Goal: Communication & Community: Answer question/provide support

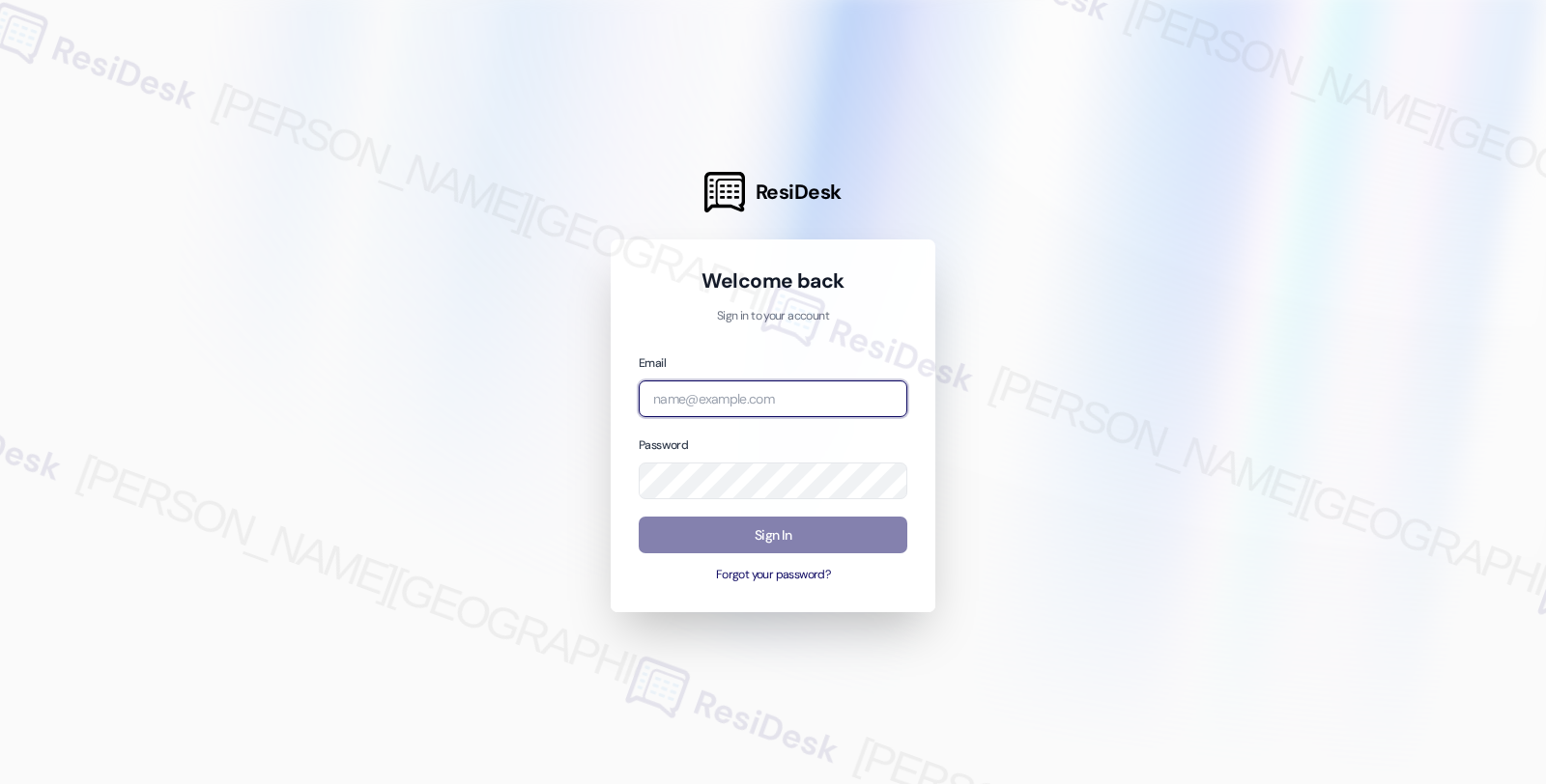
click at [790, 402] on input "email" at bounding box center [773, 399] width 268 height 37
type input "automated-surveys-root_management-fides.ochoa@root_management.com"
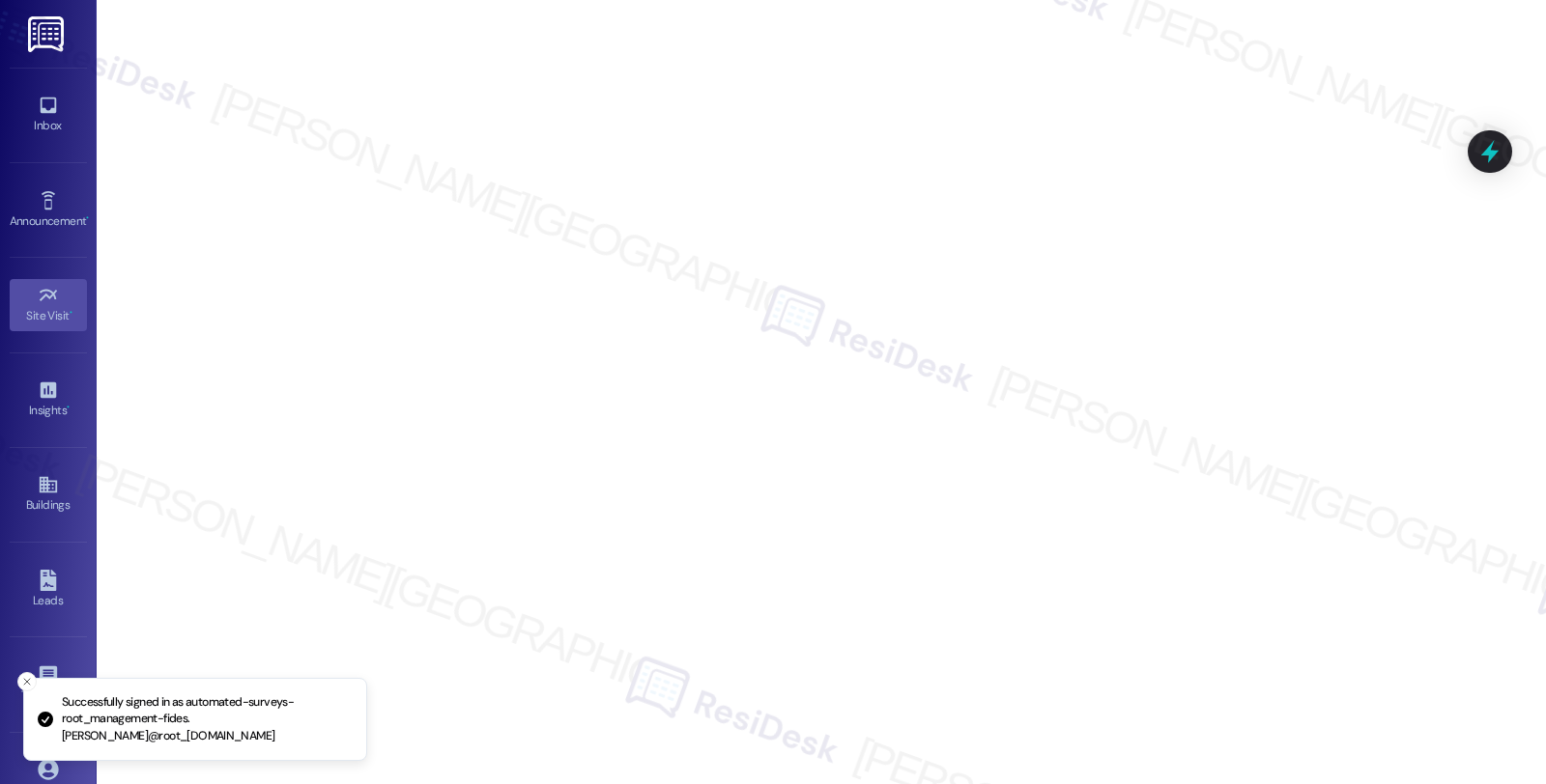
drag, startPoint x: 68, startPoint y: 103, endPoint x: 85, endPoint y: 103, distance: 17.0
click at [68, 103] on link "Inbox" at bounding box center [48, 114] width 77 height 52
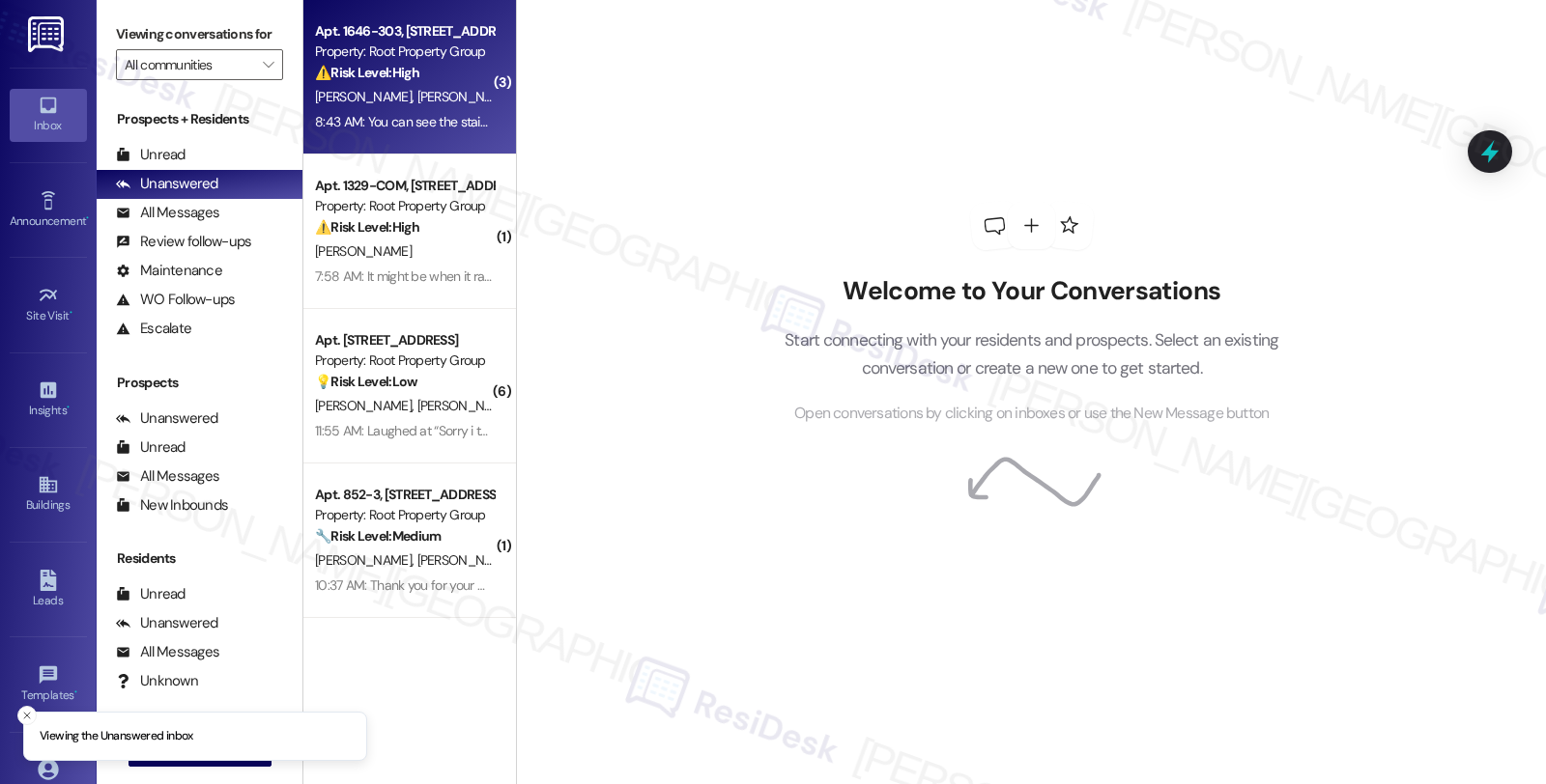
click at [462, 91] on div "J. Denardo B. Reedus" at bounding box center [404, 97] width 183 height 24
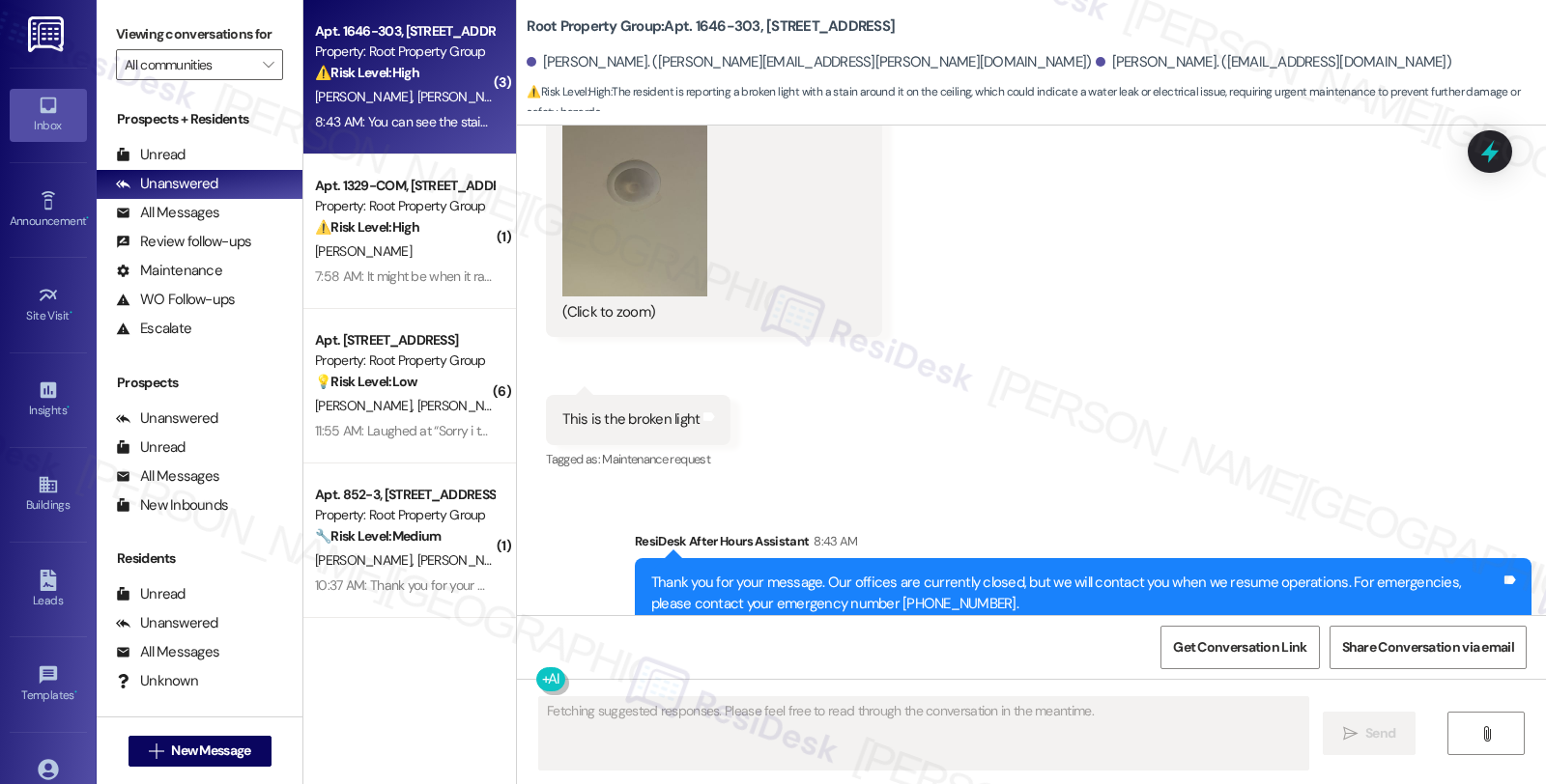
scroll to position [4526, 0]
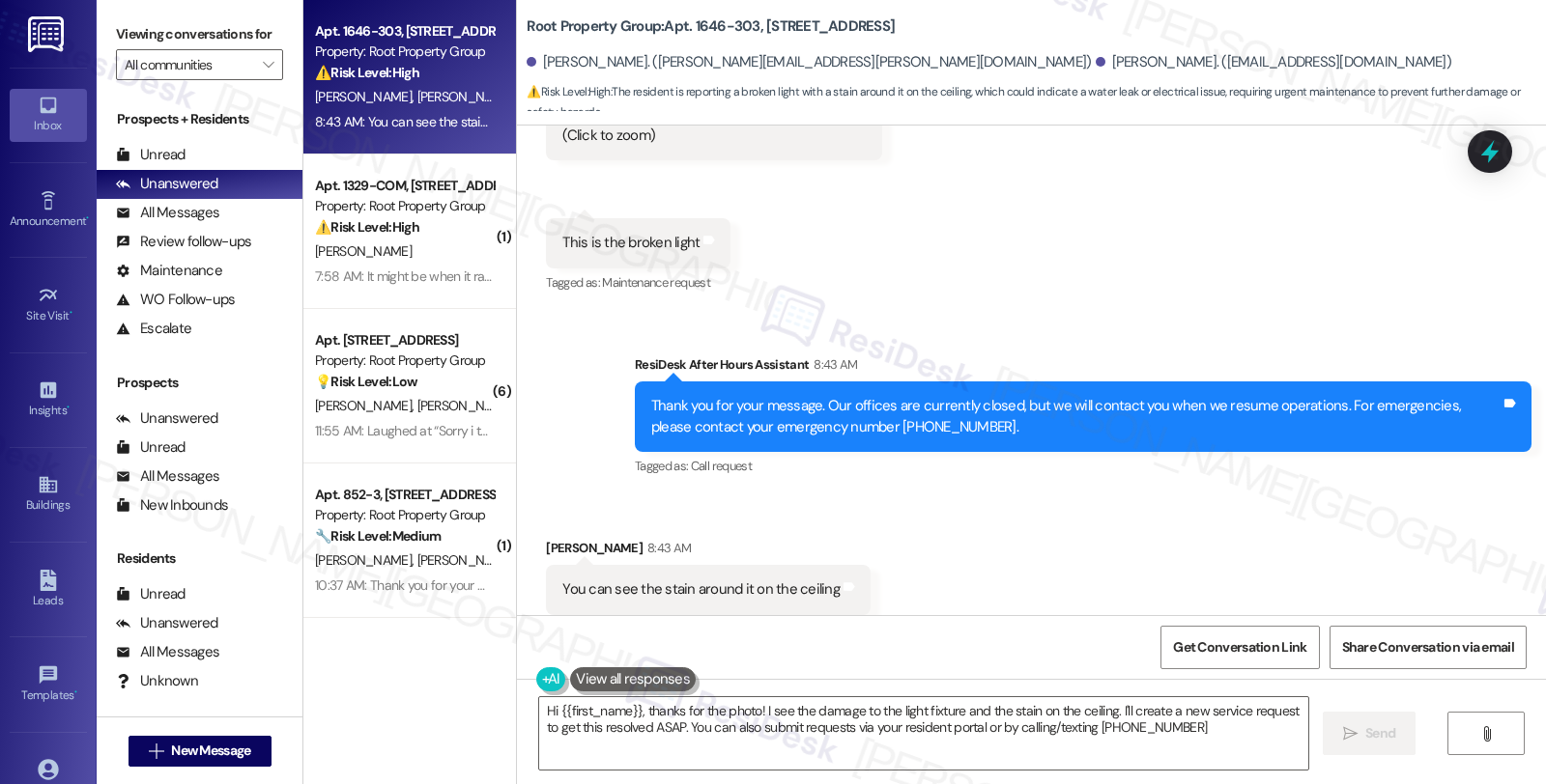
type textarea "Hi {{first_name}}, thanks for the photo! I see the damage to the light fixture …"
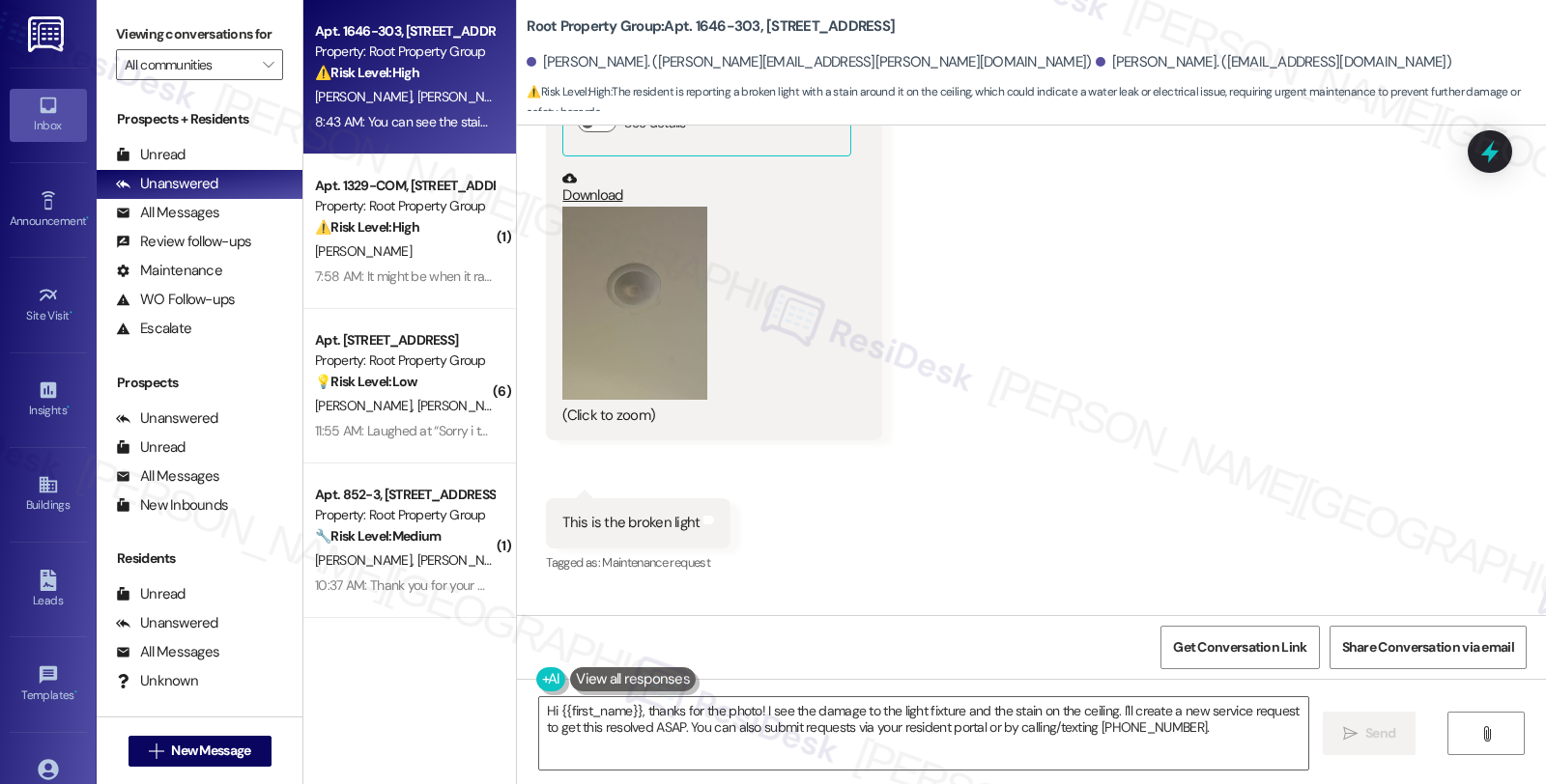
scroll to position [4204, 0]
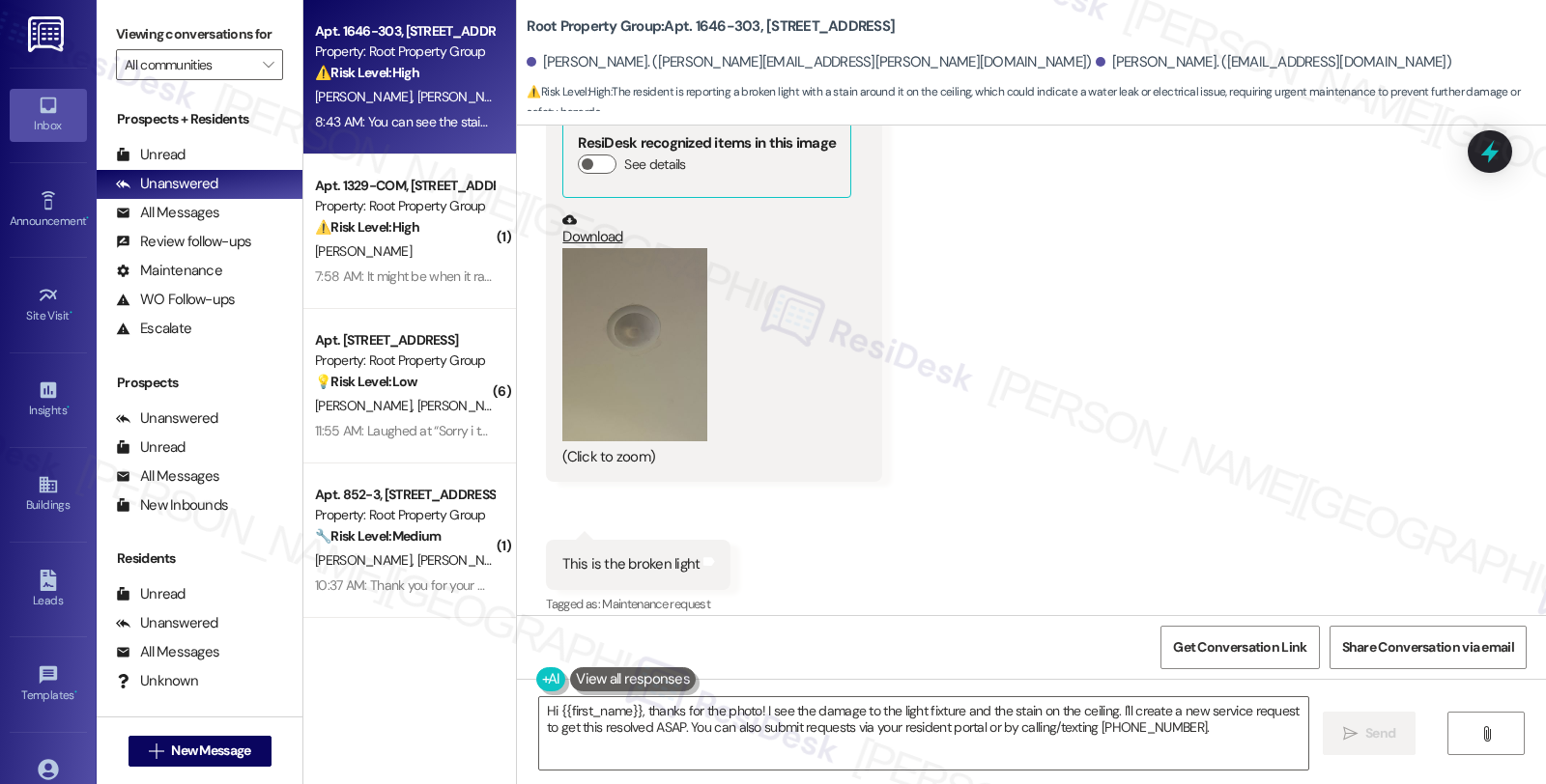
click at [651, 359] on button "Zoom image" at bounding box center [634, 345] width 145 height 193
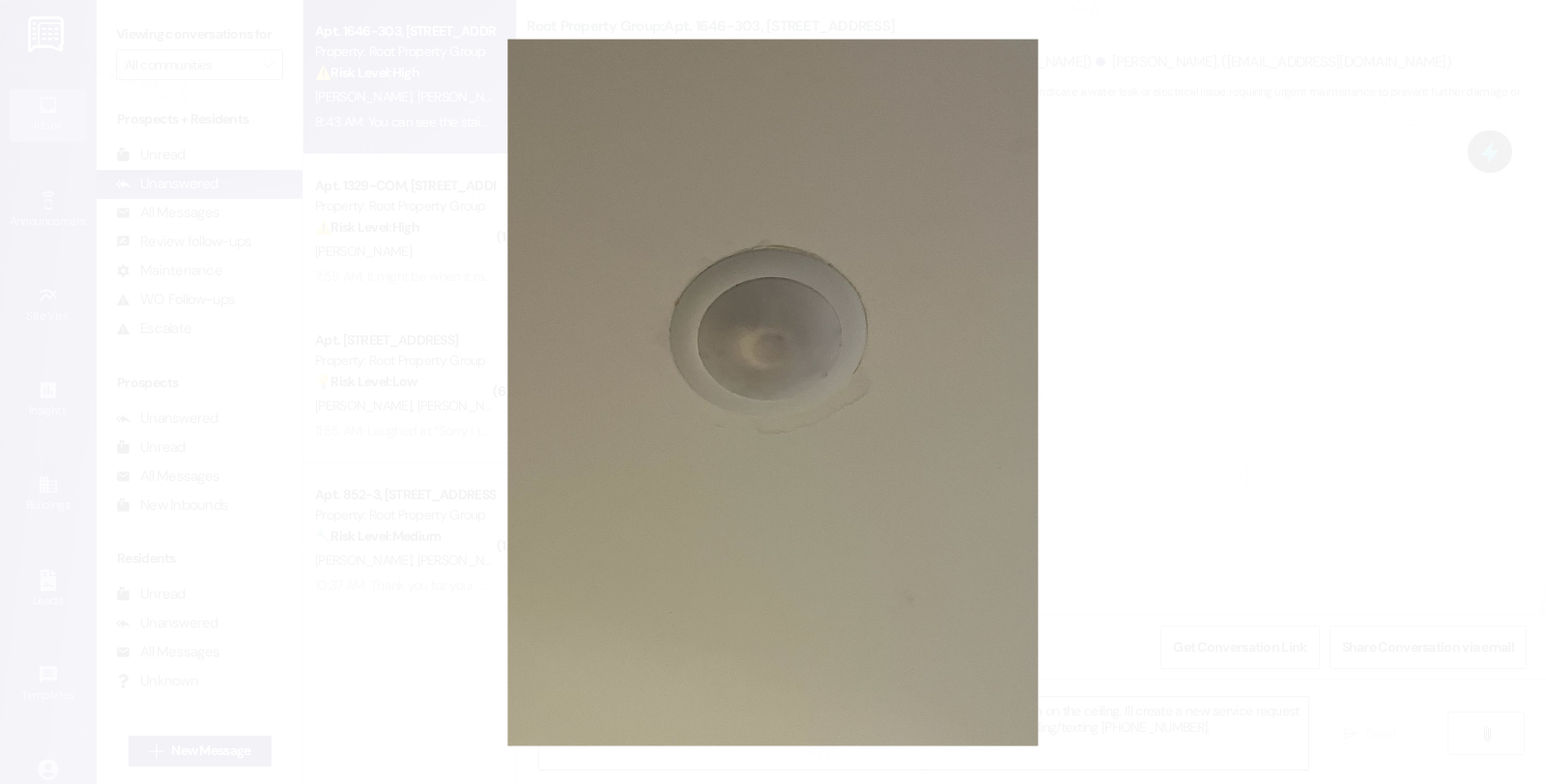
click at [1147, 364] on button "Unzoom image" at bounding box center [773, 392] width 1546 height 784
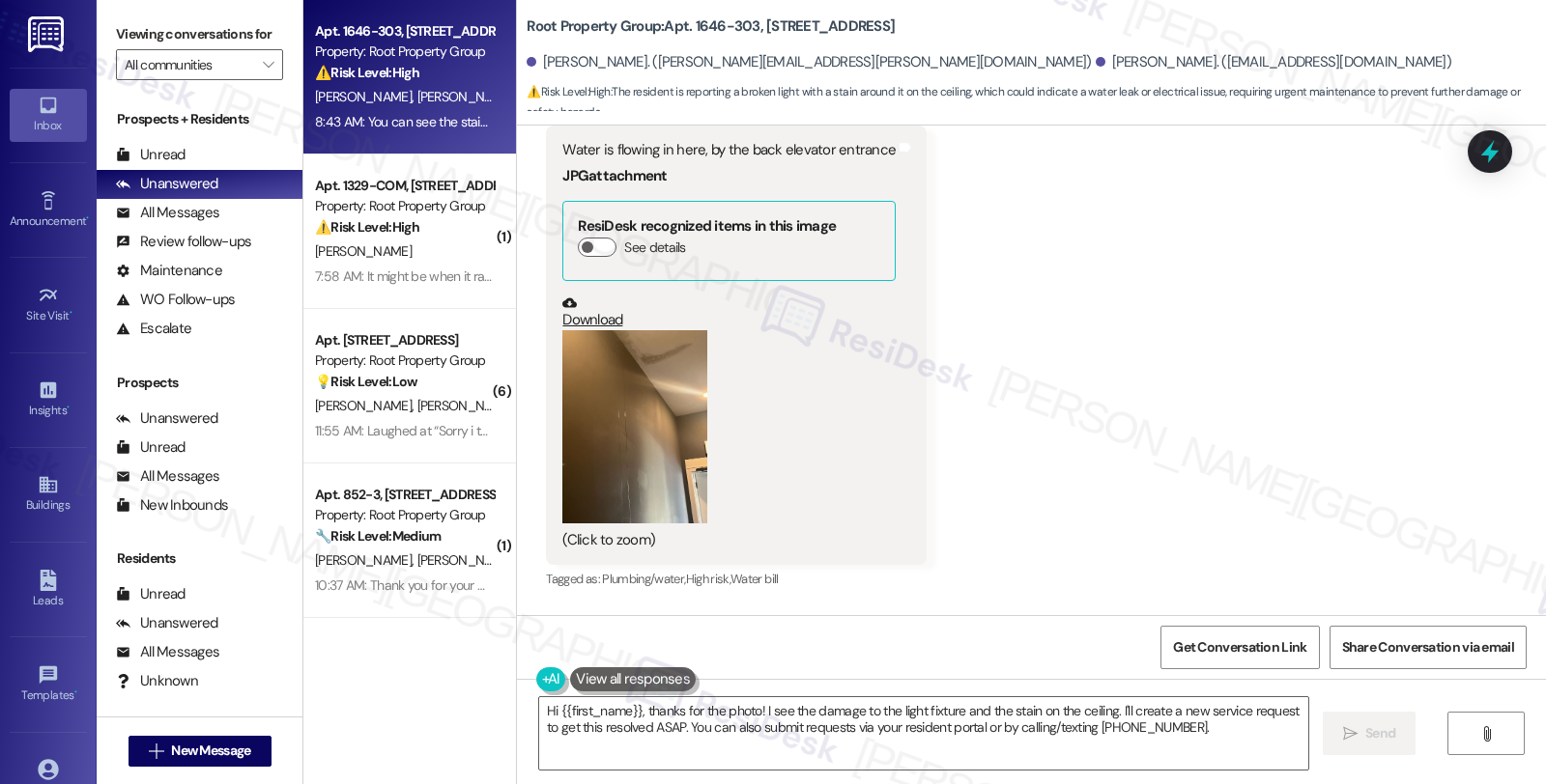
scroll to position [3345, 0]
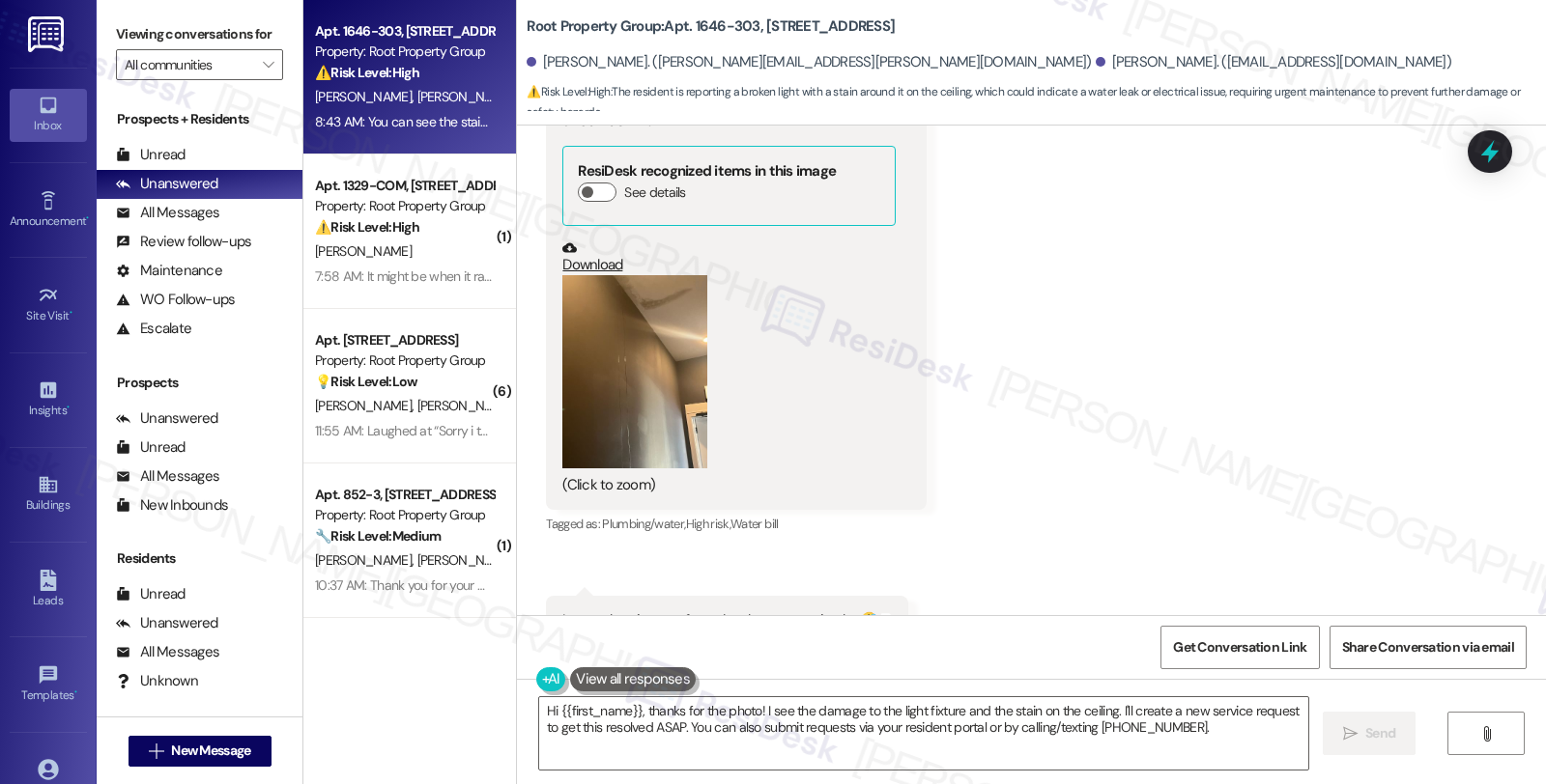
click at [635, 313] on button "Zoom image" at bounding box center [634, 372] width 145 height 193
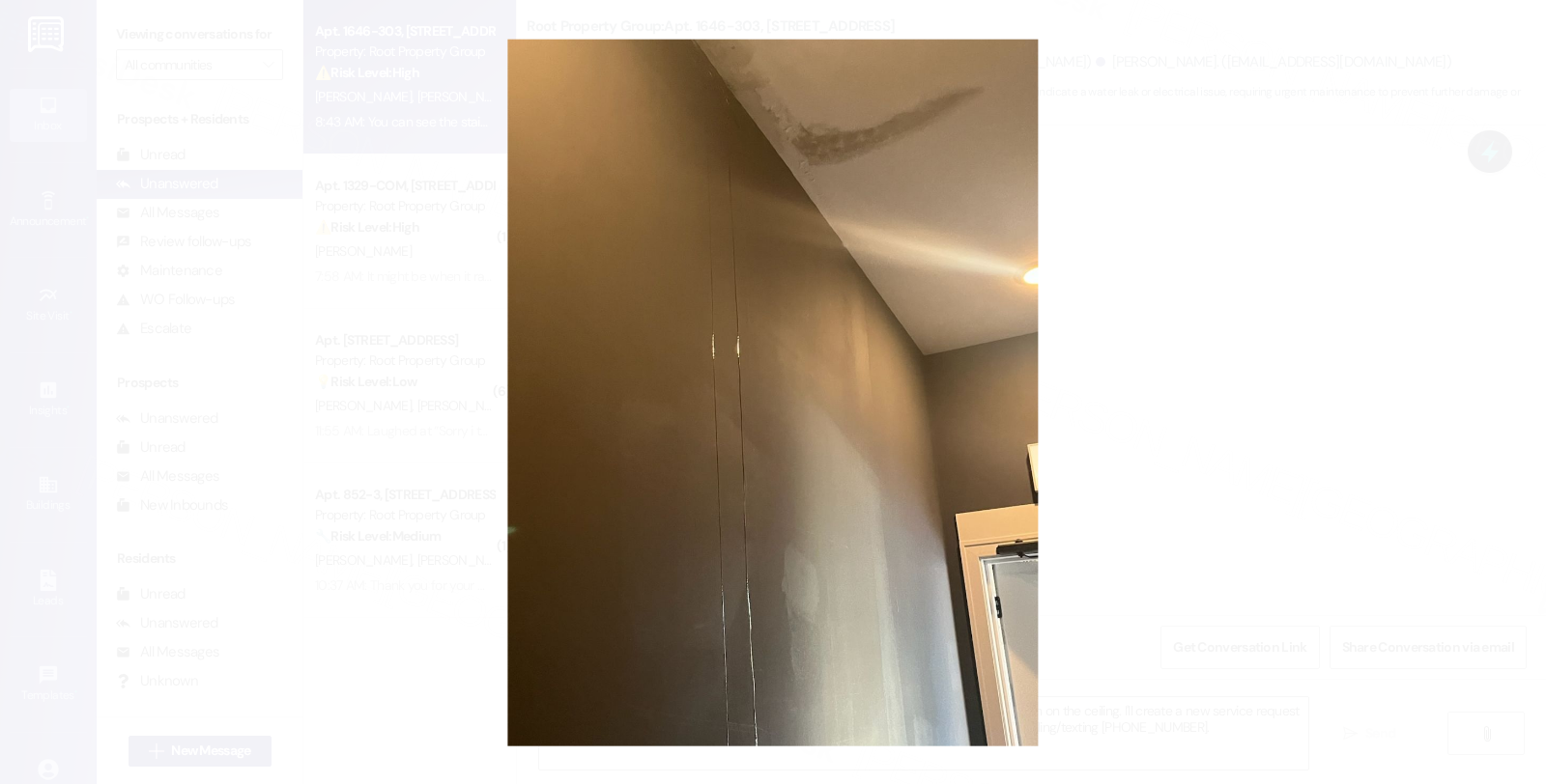
click at [1184, 312] on button "Unzoom image" at bounding box center [773, 392] width 1546 height 784
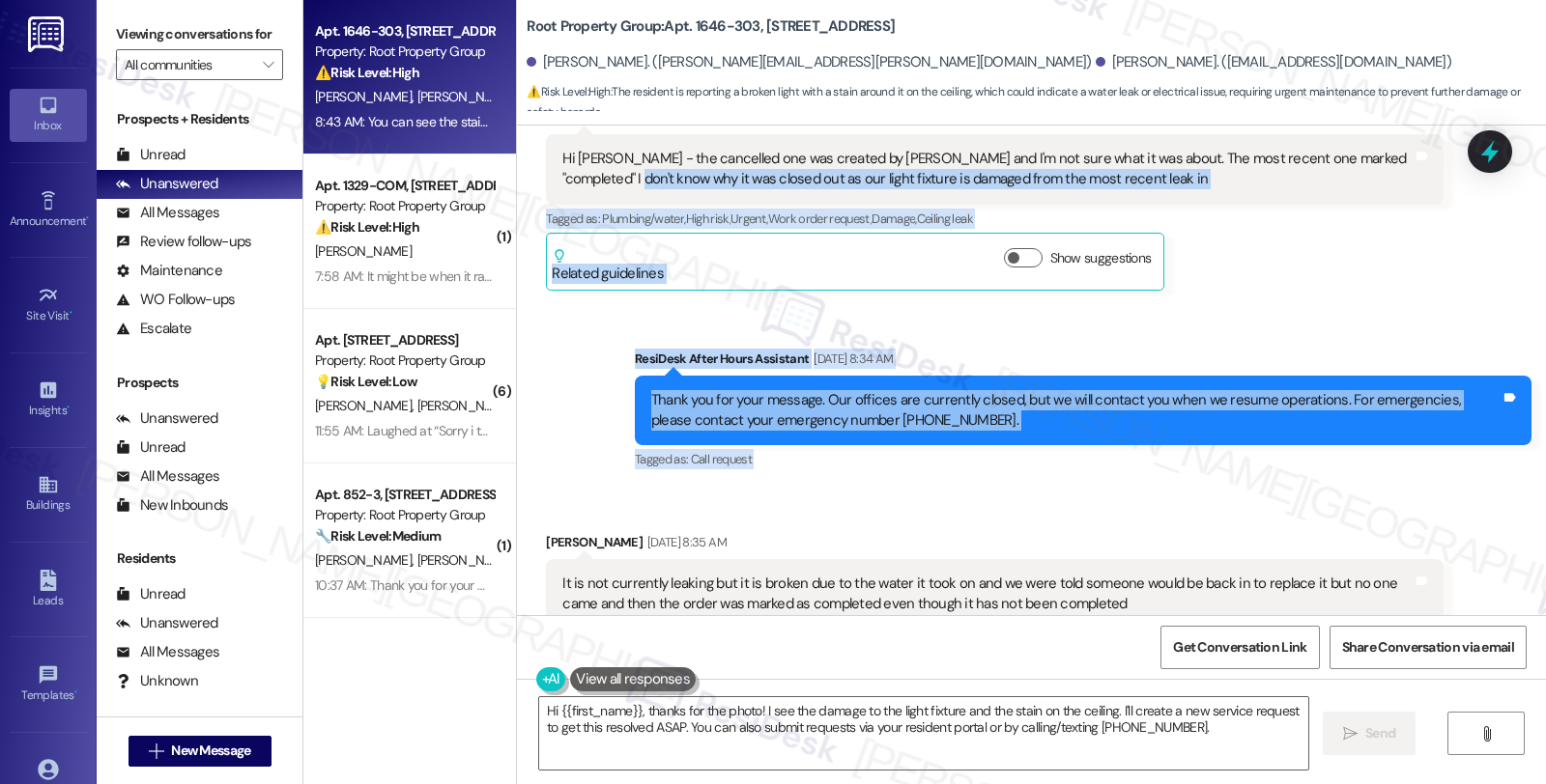
scroll to position [2103, 0]
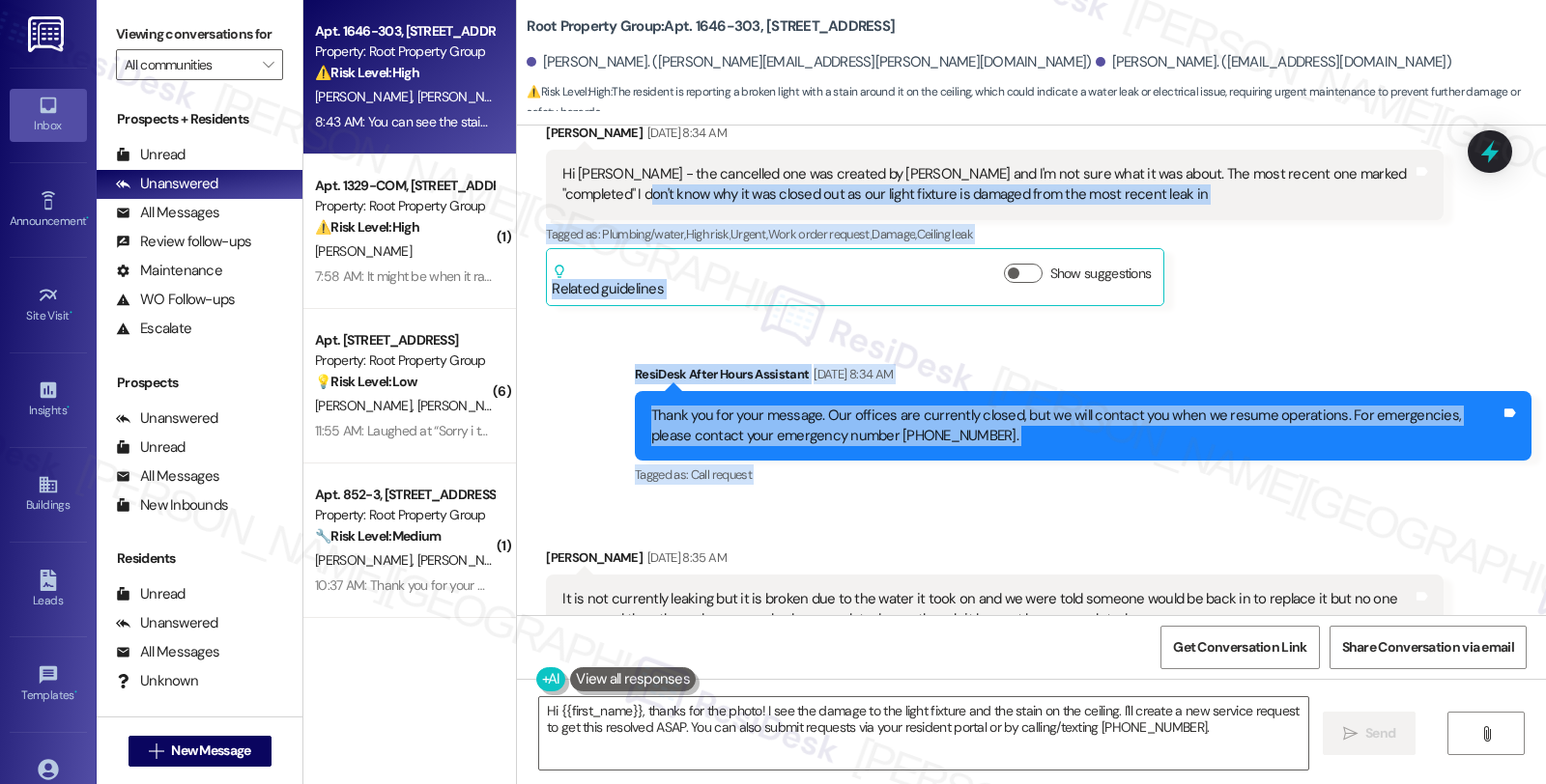
drag, startPoint x: 534, startPoint y: 130, endPoint x: 586, endPoint y: 156, distance: 58.1
click at [586, 156] on div "WO Lease started Aug 01, 2023 at 8:00 AM Show details Survey, sent via SMS Resi…" at bounding box center [1031, 370] width 1029 height 490
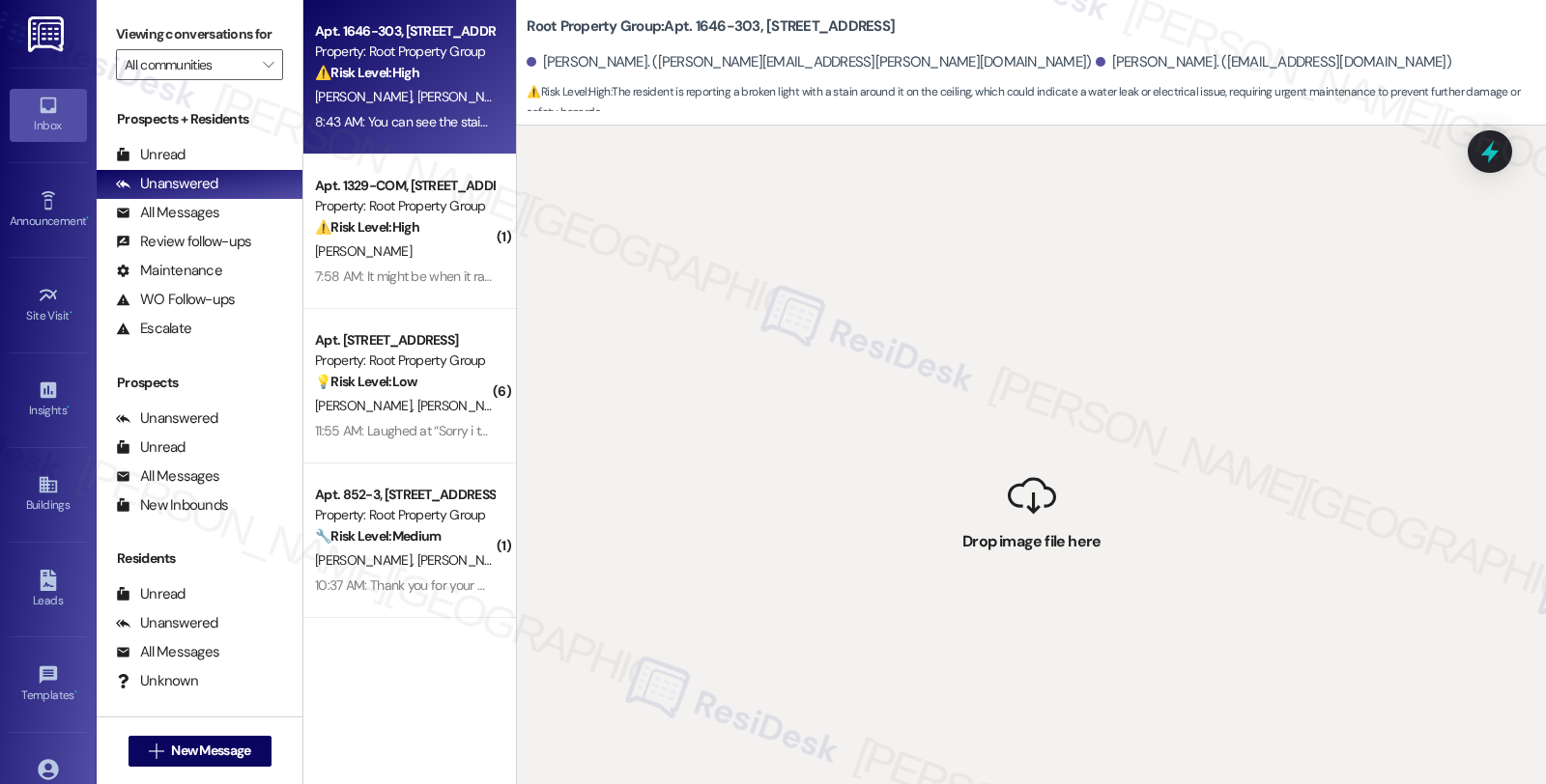
click at [417, 91] on span "B. Reedus" at bounding box center [466, 97] width 97 height 18
click at [198, 223] on div "All Messages" at bounding box center [168, 213] width 104 height 21
click at [196, 194] on div "Unanswered" at bounding box center [168, 183] width 103 height 21
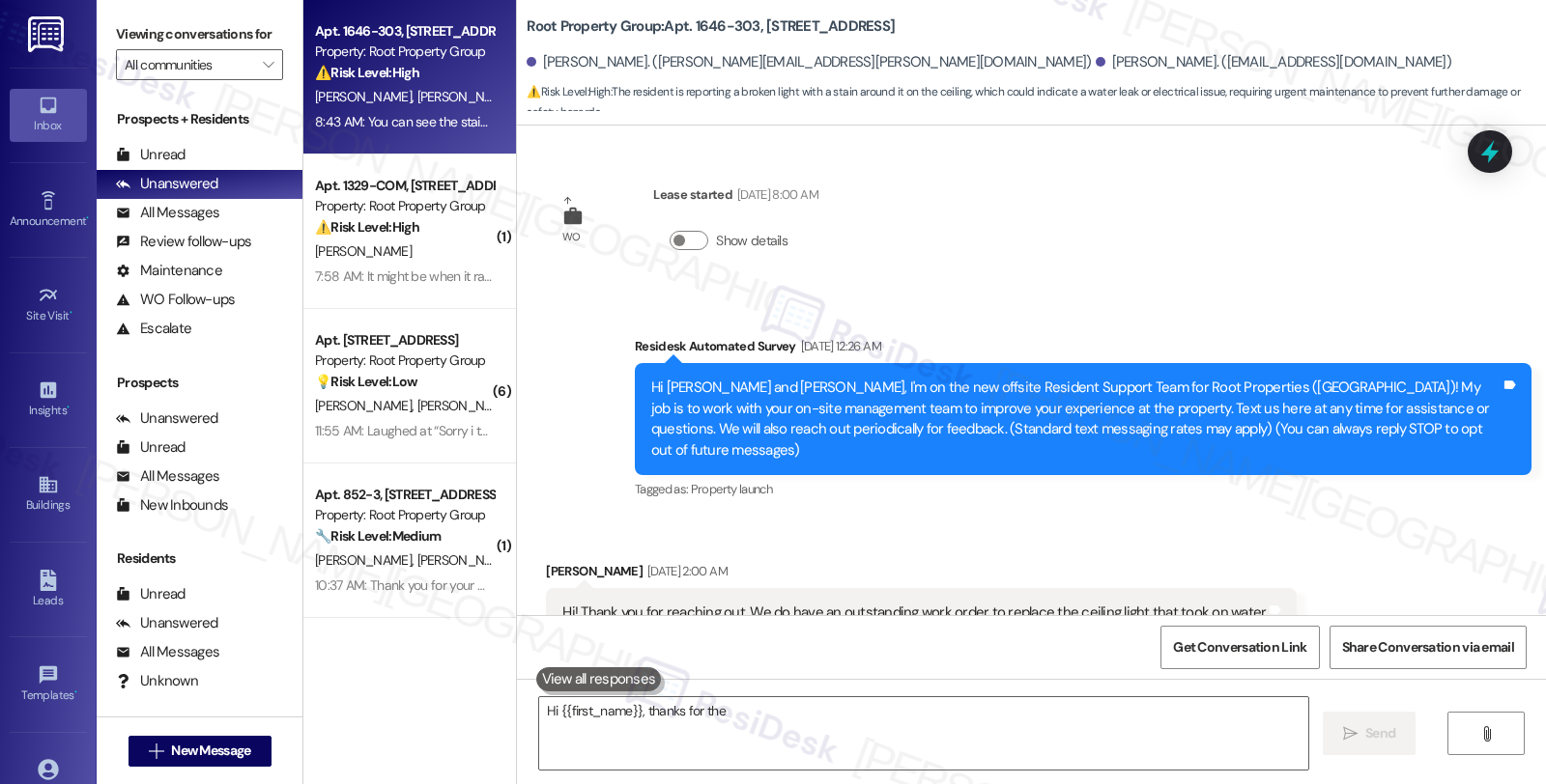
scroll to position [4526, 0]
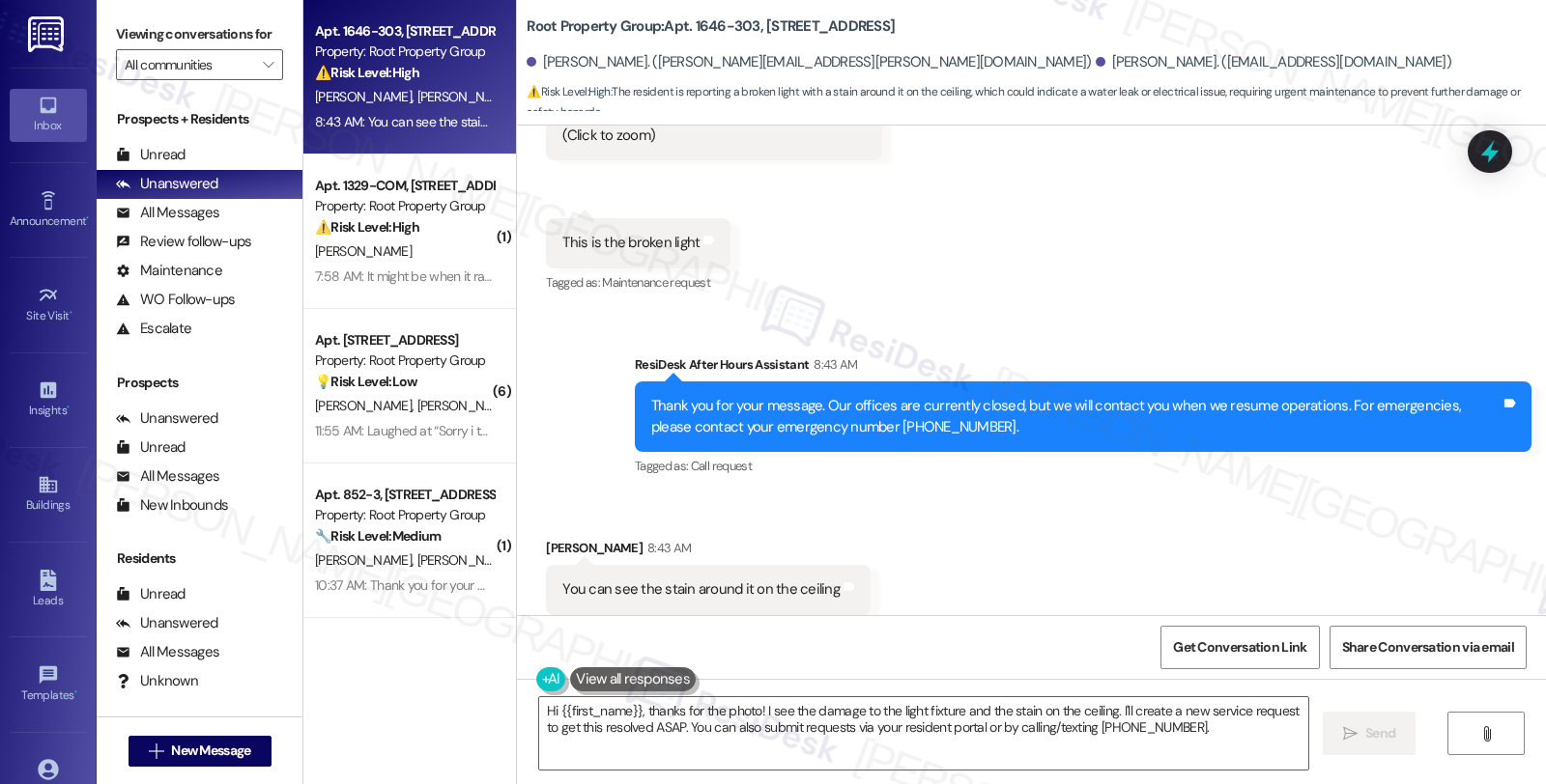
click at [546, 537] on div "Julia Denardo 8:43 AM" at bounding box center [707, 550] width 325 height 27
click at [604, 537] on div "Julia Denardo 8:43 AM" at bounding box center [707, 550] width 325 height 27
copy div "Julia Denardo"
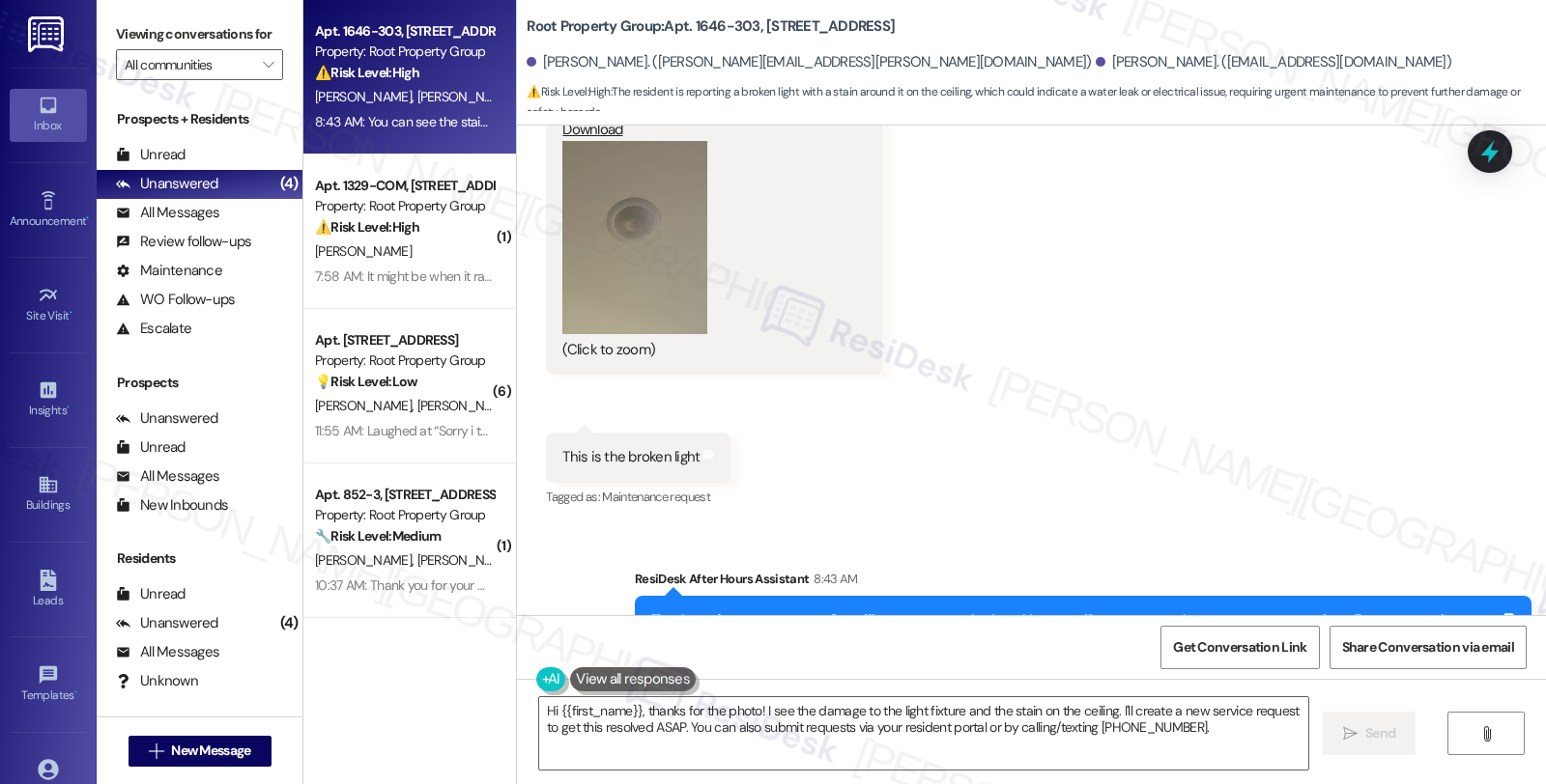
scroll to position [4204, 0]
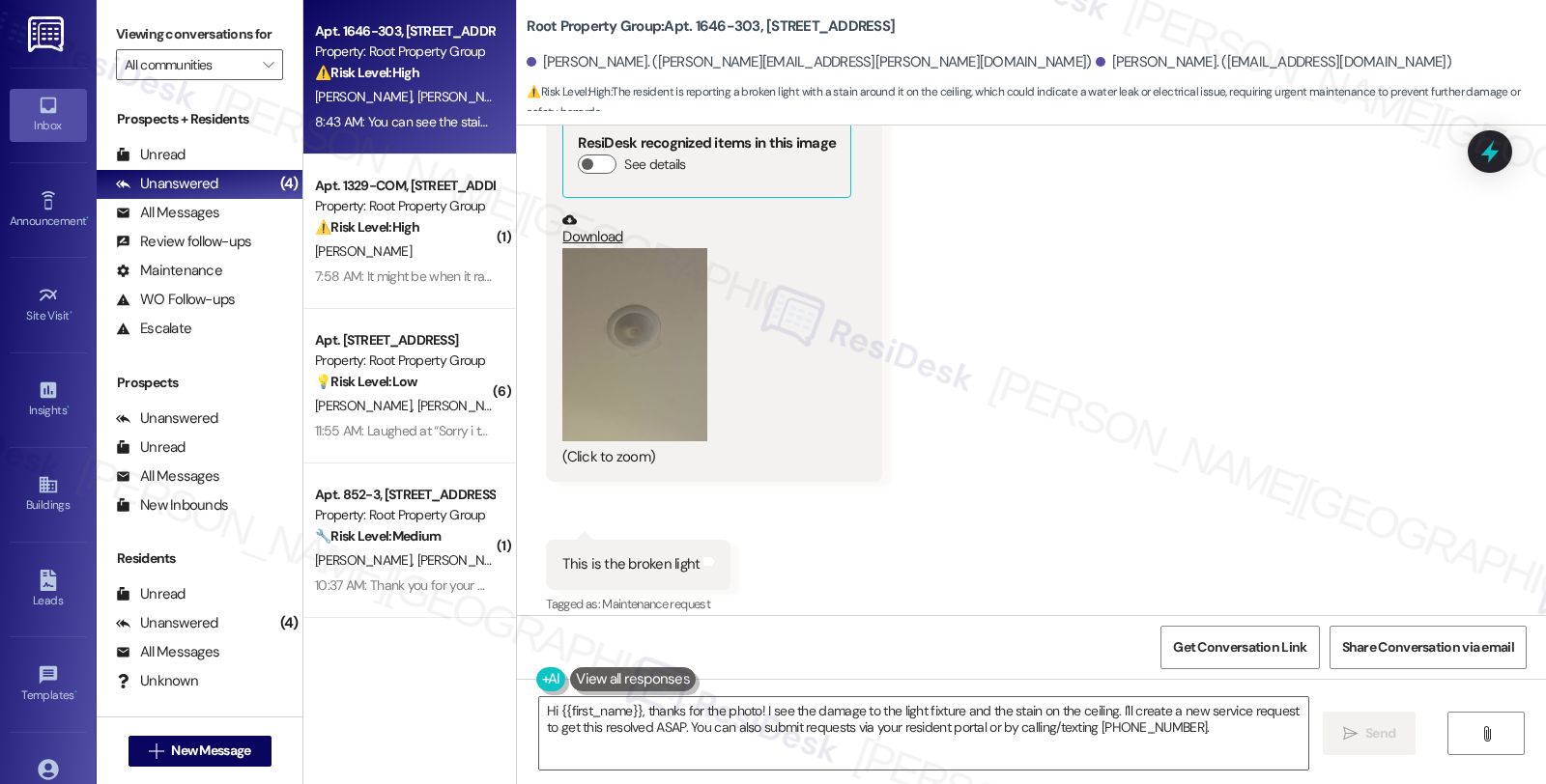
click at [616, 325] on button "Zoom image" at bounding box center [634, 345] width 145 height 193
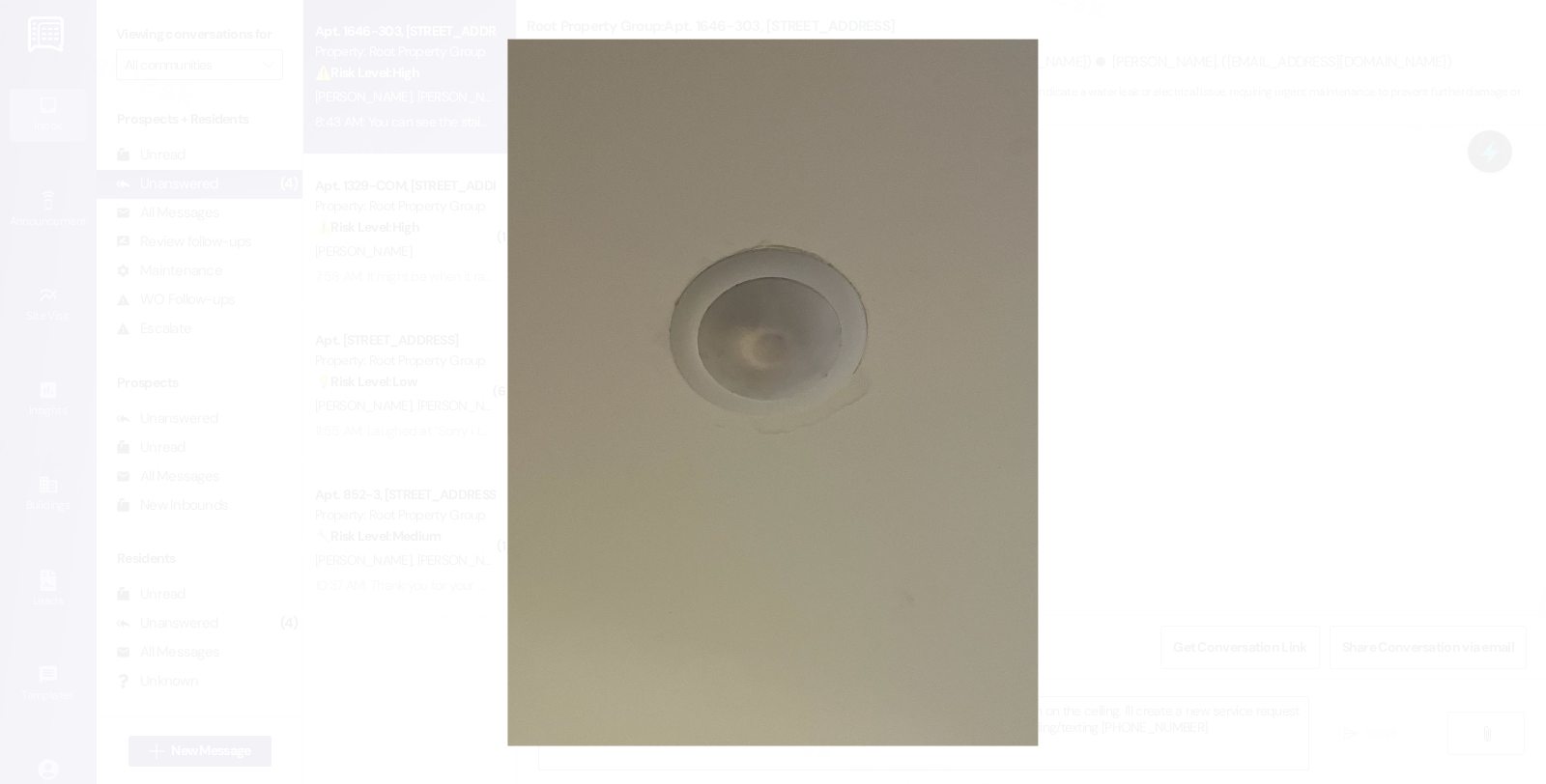
click at [1184, 373] on button "Unzoom image" at bounding box center [773, 392] width 1546 height 784
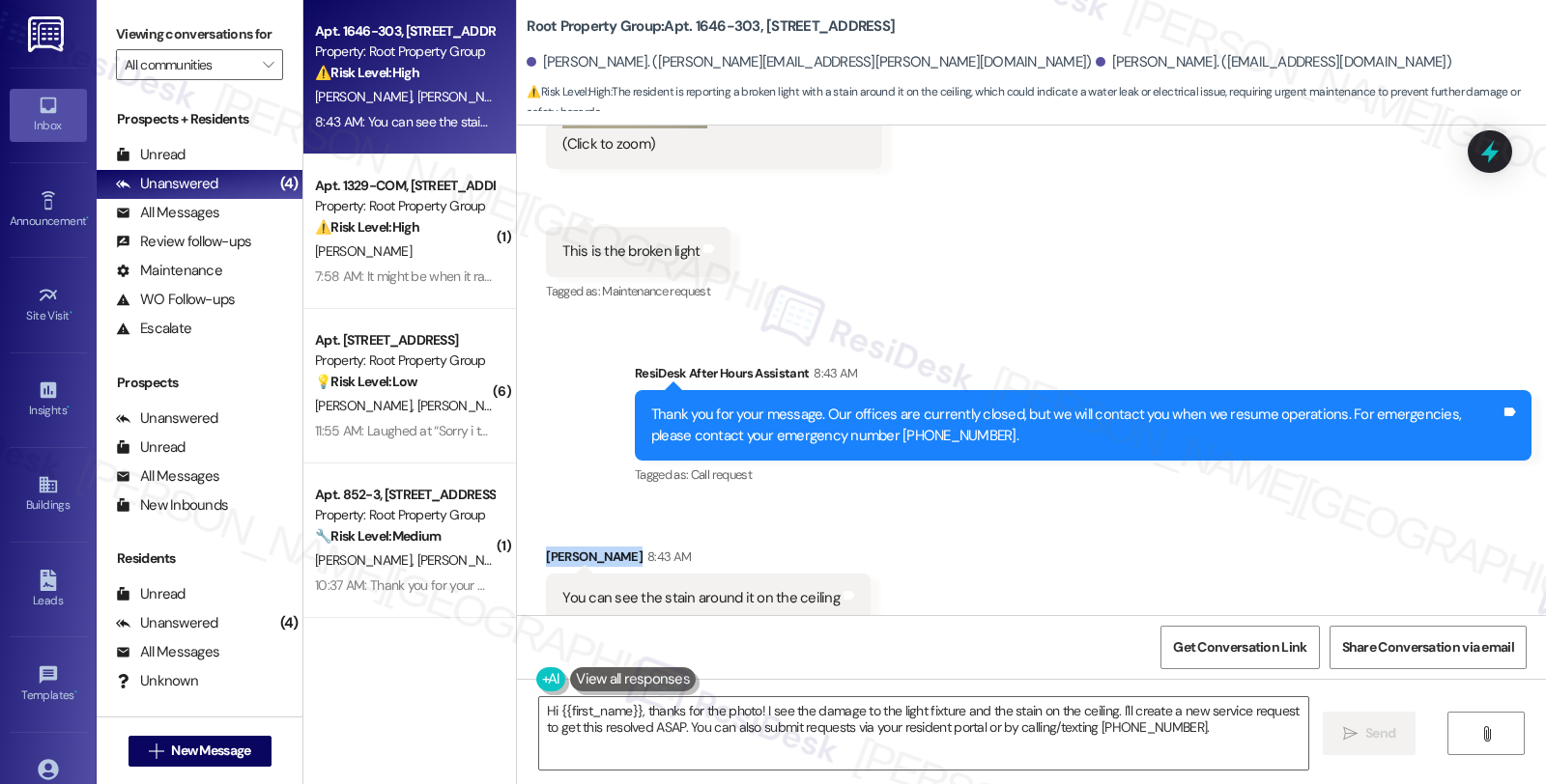
scroll to position [4526, 0]
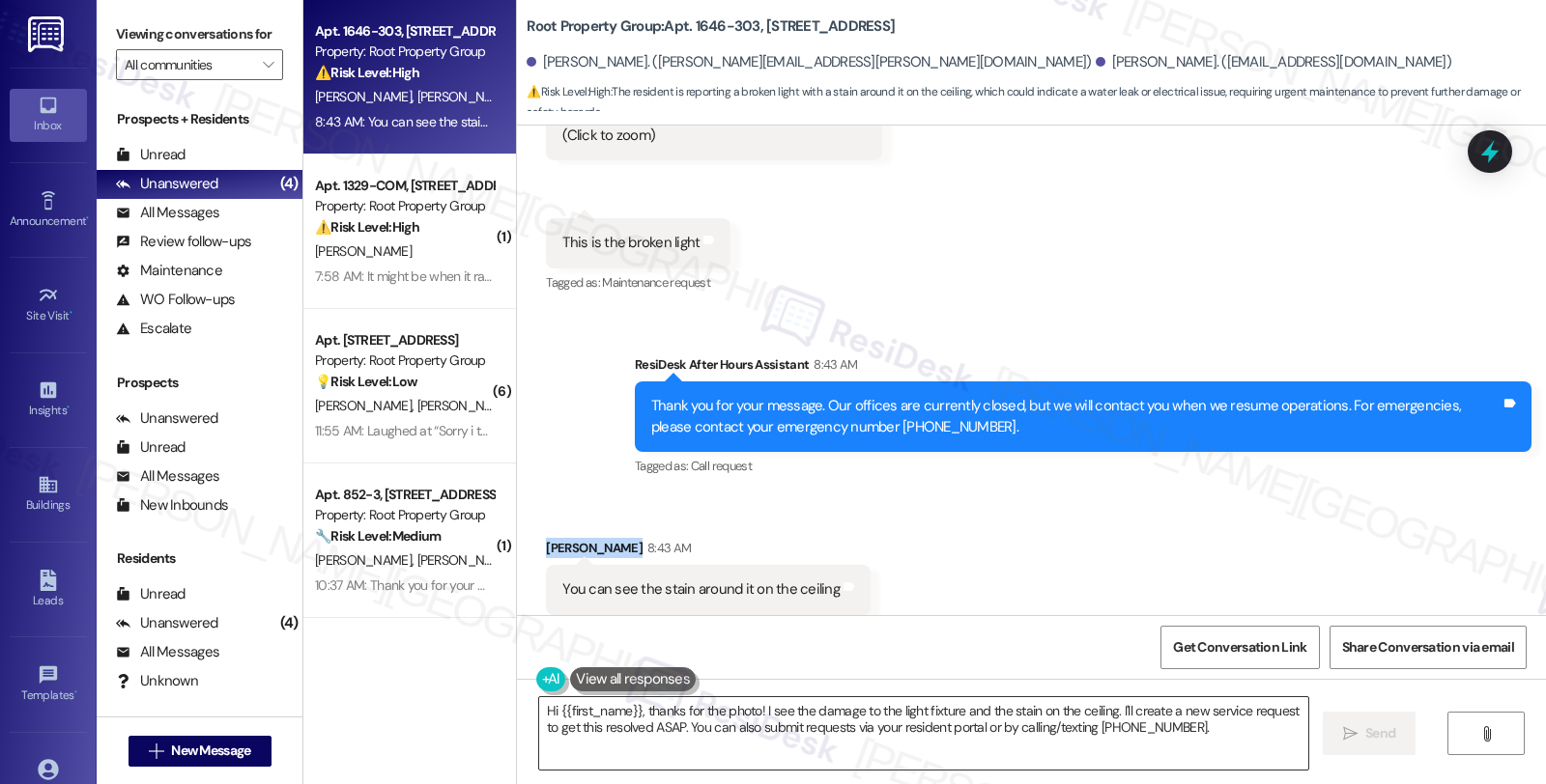
click at [745, 711] on textarea "Hi {{first_name}}, thanks for the photo! I see the damage to the light fixture …" at bounding box center [923, 733] width 770 height 72
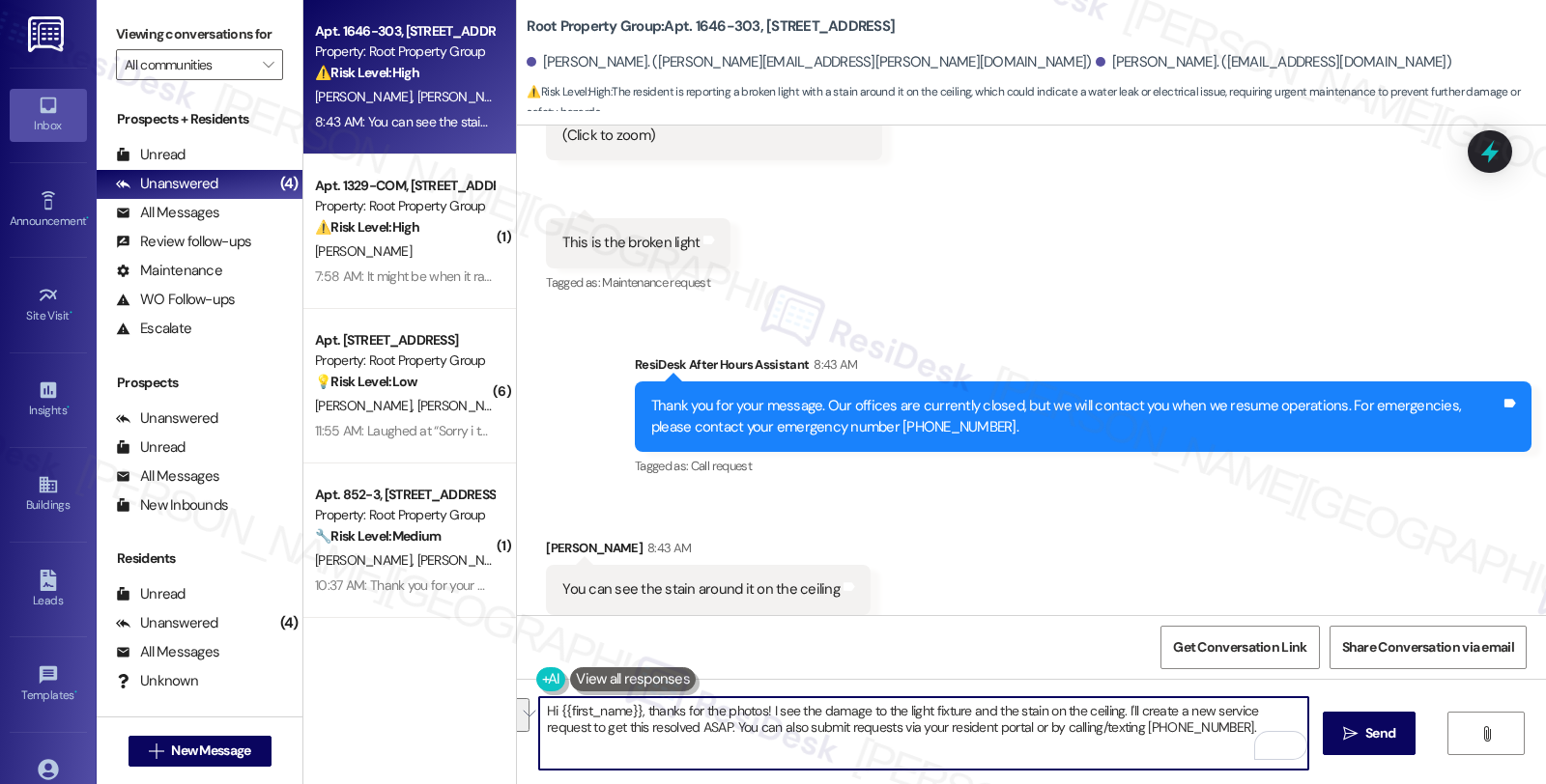
drag, startPoint x: 1115, startPoint y: 710, endPoint x: 1143, endPoint y: 740, distance: 41.0
click at [1143, 740] on textarea "Hi {{first_name}}, thanks for the photos! I see the damage to the light fixture…" at bounding box center [923, 733] width 770 height 72
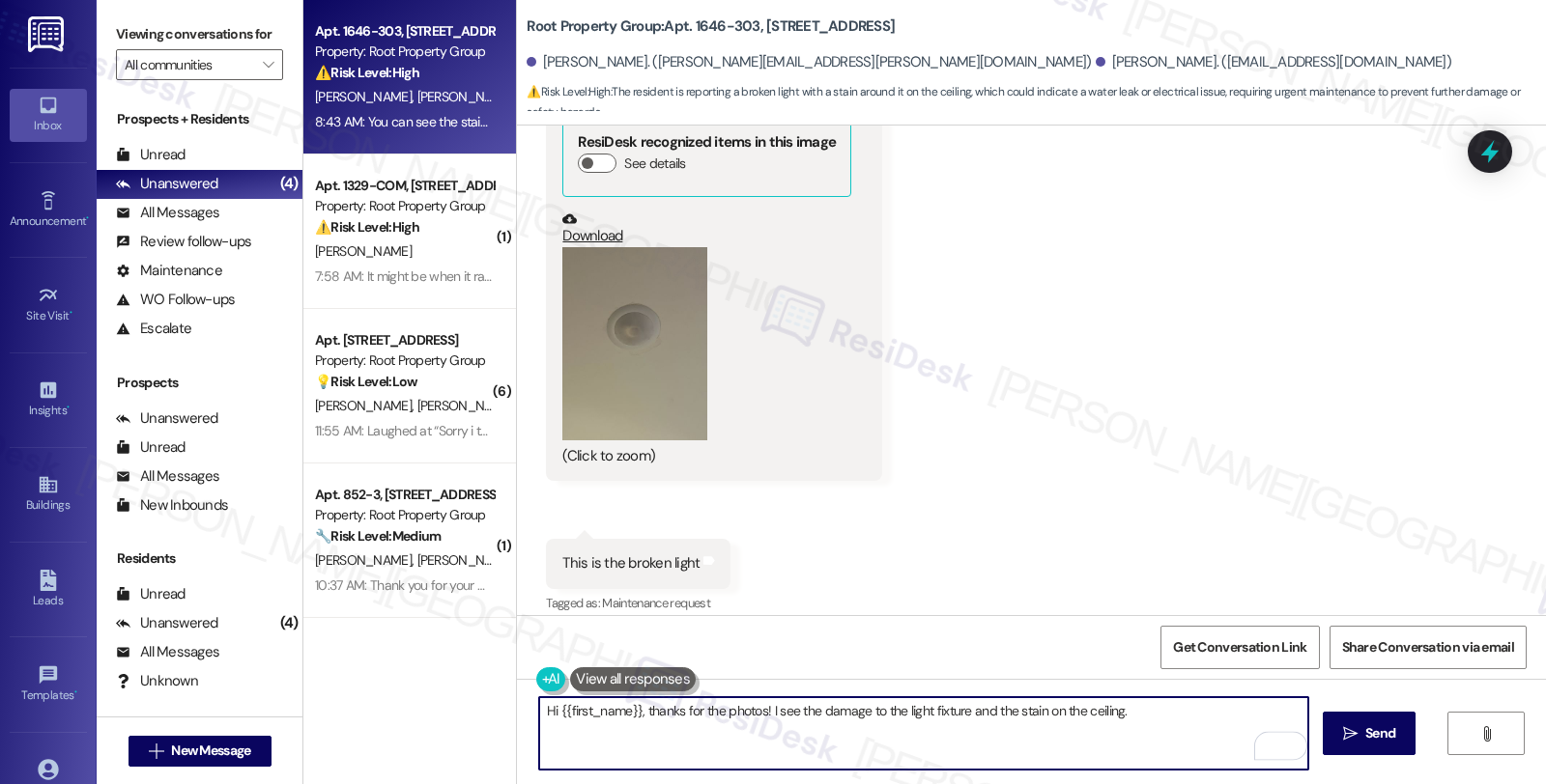
scroll to position [4204, 0]
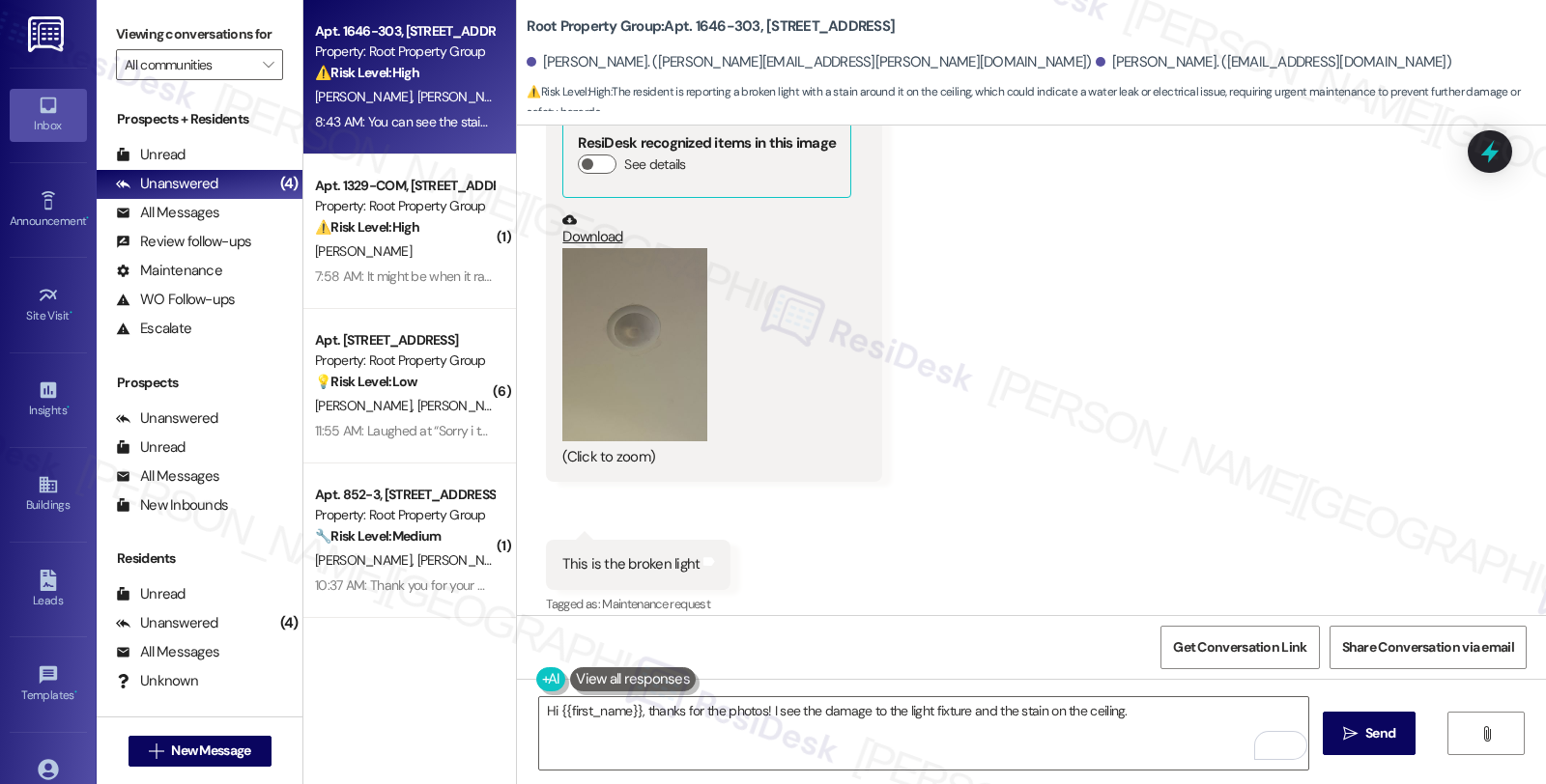
click at [637, 312] on button "Zoom image" at bounding box center [634, 345] width 145 height 193
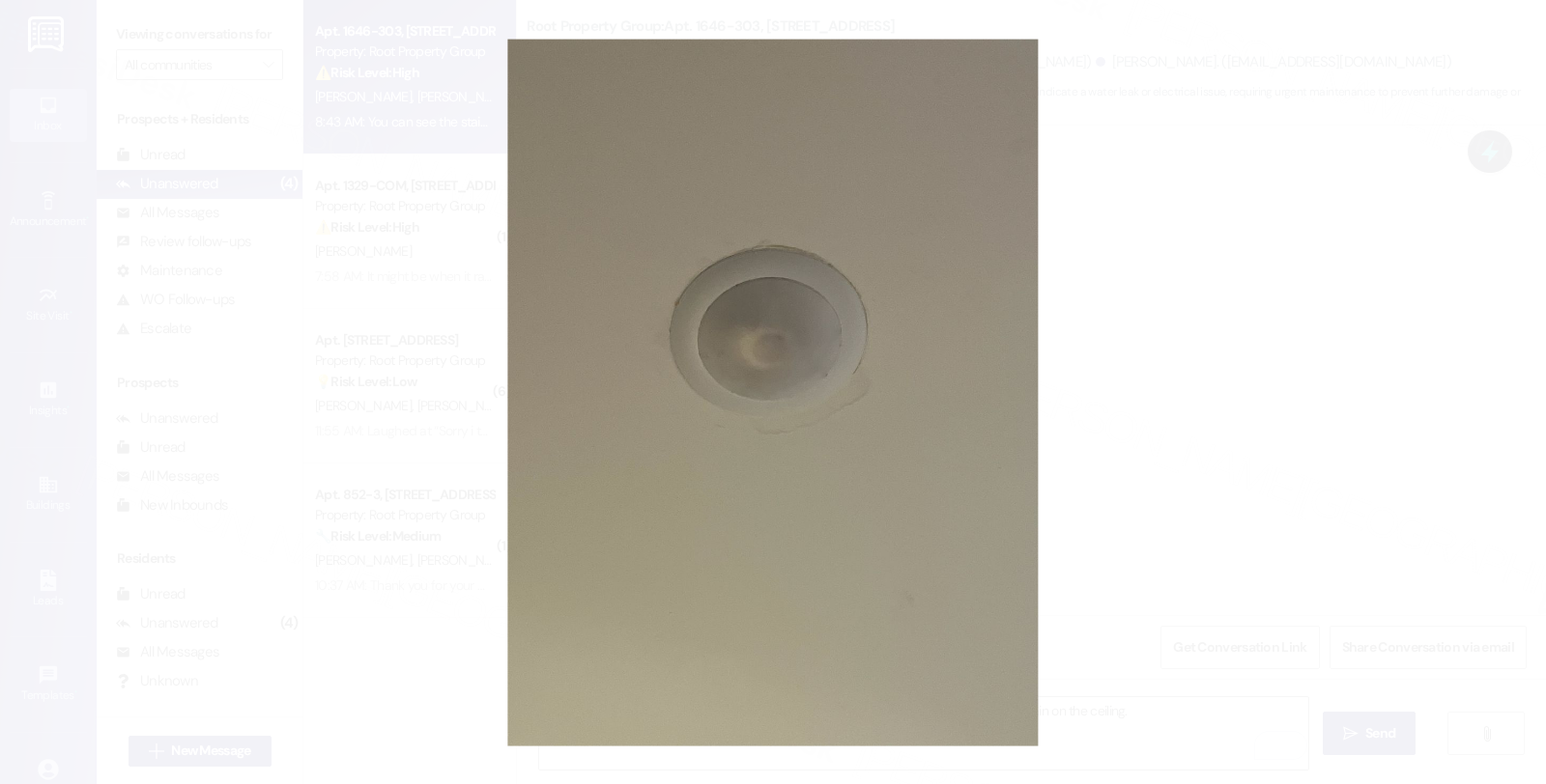
click at [1217, 315] on button "Unzoom image" at bounding box center [773, 392] width 1546 height 784
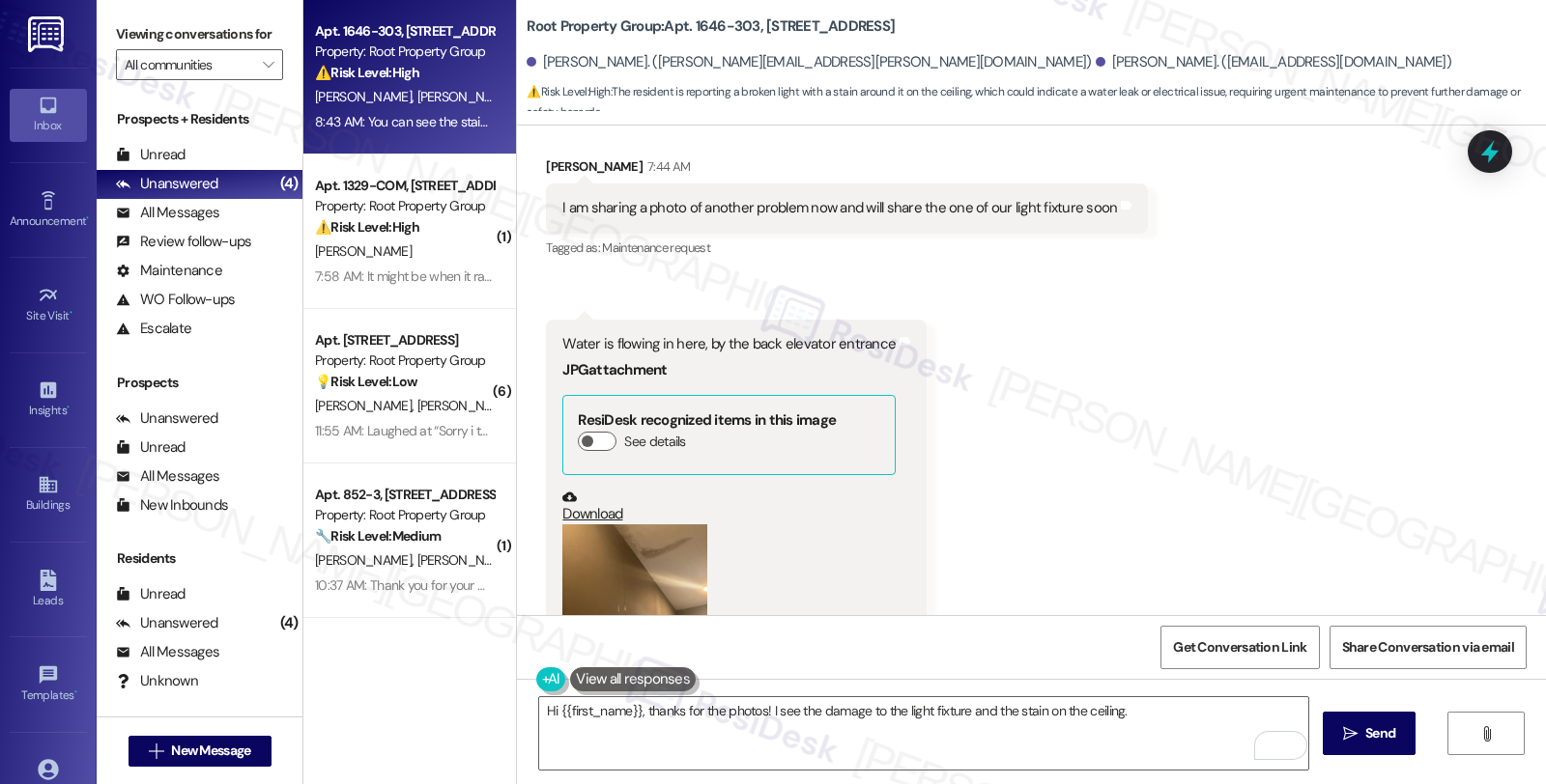
scroll to position [3239, 0]
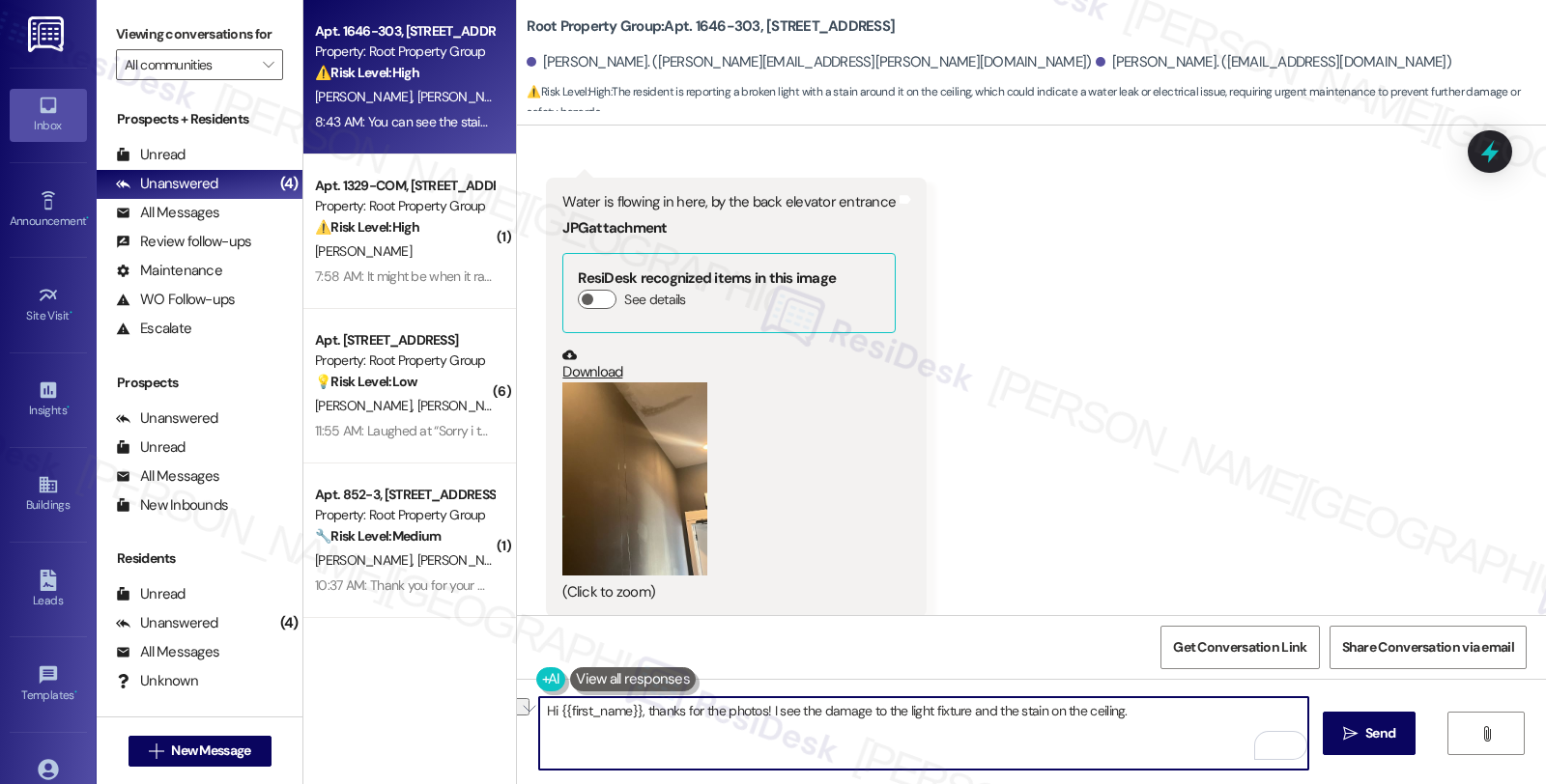
drag, startPoint x: 759, startPoint y: 712, endPoint x: 1141, endPoint y: 702, distance: 382.1
click at [1141, 702] on textarea "Hi {{first_name}}, thanks for the photos! I see the damage to the light fixture…" at bounding box center [923, 733] width 770 height 72
paste textarea "> AppFolio needs residents to submit work orders directly so maintenance gets n…"
click at [539, 739] on textarea "Hi {{first_name}}, thanks for the photos! We need to put in a work order to hav…" at bounding box center [923, 733] width 770 height 72
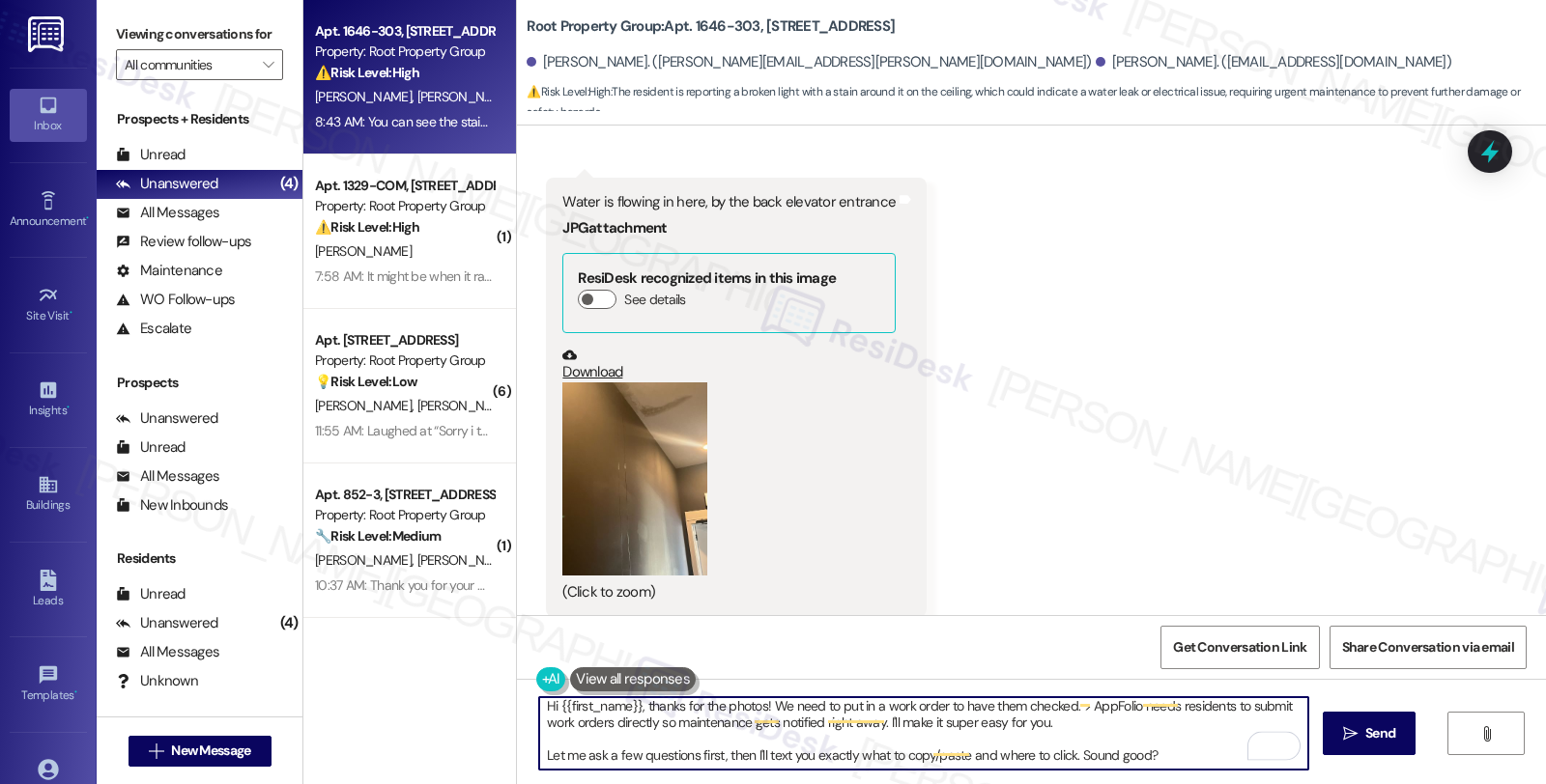
scroll to position [4, 0]
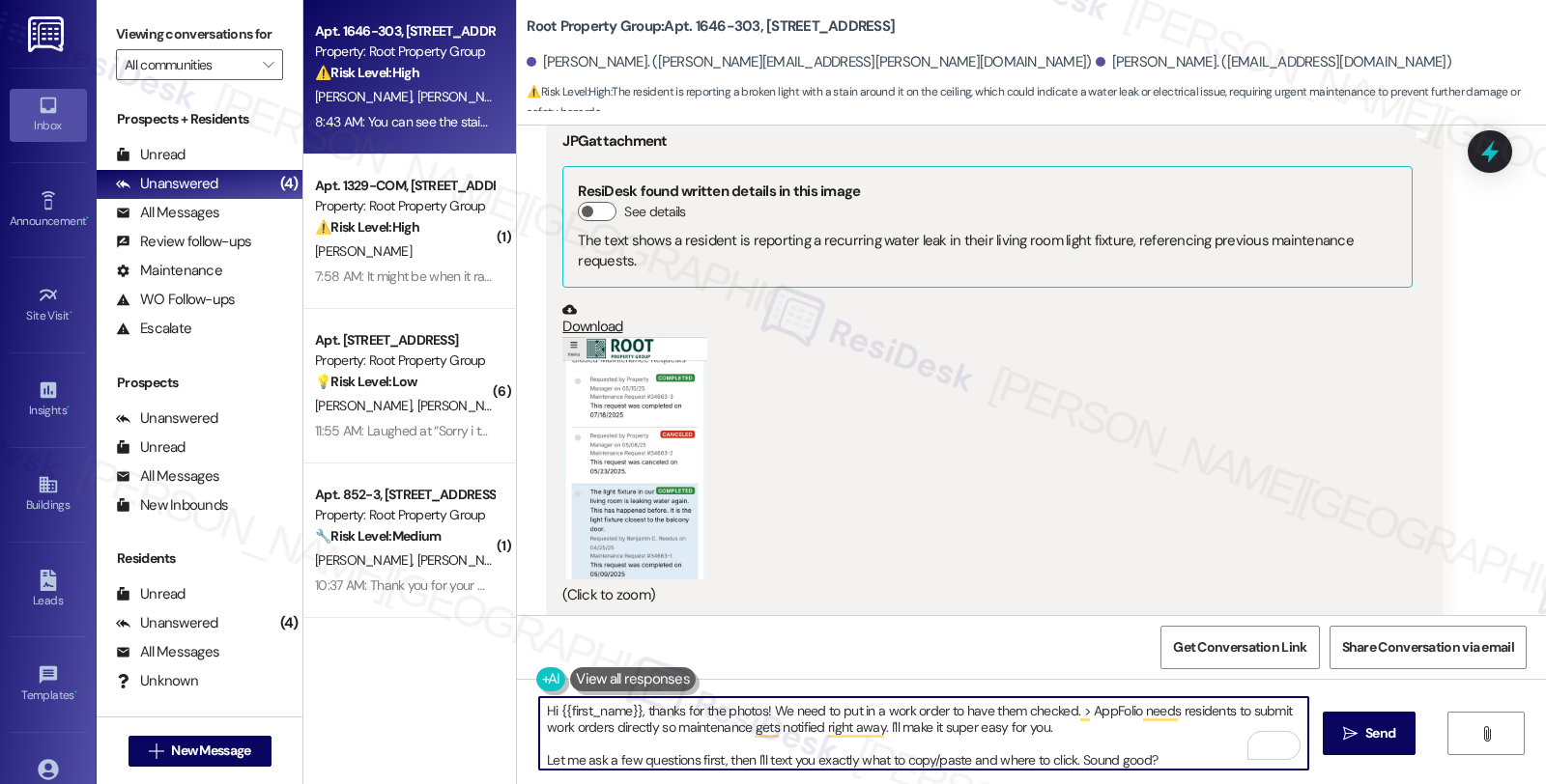
type textarea "Hi {{first_name}}, thanks for the photos! We need to put in a work order to hav…"
click at [626, 412] on button "Zoom image" at bounding box center [634, 459] width 145 height 243
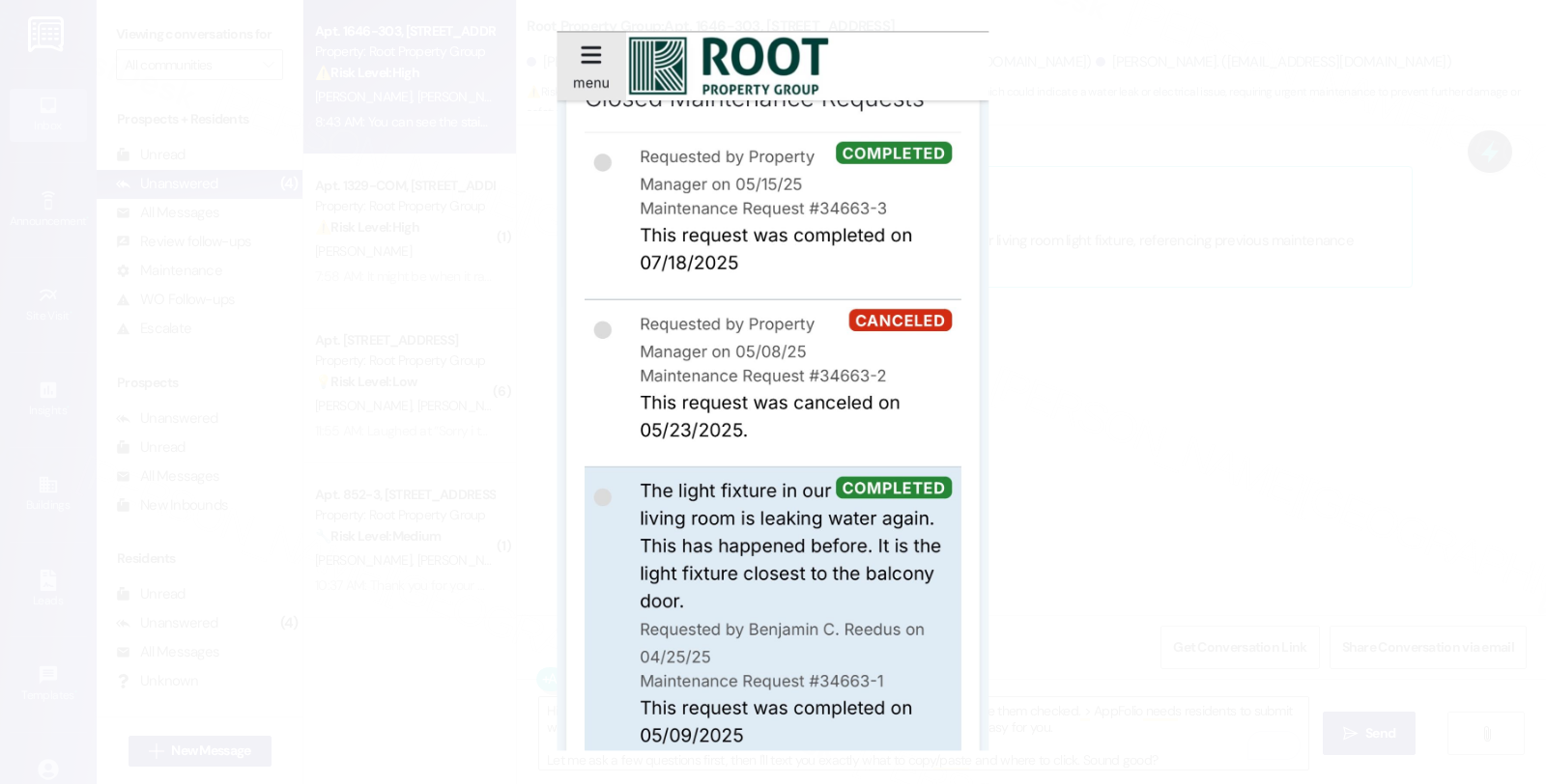
click at [1124, 316] on button "Unzoom image" at bounding box center [773, 392] width 1546 height 784
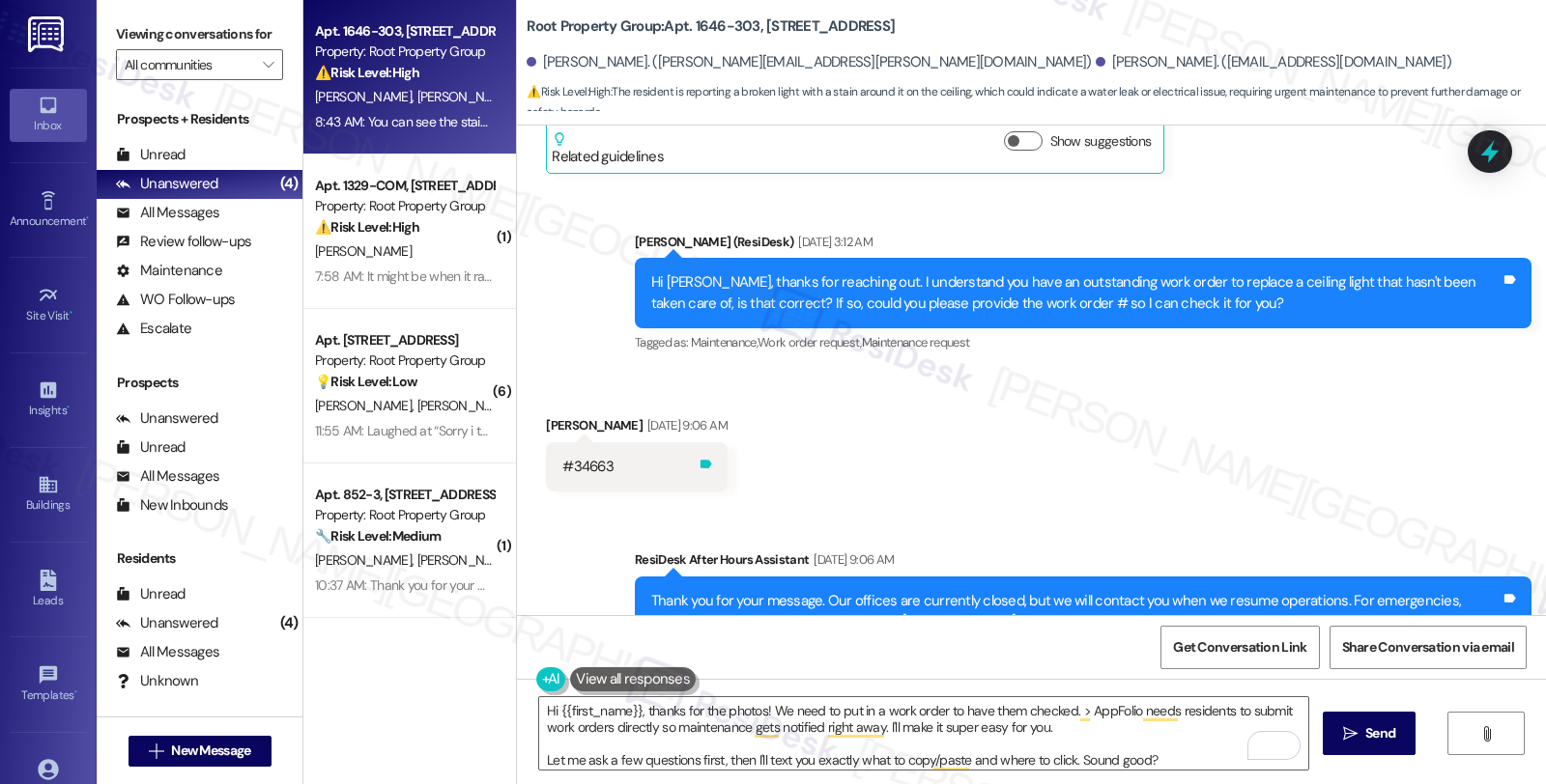
scroll to position [555, 0]
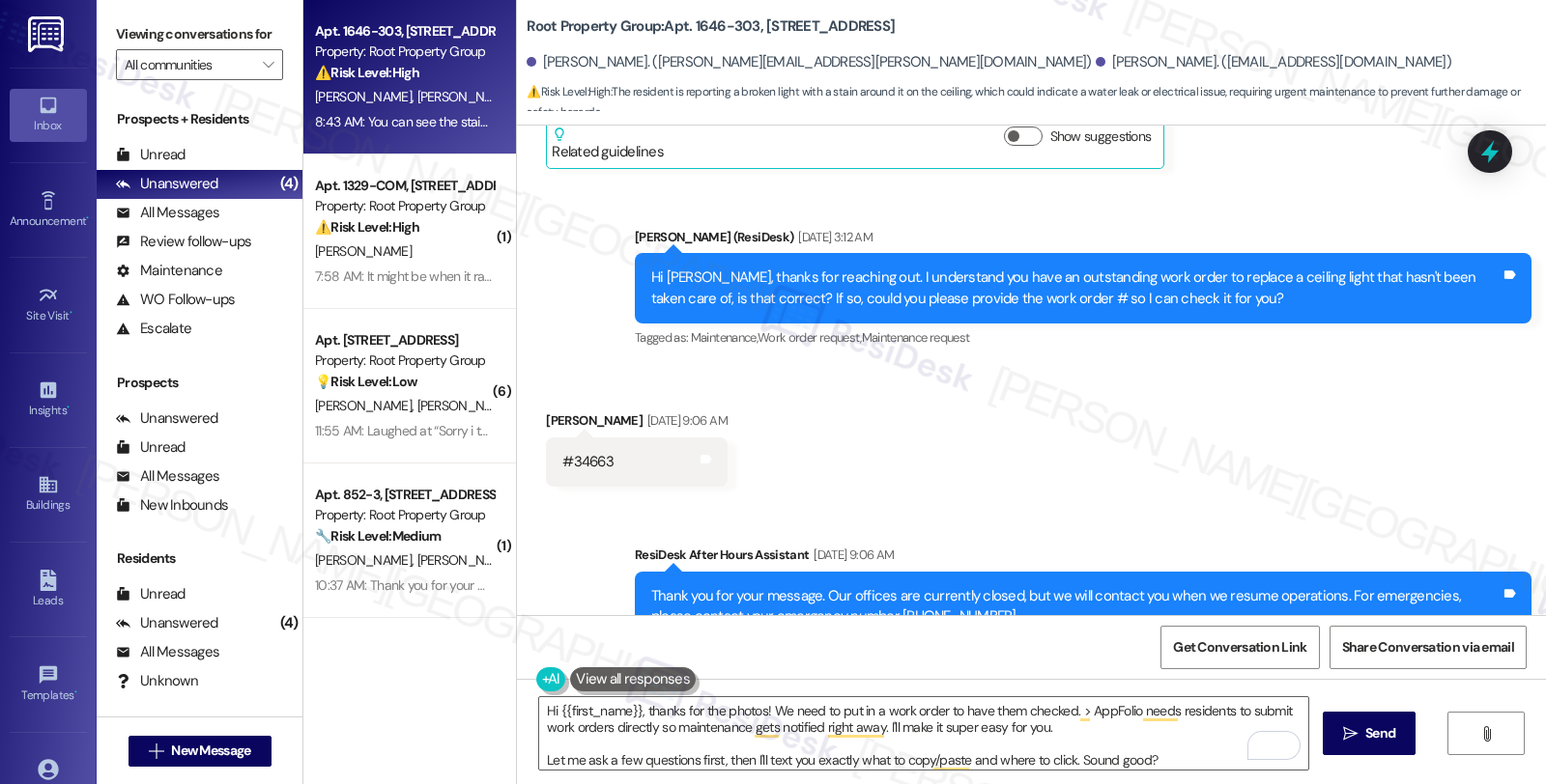
click at [563, 452] on div "#34663" at bounding box center [588, 462] width 51 height 21
copy div "34663"
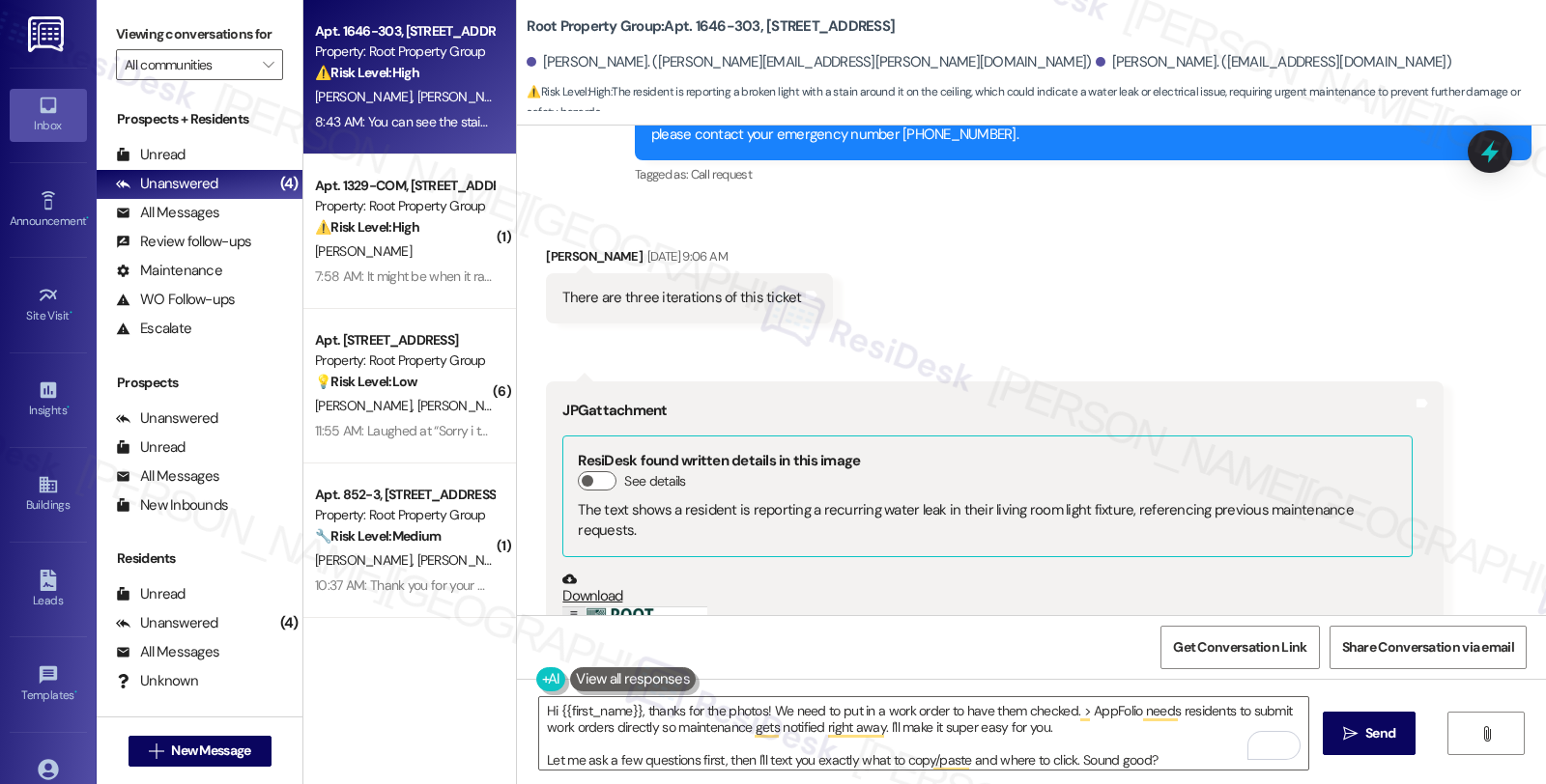
scroll to position [770, 0]
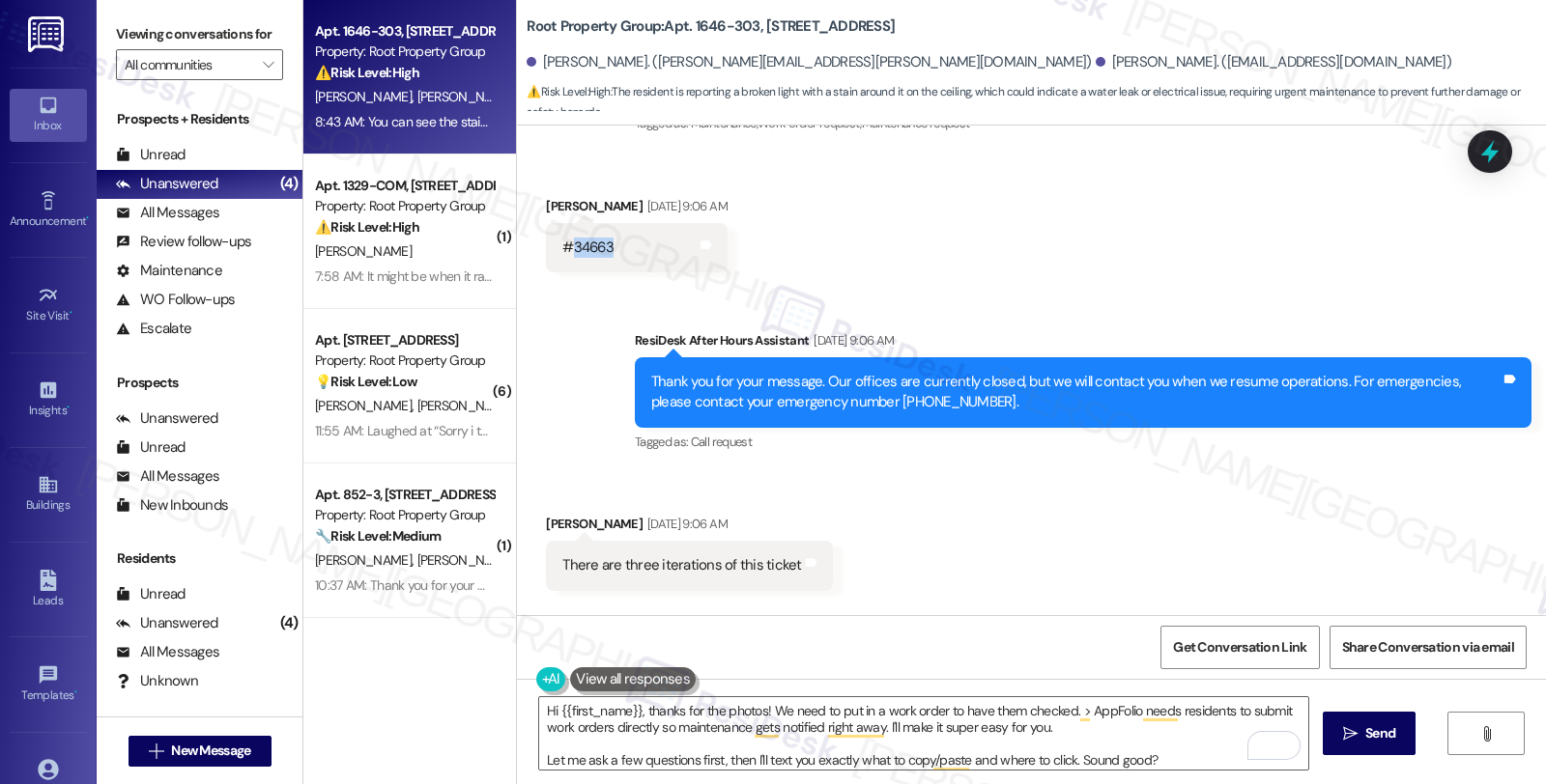
copy div "34663"
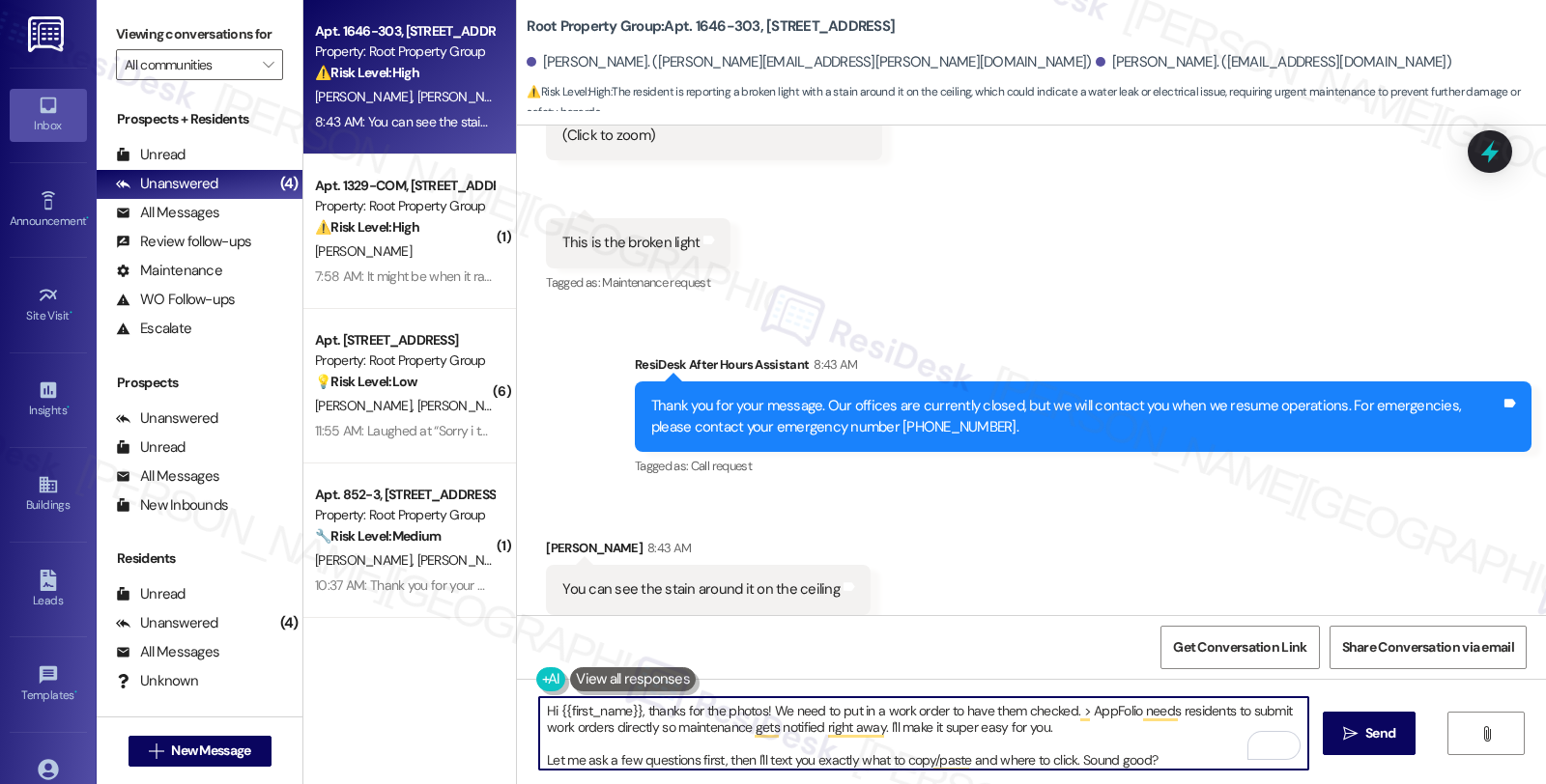
scroll to position [4, 0]
drag, startPoint x: 762, startPoint y: 709, endPoint x: 1169, endPoint y: 764, distance: 410.7
click at [1169, 764] on textarea "Hi {{first_name}}, thanks for the photos! We need to put in a work order to hav…" at bounding box center [923, 733] width 770 height 72
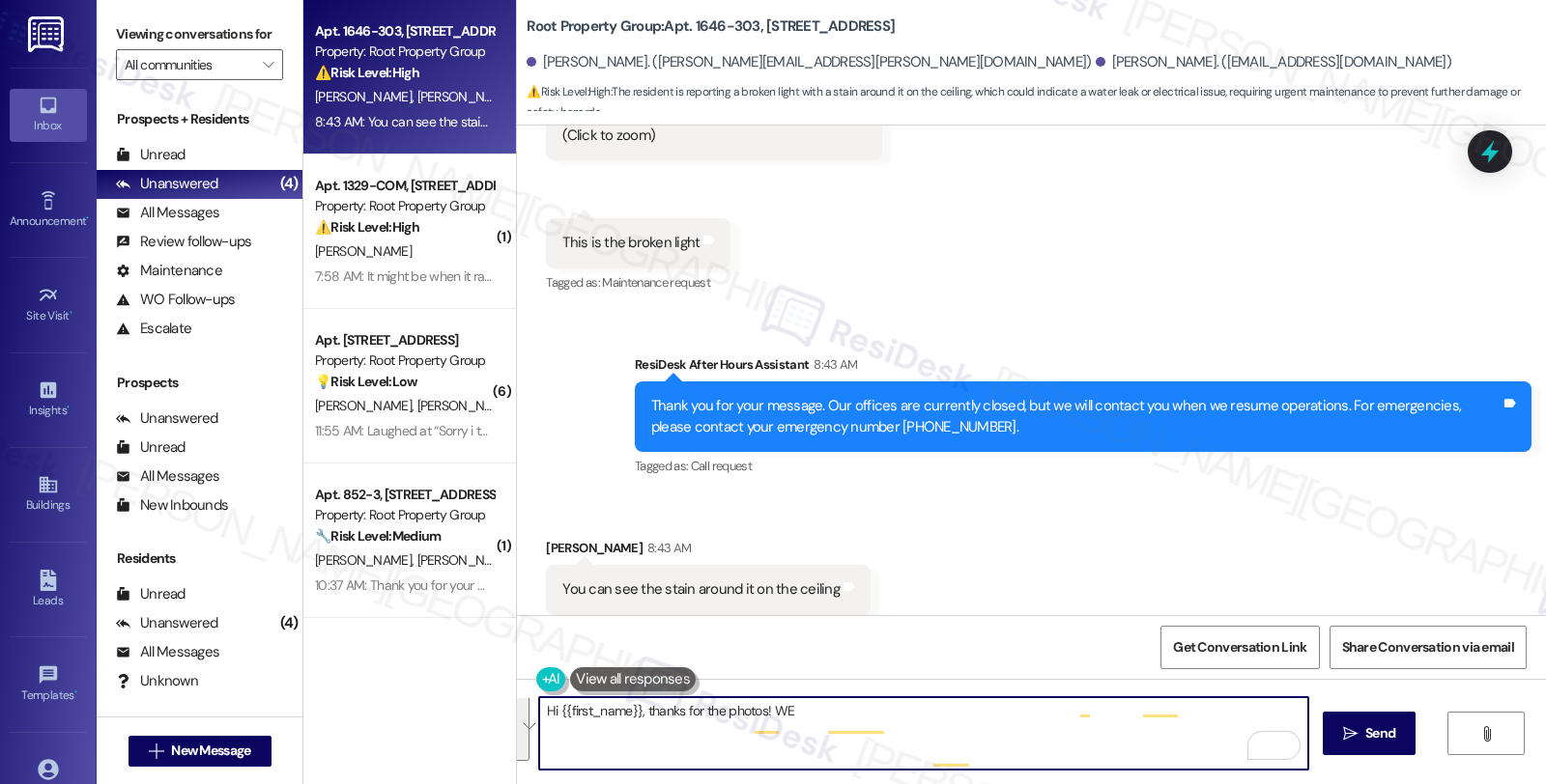
scroll to position [0, 0]
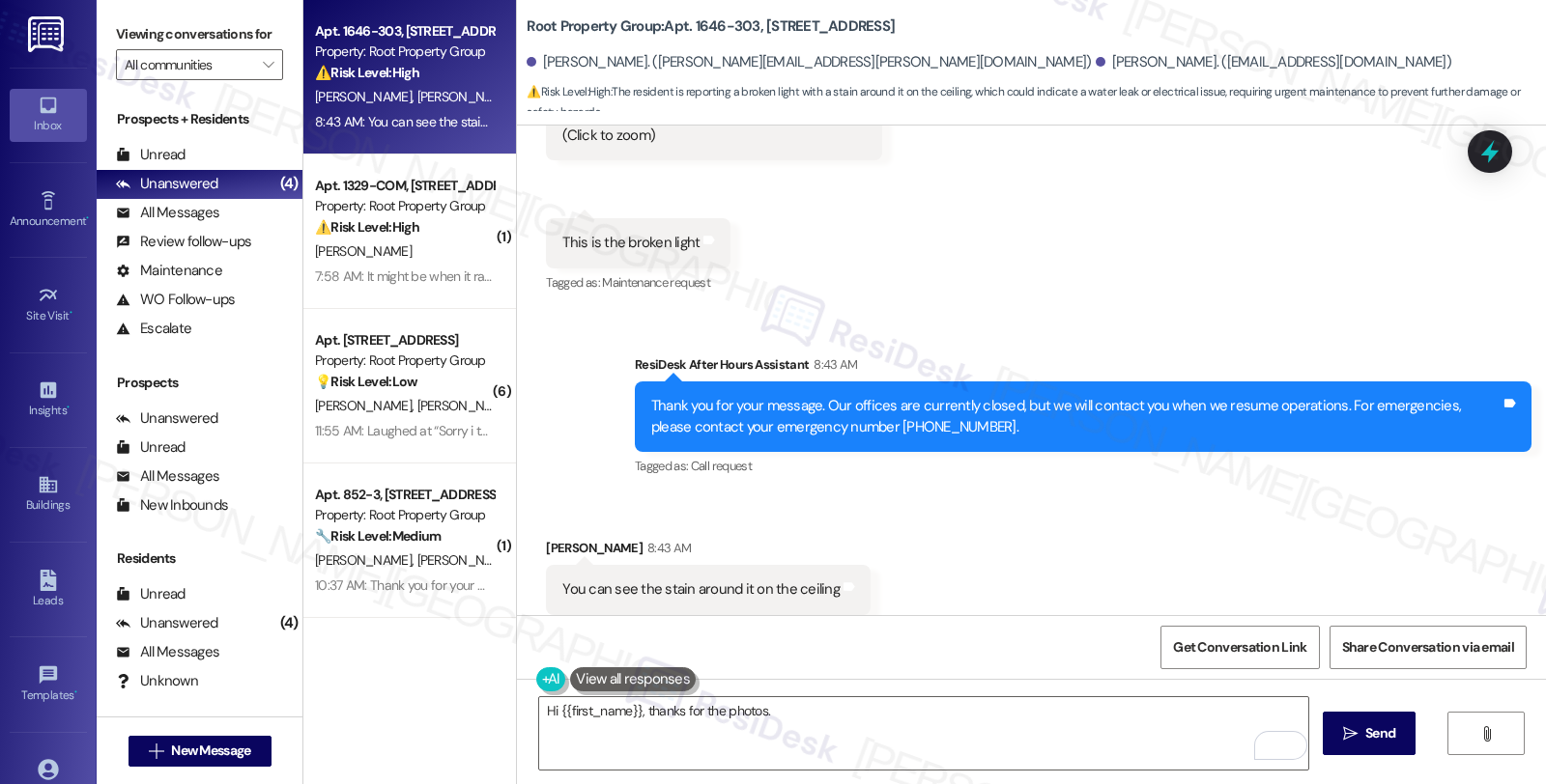
click at [541, 524] on div "Received via SMS Julia Denardo 8:43 AM You can see the stain around it on the c…" at bounding box center [708, 591] width 353 height 134
copy div "Julia"
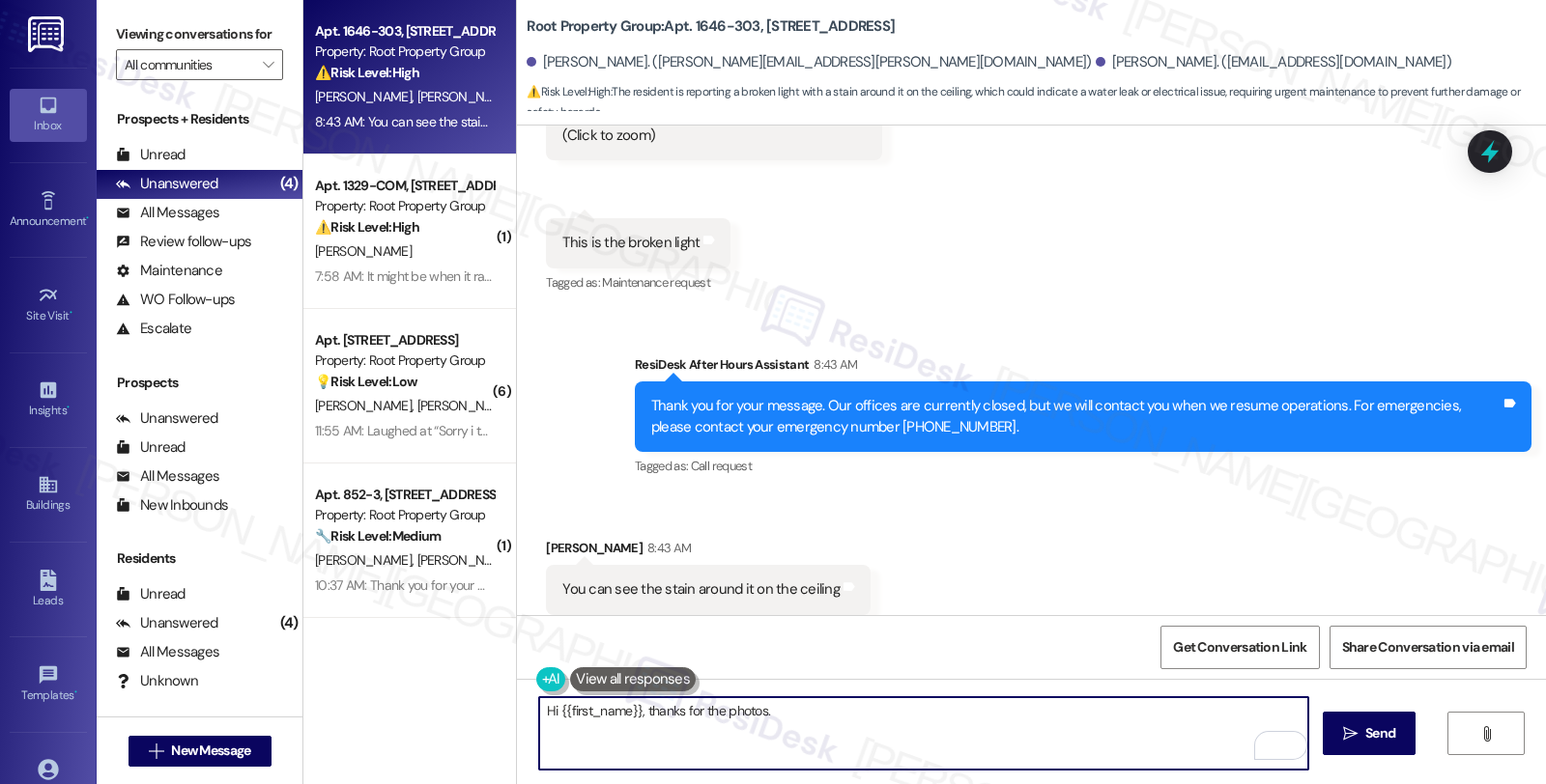
drag, startPoint x: 635, startPoint y: 705, endPoint x: 477, endPoint y: 701, distance: 158.1
click at [477, 701] on div "Apt. 1646-303, 1646 W. Belmont Ave. Property: Root Property Group ⚠️ Risk Level…" at bounding box center [923, 392] width 1242 height 784
click at [539, 711] on textarea "Thanks for the photos." at bounding box center [923, 733] width 770 height 72
paste textarea "Julia"
click at [829, 712] on textarea "Good morning, Julia, thanks for the photos." at bounding box center [923, 733] width 770 height 72
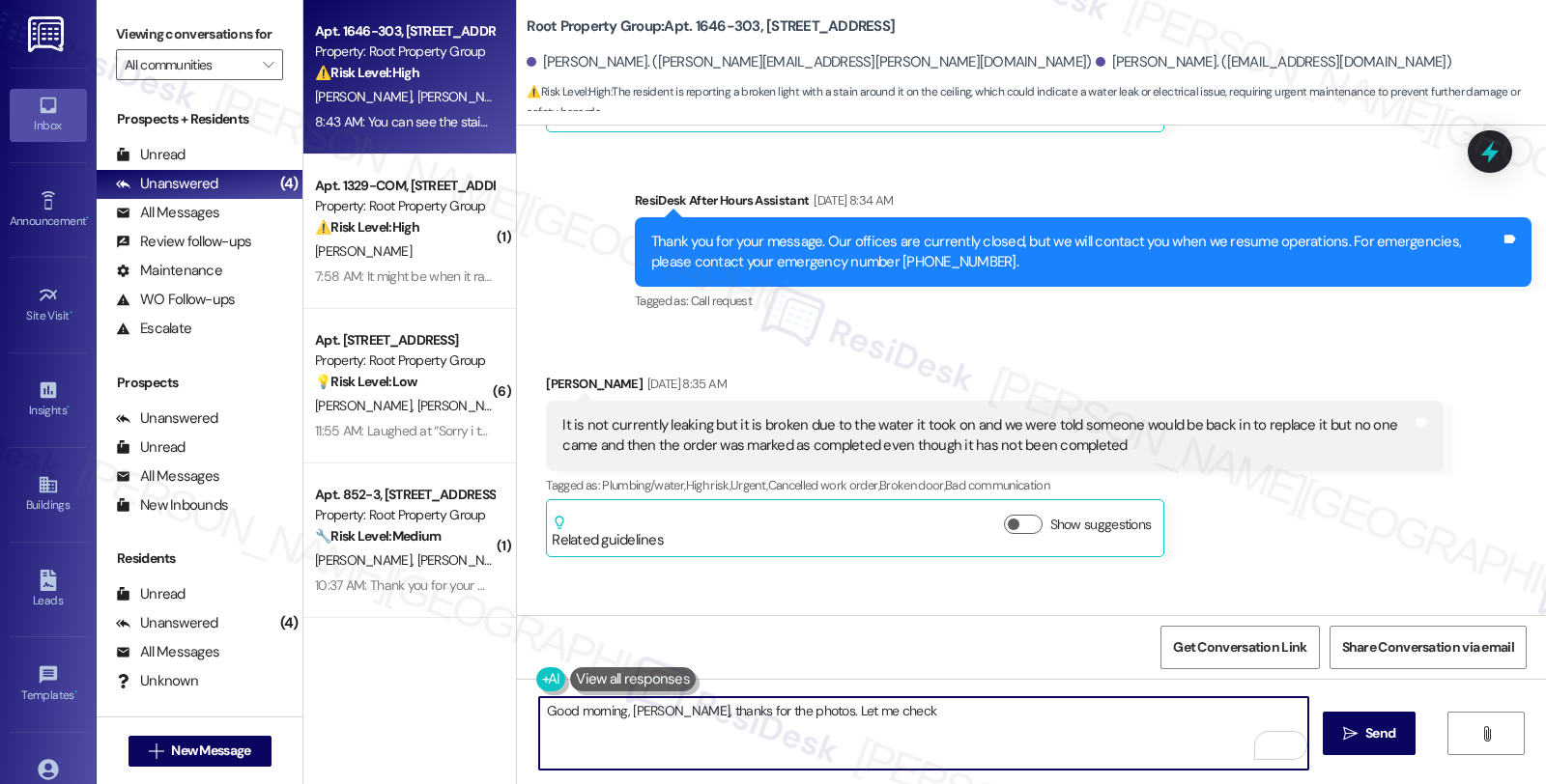
scroll to position [2272, 0]
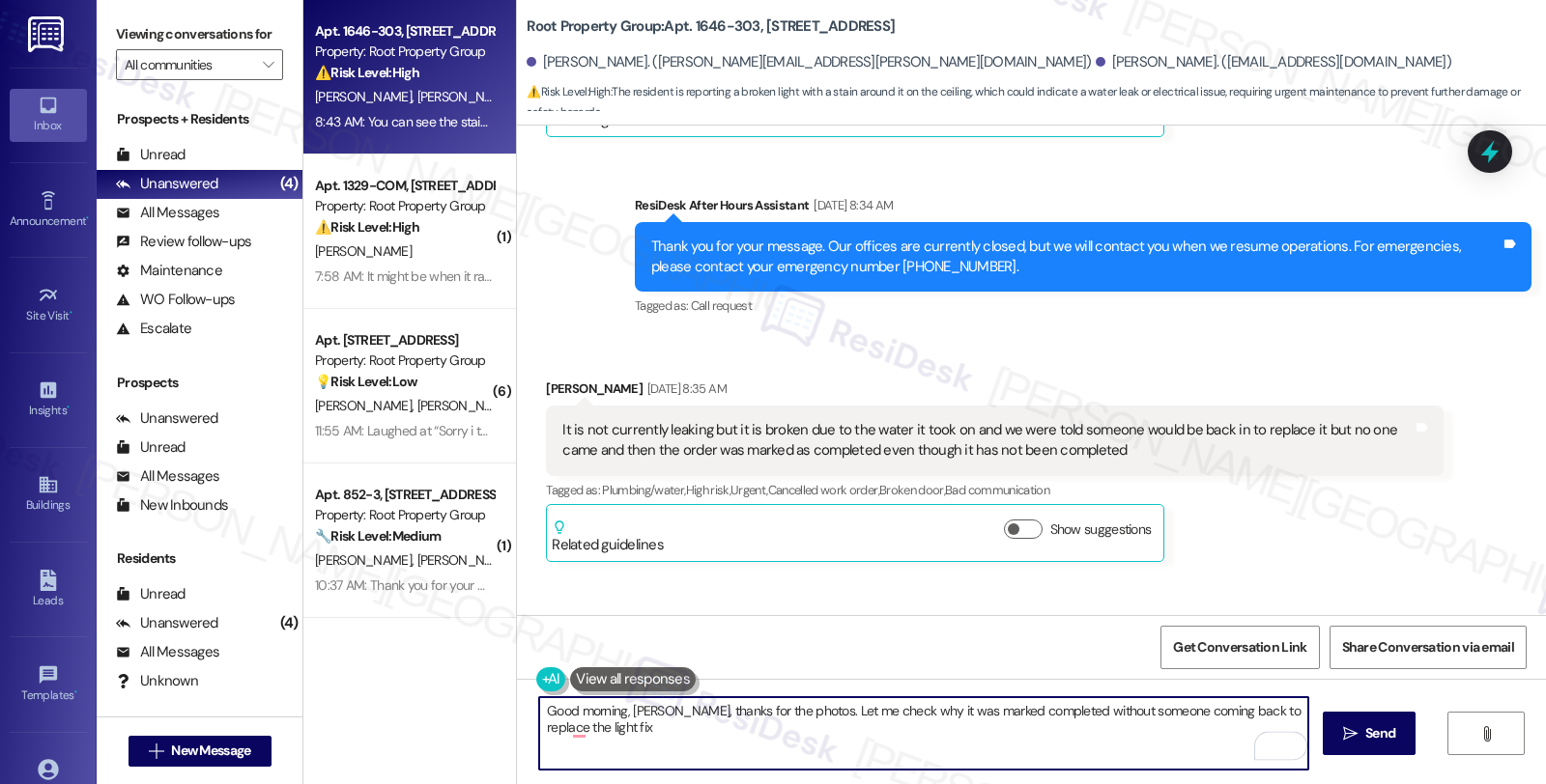
click at [1217, 711] on textarea "Good morning, Julia, thanks for the photos. Let me check why it was marked comp…" at bounding box center [923, 733] width 770 height 72
click at [1196, 744] on textarea "Good morning, Julia, thanks for the photos. Let me check why it was marked comp…" at bounding box center [923, 733] width 770 height 72
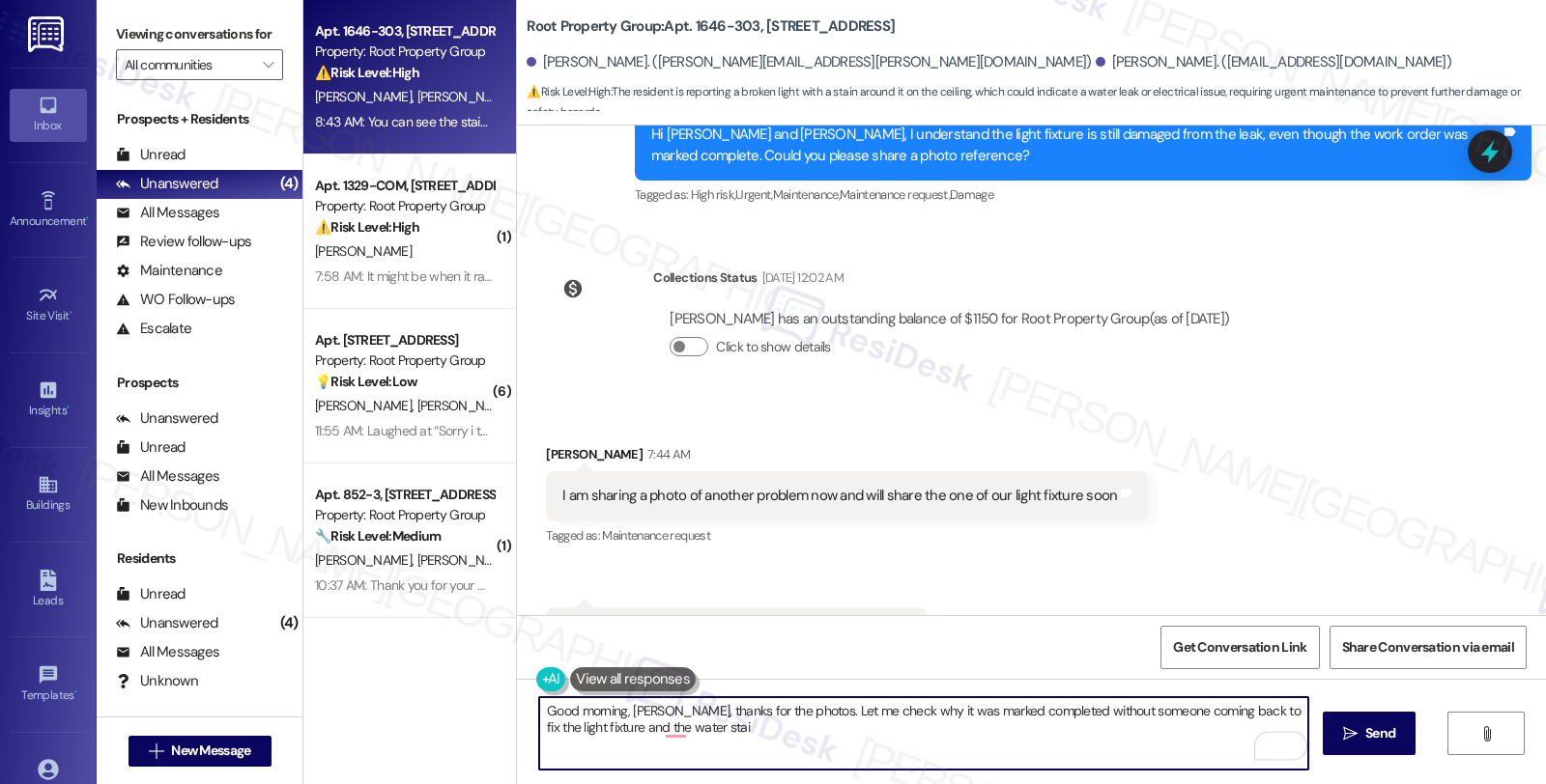
scroll to position [3453, 0]
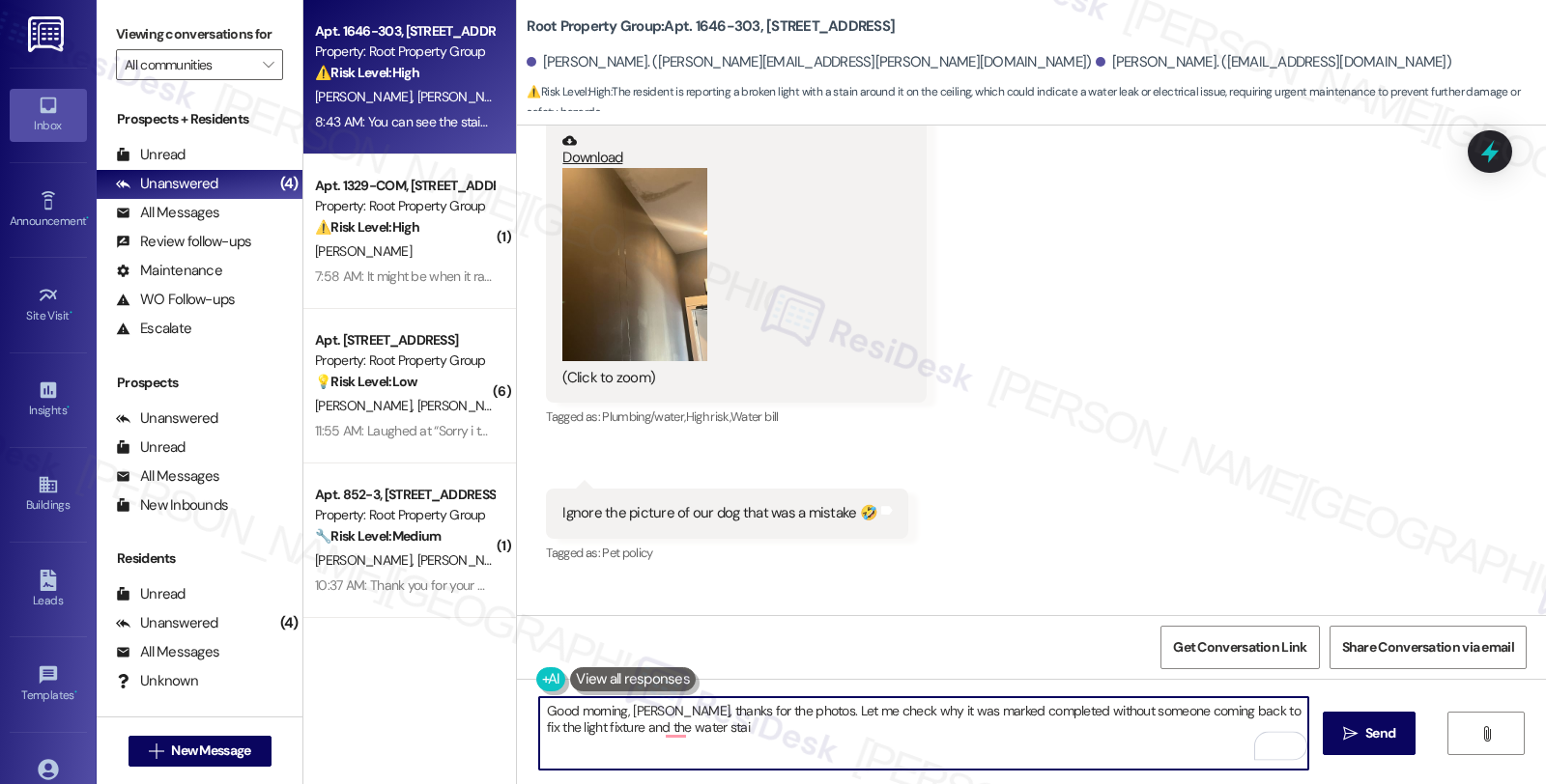
click at [654, 252] on button "Zoom image" at bounding box center [634, 264] width 145 height 193
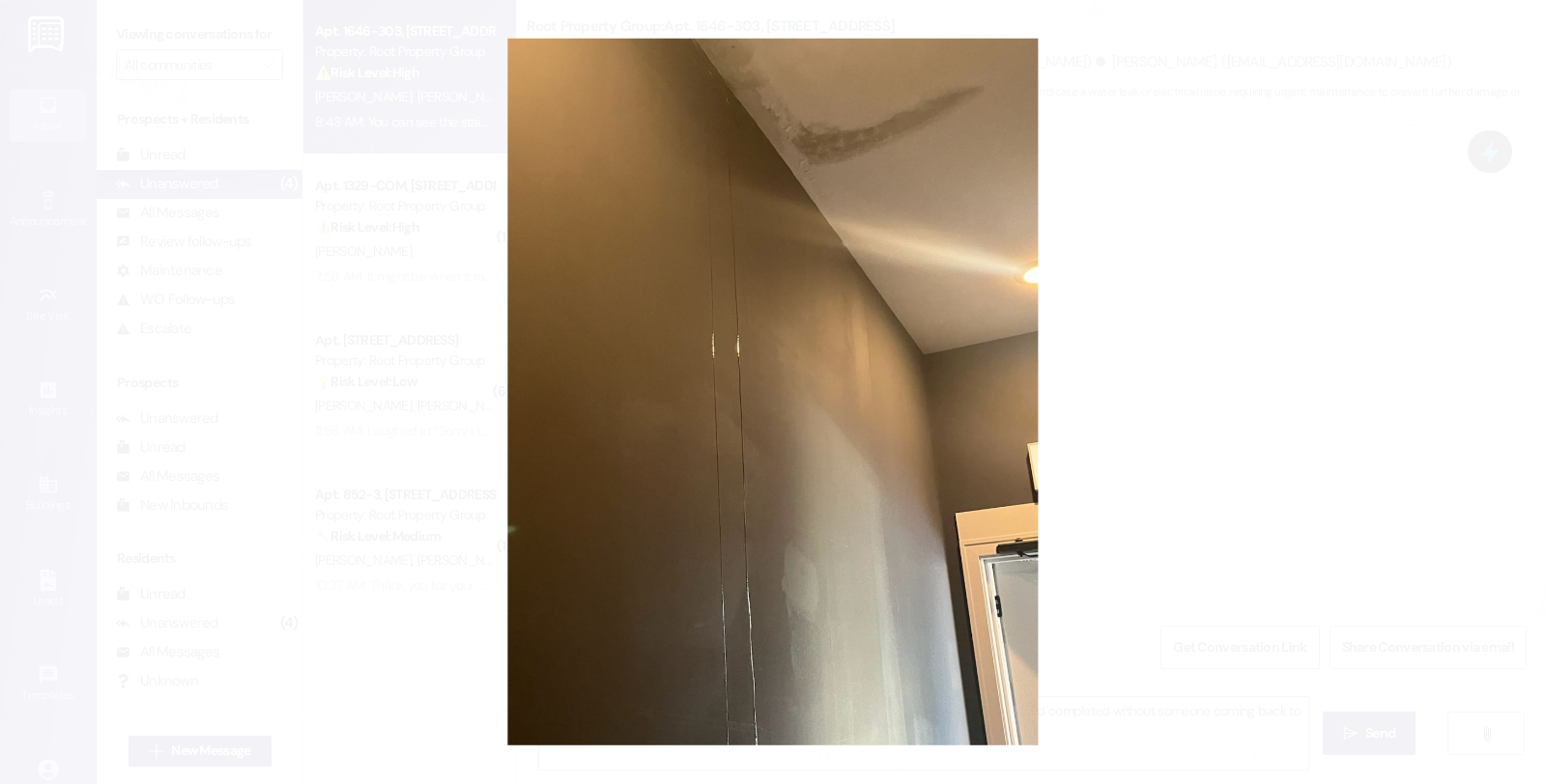
click at [1240, 263] on button "Unzoom image" at bounding box center [773, 392] width 1546 height 784
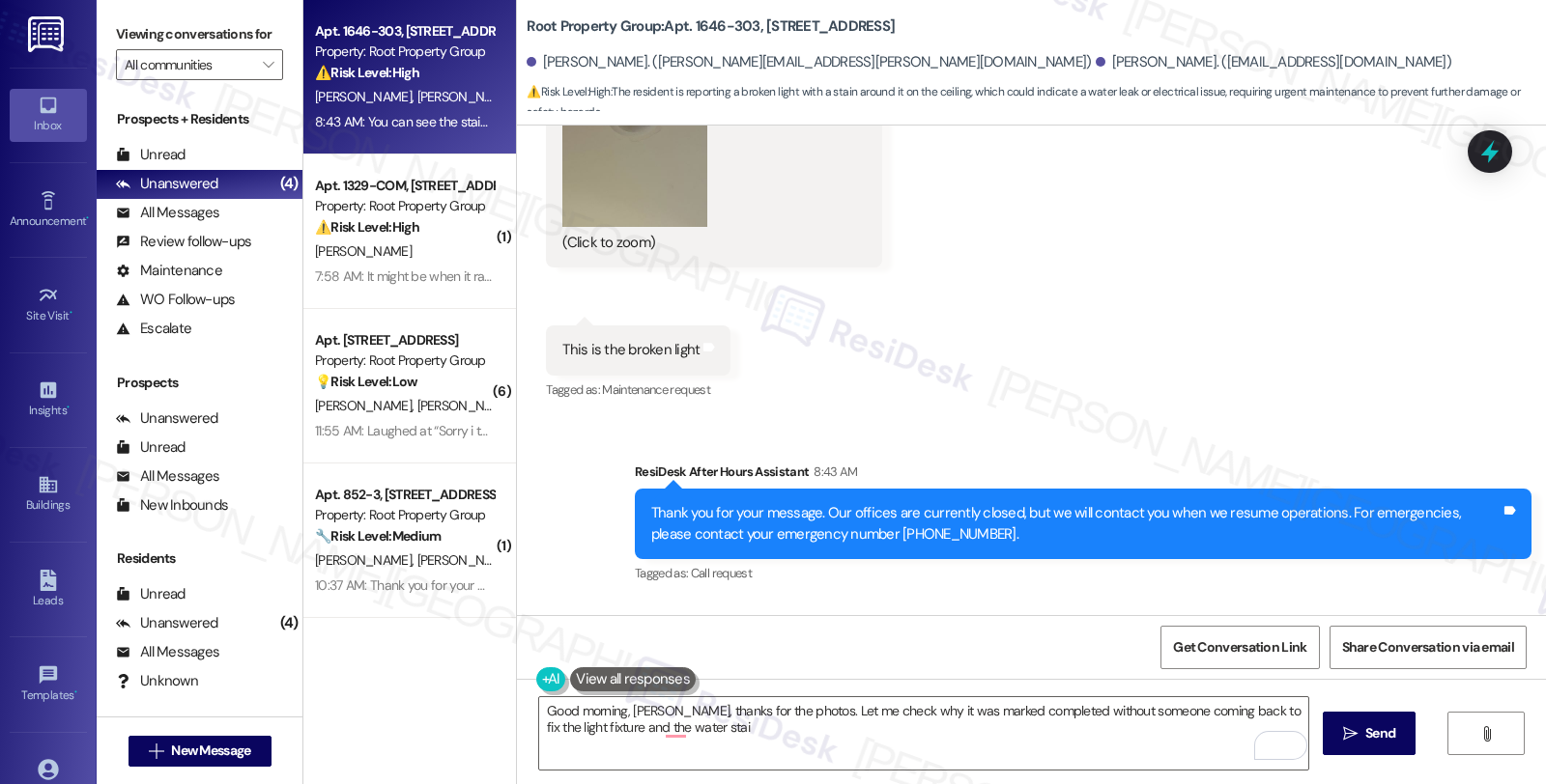
scroll to position [4526, 0]
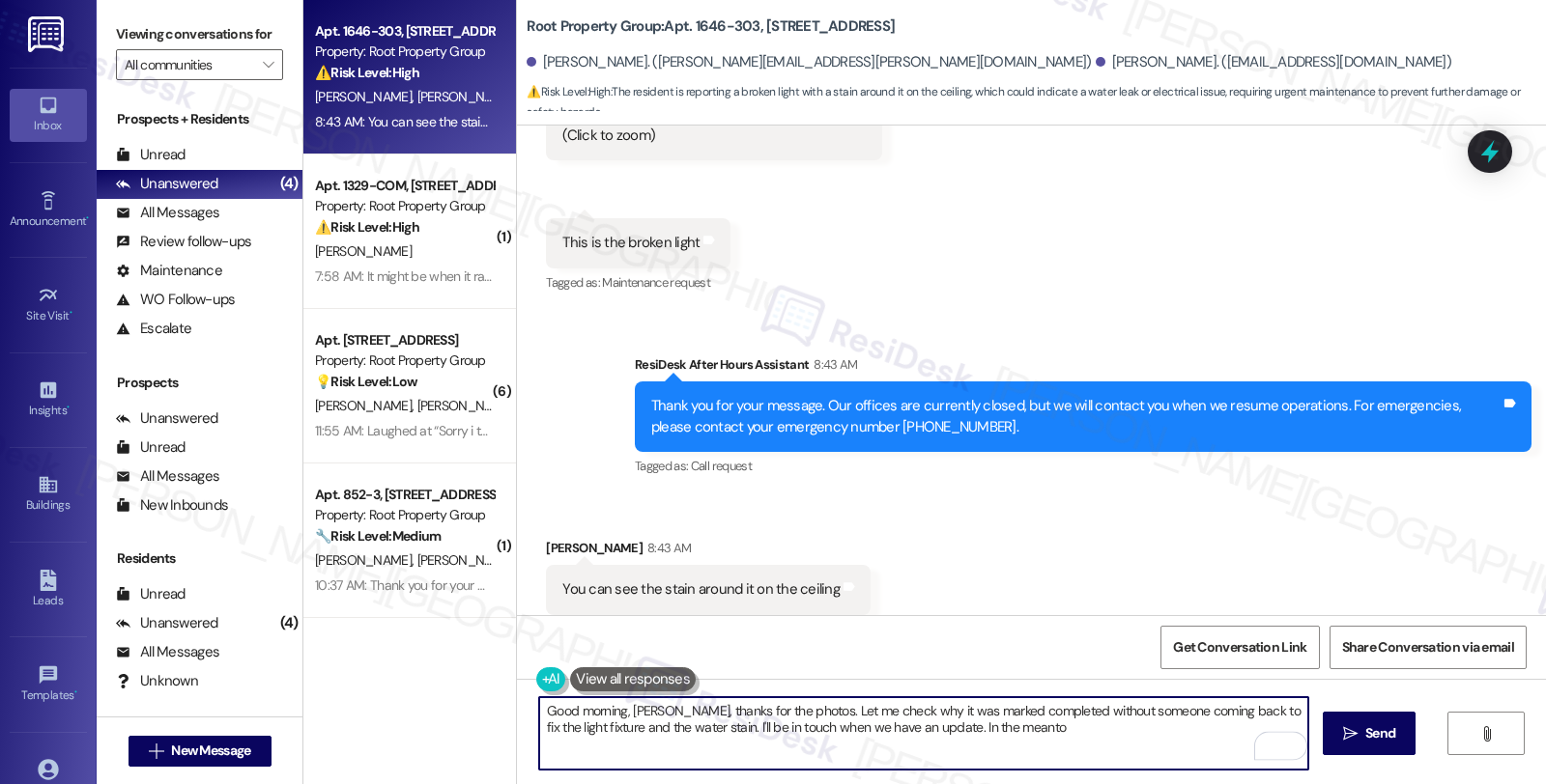
click at [906, 724] on textarea "Good morning, Julia, thanks for the photos. Let me check why it was marked comp…" at bounding box center [923, 733] width 770 height 72
type textarea "Good morning, Julia, thanks for the photos. Let me check why it was marked comp…"
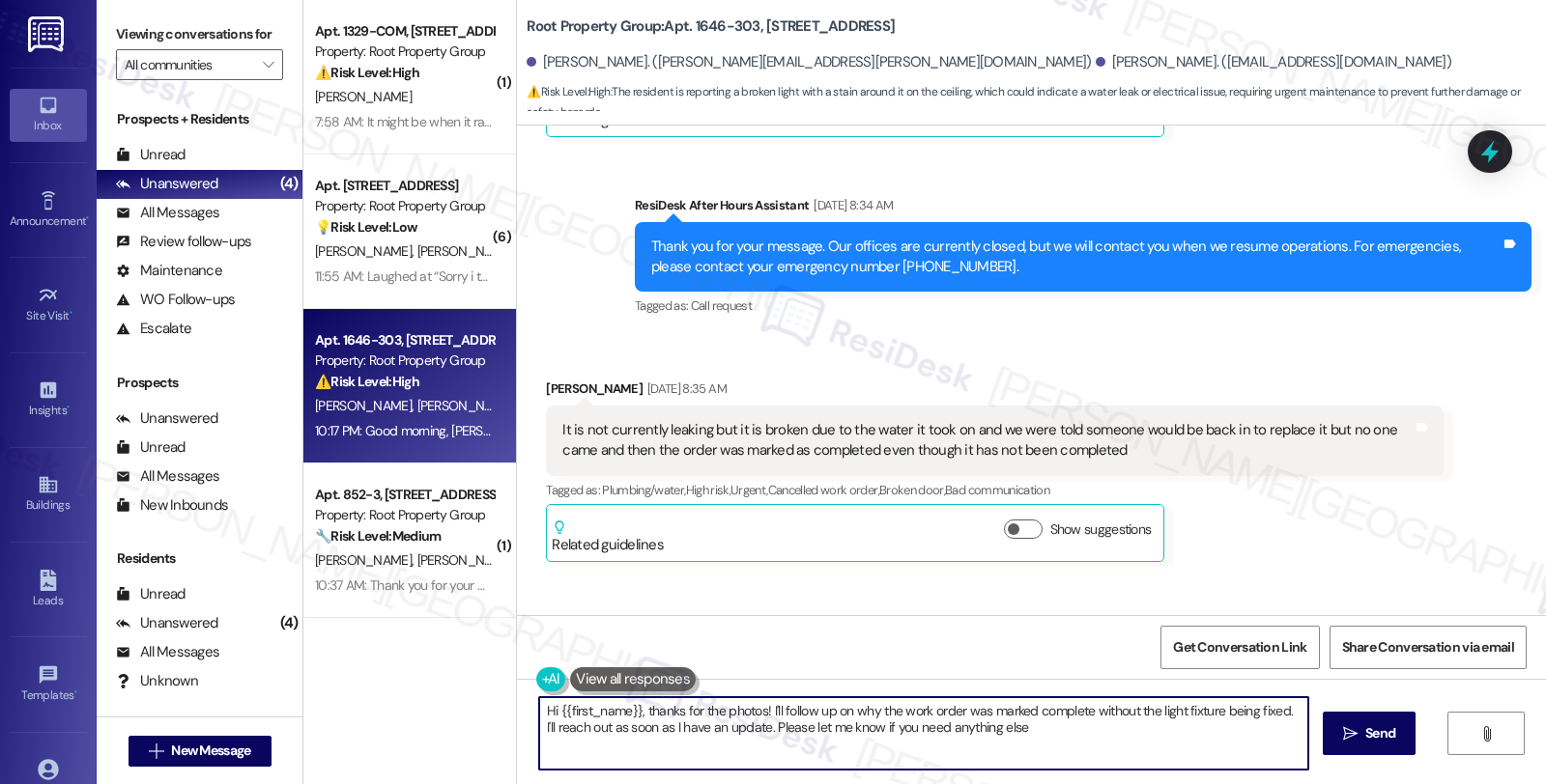
type textarea "Hi {{first_name}}, thanks for the photos! I'll follow up on why the work order …"
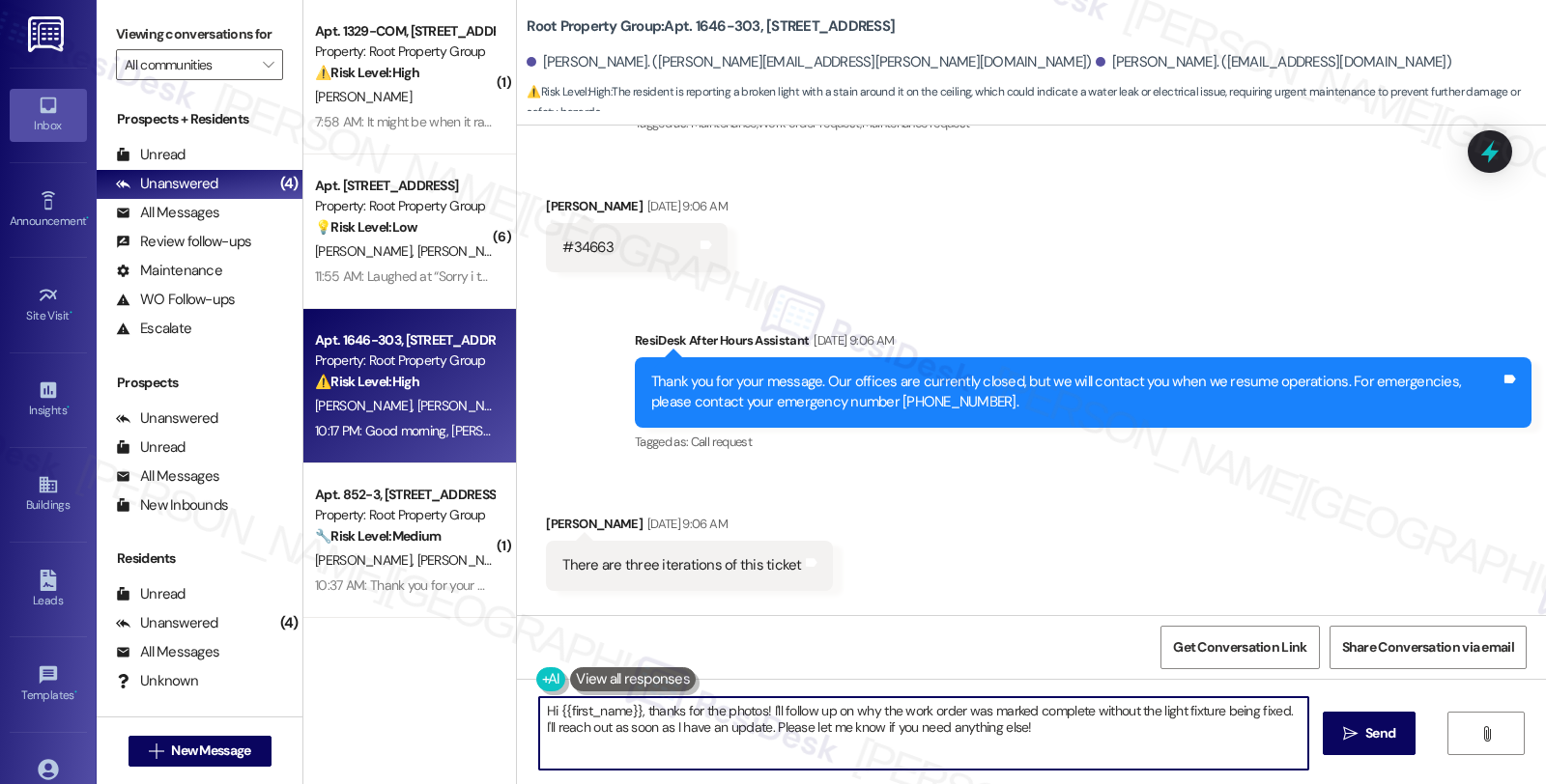
scroll to position [555, 0]
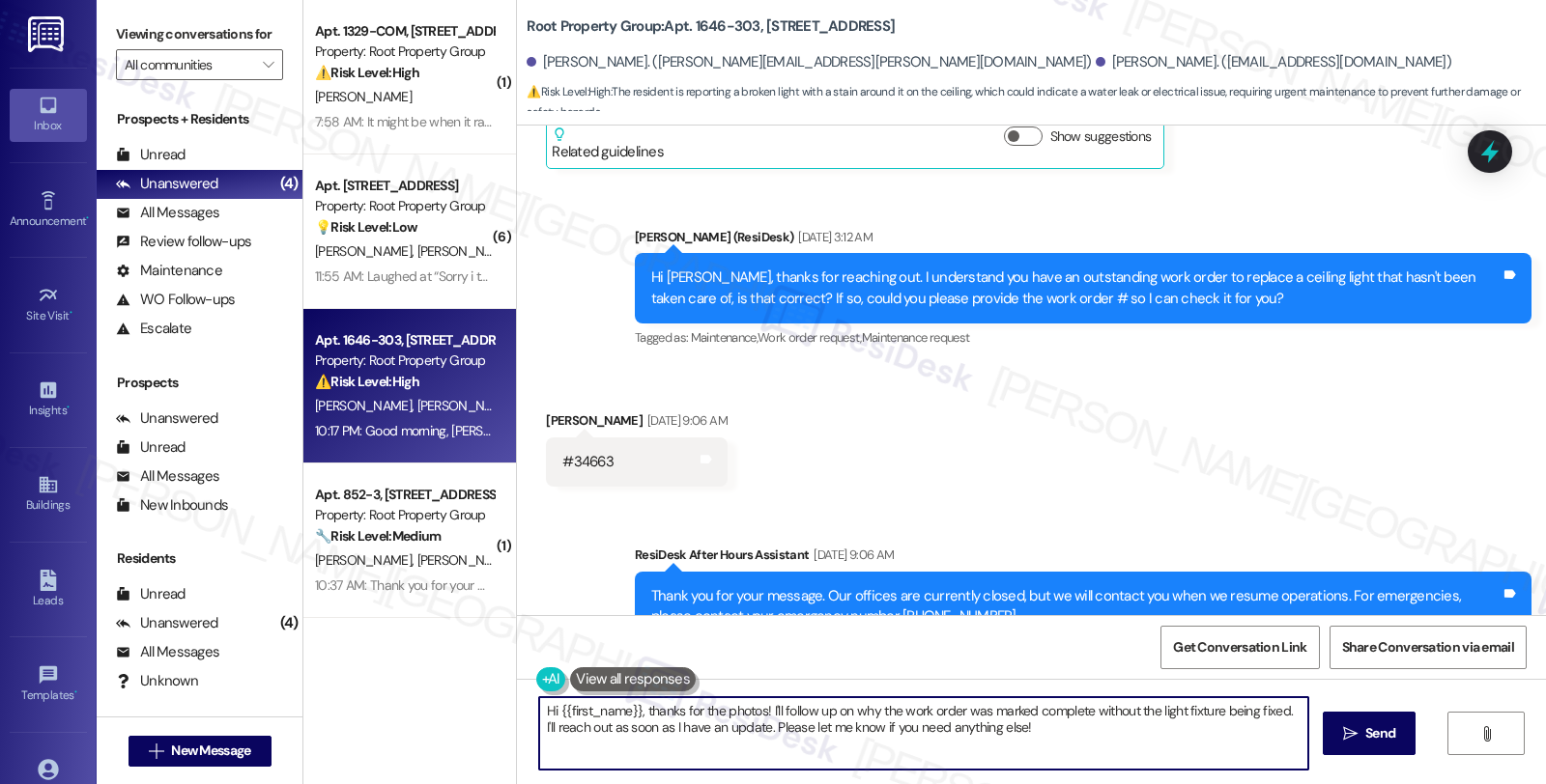
click at [585, 452] on div "#34663" at bounding box center [588, 462] width 51 height 21
copy div "34663"
click at [1493, 158] on icon at bounding box center [1490, 152] width 24 height 30
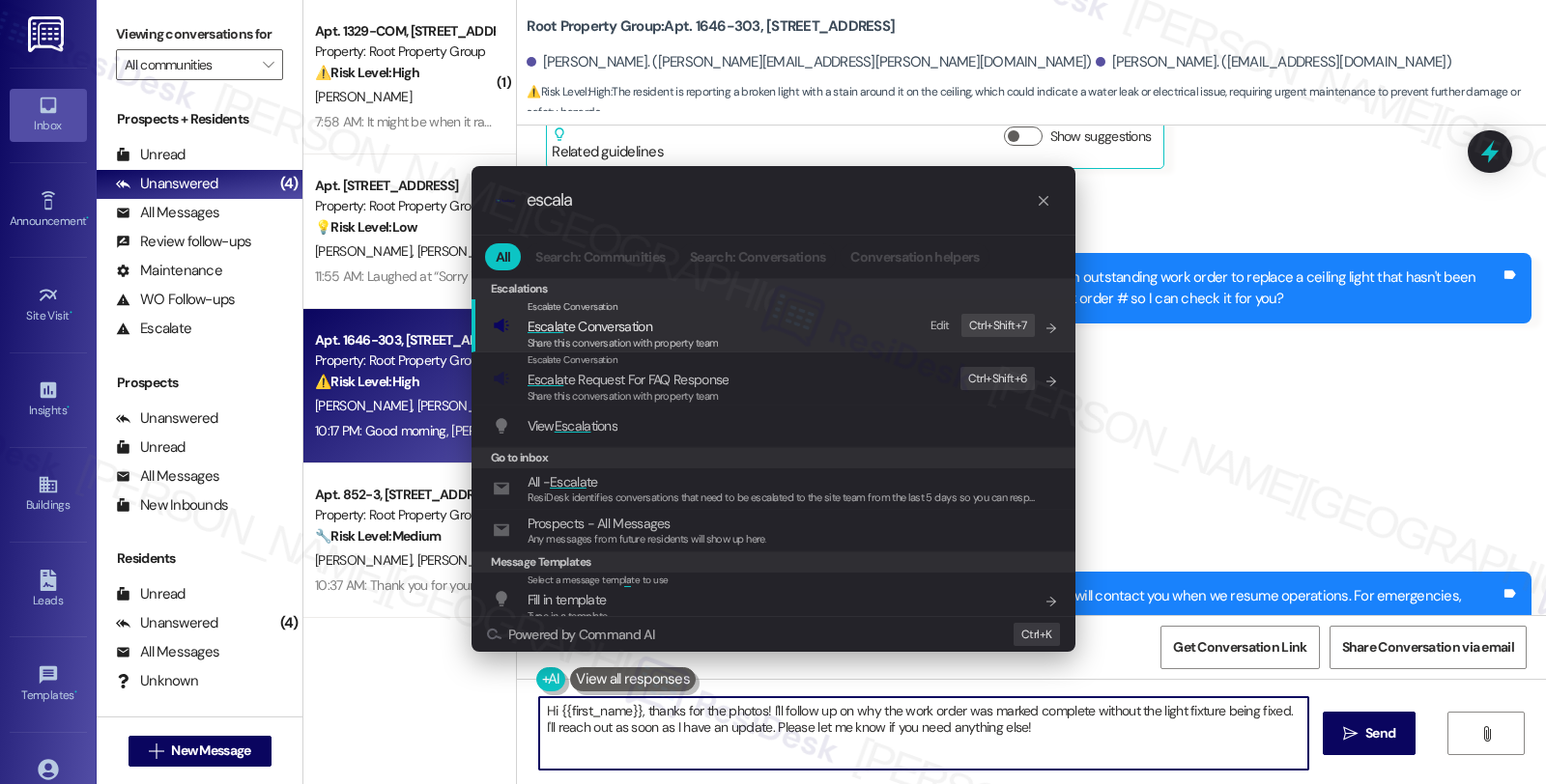
type input "escala"
click at [587, 323] on span "Escala te Conversation" at bounding box center [590, 326] width 124 height 18
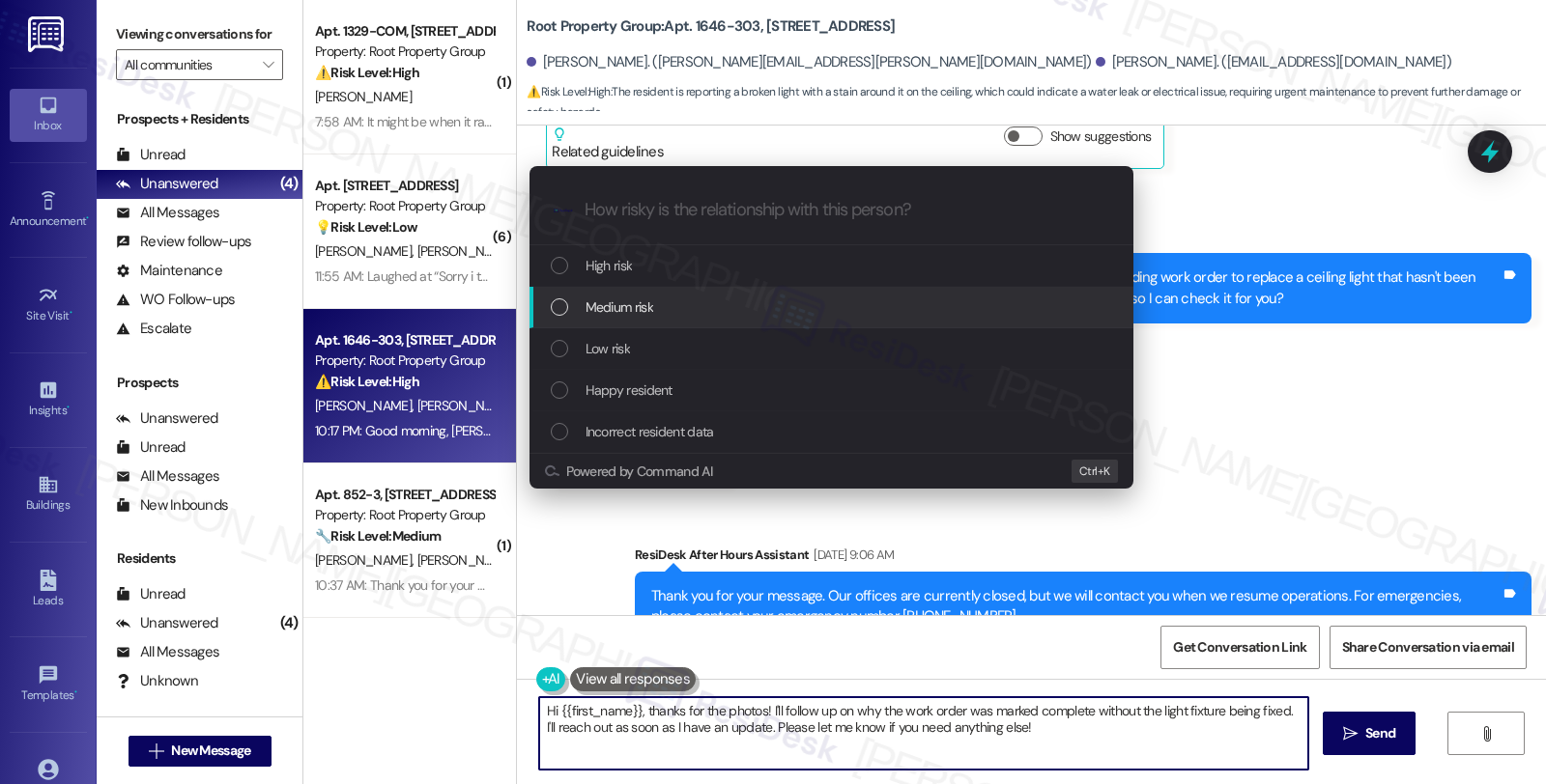
click at [591, 312] on span "Medium risk" at bounding box center [619, 308] width 68 height 22
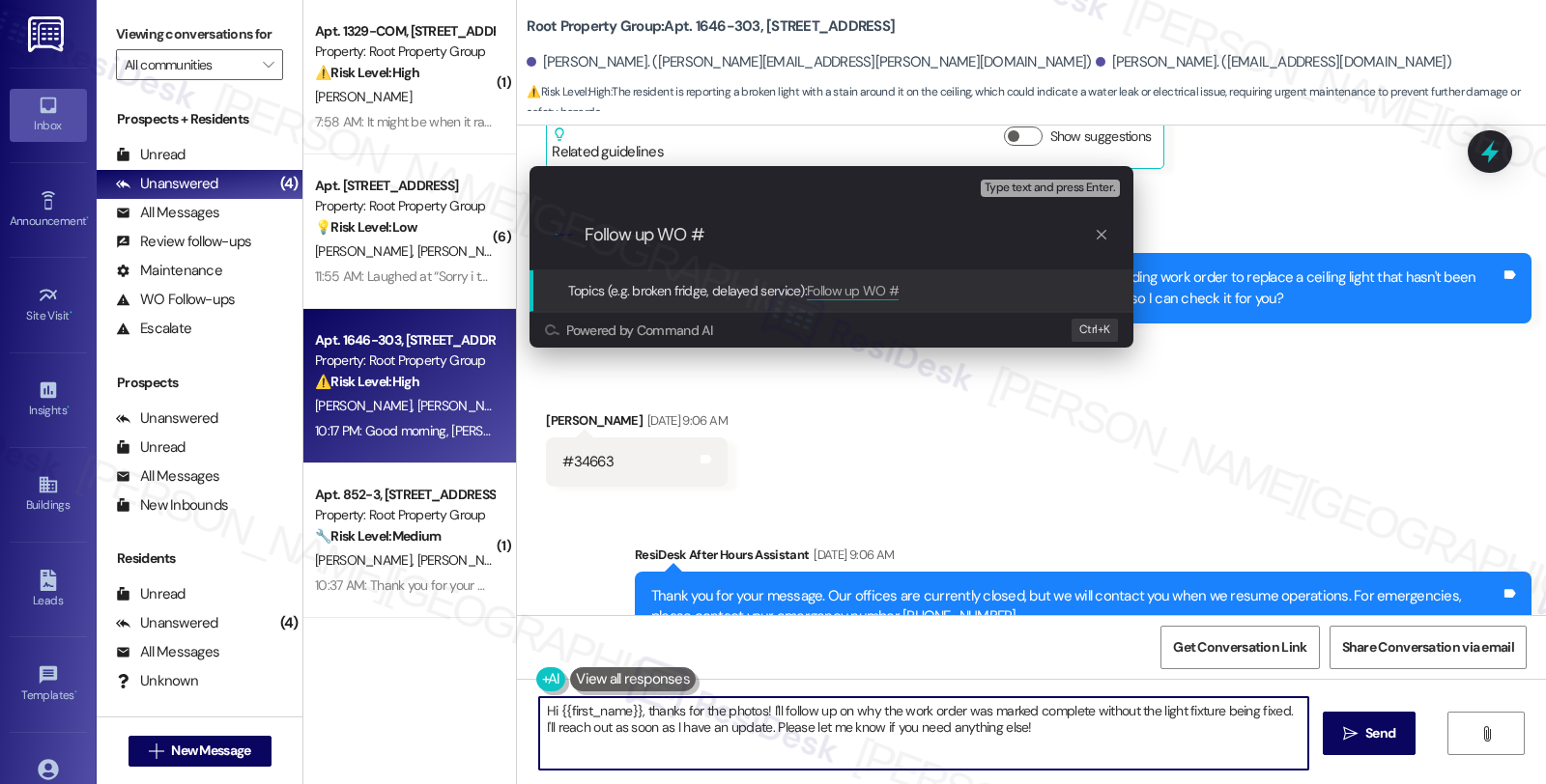
paste input "34663"
type input "Follow up WO #34663"
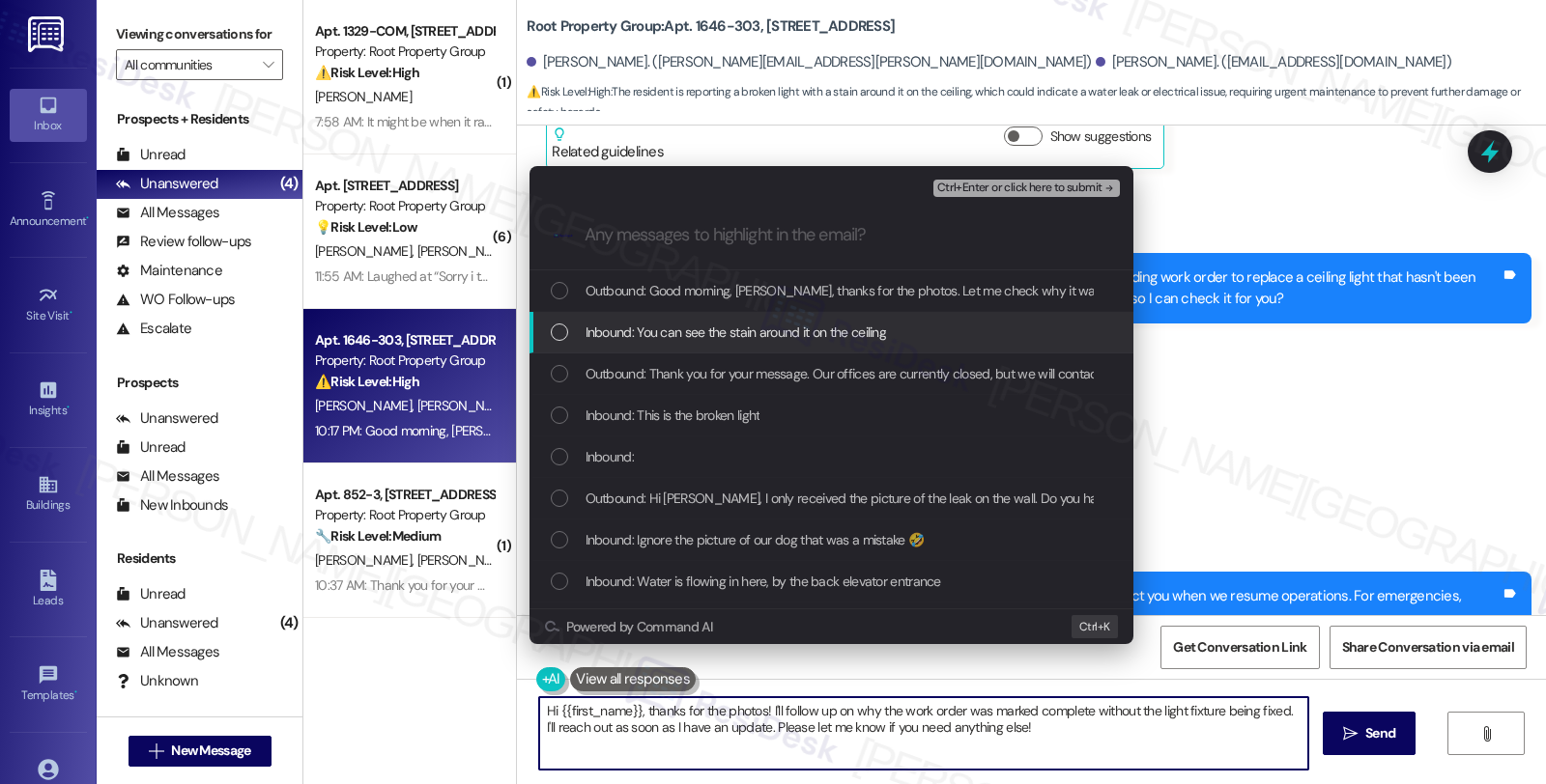
click at [596, 331] on span "Inbound: You can see the stain around it on the ceiling" at bounding box center [736, 332] width 302 height 22
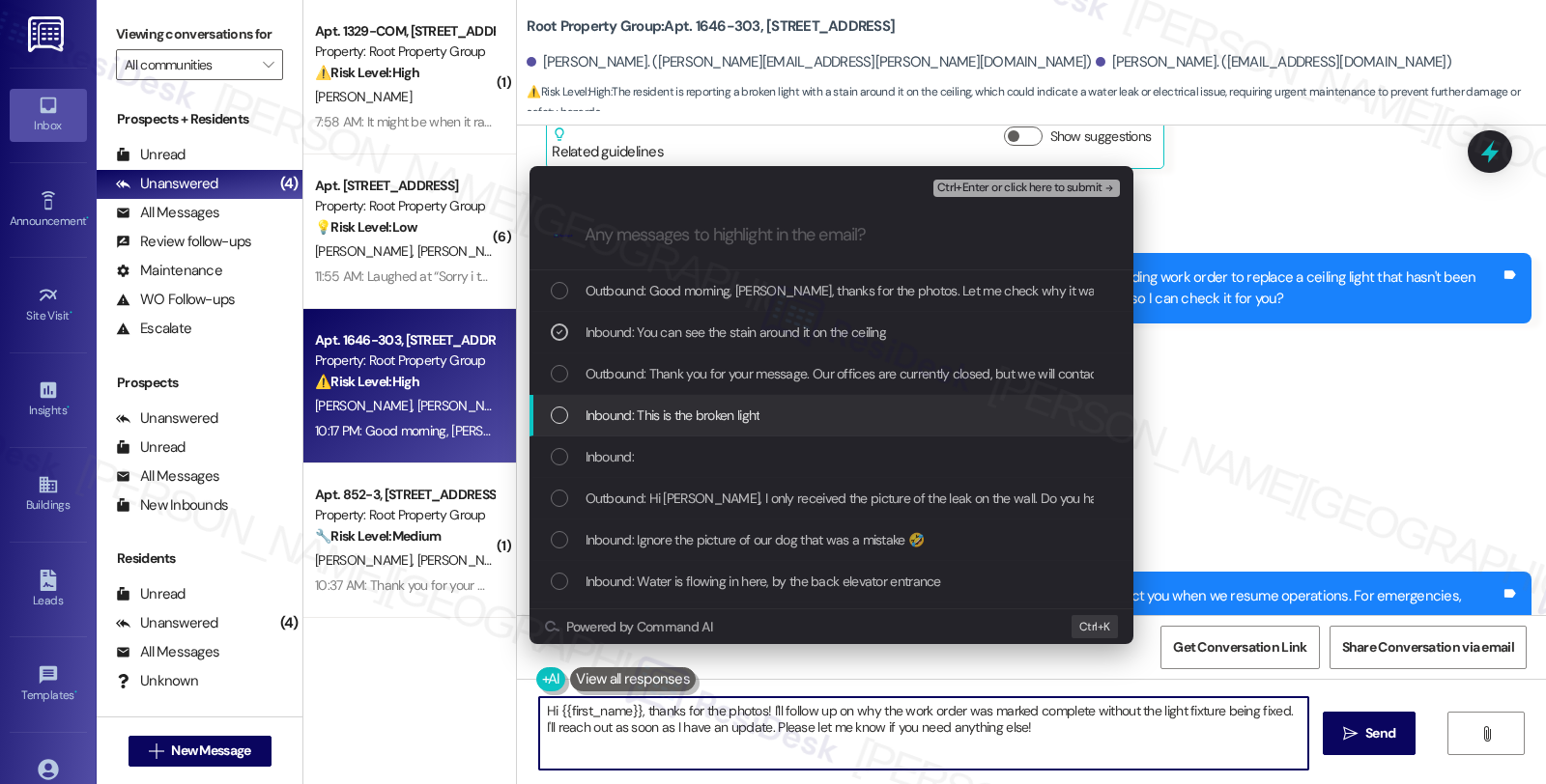
click at [607, 410] on span "Inbound: This is the broken light" at bounding box center [672, 415] width 175 height 22
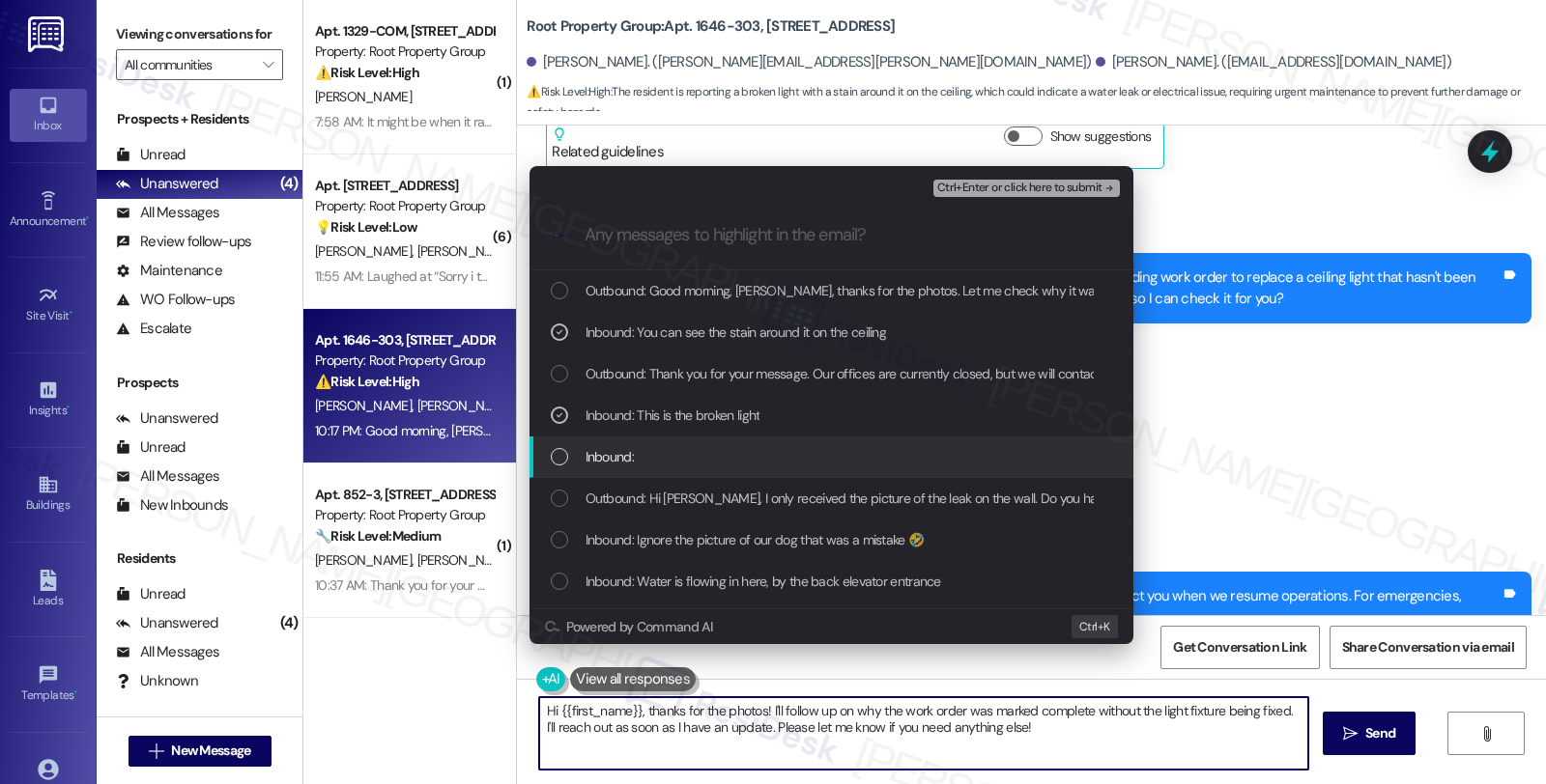
click at [607, 444] on div "Inbound:" at bounding box center [832, 458] width 604 height 41
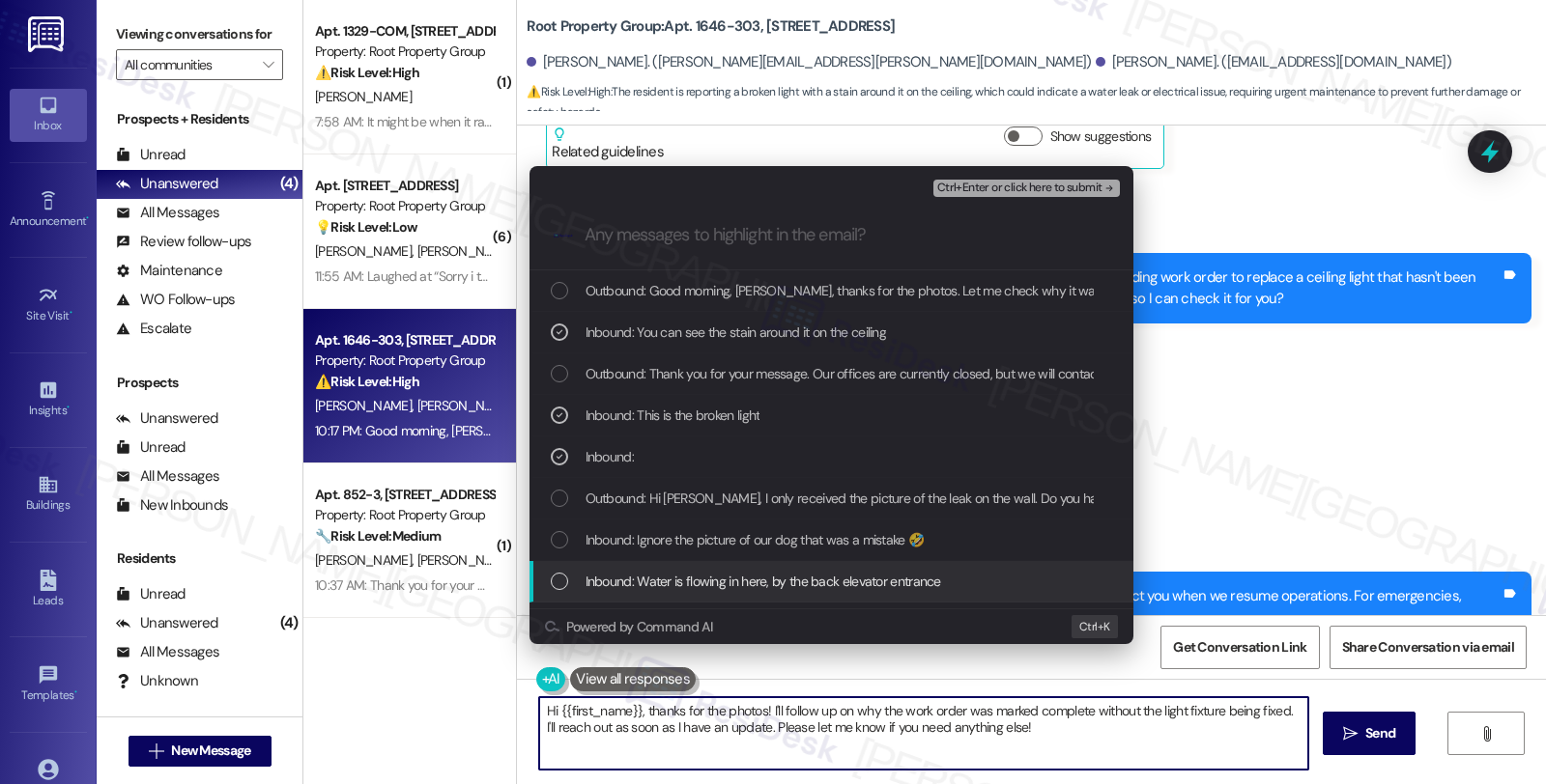
click at [652, 583] on span "Inbound: Water is flowing in here, by the back elevator entrance" at bounding box center [763, 582] width 355 height 22
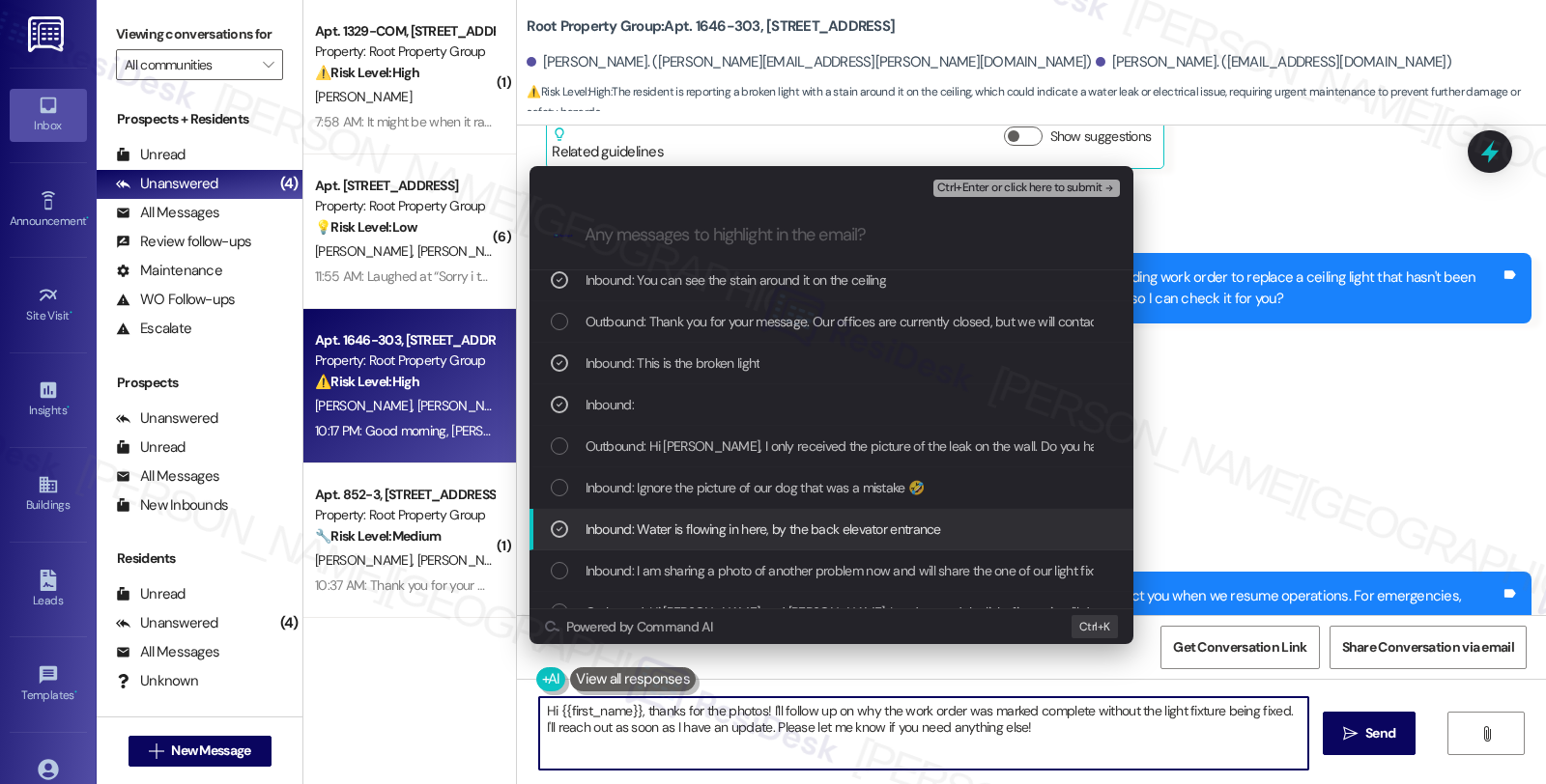
scroll to position [107, 0]
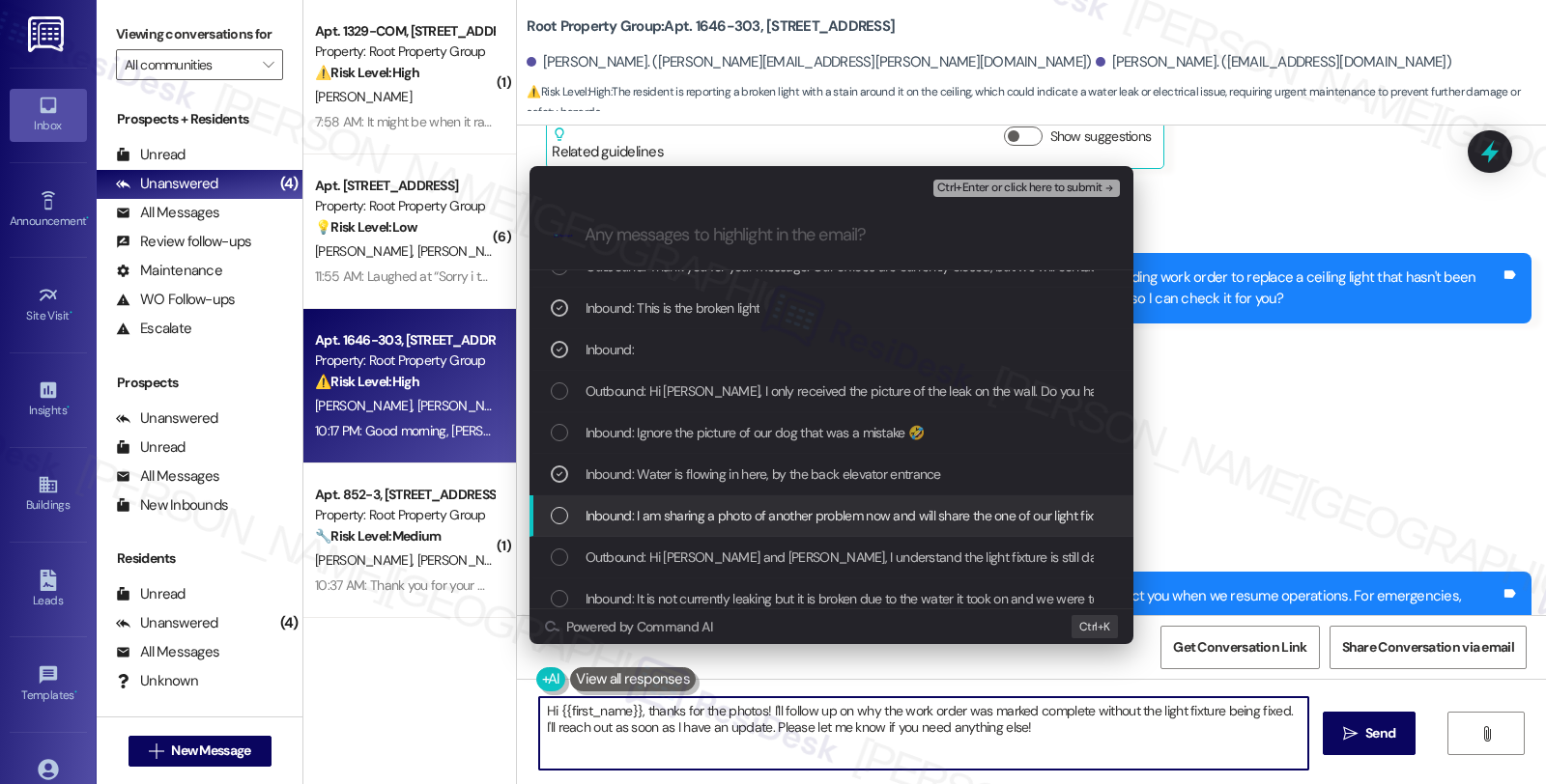
click at [719, 502] on div "Inbound: I am sharing a photo of another problem now and will share the one of …" at bounding box center [832, 516] width 604 height 41
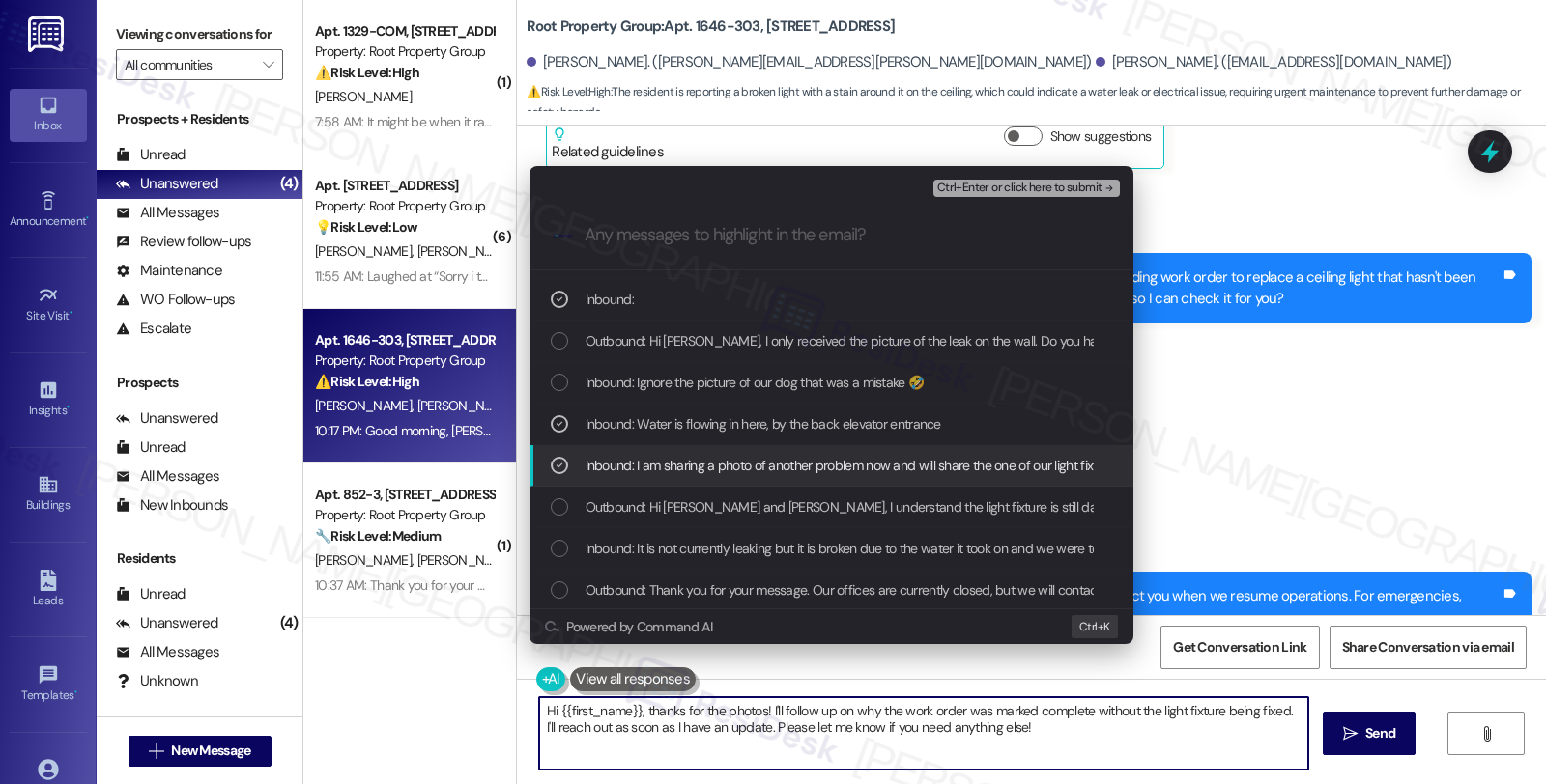
scroll to position [214, 0]
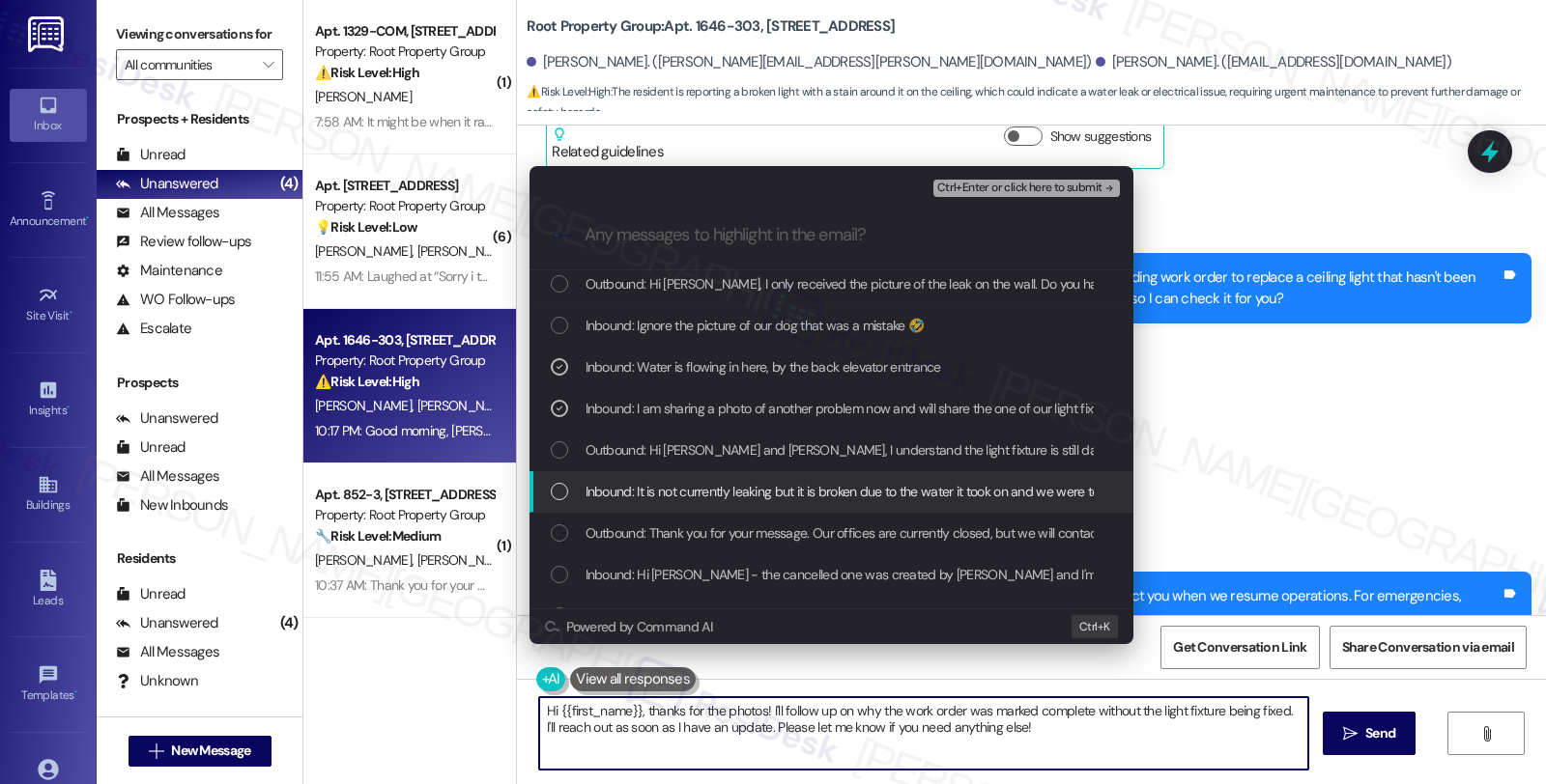
click at [751, 488] on span "Inbound: It is not currently leaking but it is broken due to the water it took …" at bounding box center [1252, 492] width 1334 height 22
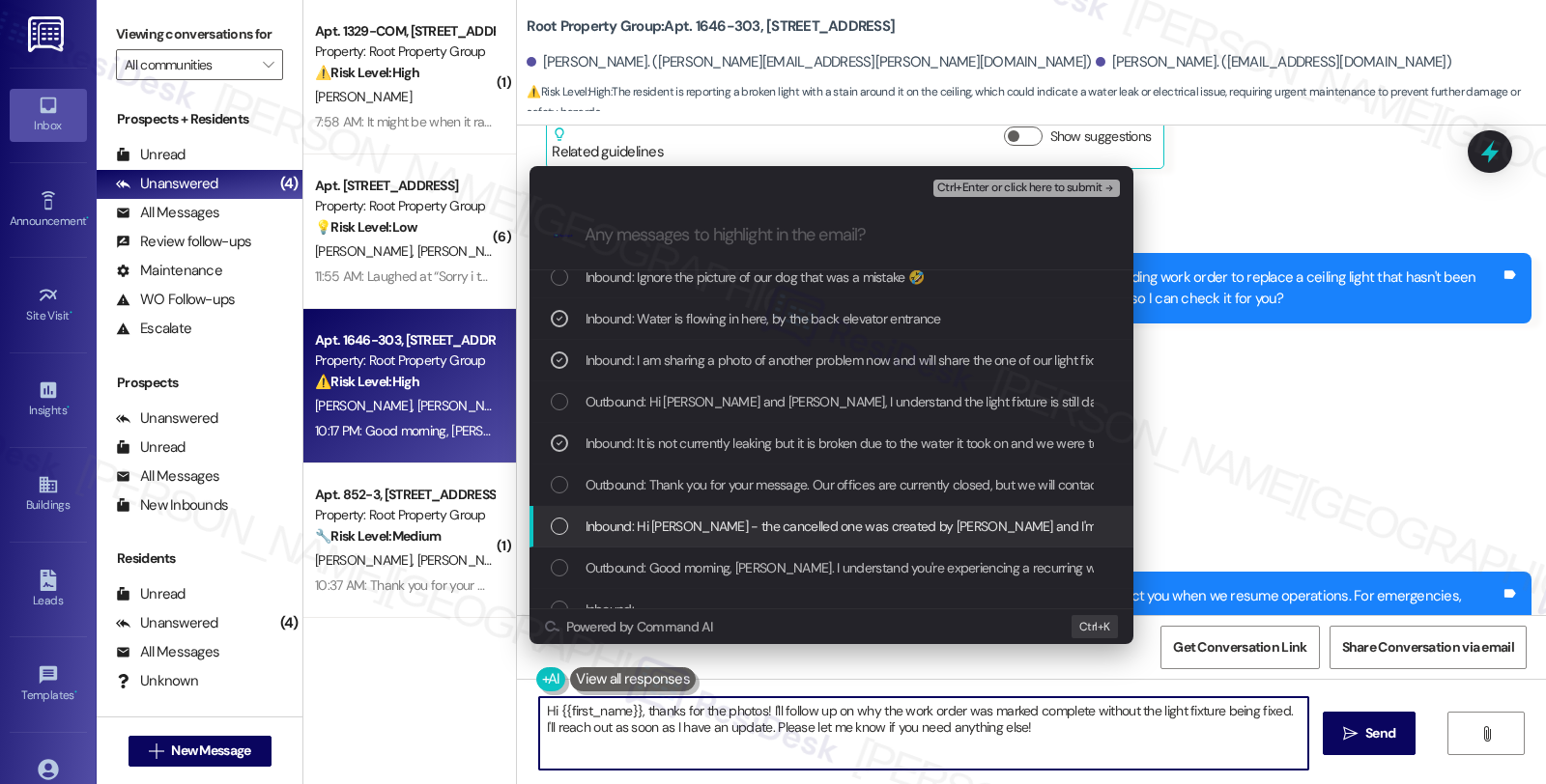
scroll to position [321, 0]
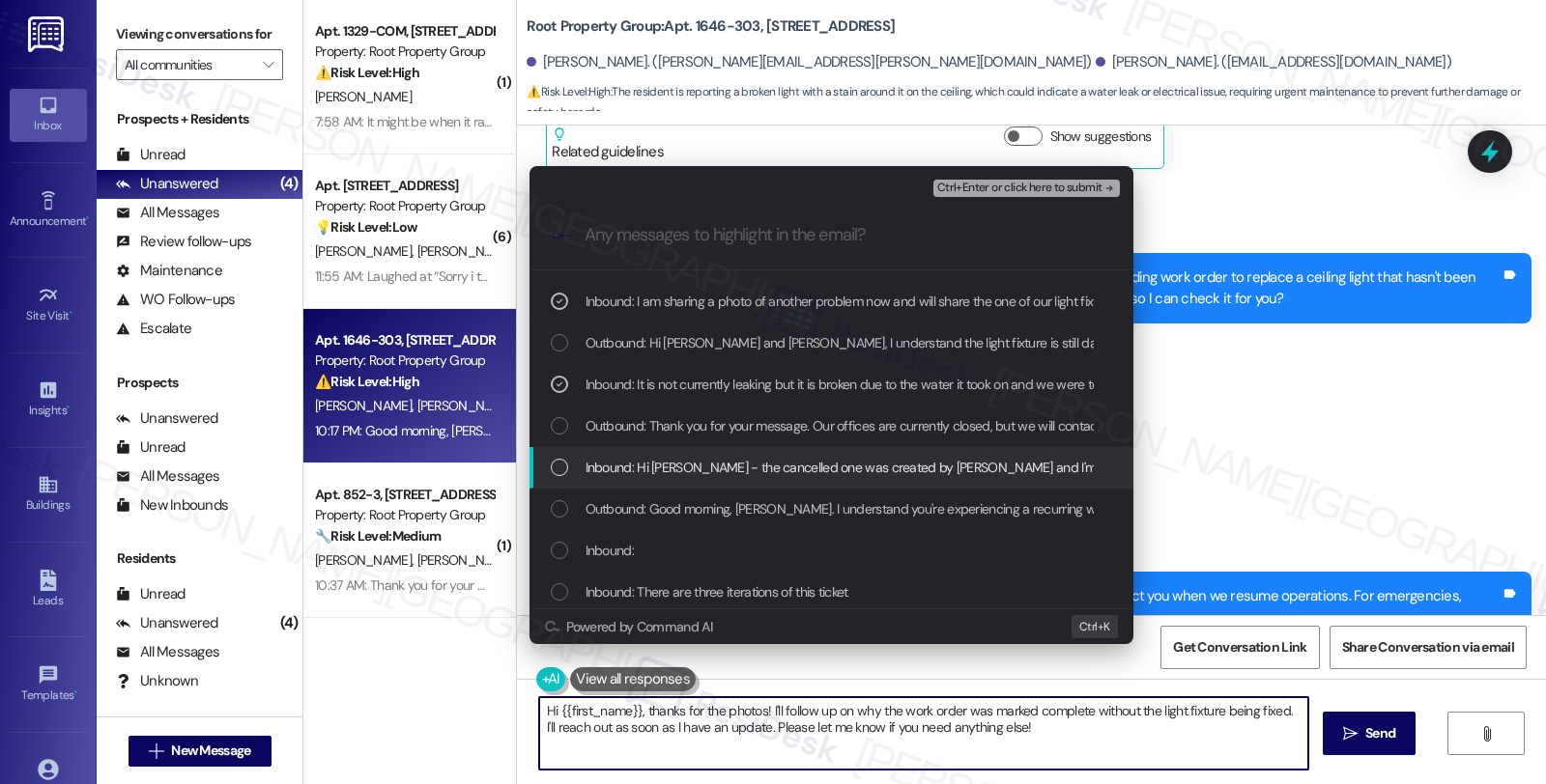
click at [760, 478] on div "Inbound: Hi Sarah - the cancelled one was created by Root and I'm not sure what…" at bounding box center [832, 467] width 604 height 41
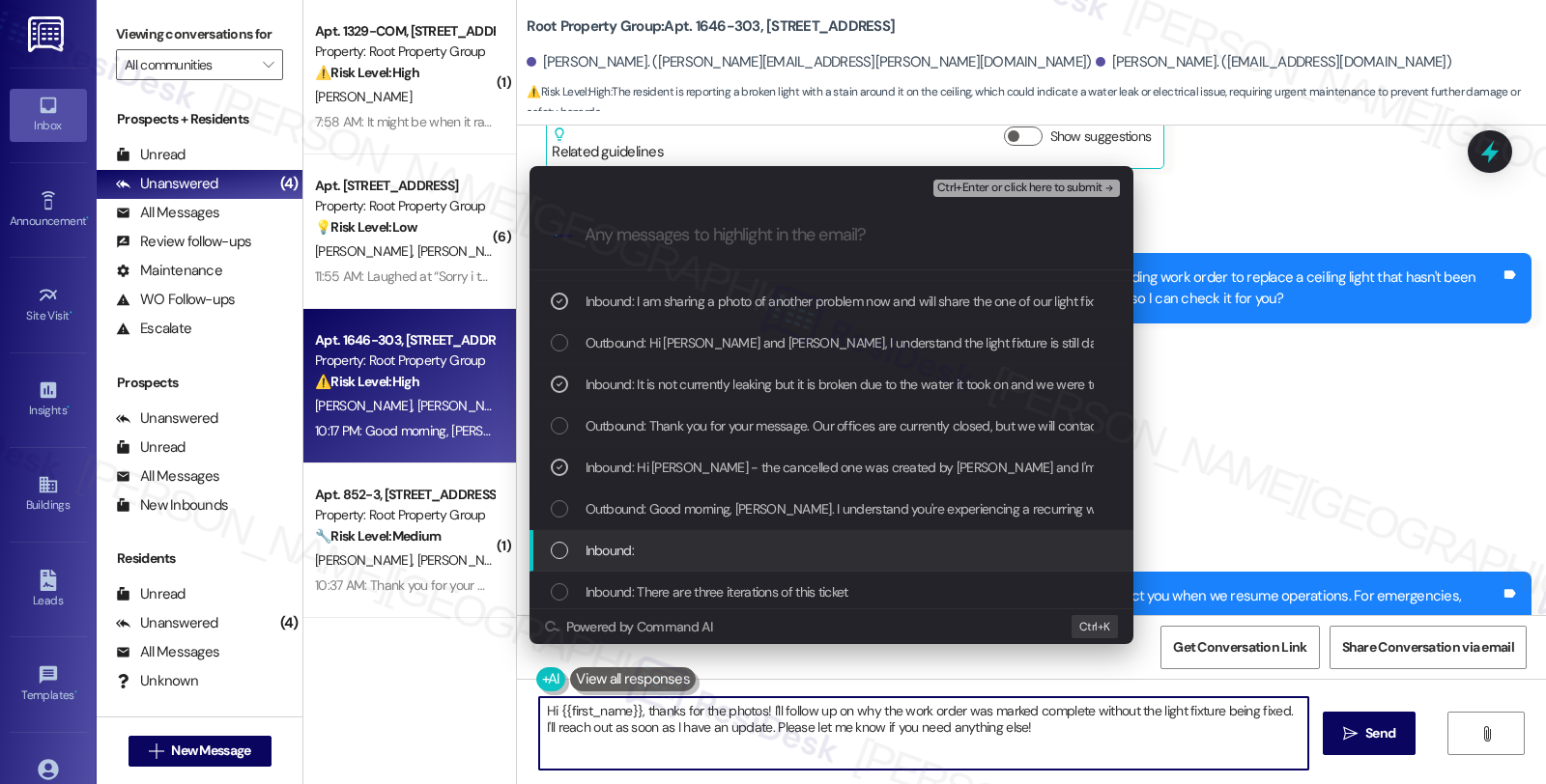
click at [741, 544] on div "Inbound:" at bounding box center [833, 550] width 565 height 22
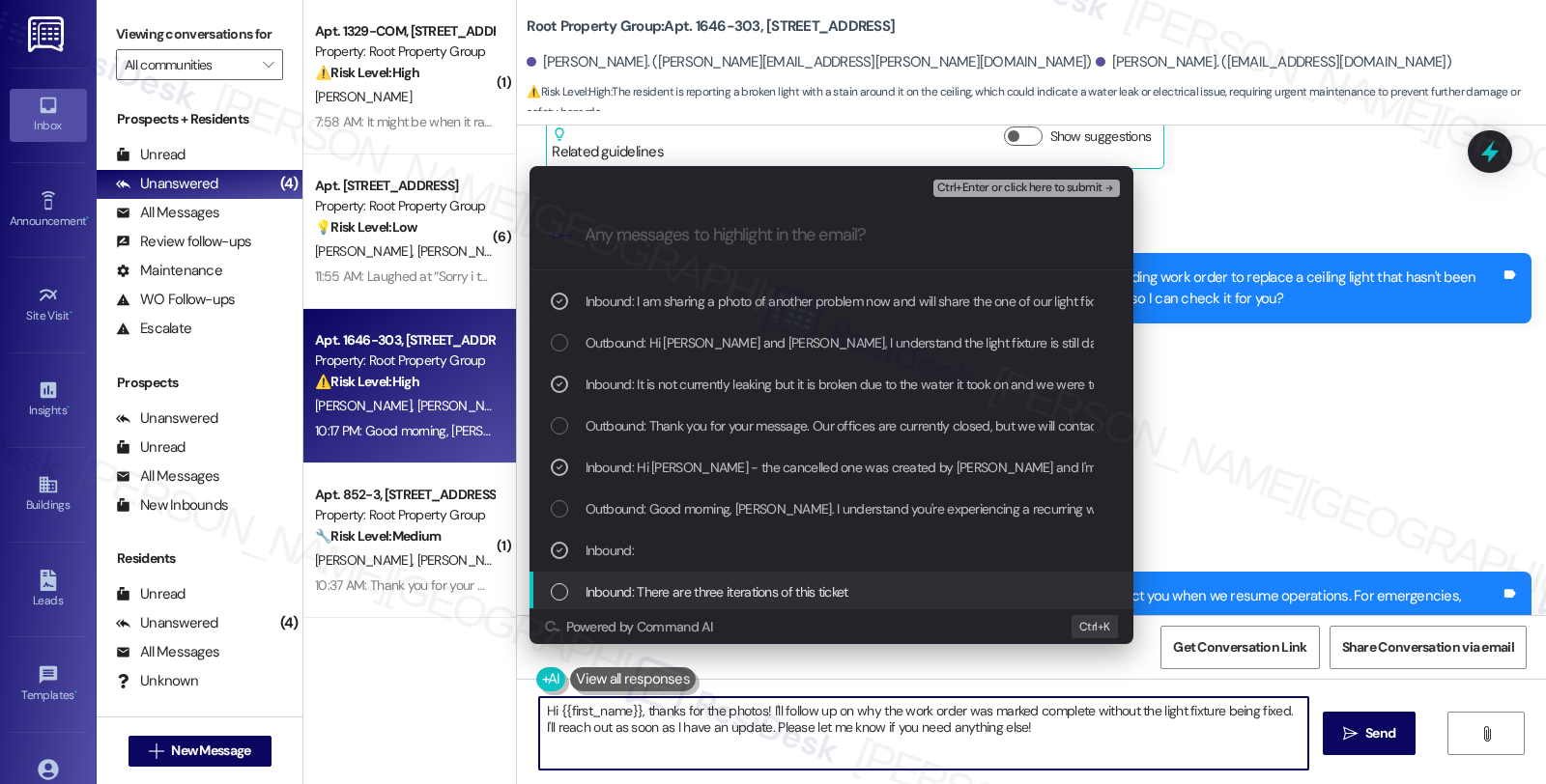
click at [744, 590] on span "Inbound: There are three iterations of this ticket" at bounding box center [716, 593] width 262 height 22
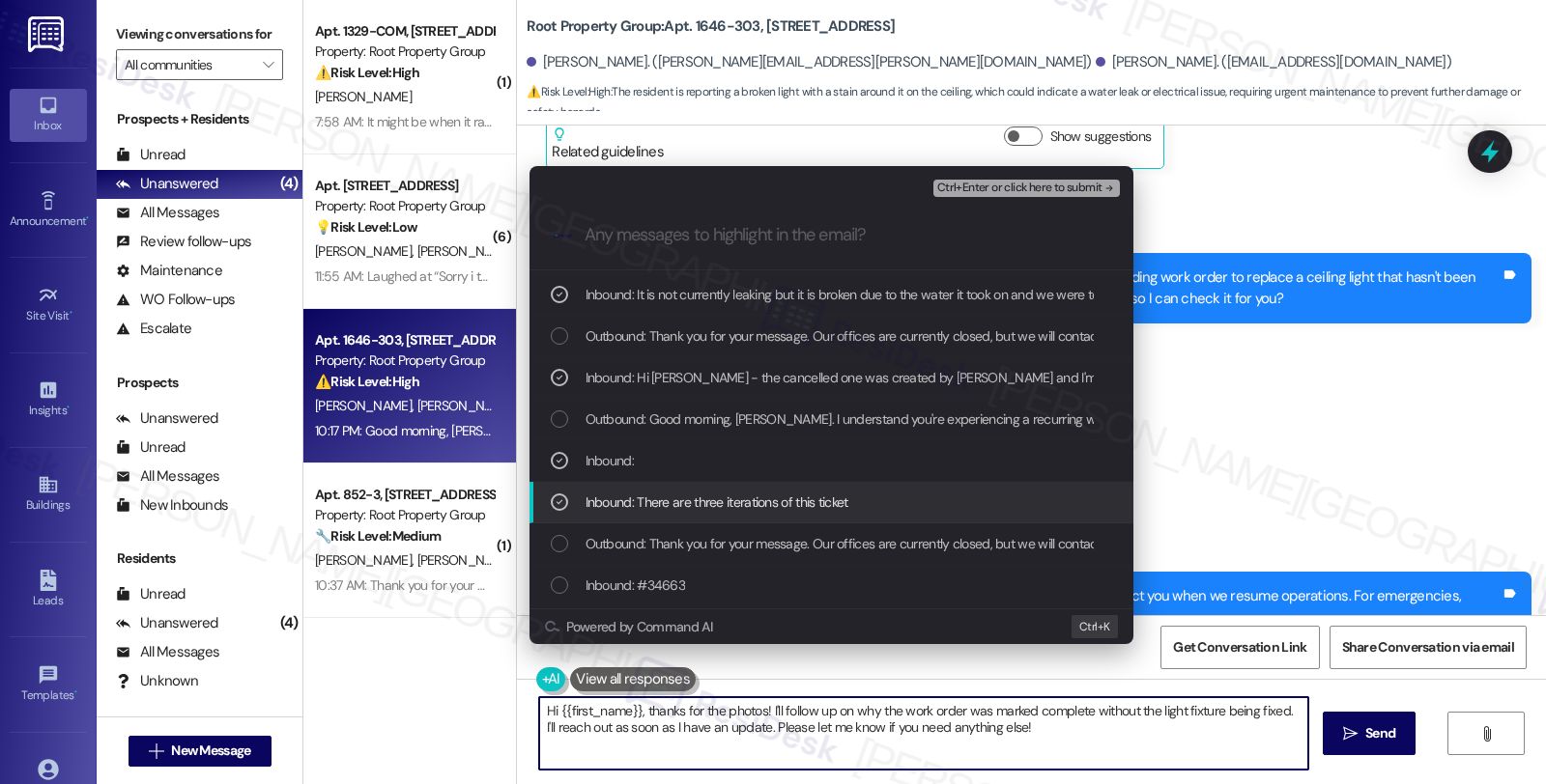
scroll to position [429, 0]
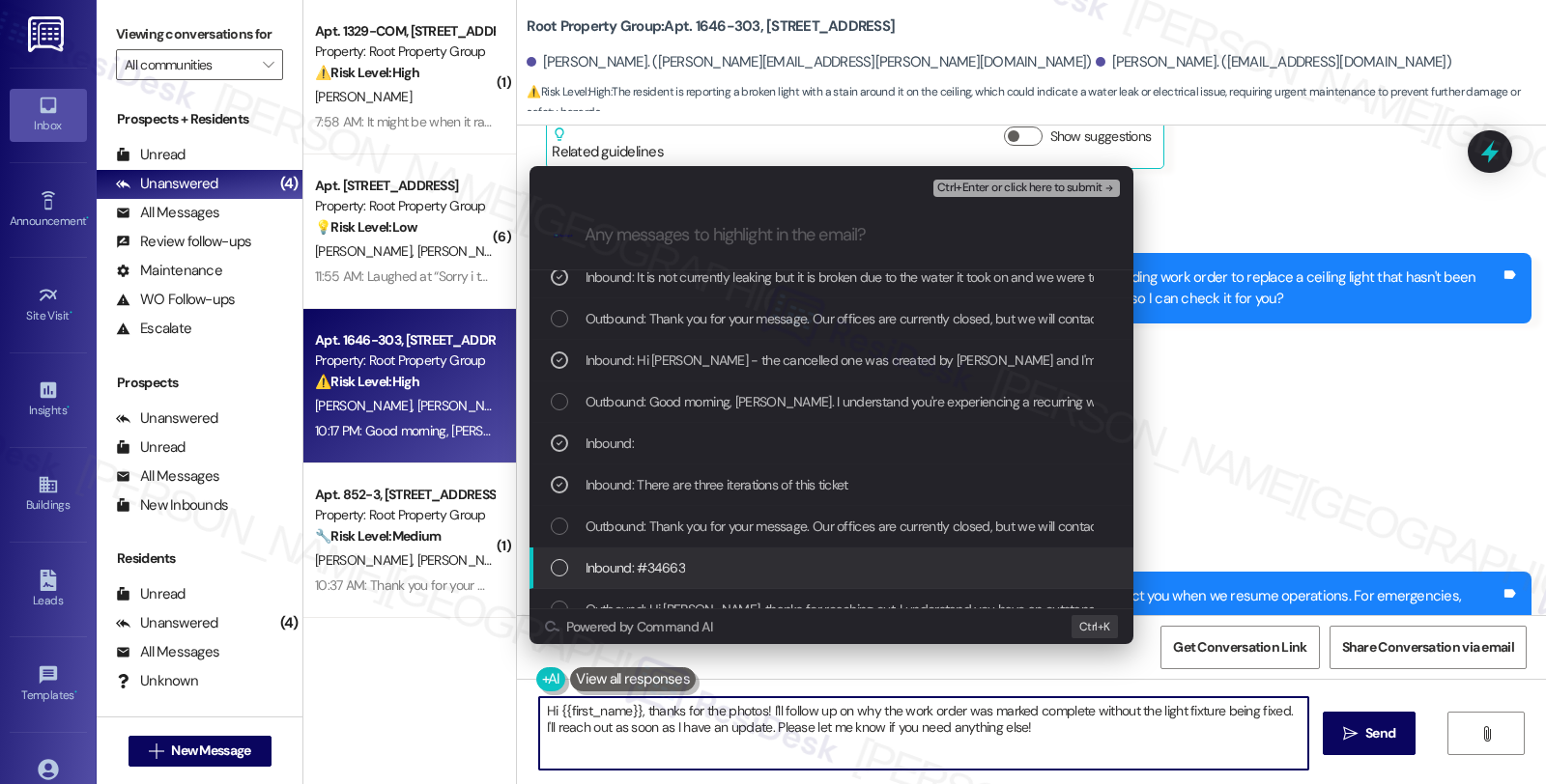
click at [770, 565] on div "Inbound: #34663" at bounding box center [833, 568] width 565 height 22
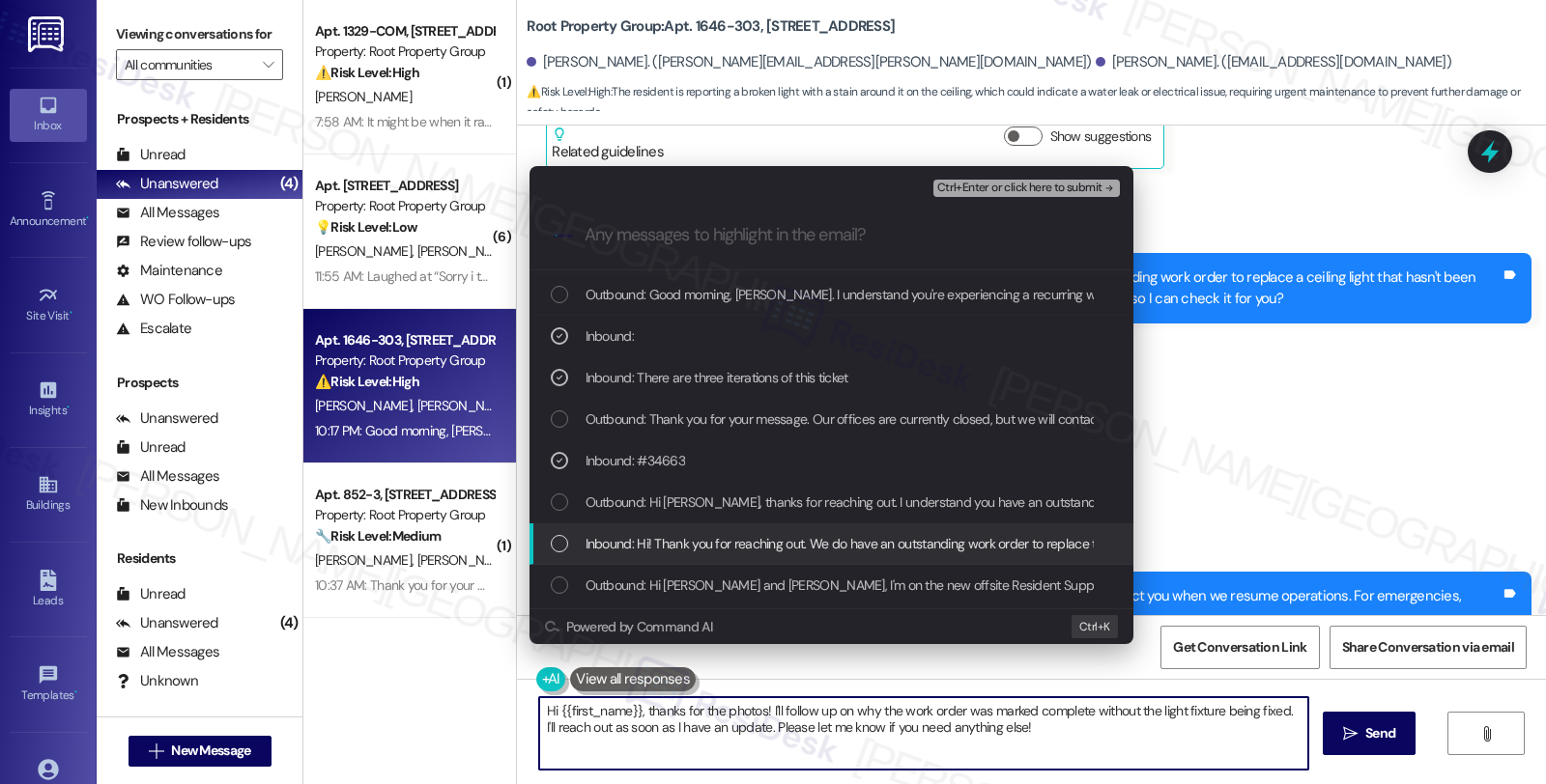
click at [864, 545] on span "Inbound: Hi! Thank you for reaching out. We do have an outstanding work order t…" at bounding box center [932, 544] width 696 height 22
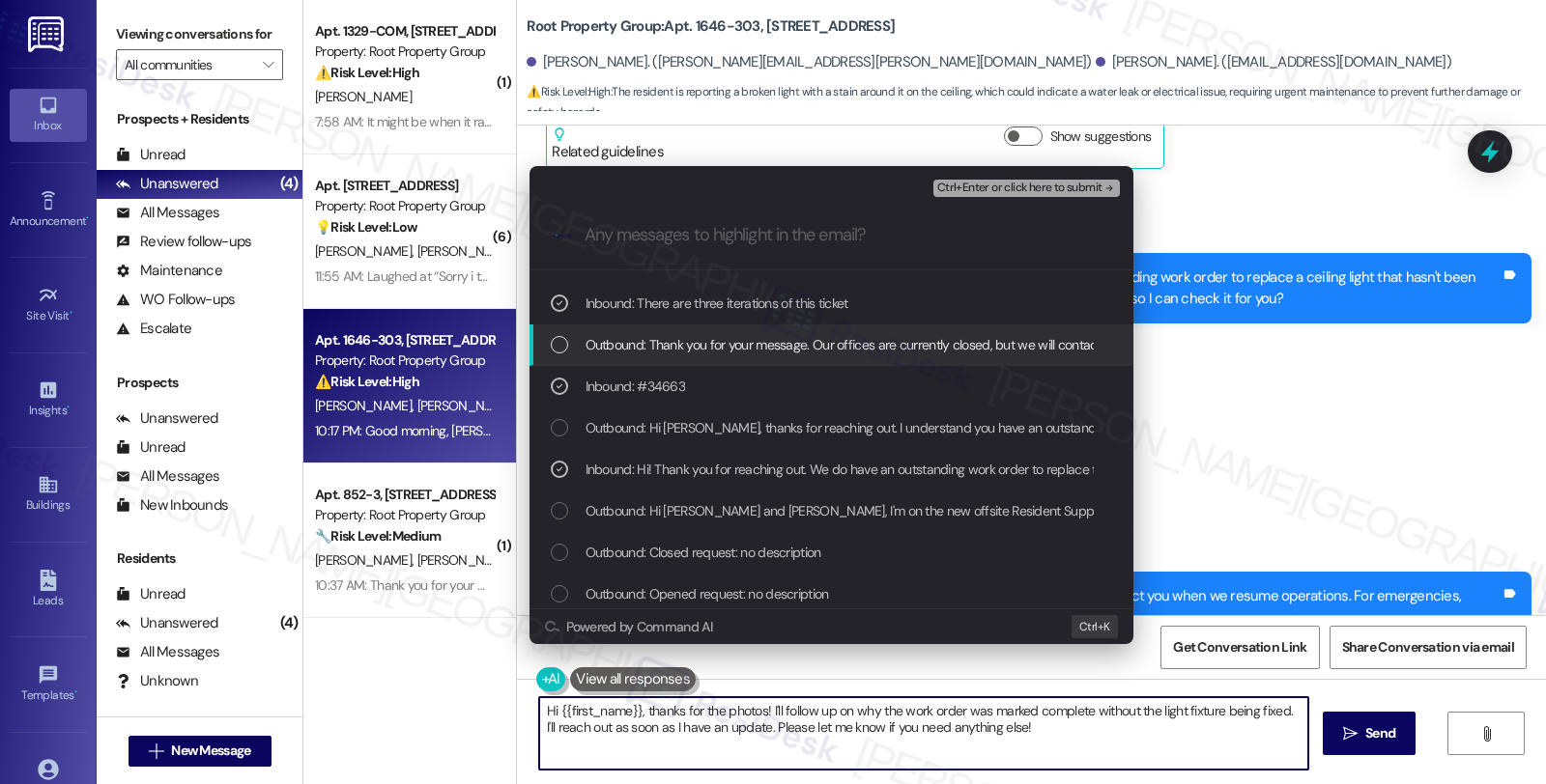
scroll to position [616, 0]
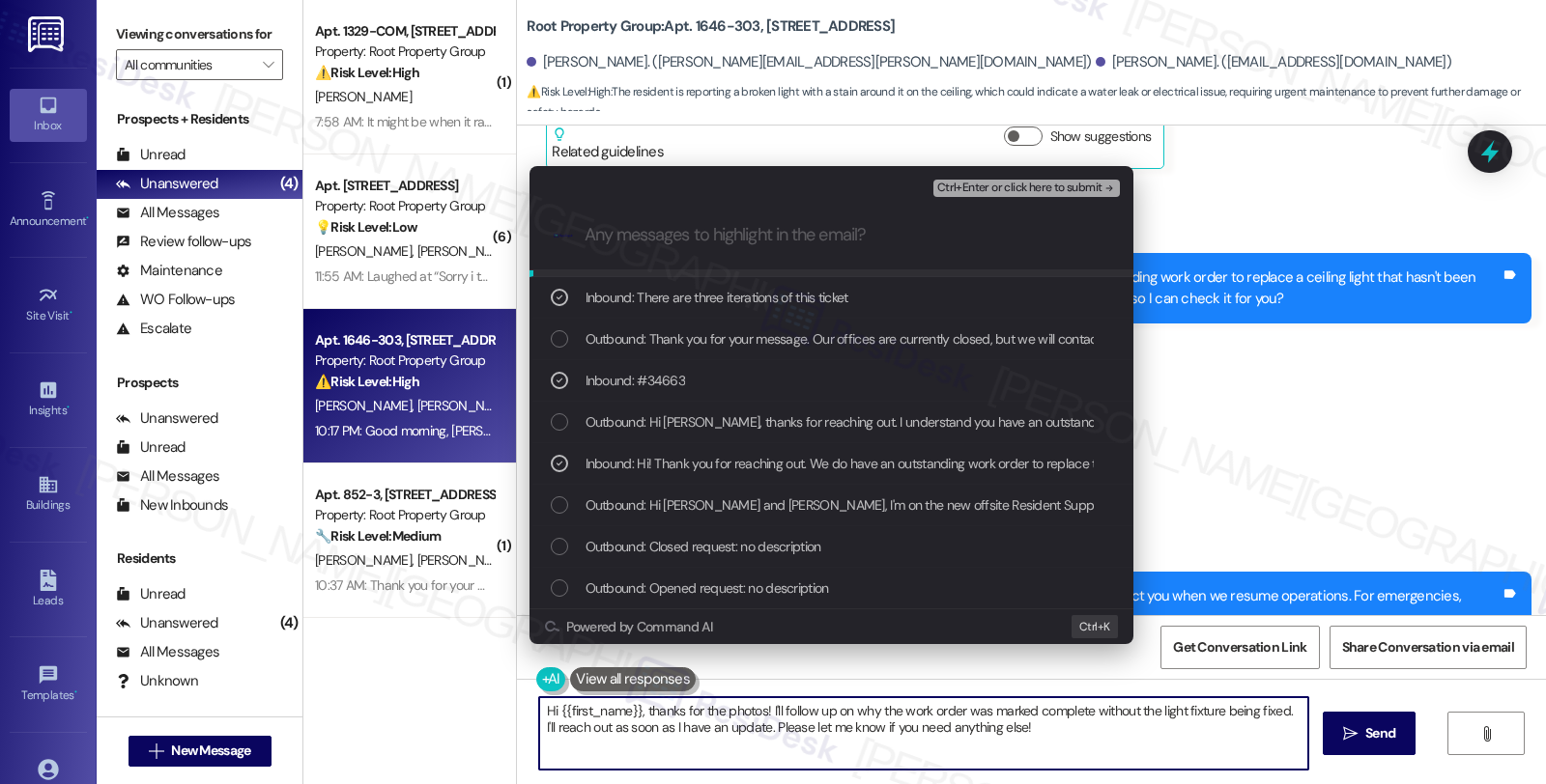
click at [984, 181] on span "Ctrl+Enter or click here to submit" at bounding box center [1019, 188] width 165 height 14
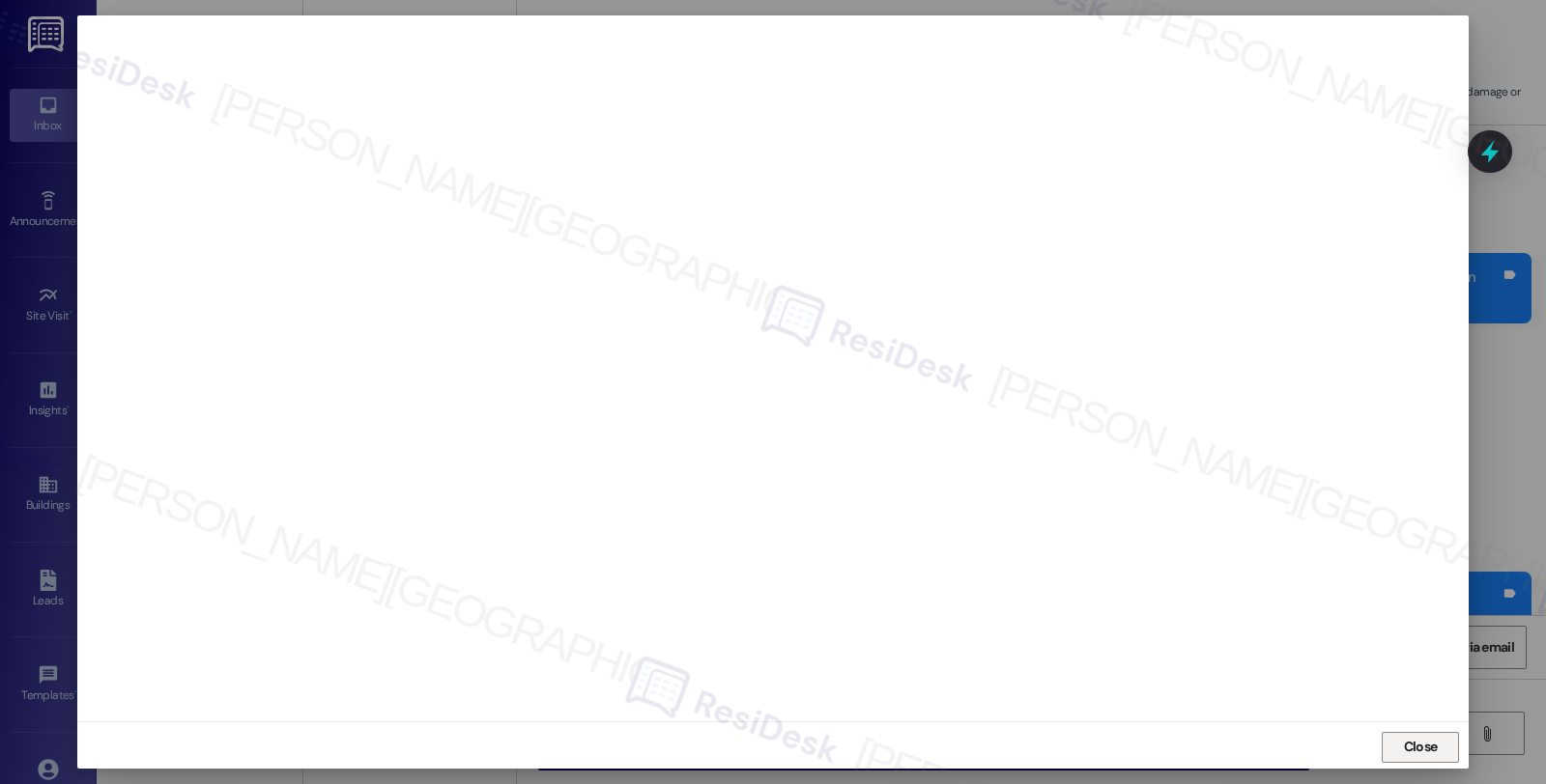
click at [1404, 751] on span "Close" at bounding box center [1421, 747] width 34 height 21
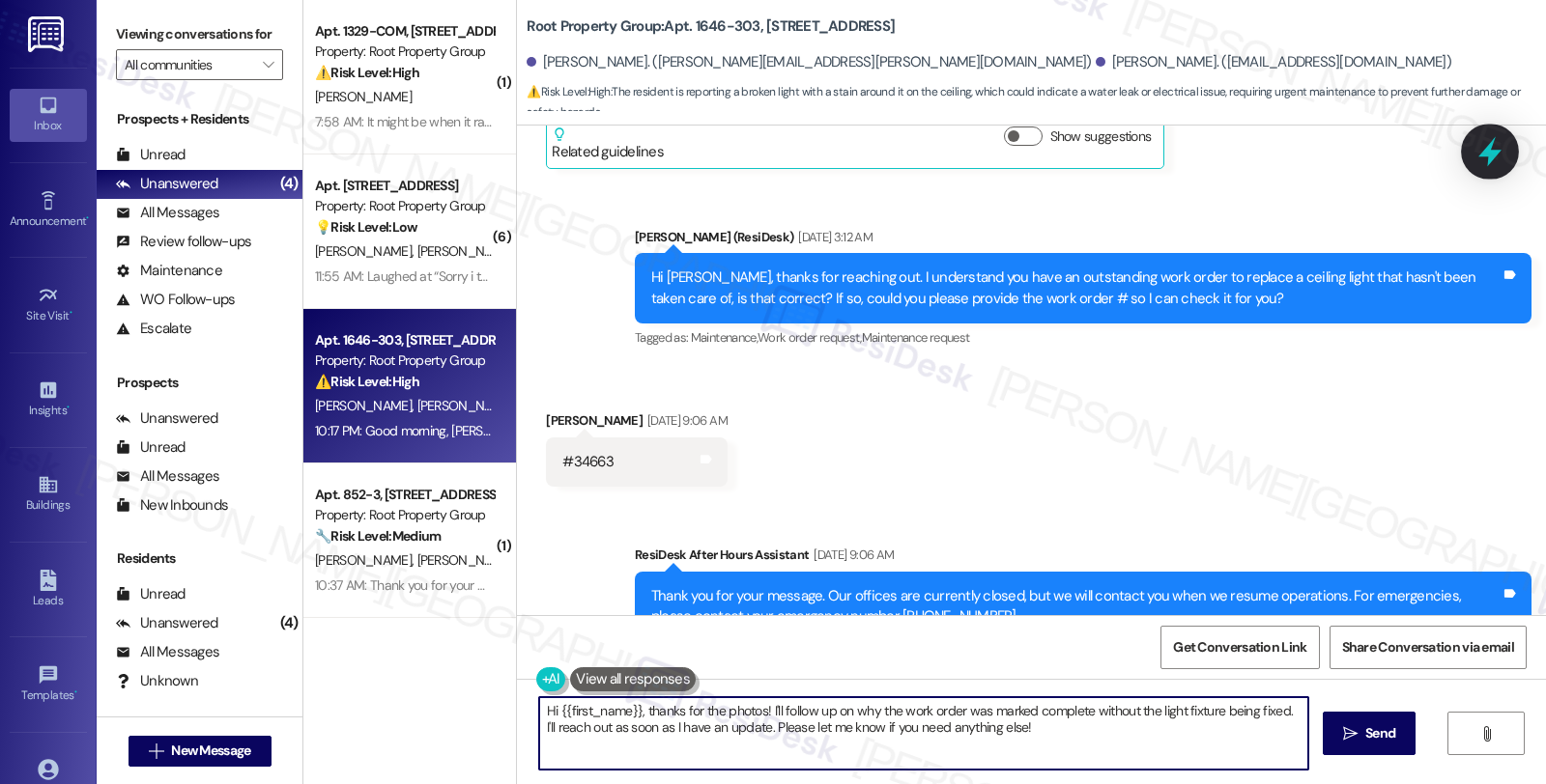
click at [1484, 171] on div at bounding box center [1490, 151] width 58 height 55
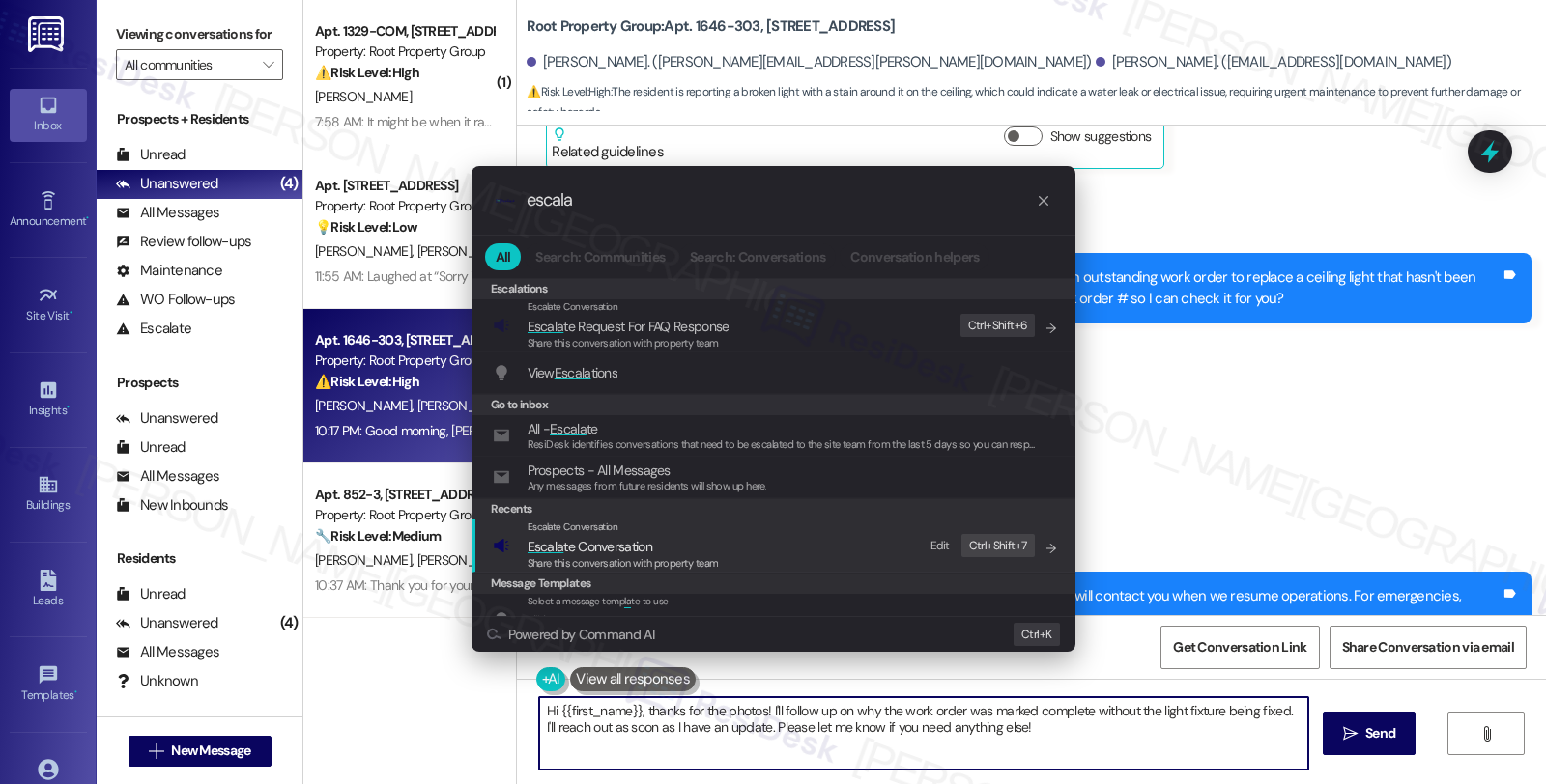
type input "escala"
click at [626, 548] on span "Escala te Conversation" at bounding box center [590, 546] width 124 height 18
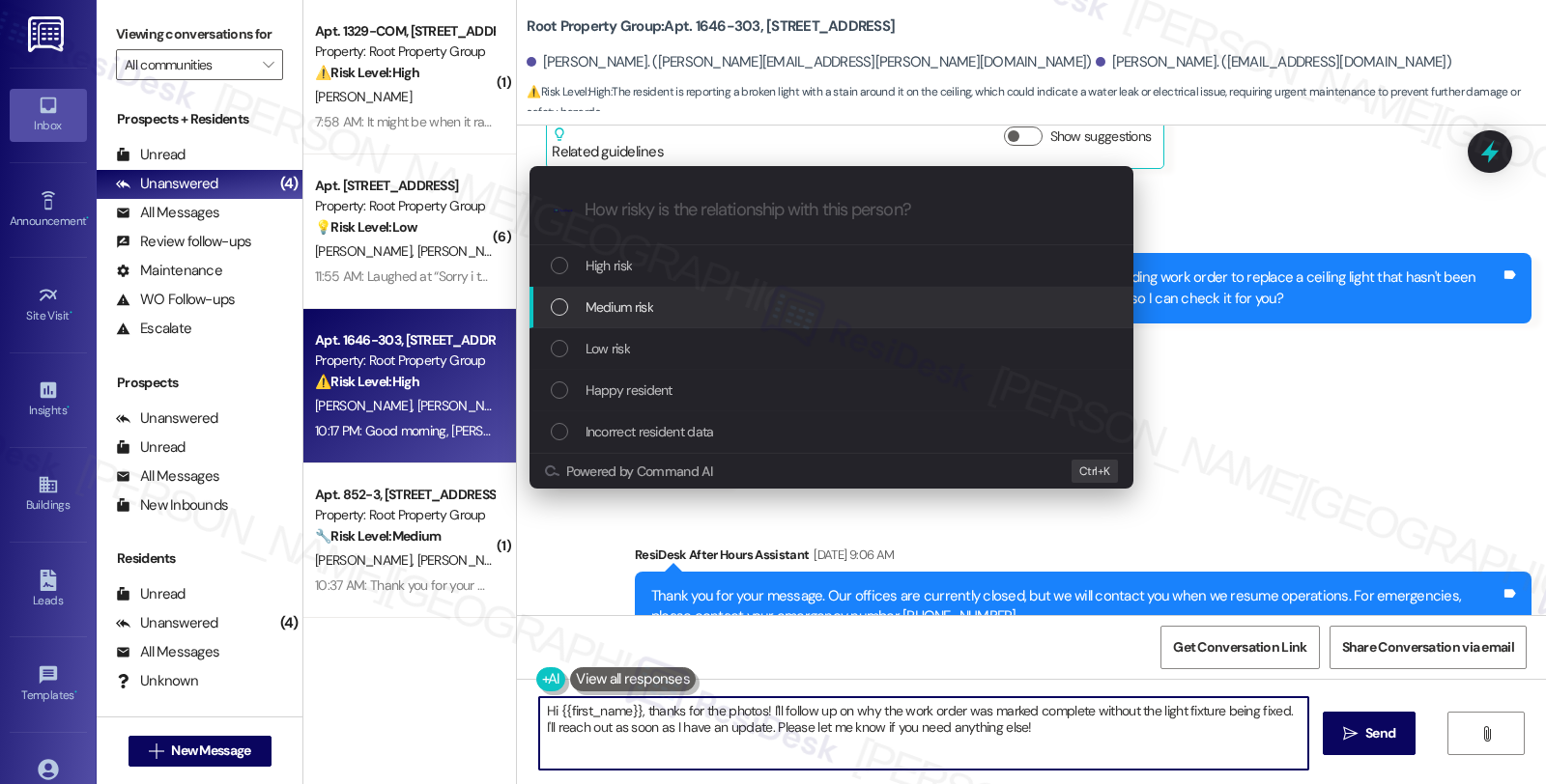
click at [667, 307] on div "Medium risk" at bounding box center [833, 308] width 565 height 22
paste input "Follow up WO #34663"
type input "Follow up WO #34663"
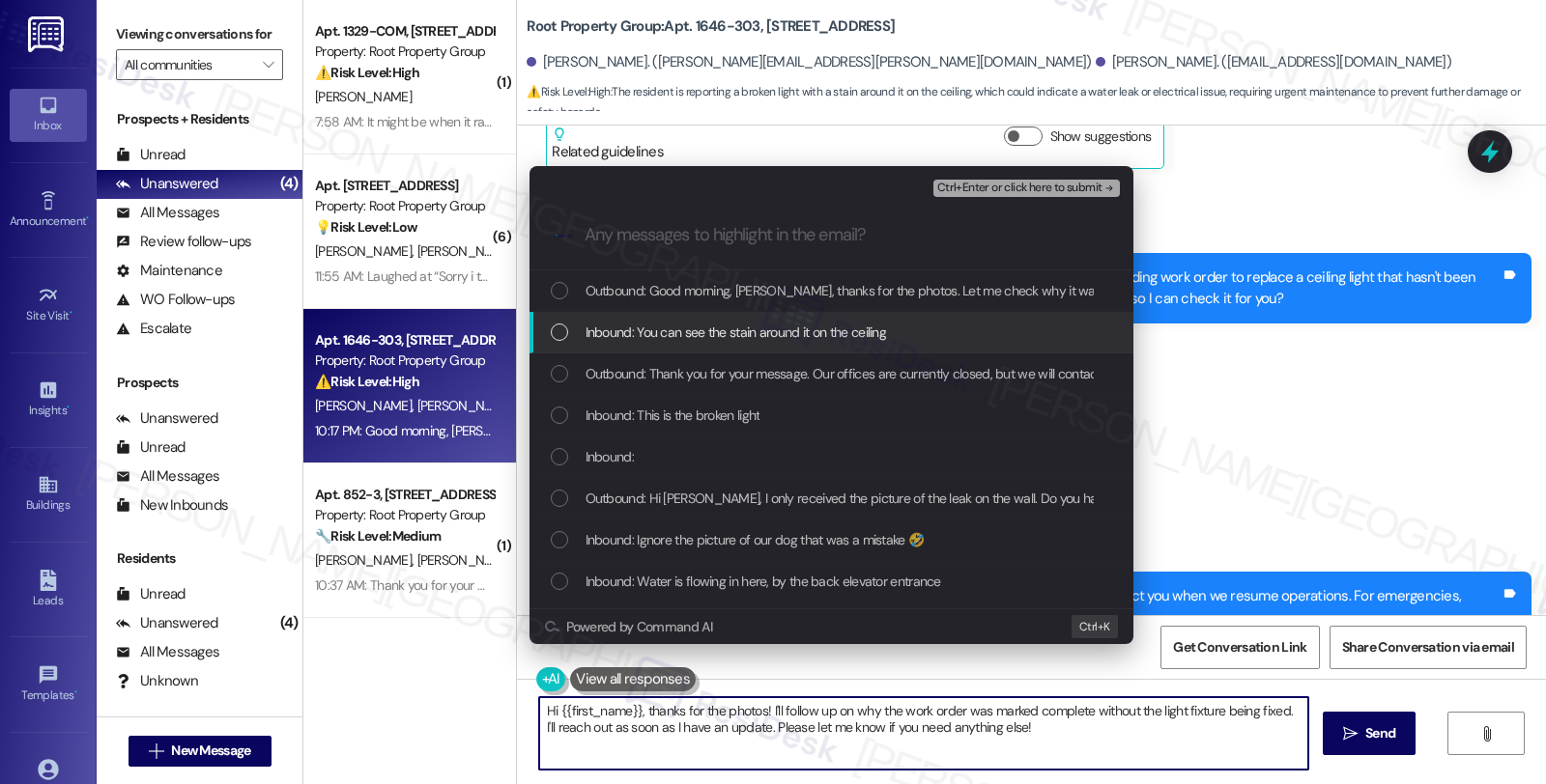
click at [667, 323] on span "Inbound: You can see the stain around it on the ceiling" at bounding box center [736, 332] width 302 height 22
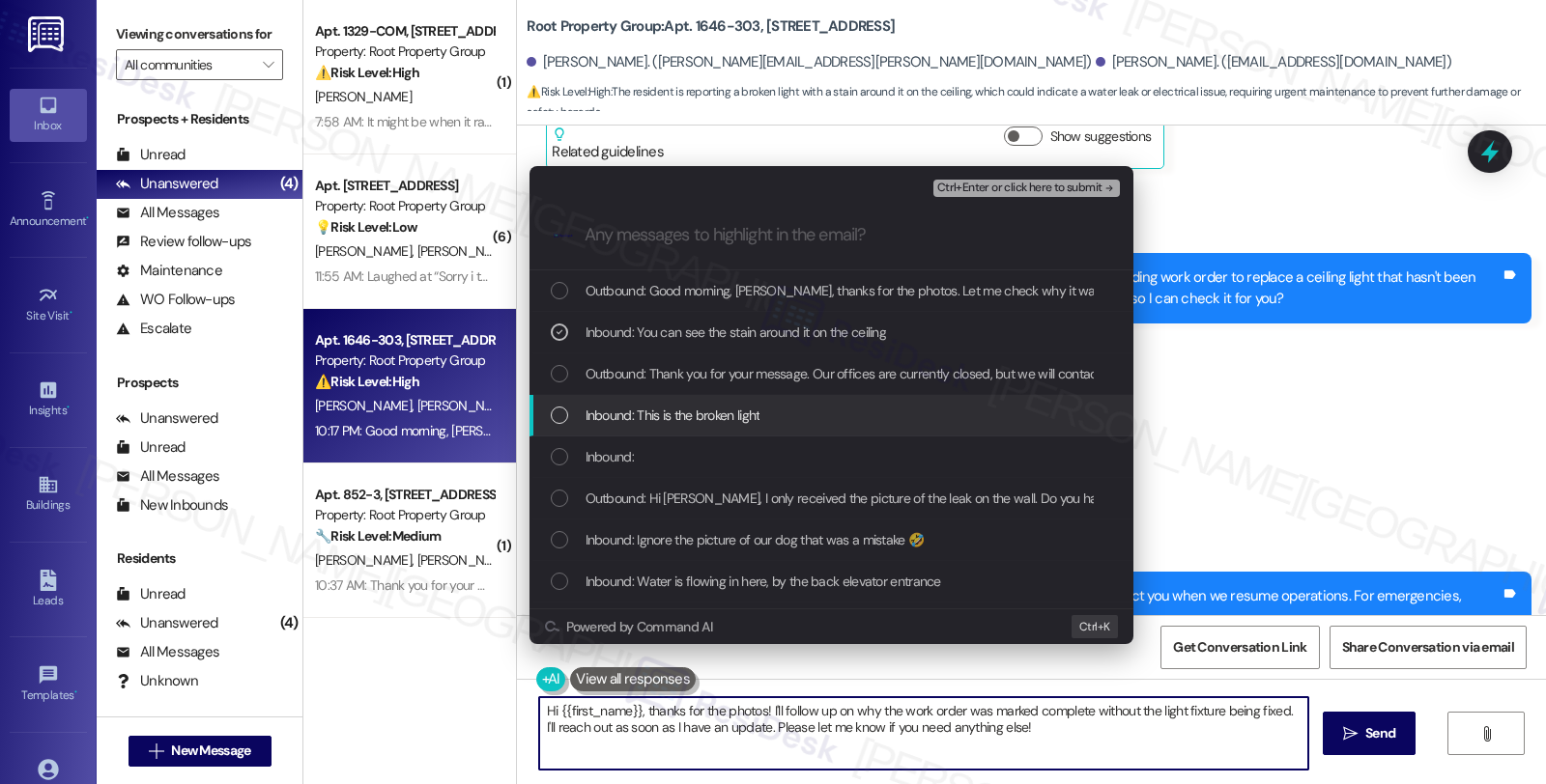
click at [662, 404] on span "Inbound: This is the broken light" at bounding box center [672, 415] width 175 height 22
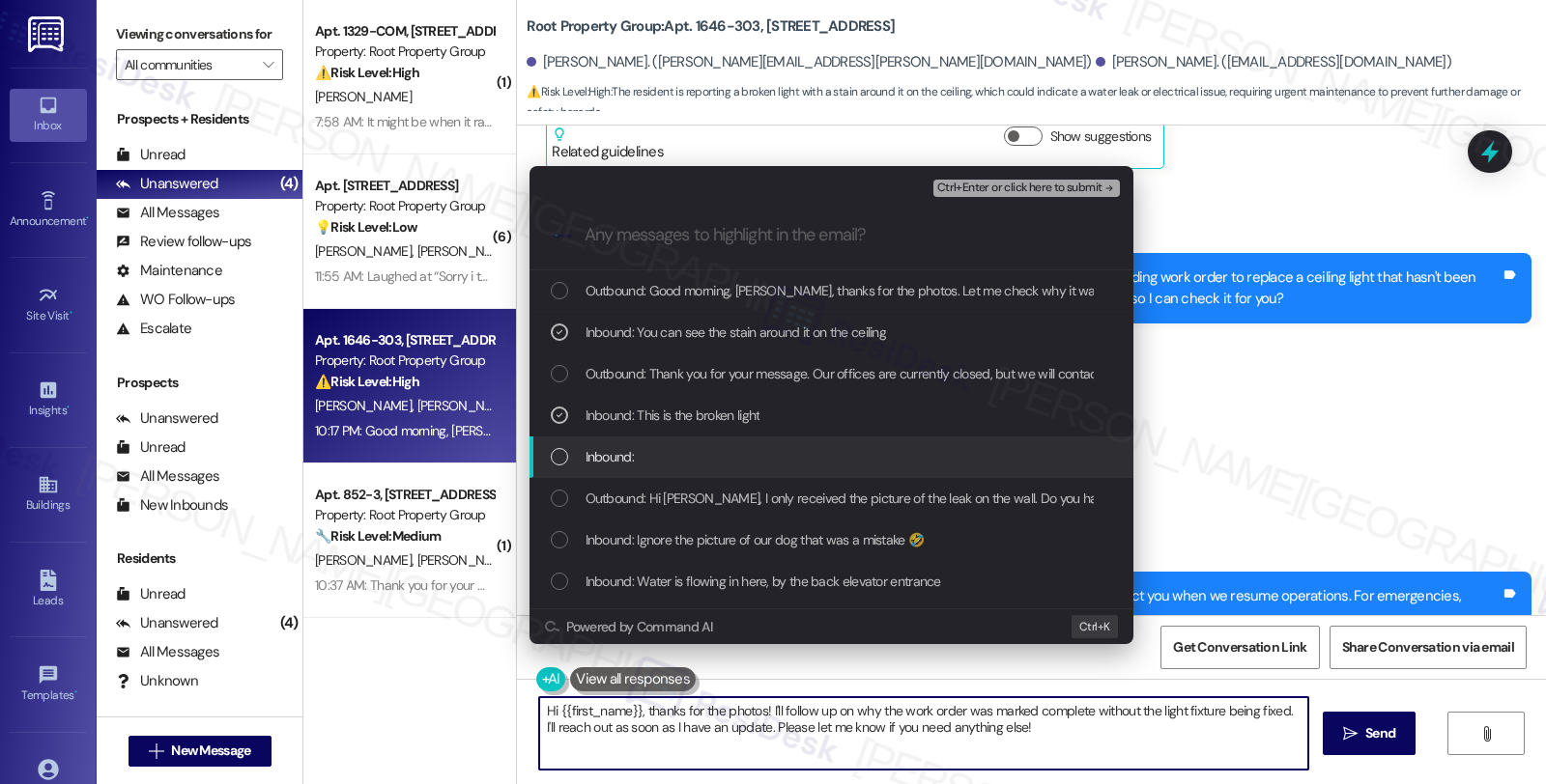
click at [645, 464] on div "Inbound:" at bounding box center [833, 457] width 565 height 22
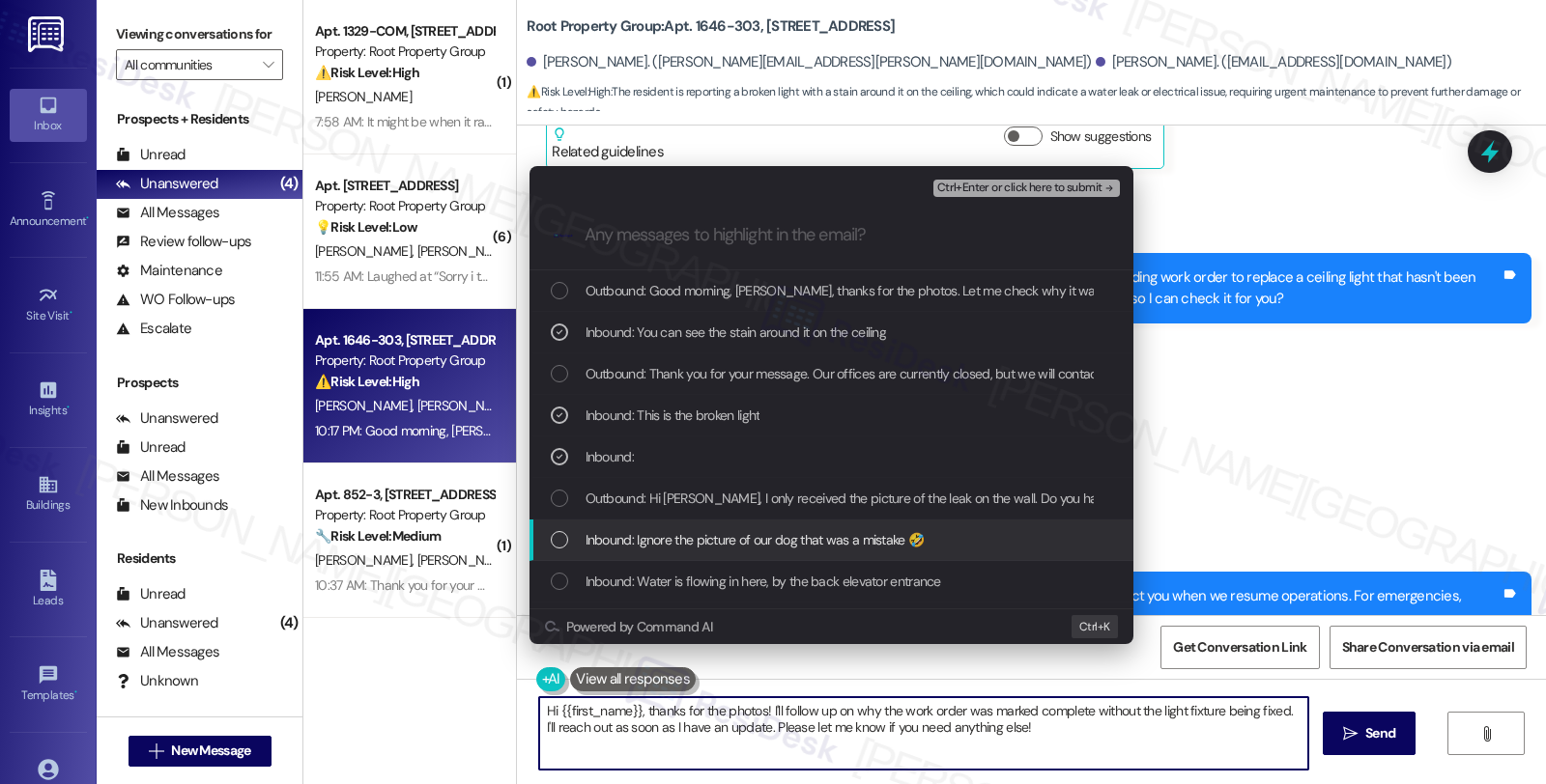
click at [652, 537] on span "Inbound: Ignore the picture of our dog that was a mistake 🤣" at bounding box center [755, 540] width 339 height 22
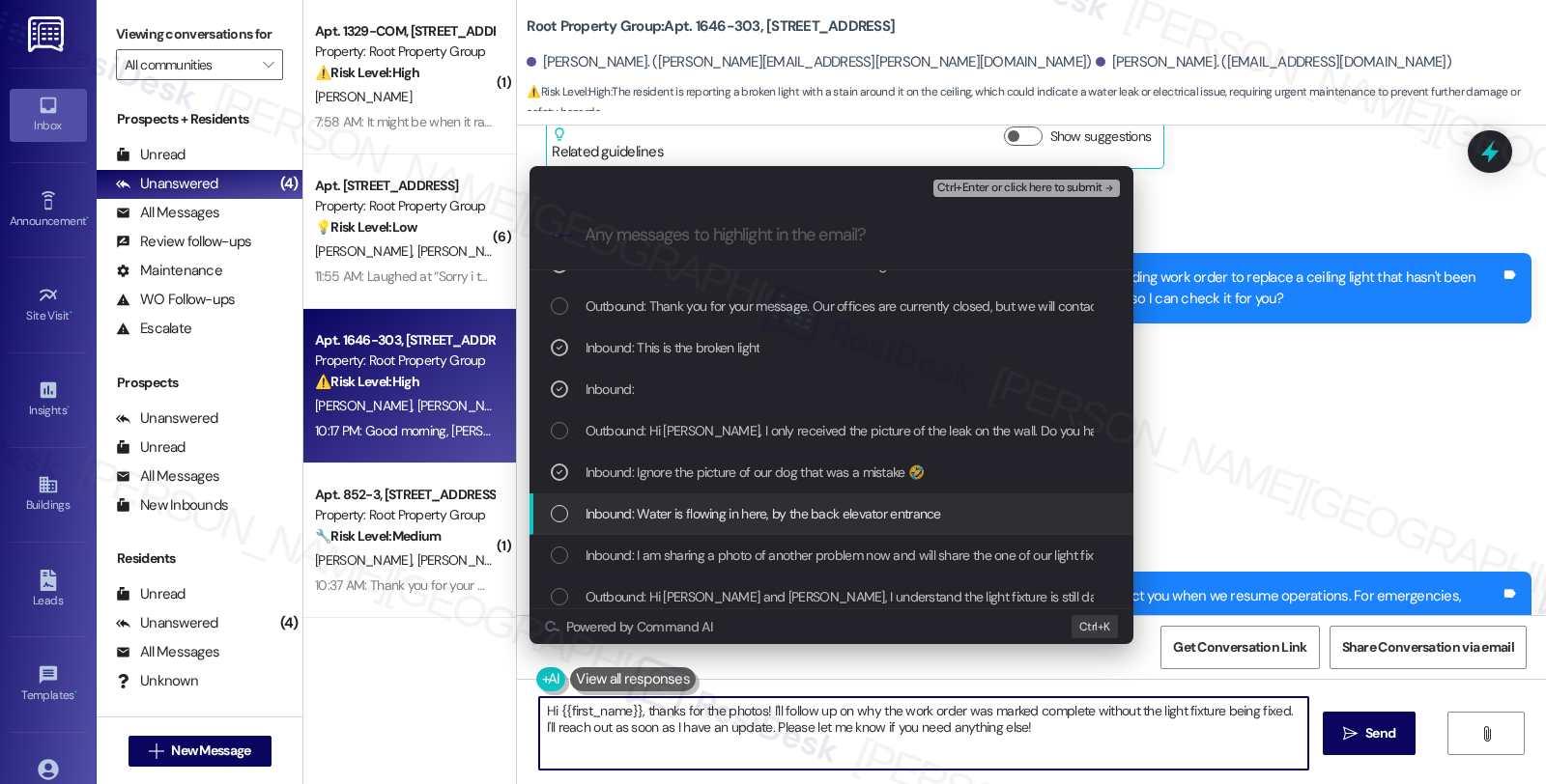
scroll to position [107, 0]
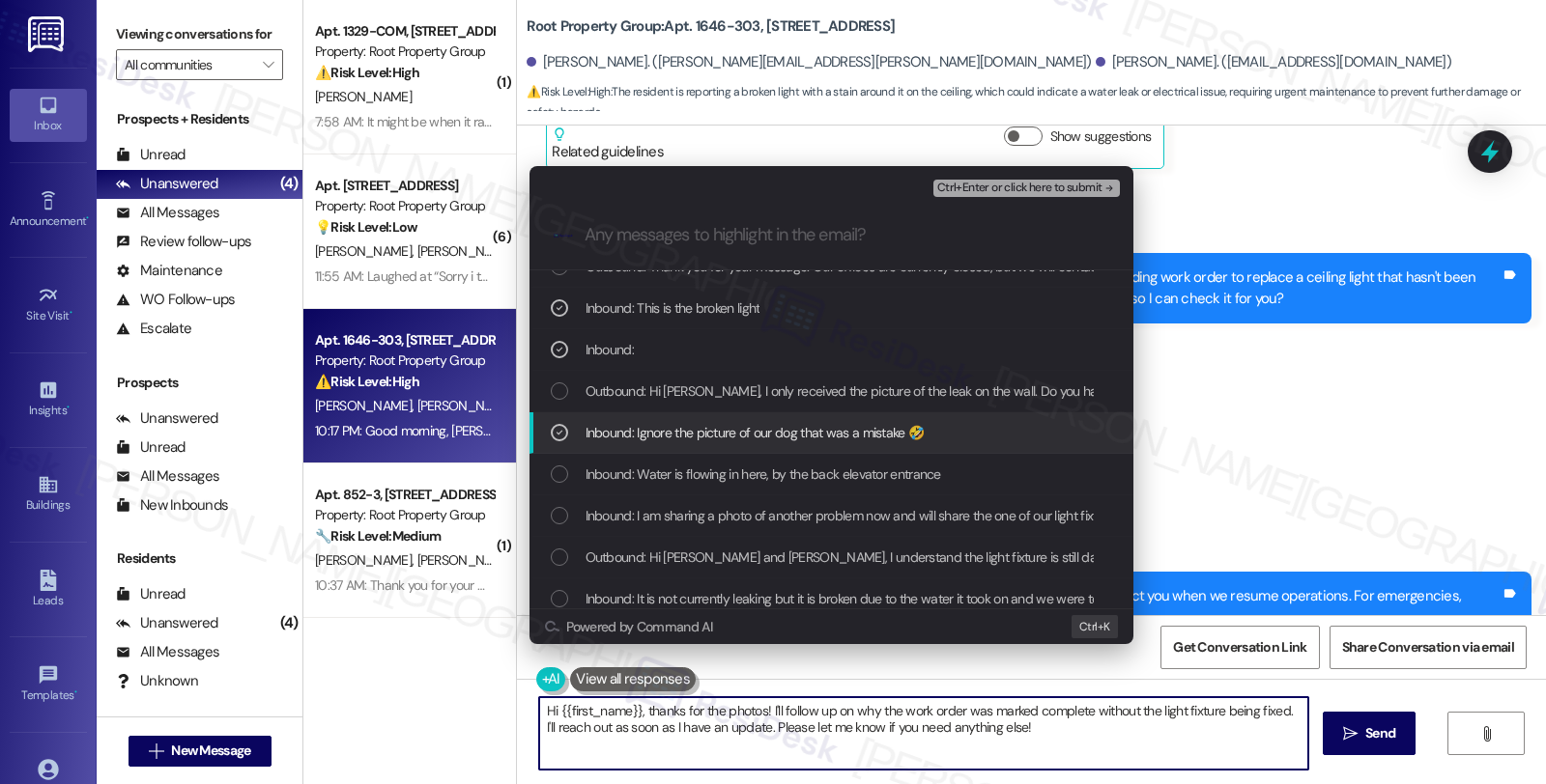
click at [680, 431] on span "Inbound: Ignore the picture of our dog that was a mistake 🤣" at bounding box center [755, 433] width 339 height 22
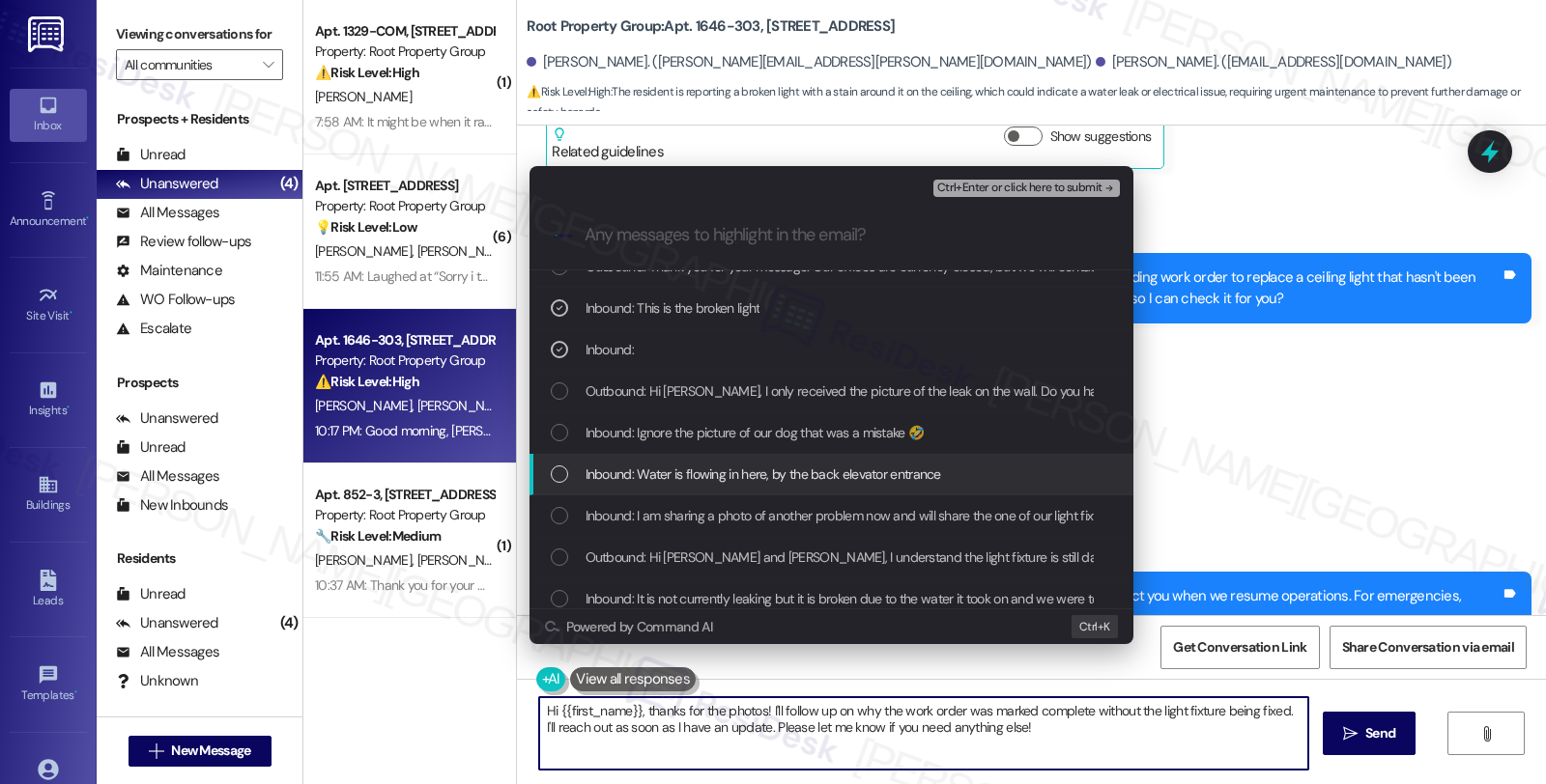
click at [678, 463] on span "Inbound: Water is flowing in here, by the back elevator entrance" at bounding box center [763, 474] width 355 height 22
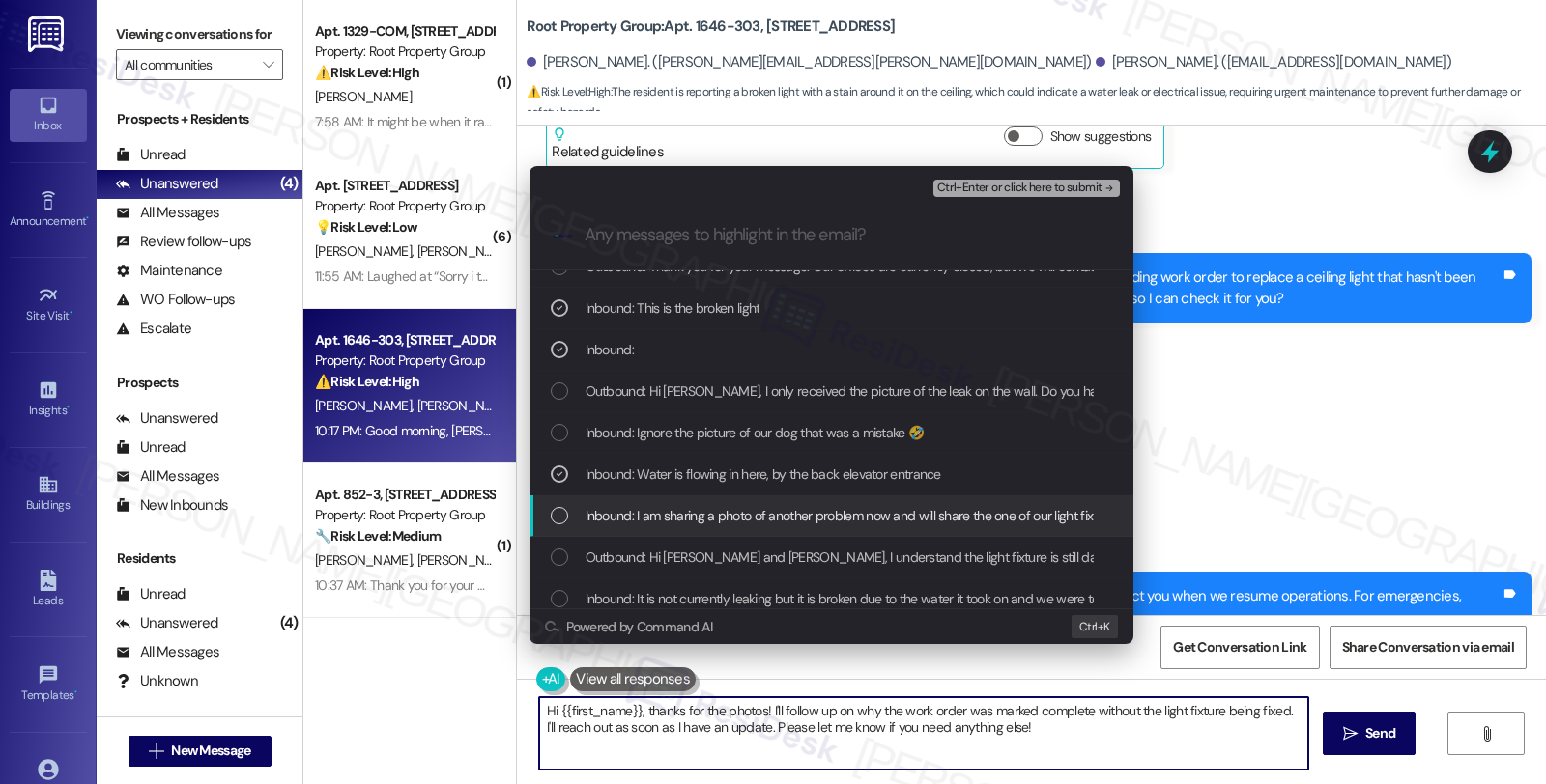
click at [677, 512] on span "Inbound: I am sharing a photo of another problem now and will share the one of …" at bounding box center [865, 516] width 560 height 22
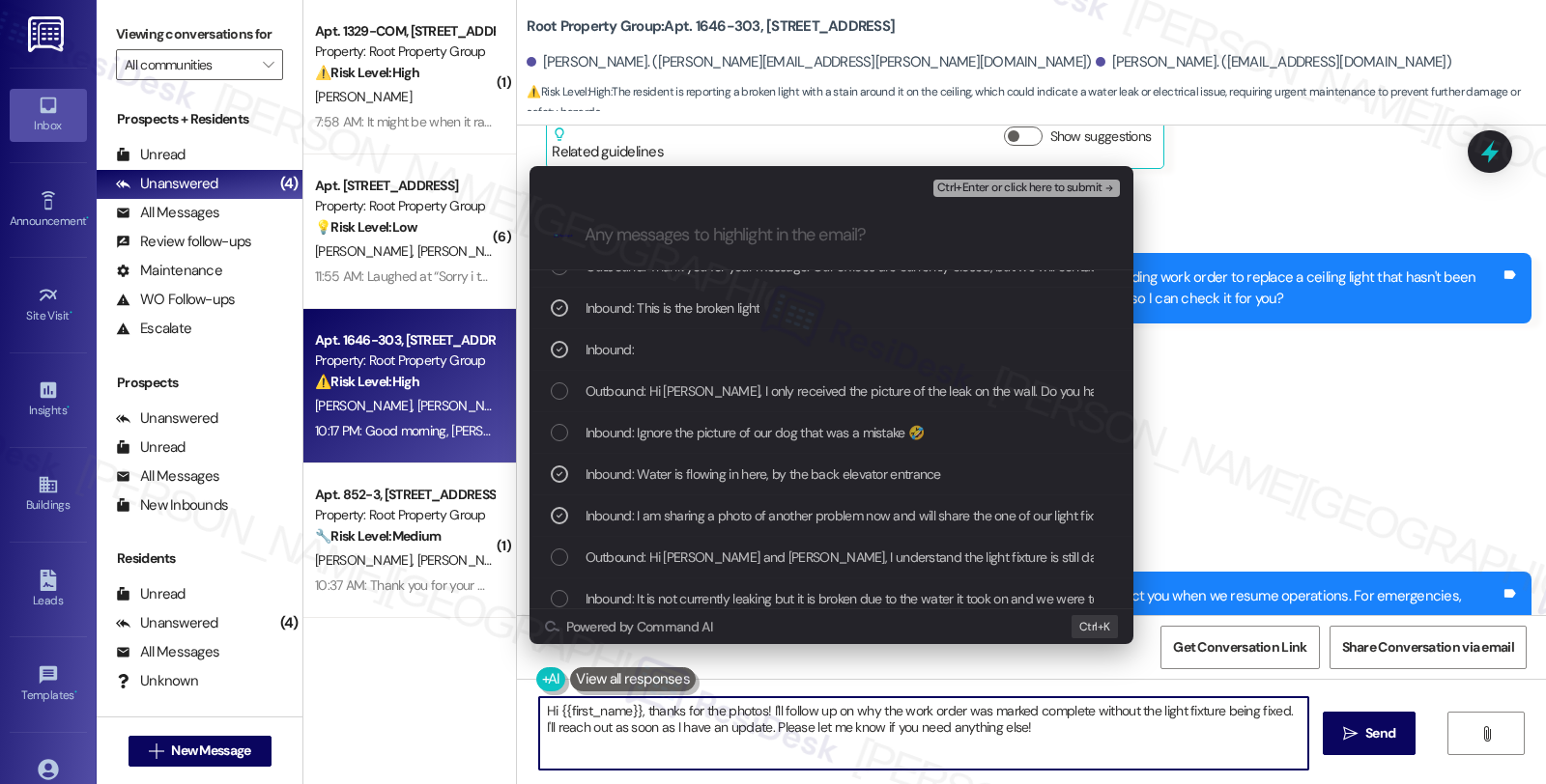
scroll to position [214, 0]
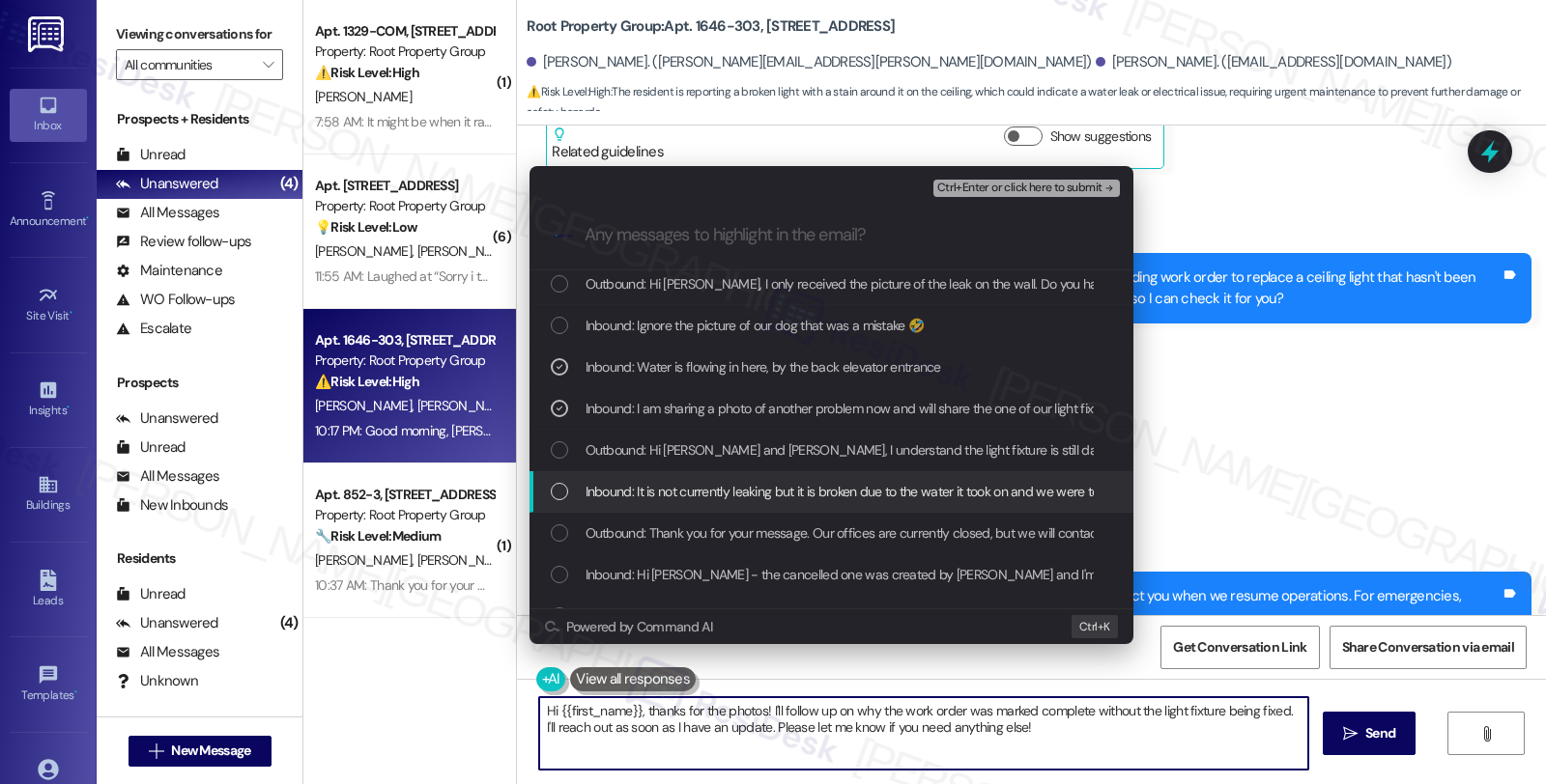
click at [677, 481] on span "Inbound: It is not currently leaking but it is broken due to the water it took …" at bounding box center [1252, 492] width 1334 height 22
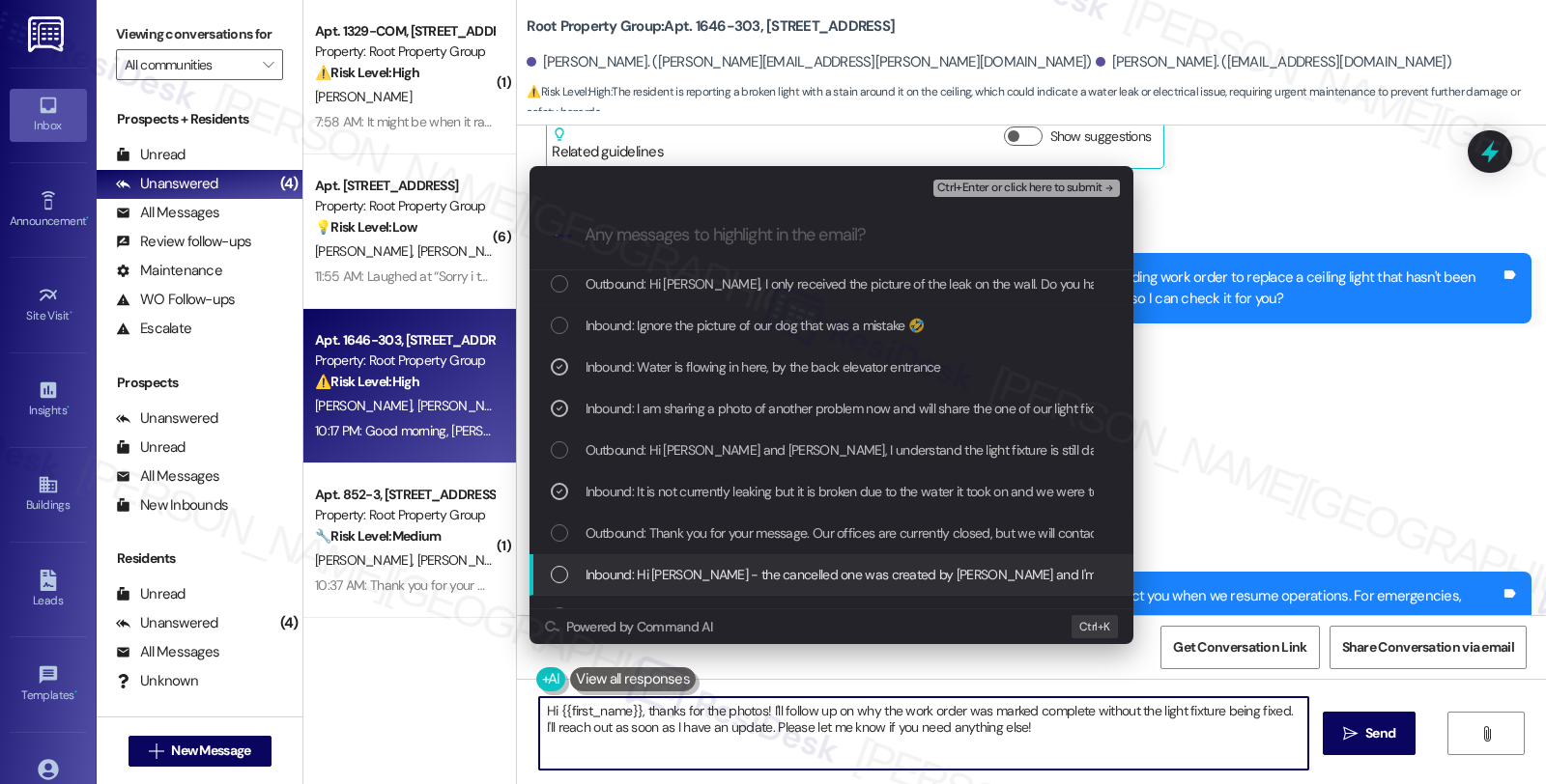
click at [689, 573] on span "Inbound: Hi Sarah - the cancelled one was created by Root and I'm not sure what…" at bounding box center [1298, 575] width 1427 height 22
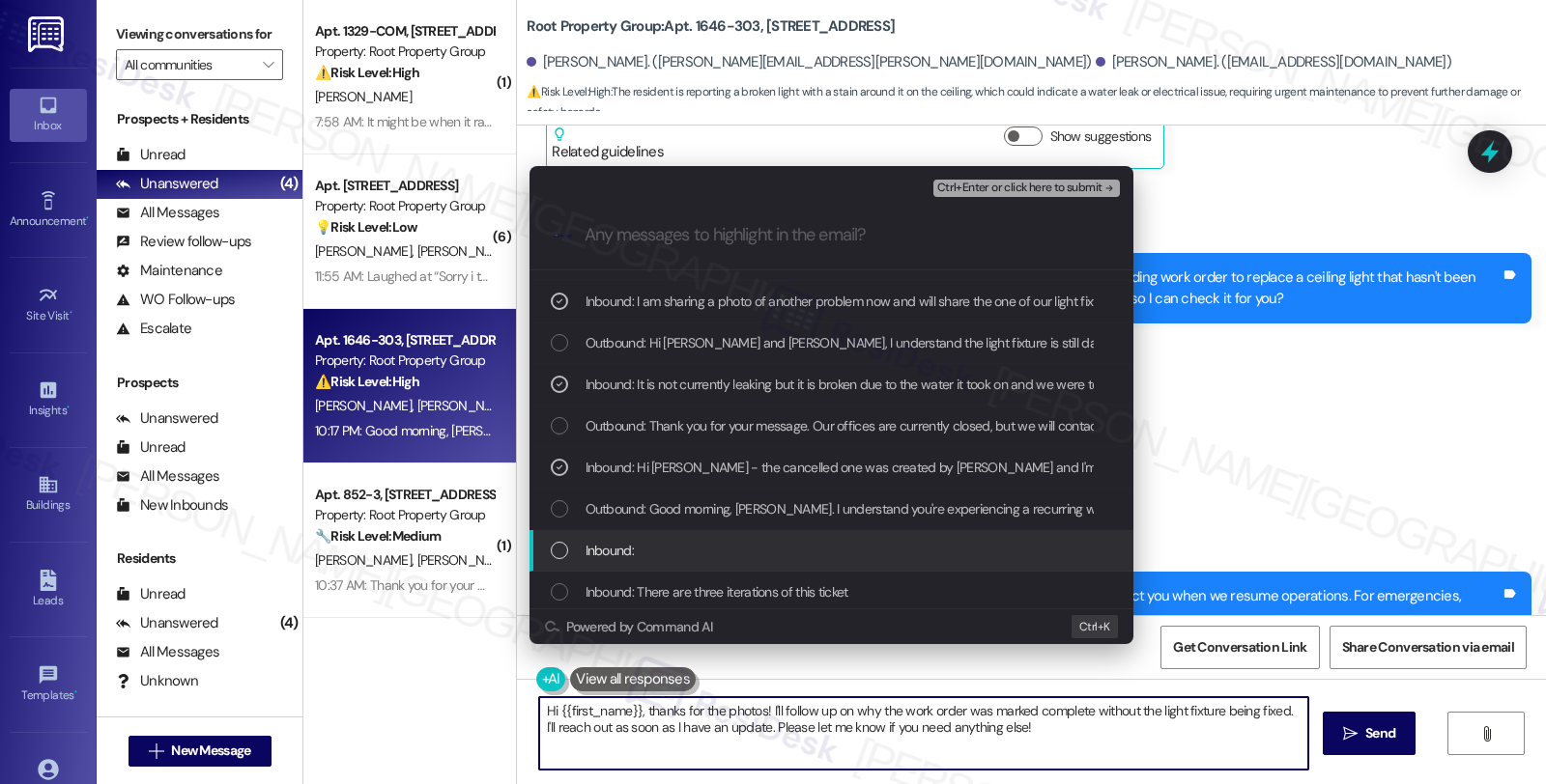
click at [720, 533] on div "Inbound:" at bounding box center [832, 551] width 604 height 41
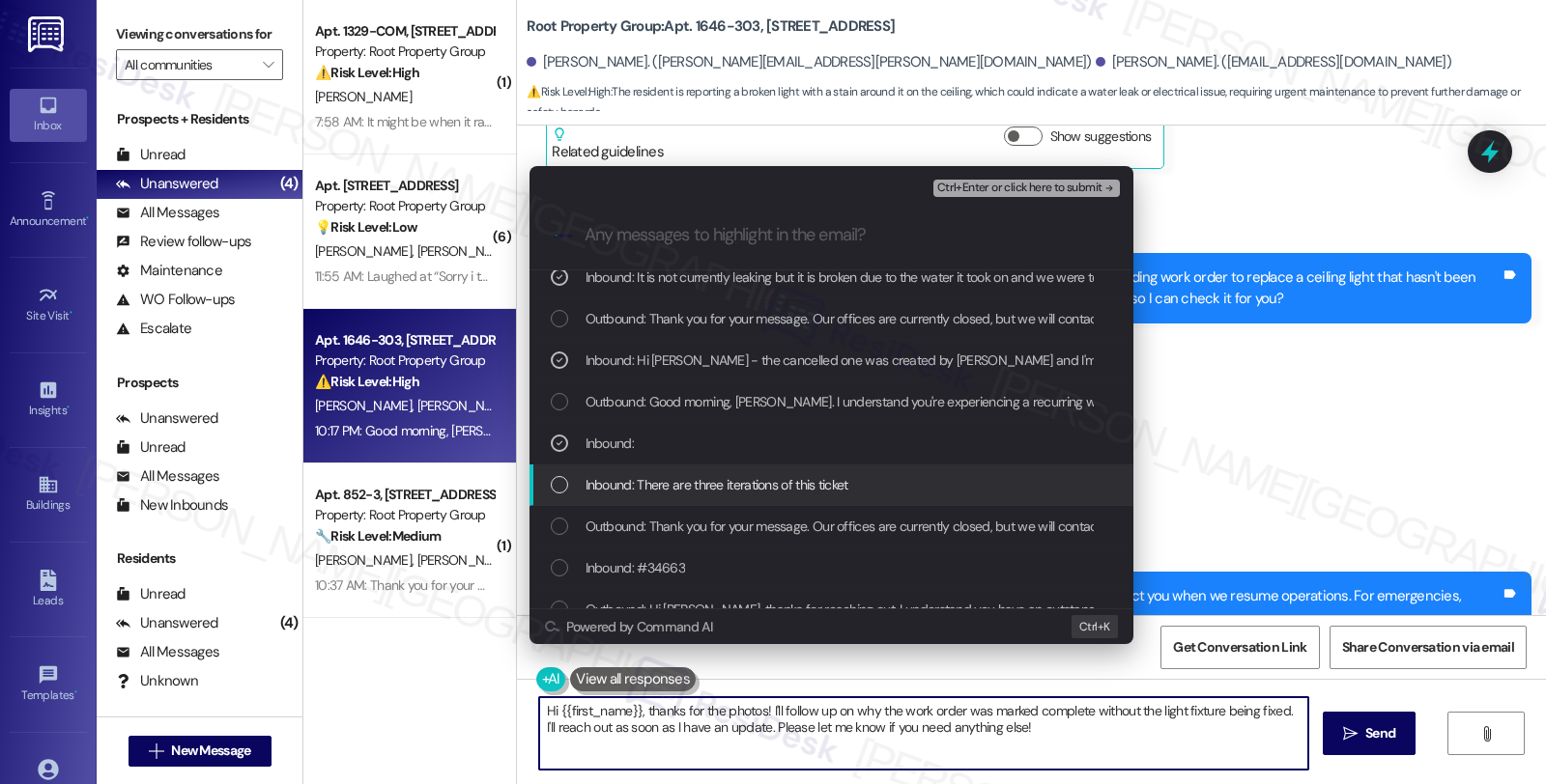
click at [719, 485] on span "Inbound: There are three iterations of this ticket" at bounding box center [716, 485] width 262 height 22
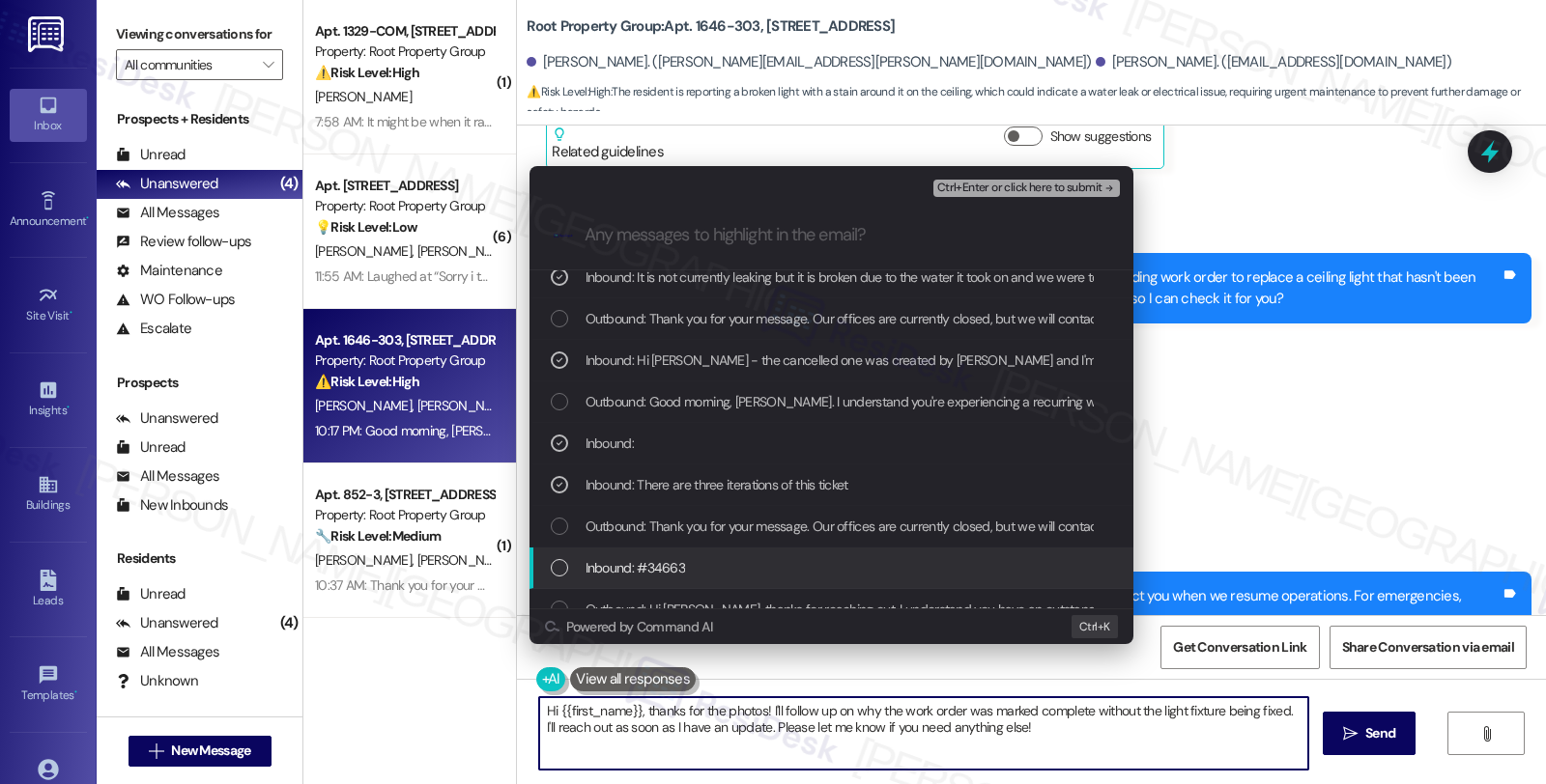
click at [705, 557] on div "Inbound: #34663" at bounding box center [833, 568] width 565 height 22
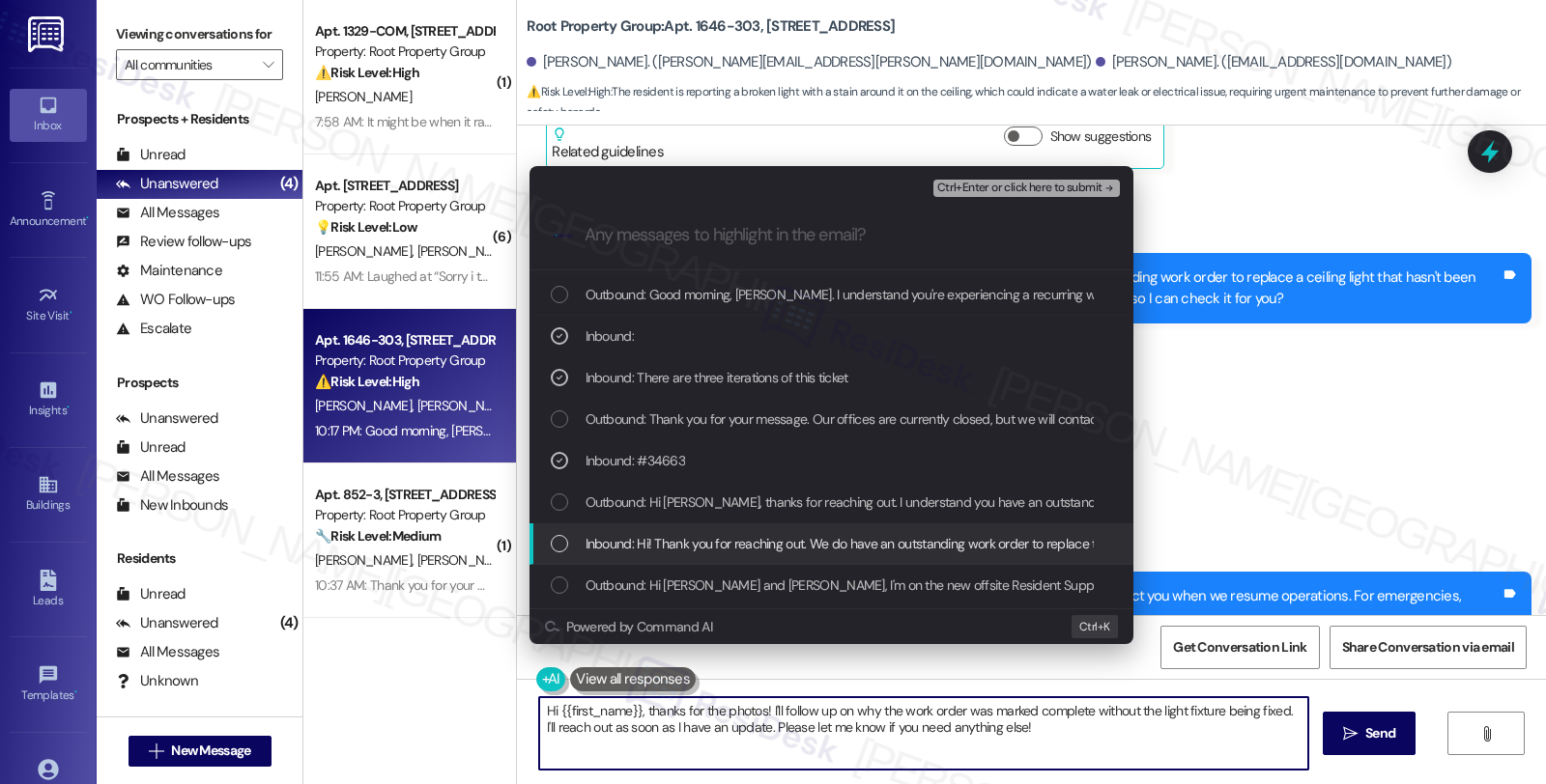
click at [719, 536] on span "Inbound: Hi! Thank you for reaching out. We do have an outstanding work order t…" at bounding box center [932, 544] width 696 height 22
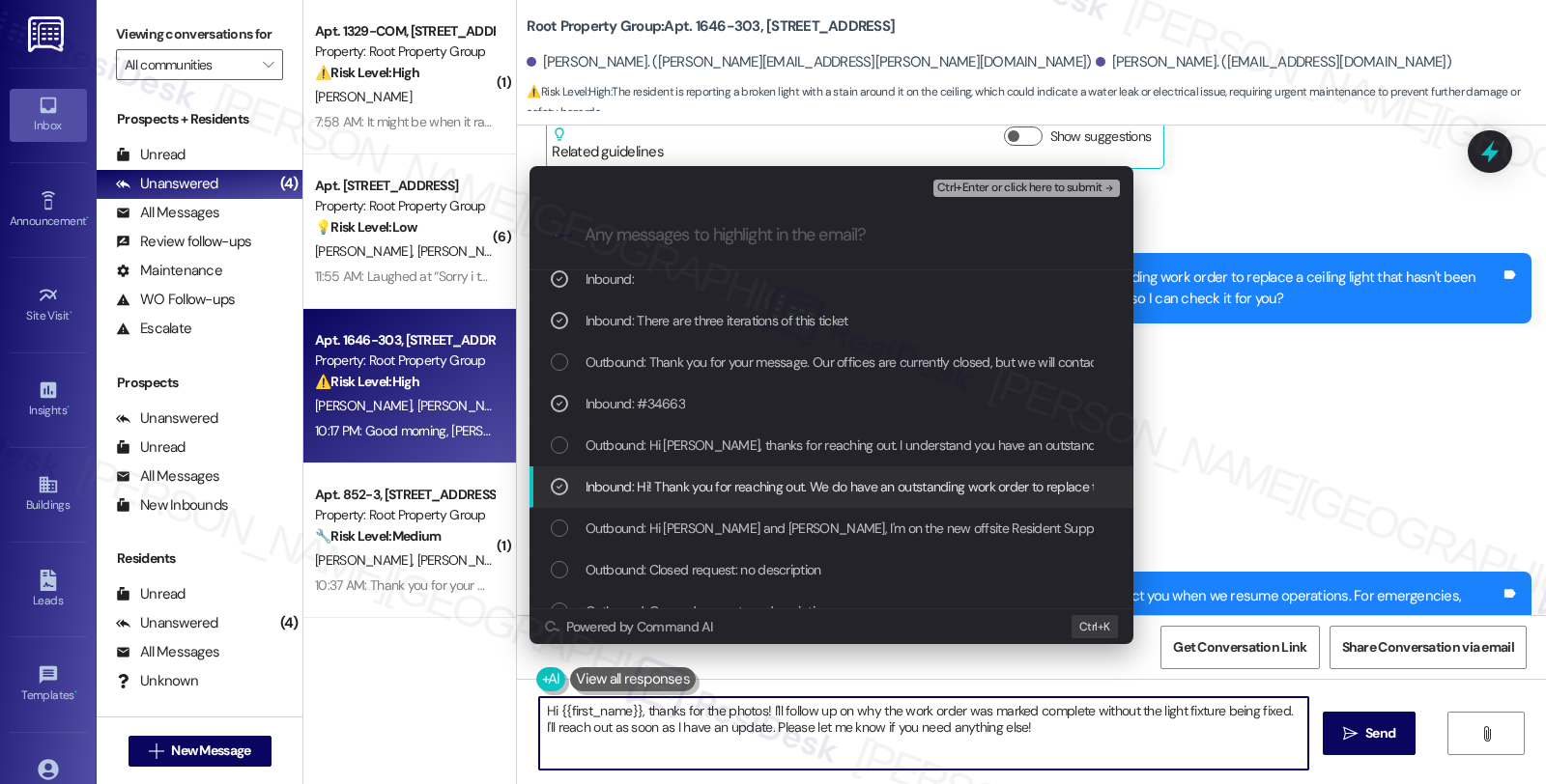
scroll to position [616, 0]
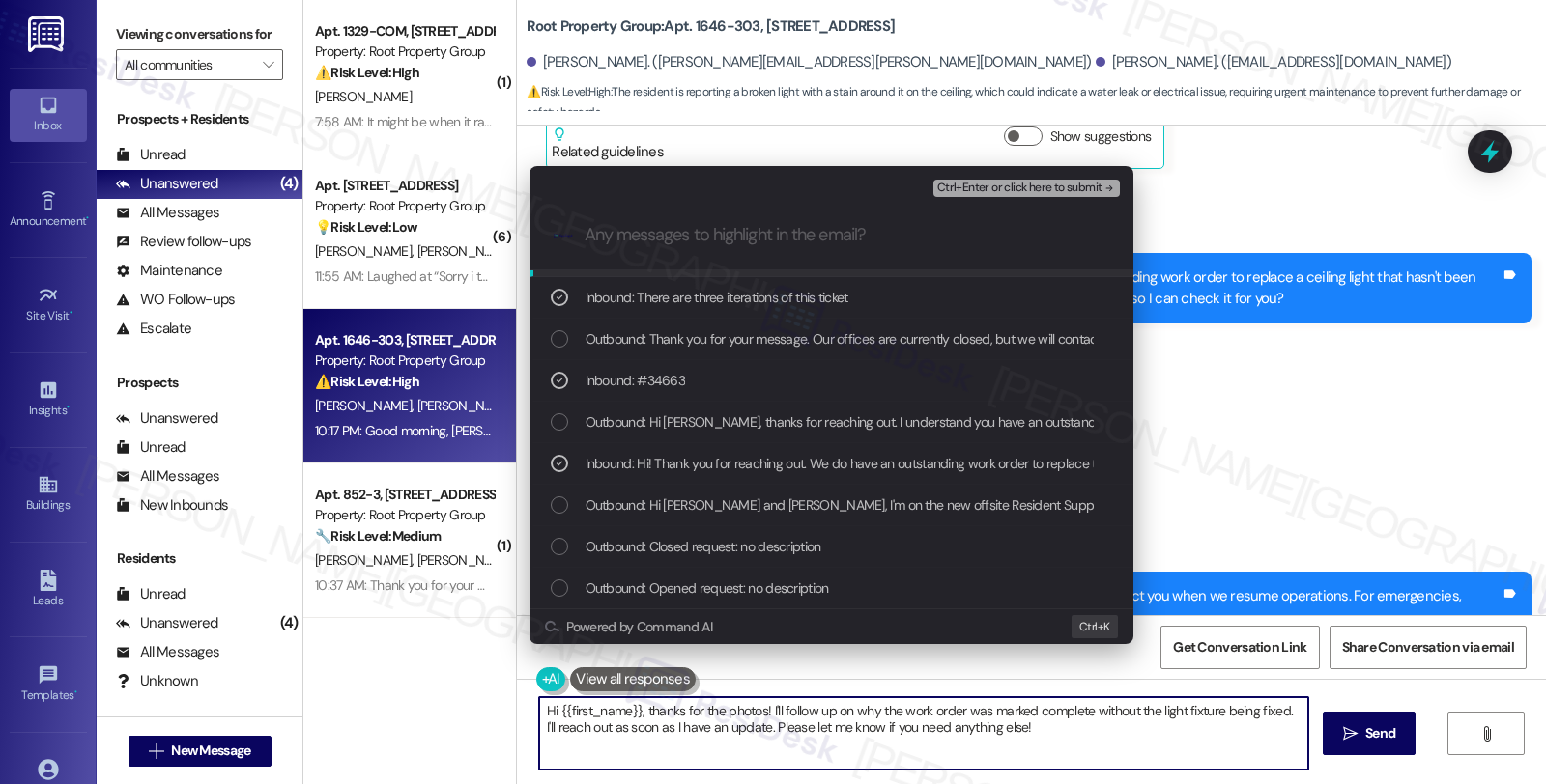
click at [1028, 188] on span "Ctrl+Enter or click here to submit" at bounding box center [1019, 188] width 165 height 14
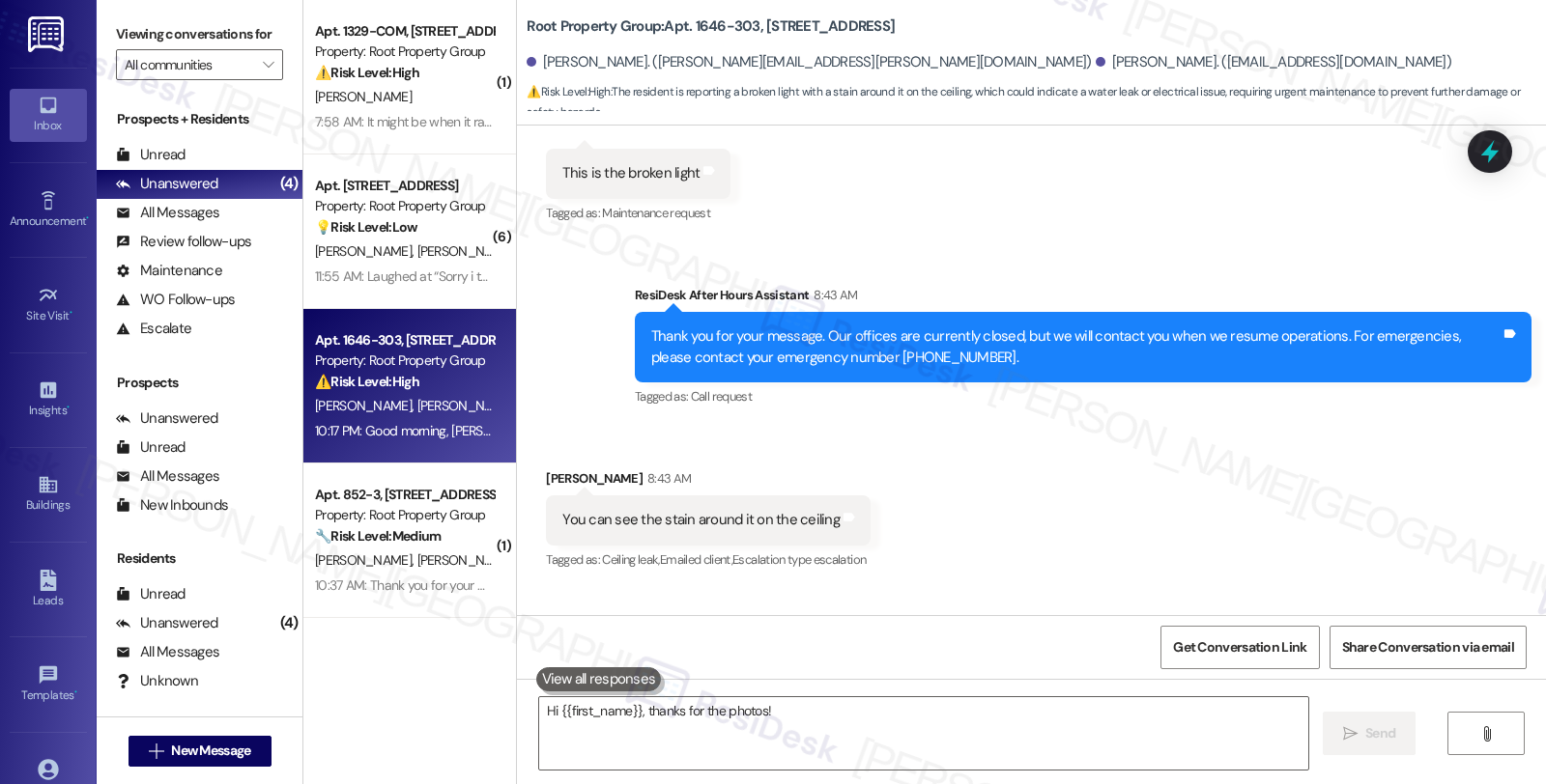
scroll to position [4526, 0]
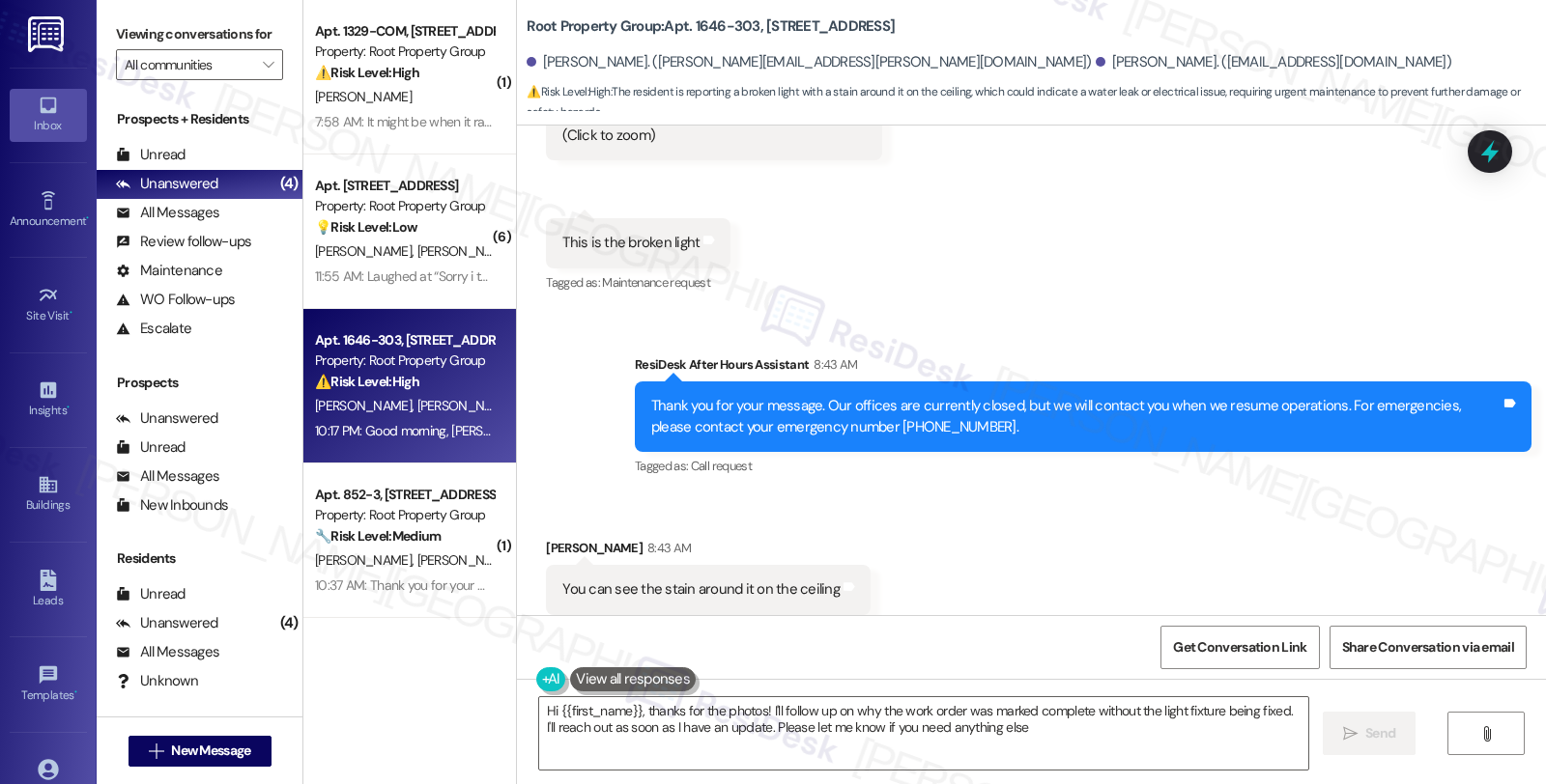
type textarea "Hi {{first_name}}, thanks for the photos! I'll follow up on why the work order …"
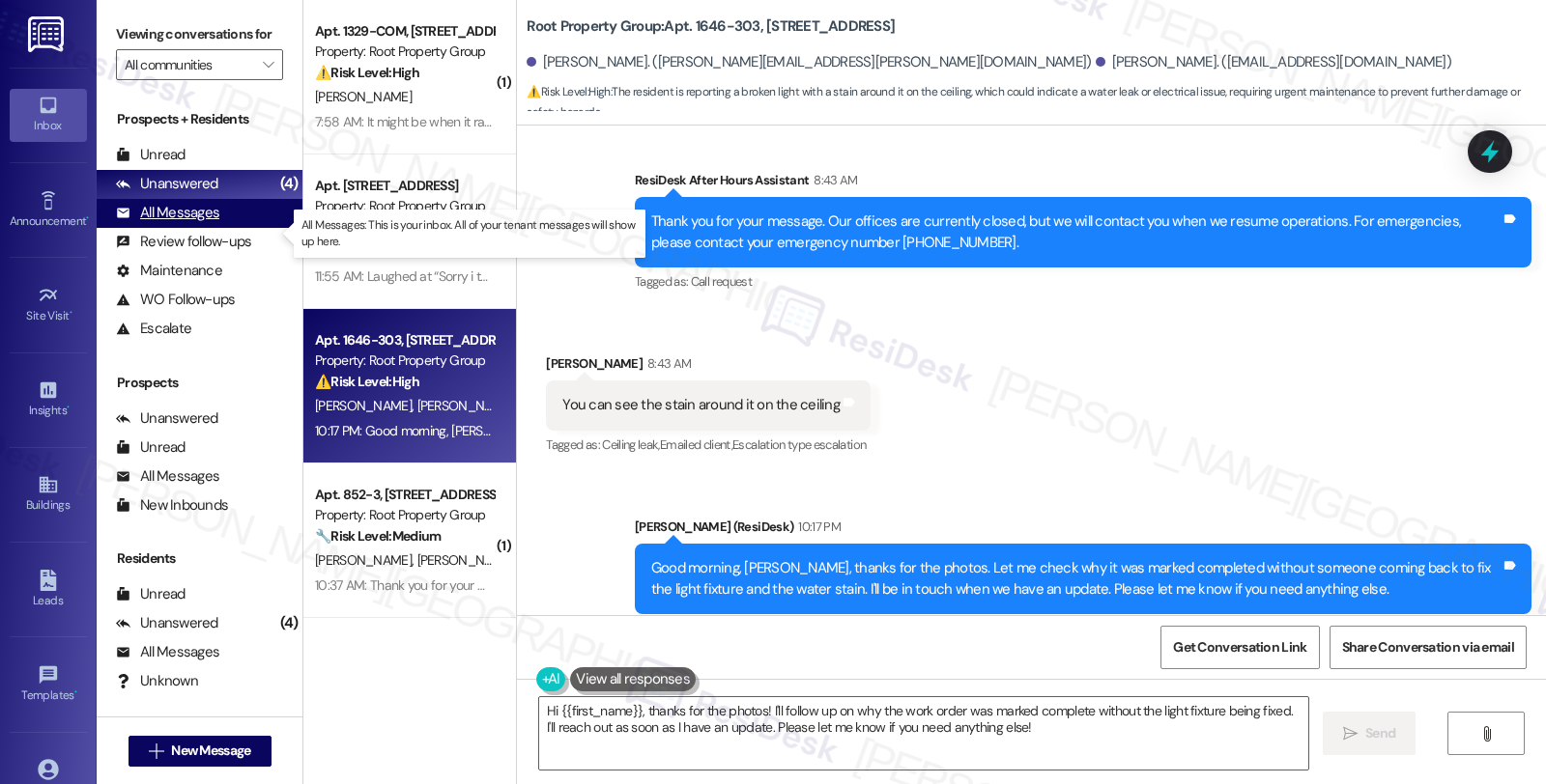
click at [175, 223] on div "All Messages" at bounding box center [168, 213] width 104 height 21
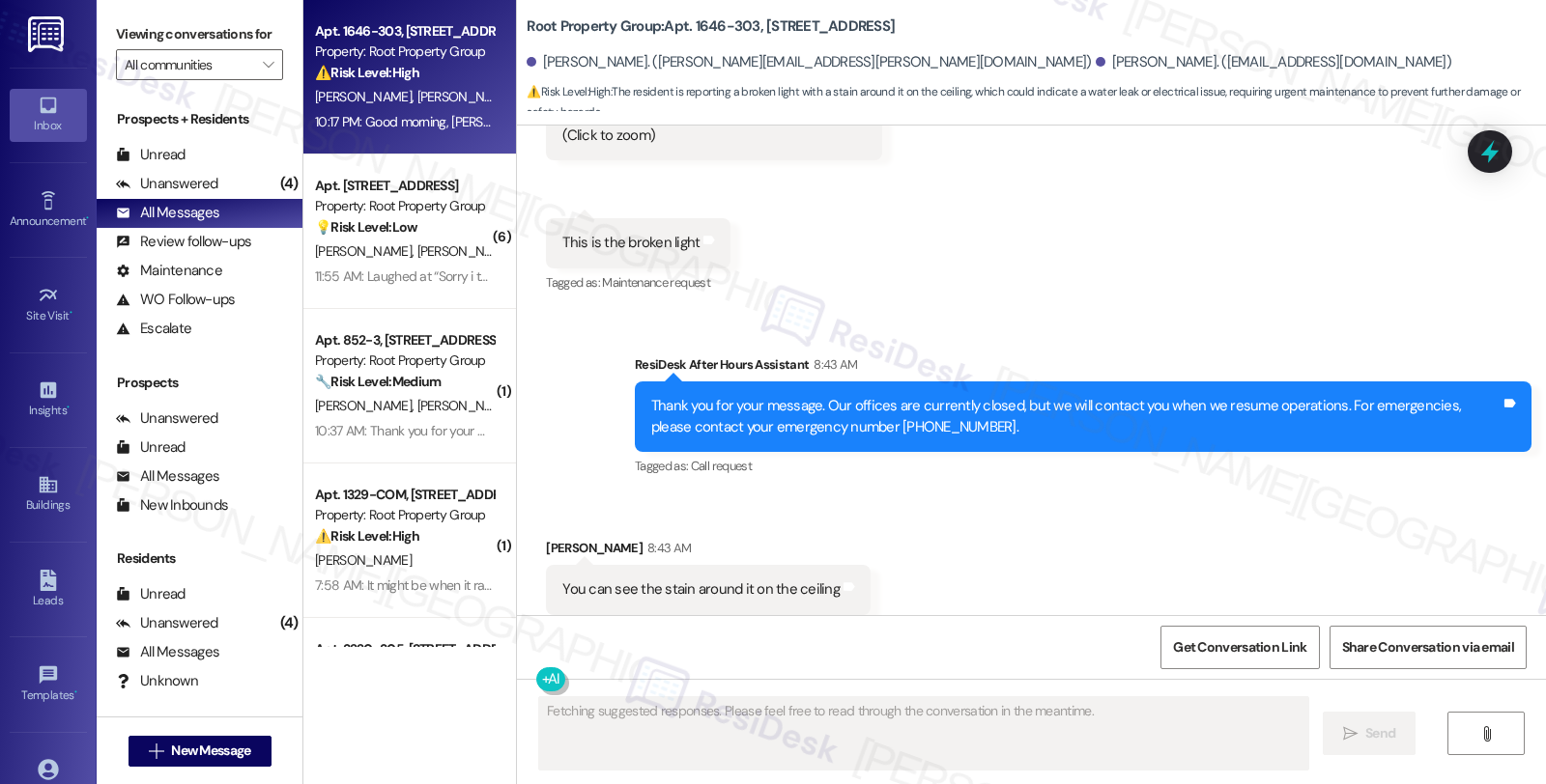
scroll to position [5103, 0]
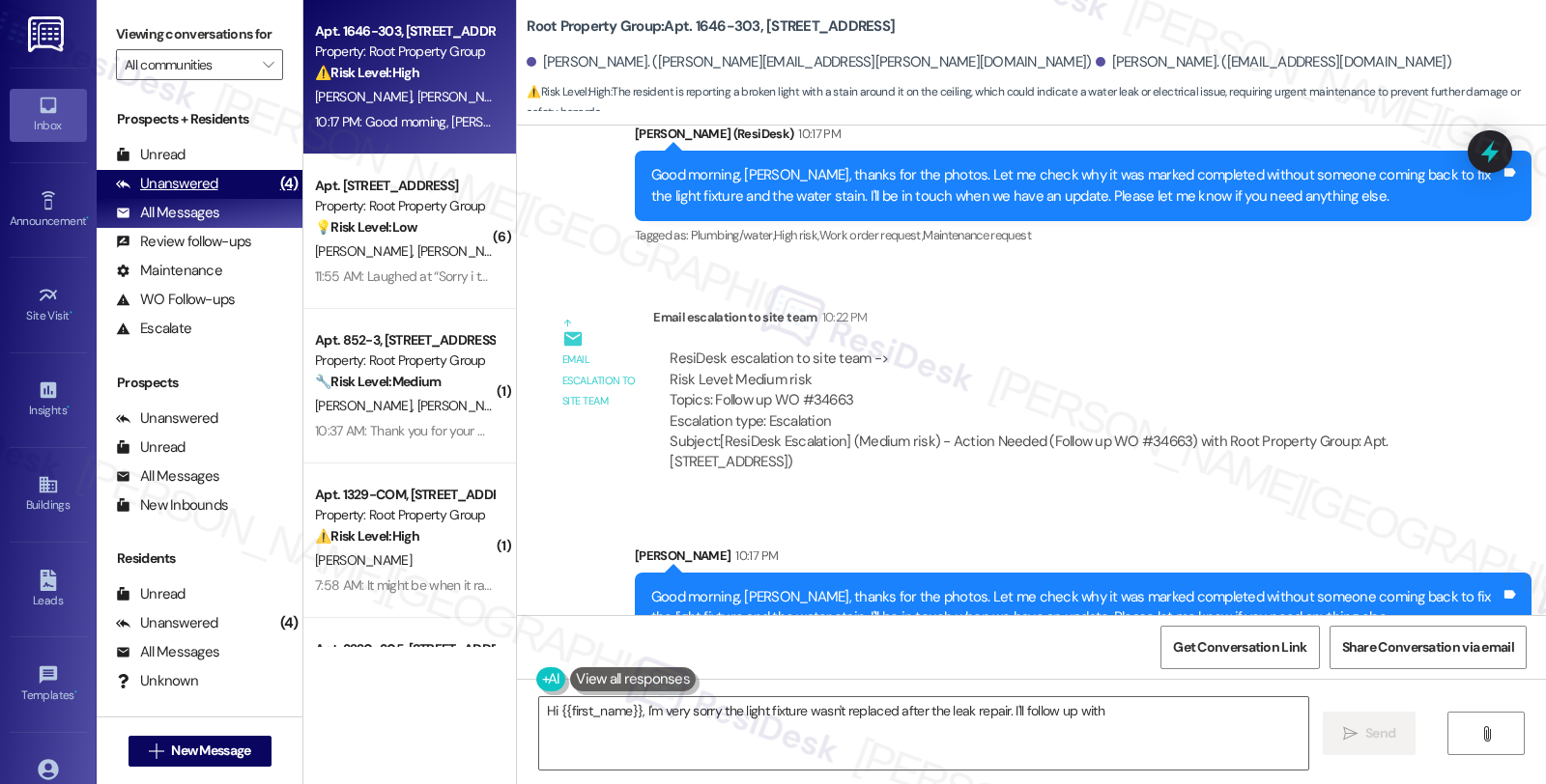
click at [237, 199] on div "Unanswered (4)" at bounding box center [199, 183] width 206 height 29
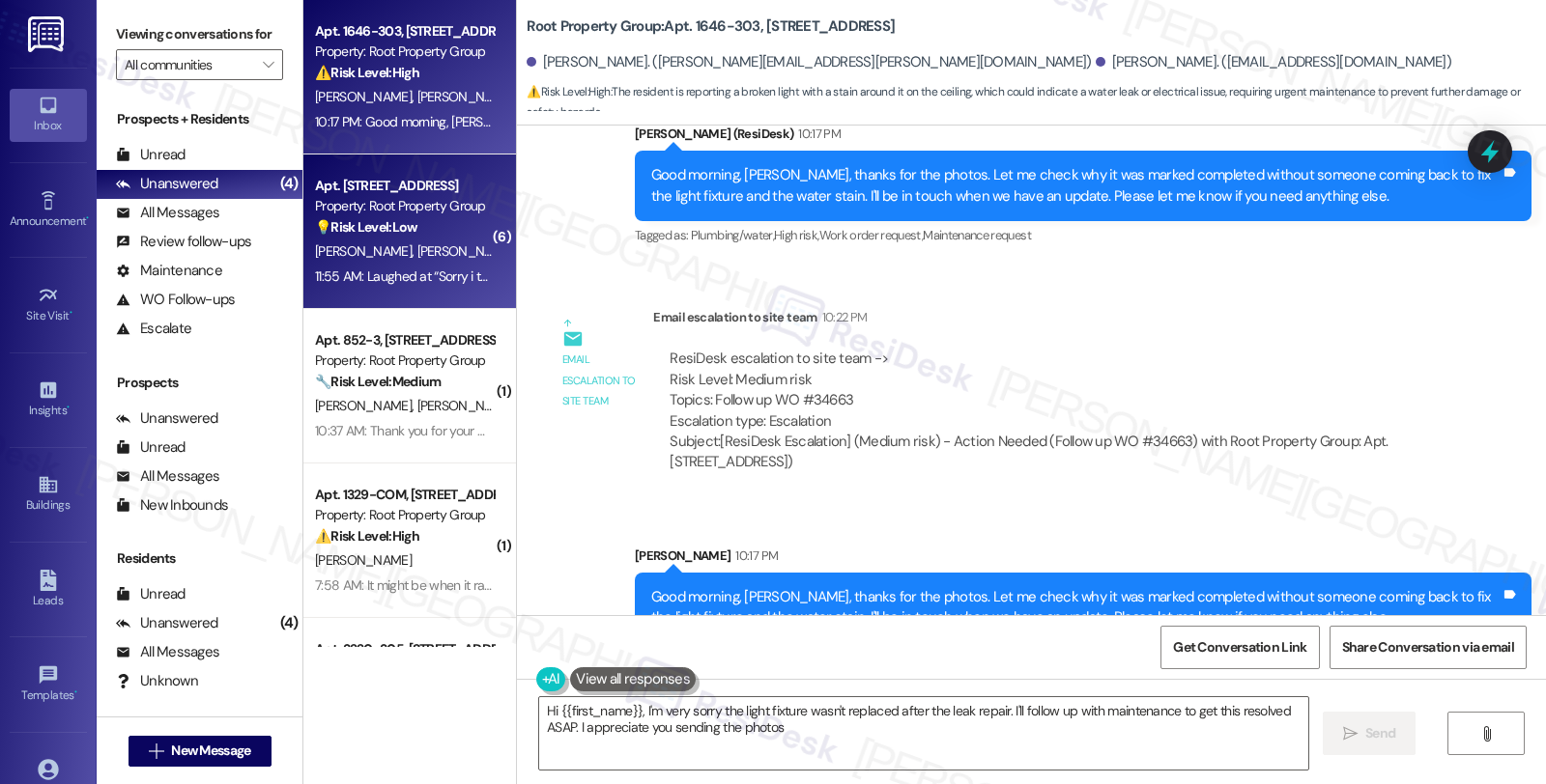
type textarea "Hi {{first_name}}, I'm very sorry the light fixture wasn't replaced after the l…"
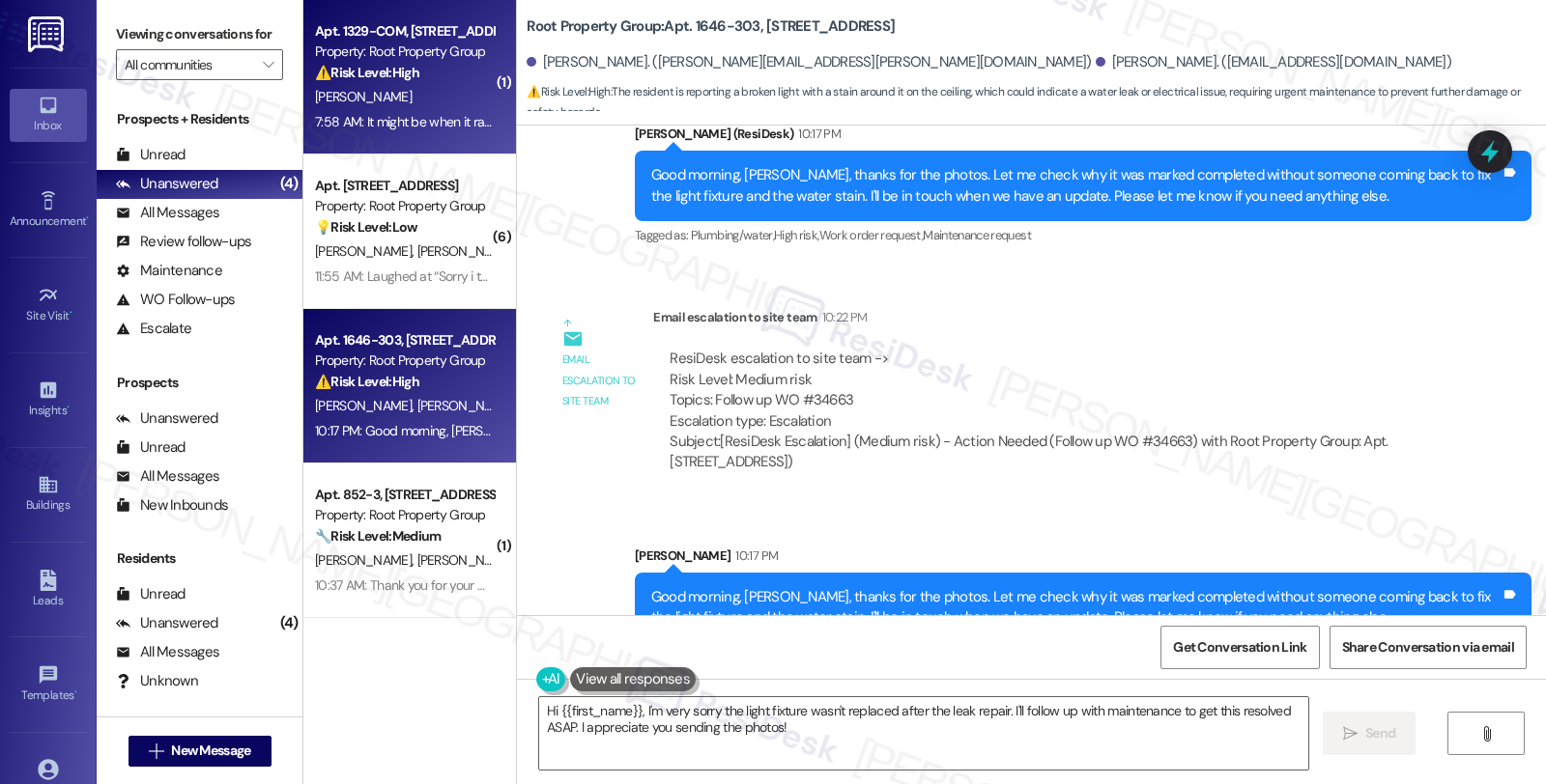
click at [419, 98] on div "J. Fonseca" at bounding box center [404, 97] width 183 height 24
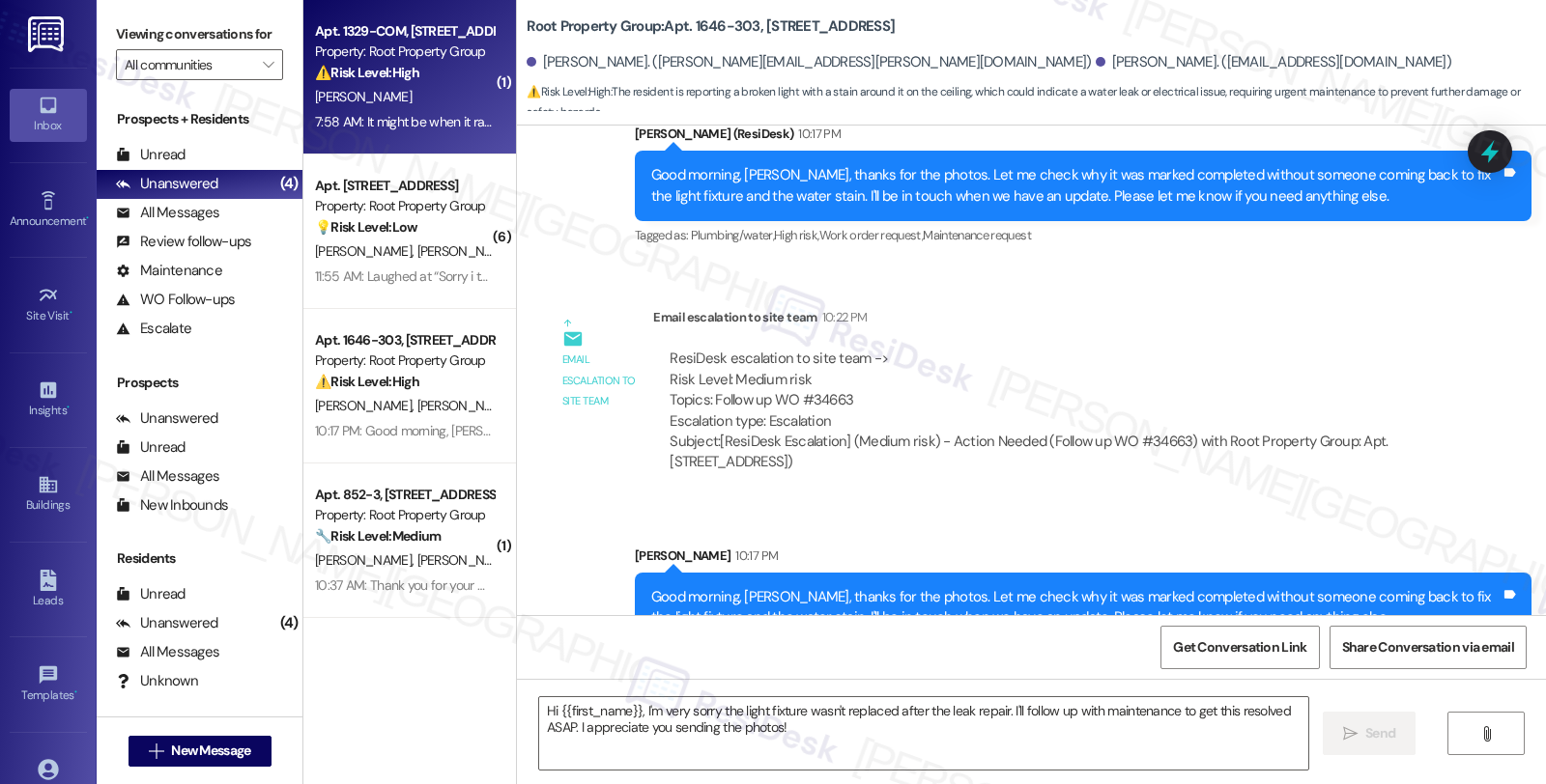
type textarea "Fetching suggested responses. Please feel free to read through the conversation…"
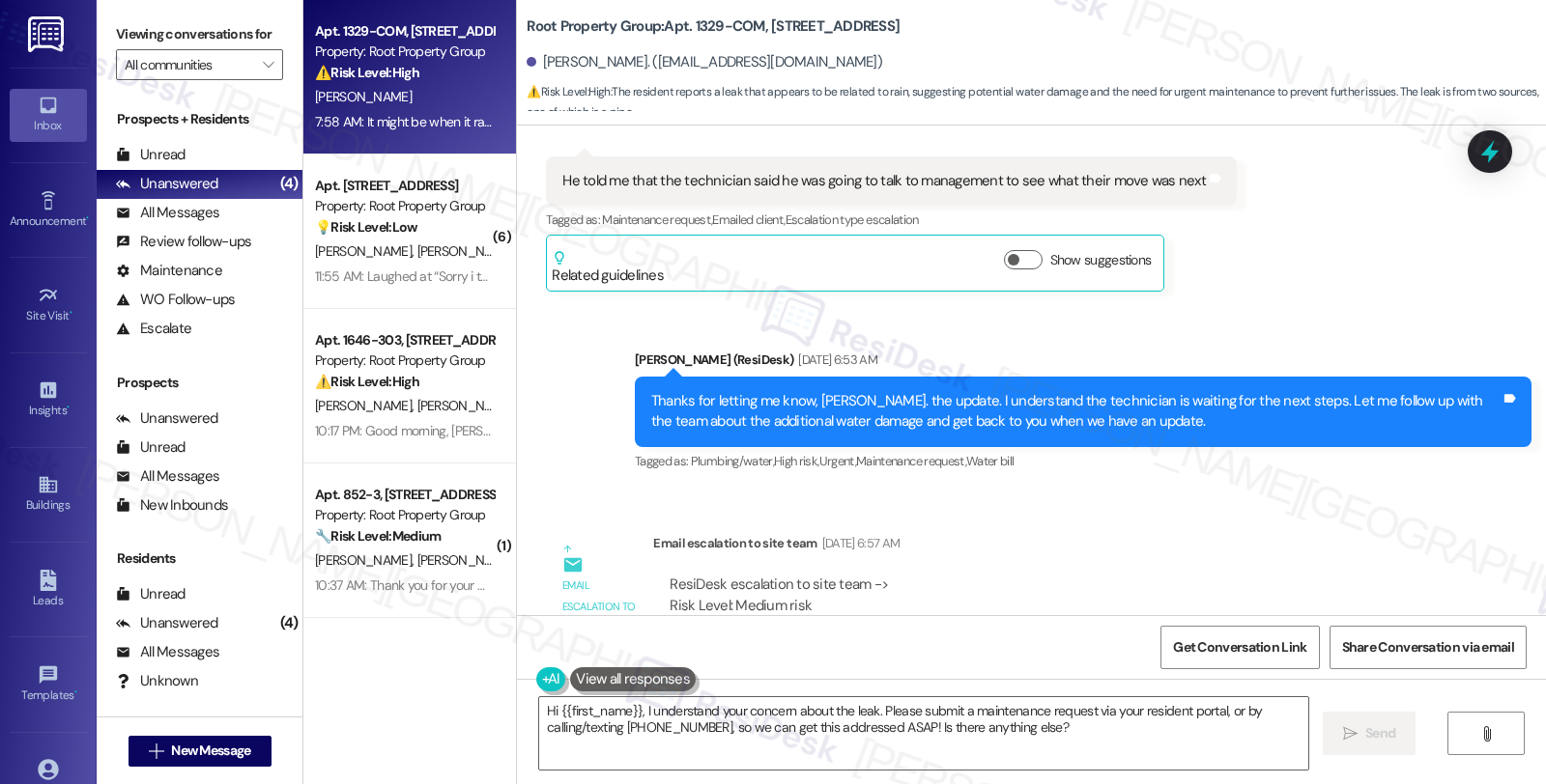
scroll to position [5242, 0]
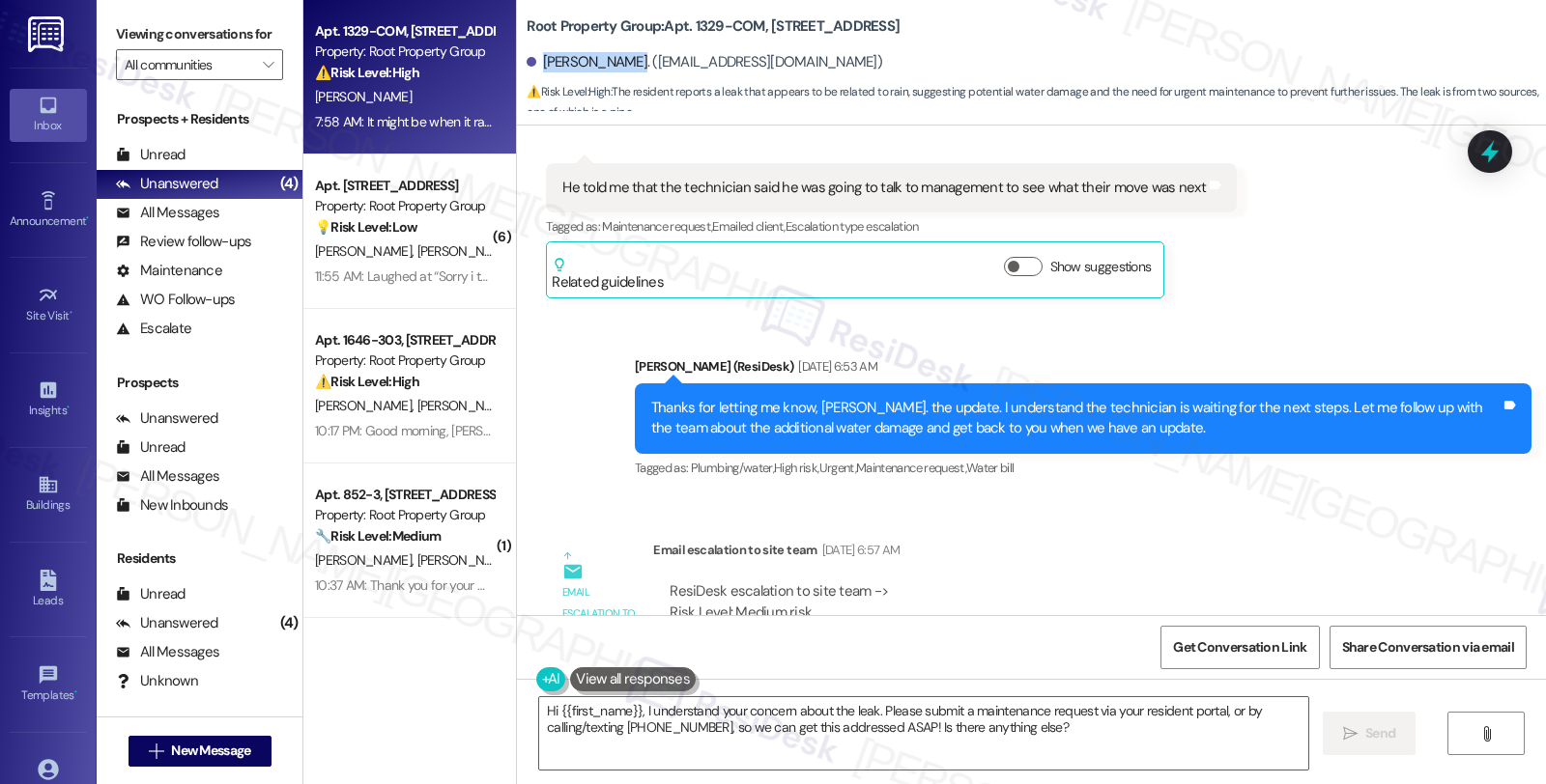
drag, startPoint x: 529, startPoint y: 64, endPoint x: 615, endPoint y: 63, distance: 86.0
click at [615, 63] on div "Jesus Fonseca. (elitebarberslounge@yahoo.com)" at bounding box center [704, 62] width 355 height 21
copy div "Jesus Fonseca"
click at [1092, 503] on div "Lease started Dec 01, 2024 at 8:00 AM Survey, sent via SMS Residesk Automated S…" at bounding box center [1031, 370] width 1029 height 490
click at [1139, 731] on textarea "Hi {{first_name}}, I understand your concern about the leak. Please submit a ma…" at bounding box center [923, 733] width 770 height 72
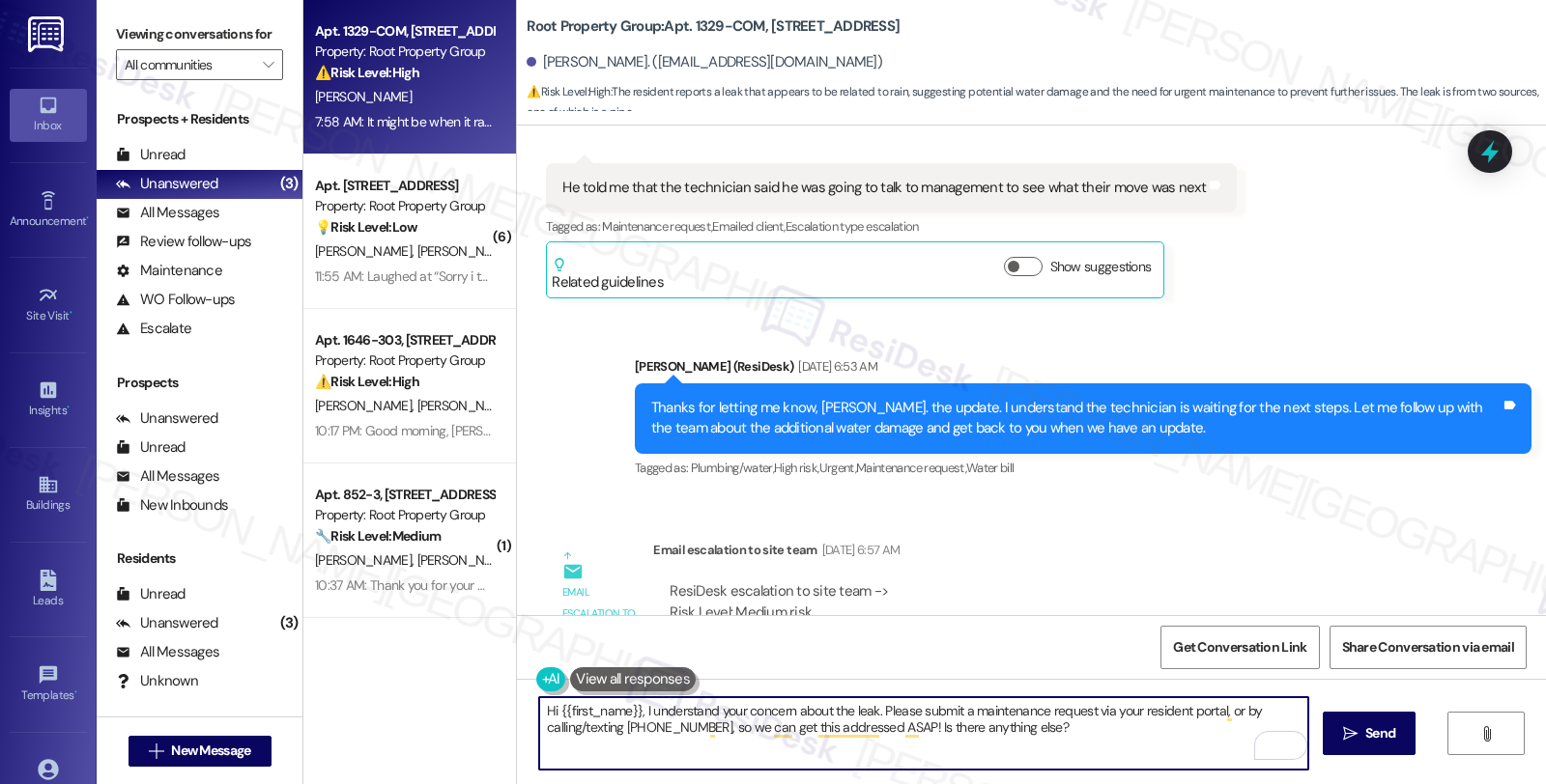
click at [1088, 540] on div "Email escalation to site team Aug 01, 2025 at 6:57 AM" at bounding box center [1048, 552] width 789 height 27
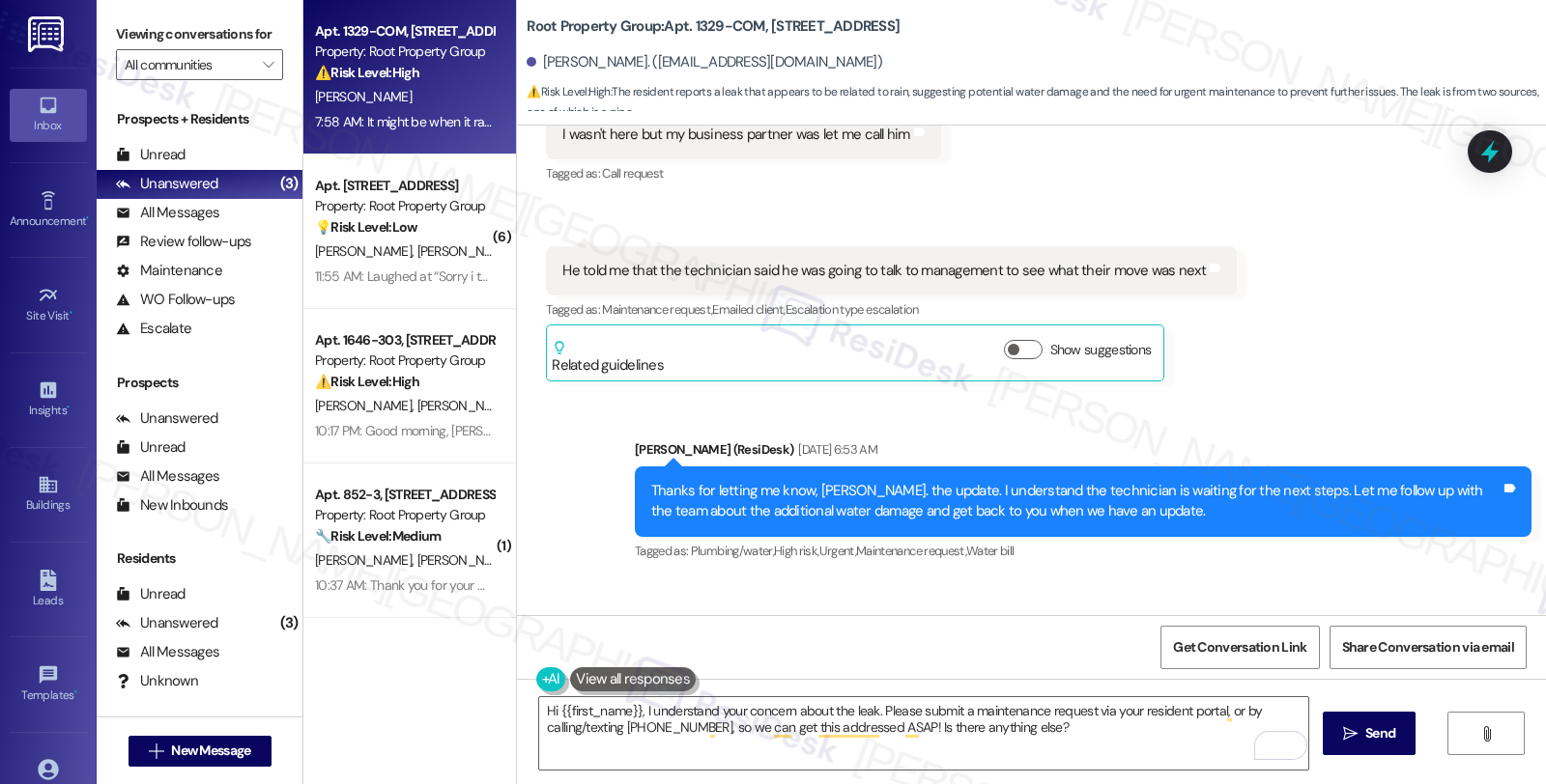
scroll to position [5135, 0]
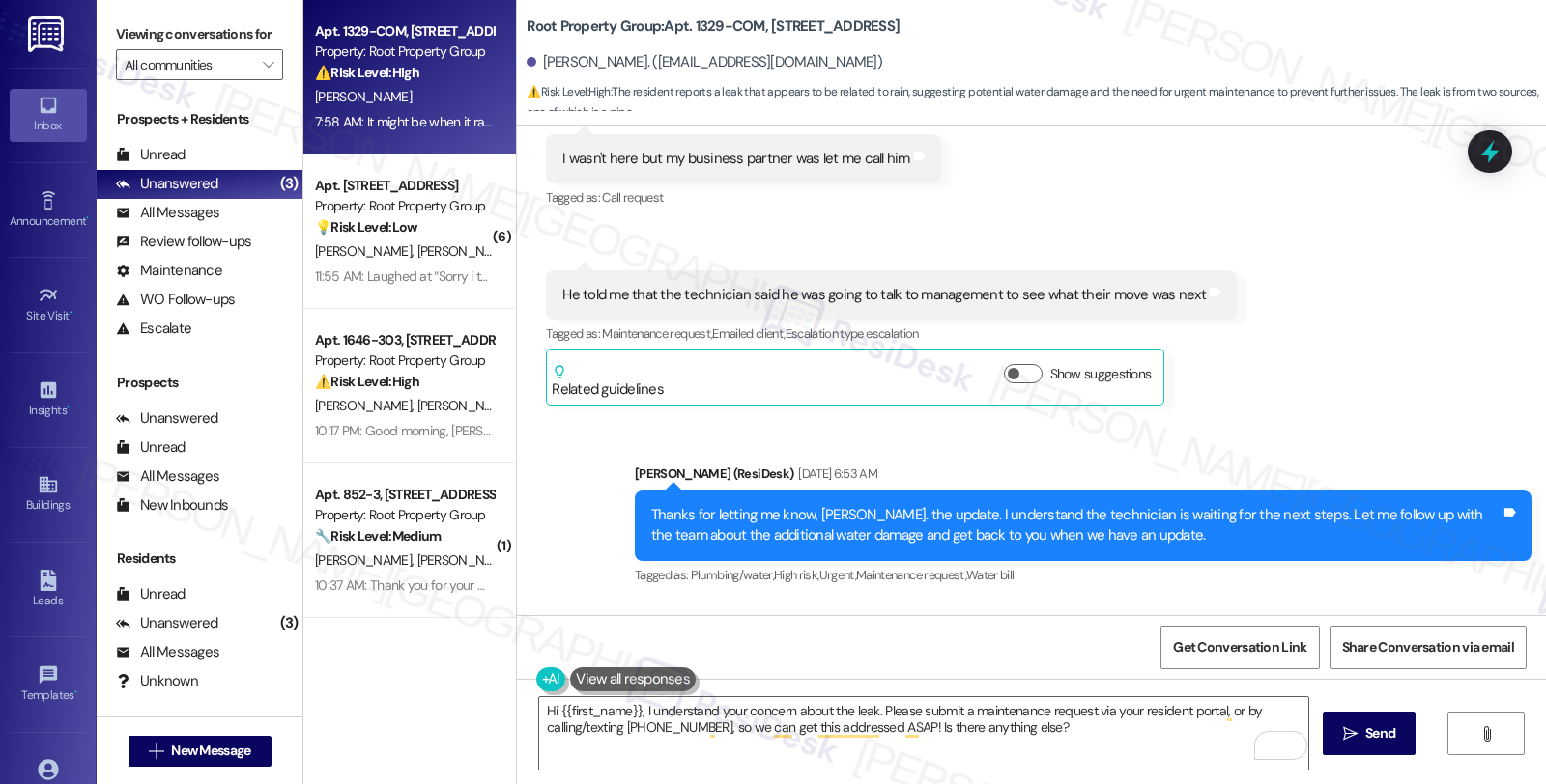
click at [1250, 334] on div "Received via SMS Jesus Fonseca Aug 01, 2025 at 6:03 AM I wasn't here but my bus…" at bounding box center [1031, 242] width 1029 height 356
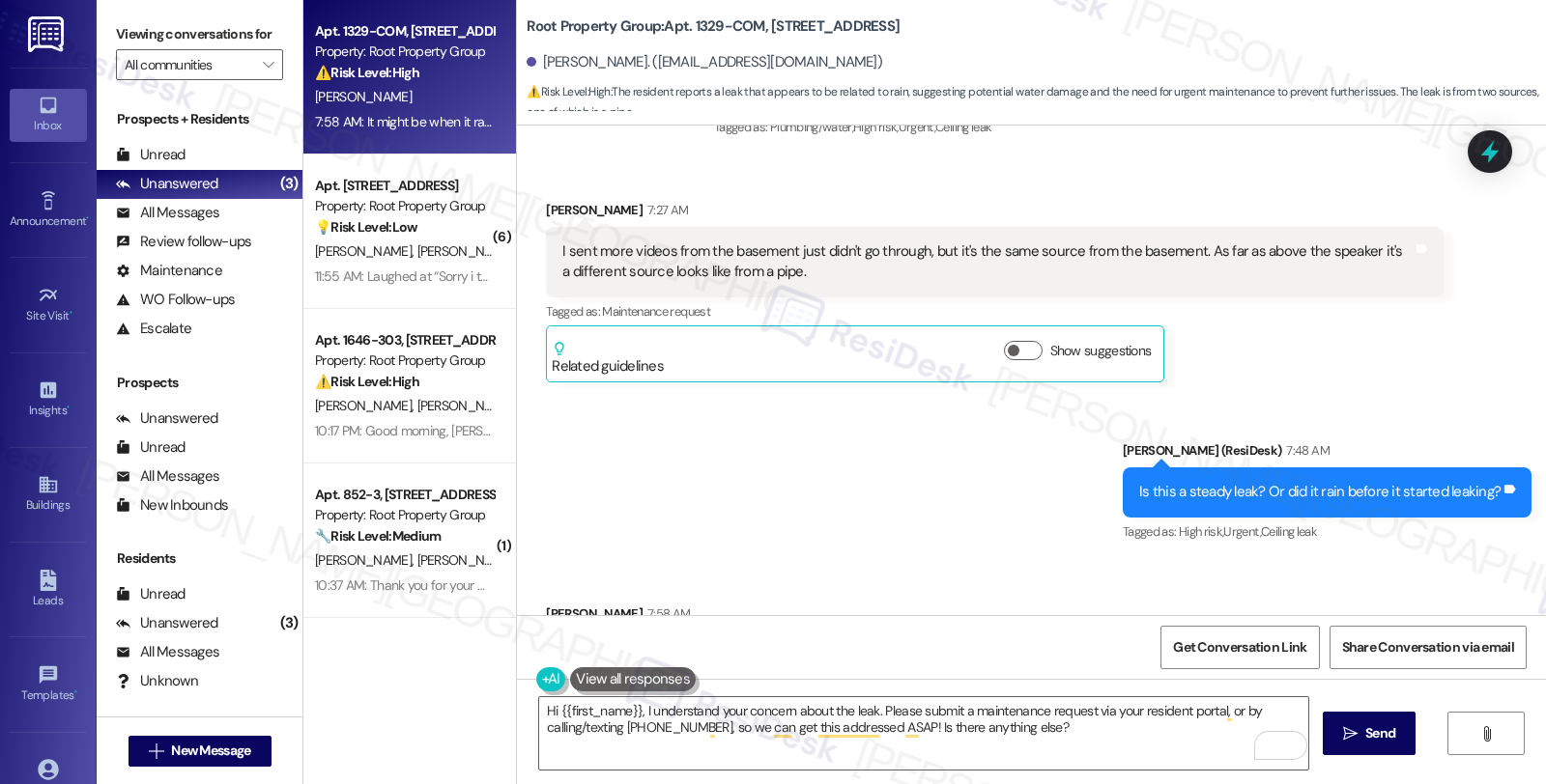
scroll to position [7603, 0]
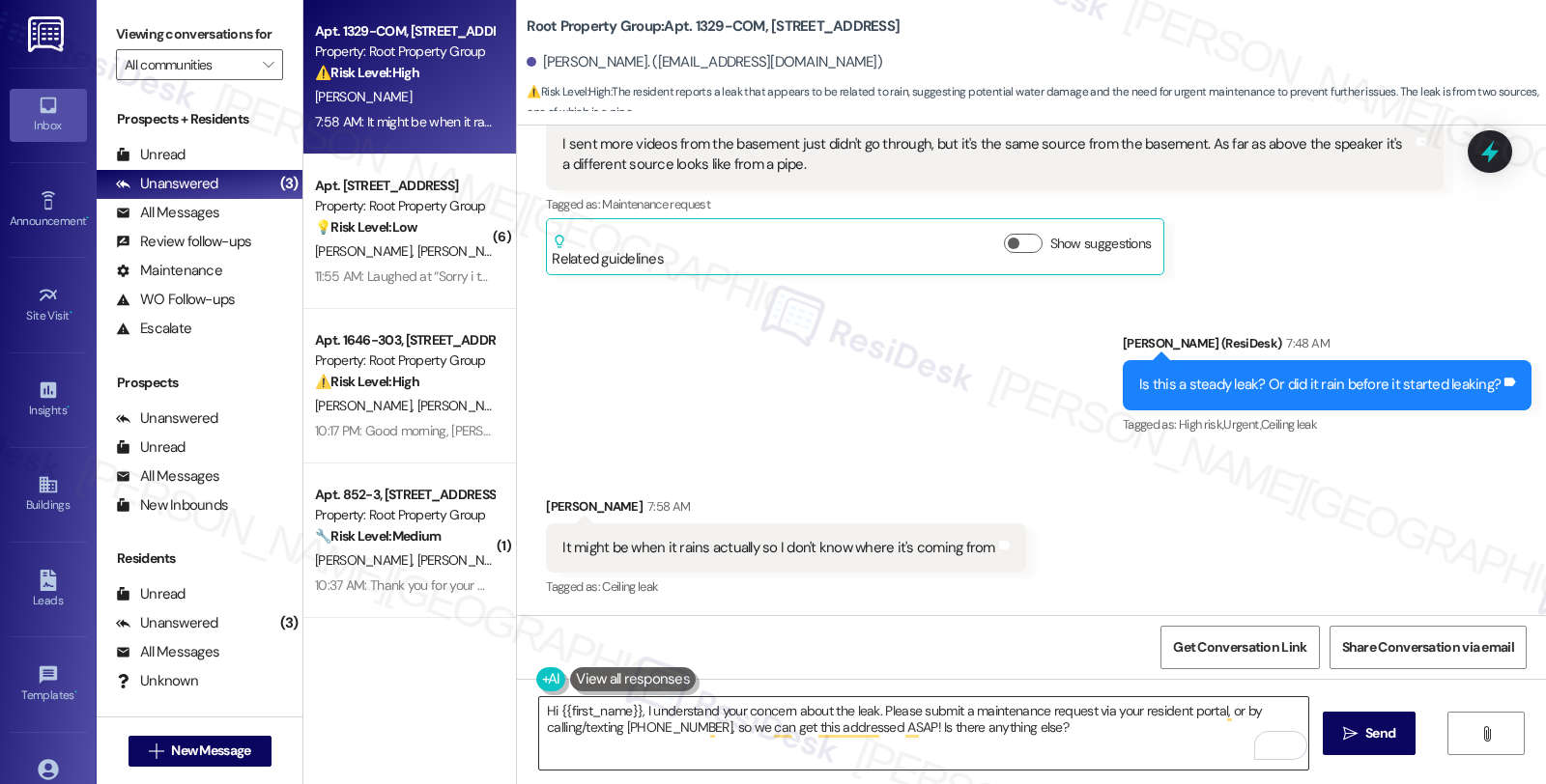
click at [539, 711] on textarea "Hi {{first_name}}, I understand your concern about the leak. Please submit a ma…" at bounding box center [923, 733] width 770 height 72
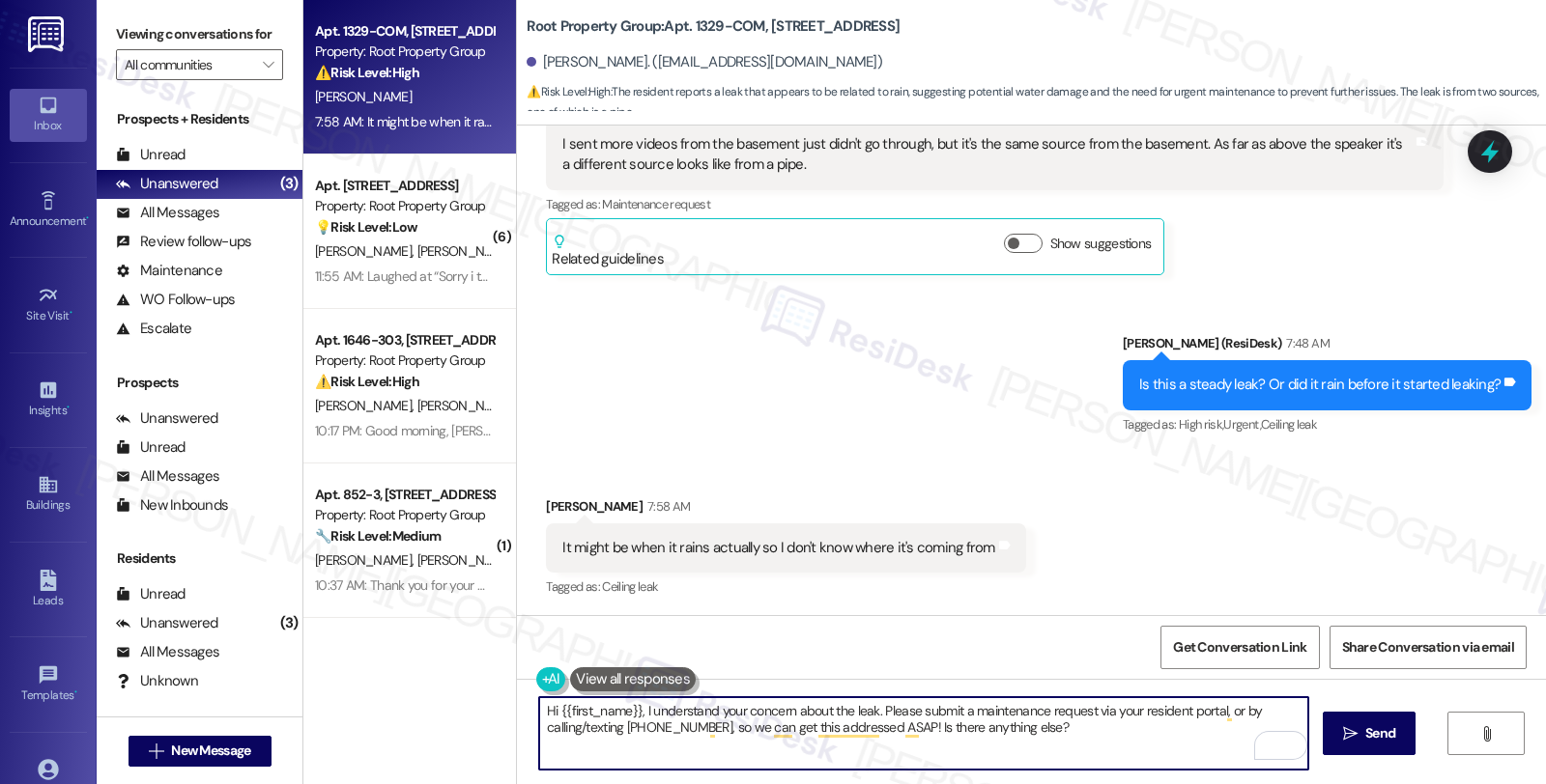
click at [1095, 736] on textarea "Hi {{first_name}}, I understand your concern about the leak. Please submit a ma…" at bounding box center [923, 733] width 770 height 72
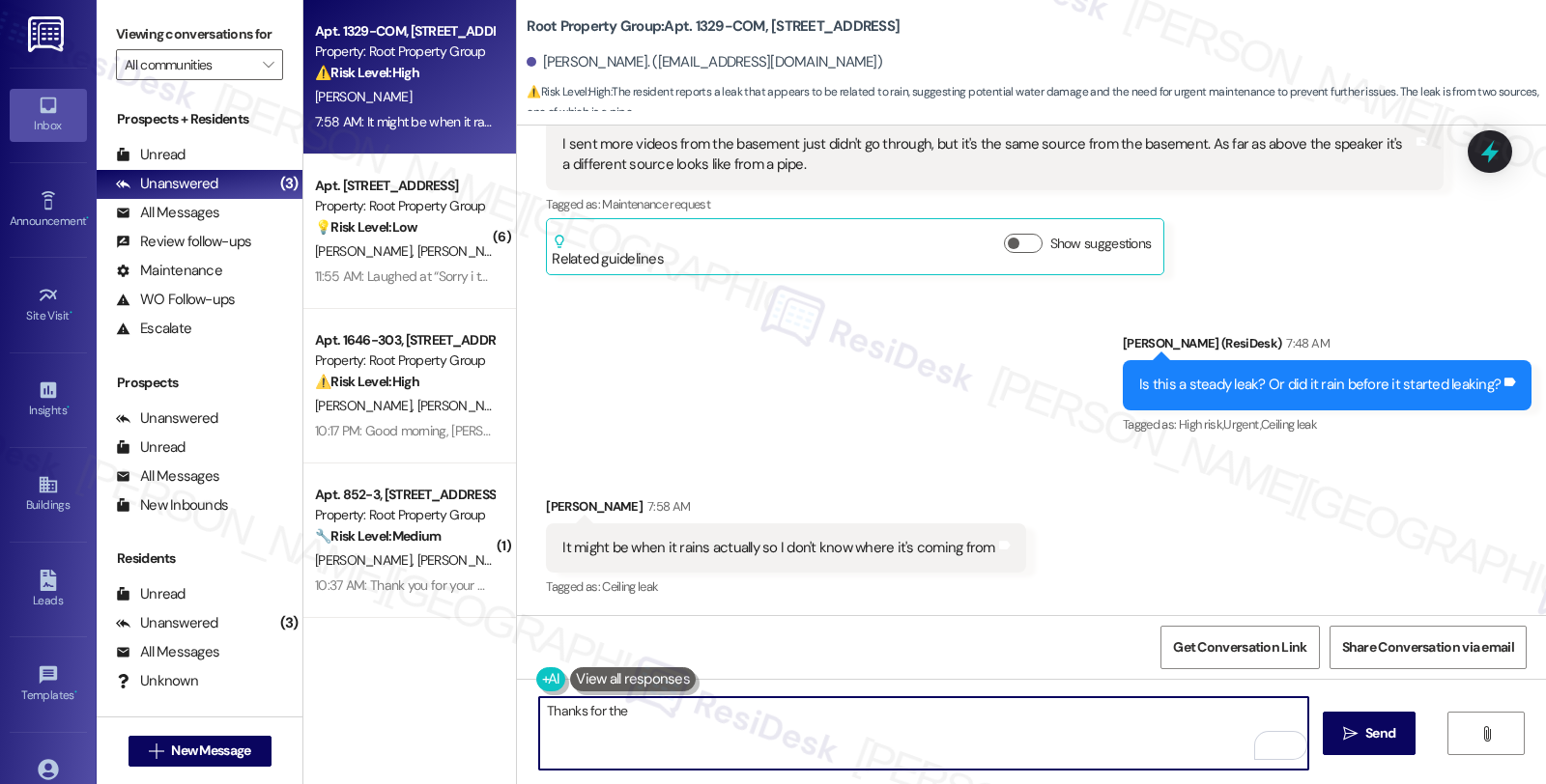
drag, startPoint x: 650, startPoint y: 715, endPoint x: 493, endPoint y: 715, distance: 157.0
click at [493, 715] on div "Apt. 1329-COM, 1329 W. 18th Street Property: Root Property Group ⚠️ Risk Level:…" at bounding box center [923, 392] width 1242 height 784
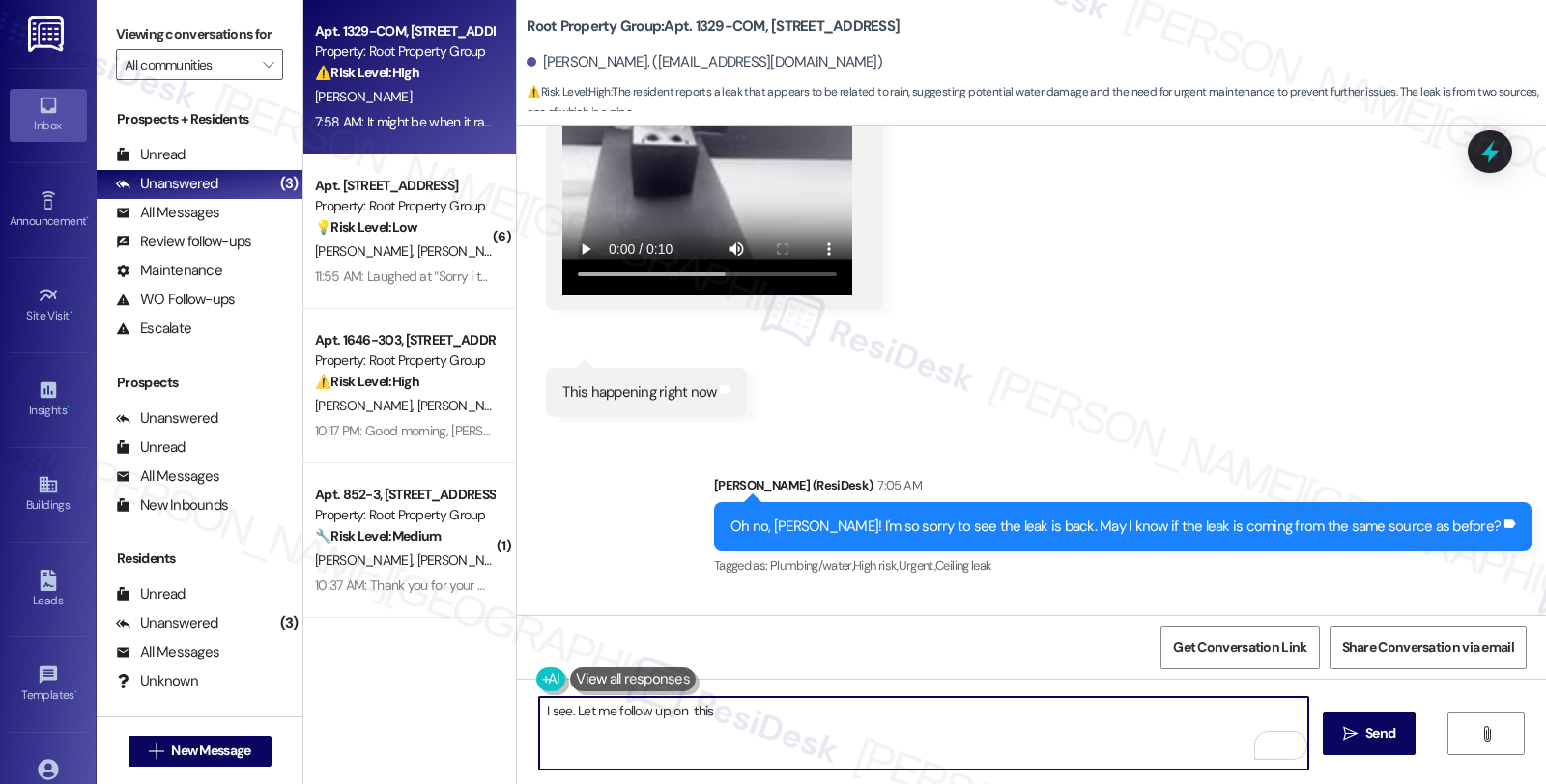
scroll to position [7173, 0]
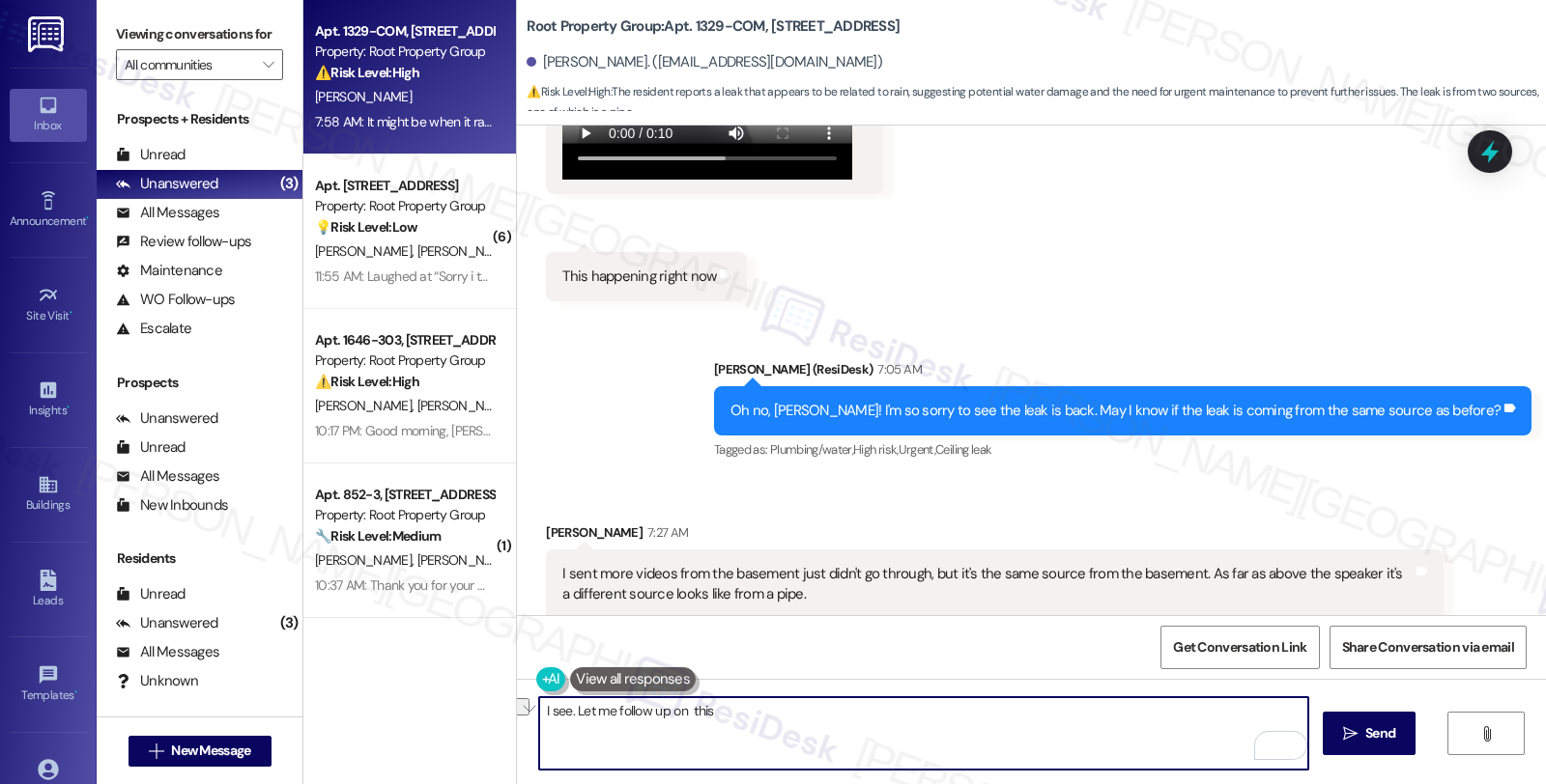
drag, startPoint x: 564, startPoint y: 711, endPoint x: 835, endPoint y: 711, distance: 271.0
click at [835, 711] on textarea "I see. Let me follow up on this" at bounding box center [923, 733] width 770 height 72
click at [773, 706] on textarea "I see. Let's put in a new work order to have it checked." at bounding box center [923, 733] width 770 height 72
click at [891, 721] on textarea "I see. Let's put in a new work order to have it checked." at bounding box center [923, 733] width 770 height 72
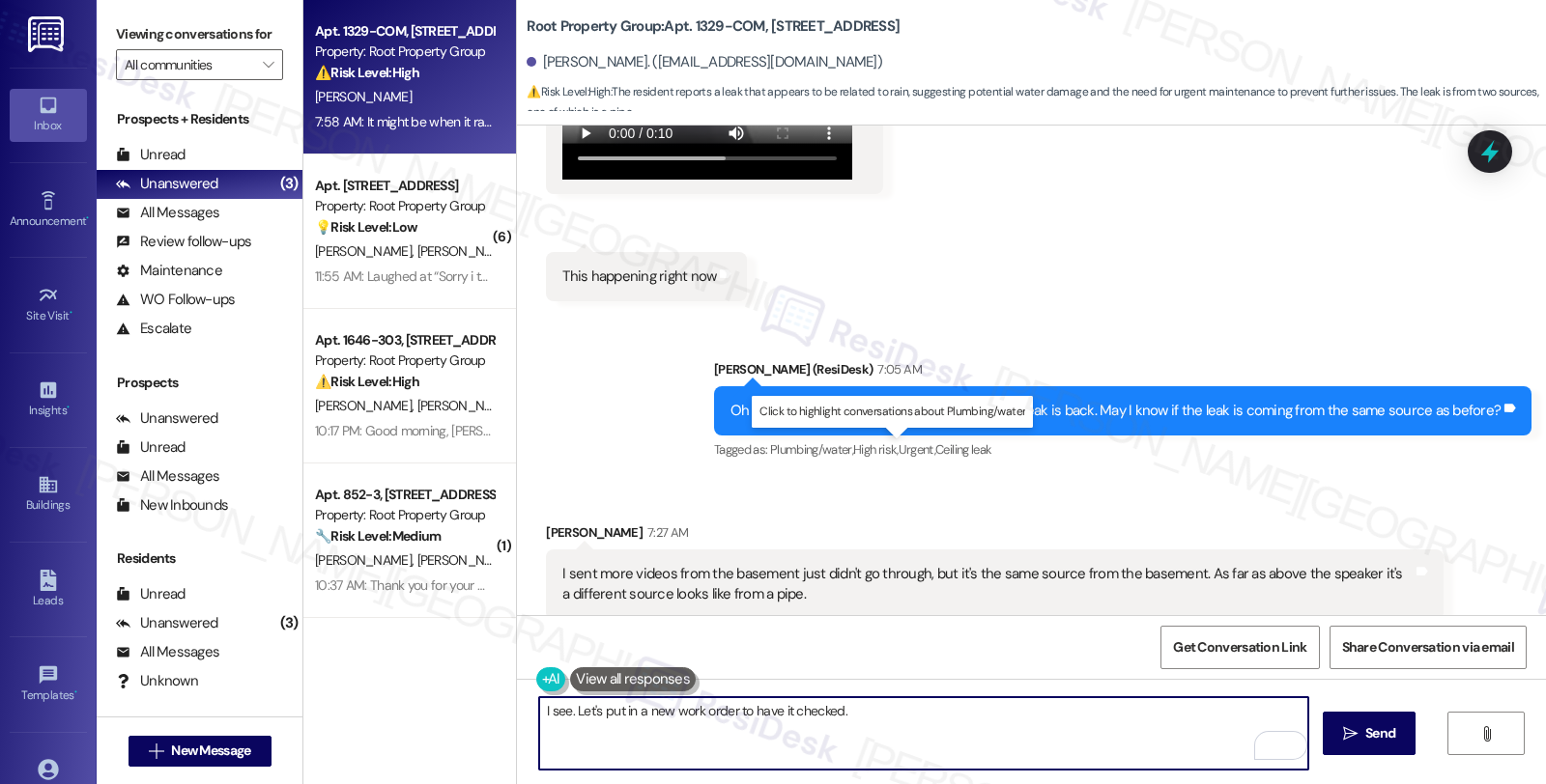
paste textarea "> AppFolio needs residents to submit work orders directly so maintenance gets n…"
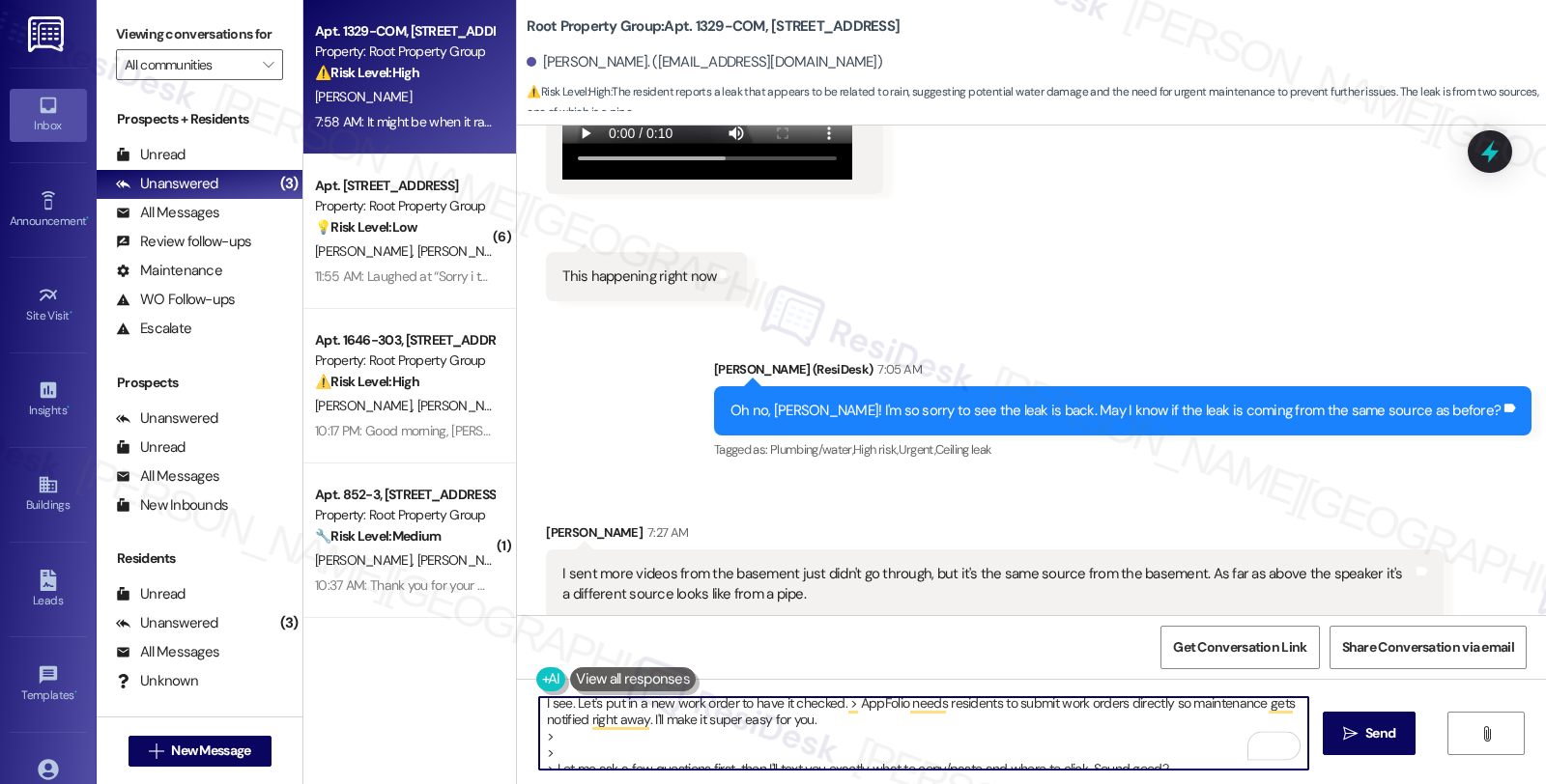
scroll to position [0, 0]
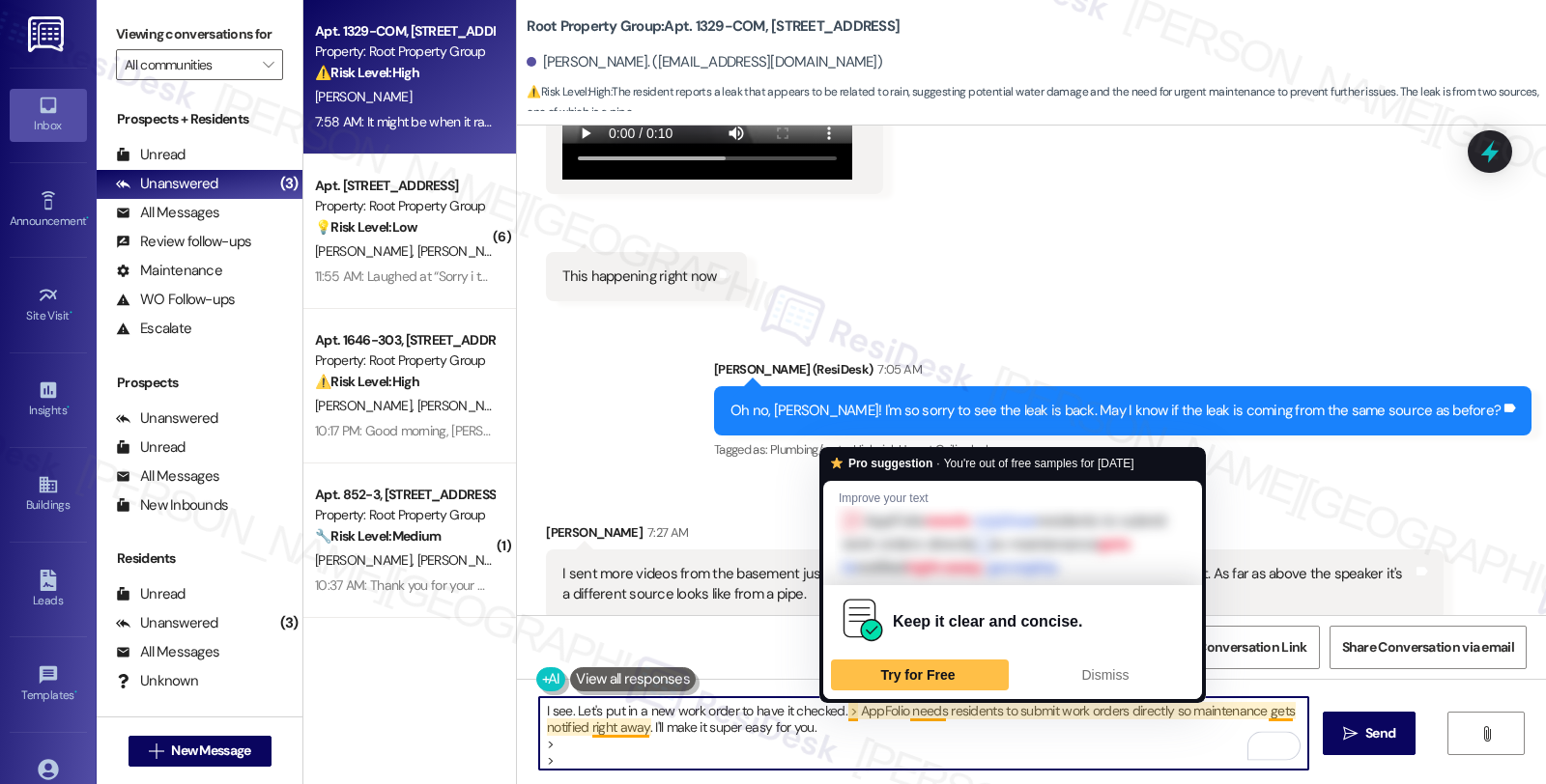
click at [837, 709] on textarea "I see. Let's put in a new work order to have it checked. > AppFolio needs resid…" at bounding box center [923, 733] width 770 height 72
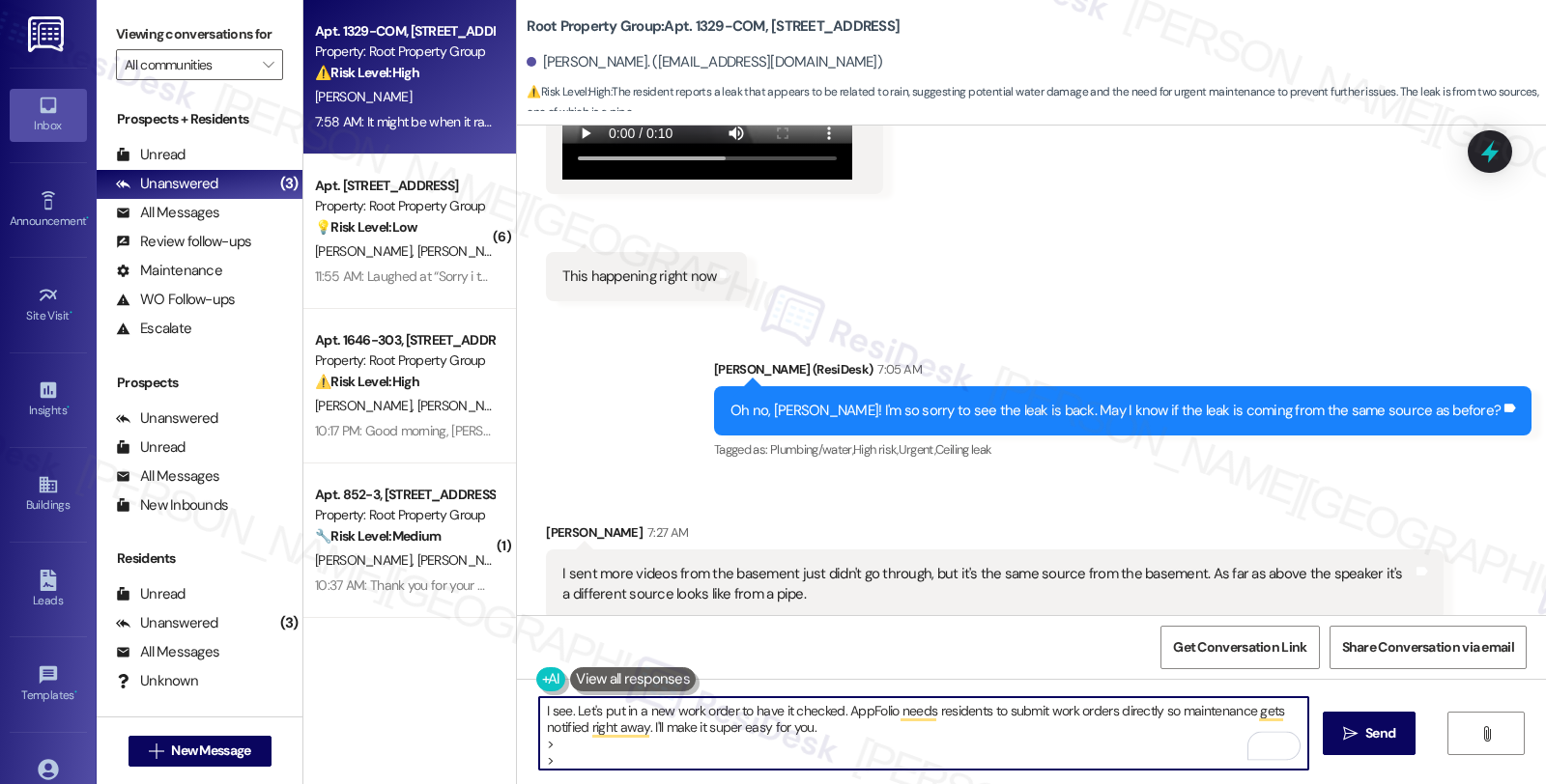
click at [539, 740] on textarea "I see. Let's put in a new work order to have it checked. AppFolio needs residen…" at bounding box center [923, 733] width 770 height 72
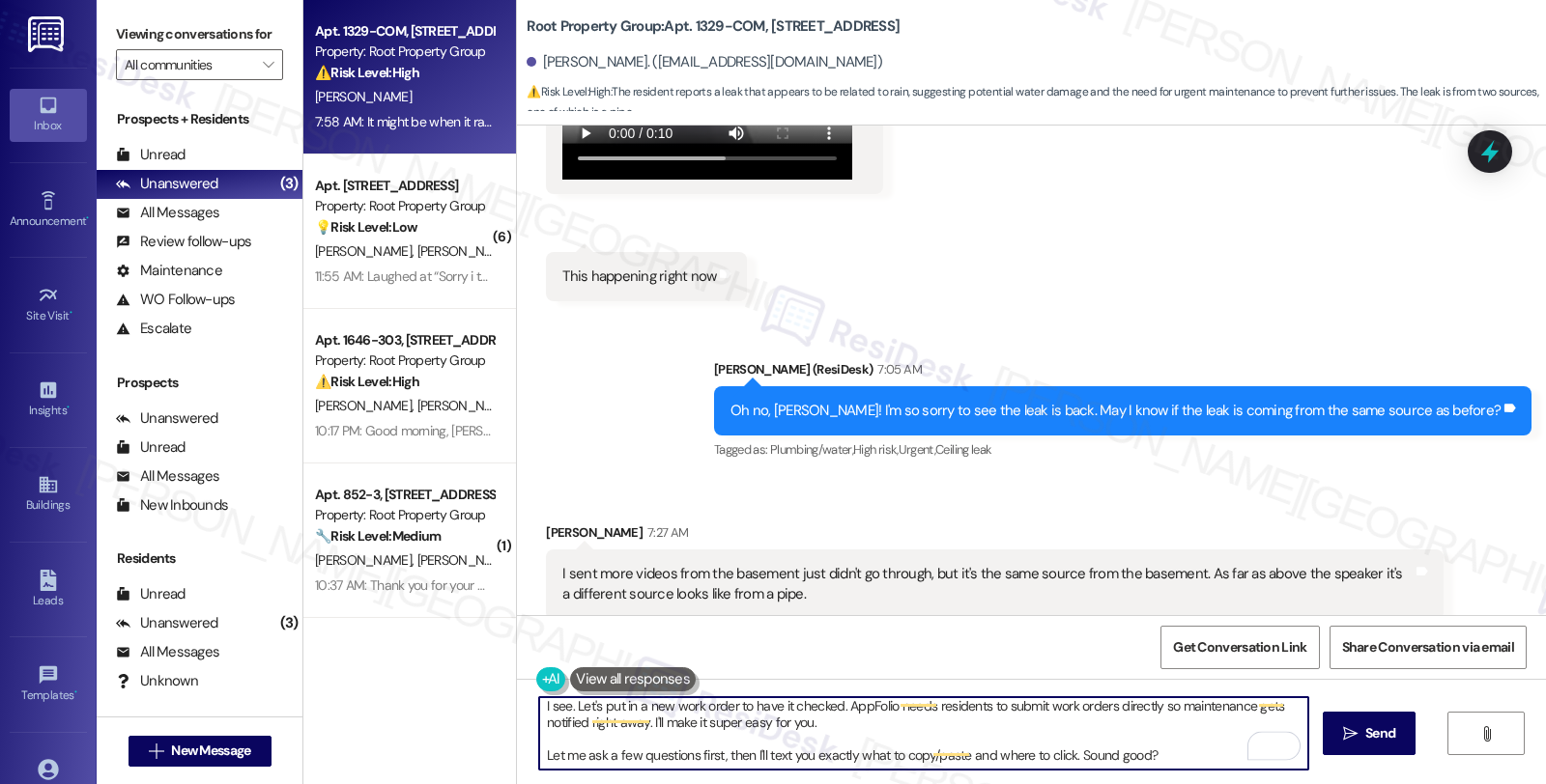
type textarea "I see. Let's put in a new work order to have it checked. AppFolio needs residen…"
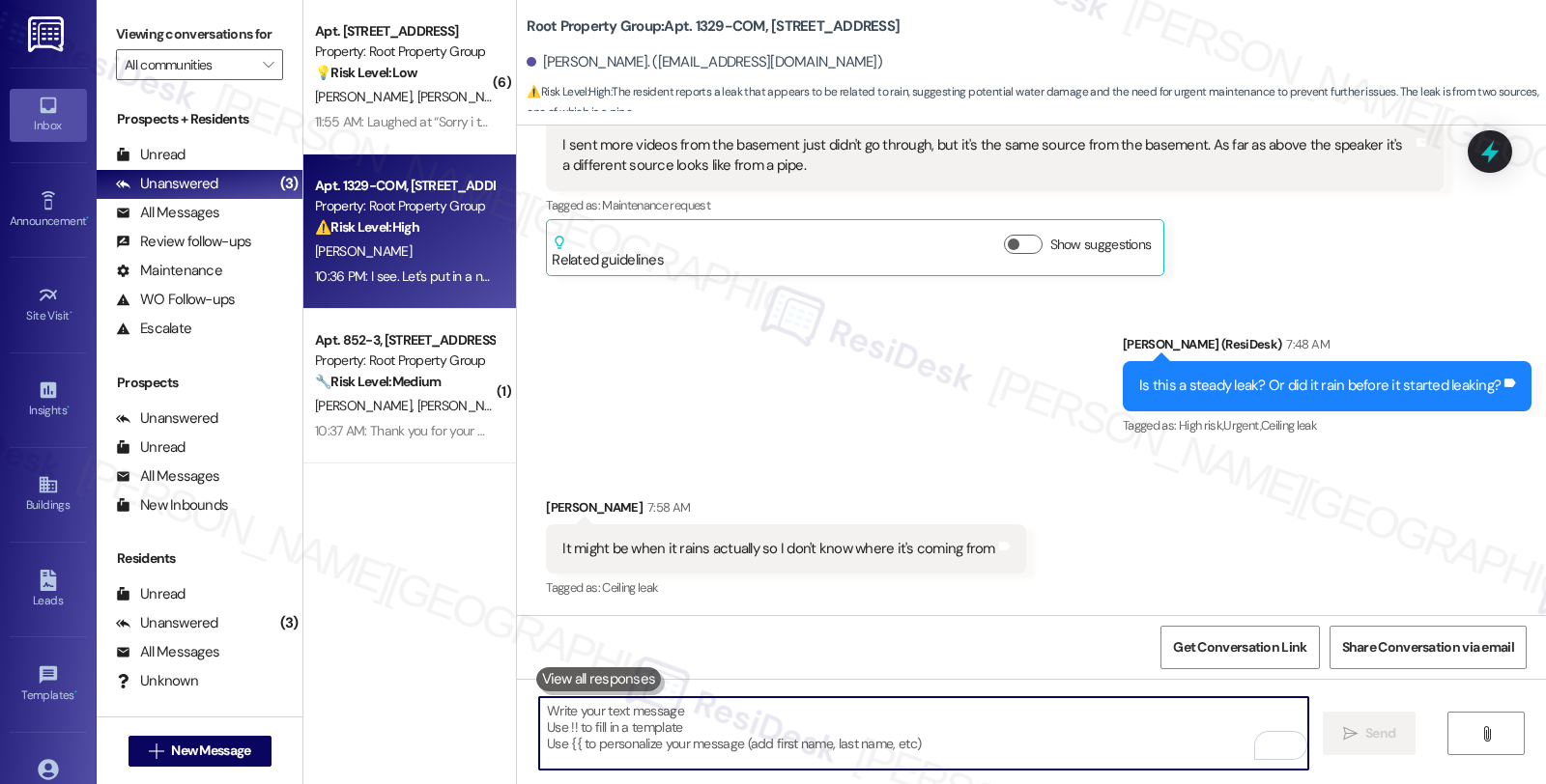
scroll to position [7800, 0]
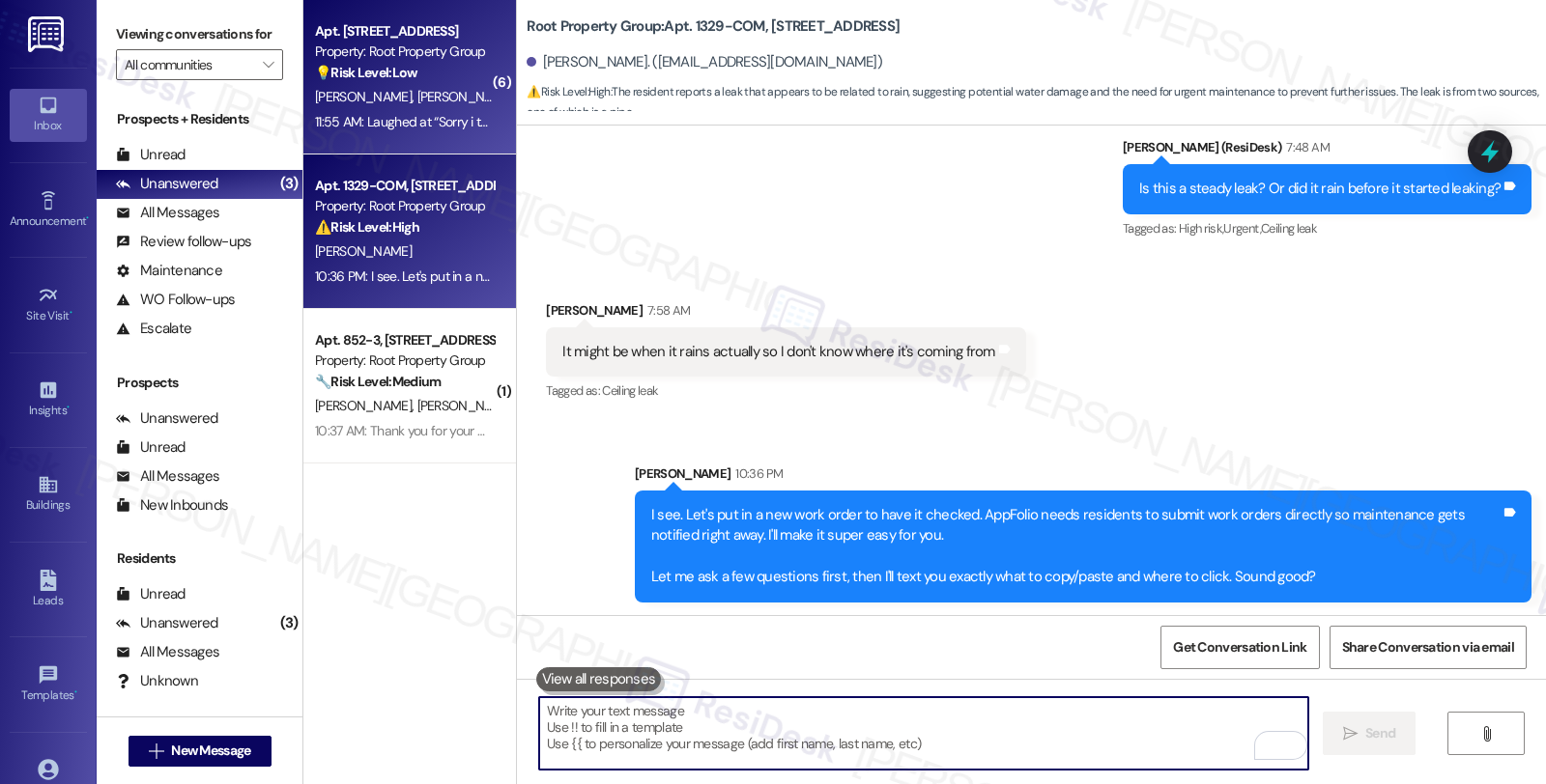
click at [389, 126] on div "11:55 AM: Laughed at “Sorry i thought you were asking lol” 11:55 AM: Laughed at…" at bounding box center [473, 122] width 317 height 18
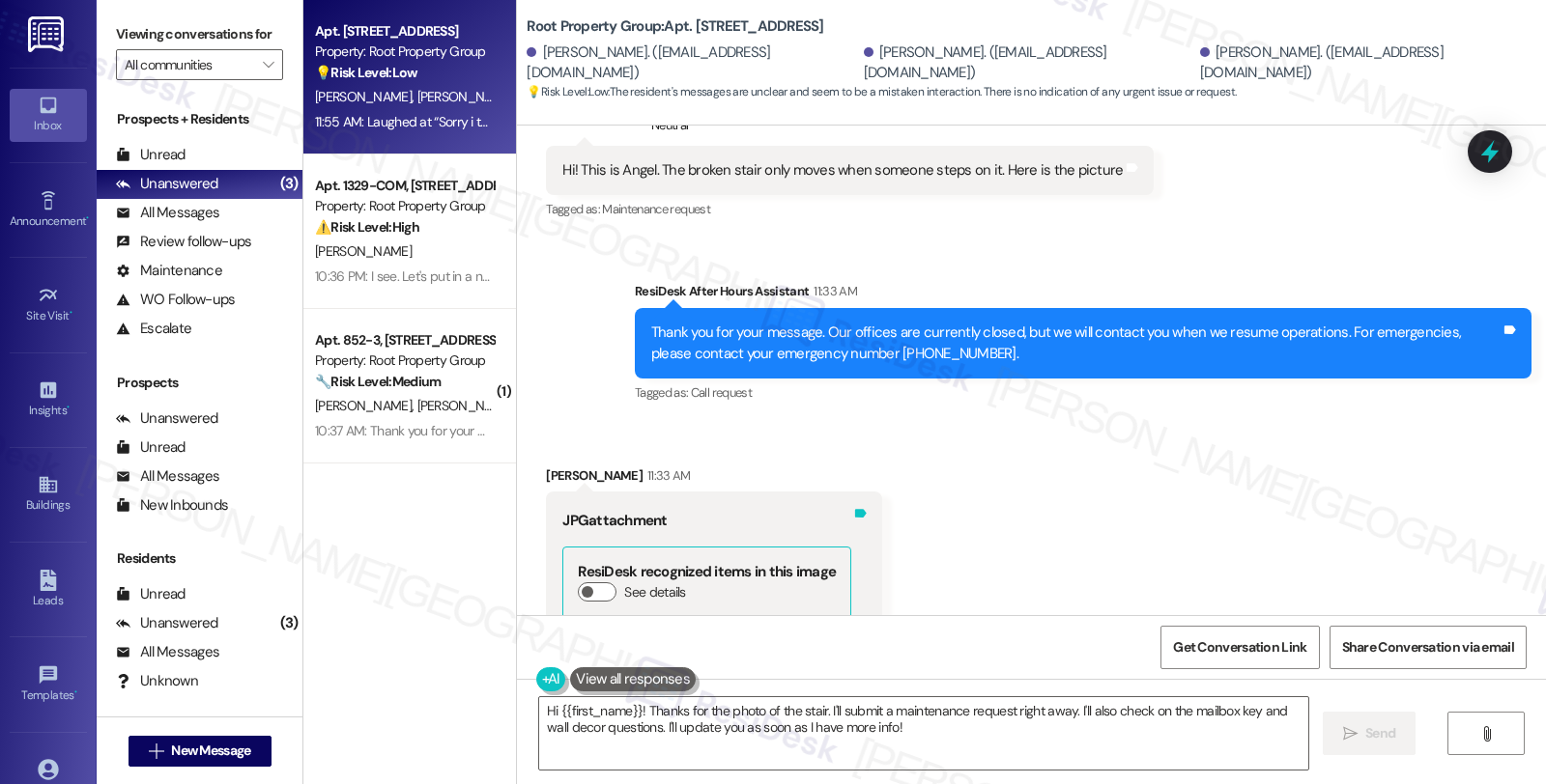
scroll to position [2063, 0]
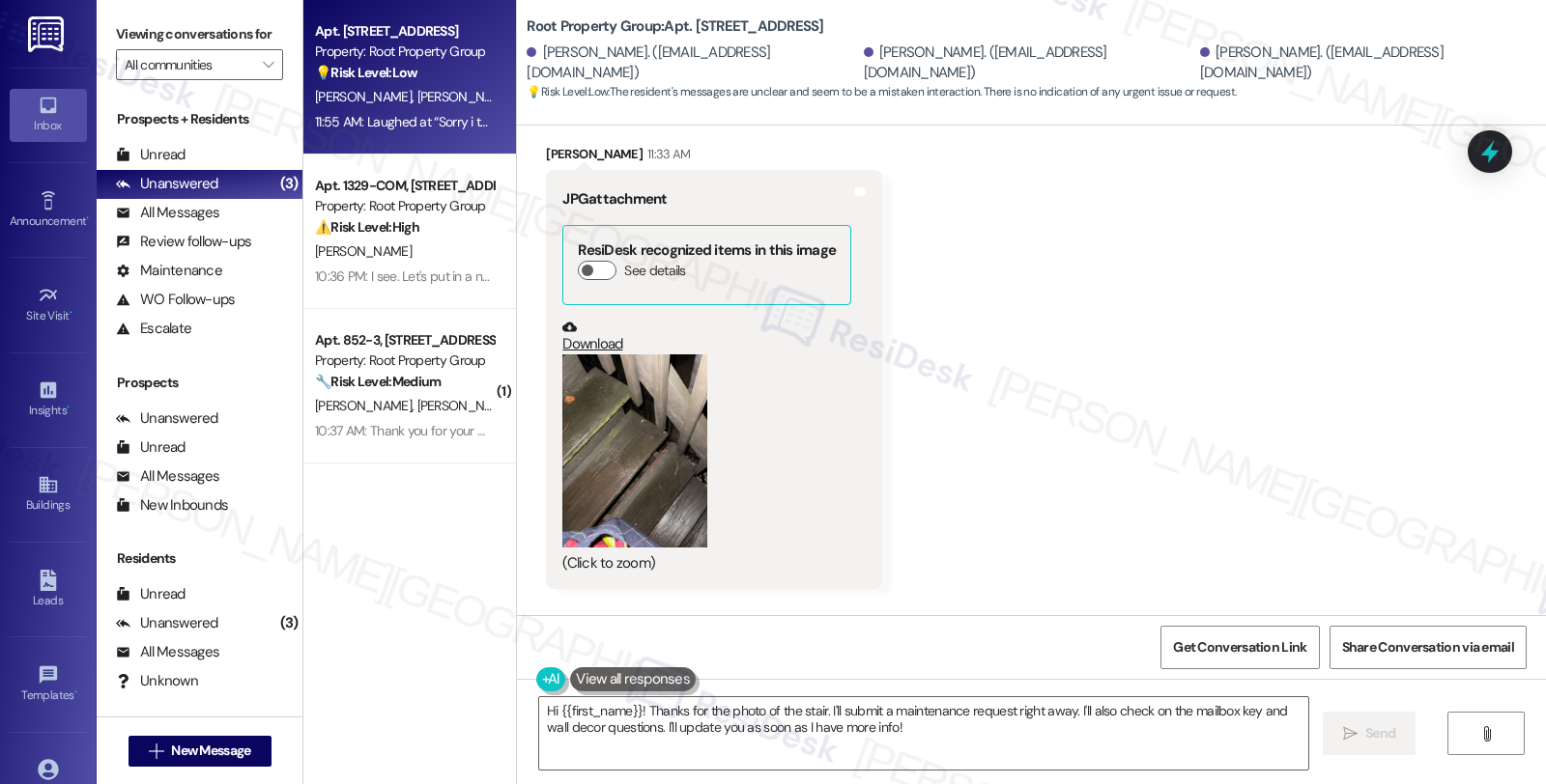
click at [626, 432] on button "Zoom image" at bounding box center [634, 451] width 145 height 193
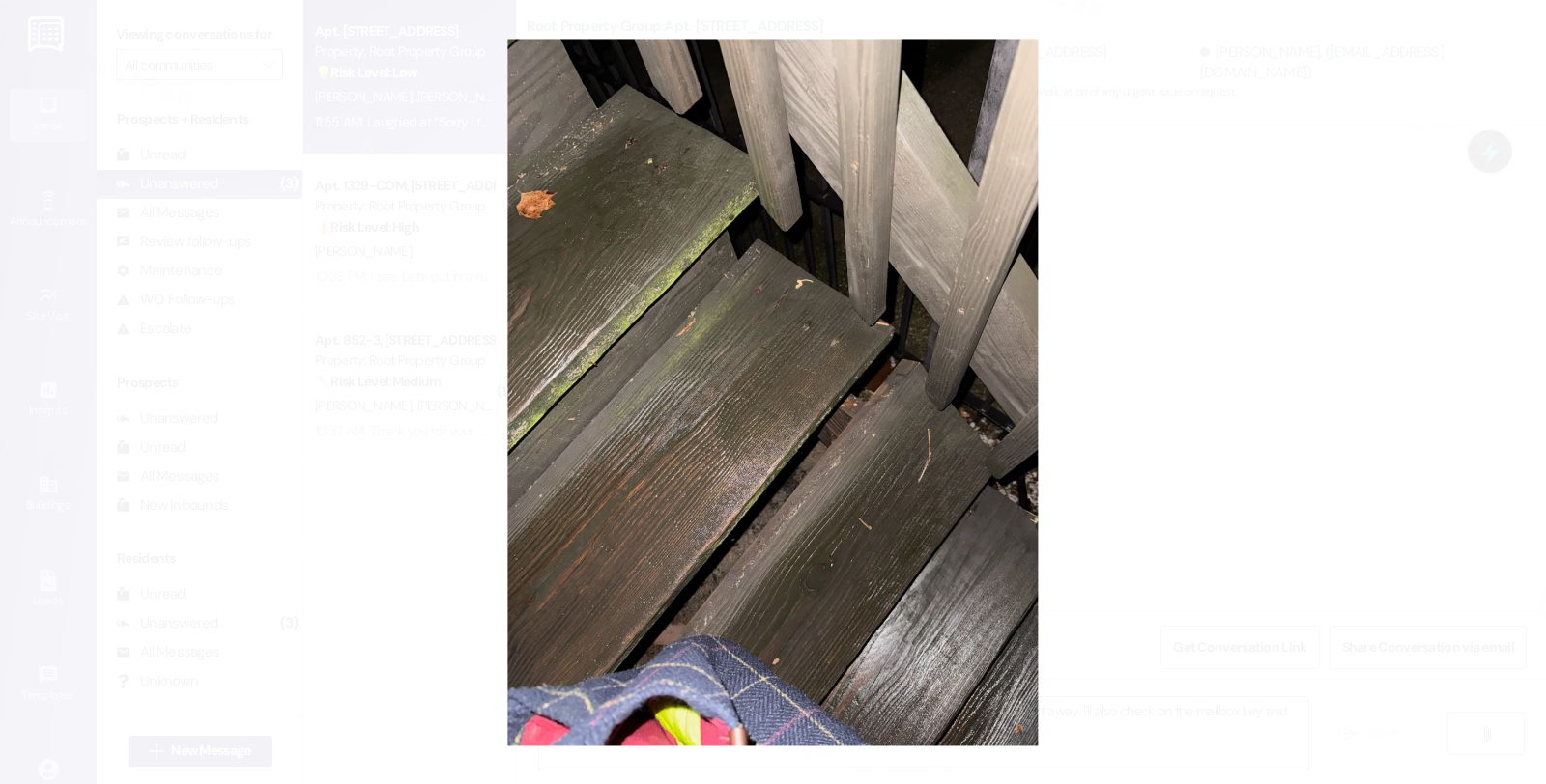
click at [1266, 387] on button "Unzoom image" at bounding box center [773, 392] width 1546 height 784
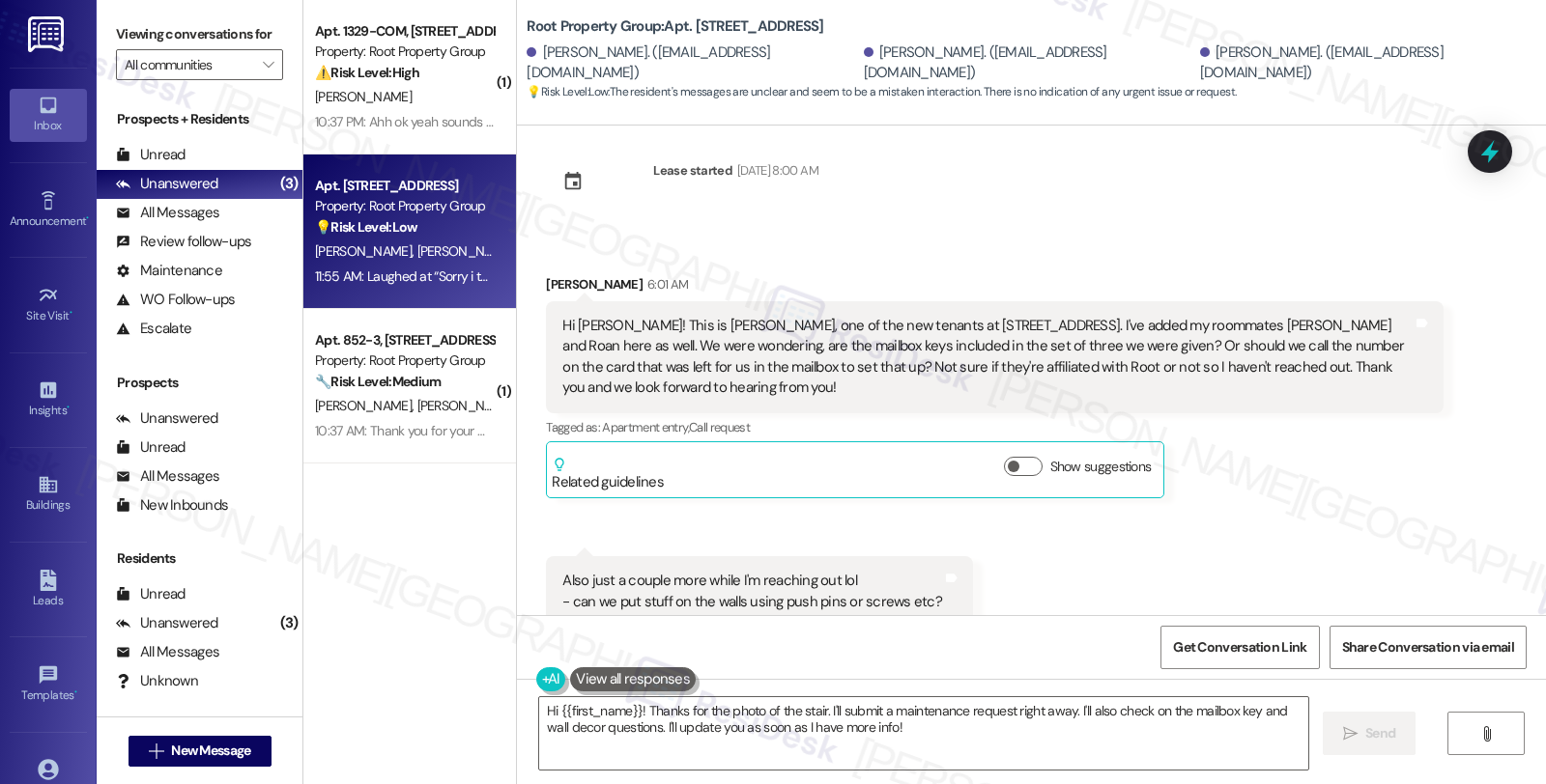
scroll to position [0, 0]
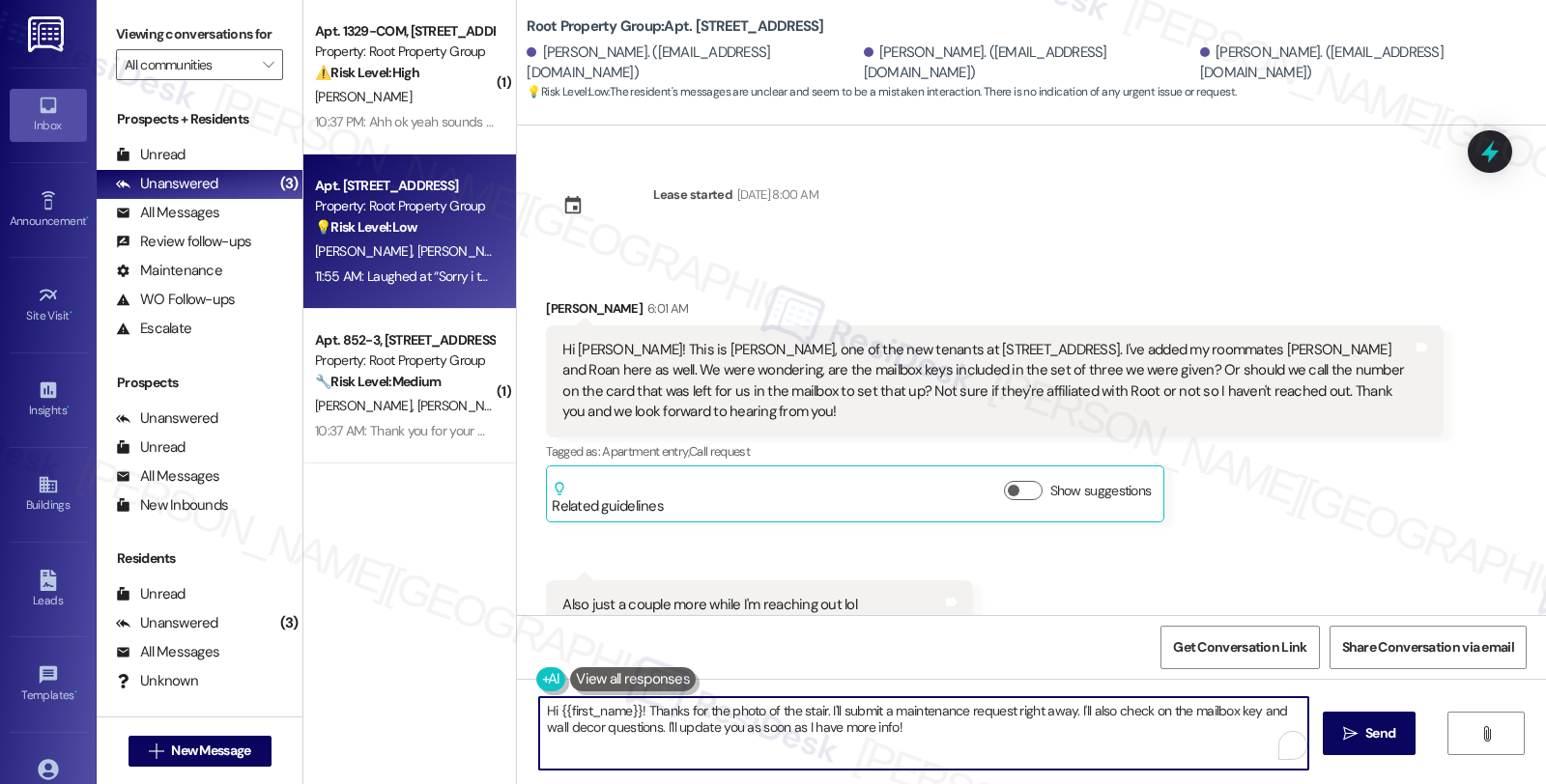
drag, startPoint x: 629, startPoint y: 711, endPoint x: 809, endPoint y: 736, distance: 181.7
click at [809, 736] on textarea "Hi {{first_name}}! Thanks for the photo of the stair. I'll submit a maintenance…" at bounding box center [923, 733] width 770 height 72
click at [688, 717] on textarea "Hi {{first_name}}! Thanks for the photo of the stair. I'll submit a maintenance…" at bounding box center [923, 733] width 770 height 72
click at [539, 708] on textarea "Hi {{first_name}}! Thanks for the photo of the stair. I'll submit a maintenance…" at bounding box center [923, 733] width 770 height 72
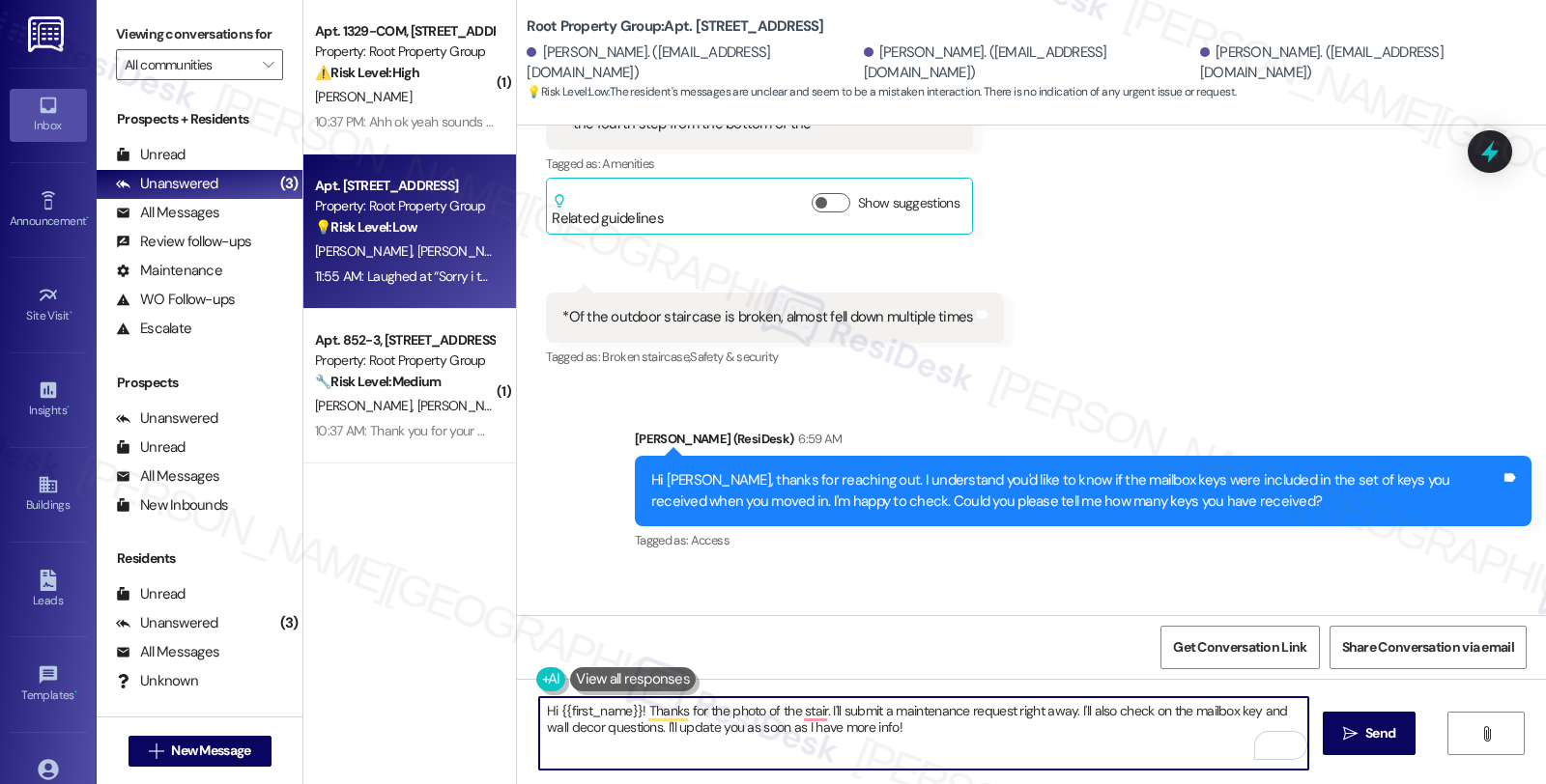
scroll to position [858, 0]
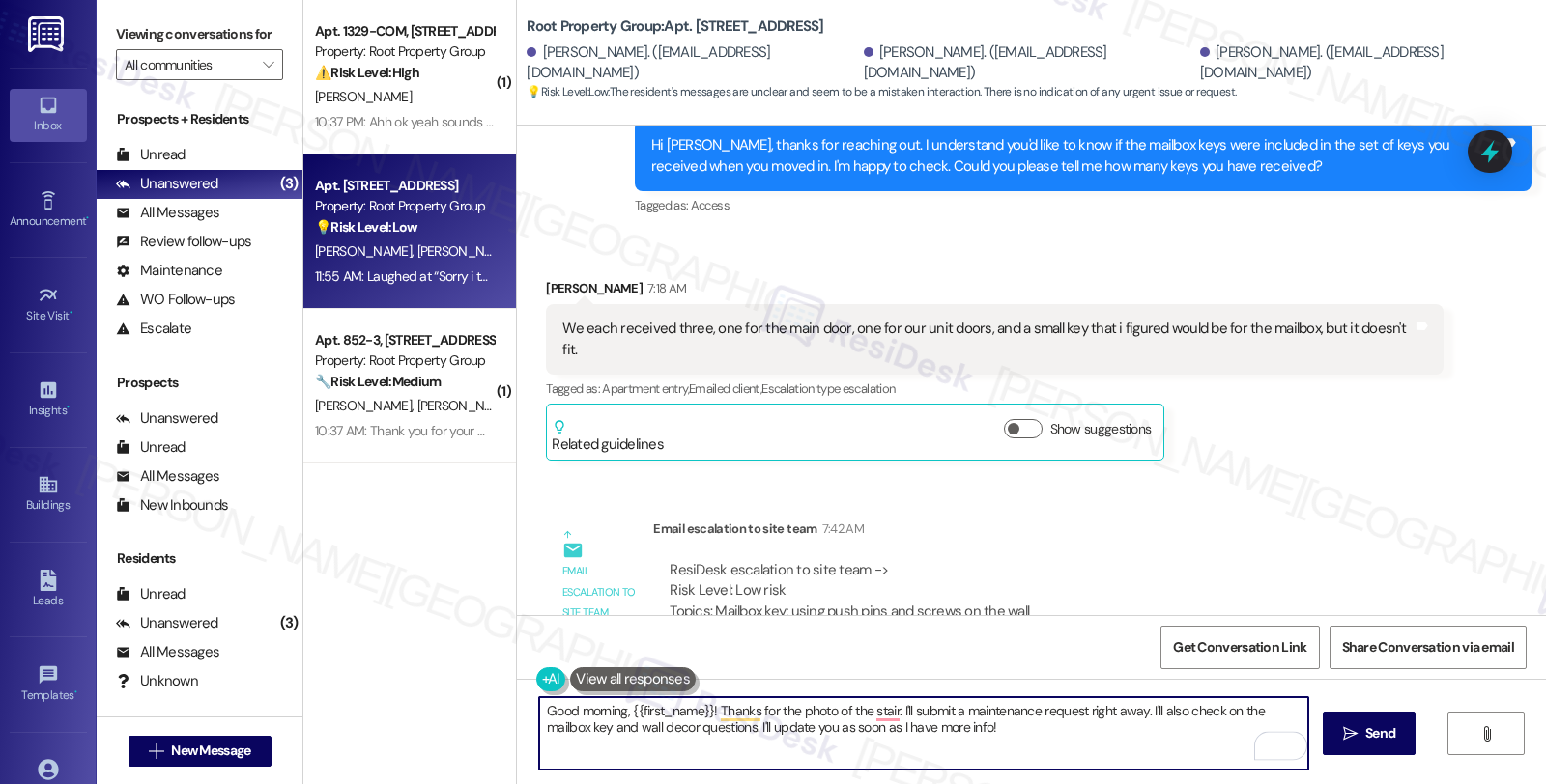
click at [566, 284] on div "Estefania Quinones 7:18 AM" at bounding box center [994, 291] width 897 height 27
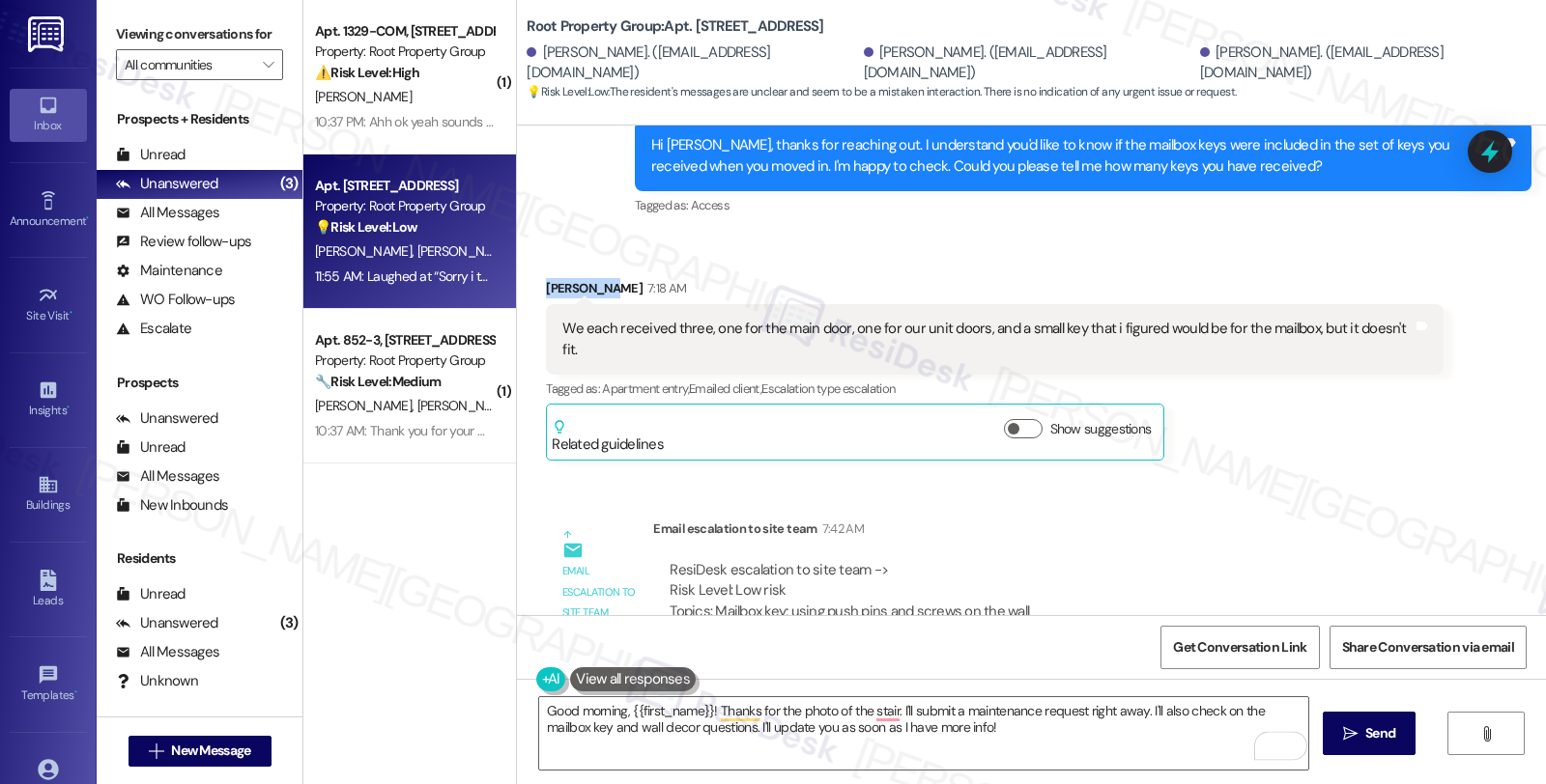
click at [566, 284] on div "Estefania Quinones 7:18 AM" at bounding box center [994, 291] width 897 height 27
copy div "Estefania"
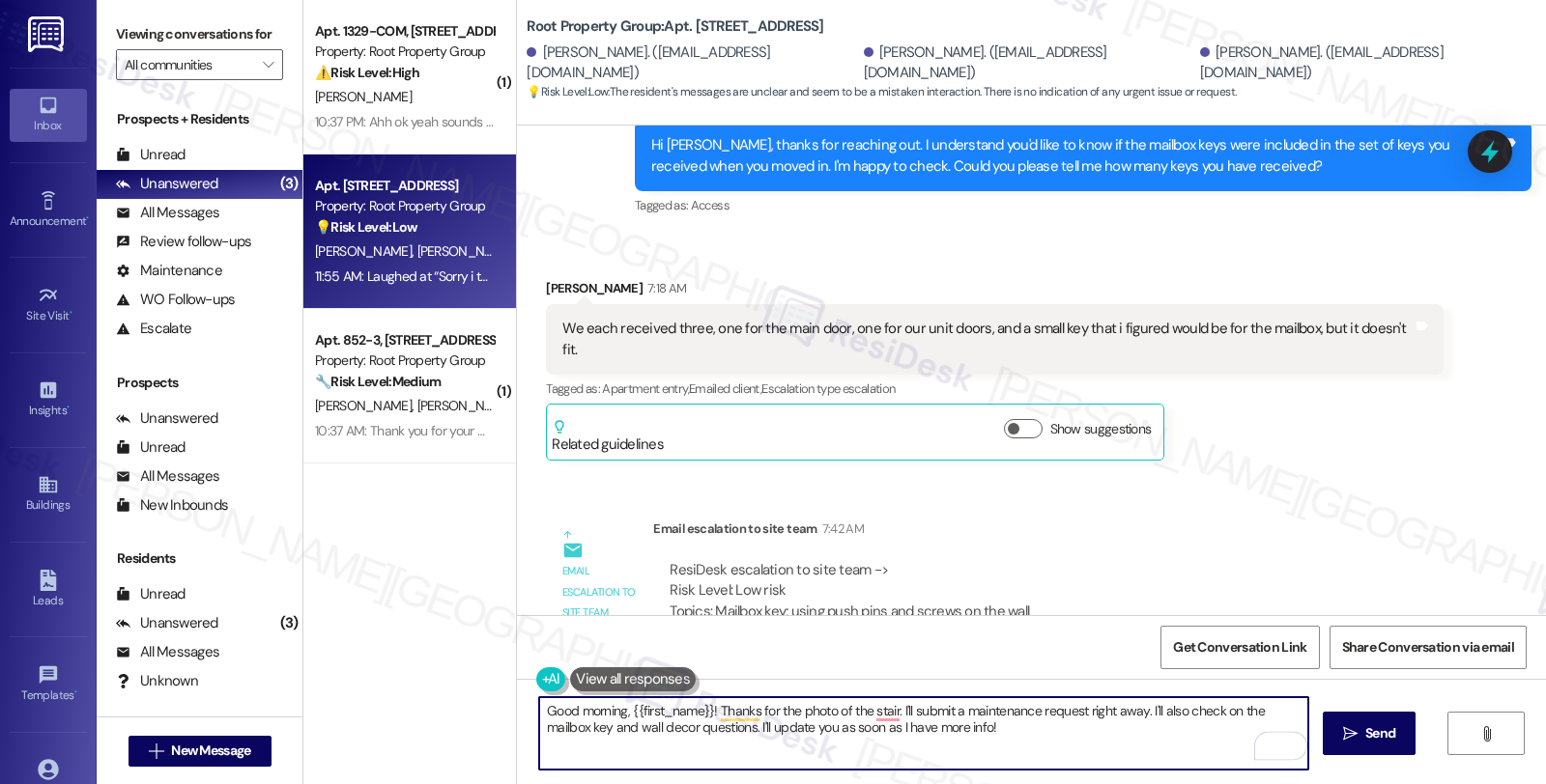
click at [621, 707] on textarea "Good morning, {{first_name}}! Thanks for the photo of the stair. I'll submit a …" at bounding box center [923, 733] width 770 height 72
paste textarea "Estefania"
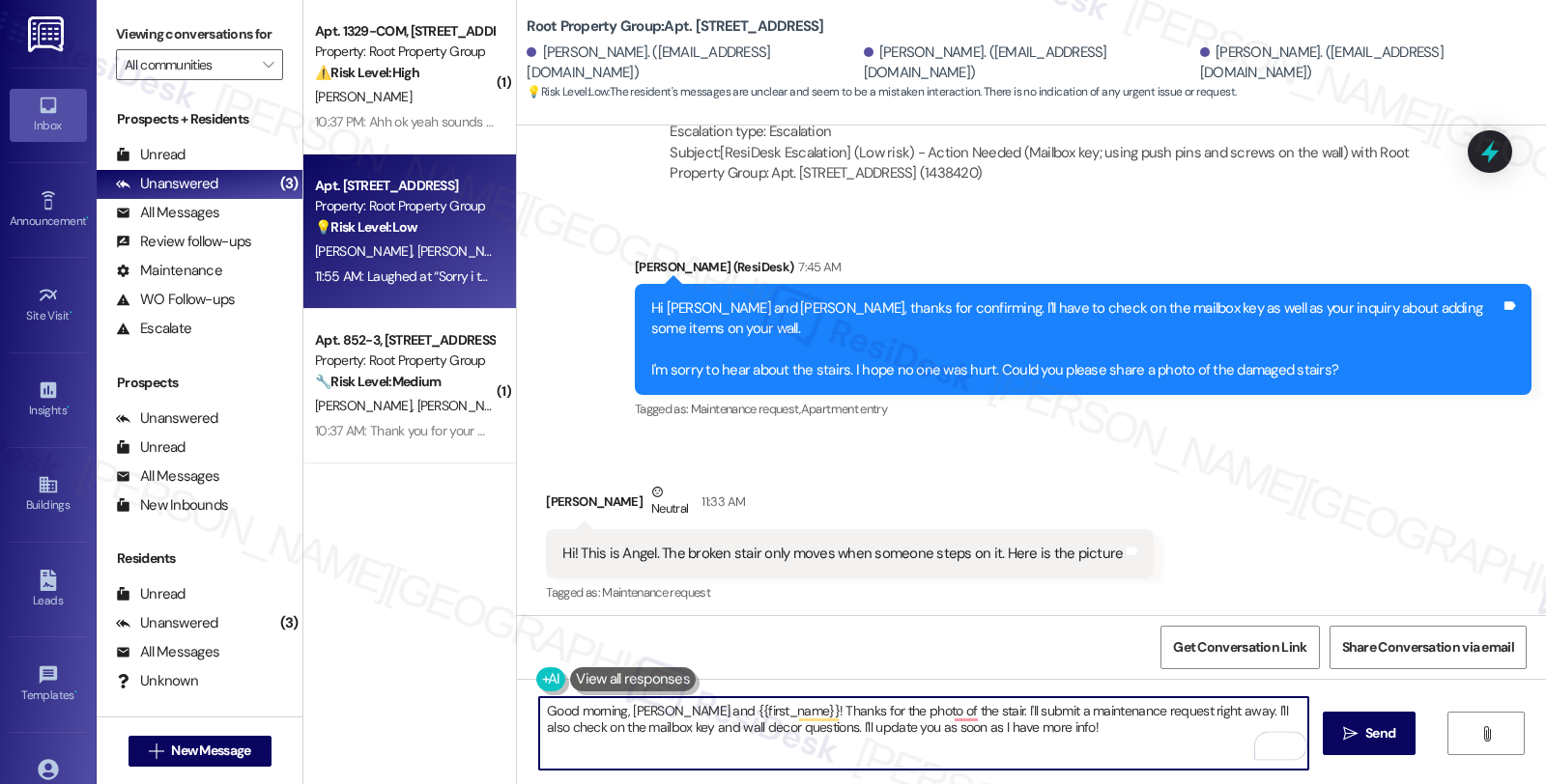
scroll to position [1394, 0]
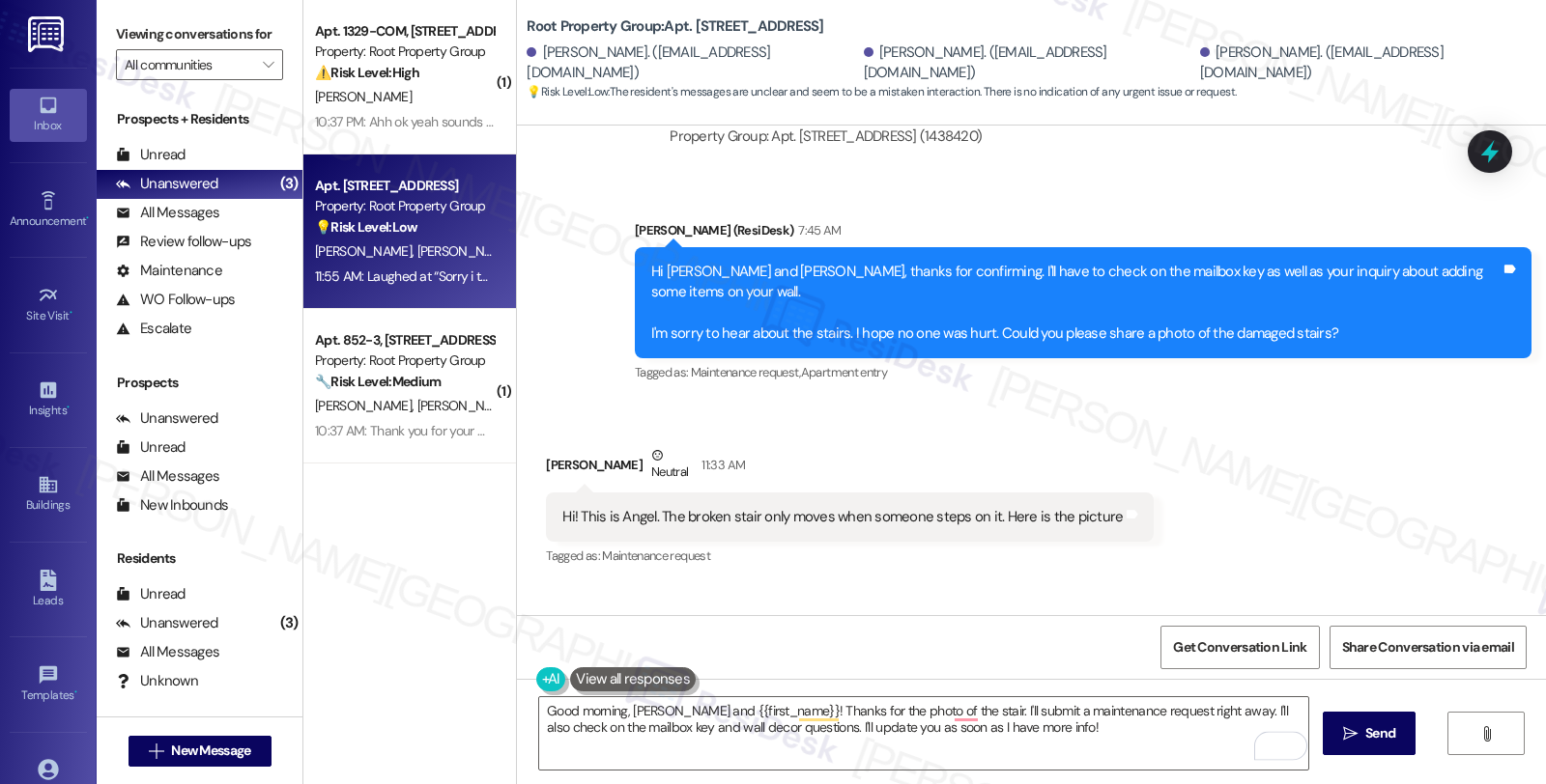
click at [552, 445] on div "Angel Nunez Neutral 11:33 AM" at bounding box center [849, 468] width 608 height 47
copy div "Angel"
click at [699, 717] on textarea "Good morning, Estefania and {{first_name}}! Thanks for the photo of the stair. …" at bounding box center [923, 733] width 770 height 72
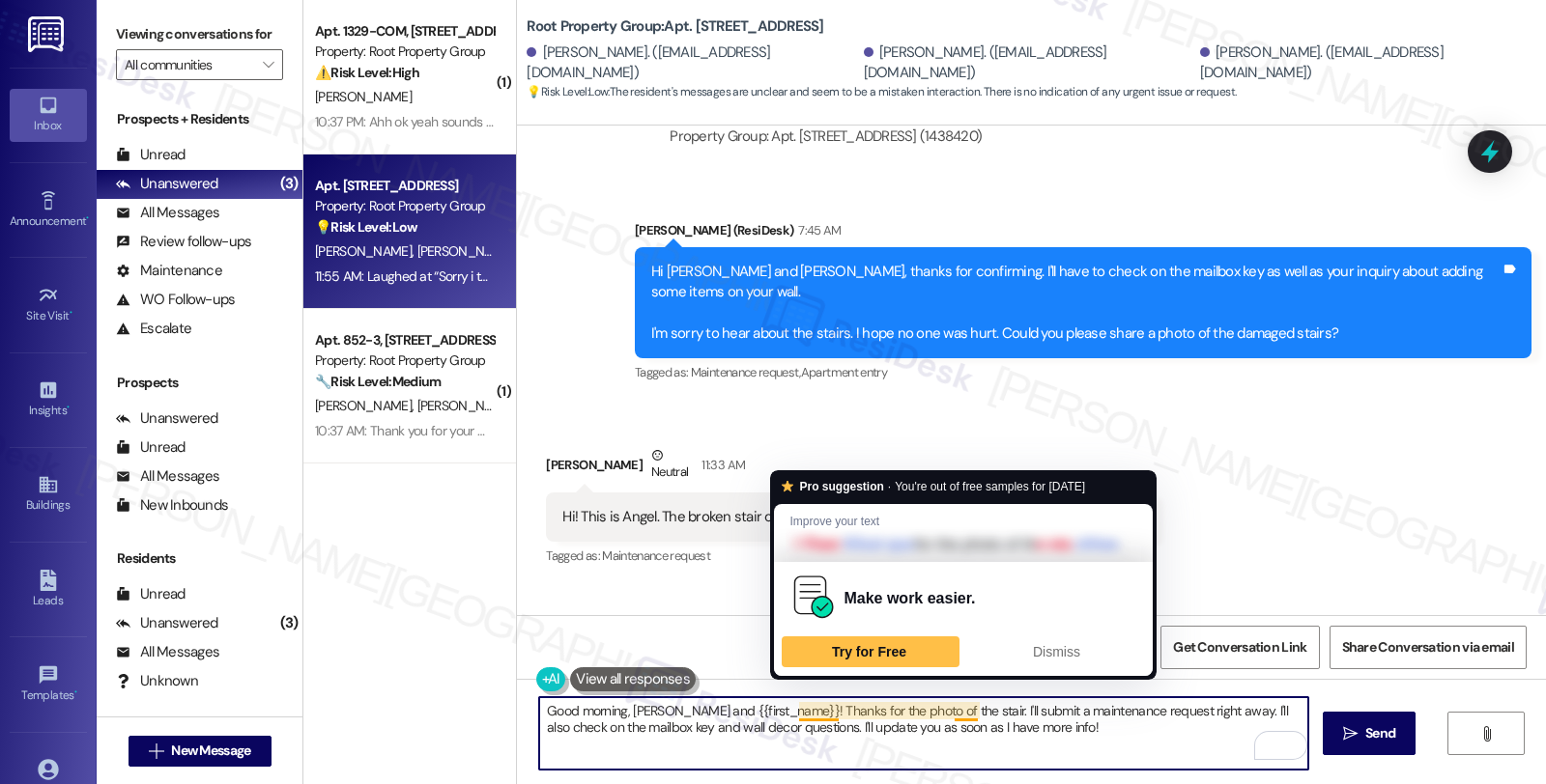
paste textarea "Angel"
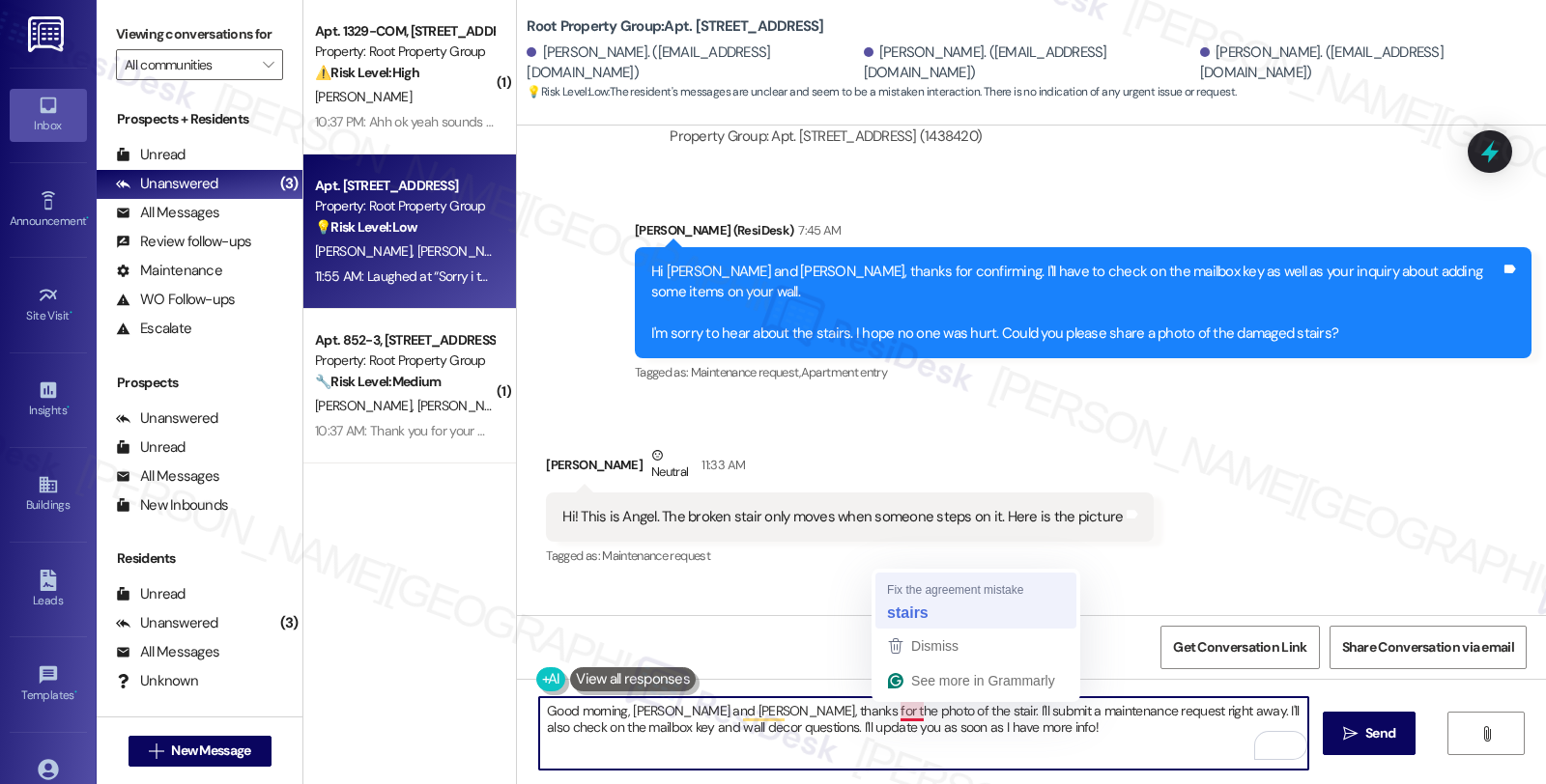
type textarea "Good morning, Estefania and Angel, thanks for the photo of the stairs. I'll sub…"
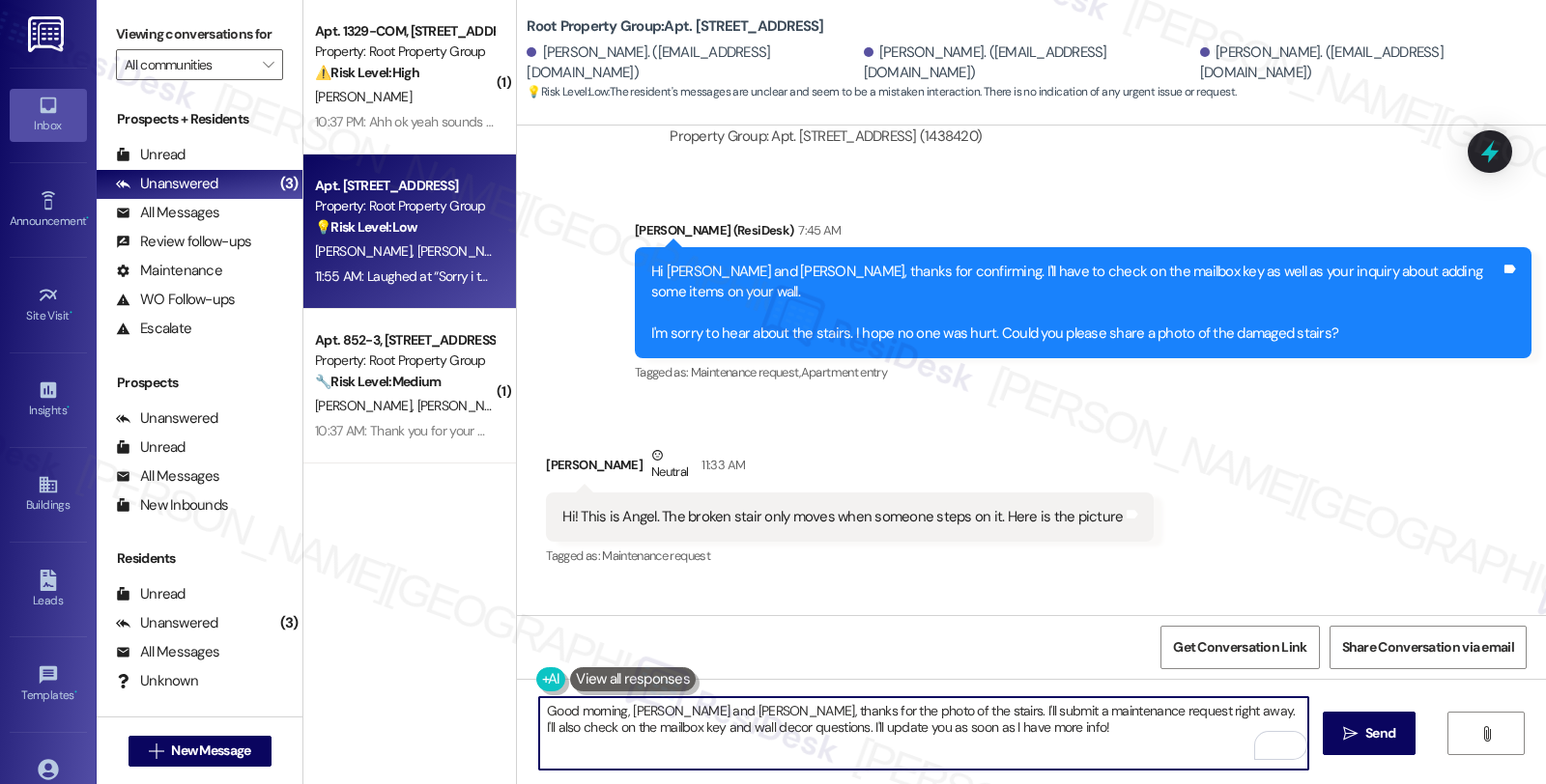
click at [920, 708] on textarea "Good morning, Estefania and Angel, thanks for the photo of the stairs. I'll sub…" at bounding box center [923, 733] width 770 height 72
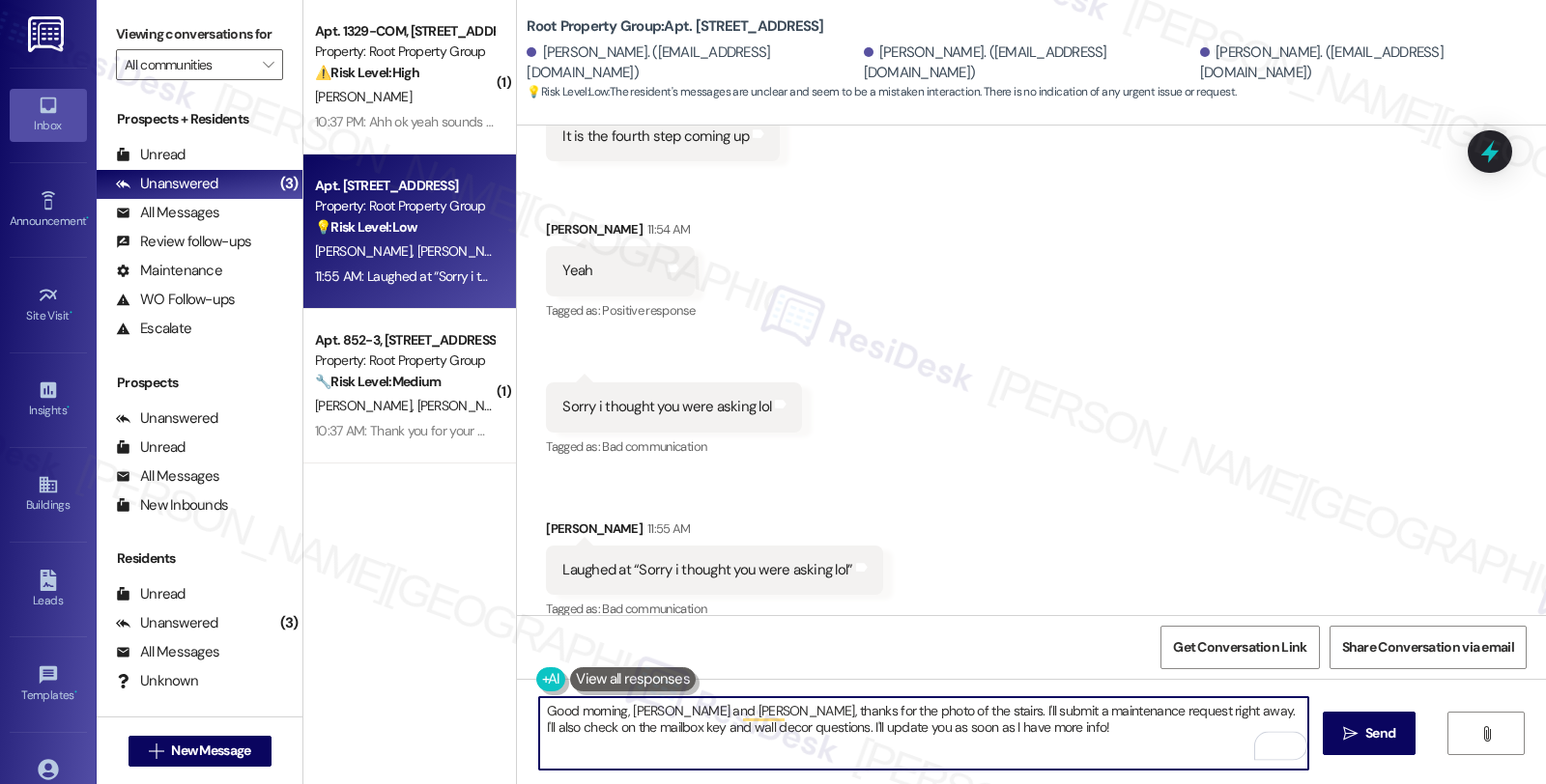
scroll to position [2600, 0]
drag, startPoint x: 997, startPoint y: 710, endPoint x: 1107, endPoint y: 716, distance: 110.2
click at [1107, 716] on textarea "Good morning, Estefania and Angel, thanks for the photo of the stairs. Let's pu…" at bounding box center [923, 733] width 770 height 72
drag, startPoint x: 1117, startPoint y: 709, endPoint x: 1136, endPoint y: 730, distance: 28.3
click at [1136, 730] on textarea "Good morning, Estefania and Angel, thanks for the photo of the stairs. Let's pu…" at bounding box center [923, 733] width 770 height 72
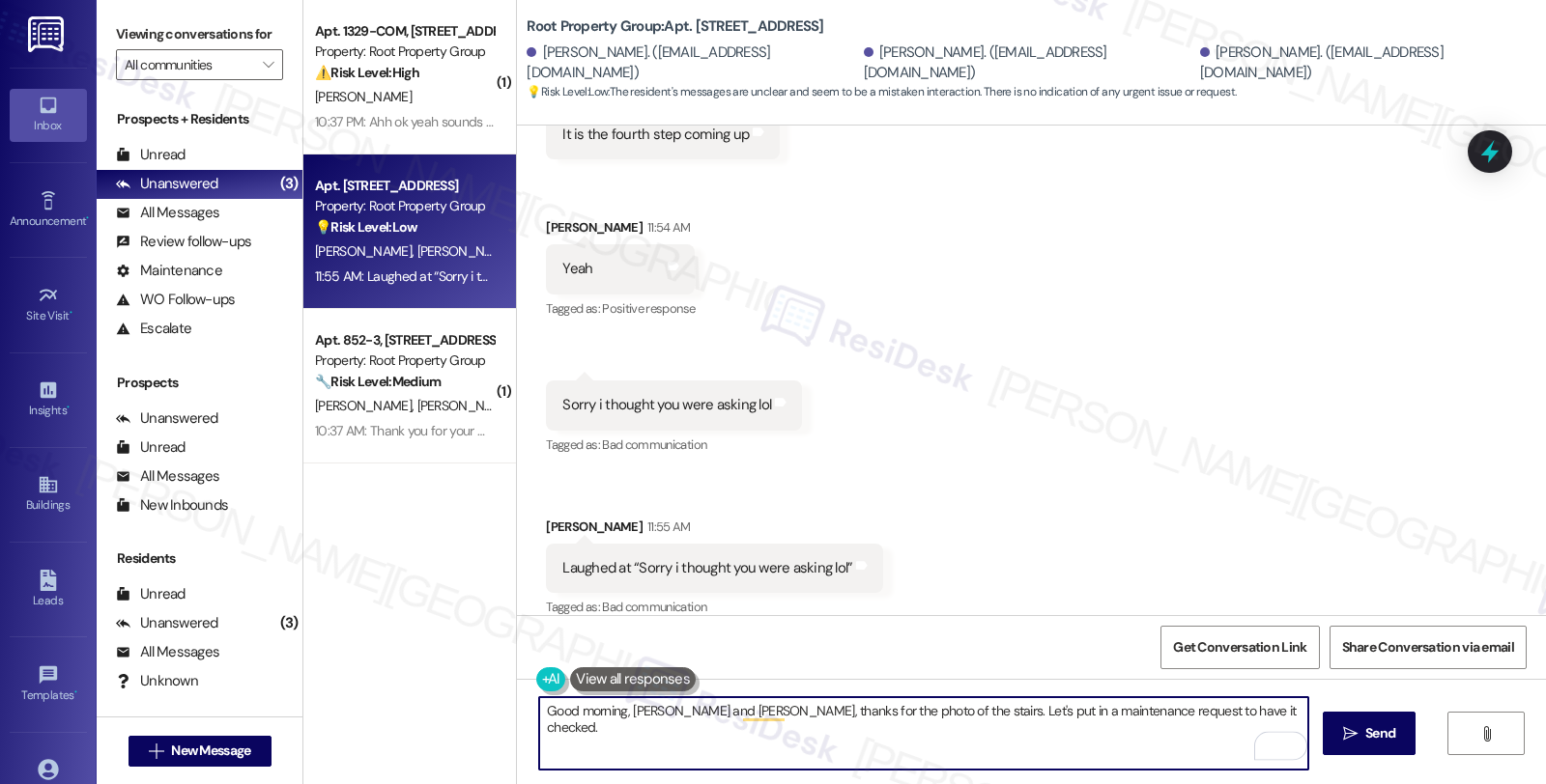
paste textarea "> AppFolio needs residents to submit work orders directly so maintenance gets n…"
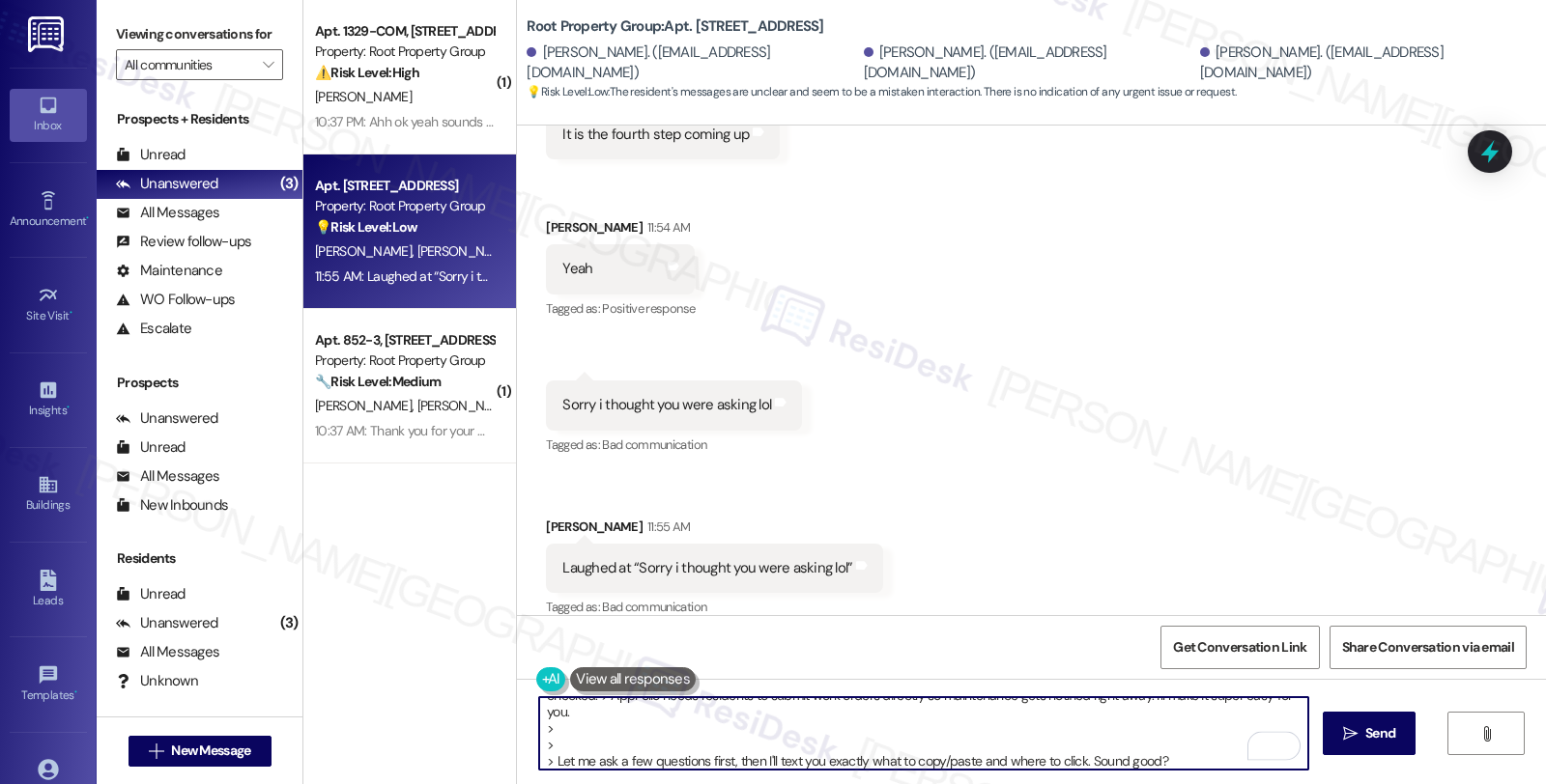
scroll to position [0, 0]
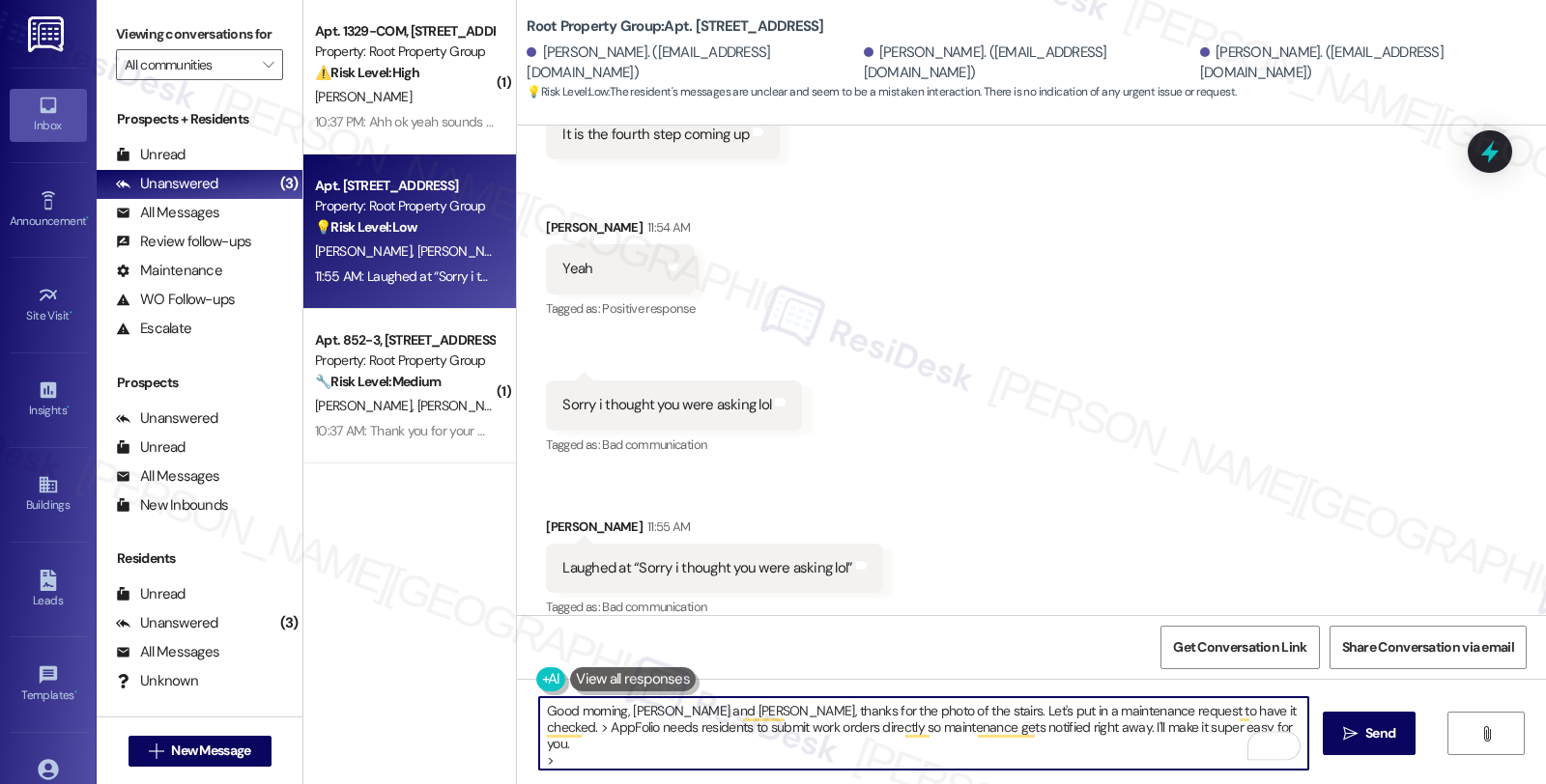
click at [1225, 713] on textarea "Good morning, Estefania and Angel, thanks for the photo of the stairs. Let's pu…" at bounding box center [923, 733] width 770 height 72
click at [539, 748] on textarea "Good morning, Estefania and Angel, thanks for the photo of the stairs. Let's pu…" at bounding box center [923, 733] width 770 height 72
click at [742, 763] on textarea "Good morning, Estefania and Angel, thanks for the photo of the stairs. Let's pu…" at bounding box center [923, 733] width 770 height 72
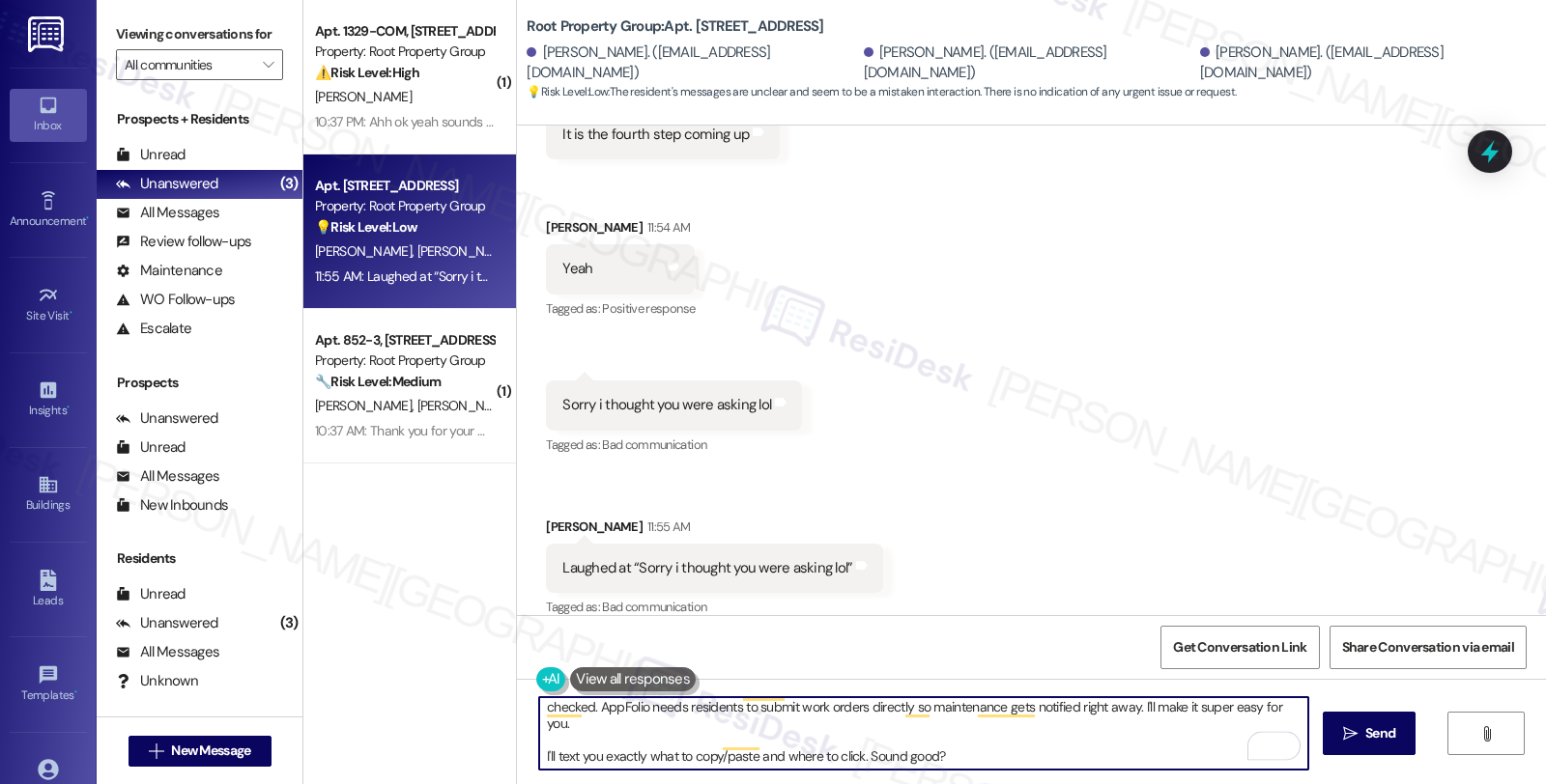
scroll to position [4, 0]
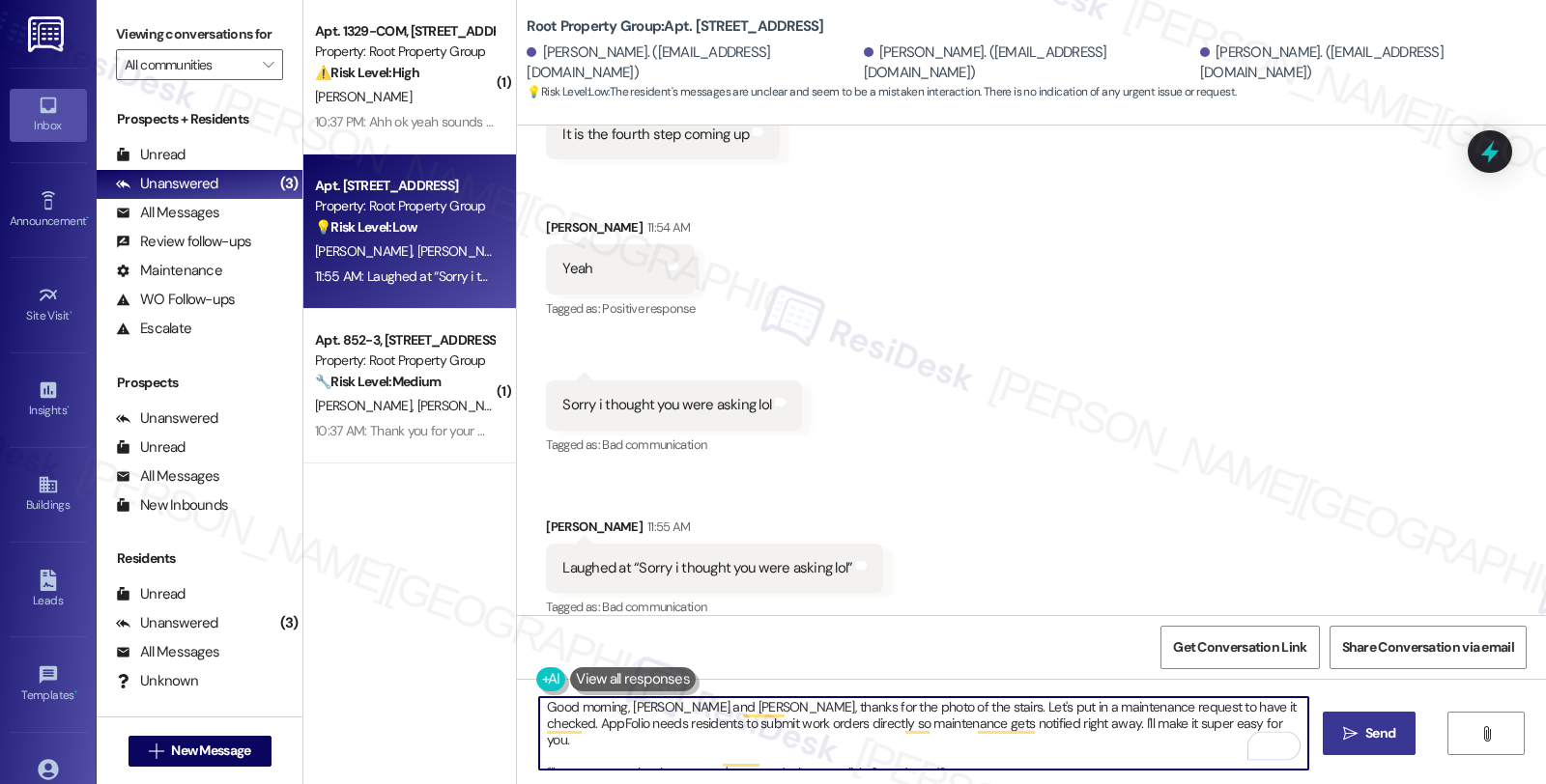
type textarea "Good morning, Estefania and Angel, thanks for the photo of the stairs. Let's pu…"
click at [1382, 729] on span "Send" at bounding box center [1380, 733] width 30 height 21
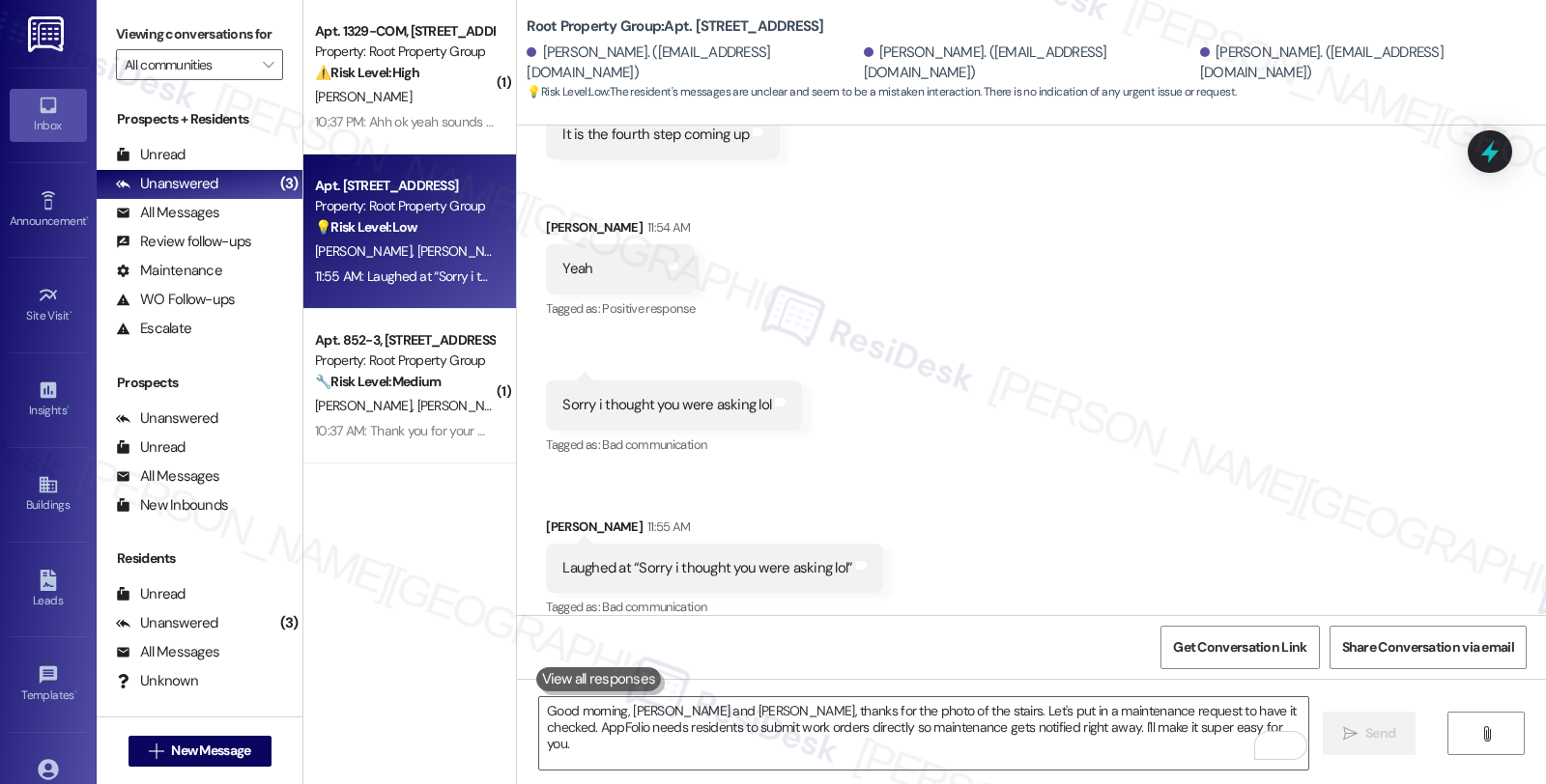
scroll to position [2797, 0]
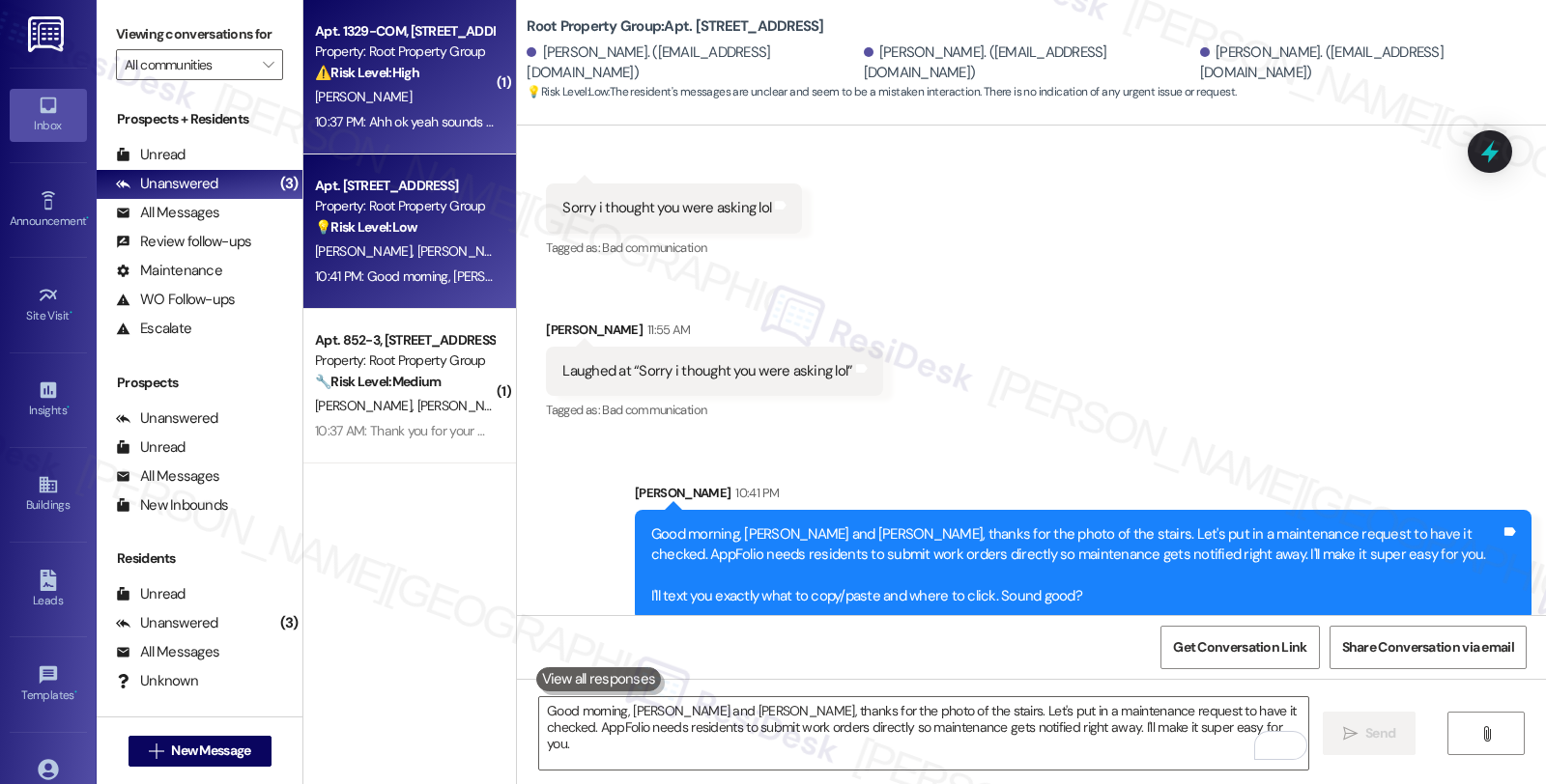
click at [469, 83] on div "Apt. 1329-COM, 1329 W. 18th Street Property: Root Property Group ⚠️ Risk Level:…" at bounding box center [404, 52] width 183 height 66
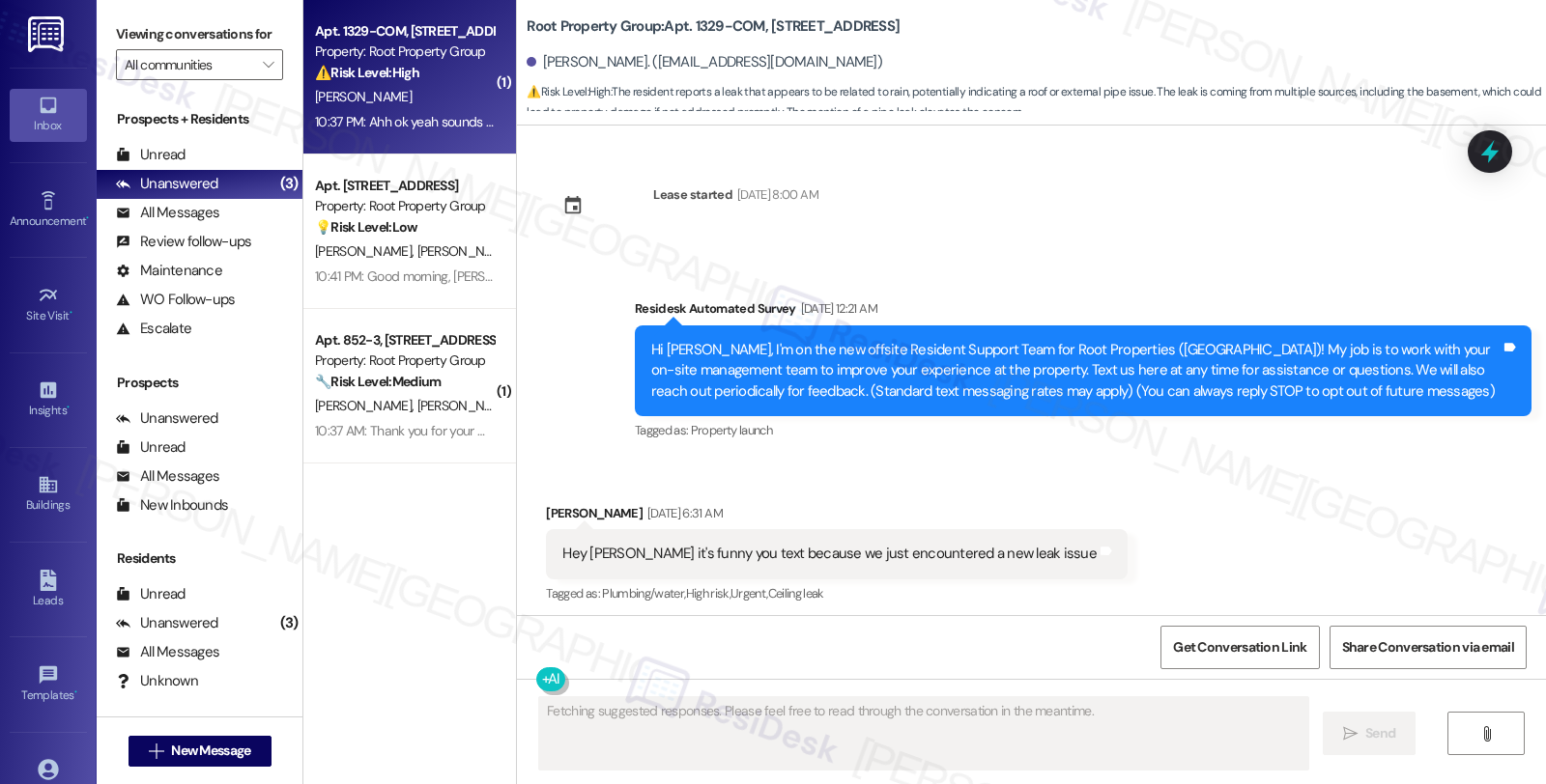
scroll to position [7991, 0]
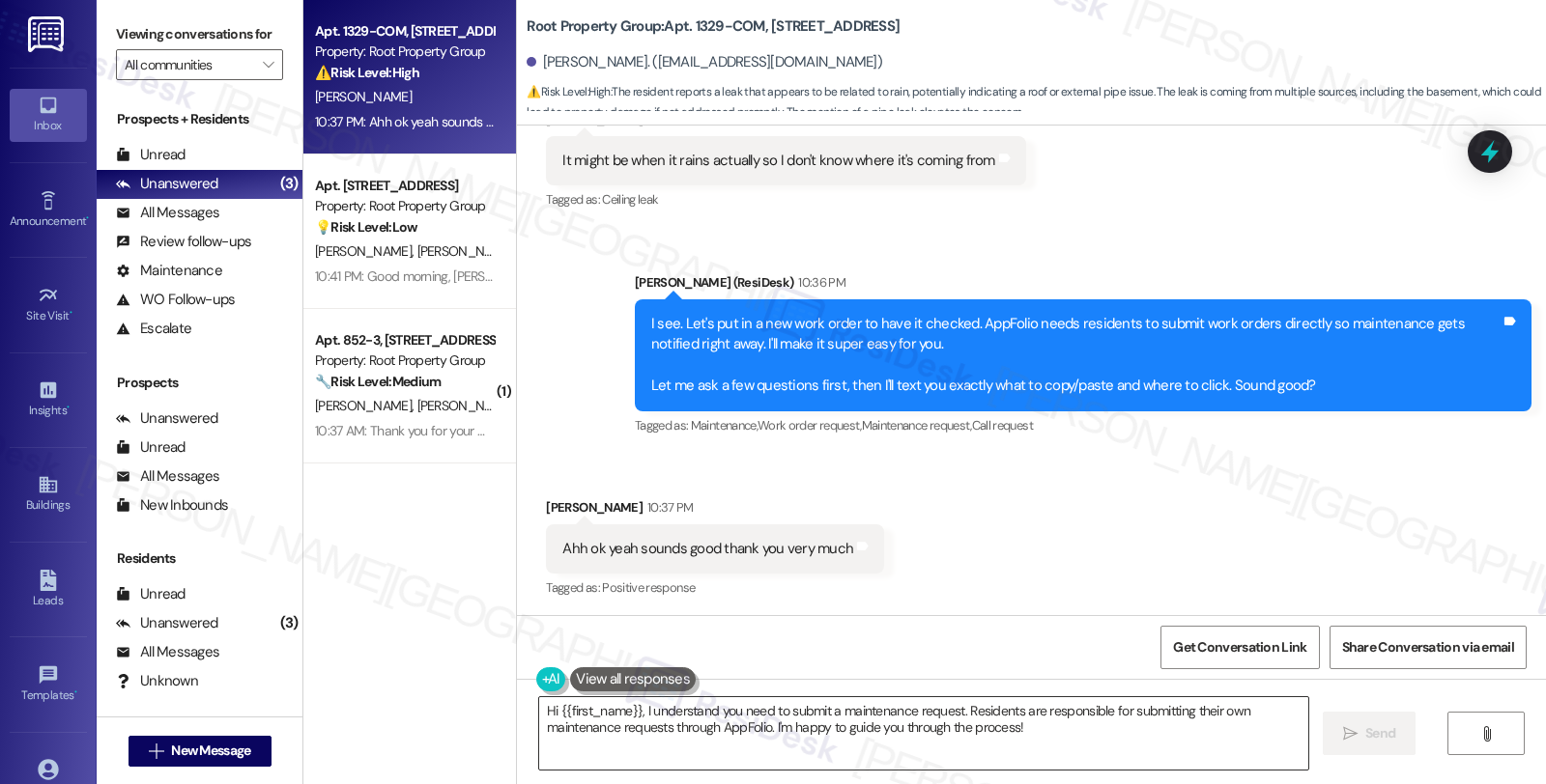
click at [826, 727] on textarea "Hi {{first_name}}, I understand you need to submit a maintenance request. Resid…" at bounding box center [923, 733] width 770 height 72
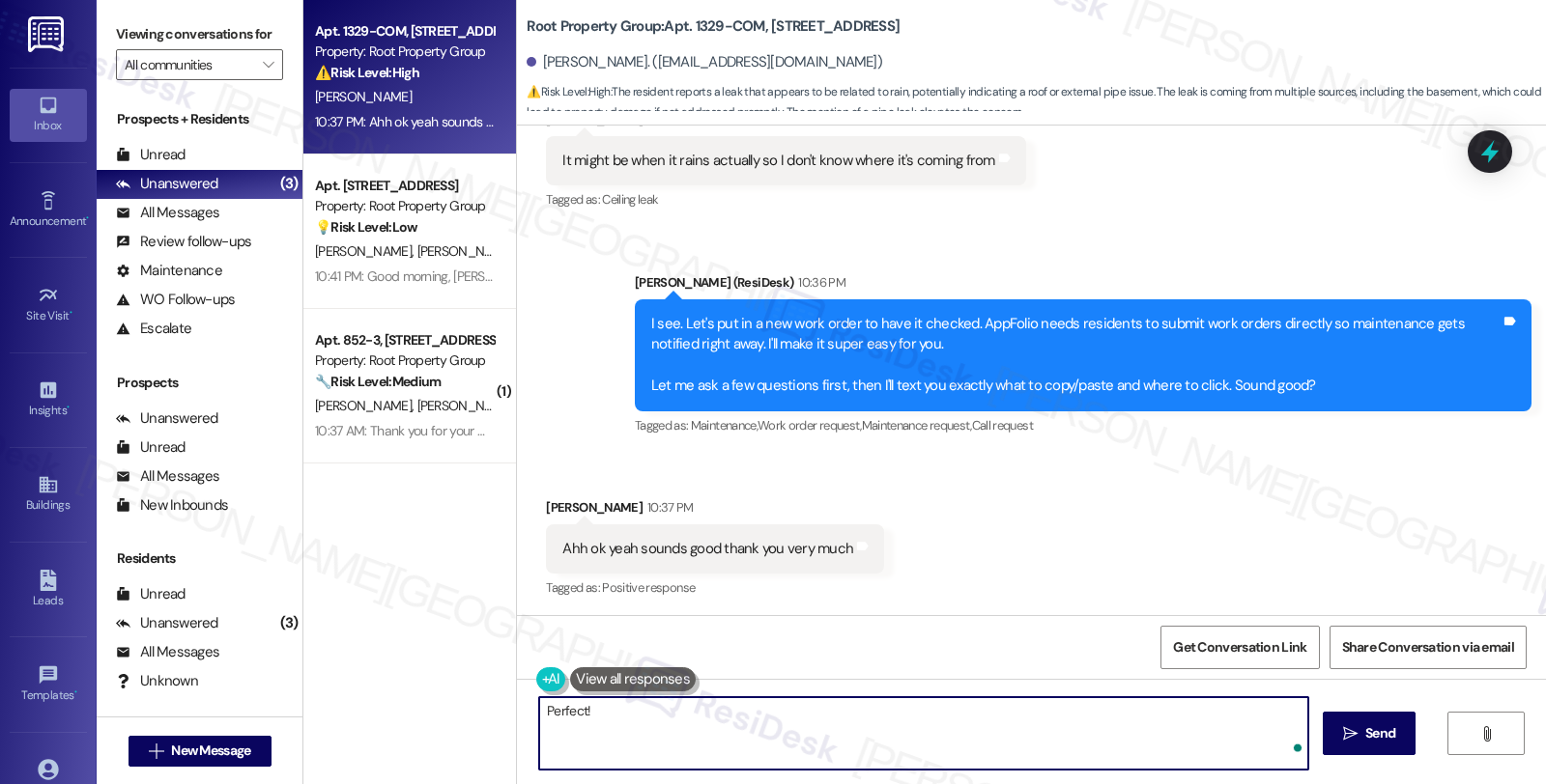
paste textarea "Kindly log in to the AppFolio portal and click on New Service Request. -Kindly …"
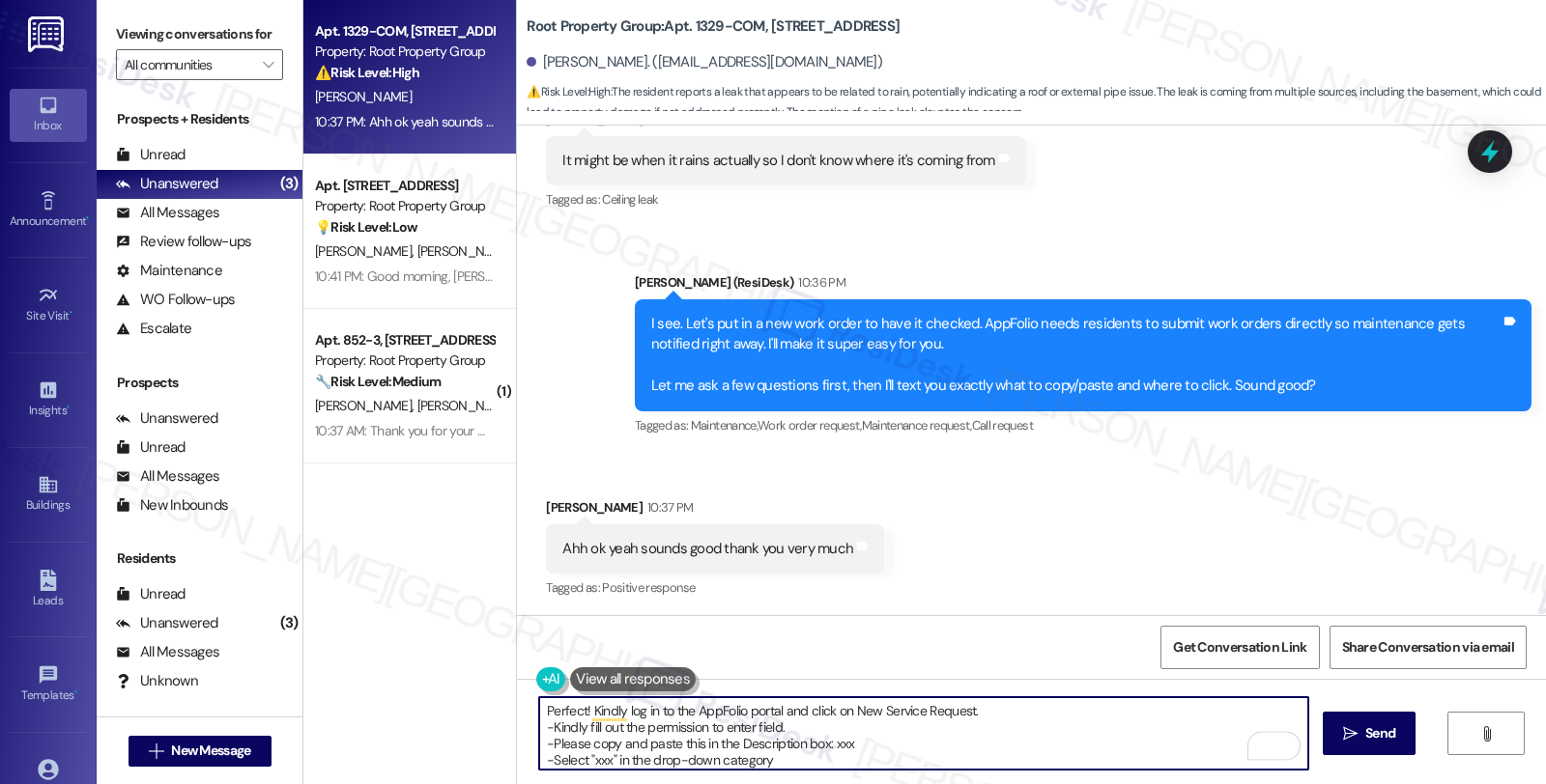
click at [978, 718] on textarea "Perfect! Kindly log in to the AppFolio portal and click on New Service Request.…" at bounding box center [923, 733] width 770 height 72
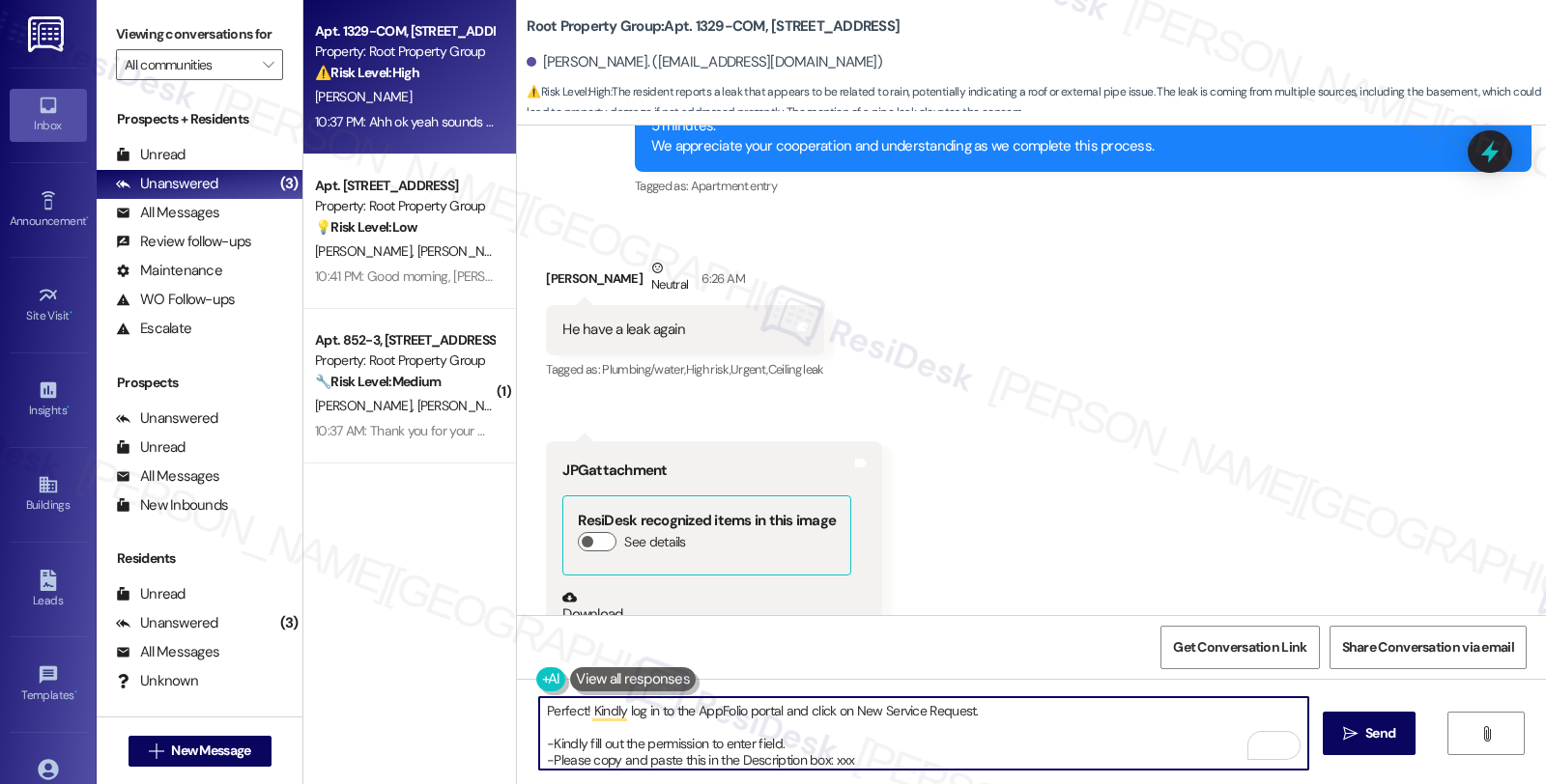
scroll to position [5951, 0]
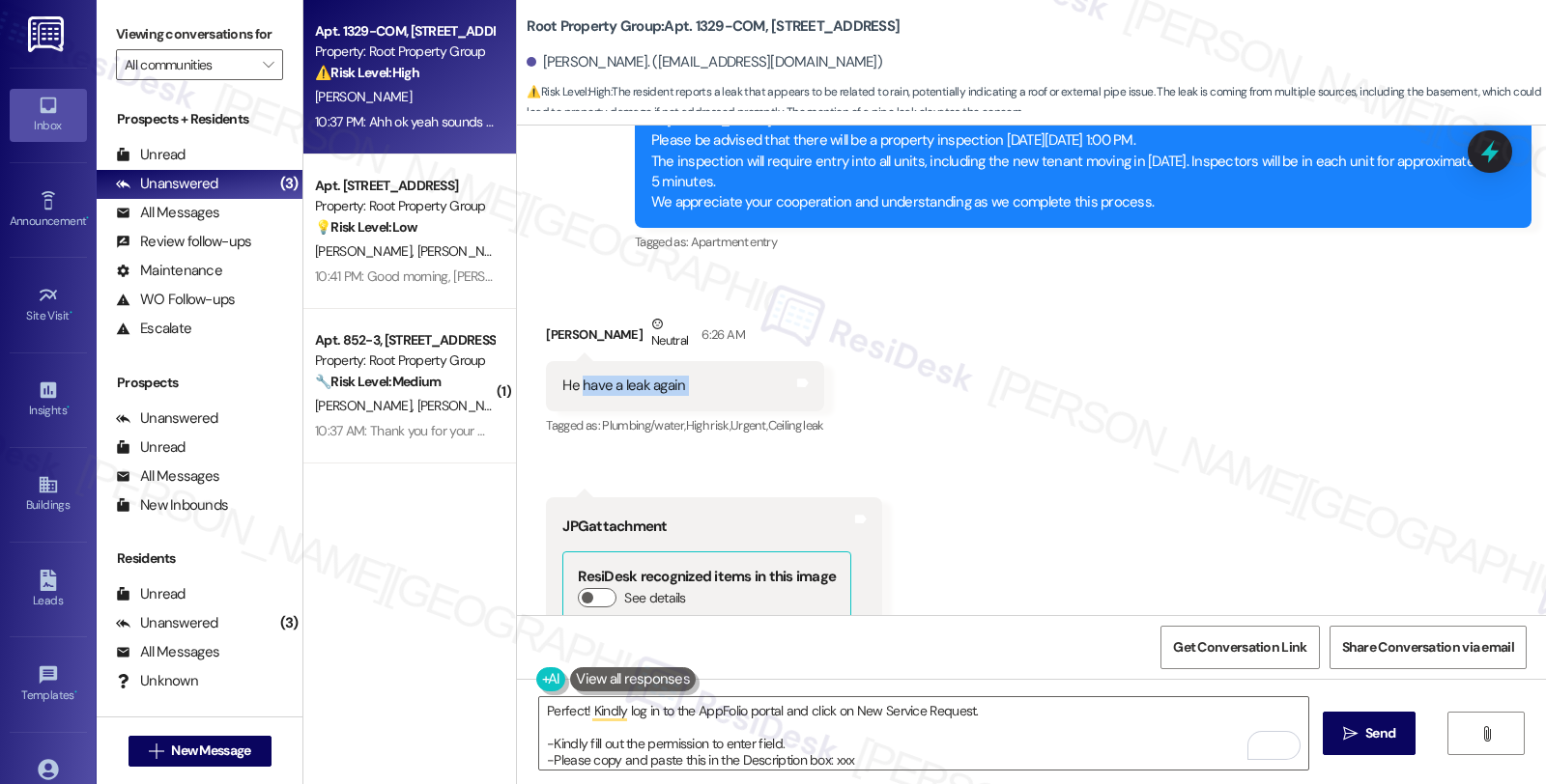
drag, startPoint x: 568, startPoint y: 382, endPoint x: 735, endPoint y: 385, distance: 167.0
click at [735, 385] on div "He have a leak again Tags and notes" at bounding box center [684, 386] width 277 height 49
copy div "have a leak again Tags and notes"
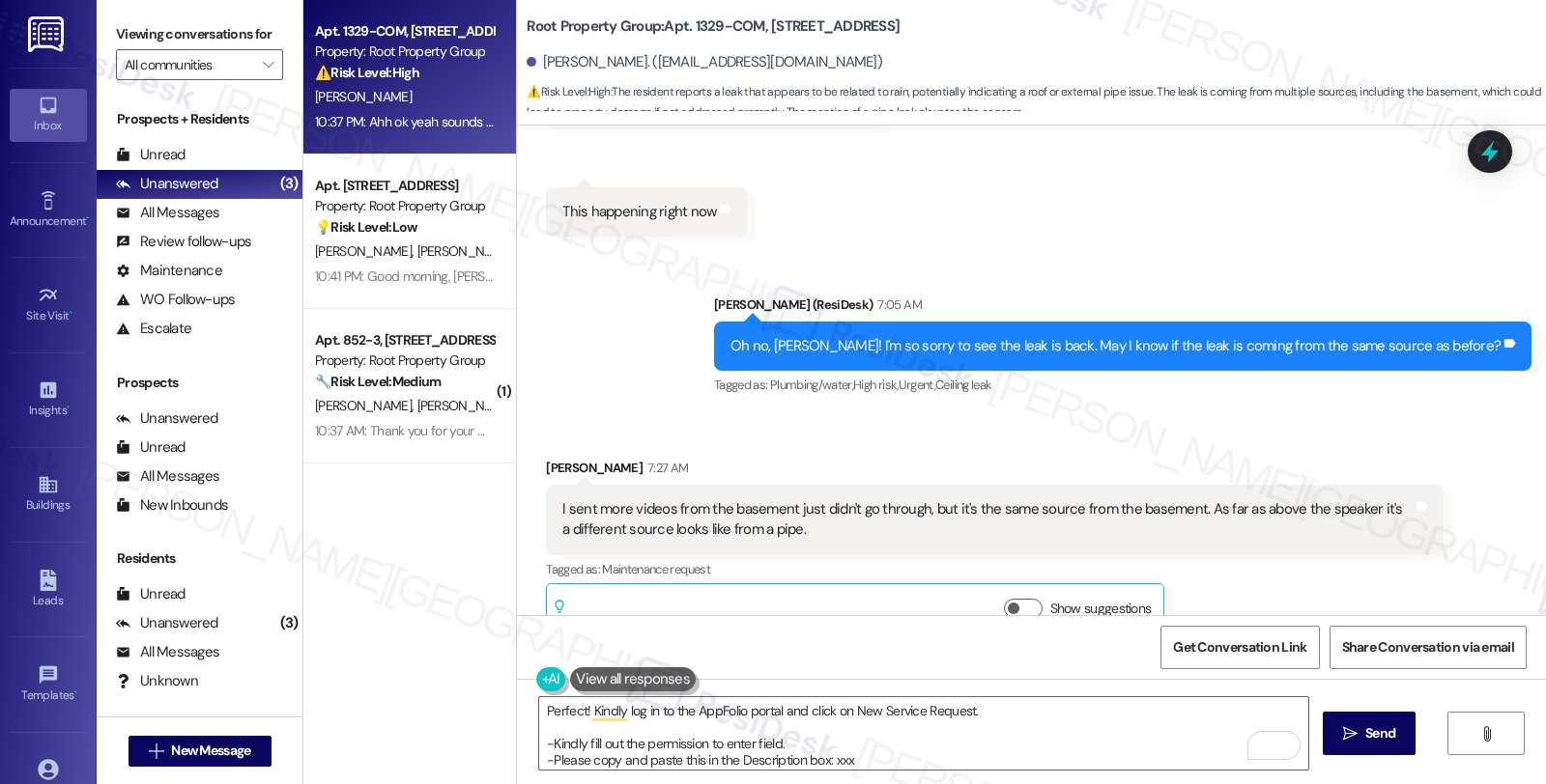
scroll to position [7239, 0]
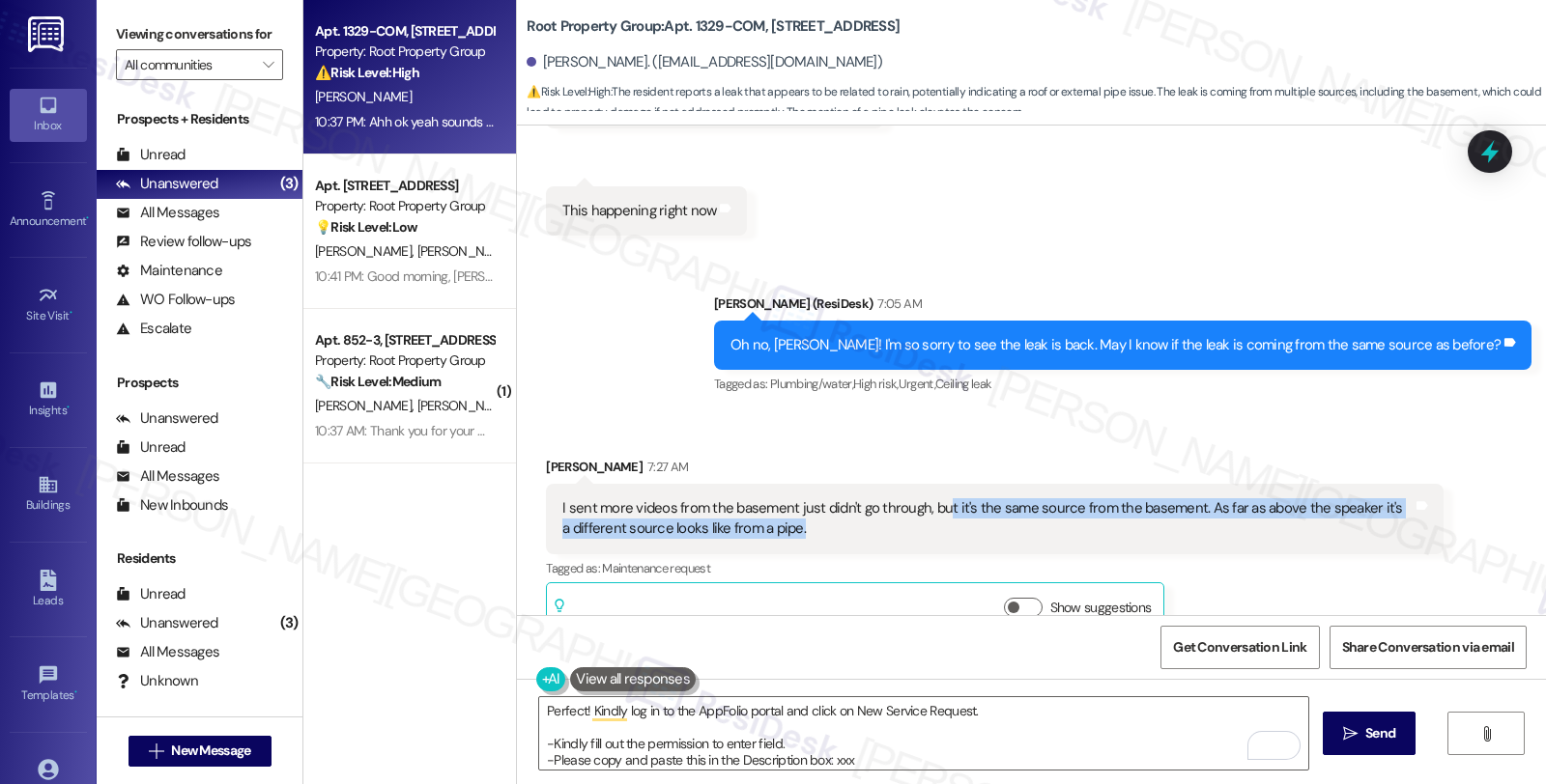
drag, startPoint x: 931, startPoint y: 503, endPoint x: 952, endPoint y: 533, distance: 36.6
click at [952, 533] on div "I sent more videos from the basement just didn't go through, but it's the same …" at bounding box center [987, 519] width 849 height 41
copy div "t it's the same source from the basement. As far as above the speaker it's a di…"
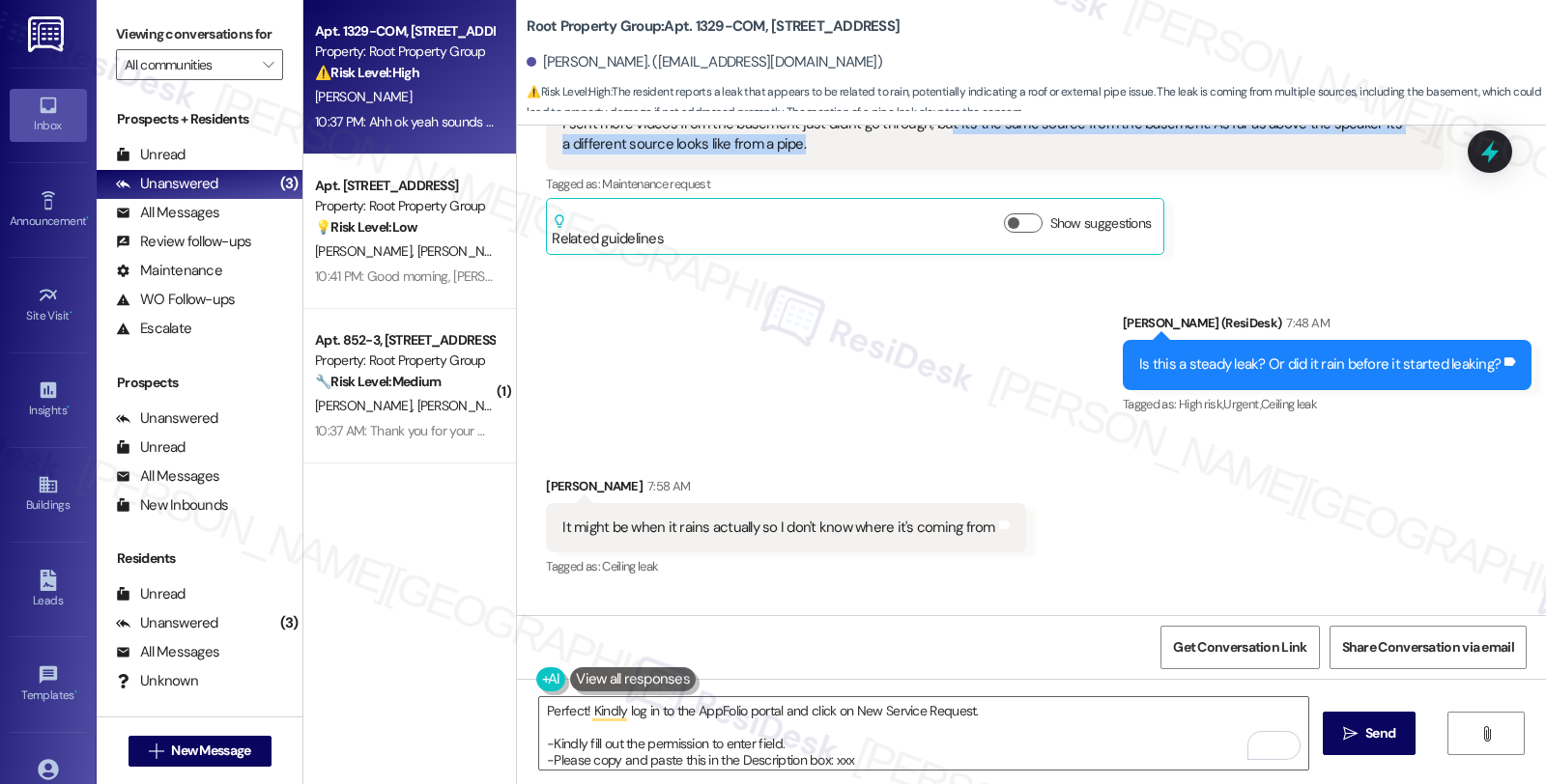
scroll to position [7669, 0]
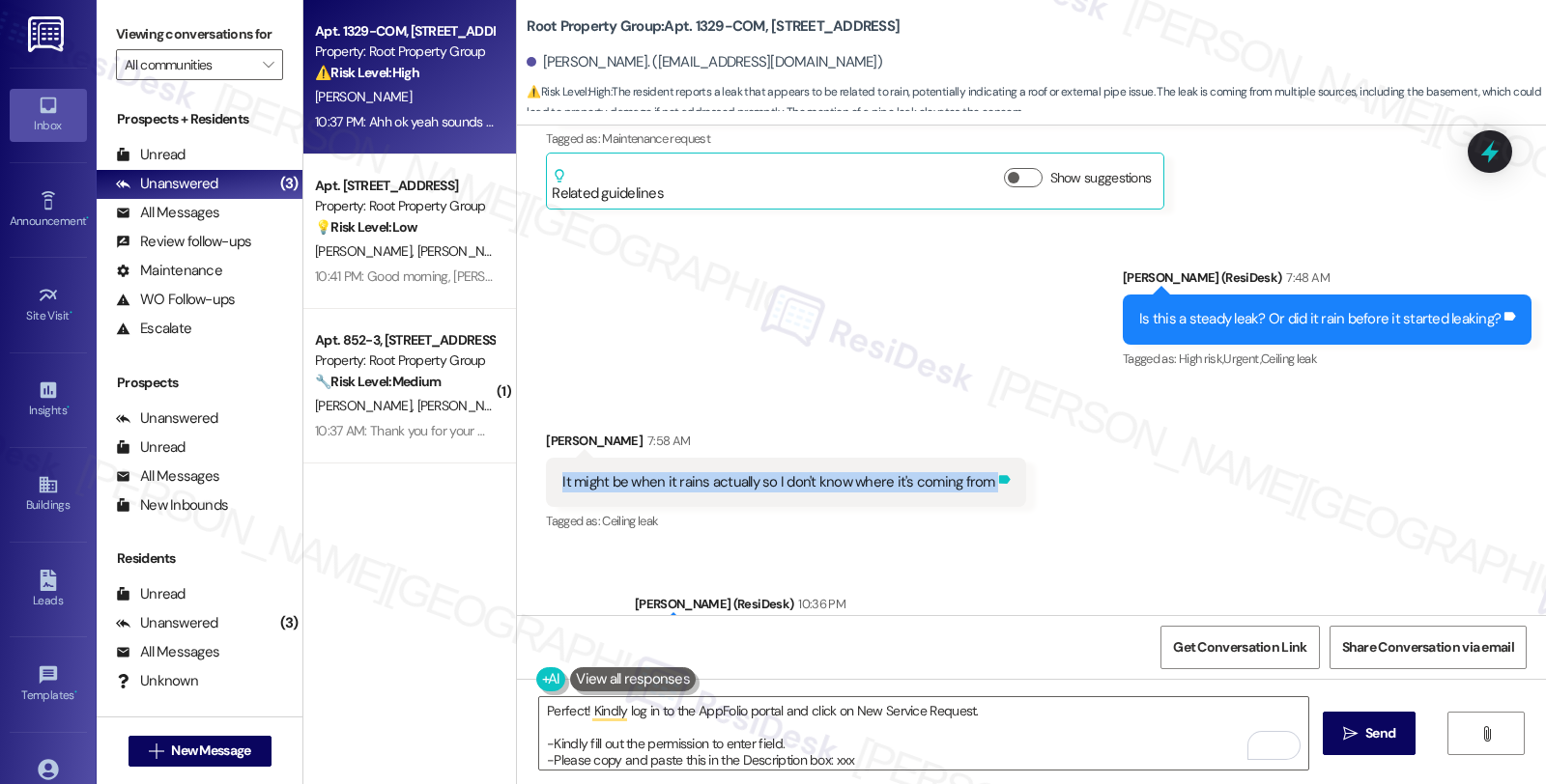
drag, startPoint x: 542, startPoint y: 483, endPoint x: 989, endPoint y: 483, distance: 447.0
click at [989, 483] on div "It might be when it rains actually so I don't know where it's coming from Tags …" at bounding box center [785, 482] width 479 height 49
copy div "It might be when it rains actually so I don't know where it's coming from Tags …"
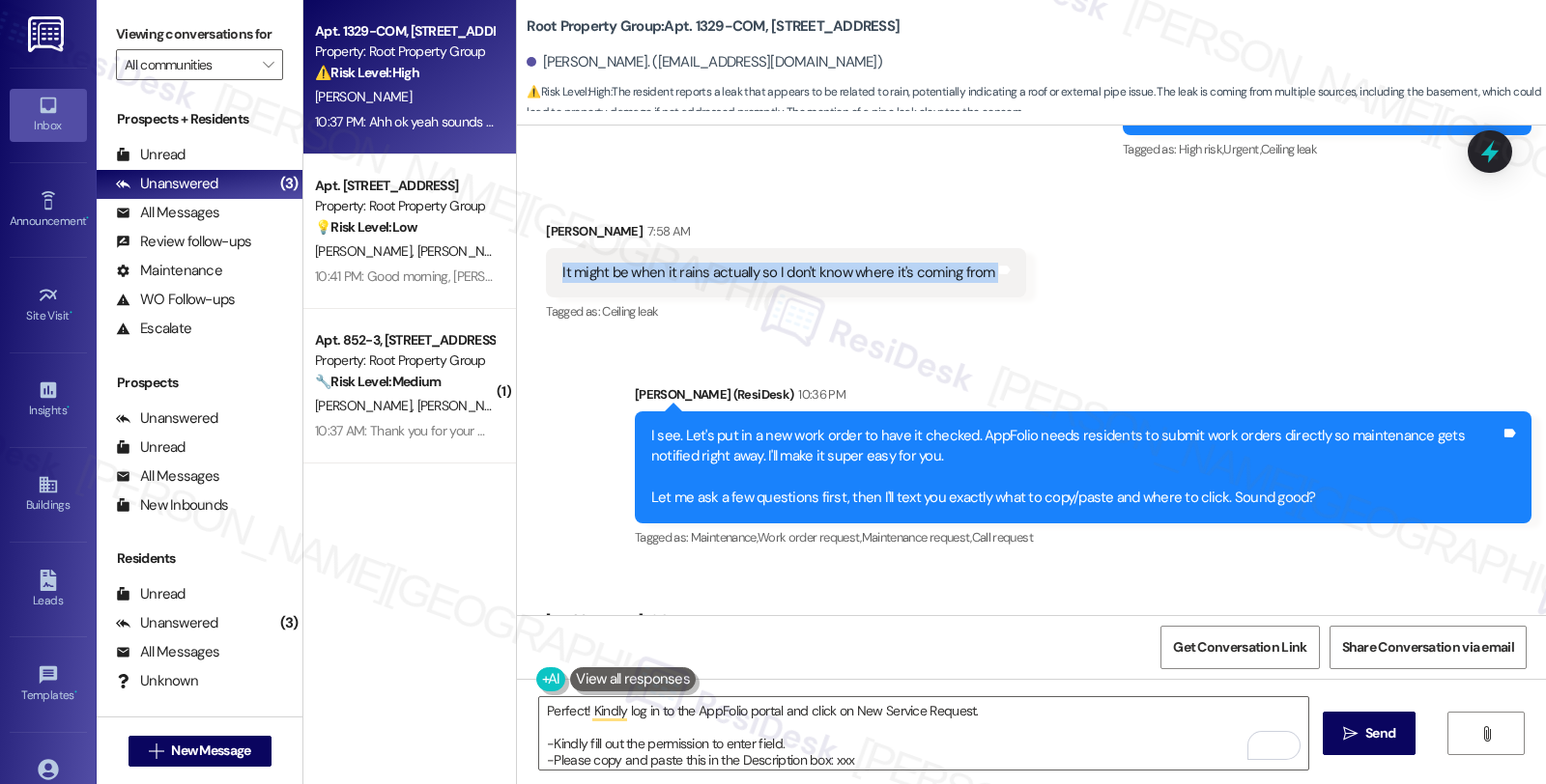
scroll to position [7991, 0]
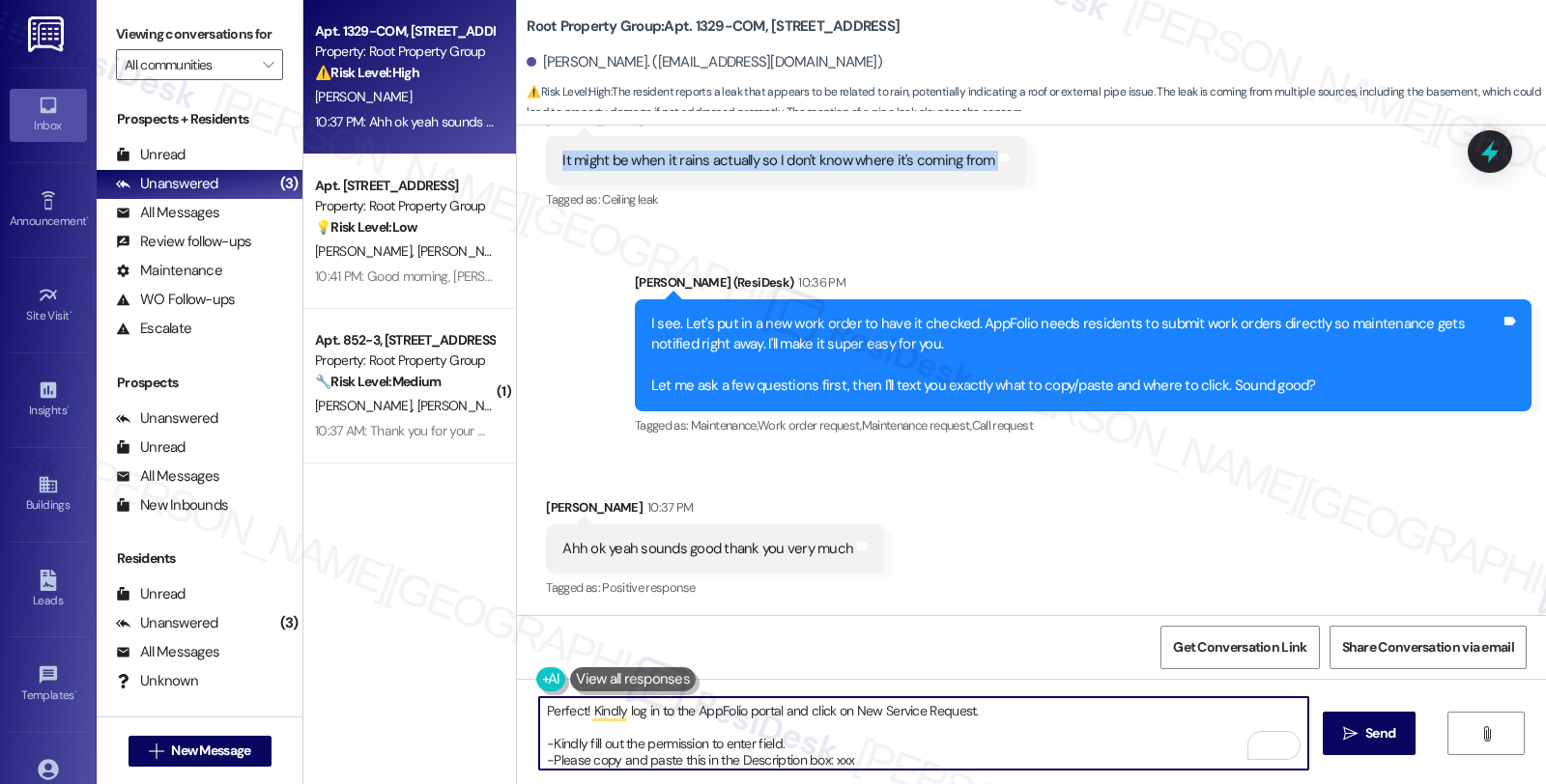
click at [829, 760] on textarea "Perfect! Kindly log in to the AppFolio portal and click on New Service Request.…" at bounding box center [923, 733] width 770 height 72
paste textarea "Water leak reported in basement, recurring from same source as previous inciden…"
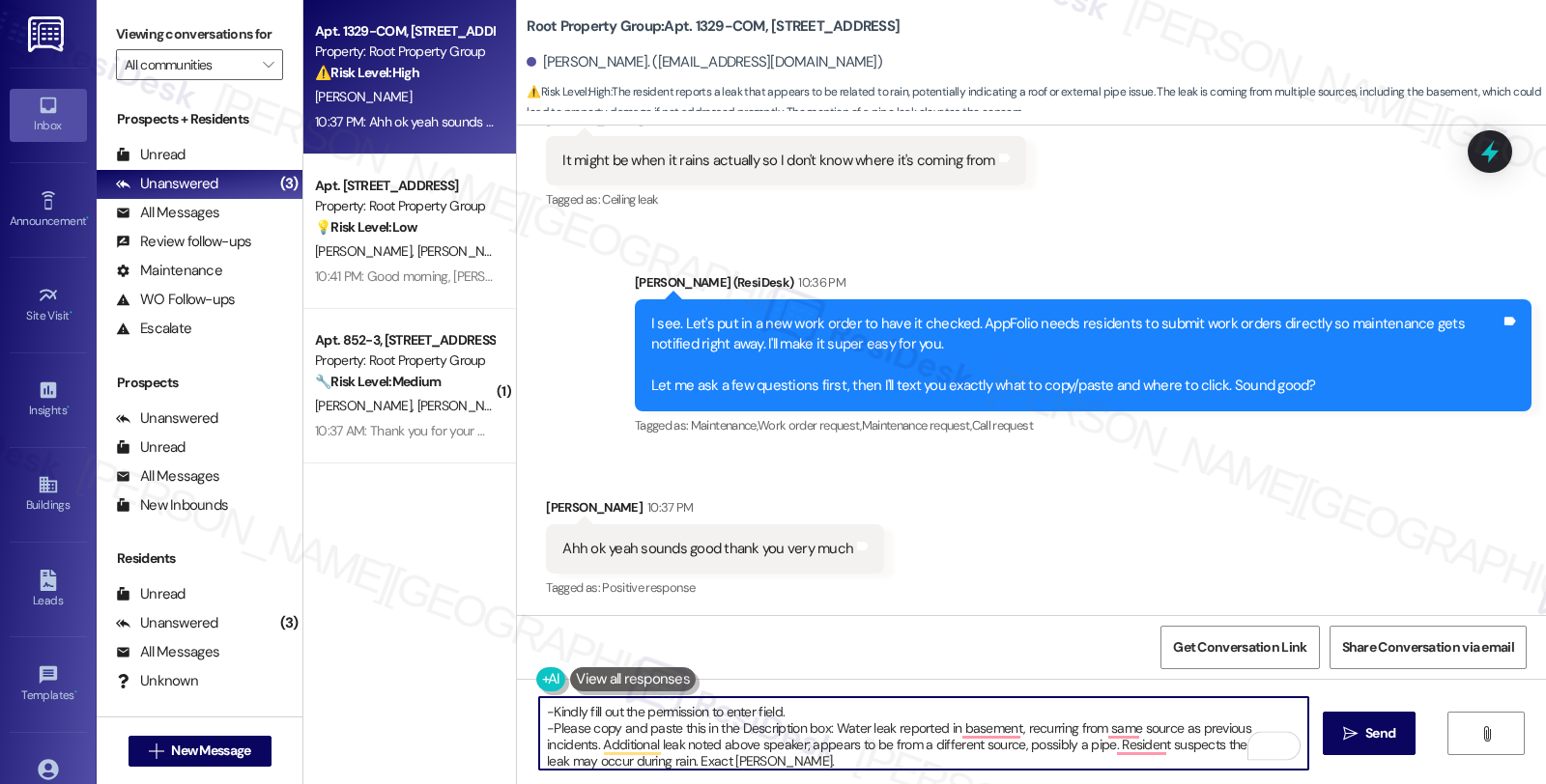
scroll to position [103, 0]
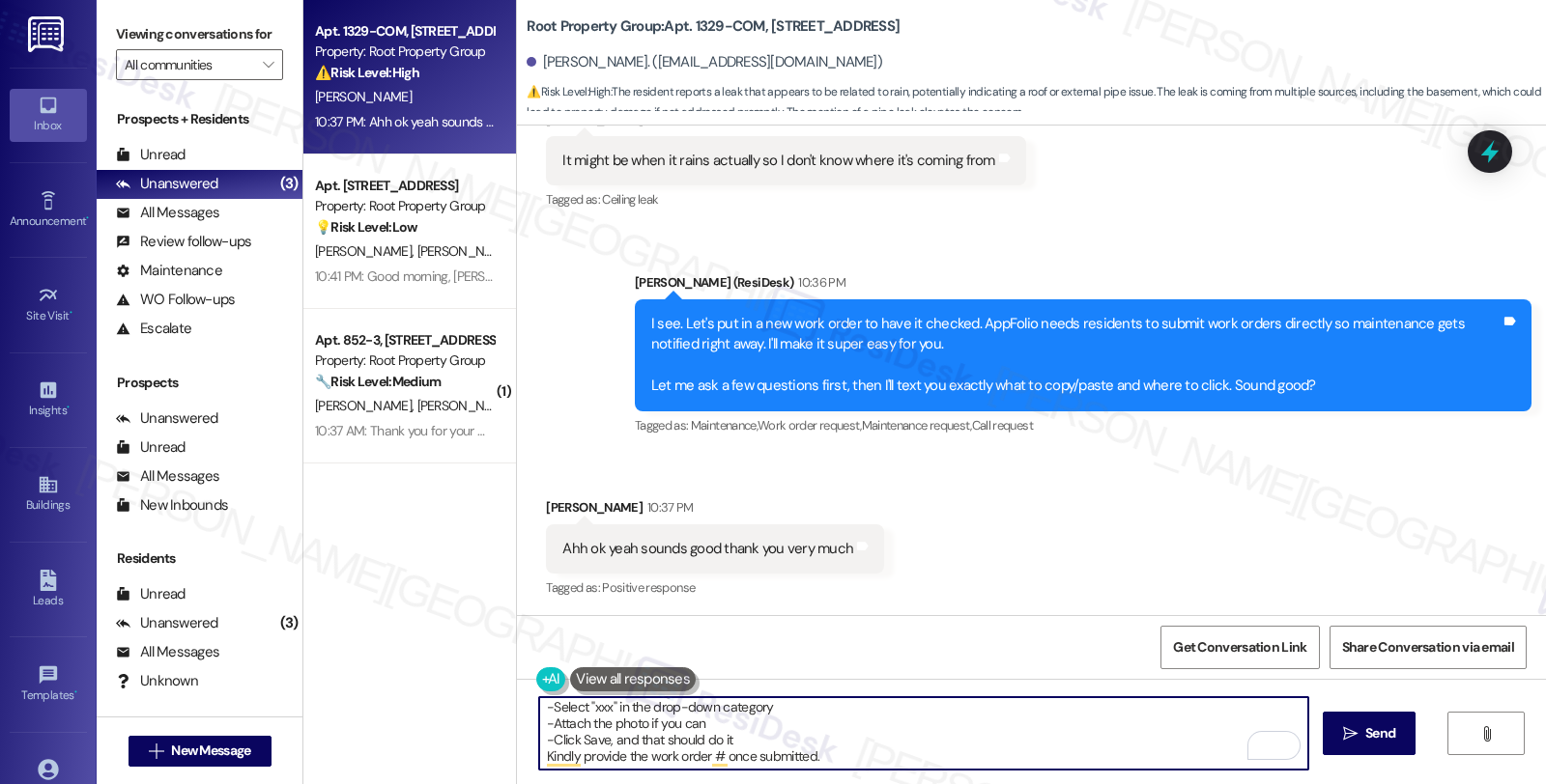
click at [587, 707] on textarea "Perfect! Kindly log in to the AppFolio portal and click on New Service Request.…" at bounding box center [923, 733] width 770 height 72
type textarea "Perfect! Kindly log in to the AppFolio portal and click on New Service Request.…"
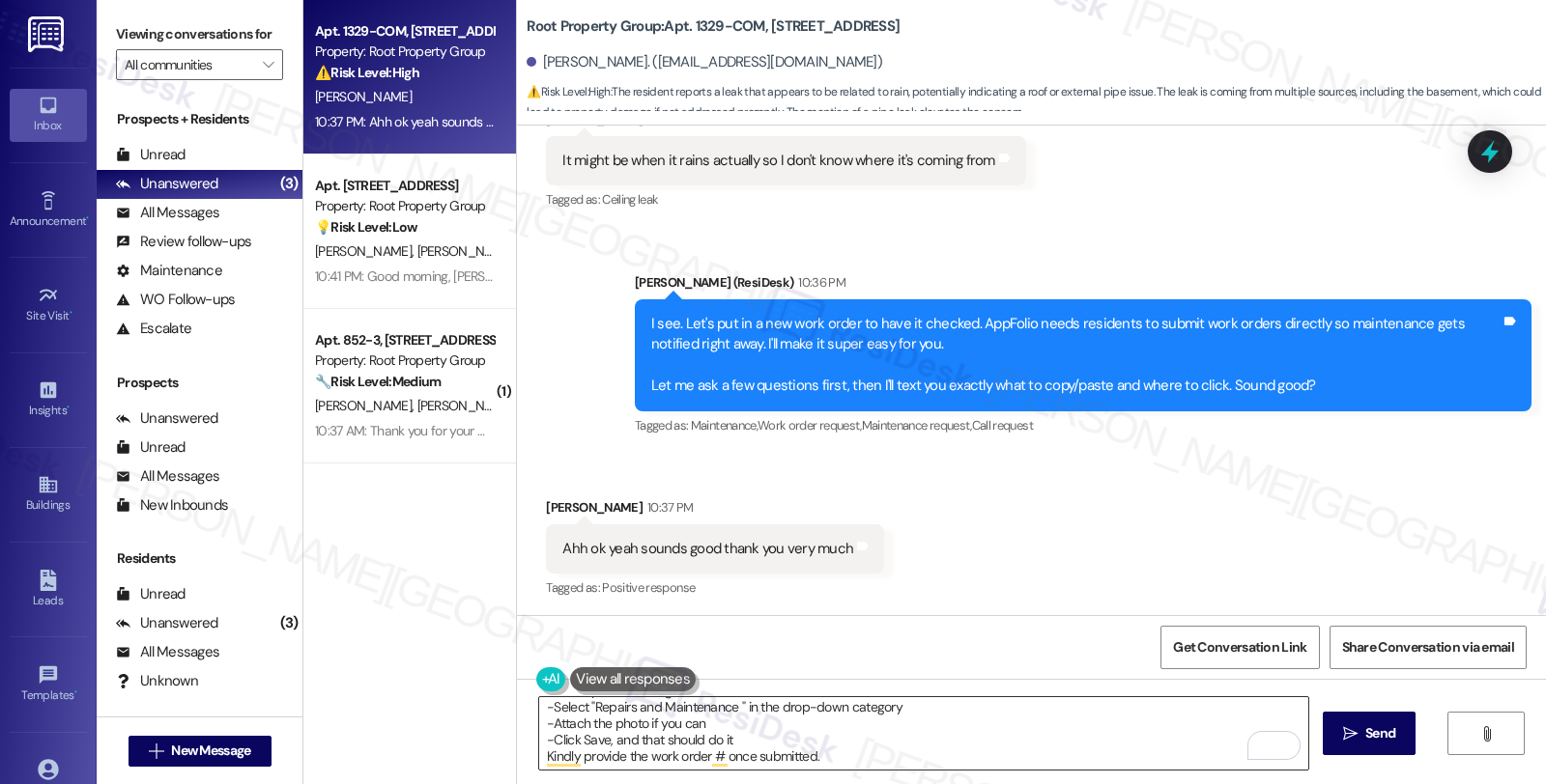
click at [720, 706] on textarea "Perfect! Kindly log in to the AppFolio portal and click on New Service Request.…" at bounding box center [923, 733] width 770 height 72
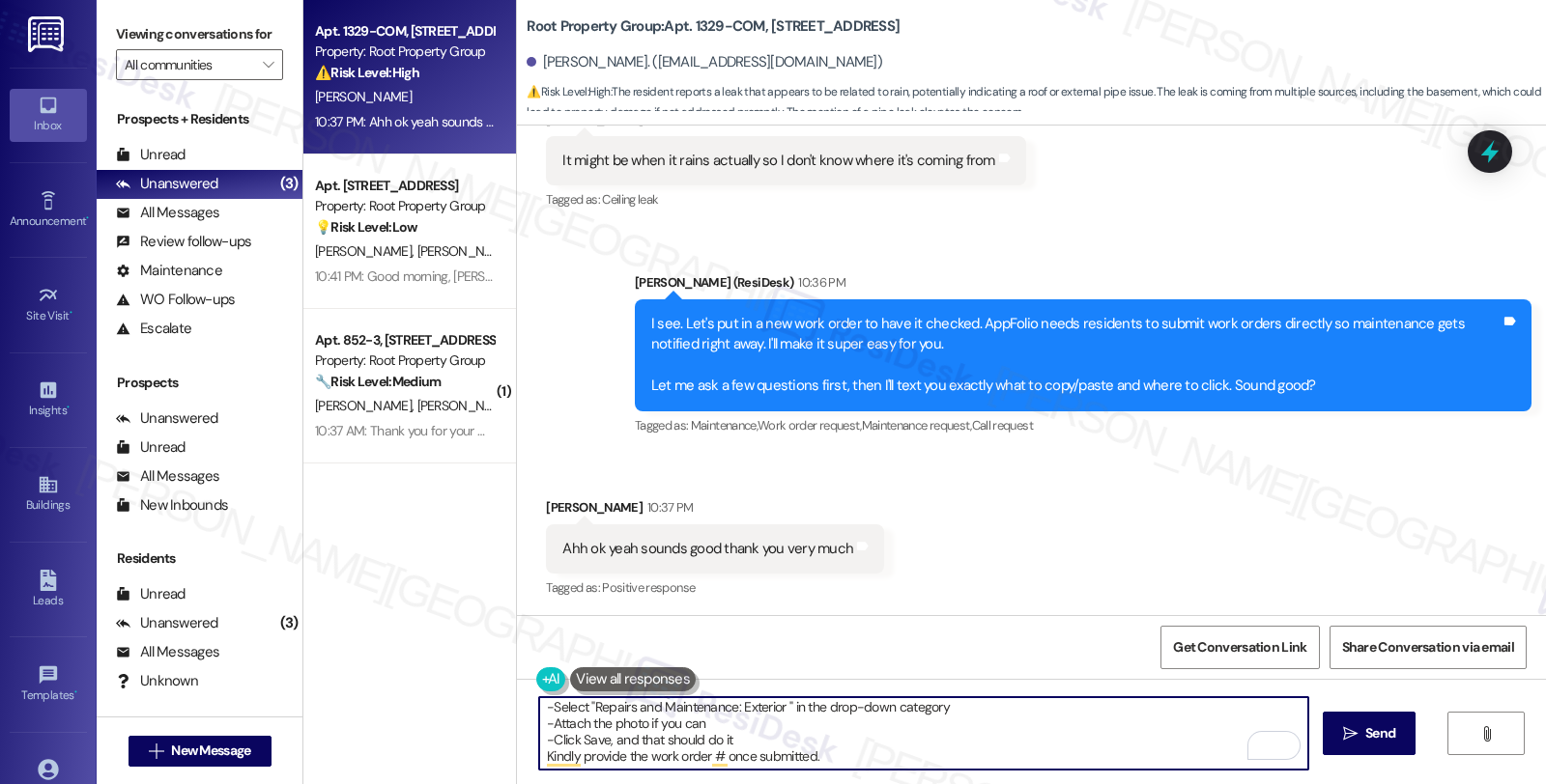
click at [756, 708] on textarea "Perfect! Kindly log in to the AppFolio portal and click on New Service Request.…" at bounding box center [923, 733] width 770 height 72
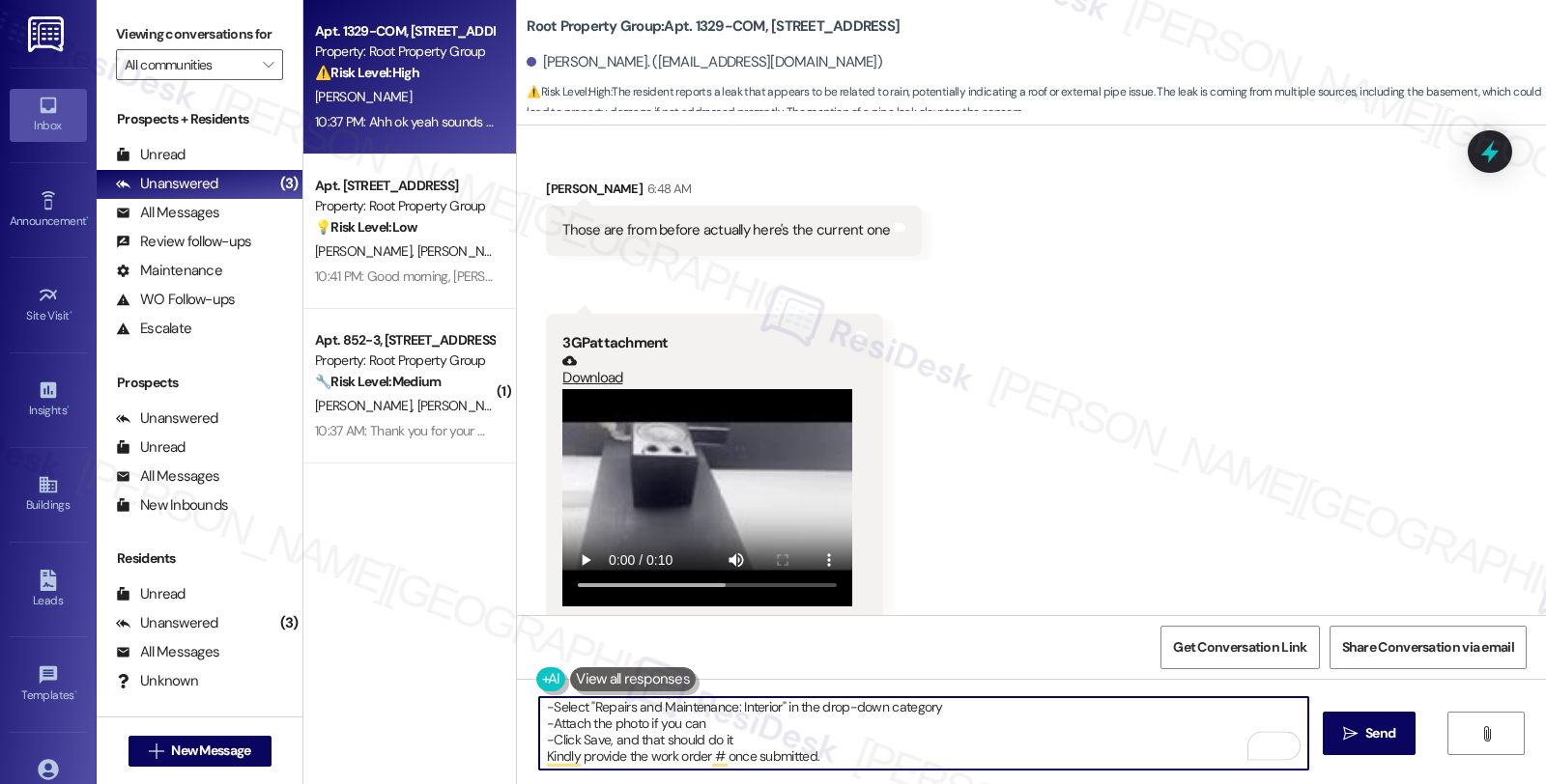
scroll to position [6703, 0]
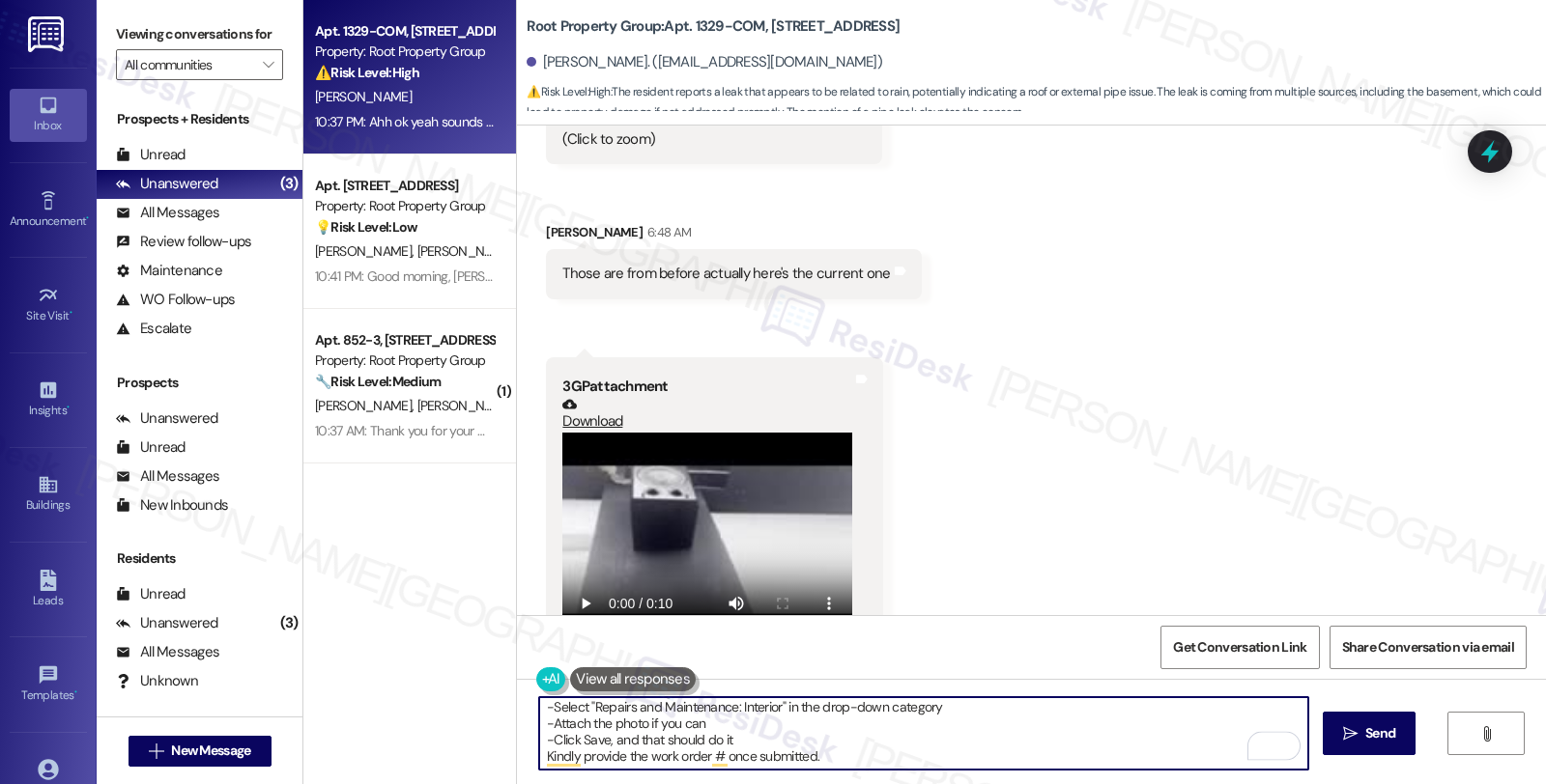
click at [744, 520] on video at bounding box center [707, 541] width 290 height 217
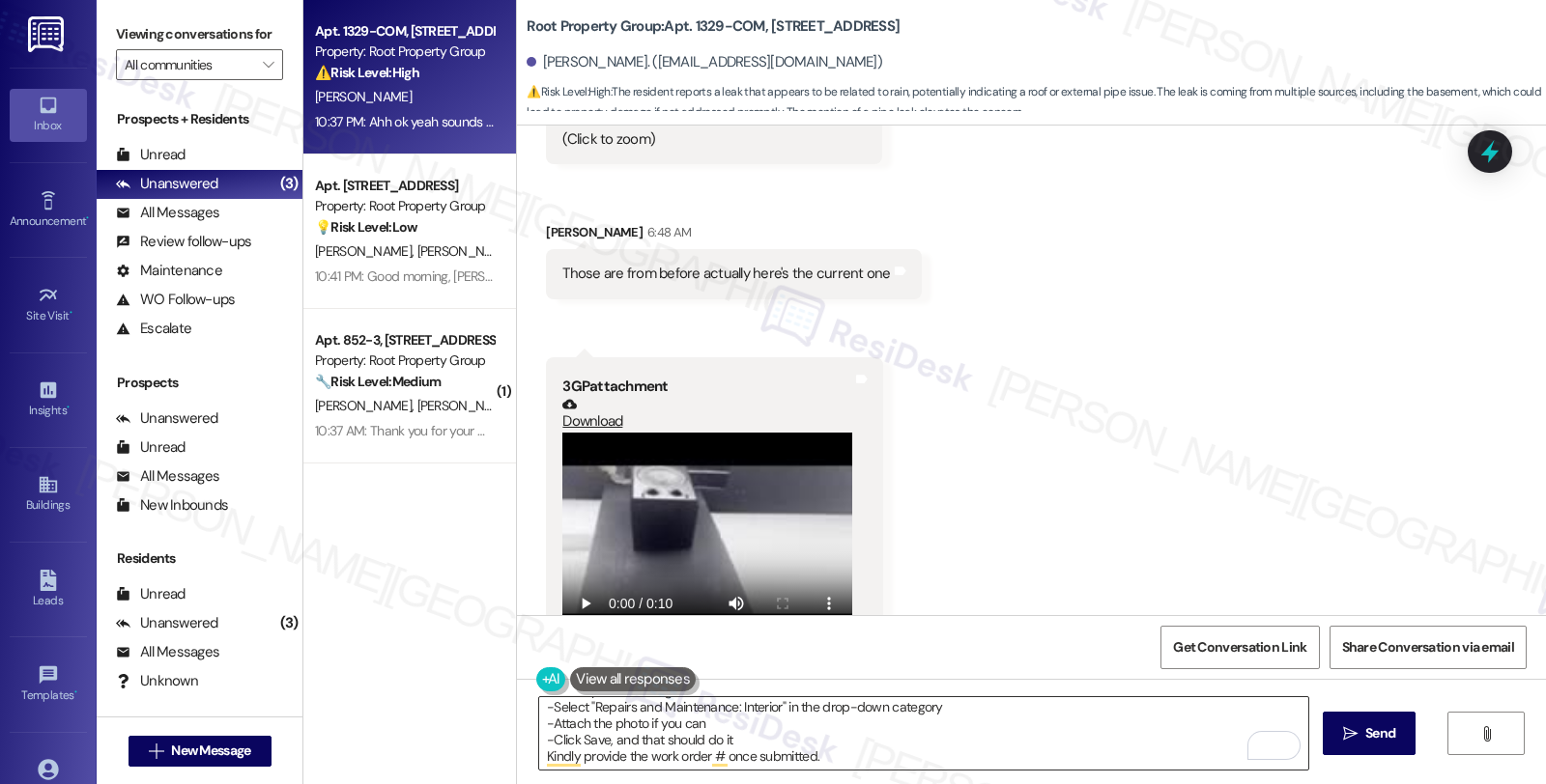
click at [754, 741] on textarea "Perfect! Kindly log in to the AppFolio portal and click on New Service Request.…" at bounding box center [923, 733] width 770 height 72
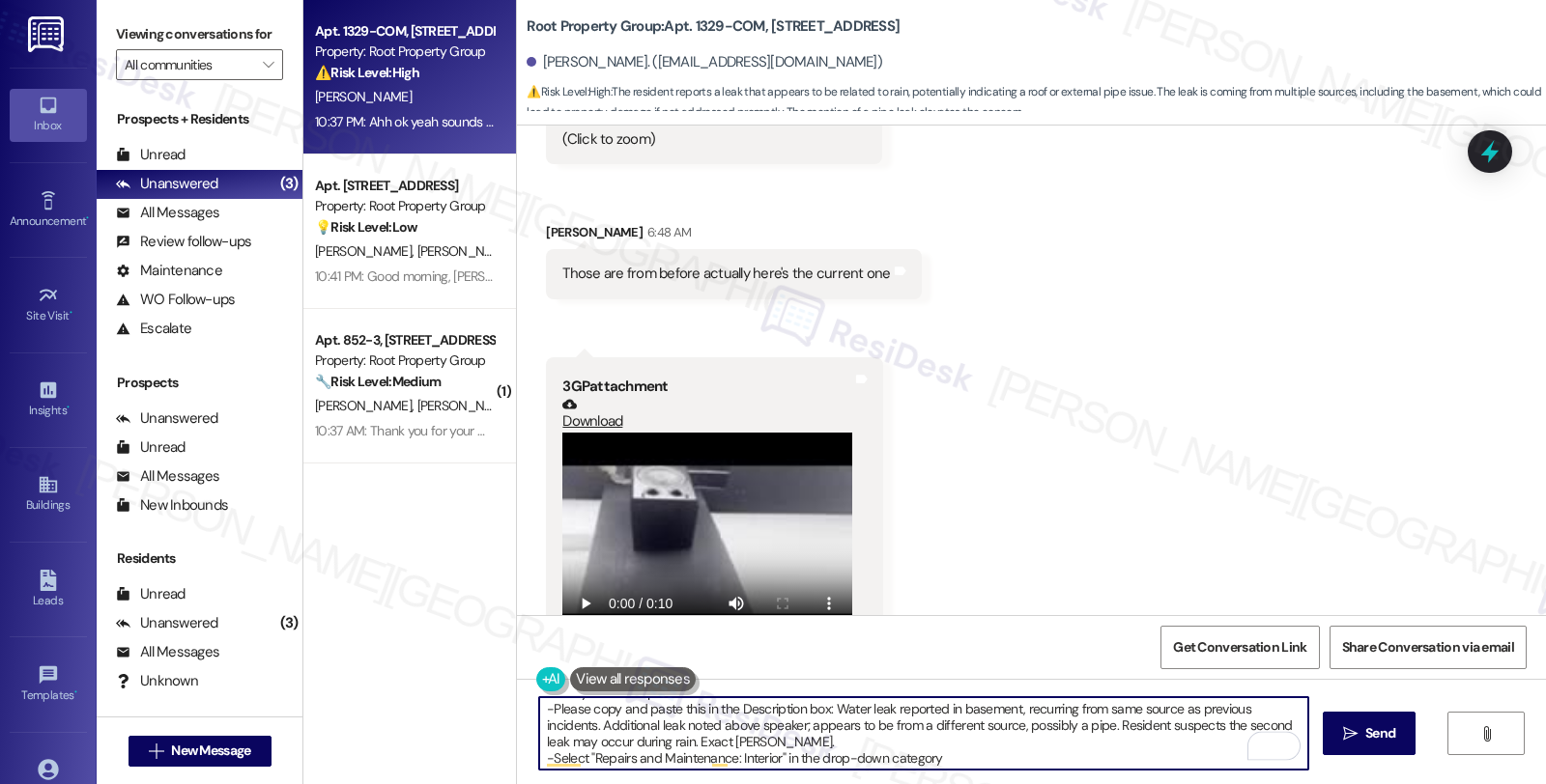
scroll to position [36, 0]
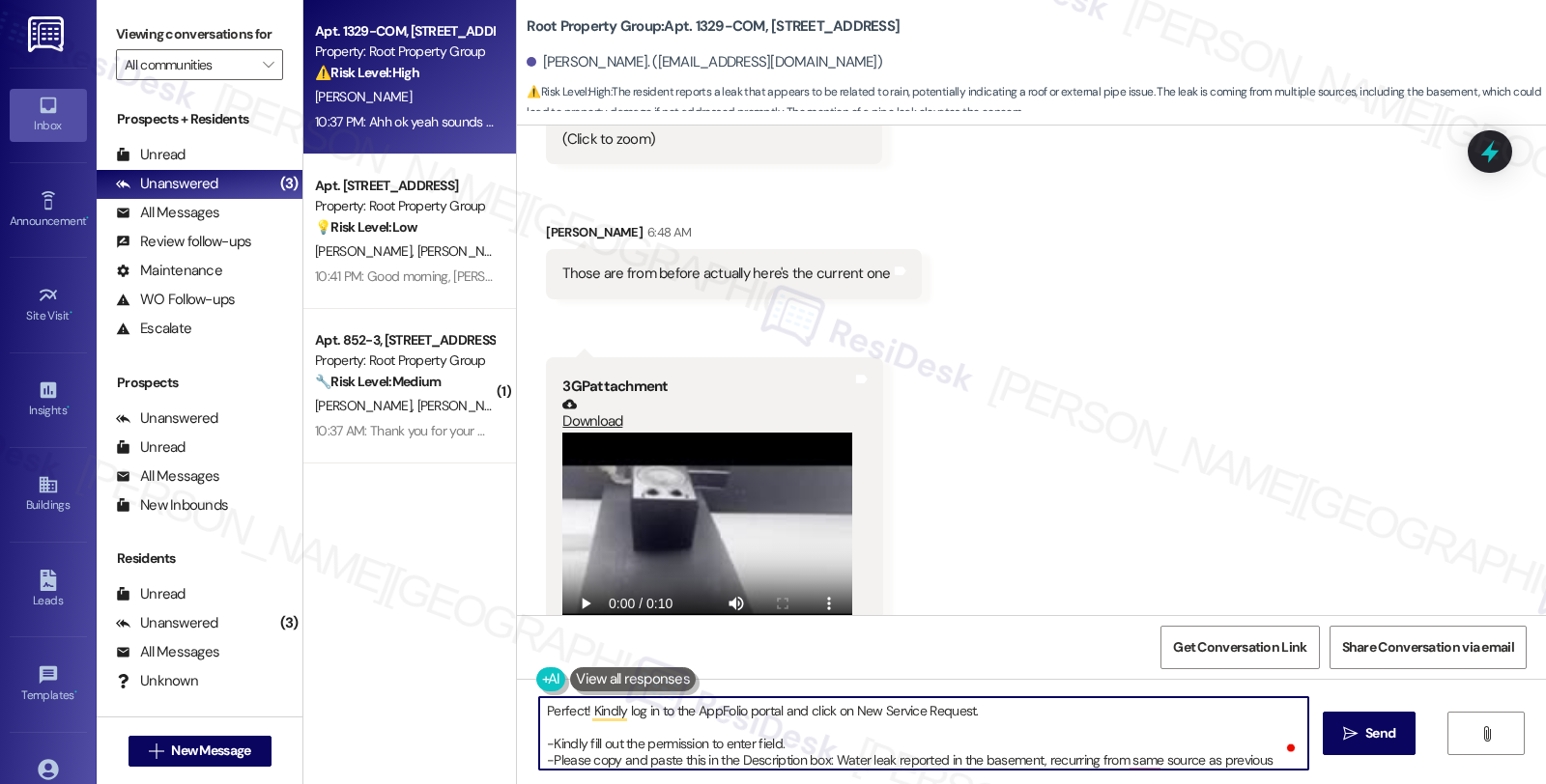
click at [875, 748] on textarea "Perfect! Kindly log in to the AppFolio portal and click on New Service Request.…" at bounding box center [923, 733] width 770 height 72
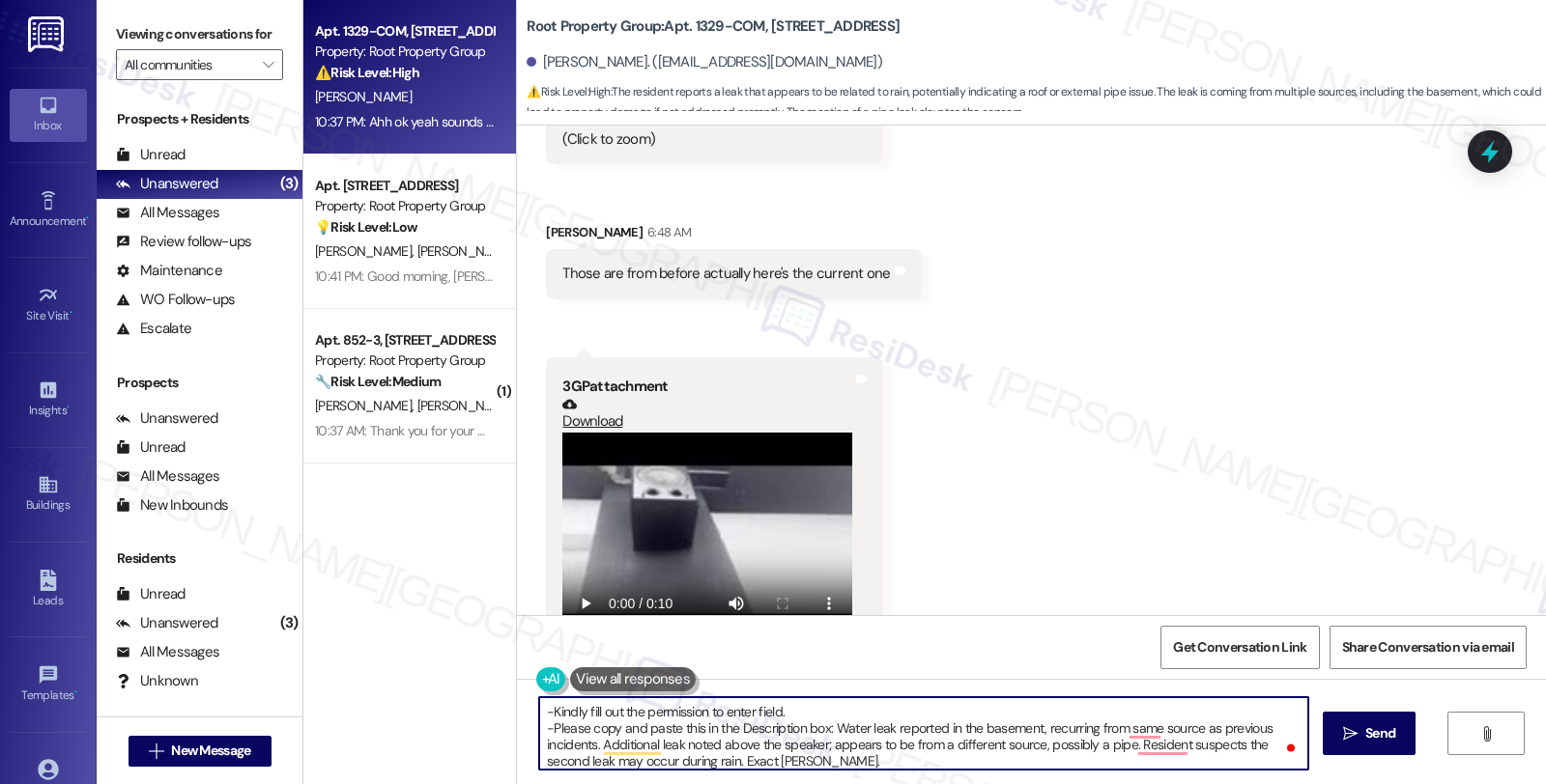
click at [919, 748] on textarea "Perfect! Kindly log in to the AppFolio portal and click on New Service Request.…" at bounding box center [923, 733] width 770 height 72
drag, startPoint x: 1127, startPoint y: 744, endPoint x: 1252, endPoint y: 744, distance: 125.0
click at [1252, 744] on textarea "Perfect! Kindly log in to the AppFolio portal and click on New Service Request.…" at bounding box center [923, 733] width 770 height 72
type textarea "Perfect! Kindly log in to the AppFolio portal and click on New Service Request.…"
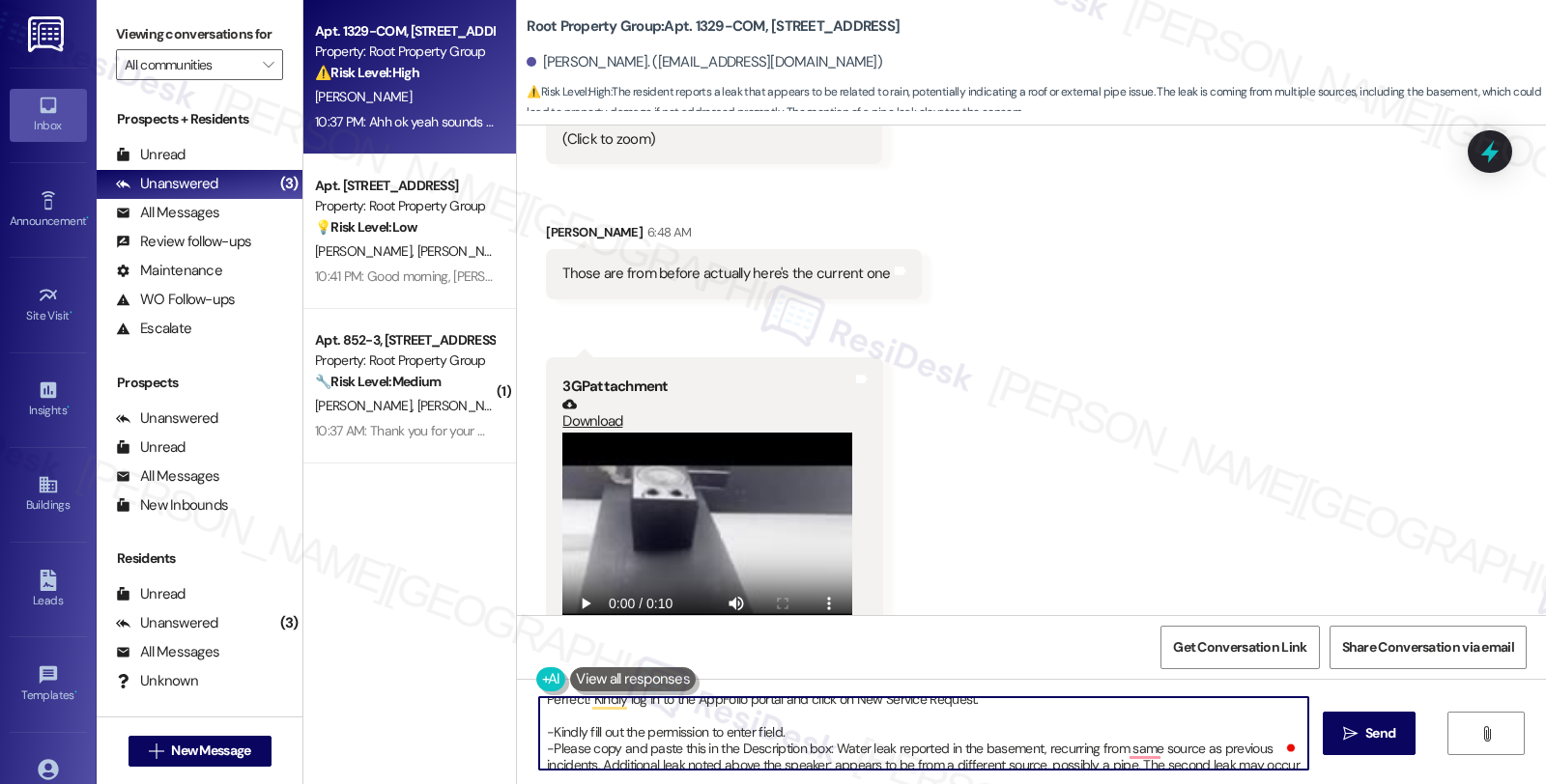
click at [1099, 736] on textarea "Perfect! Kindly log in to the AppFolio portal and click on New Service Request.…" at bounding box center [923, 733] width 770 height 72
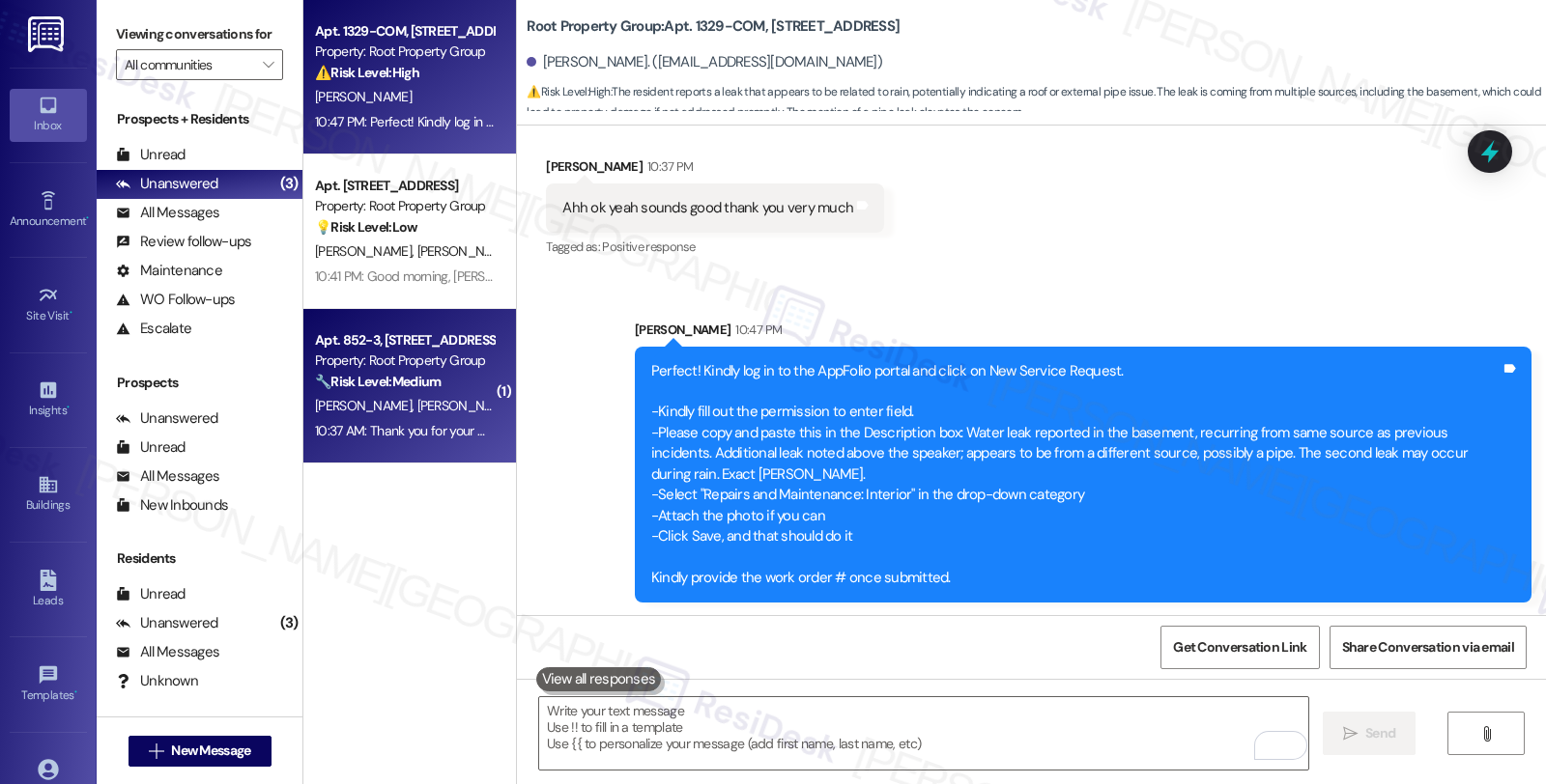
click at [461, 389] on div "🔧 Risk Level: Medium The resident confirms they submitted a maintenance request…" at bounding box center [404, 382] width 179 height 21
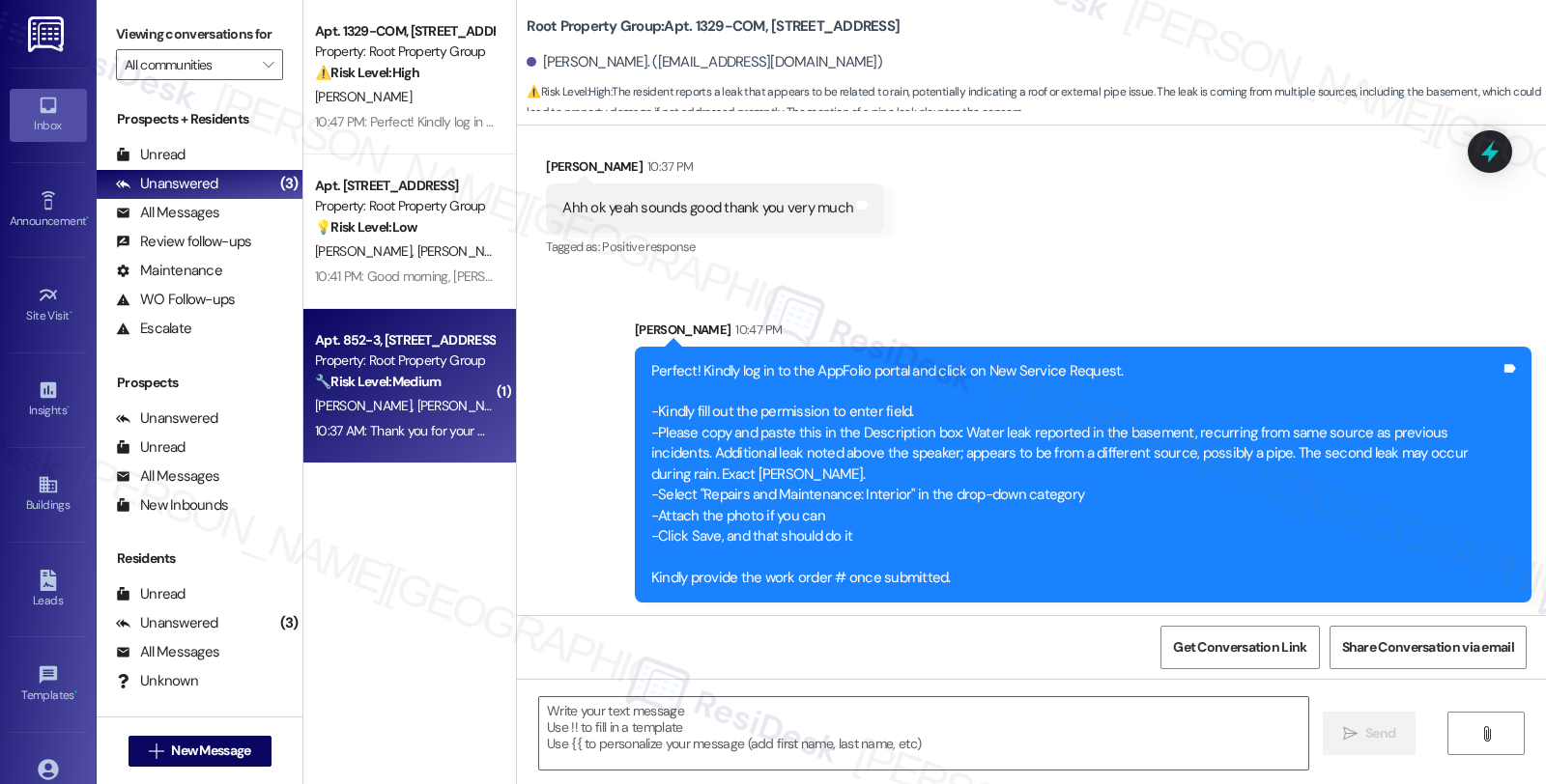
type textarea "Fetching suggested responses. Please feel free to read through the conversation…"
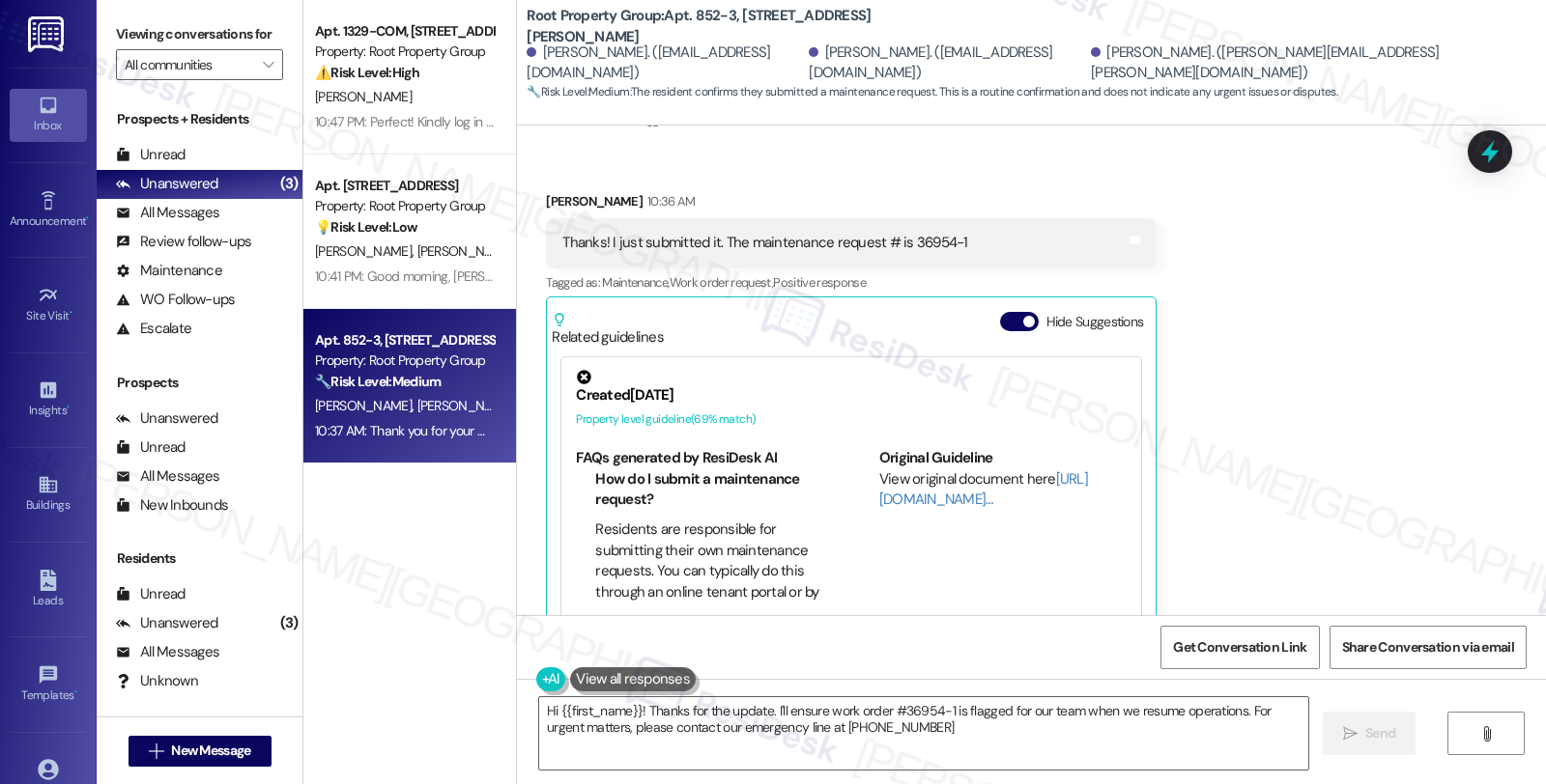
type textarea "Hi {{first_name}}! Thanks for the update. I'll ensure work order #36954-1 is fl…"
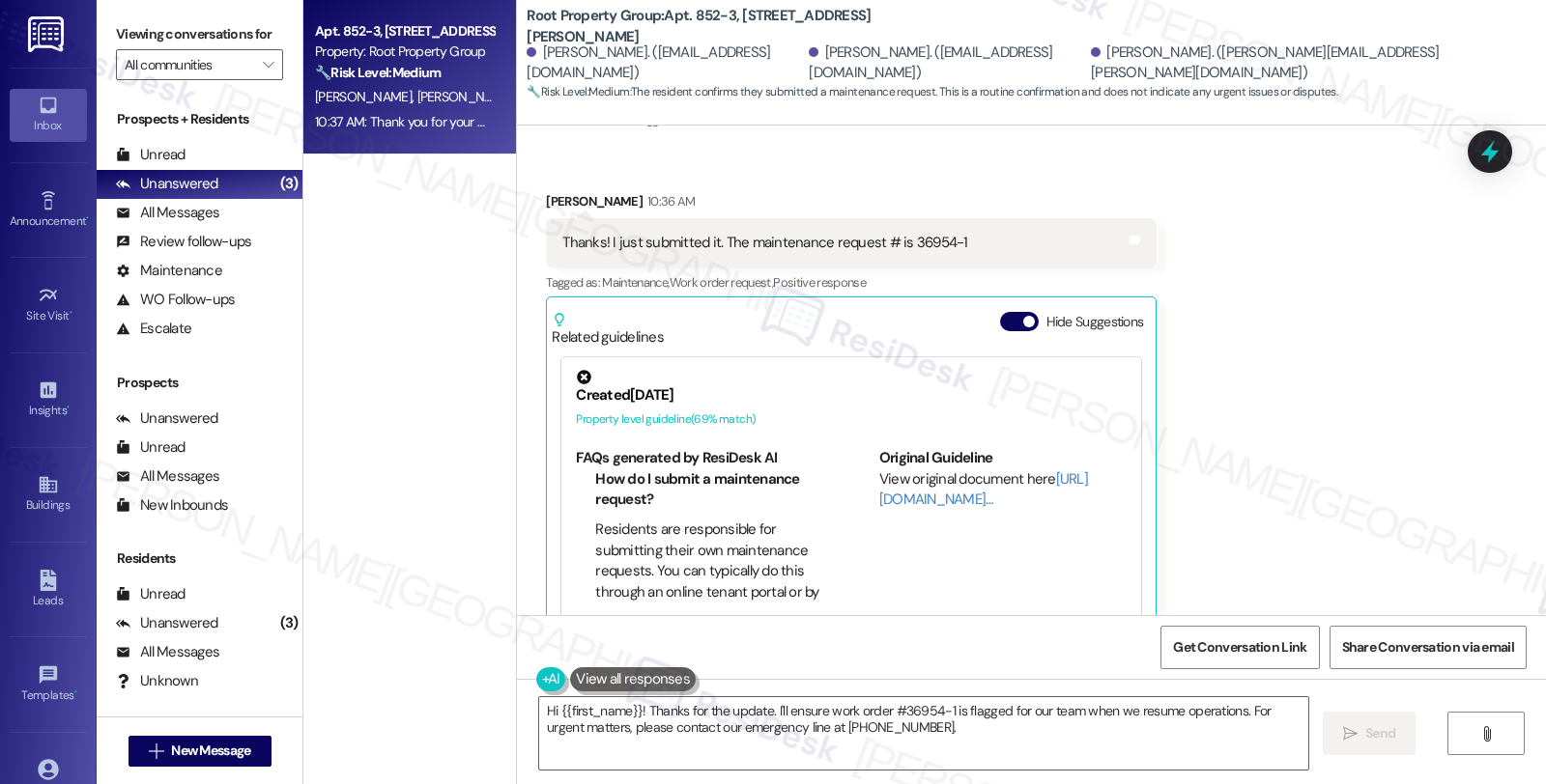
click at [1267, 390] on div "Received via SMS Emma Ohrnstein 10:36 AM Thanks! I just submitted it. The maint…" at bounding box center [1031, 402] width 1029 height 509
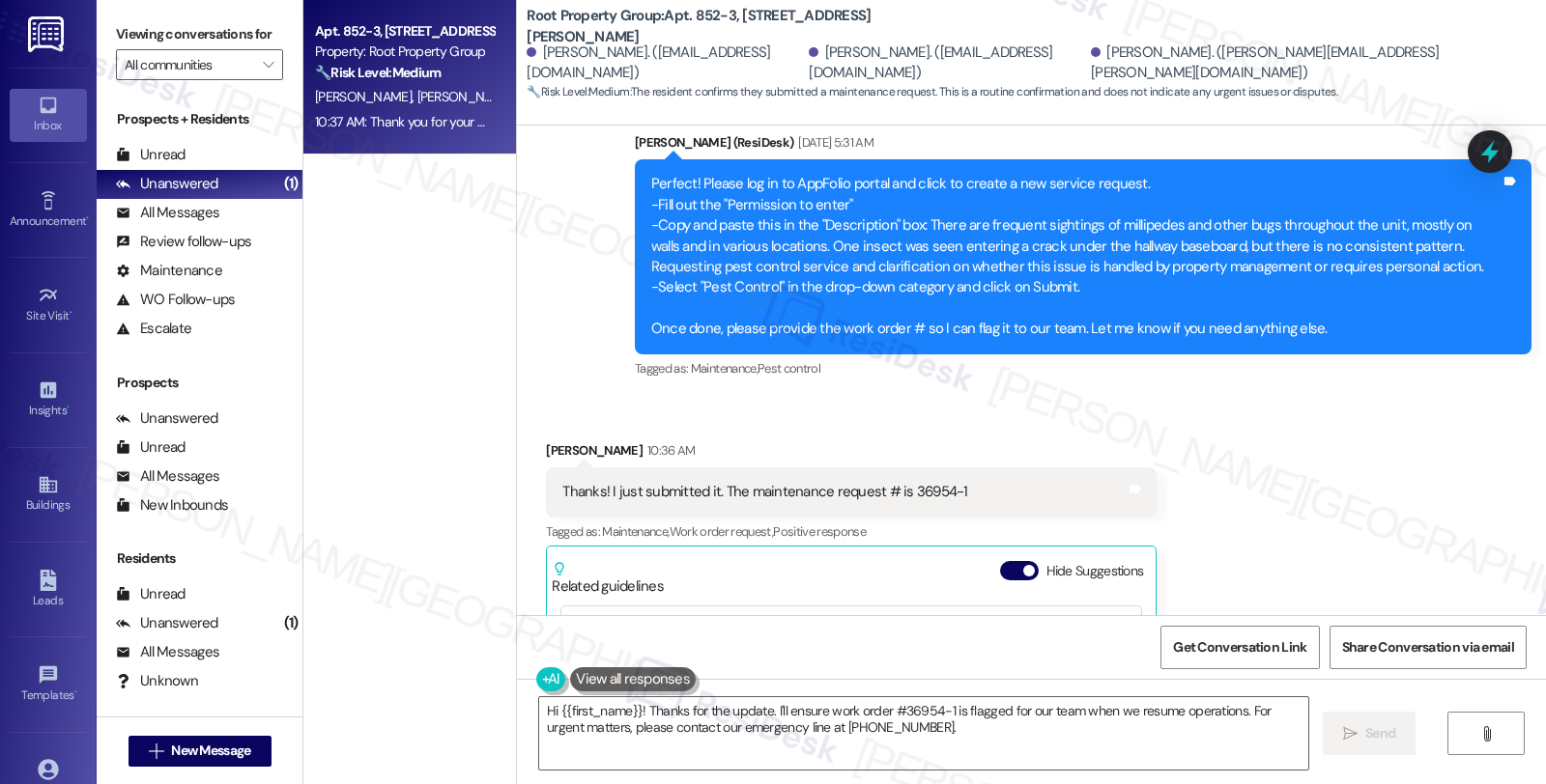
scroll to position [1959, 0]
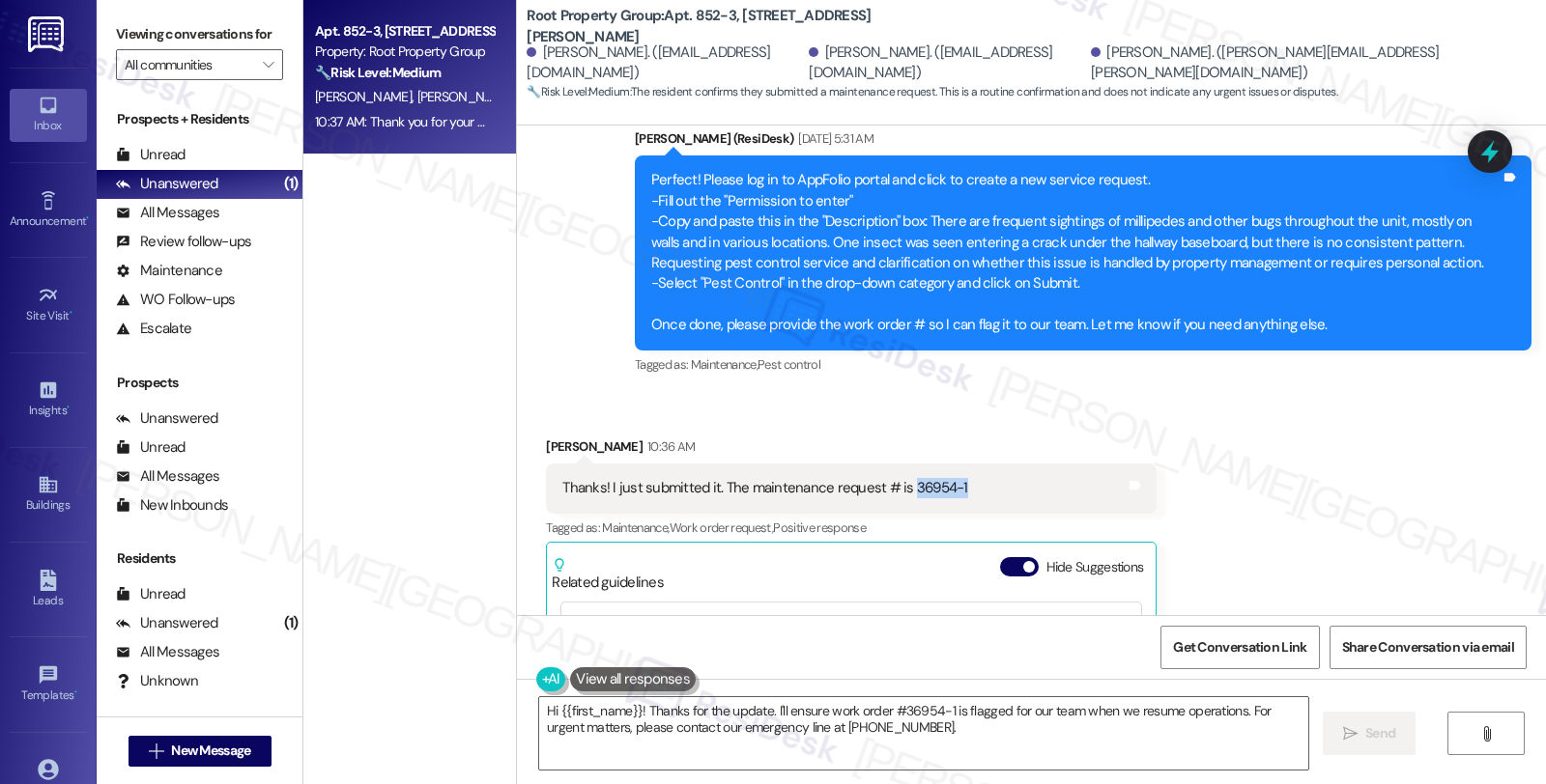
drag, startPoint x: 891, startPoint y: 446, endPoint x: 950, endPoint y: 444, distance: 59.0
click at [950, 463] on div "Thanks! I just submitted it. The maintenance request # is 36954-1 Tags and notes" at bounding box center [850, 488] width 611 height 49
copy div "36954-1"
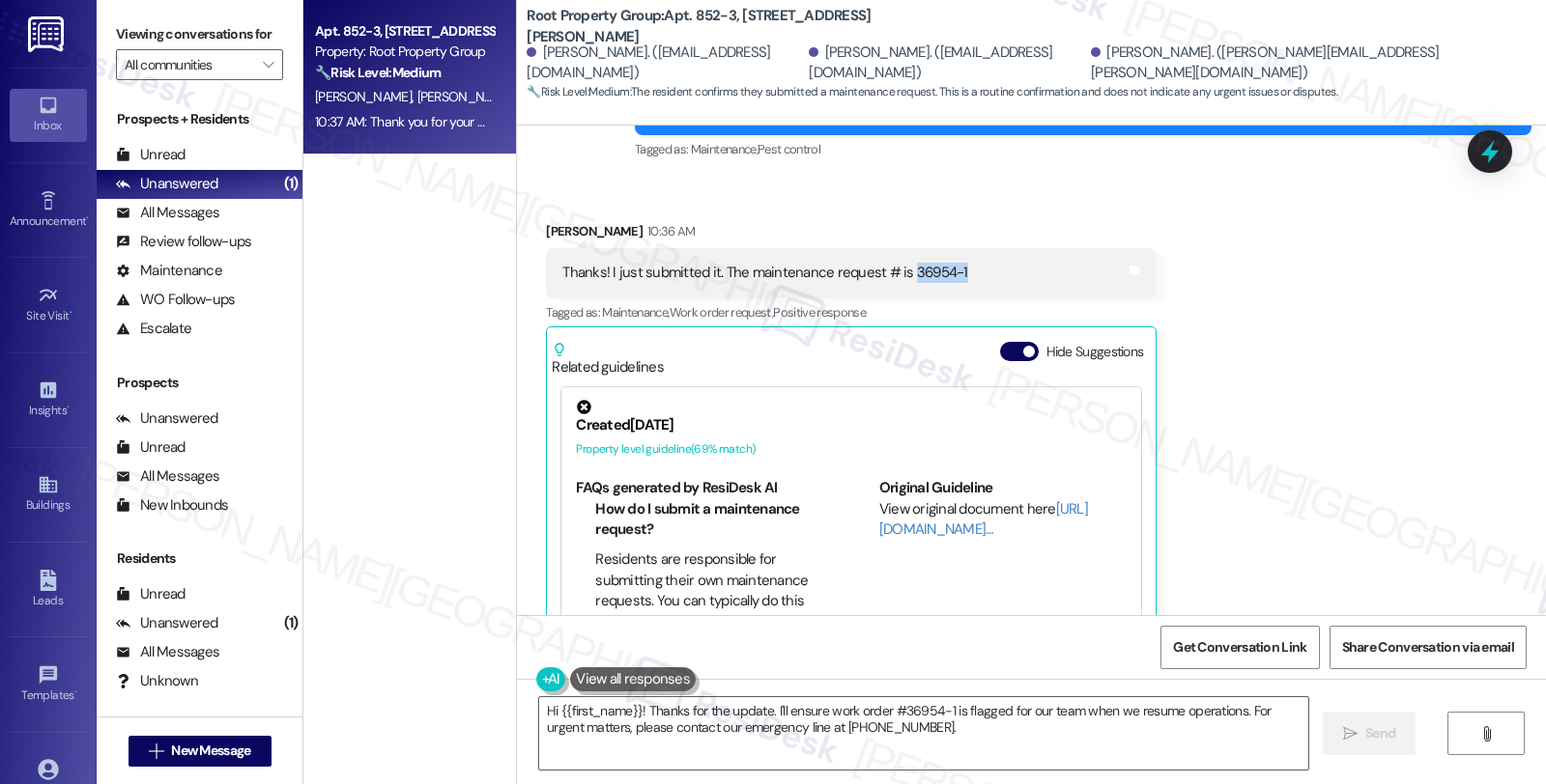
copy div "36954-1"
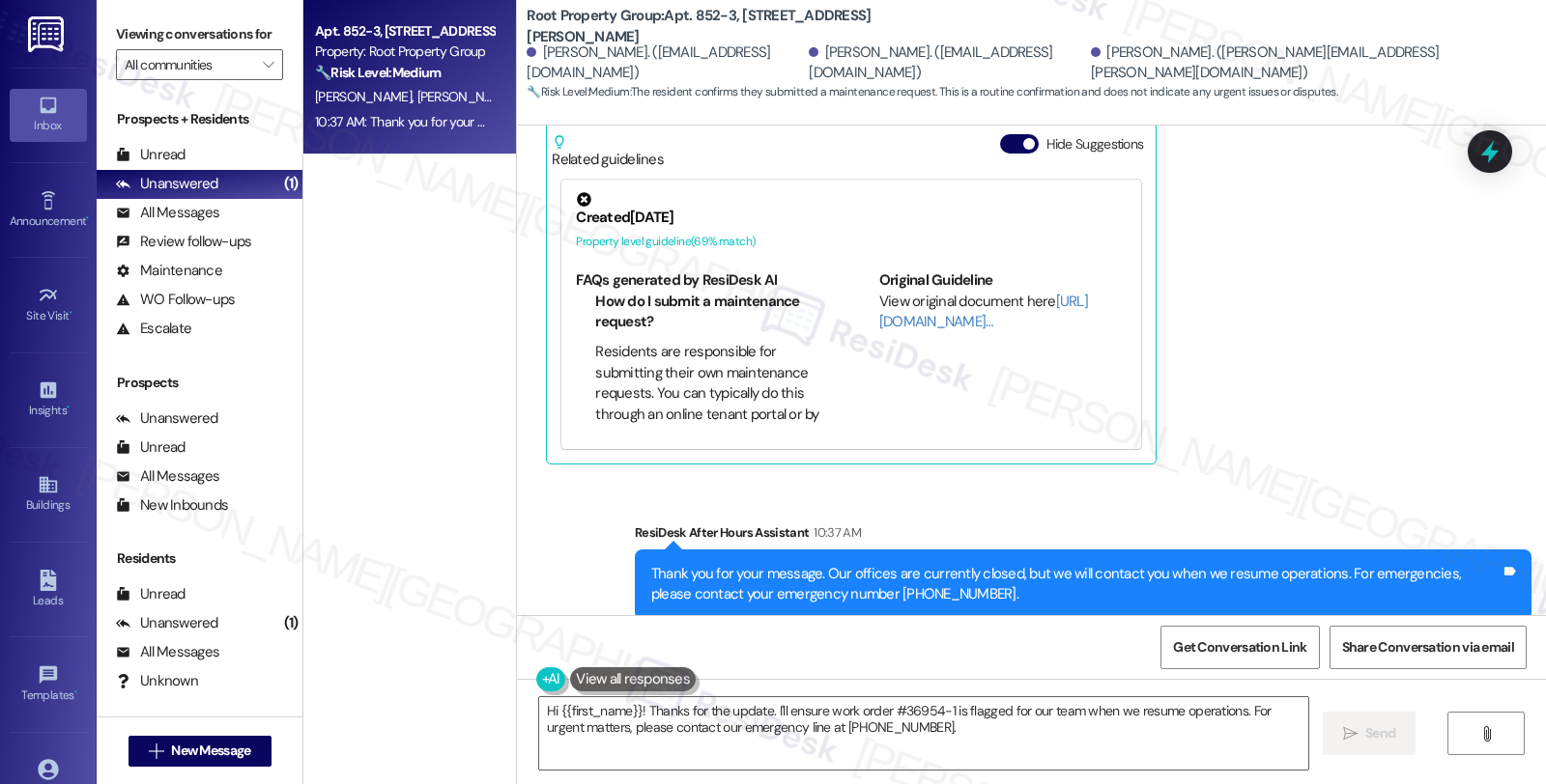
scroll to position [2388, 0]
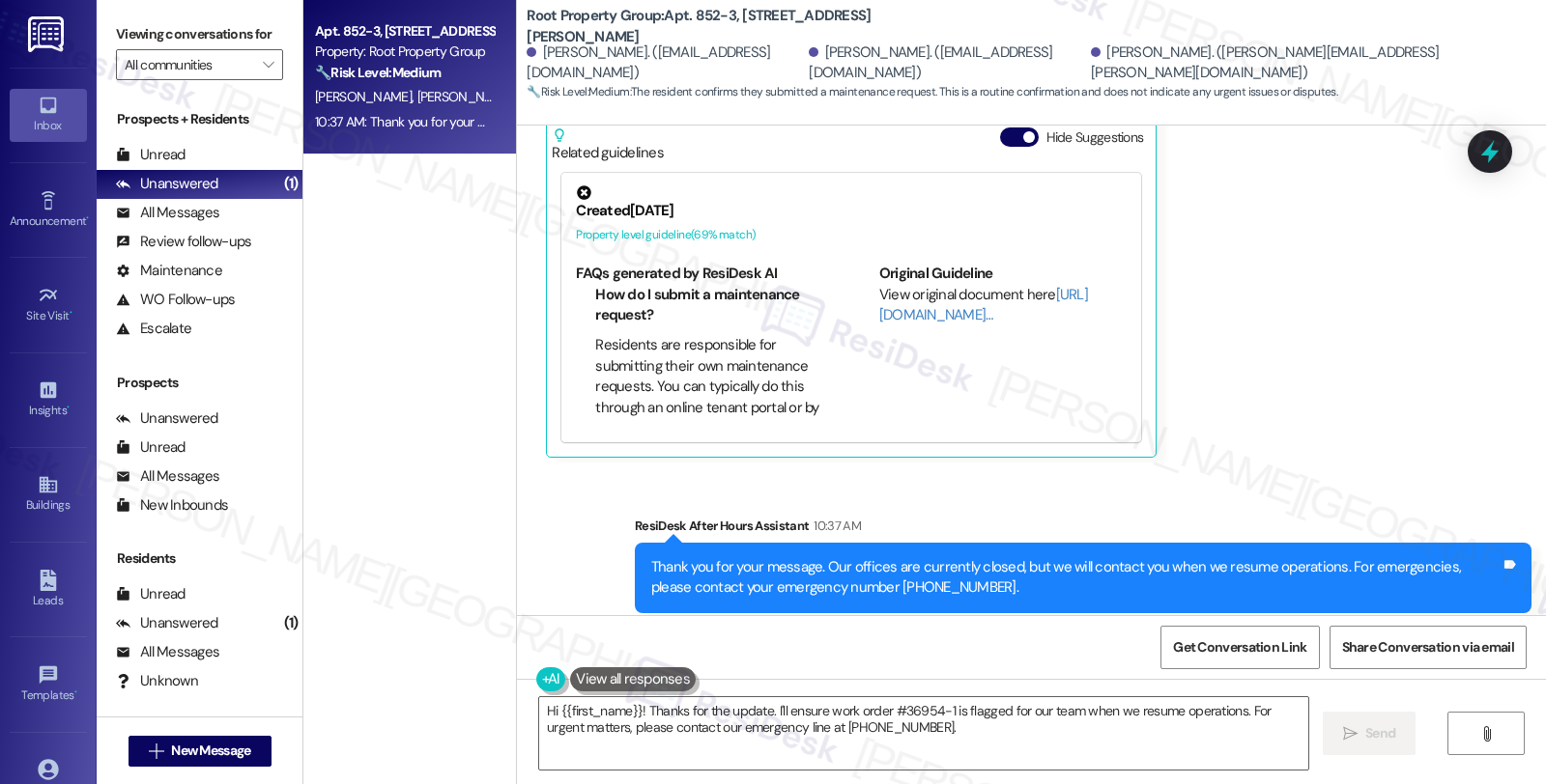
click at [1301, 353] on div "Received via SMS Emma Ohrnstein 10:36 AM Thanks! I just submitted it. The maint…" at bounding box center [1031, 218] width 1029 height 509
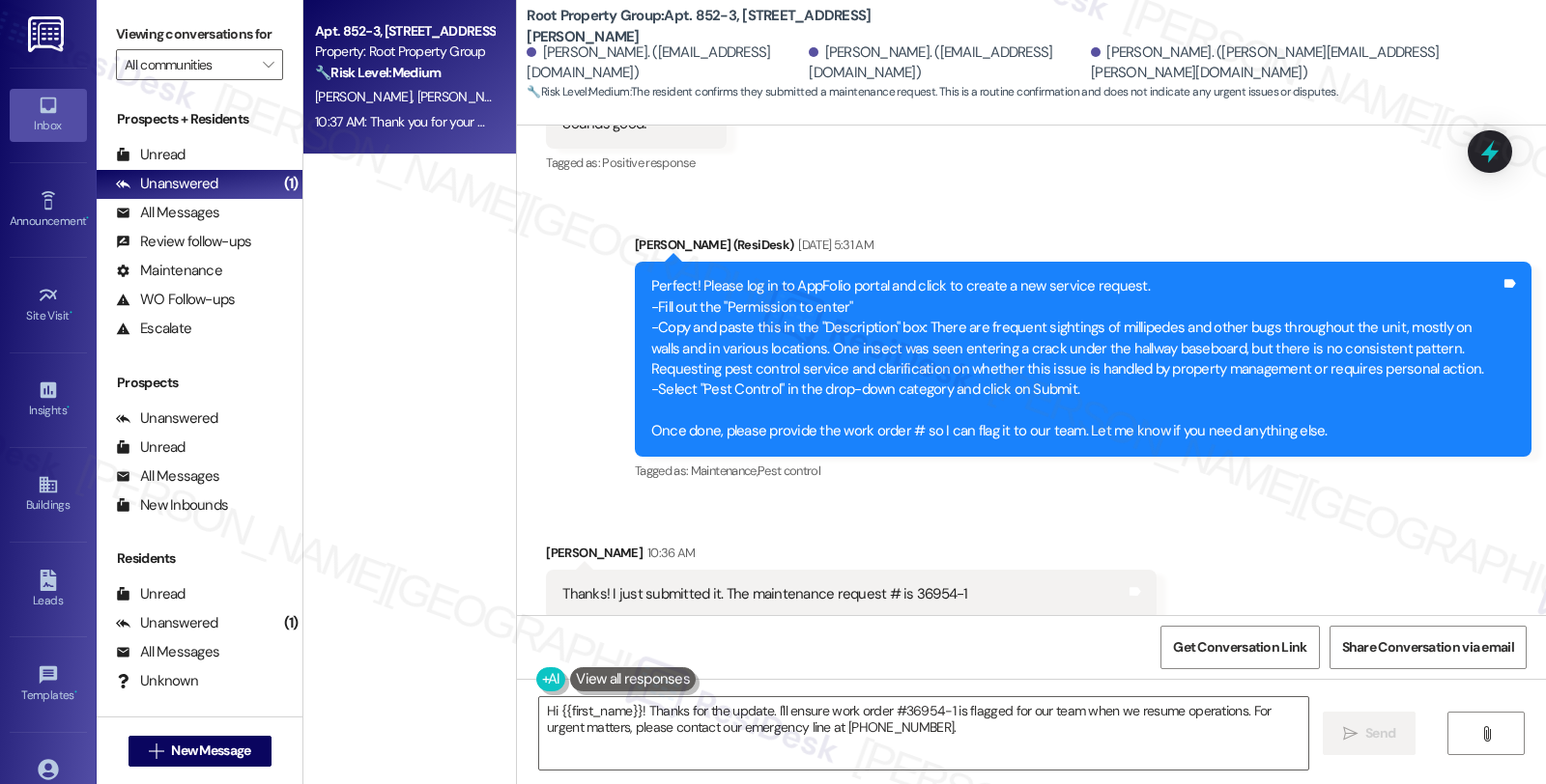
scroll to position [1851, 0]
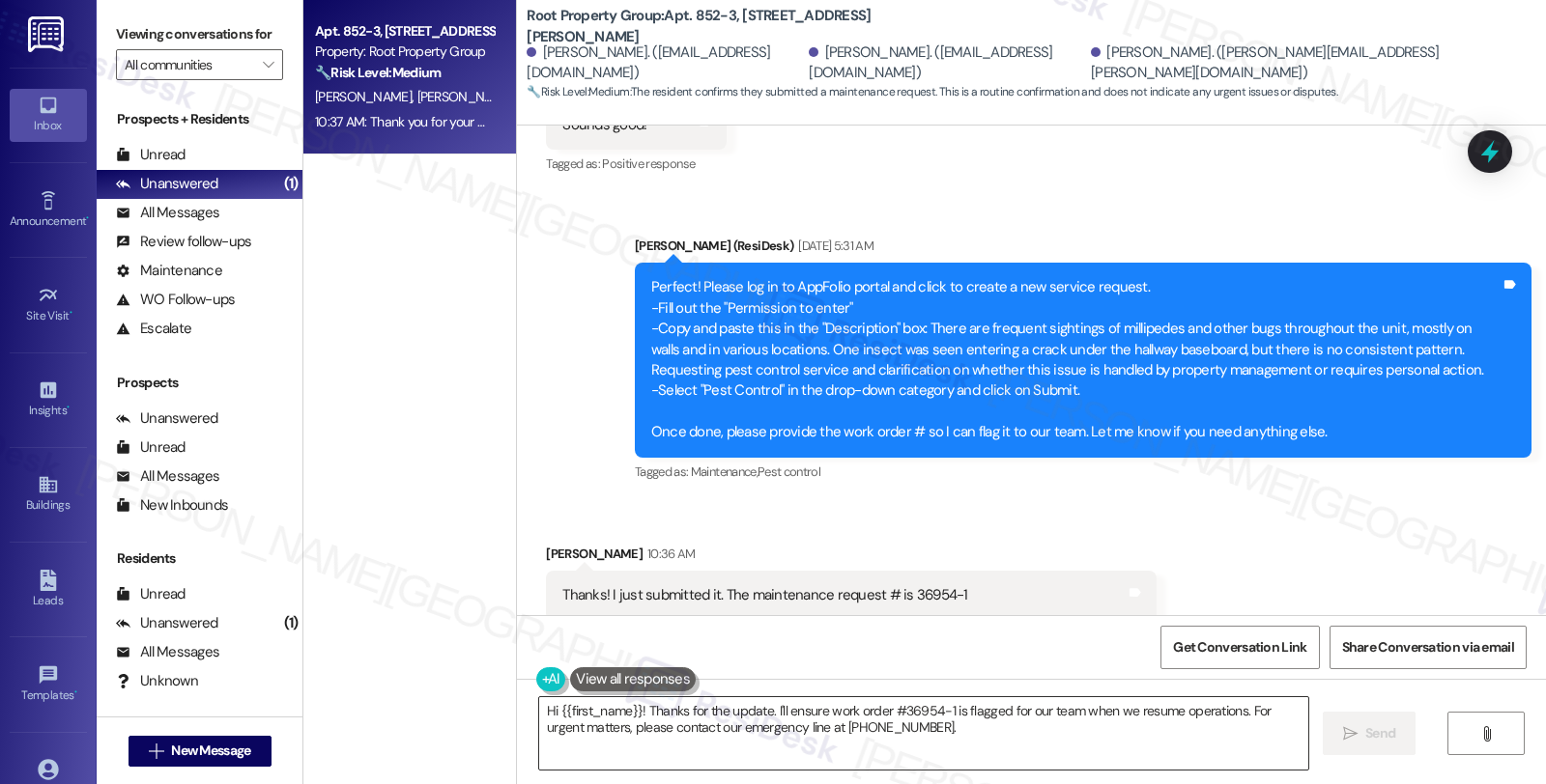
click at [539, 703] on textarea "Hi {{first_name}}! Thanks for the update. I'll ensure work order #36954-1 is fl…" at bounding box center [923, 733] width 770 height 72
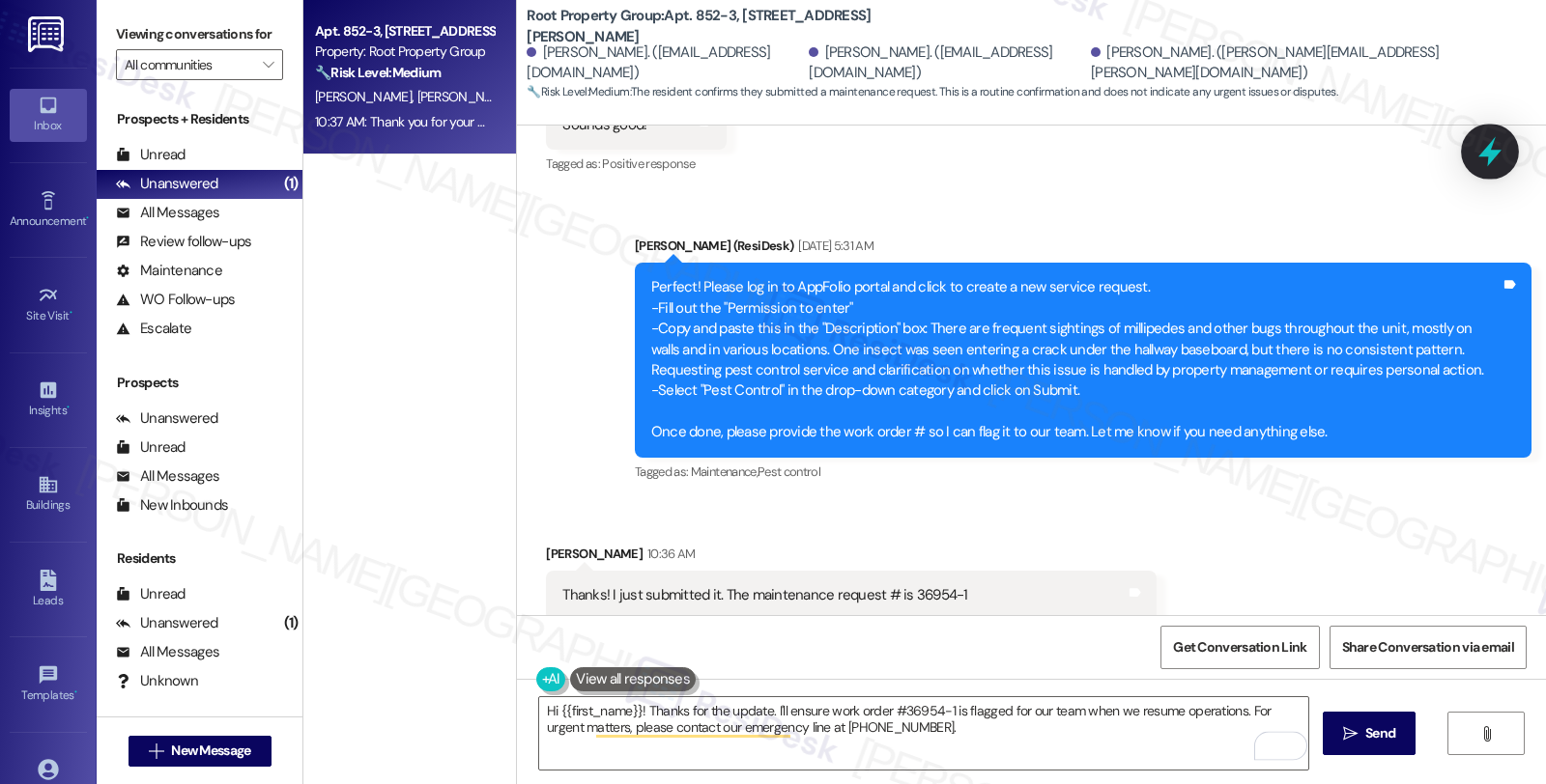
click at [1494, 143] on icon at bounding box center [1489, 151] width 33 height 33
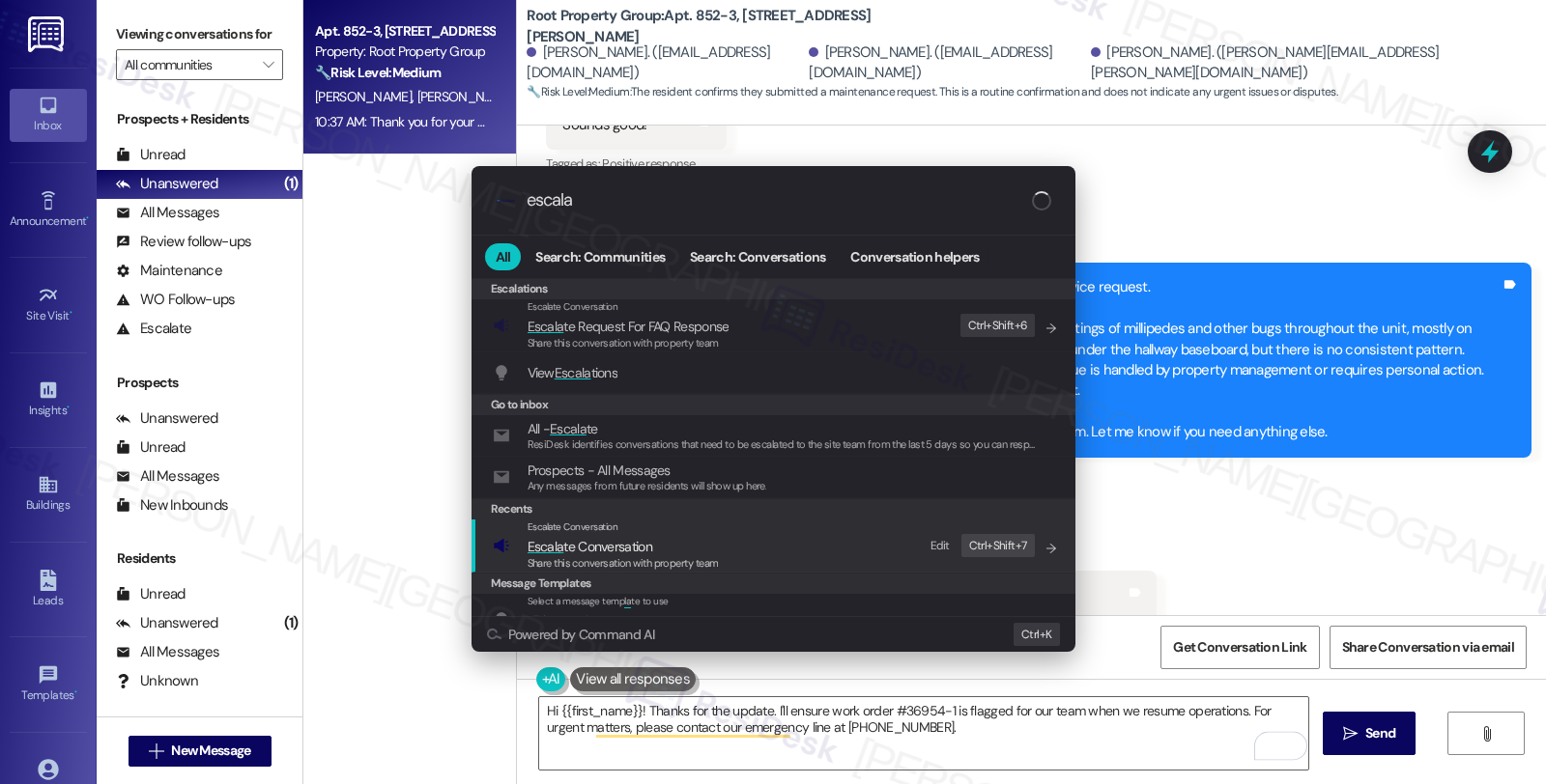
type input "escala"
click at [640, 544] on span "Escala te Conversation" at bounding box center [590, 546] width 124 height 18
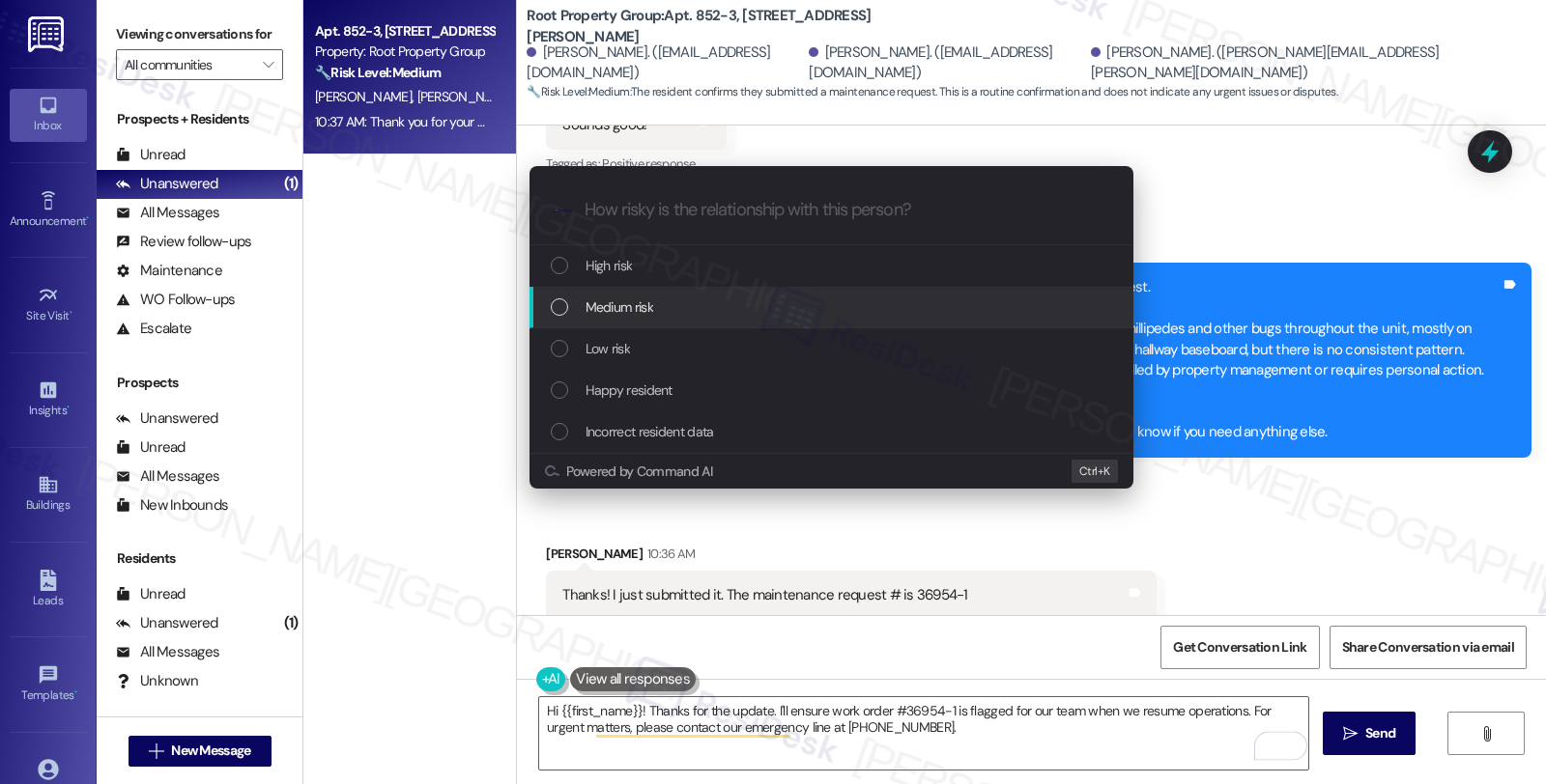
click at [657, 315] on div "Medium risk" at bounding box center [833, 308] width 565 height 22
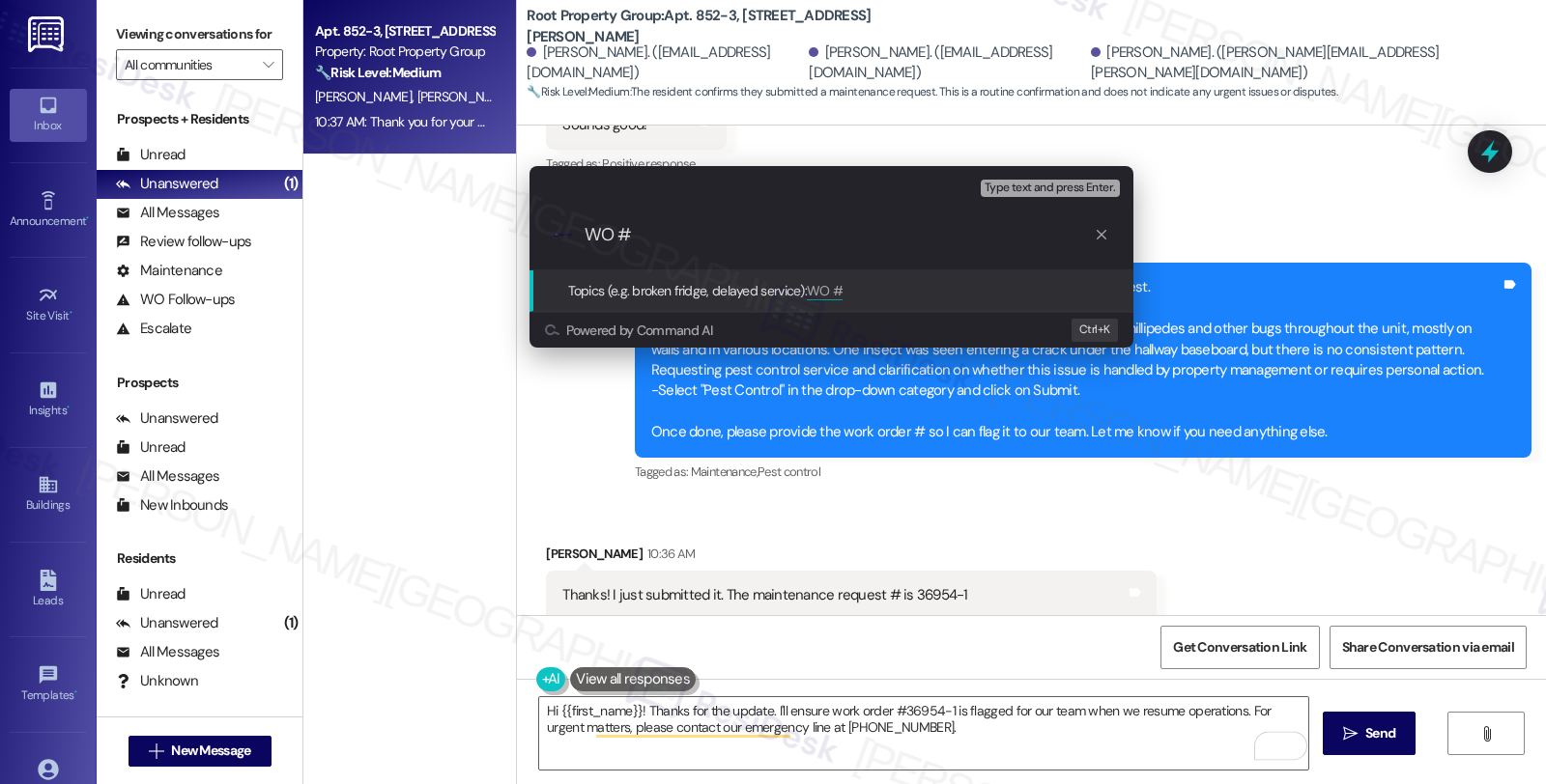
paste input "36954-1"
click at [788, 234] on input "WO #36954-1 (Pest control)" at bounding box center [839, 235] width 509 height 21
type input "WO #36954-1 (Pest control, check cracks for possible entry points)"
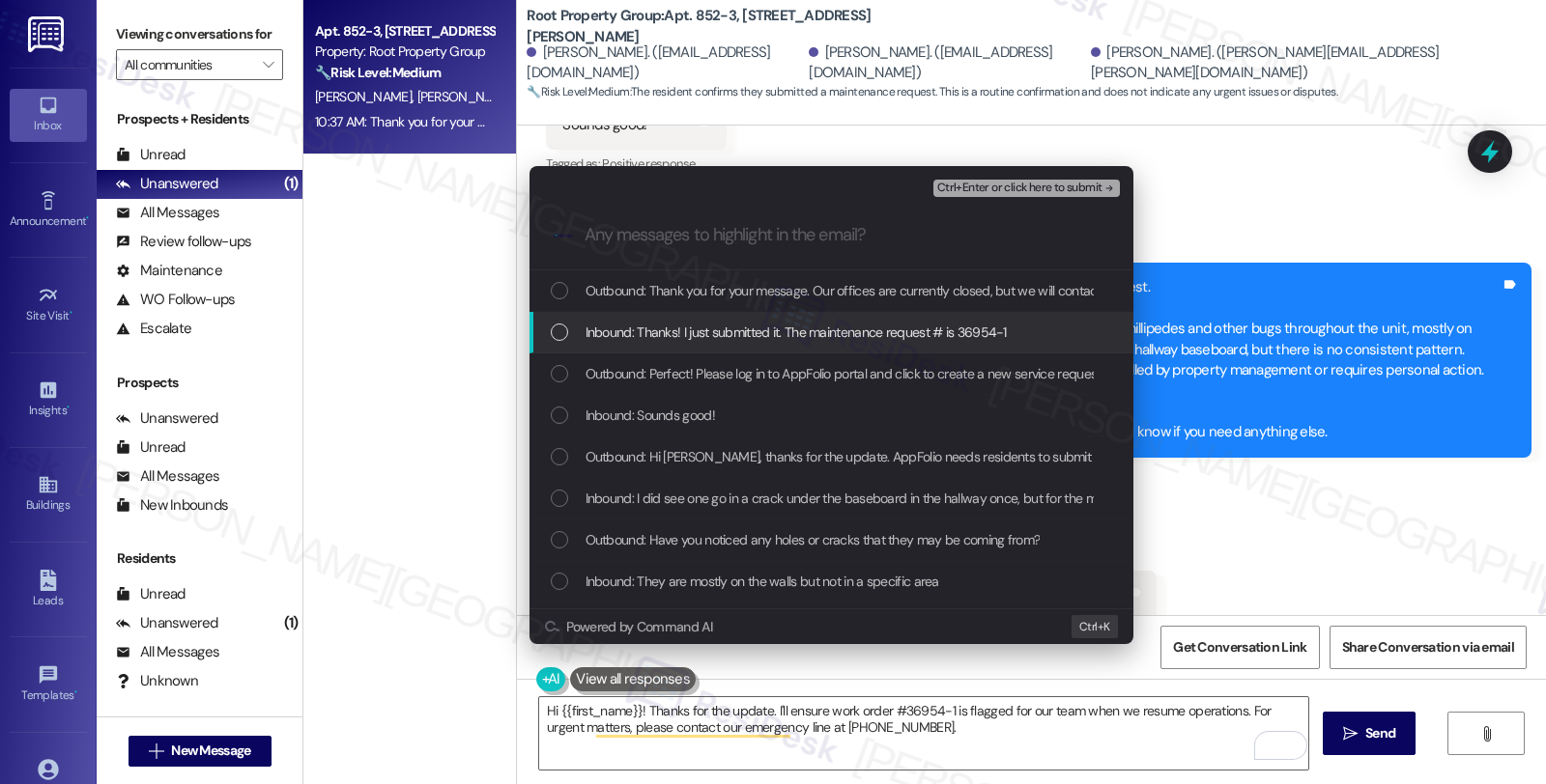
click at [671, 328] on span "Inbound: Thanks! I just submitted it. The maintenance request # is 36954-1" at bounding box center [795, 332] width 421 height 22
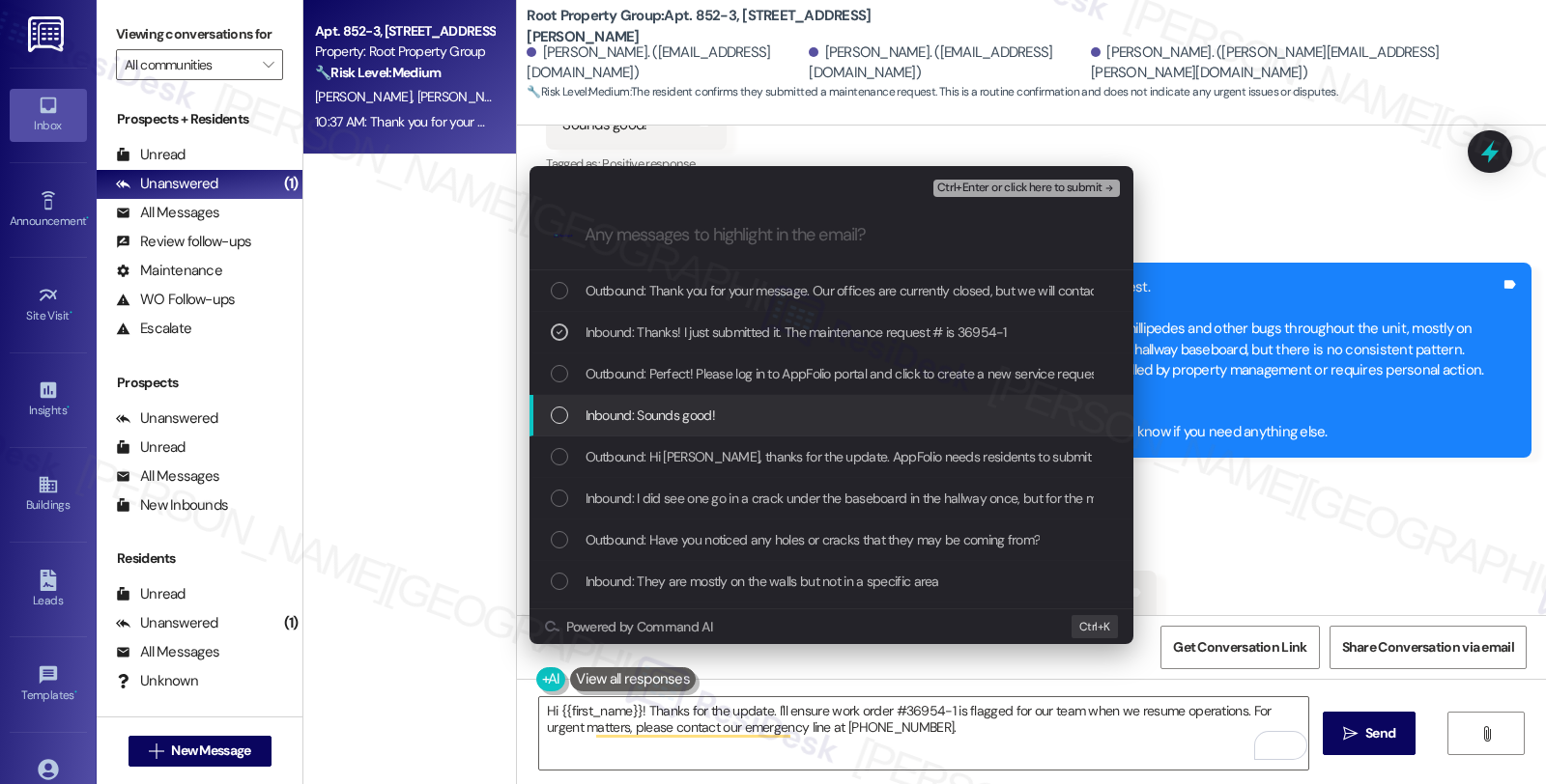
click at [671, 410] on span "Inbound: Sounds good!" at bounding box center [649, 415] width 129 height 22
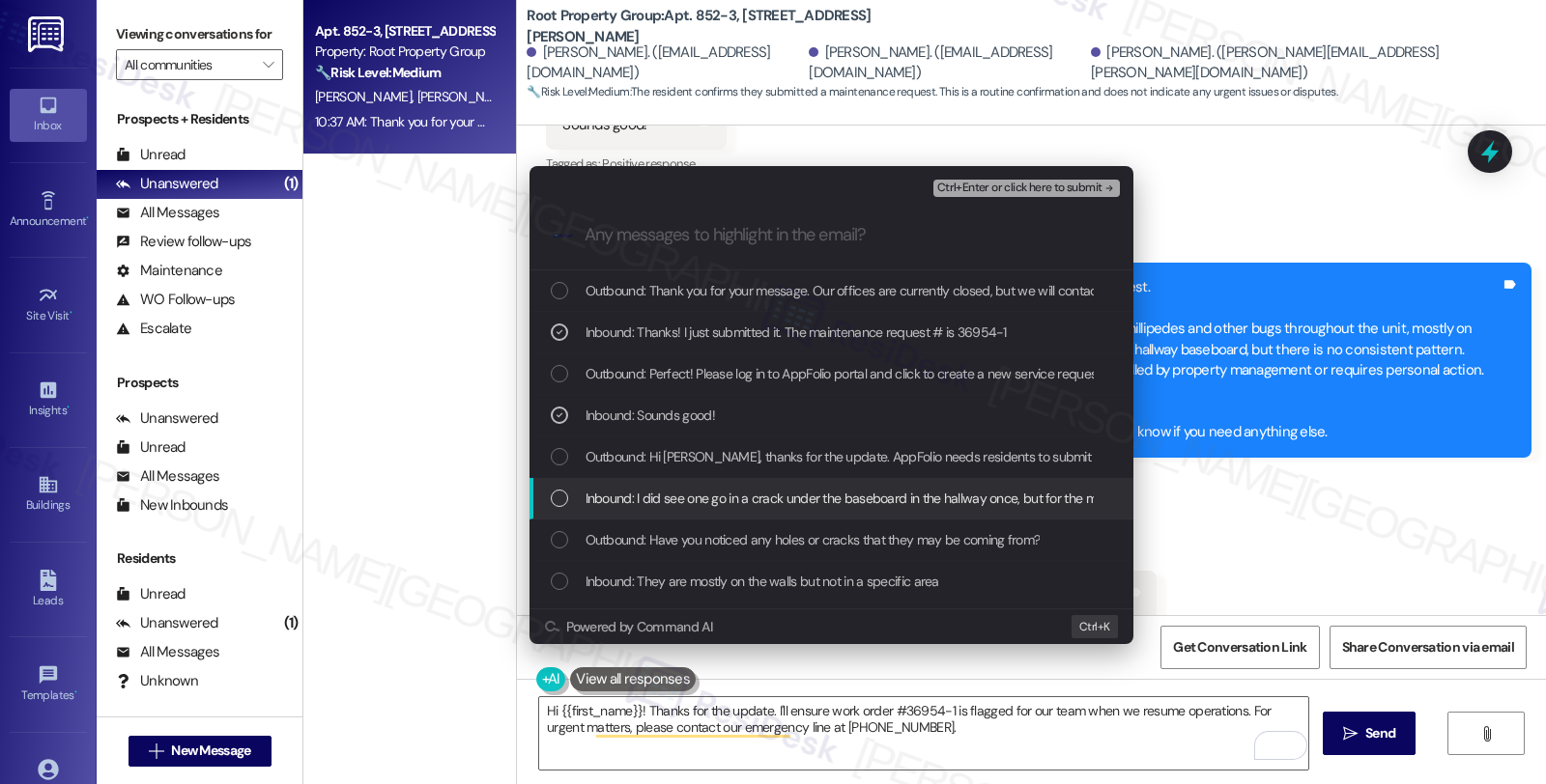
click at [671, 490] on span "Inbound: I did see one go in a crack under the baseboard in the hallway once, b…" at bounding box center [914, 499] width 657 height 22
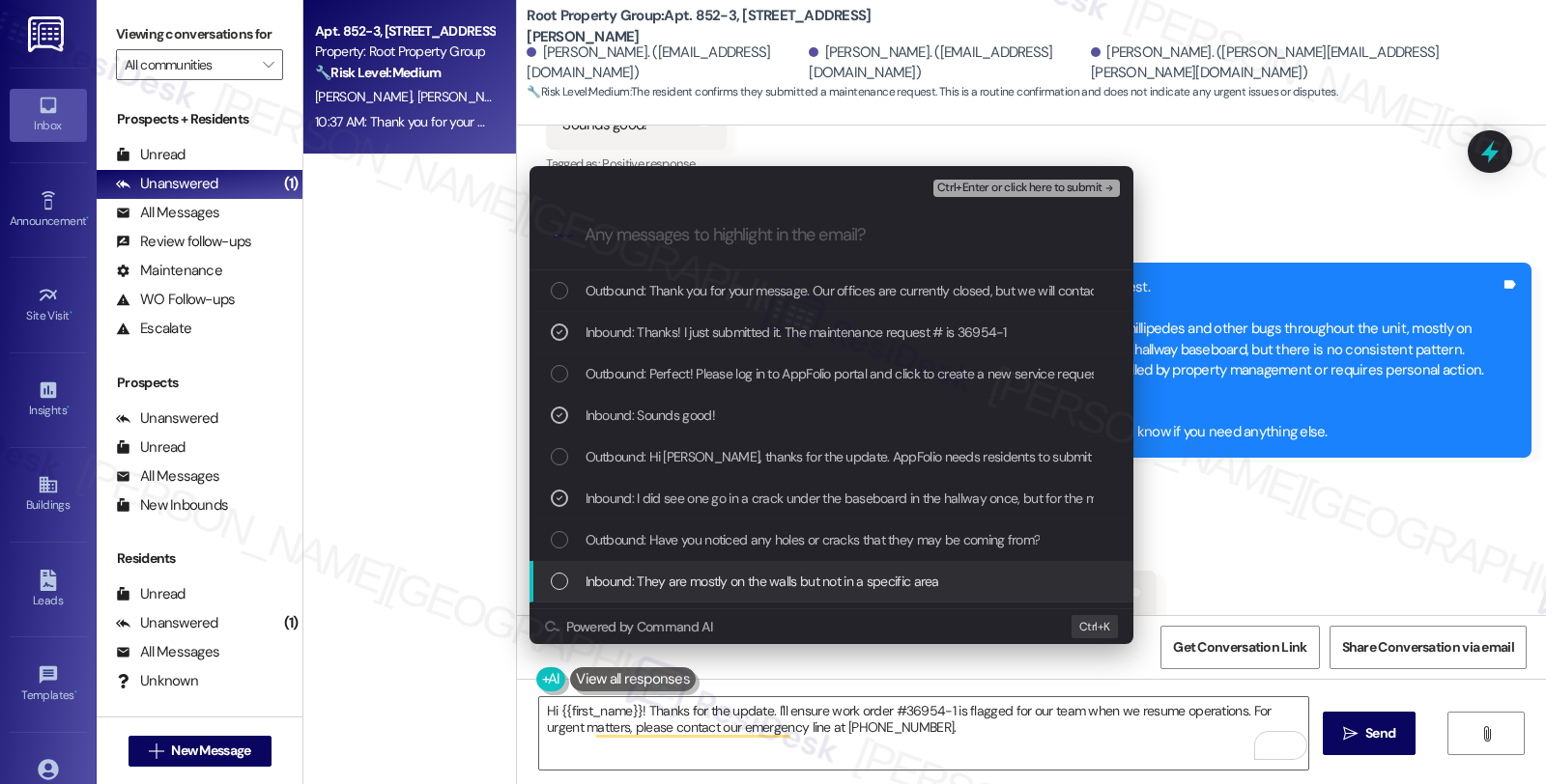
click at [857, 580] on span "Inbound: They are mostly on the walls but not in a specific area" at bounding box center [762, 582] width 353 height 22
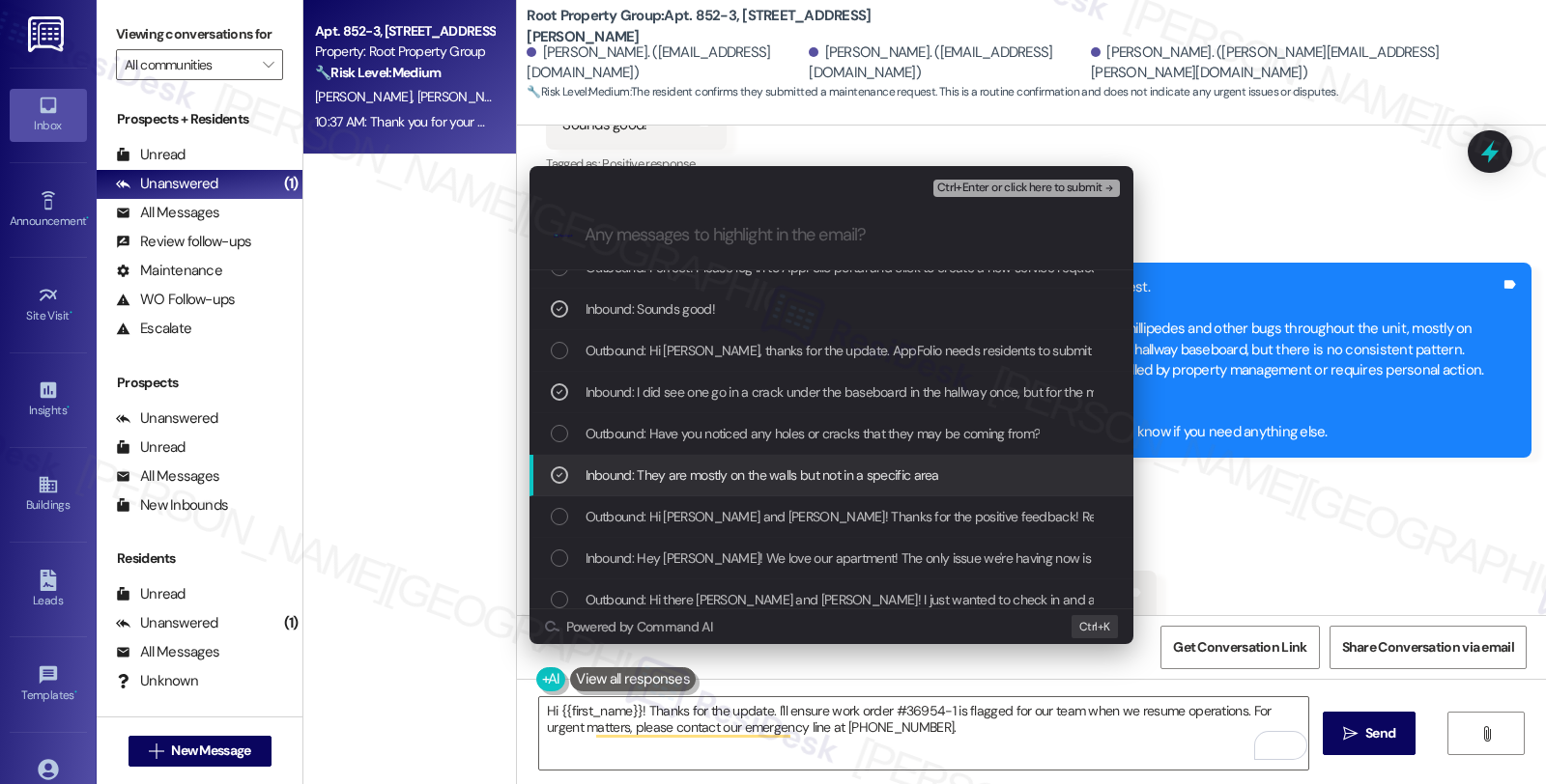
scroll to position [107, 0]
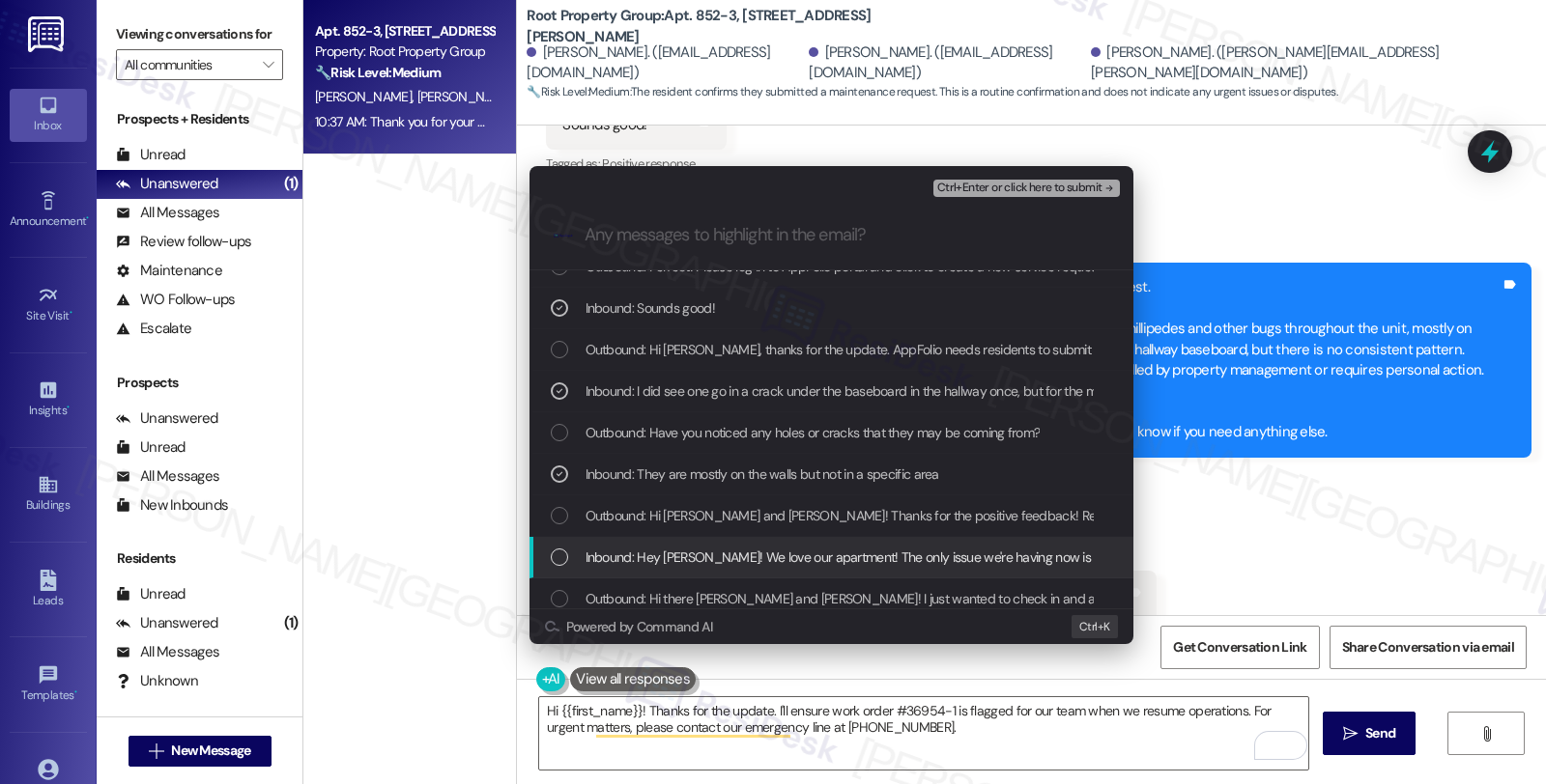
click at [797, 547] on span "Inbound: Hey Sarah! We love our apartment! The only issue we're having now is w…" at bounding box center [1556, 557] width 1943 height 22
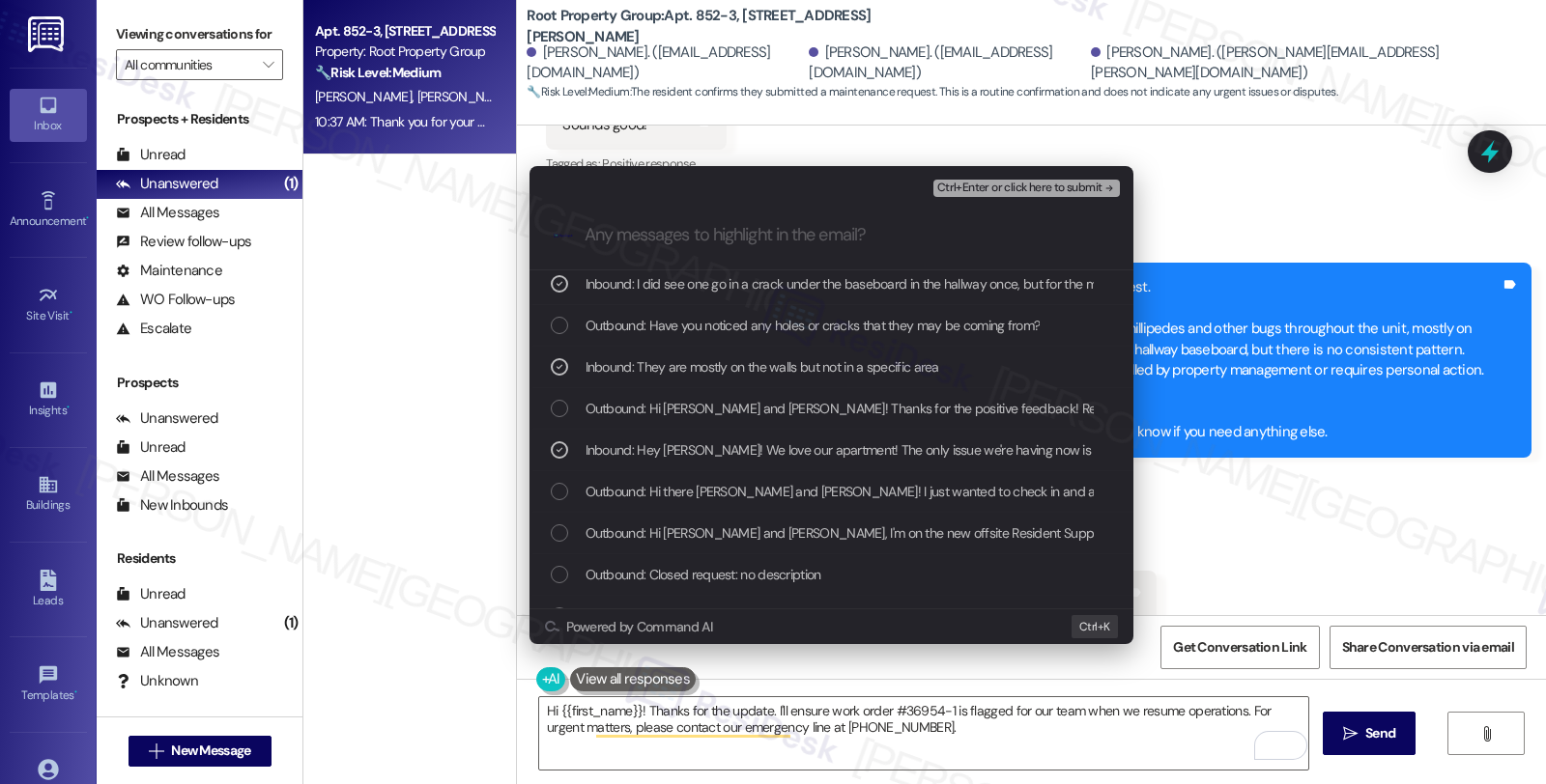
scroll to position [321, 0]
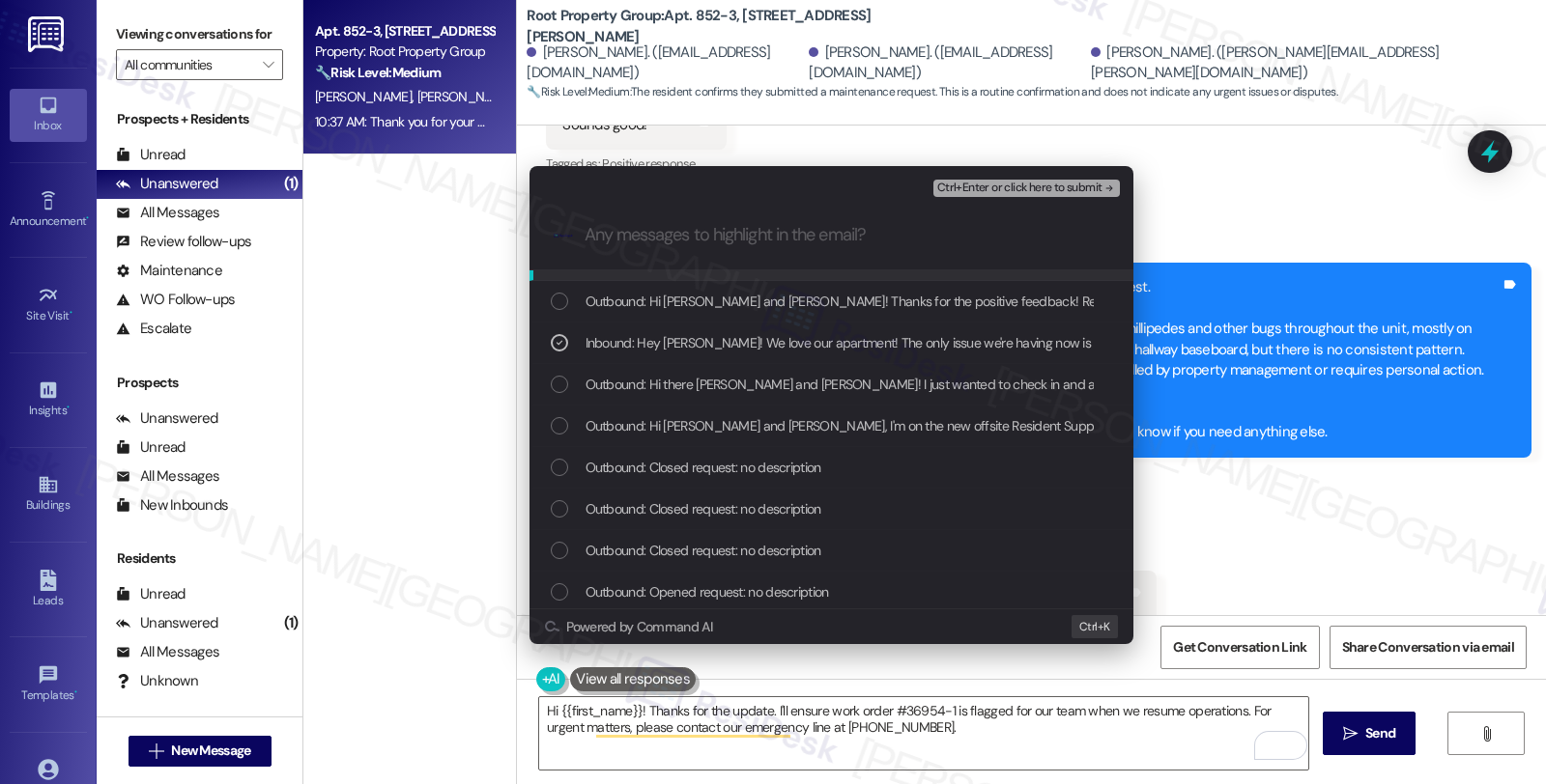
click at [1014, 185] on span "Ctrl+Enter or click here to submit" at bounding box center [1019, 188] width 165 height 14
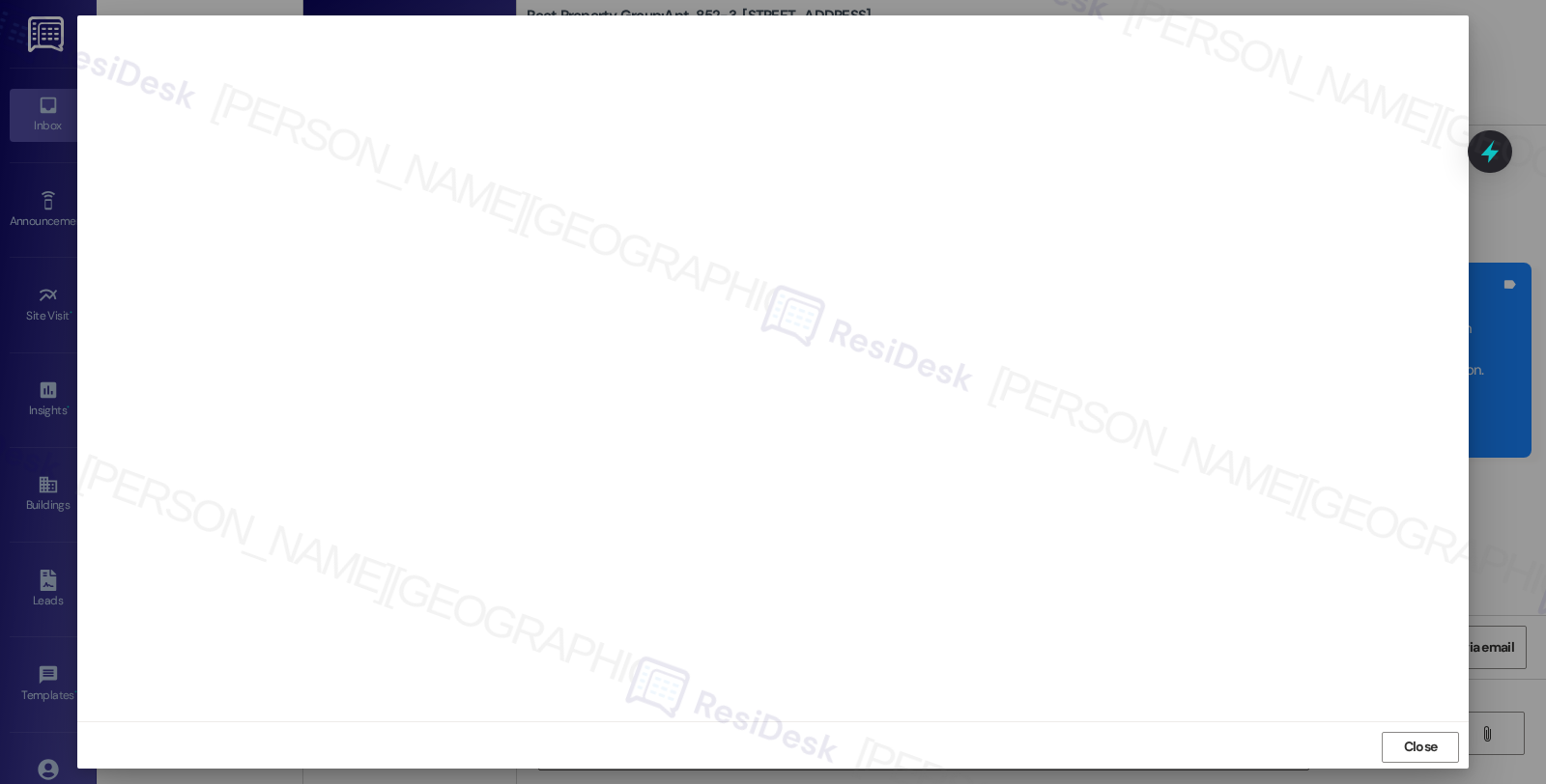
scroll to position [3, 0]
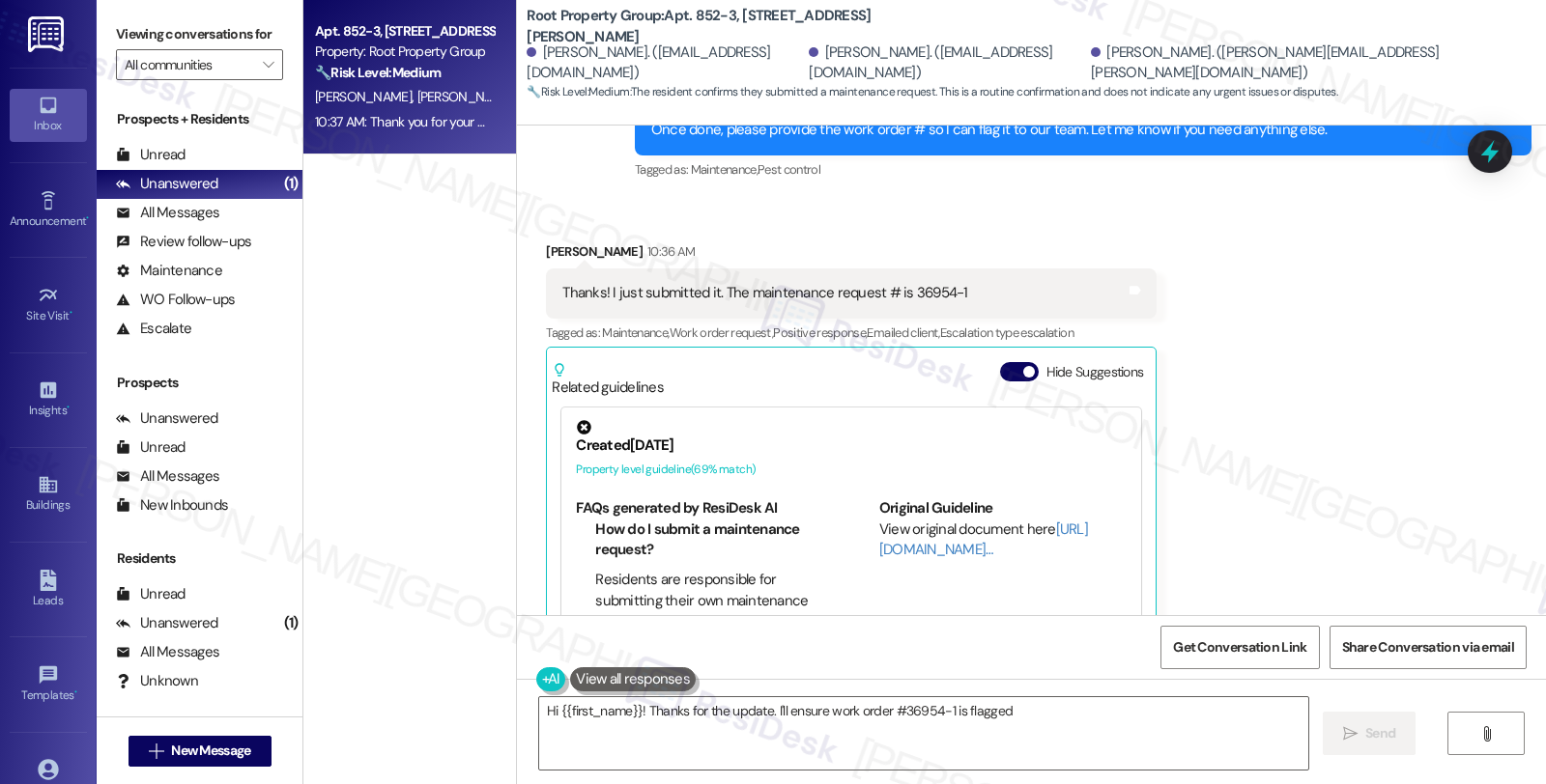
scroll to position [2204, 0]
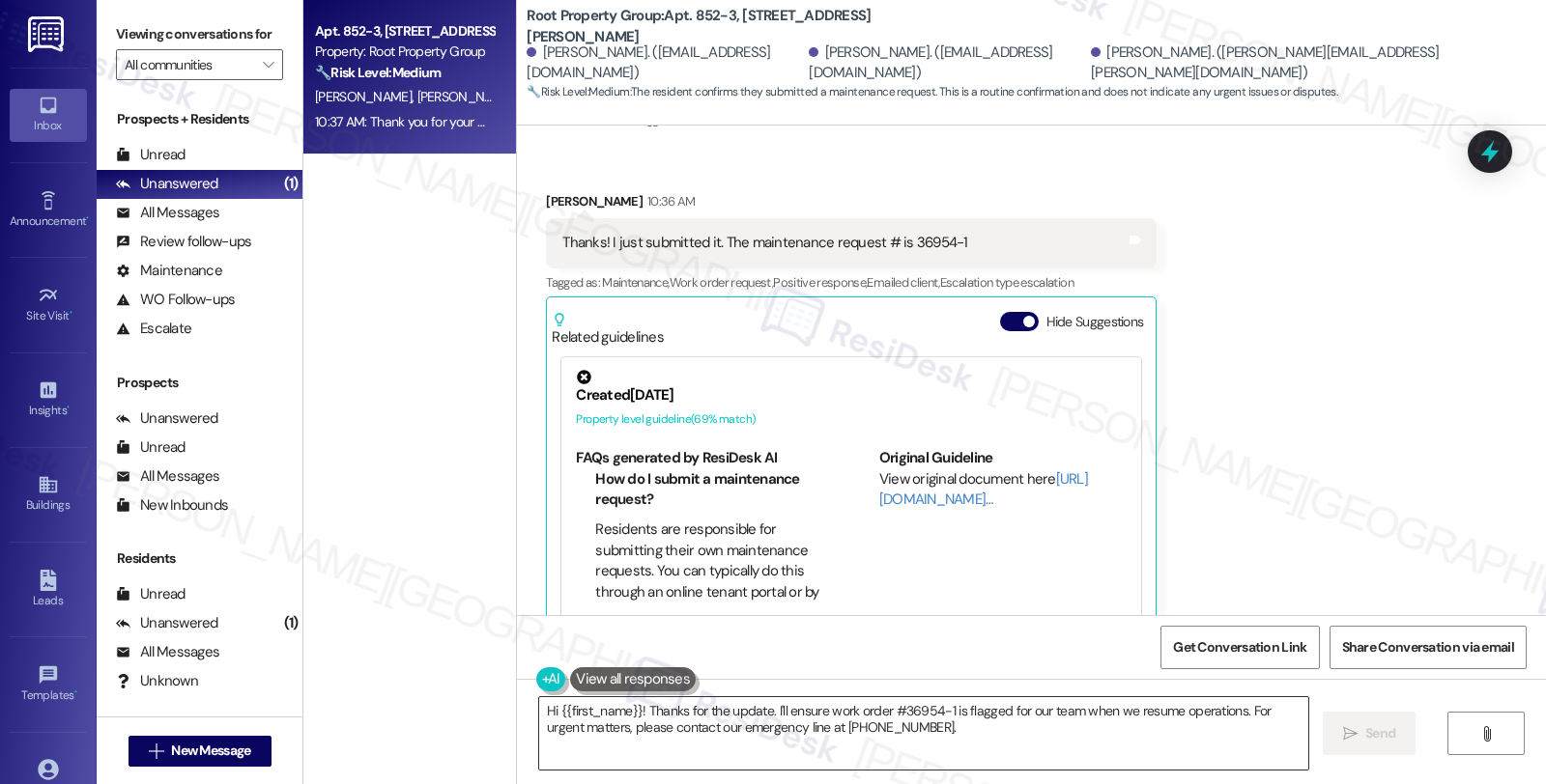
click at [931, 741] on textarea "Hi {{first_name}}! Thanks for the update. I'll ensure work order #36954-1 is fl…" at bounding box center [923, 733] width 770 height 72
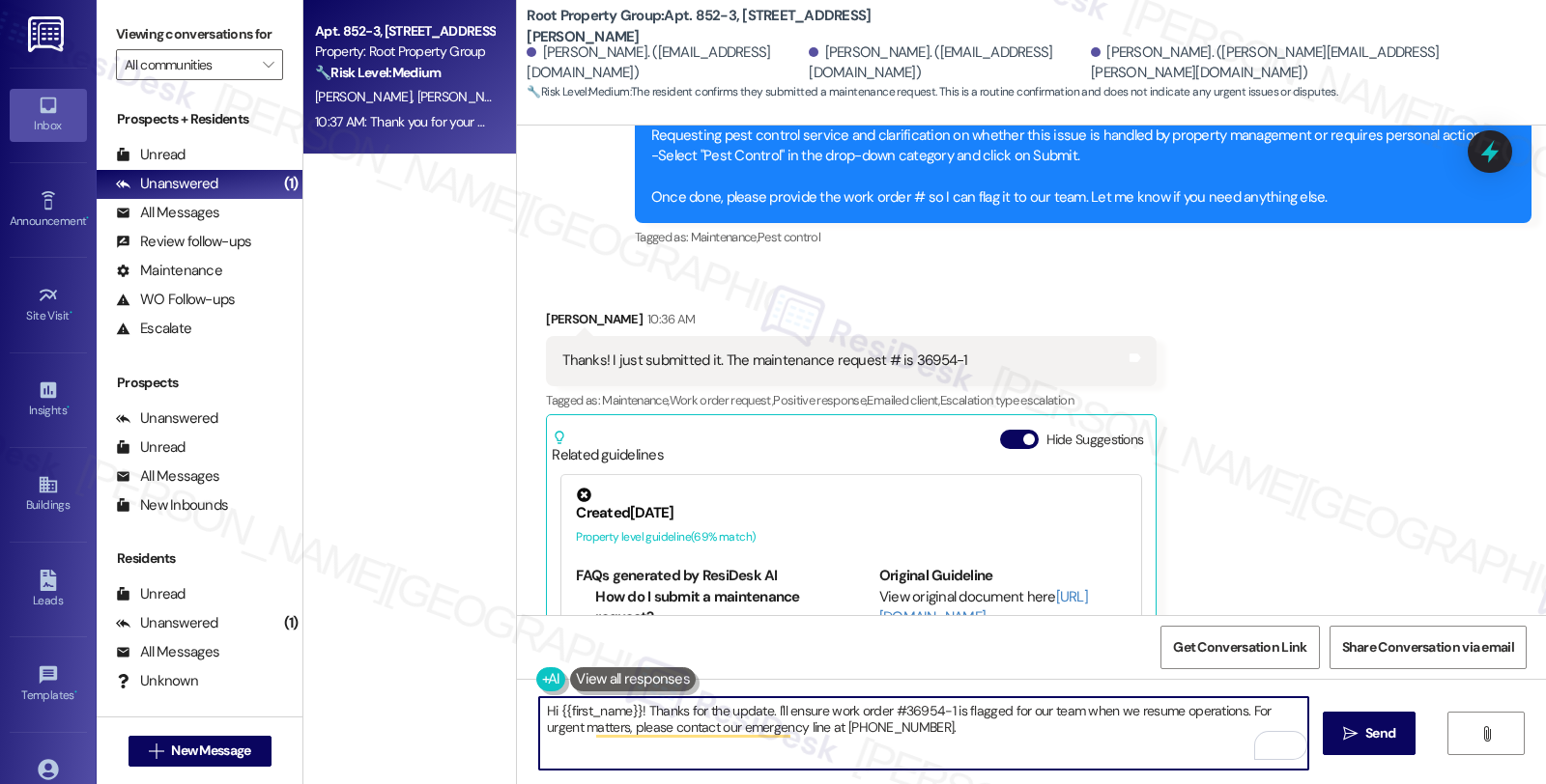
scroll to position [2067, 0]
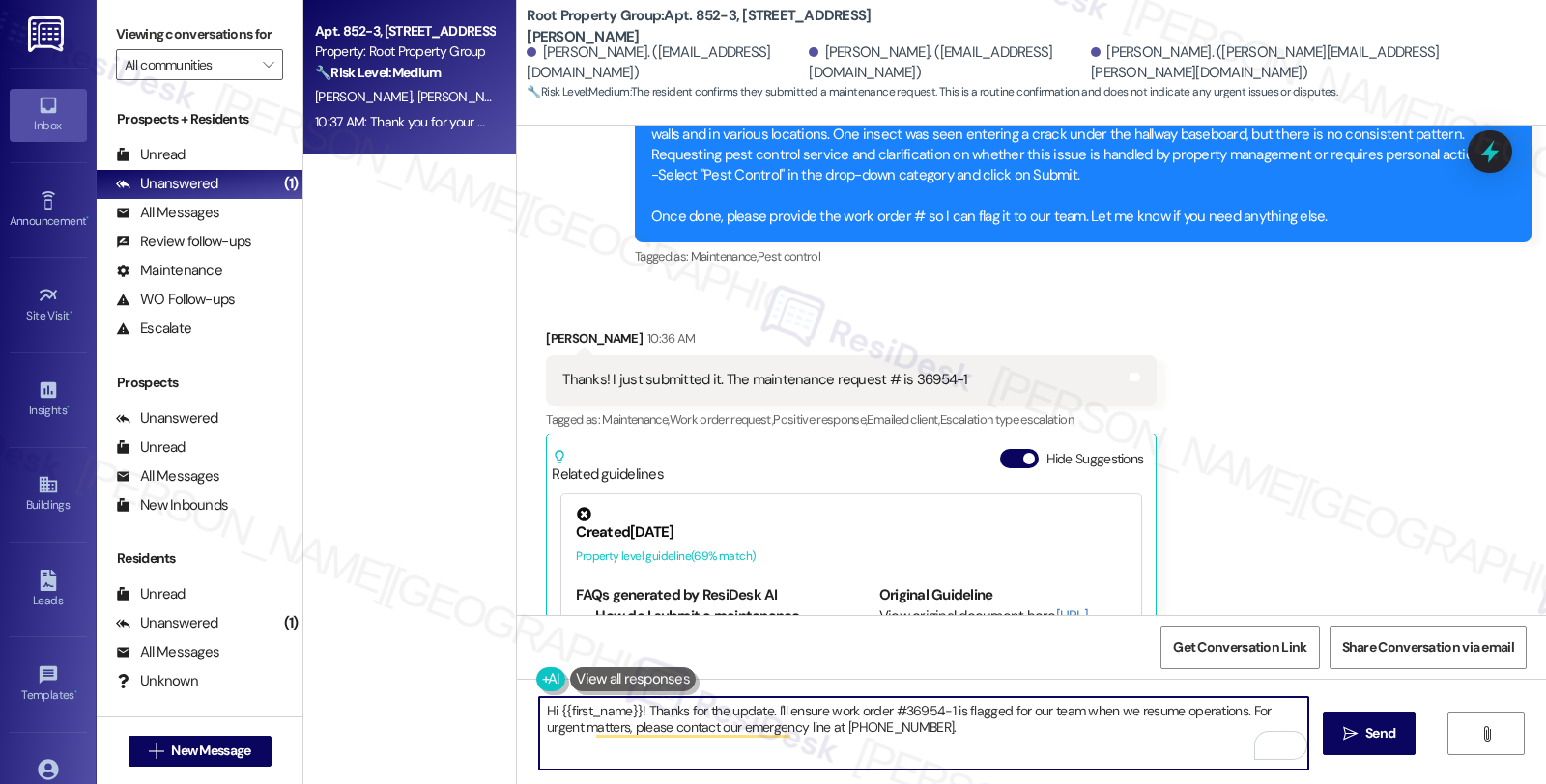
click at [556, 328] on div "[PERSON_NAME] 10:36 AM" at bounding box center [850, 341] width 611 height 27
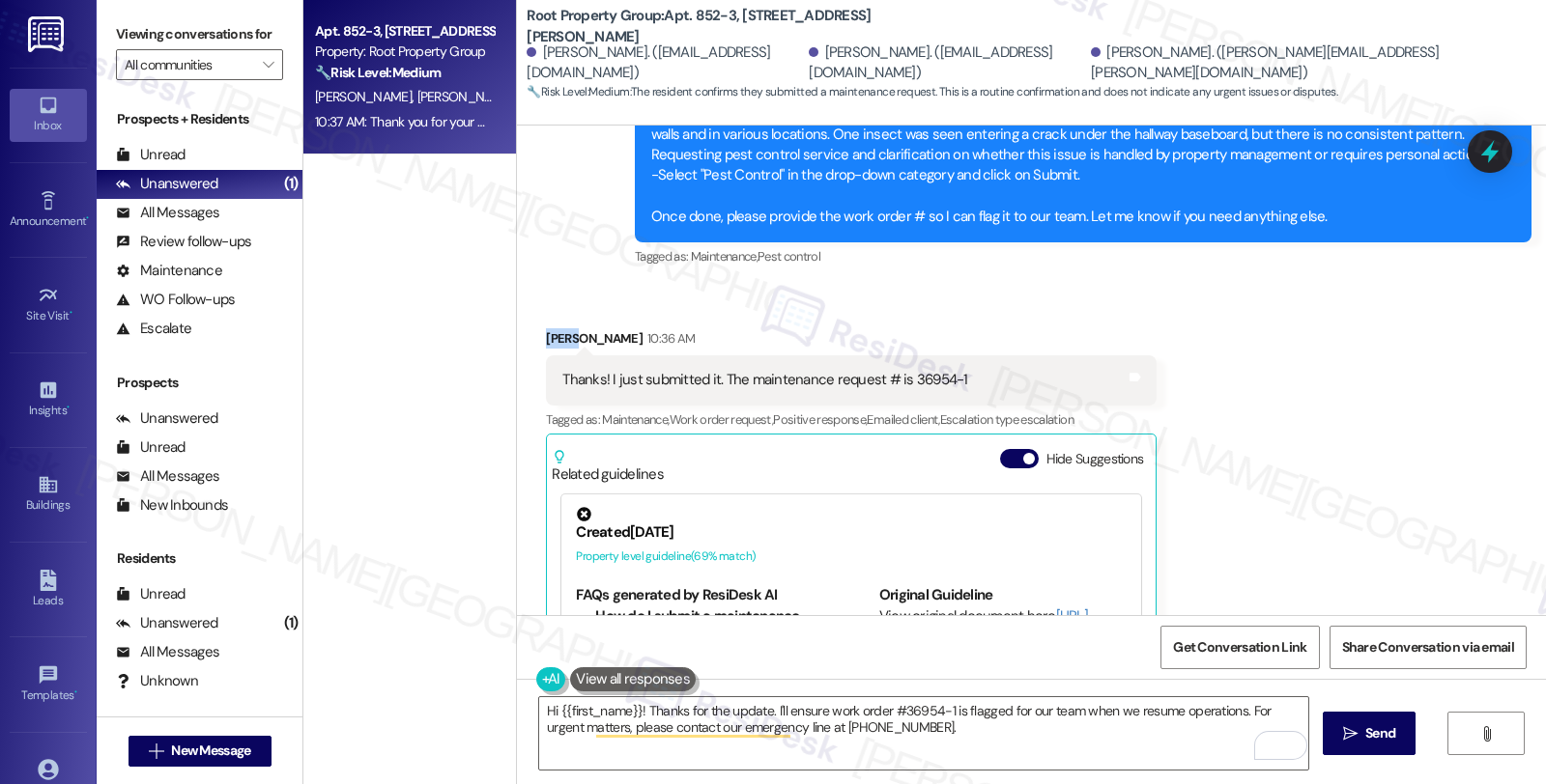
click at [556, 328] on div "[PERSON_NAME] 10:36 AM" at bounding box center [850, 341] width 611 height 27
copy div "[PERSON_NAME]"
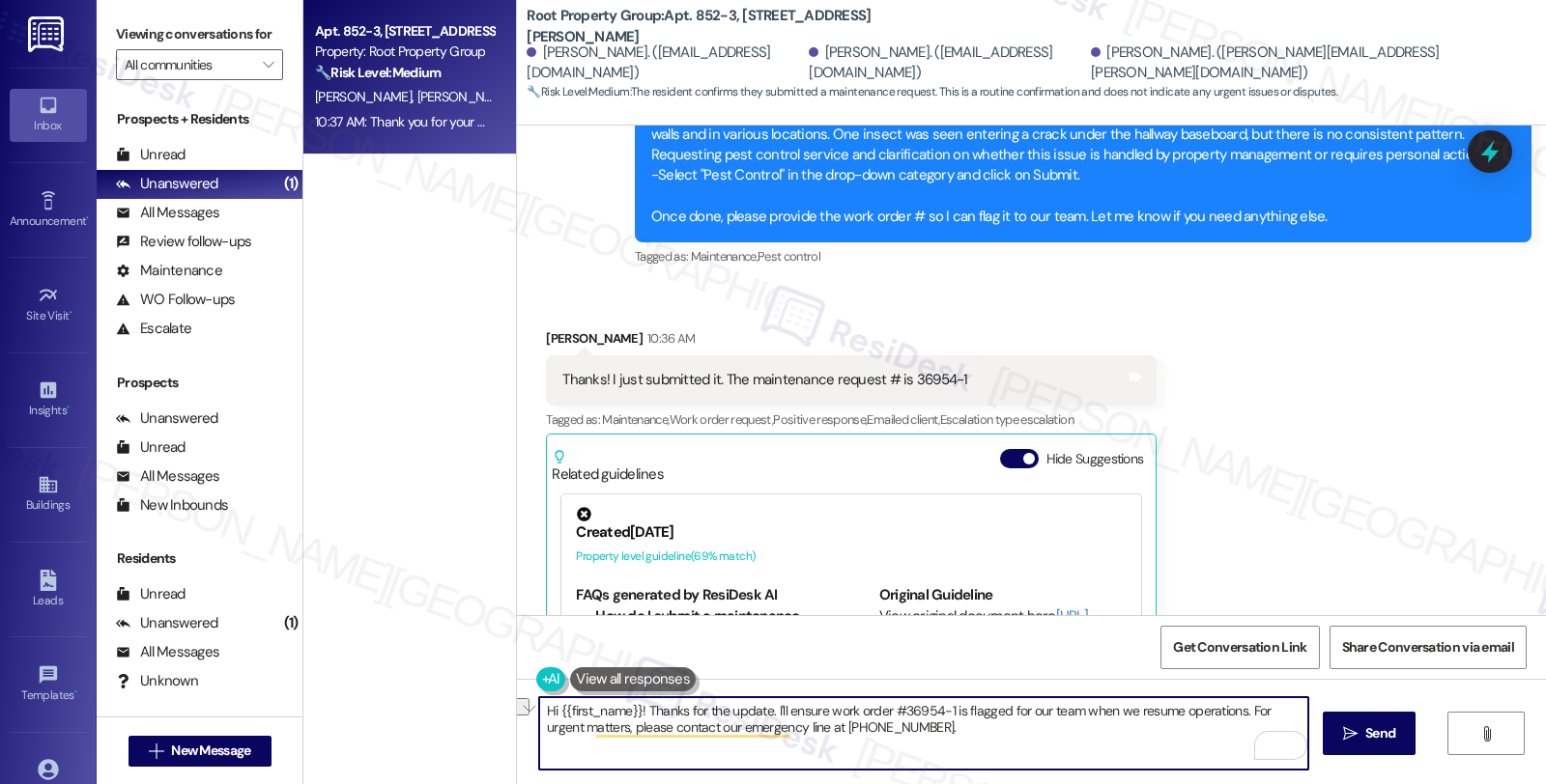
drag, startPoint x: 633, startPoint y: 711, endPoint x: 516, endPoint y: 702, distance: 117.3
click at [529, 702] on div "Hi {{first_name}}! Thanks for the update. I'll ensure work order #36954-1 is fl…" at bounding box center [914, 733] width 771 height 74
click at [655, 713] on textarea "Thanks for the update. I'll ensure work order #36954-1 is flagged for our team …" at bounding box center [923, 733] width 770 height 72
paste textarea "[PERSON_NAME]"
click at [699, 711] on textarea "Thanks for the update, [PERSON_NAME]. I'll ensure work order #36954-1 is flagge…" at bounding box center [923, 733] width 770 height 72
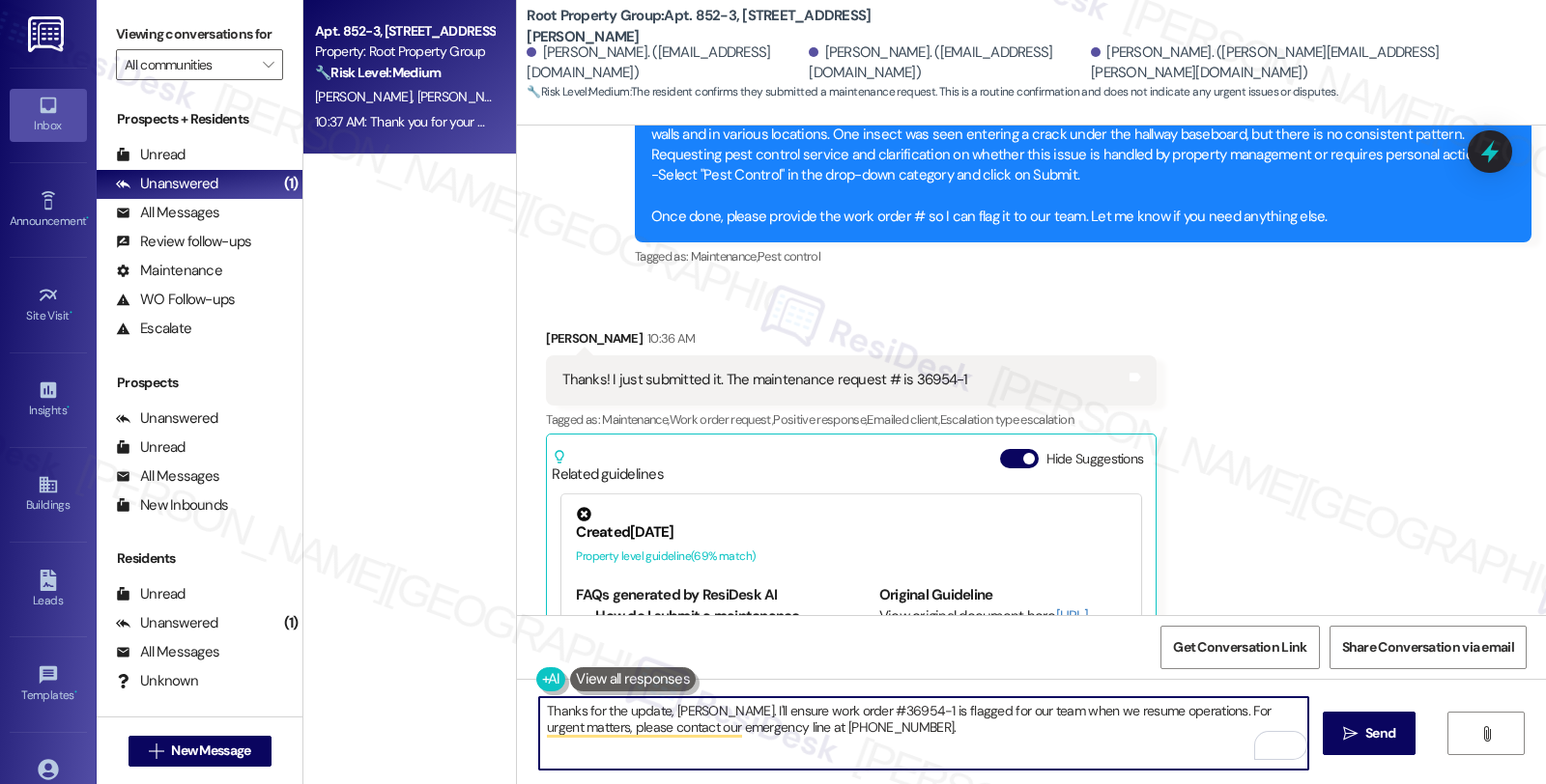
click at [703, 712] on textarea "Thanks for the update, [PERSON_NAME]. I'll ensure work order #36954-1 is flagge…" at bounding box center [923, 733] width 770 height 72
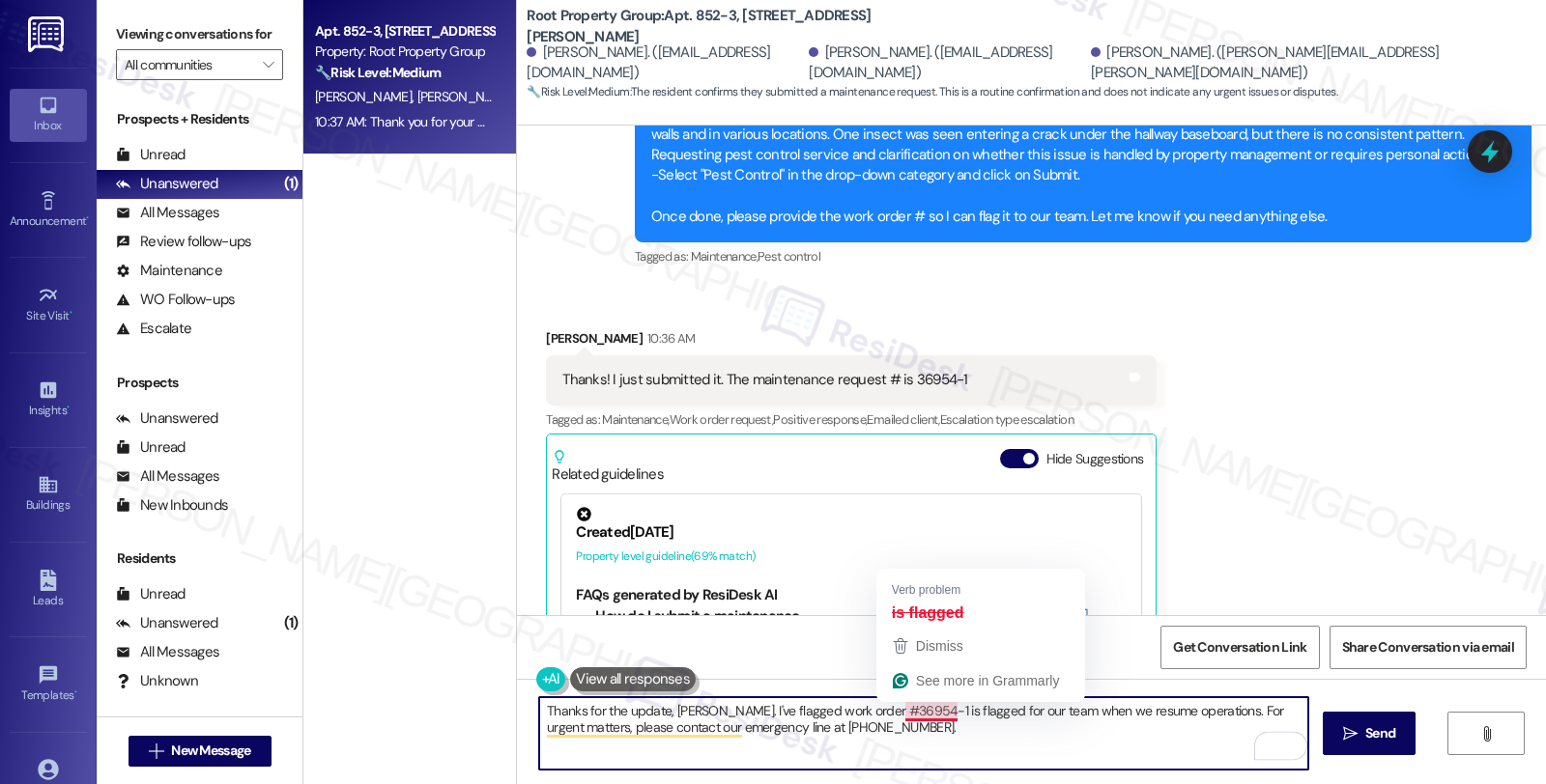
click at [892, 710] on textarea "Thanks for the update, [PERSON_NAME]. I've flagged work order #36954-1 is flagg…" at bounding box center [923, 733] width 770 height 72
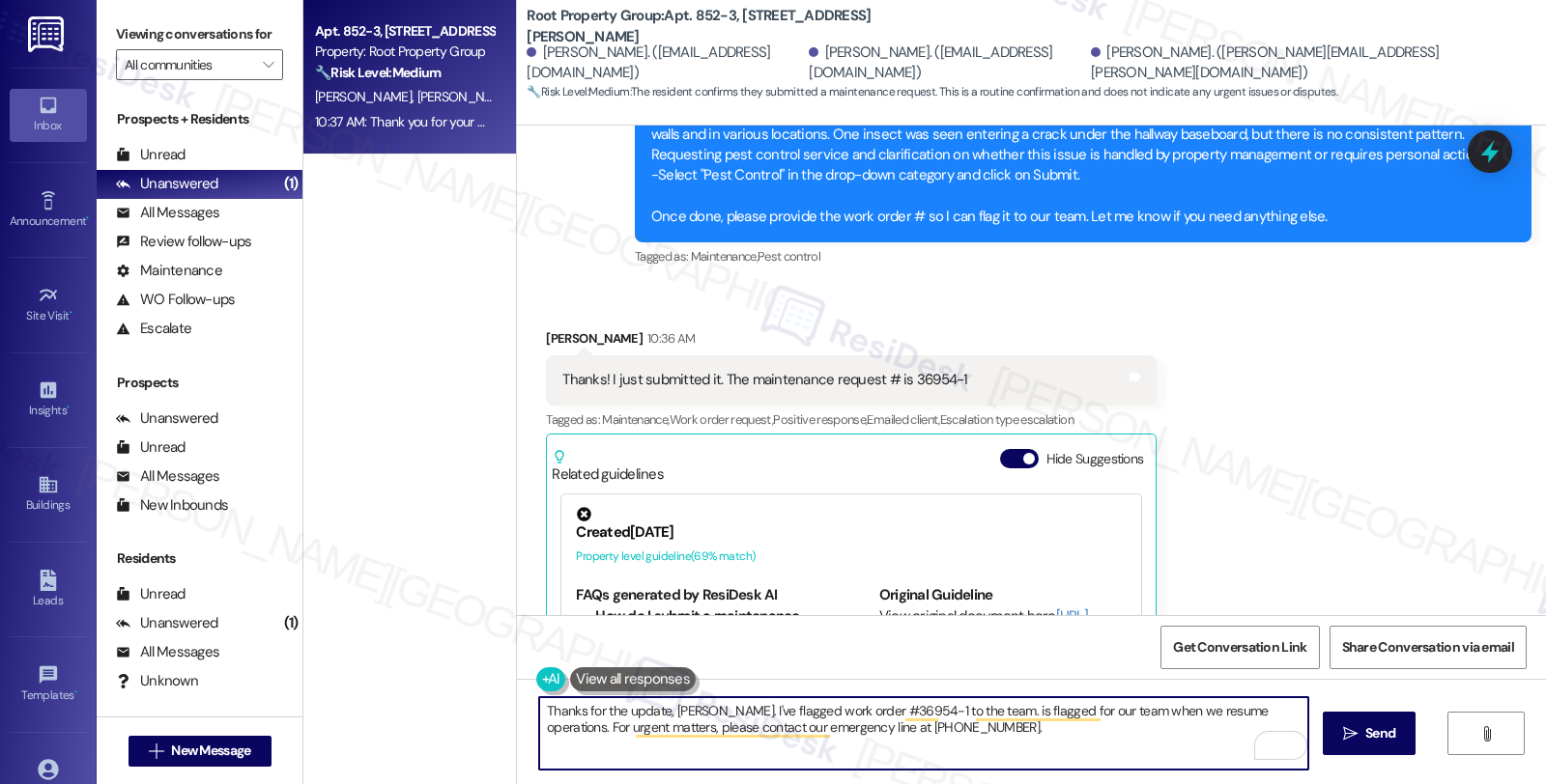
click at [1041, 735] on textarea "Thanks for the update, [PERSON_NAME]. I've flagged work order #36954-1 to the t…" at bounding box center [923, 733] width 770 height 72
paste textarea "Should you have other concerns, please feel free to reach out. Have a great day!"
type textarea "Thanks for the update, [PERSON_NAME]. I've flagged work order #36954-1 to the t…"
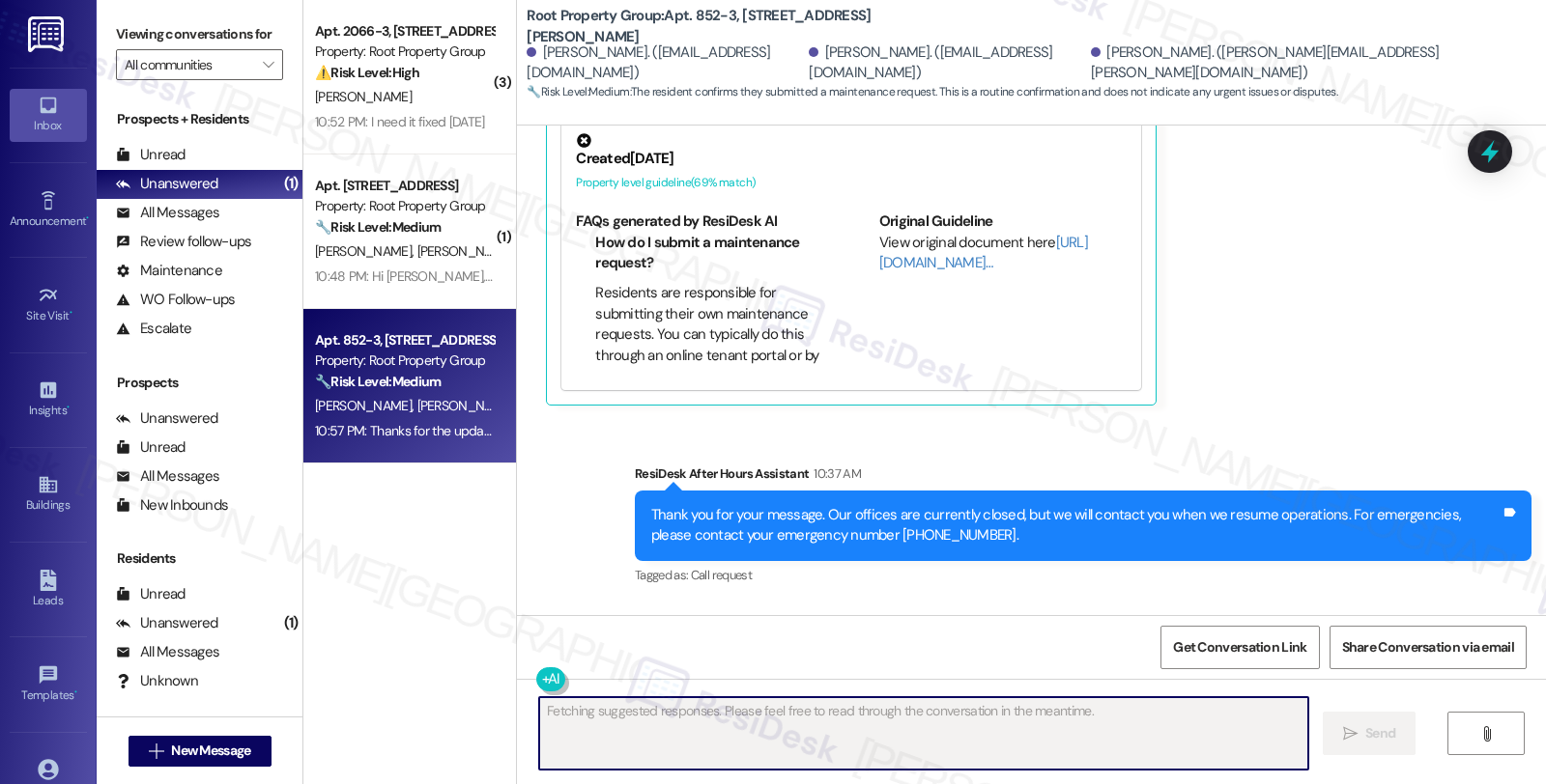
scroll to position [2542, 0]
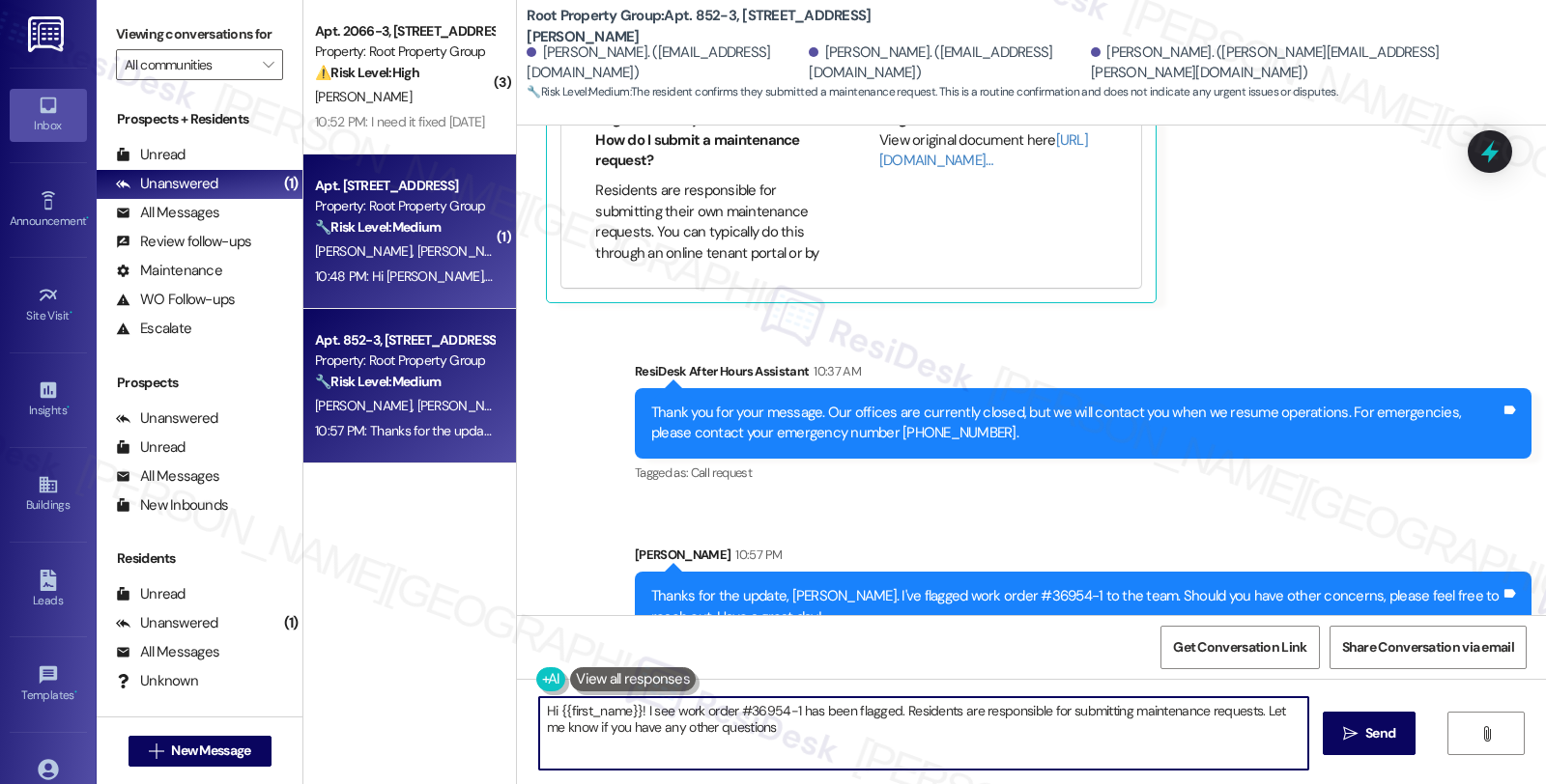
type textarea "Hi {{first_name}}! I see work order #36954-1 has been flagged. Residents are re…"
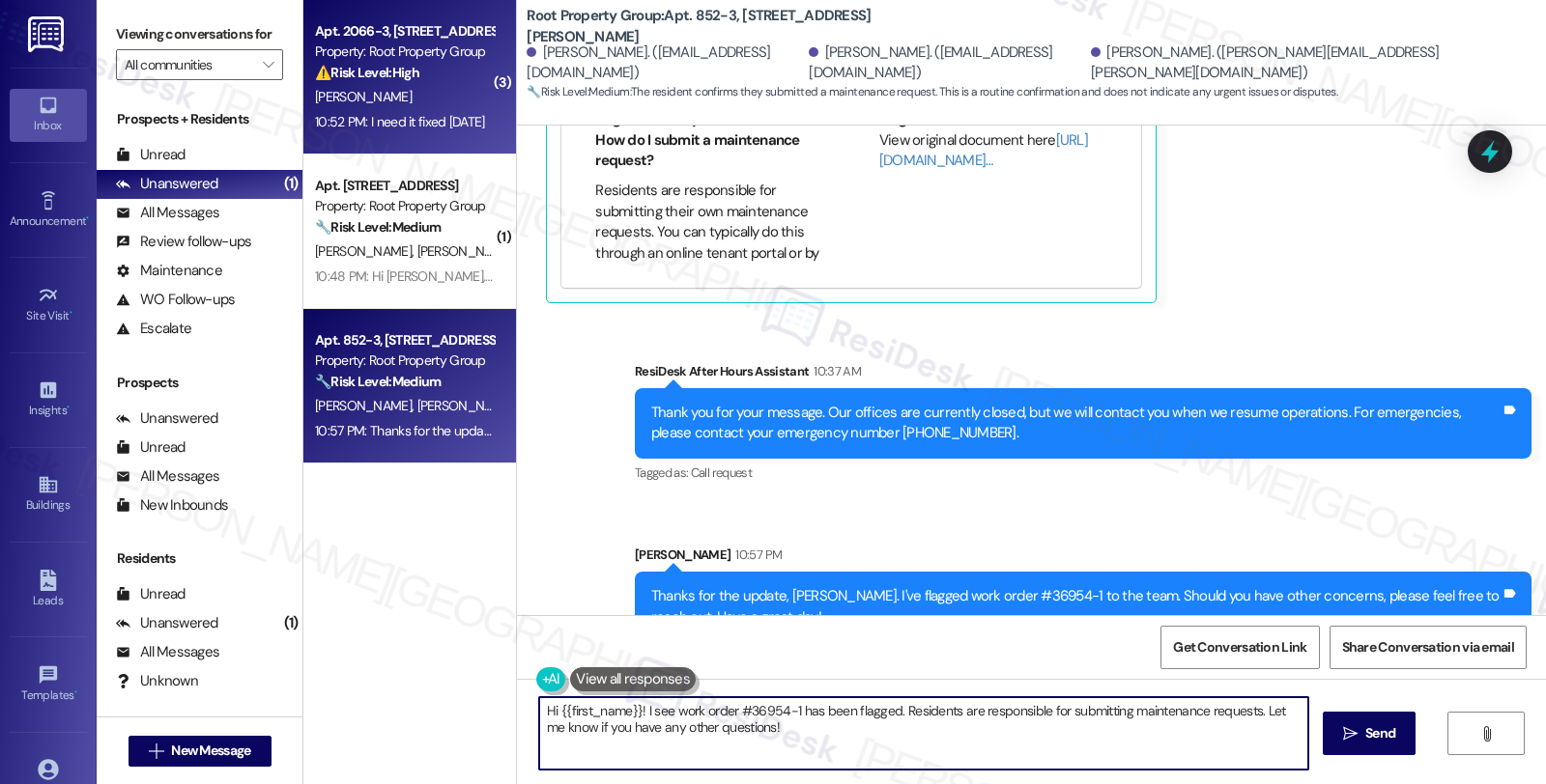
click at [471, 103] on div "[PERSON_NAME]" at bounding box center [404, 97] width 183 height 24
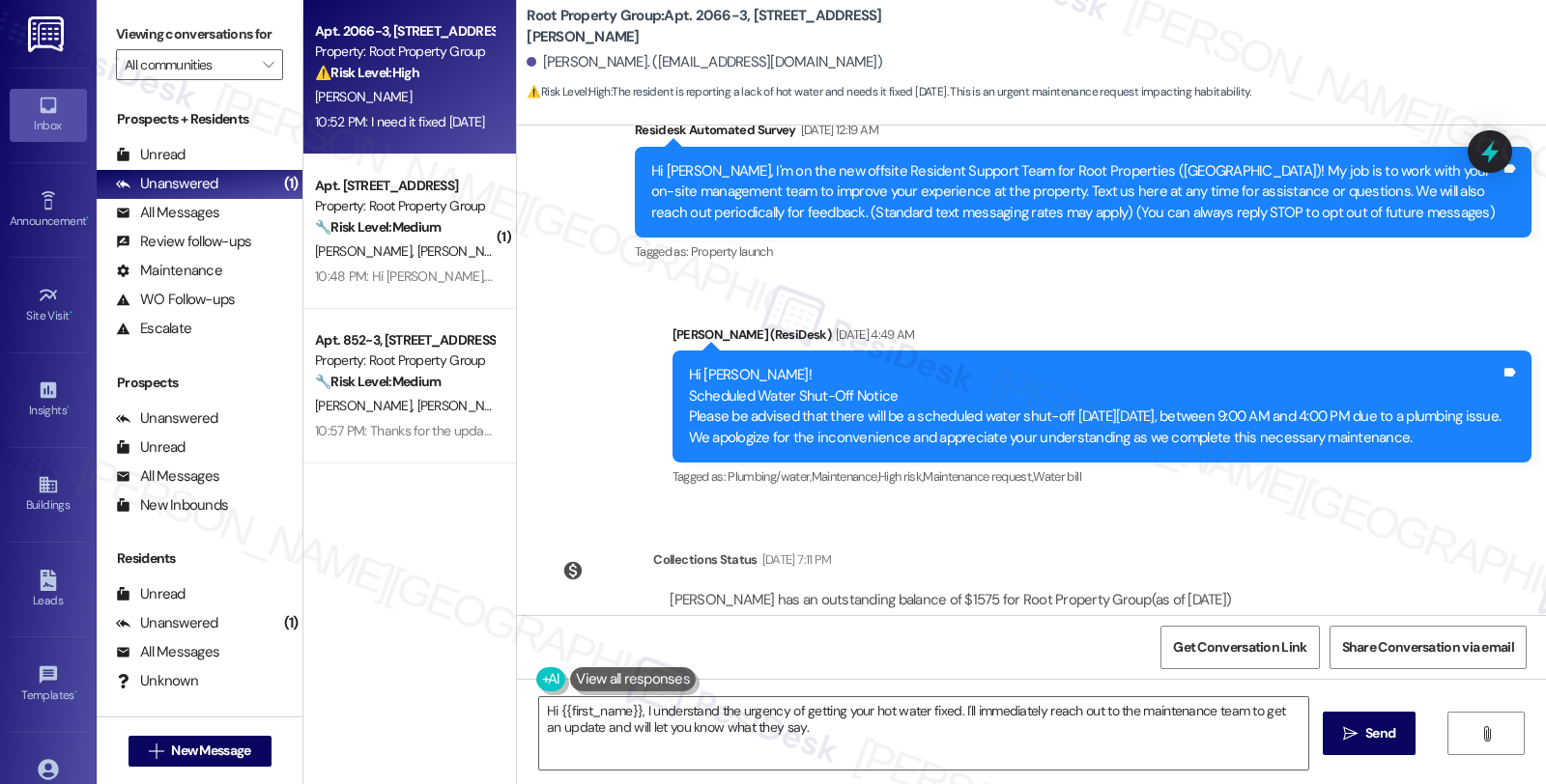
scroll to position [137, 0]
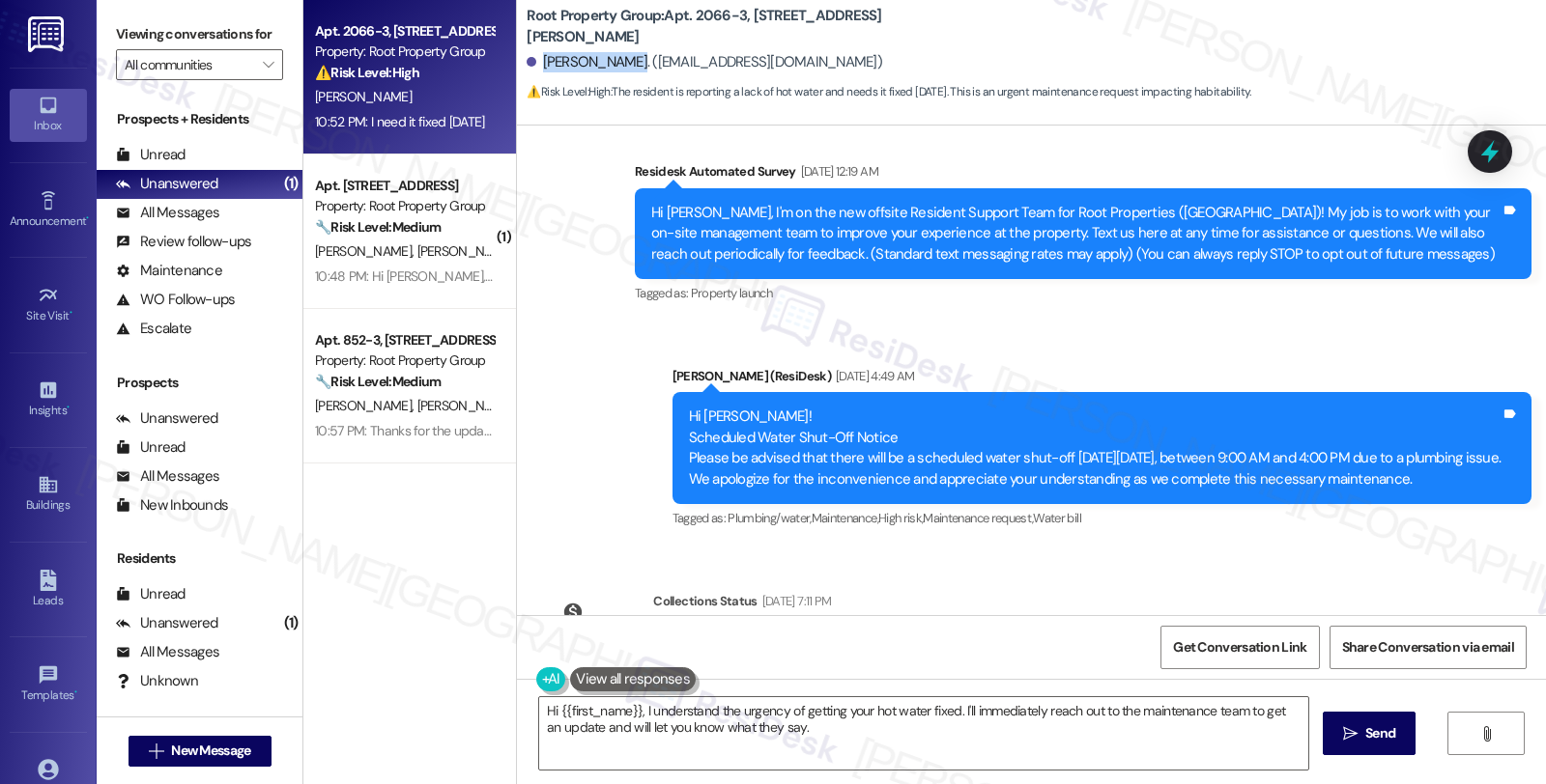
drag, startPoint x: 532, startPoint y: 63, endPoint x: 610, endPoint y: 64, distance: 78.0
click at [610, 64] on div "[PERSON_NAME]. ([EMAIL_ADDRESS][DOMAIN_NAME])" at bounding box center [704, 62] width 355 height 21
copy div "[PERSON_NAME]."
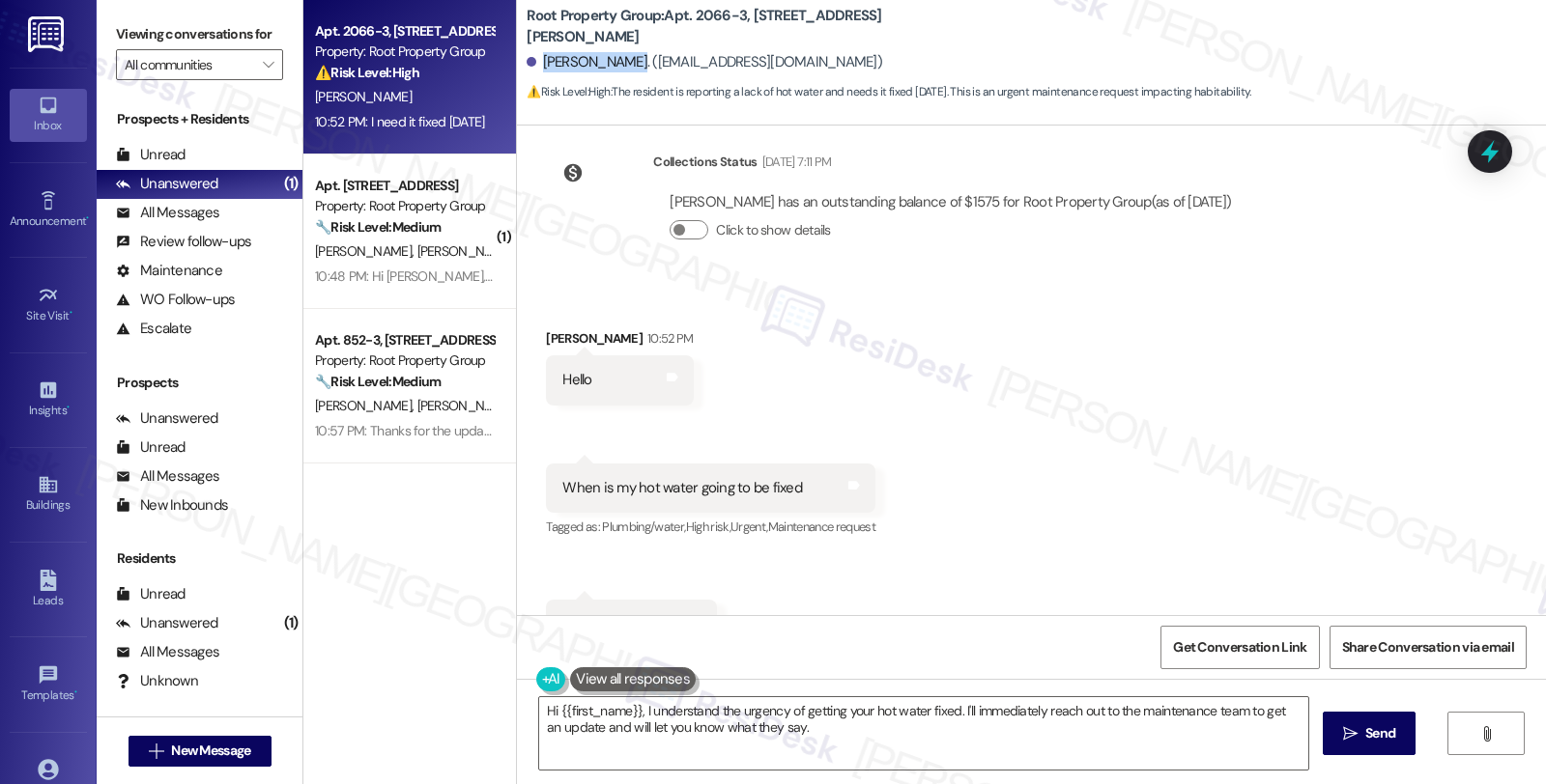
scroll to position [674, 0]
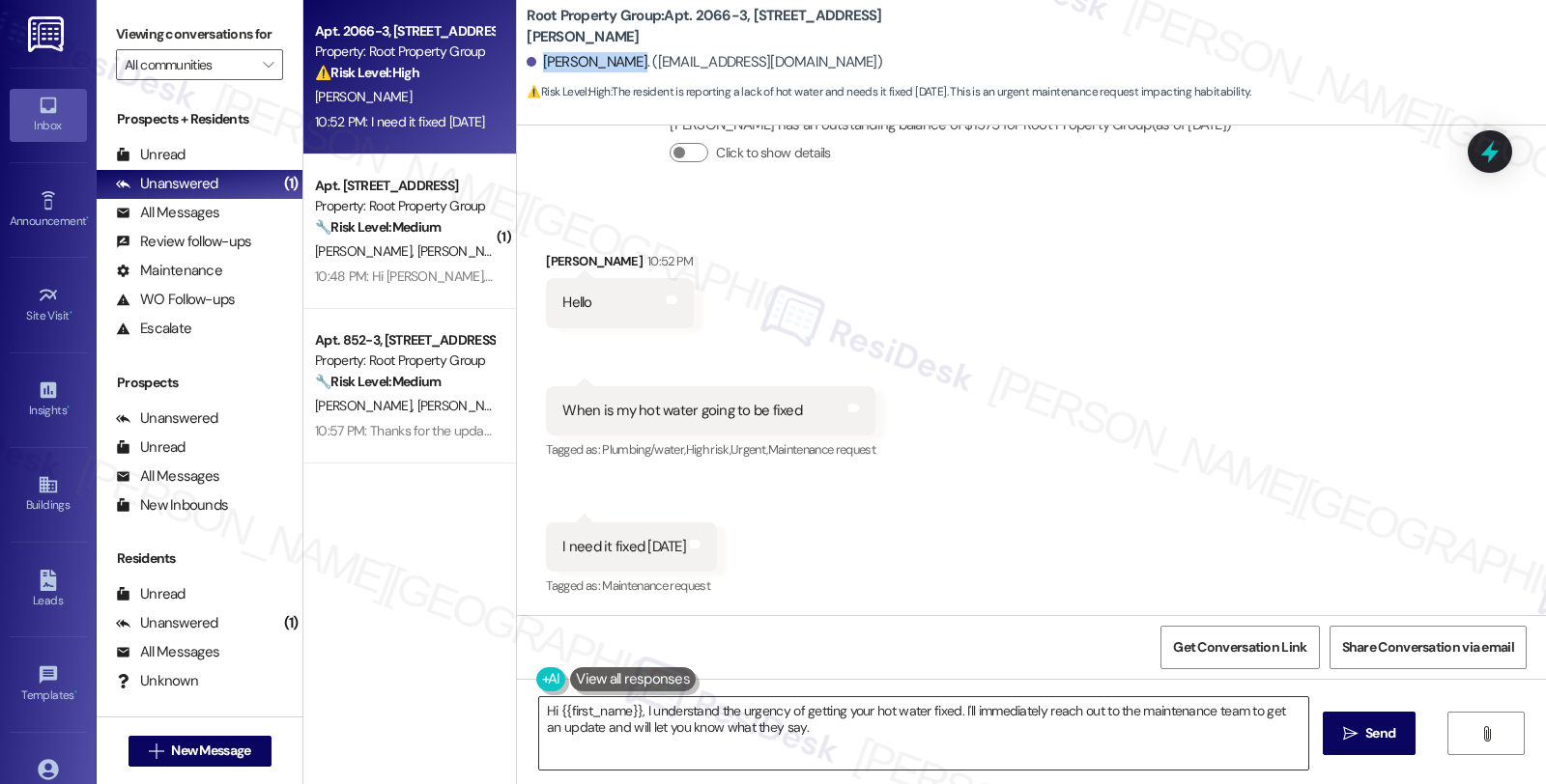
click at [632, 702] on textarea "Hi {{first_name}}, I understand the urgency of getting your hot water fixed. I'…" at bounding box center [923, 733] width 770 height 72
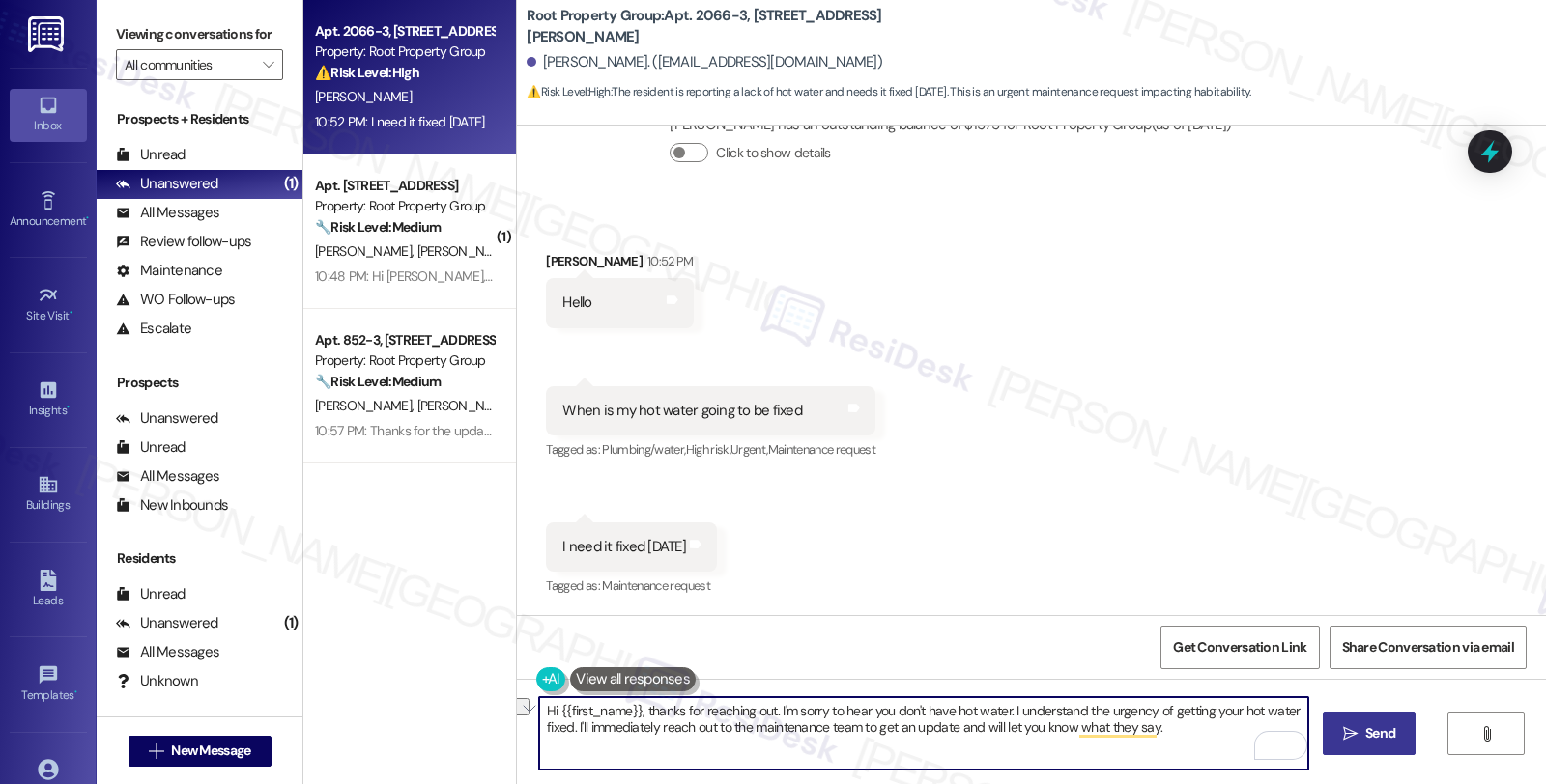
drag, startPoint x: 565, startPoint y: 724, endPoint x: 1328, endPoint y: 722, distance: 763.0
click at [1328, 722] on div "Hi {{first_name}}, thanks for reaching out. I'm sorry to hear you don't have ho…" at bounding box center [1031, 750] width 1029 height 145
drag, startPoint x: 564, startPoint y: 728, endPoint x: 848, endPoint y: 728, distance: 284.0
click at [848, 728] on textarea "Hi {{first_name}}, thanks for reaching out. I'm sorry to hear you don't have ho…" at bounding box center [923, 733] width 770 height 72
type textarea "Hi {{first_name}}, thanks for reaching out. I'm sorry to hear you don't have ho…"
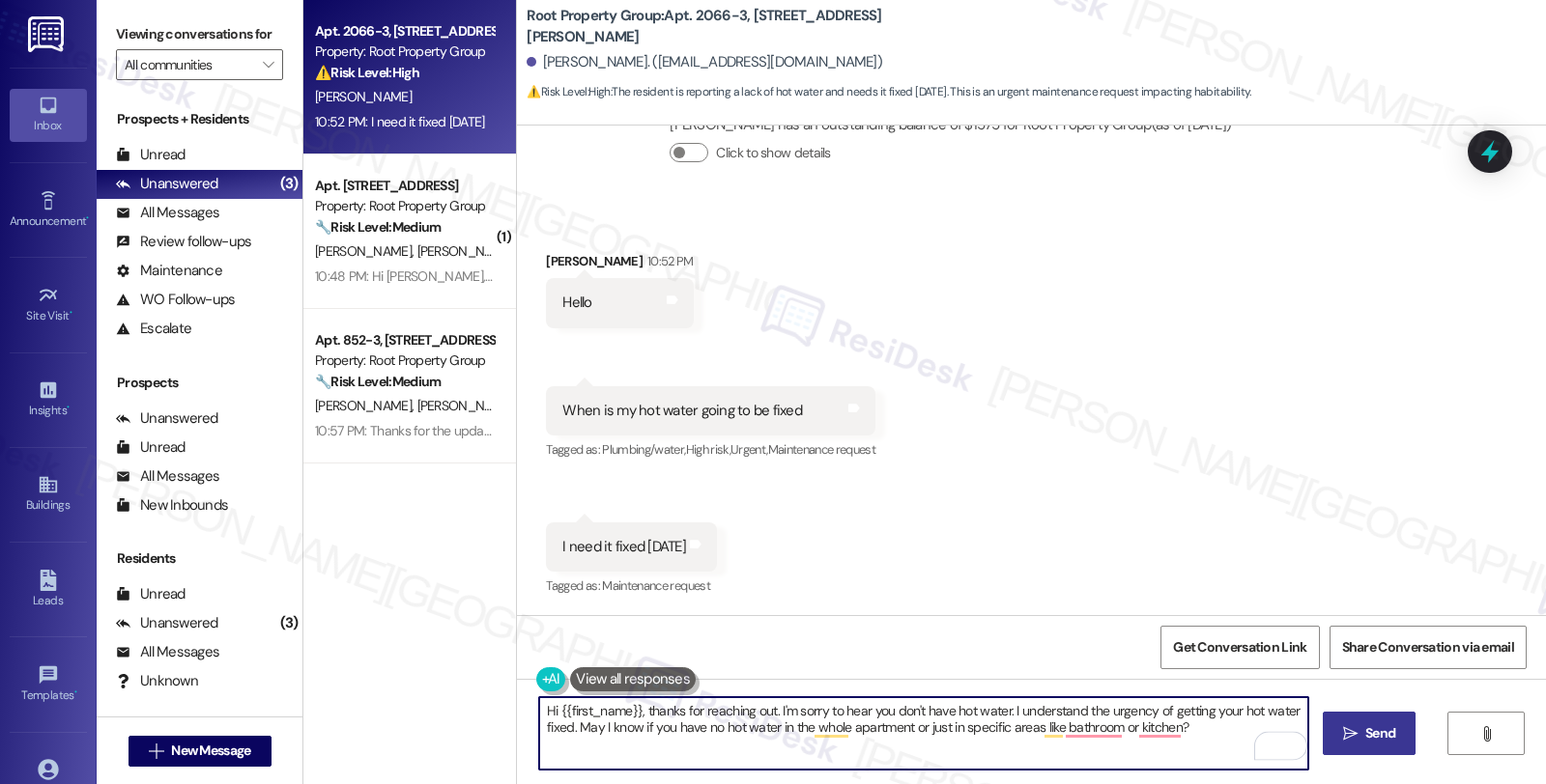
click at [1349, 732] on icon "" at bounding box center [1350, 734] width 15 height 16
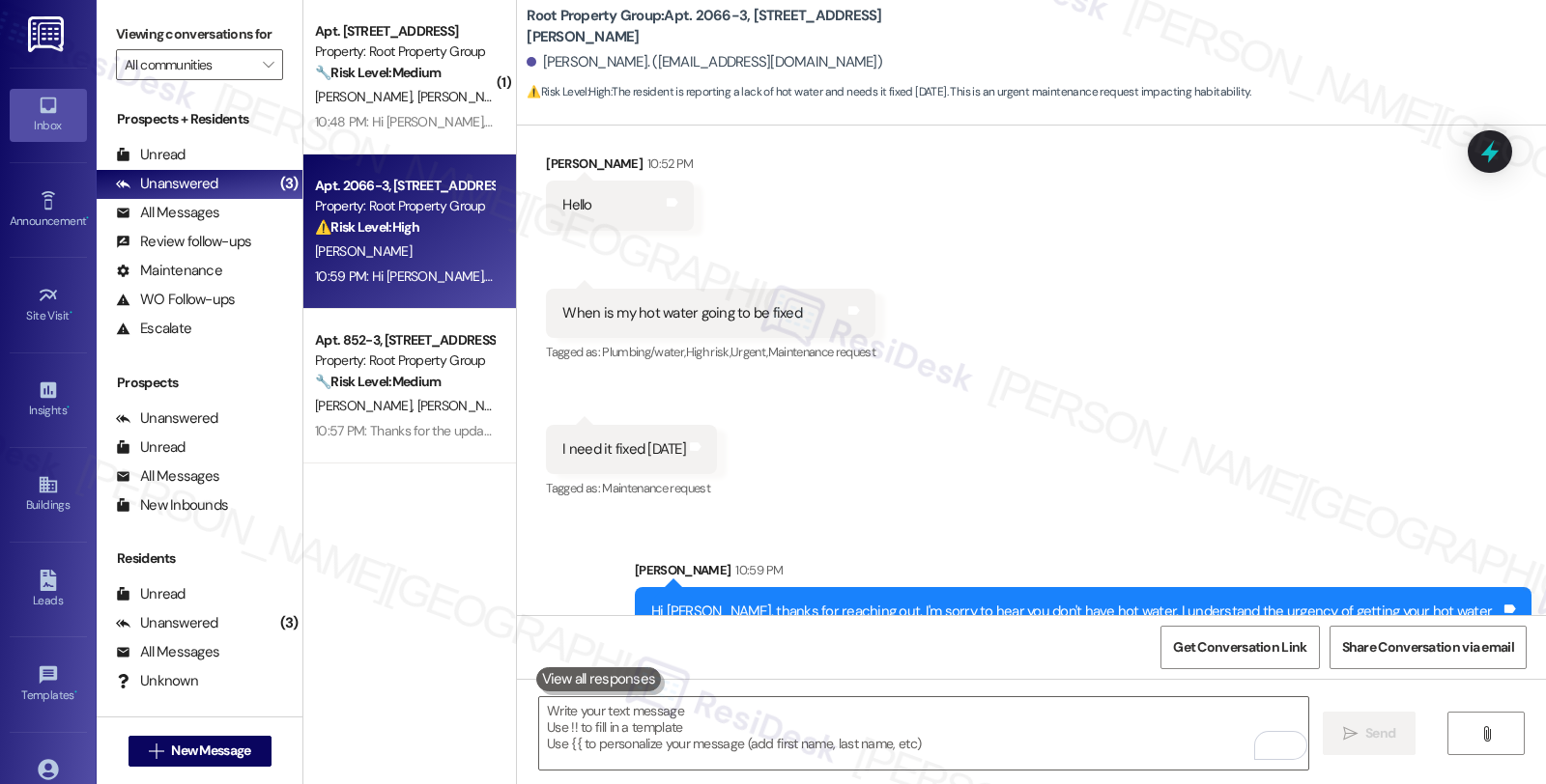
scroll to position [828, 0]
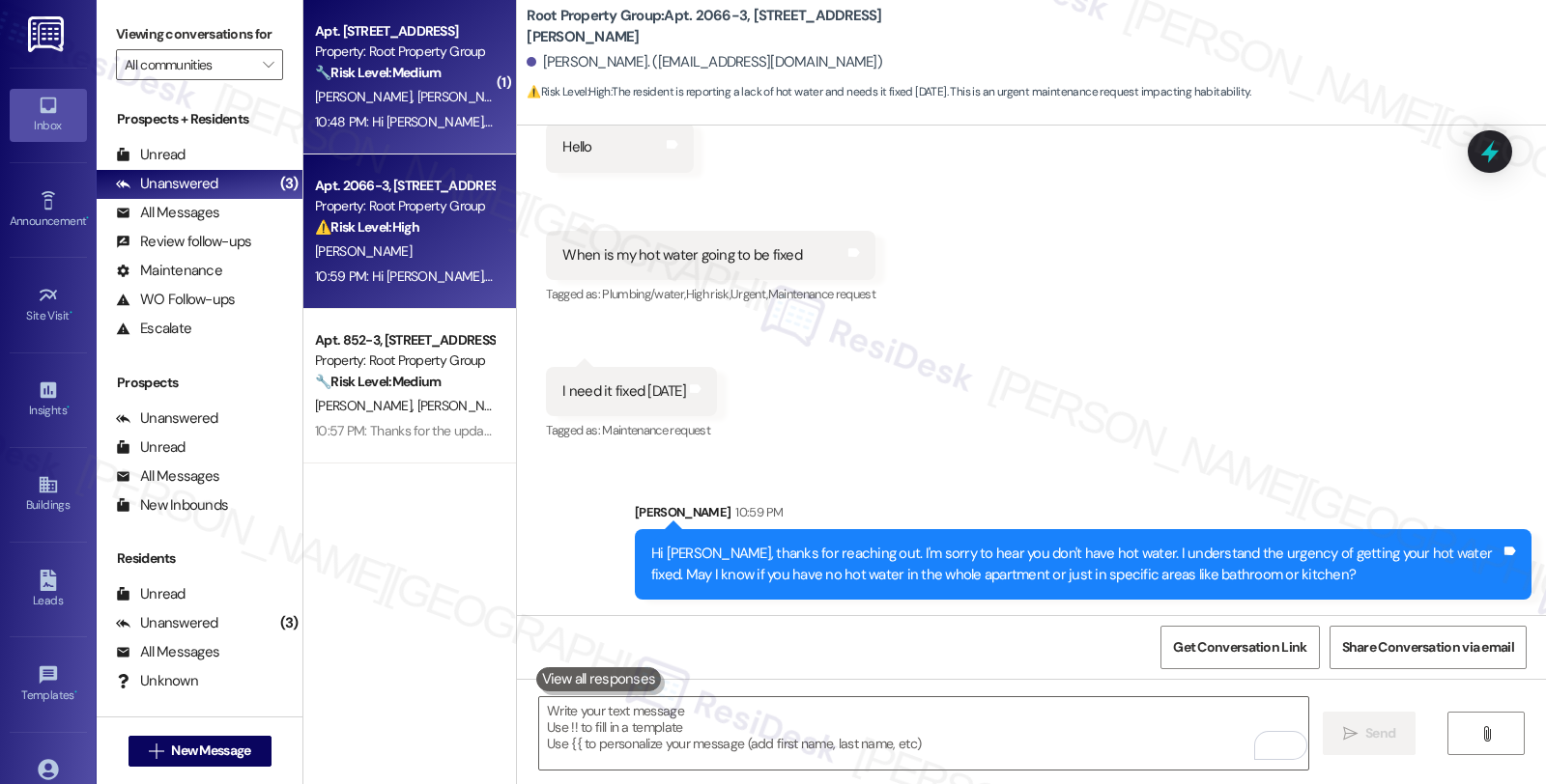
click at [457, 73] on div "🔧 Risk Level: Medium The resident is providing information regarding access dur…" at bounding box center [404, 73] width 179 height 21
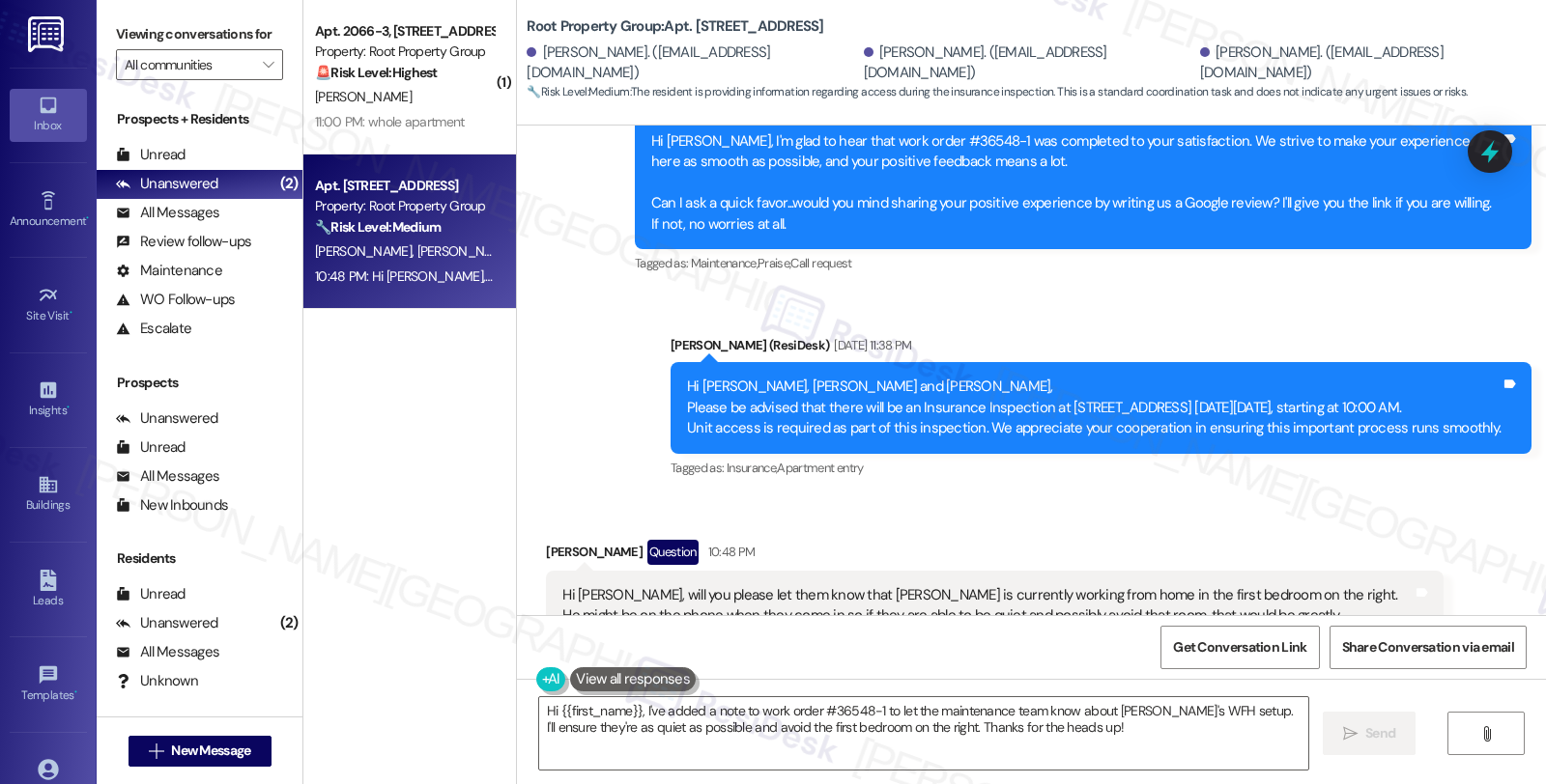
scroll to position [3513, 0]
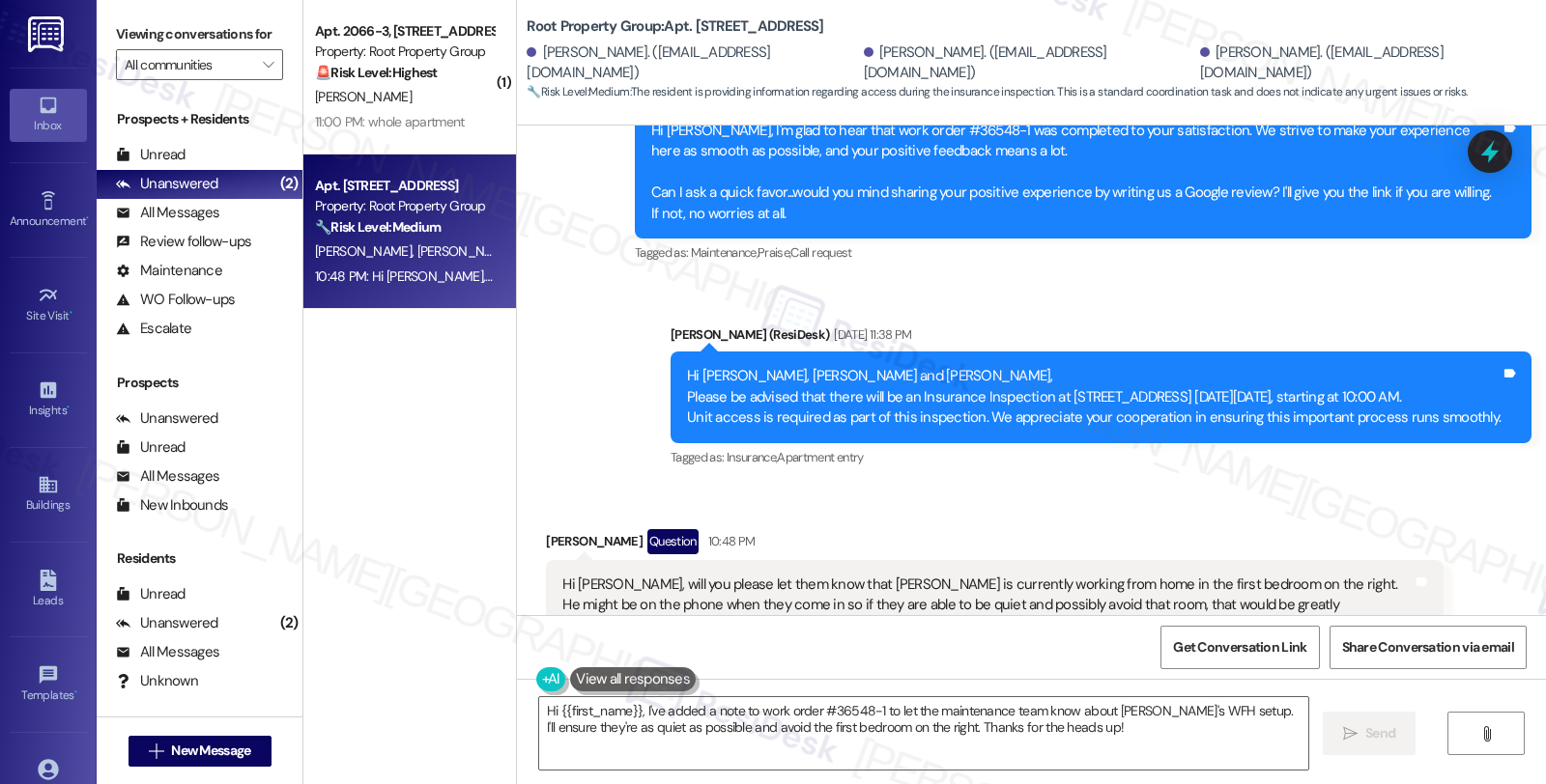
click at [552, 530] on div "[PERSON_NAME] Question 10:48 PM" at bounding box center [994, 544] width 897 height 31
click at [552, 530] on div "Emma Orgen Question 10:48 PM" at bounding box center [994, 544] width 897 height 31
copy div "Emma"
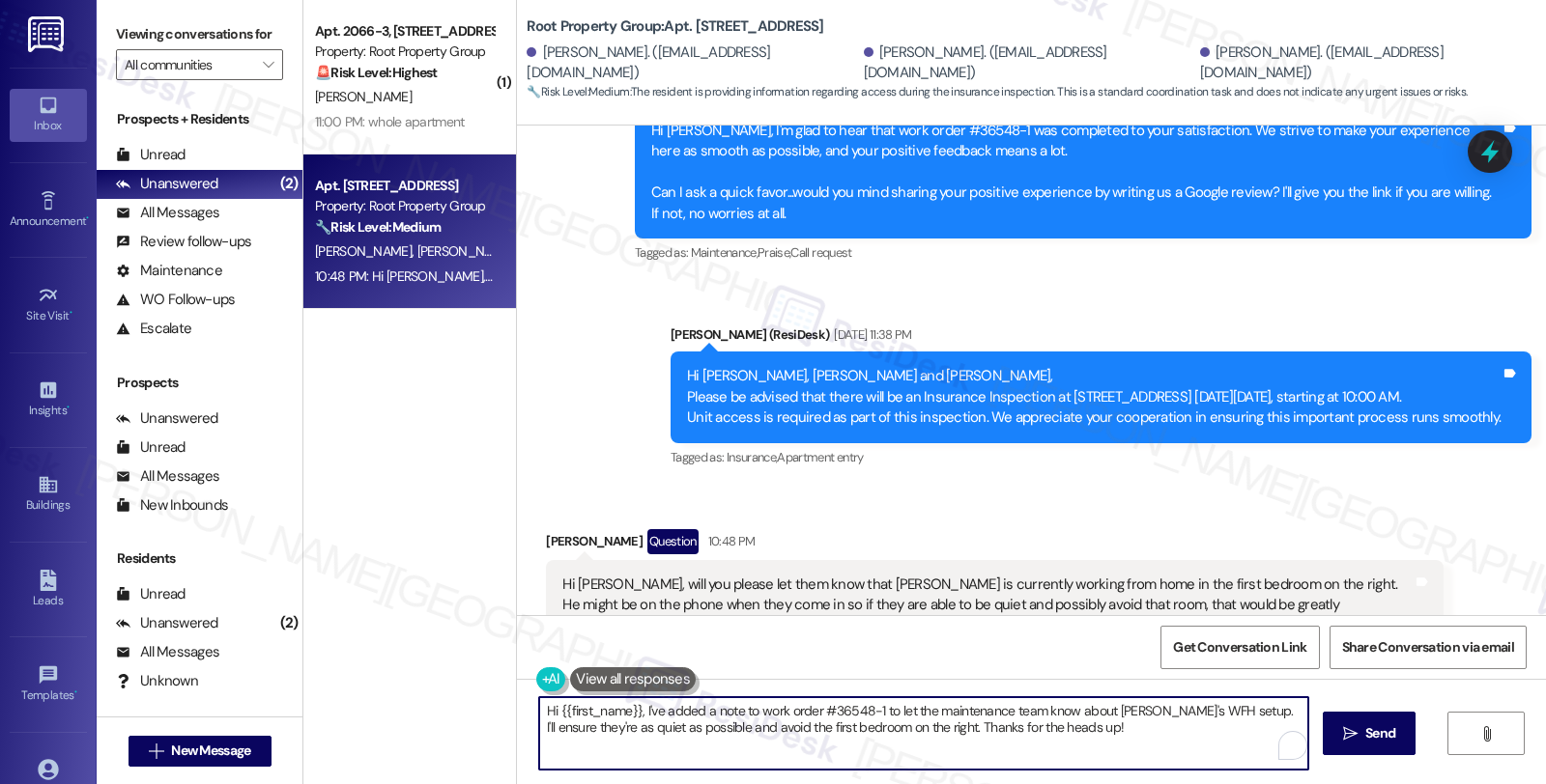
drag, startPoint x: 548, startPoint y: 709, endPoint x: 626, endPoint y: 707, distance: 78.0
click at [626, 707] on textarea "Hi {{first_name}}, I've added a note to work order #36548-1 to let the maintena…" at bounding box center [923, 733] width 770 height 72
paste textarea "Emma"
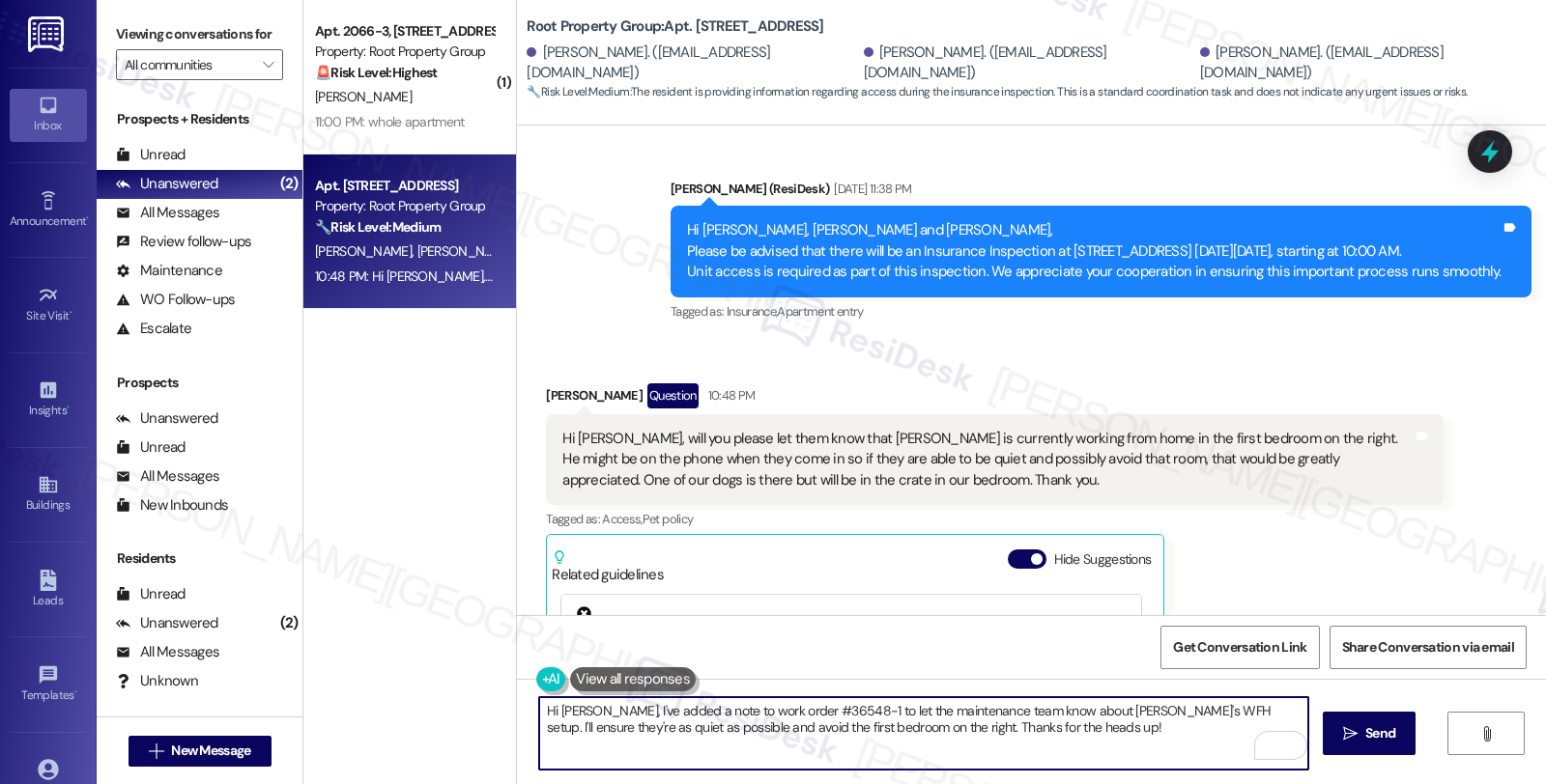
scroll to position [3619, 0]
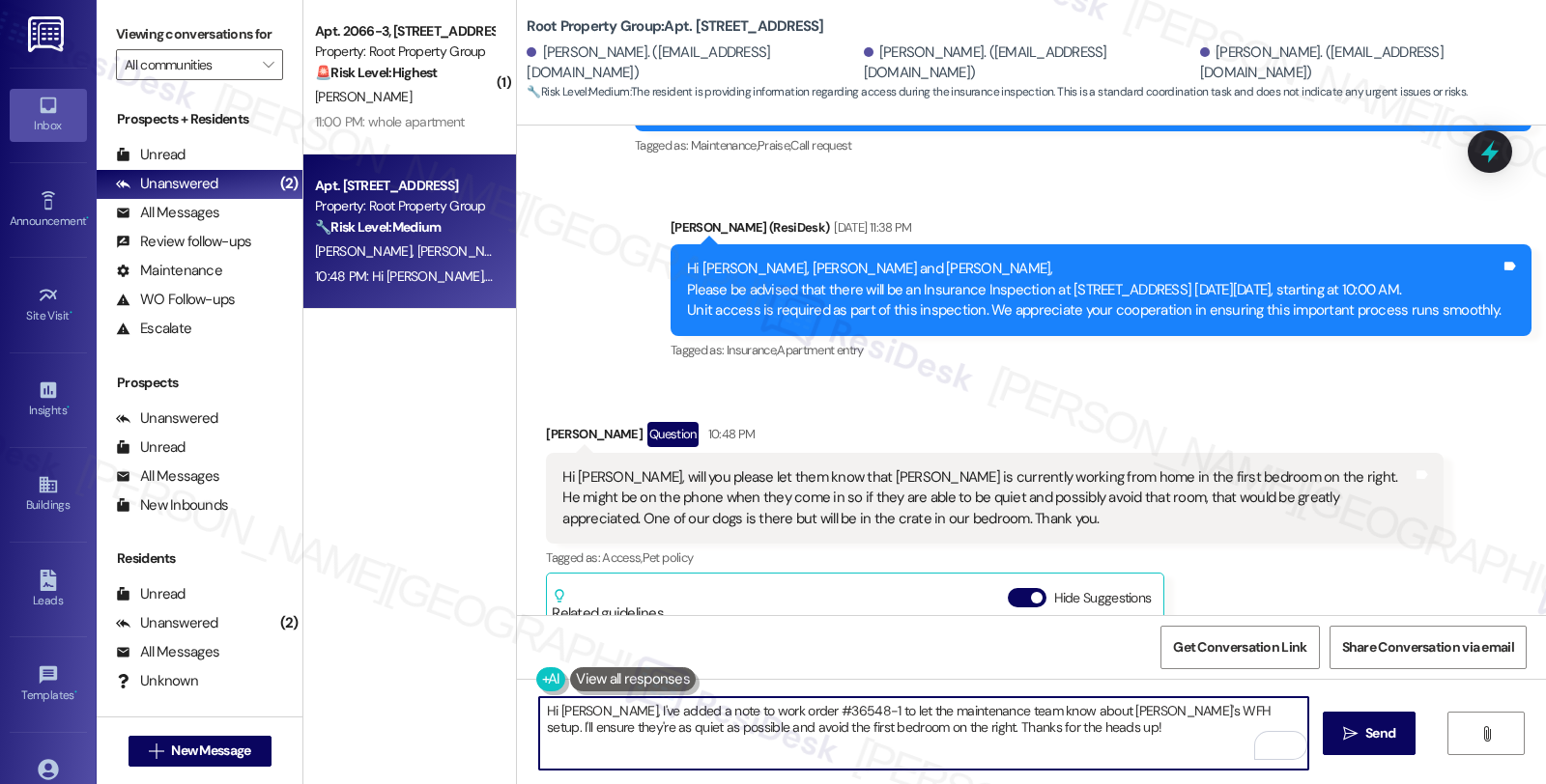
click at [589, 709] on textarea "Hi Emma, I've added a note to work order #36548-1 to let the maintenance team k…" at bounding box center [923, 733] width 770 height 72
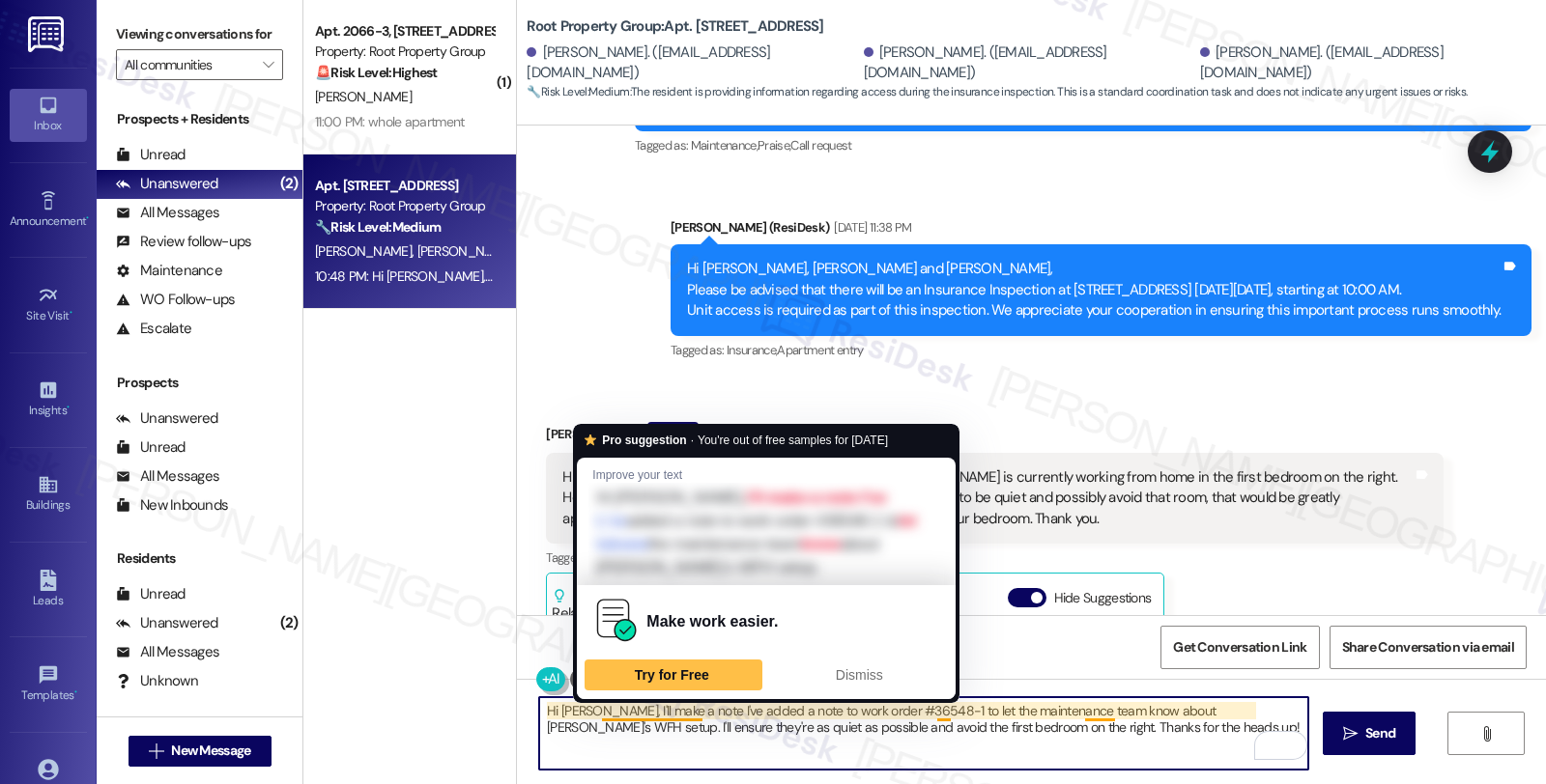
click at [600, 709] on textarea "Hi Emma, I'll make a note I've added a note to work order #36548-1 to let the m…" at bounding box center [923, 733] width 770 height 72
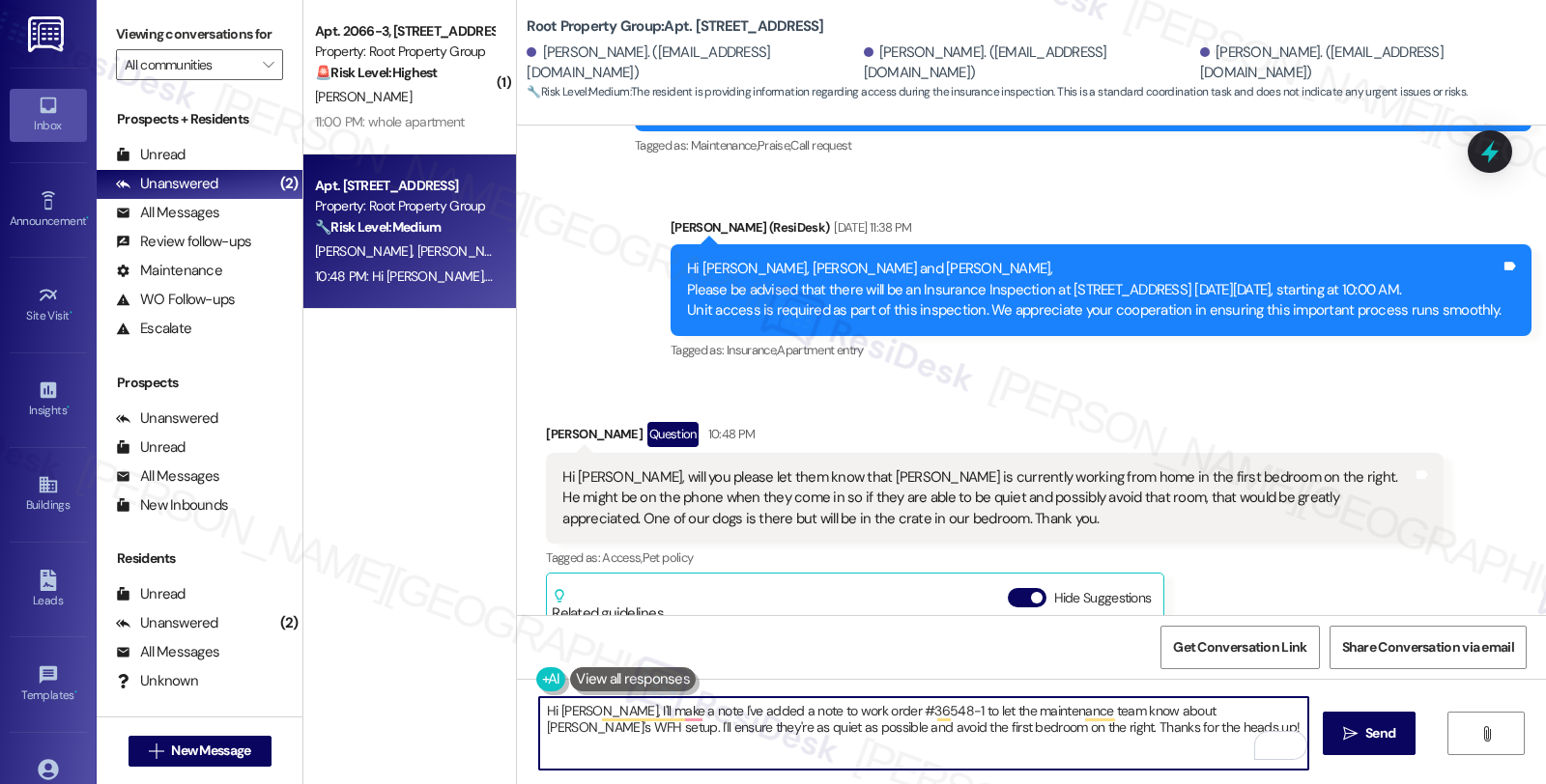
click at [920, 706] on textarea "Hi Emma, I'll make a note I've added a note to work order #36548-1 to let the m…" at bounding box center [923, 733] width 770 height 72
click at [602, 708] on textarea "Hi Emma, I'll inform the team about let the maintenance team know about Zack's …" at bounding box center [923, 733] width 770 height 72
click at [861, 710] on textarea "Hi Emma, I'll imake a note let the maintenance team know about Zack's WFH setup…" at bounding box center [923, 733] width 770 height 72
click at [808, 711] on textarea "Hi Emma, I'll imake a note about Zack's WFH setup. I'll ensure they're as quiet…" at bounding box center [923, 733] width 770 height 72
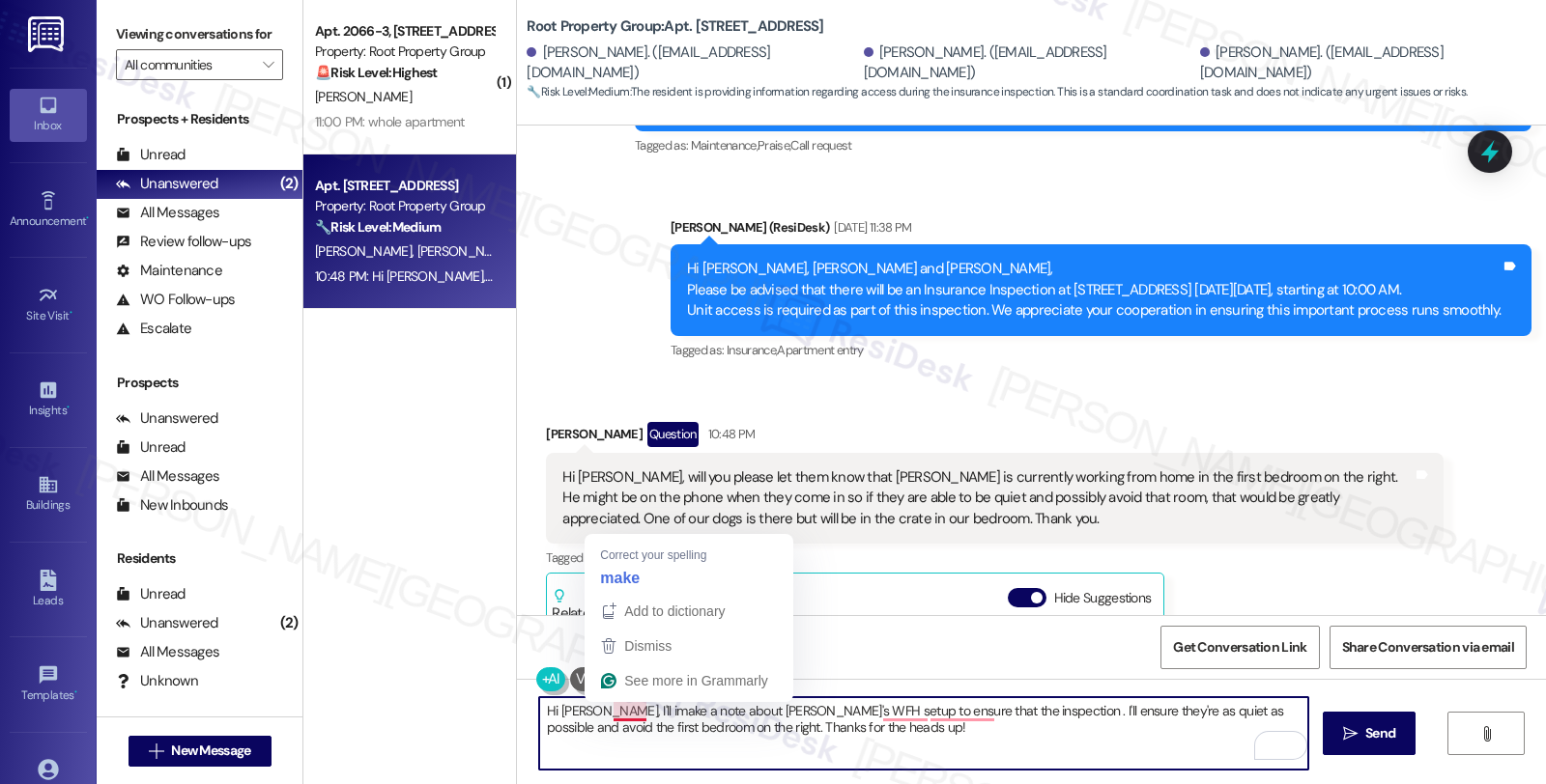
click at [621, 717] on textarea "Hi Emma, I'll imake a note about Zack's WFH setup to ensure that the inspection…" at bounding box center [923, 733] width 770 height 72
click at [625, 719] on textarea "Hi Emma, I'll imake a note about Zack's WFH setup to ensure that the inspection…" at bounding box center [923, 733] width 770 height 72
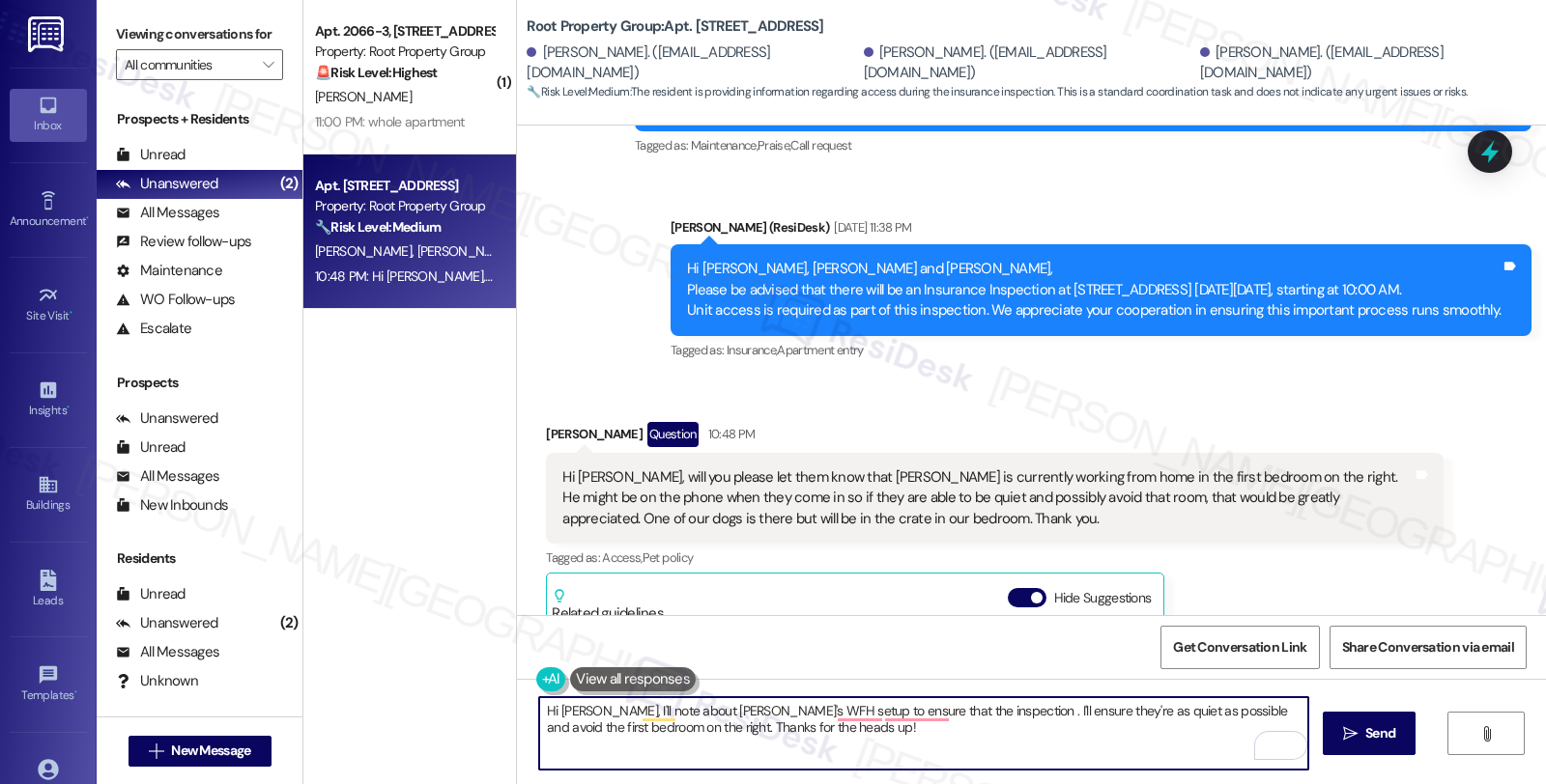
click at [723, 711] on textarea "Hi Emma, I'll note about Zack's WFH setup to ensure that the inspection . I'll …" at bounding box center [923, 733] width 770 height 72
click at [828, 709] on textarea "Hi Emma, I'll note about Zack's work fromhome setup to ensure that the inspecti…" at bounding box center [923, 733] width 770 height 72
click at [1223, 709] on textarea "Hi Emma, I'll note about Zack's work fromhome setup and inform the team to to e…" at bounding box center [923, 733] width 770 height 72
click at [555, 728] on textarea "Hi Emma, I'll note about Zack's work fromhome setup and inform the team to be a…" at bounding box center [923, 733] width 770 height 72
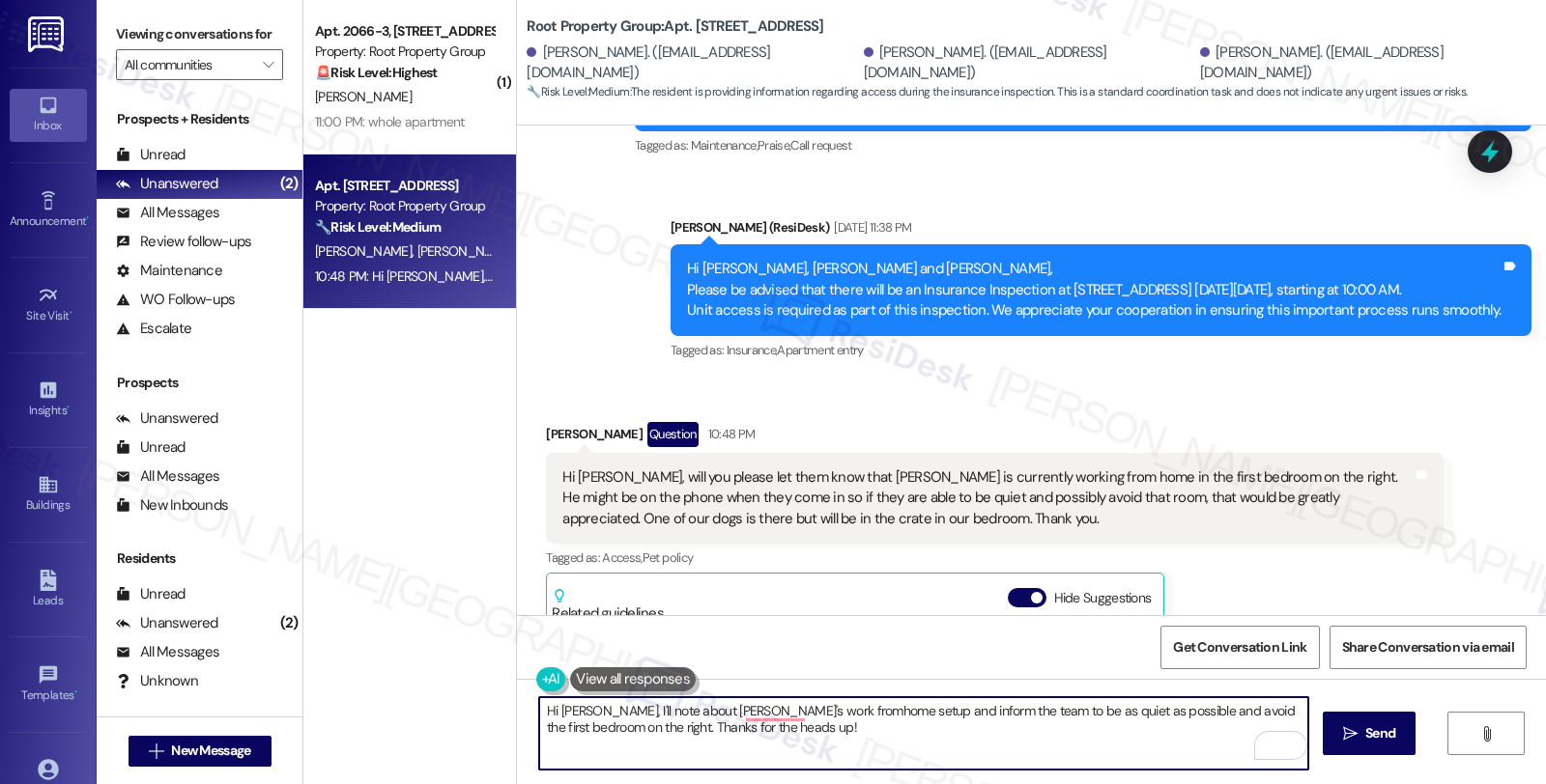
click at [1119, 712] on textarea "Hi Emma, I'll note about Zack's work fromhome setup and inform the team to be a…" at bounding box center [923, 733] width 770 height 72
drag, startPoint x: 650, startPoint y: 727, endPoint x: 894, endPoint y: 727, distance: 244.0
click at [894, 727] on textarea "Hi Emma, I'll note about Zack's work fromhome setup and inform the team to be a…" at bounding box center [923, 733] width 770 height 72
click at [815, 723] on textarea "Hi Emma, I'll note about Zack's work from home setup and inform the team to be …" at bounding box center [923, 733] width 770 height 72
type textarea "Hi Emma, I'll note about Zack's work from home setup and inform the team to be …"
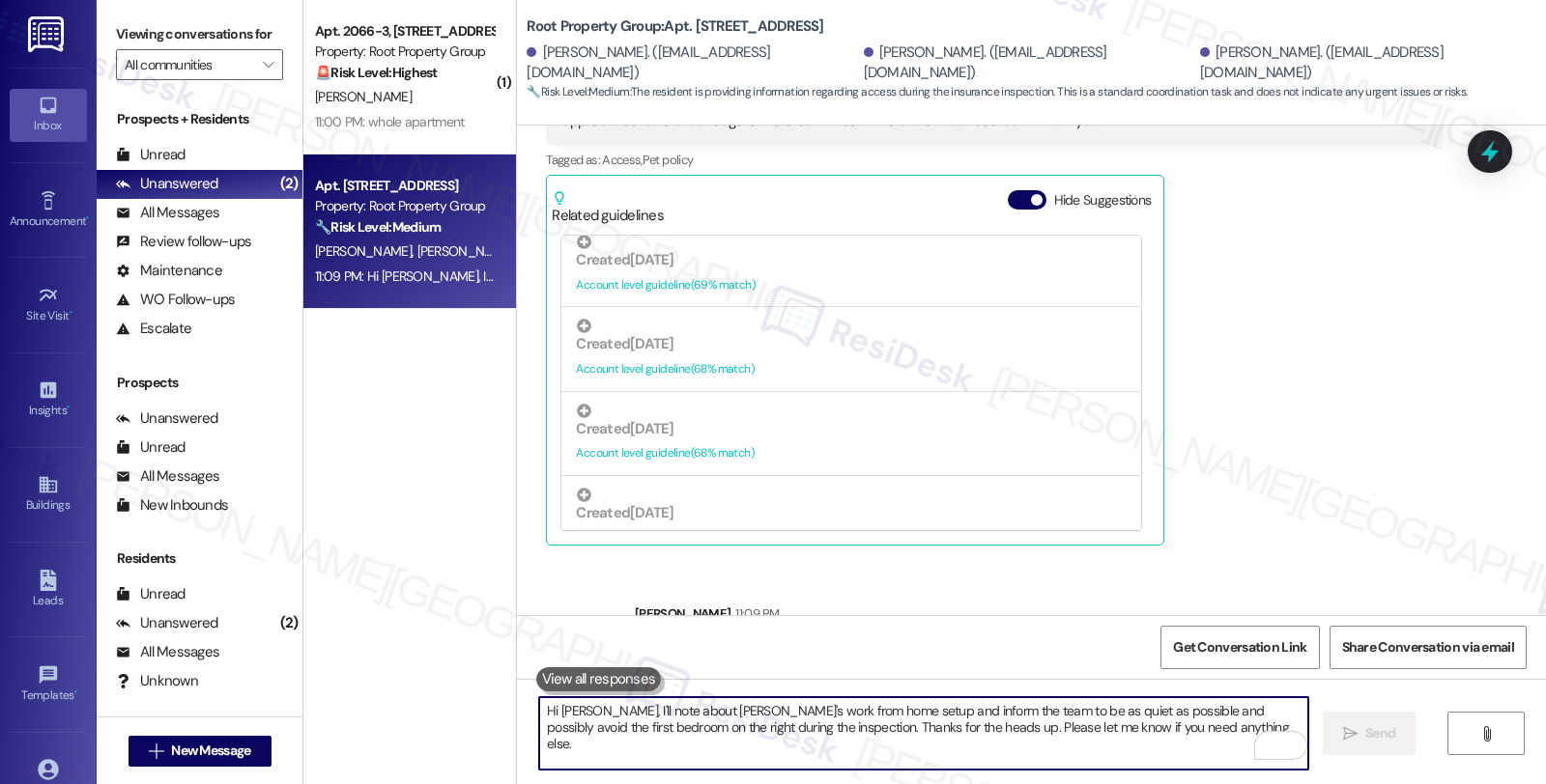
scroll to position [4098, 0]
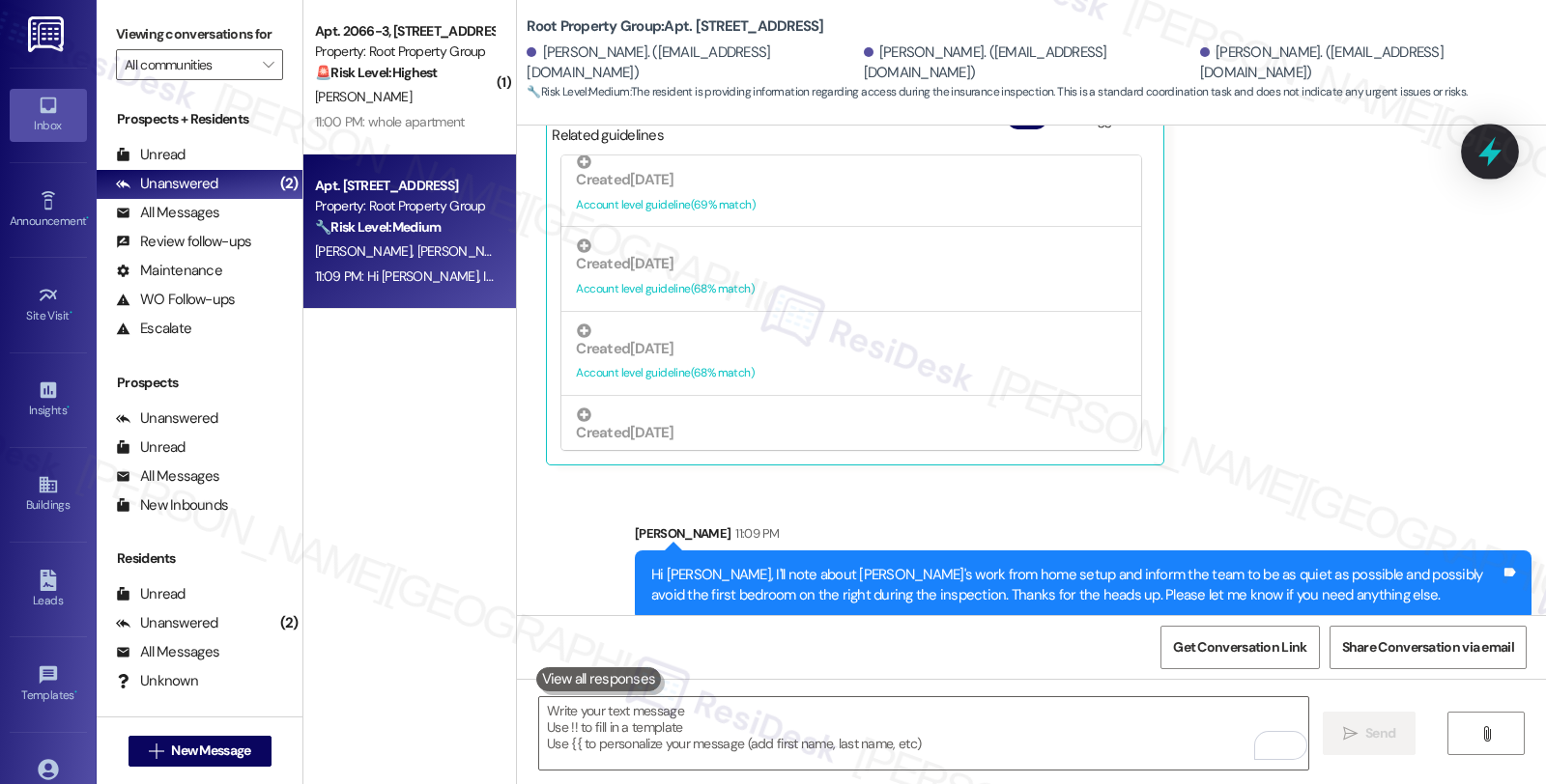
click at [1495, 158] on icon at bounding box center [1489, 151] width 33 height 33
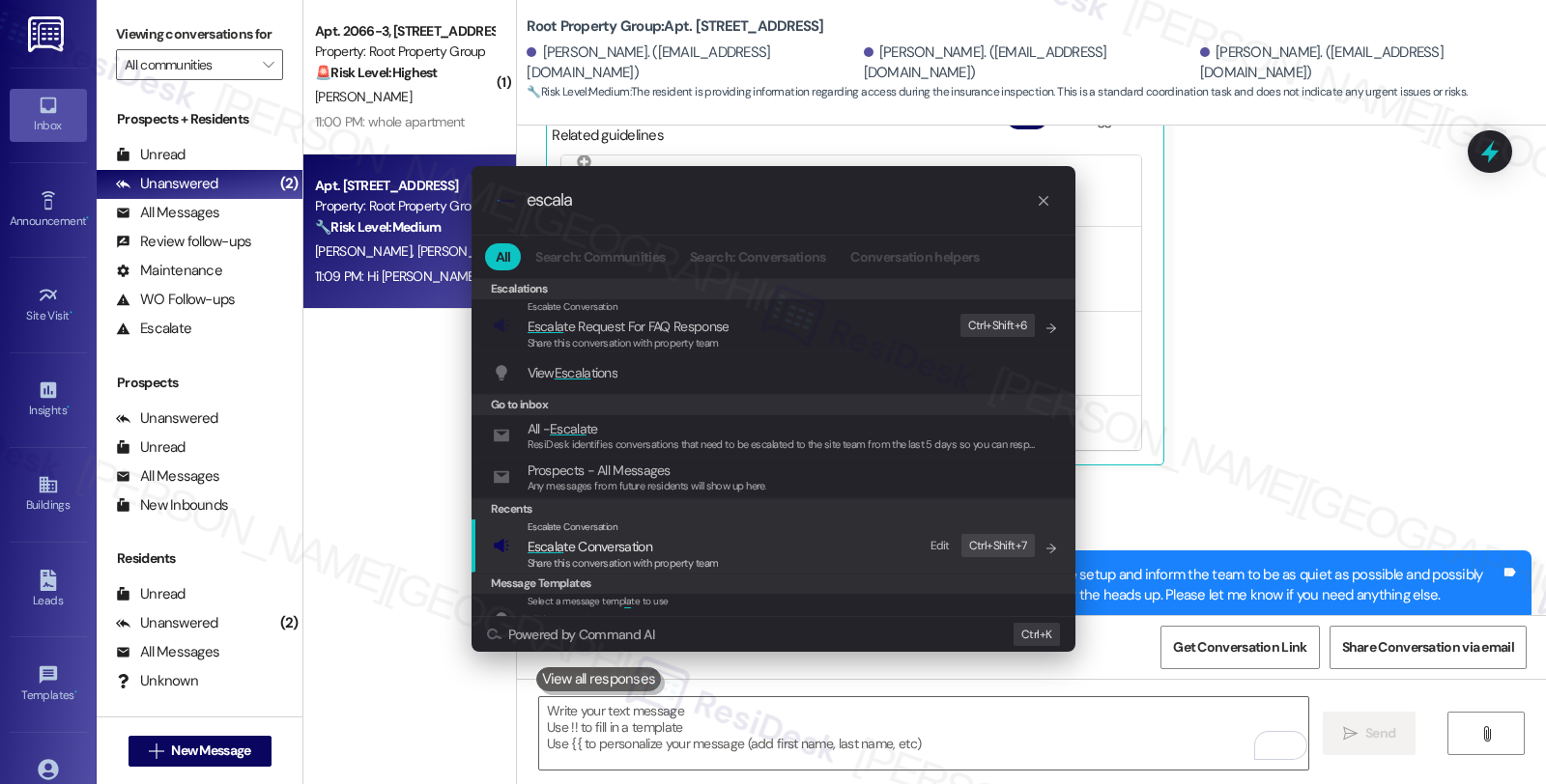
type input "escala"
click at [605, 543] on span "Escala te Conversation" at bounding box center [590, 546] width 124 height 18
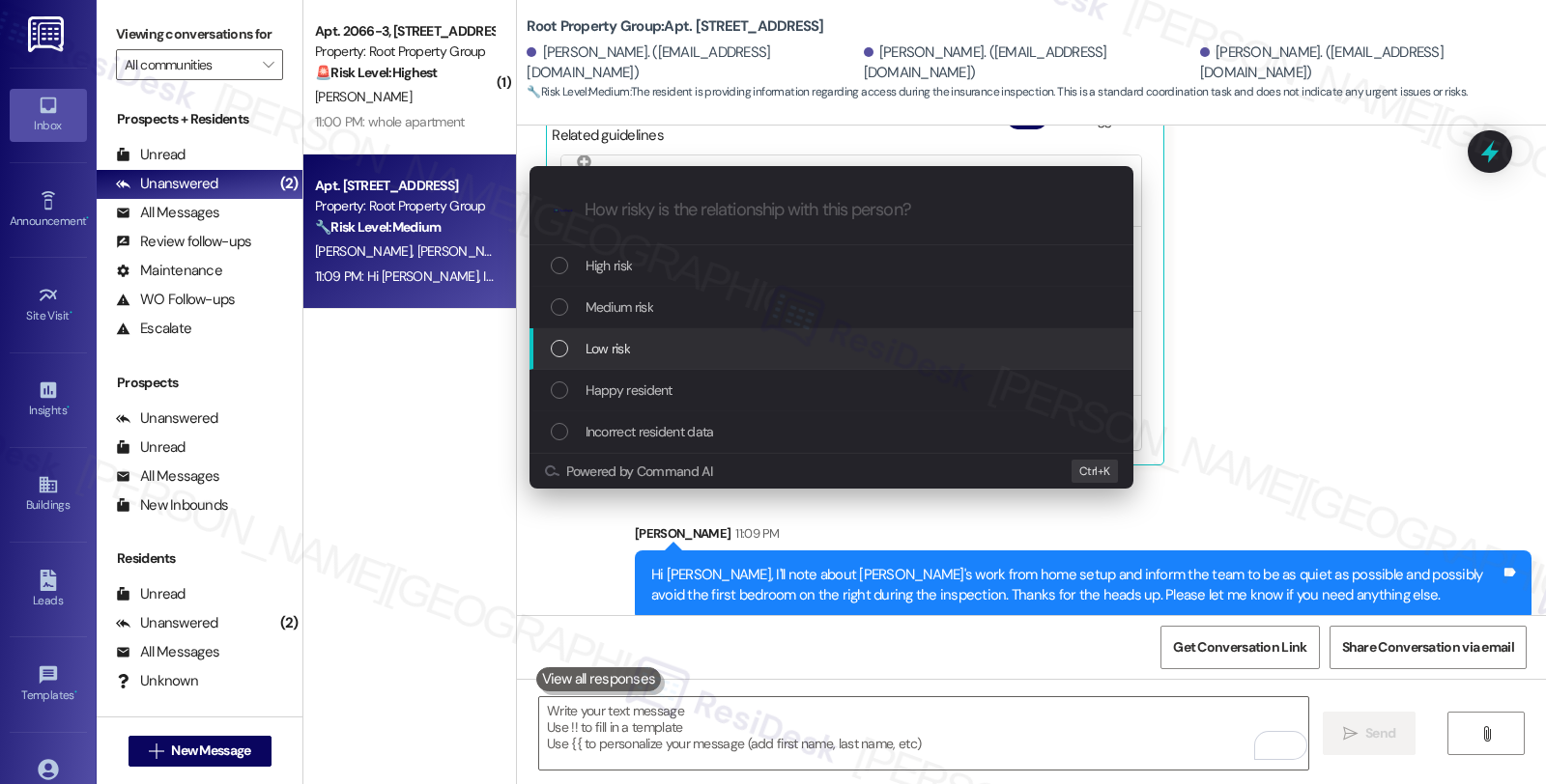
click at [612, 345] on span "Low risk" at bounding box center [607, 349] width 44 height 22
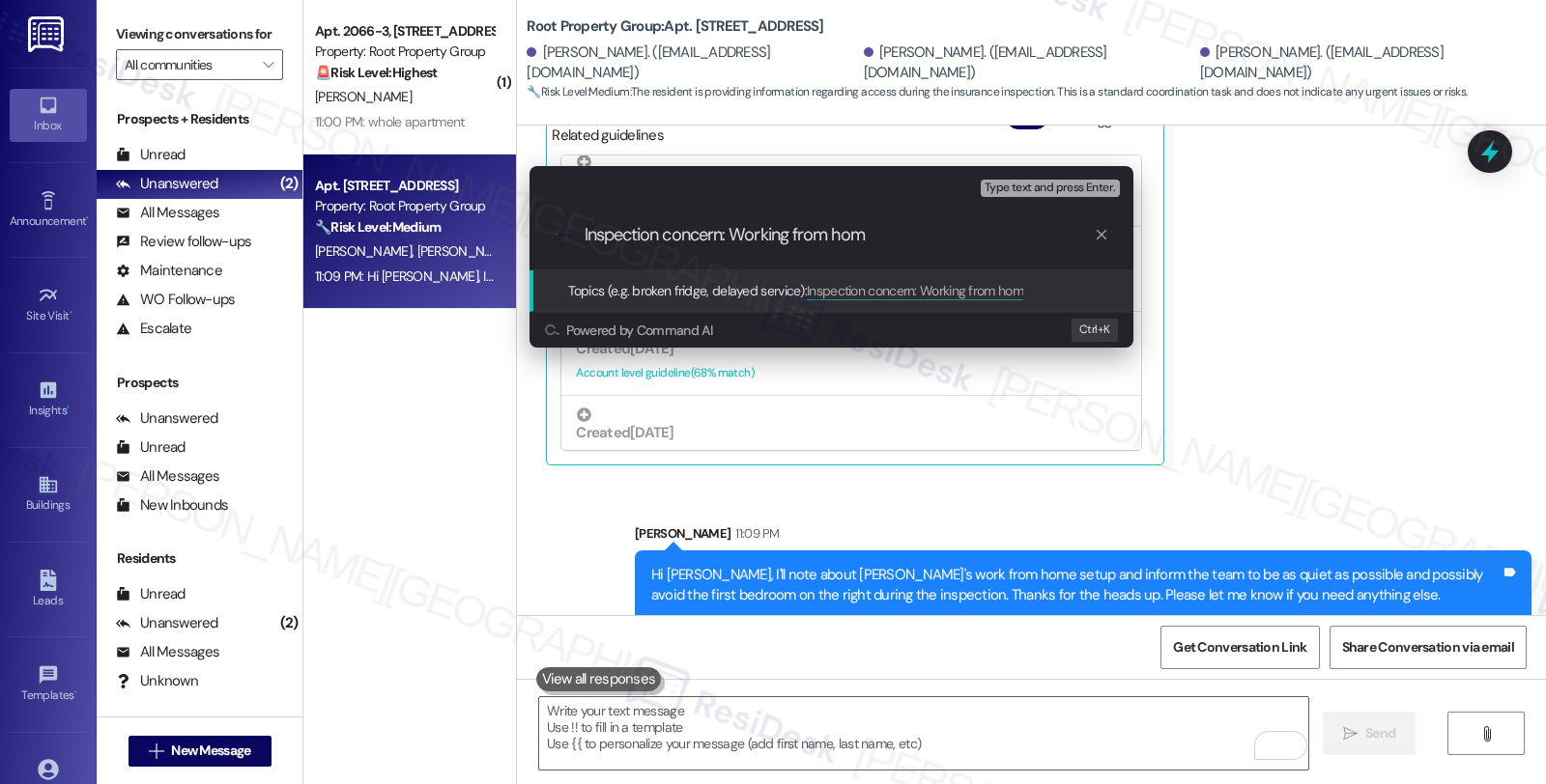
type input "Inspection concern: Working from home"
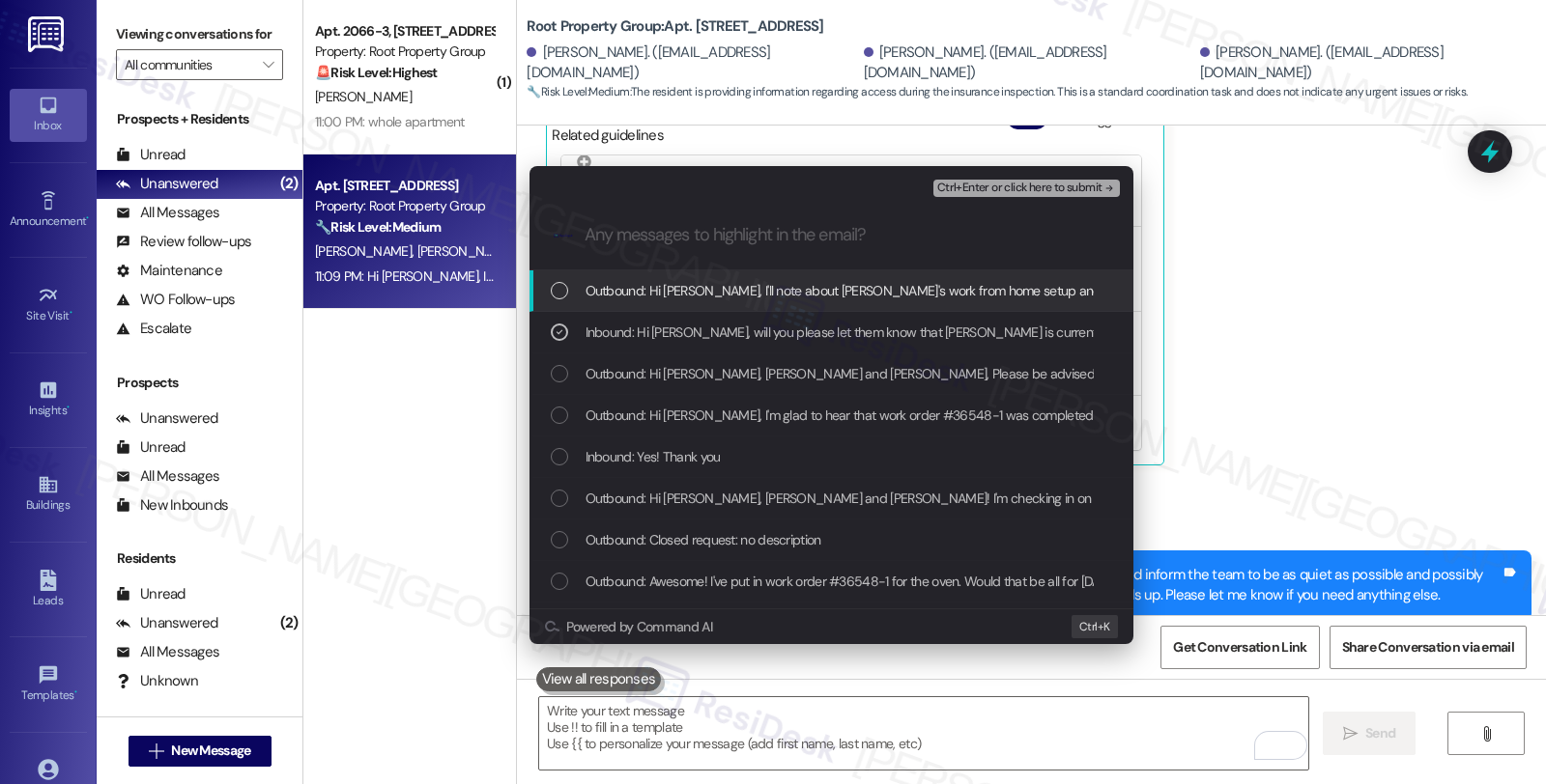
click at [1007, 181] on span "Ctrl+Enter or click here to submit" at bounding box center [1019, 188] width 165 height 14
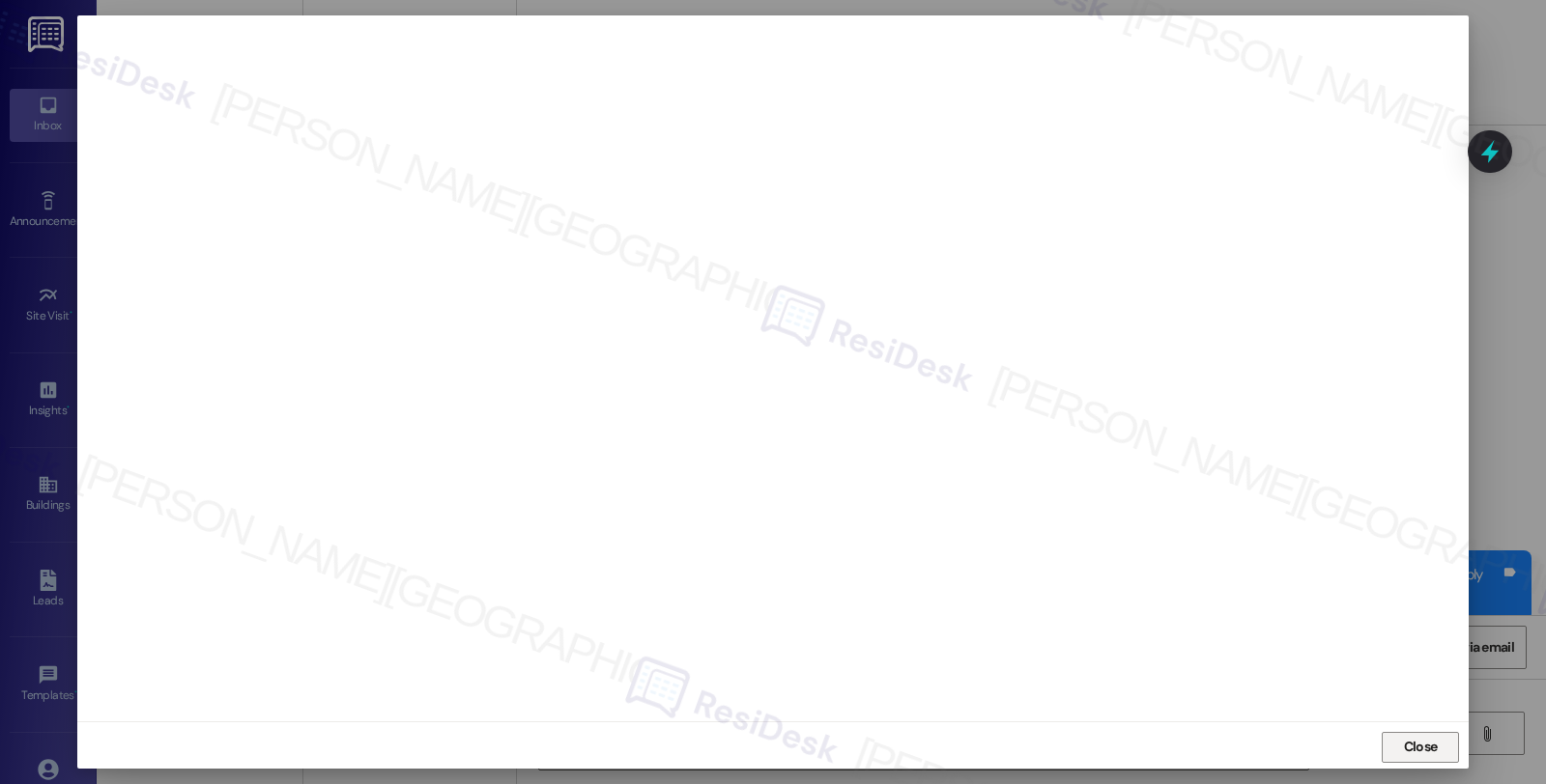
click at [1419, 755] on span "Close" at bounding box center [1421, 747] width 34 height 21
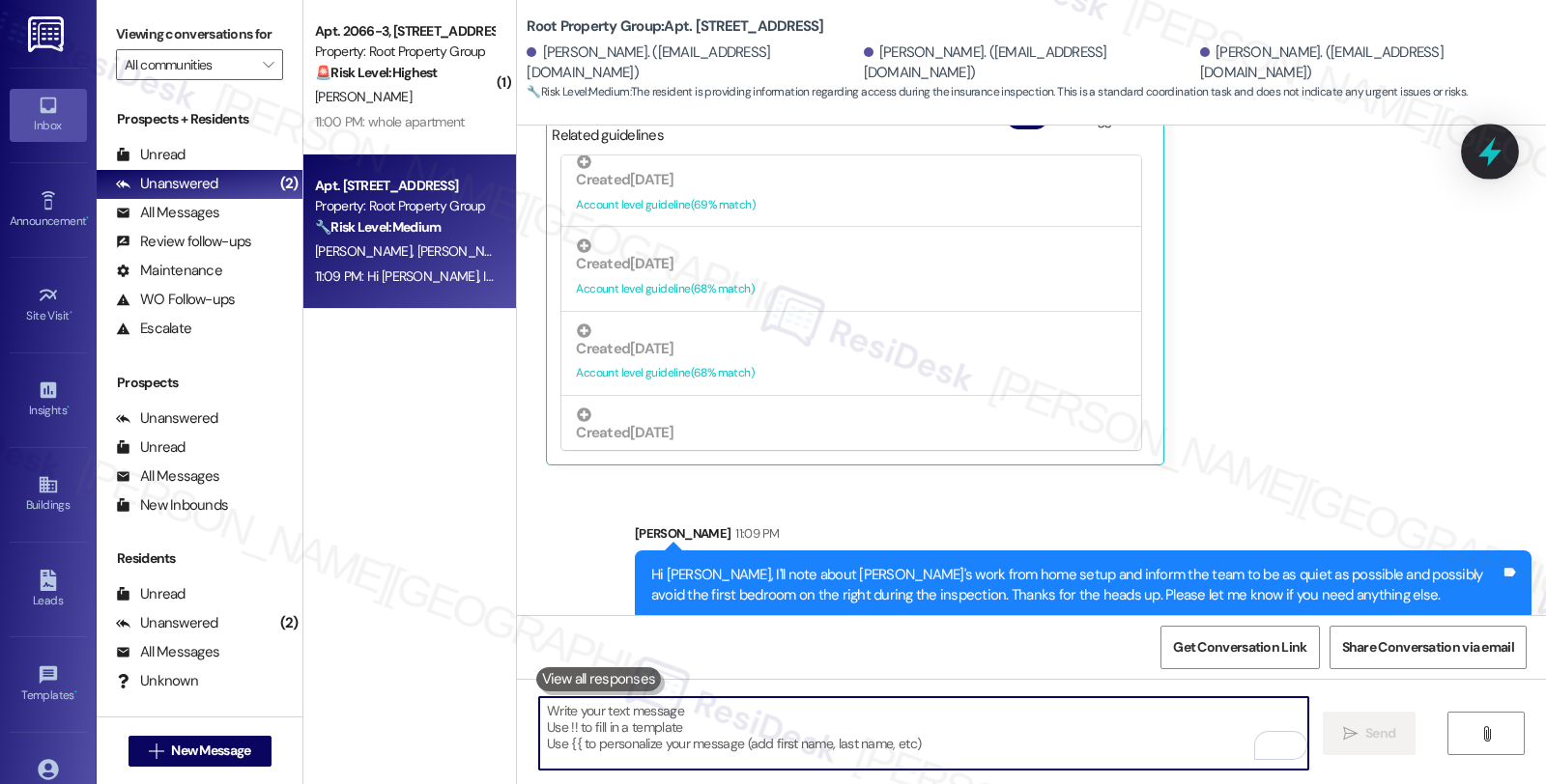
click at [1495, 159] on icon at bounding box center [1489, 151] width 33 height 33
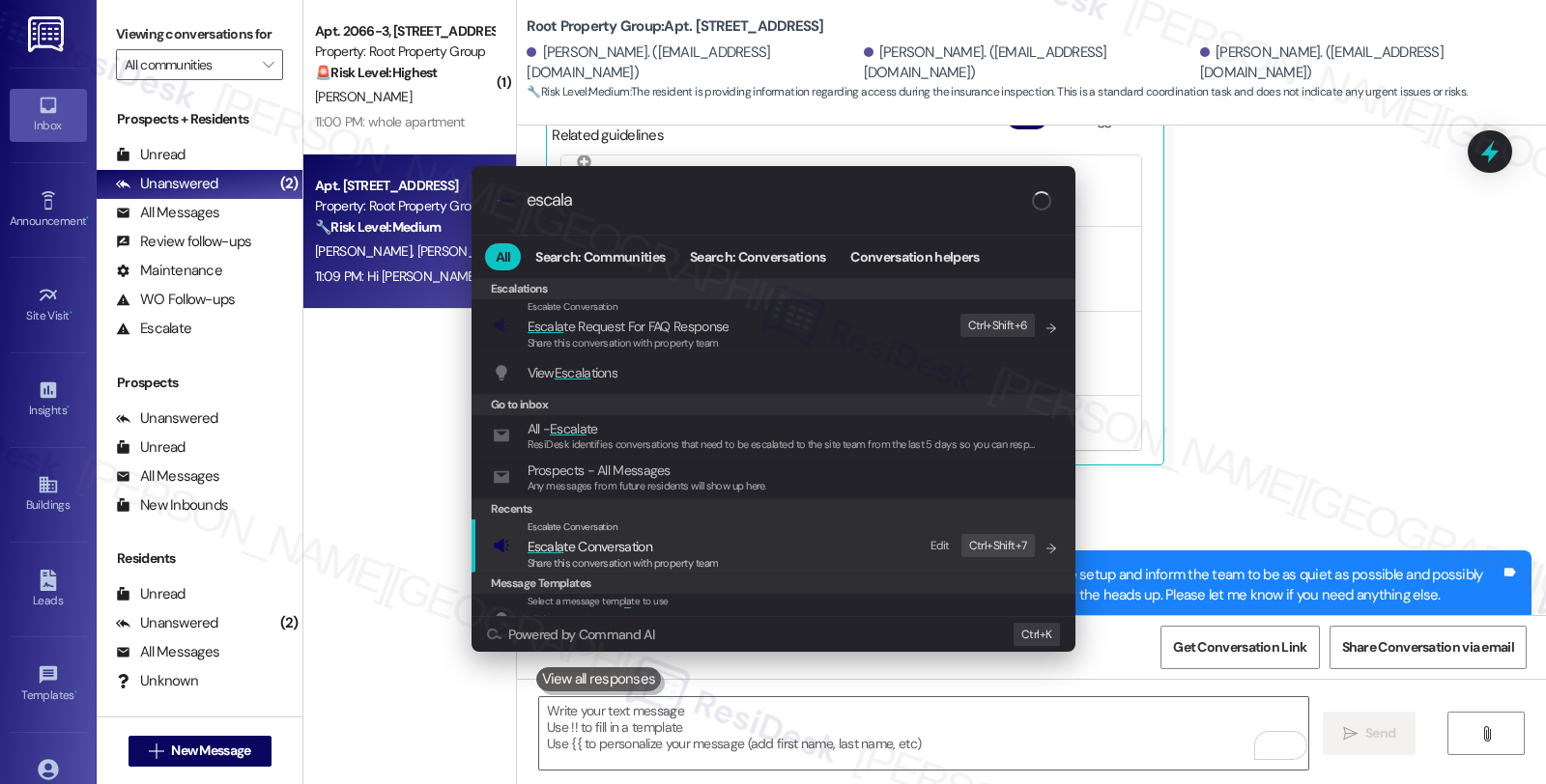
type input "escala"
click at [660, 546] on span "Escala te Conversation" at bounding box center [624, 547] width 191 height 22
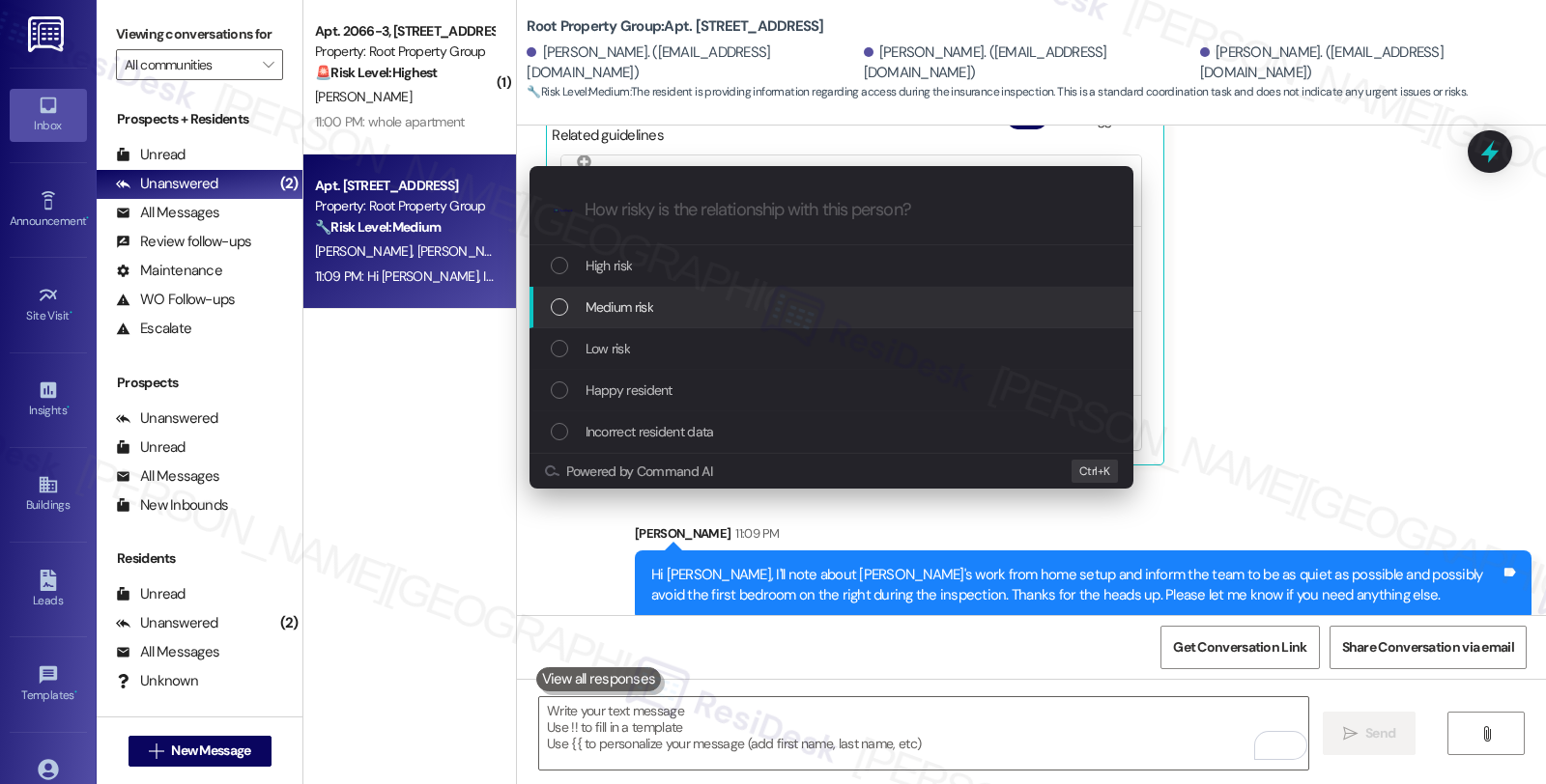
click at [619, 304] on span "Medium risk" at bounding box center [619, 308] width 68 height 22
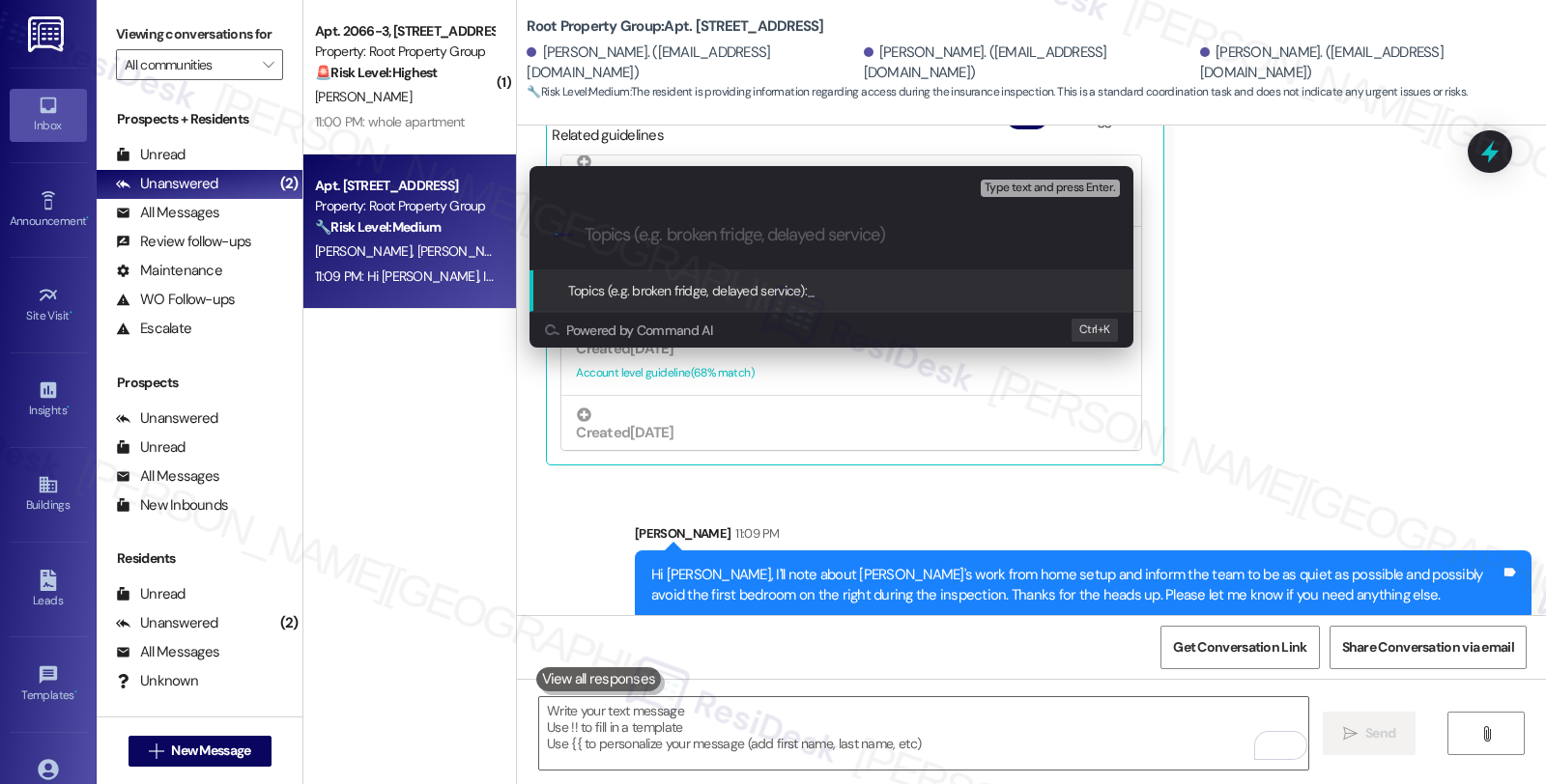
click at [1322, 282] on div "Escalate Conversation Medium risk Topics (e.g. broken fridge, delayed service) …" at bounding box center [773, 392] width 1546 height 784
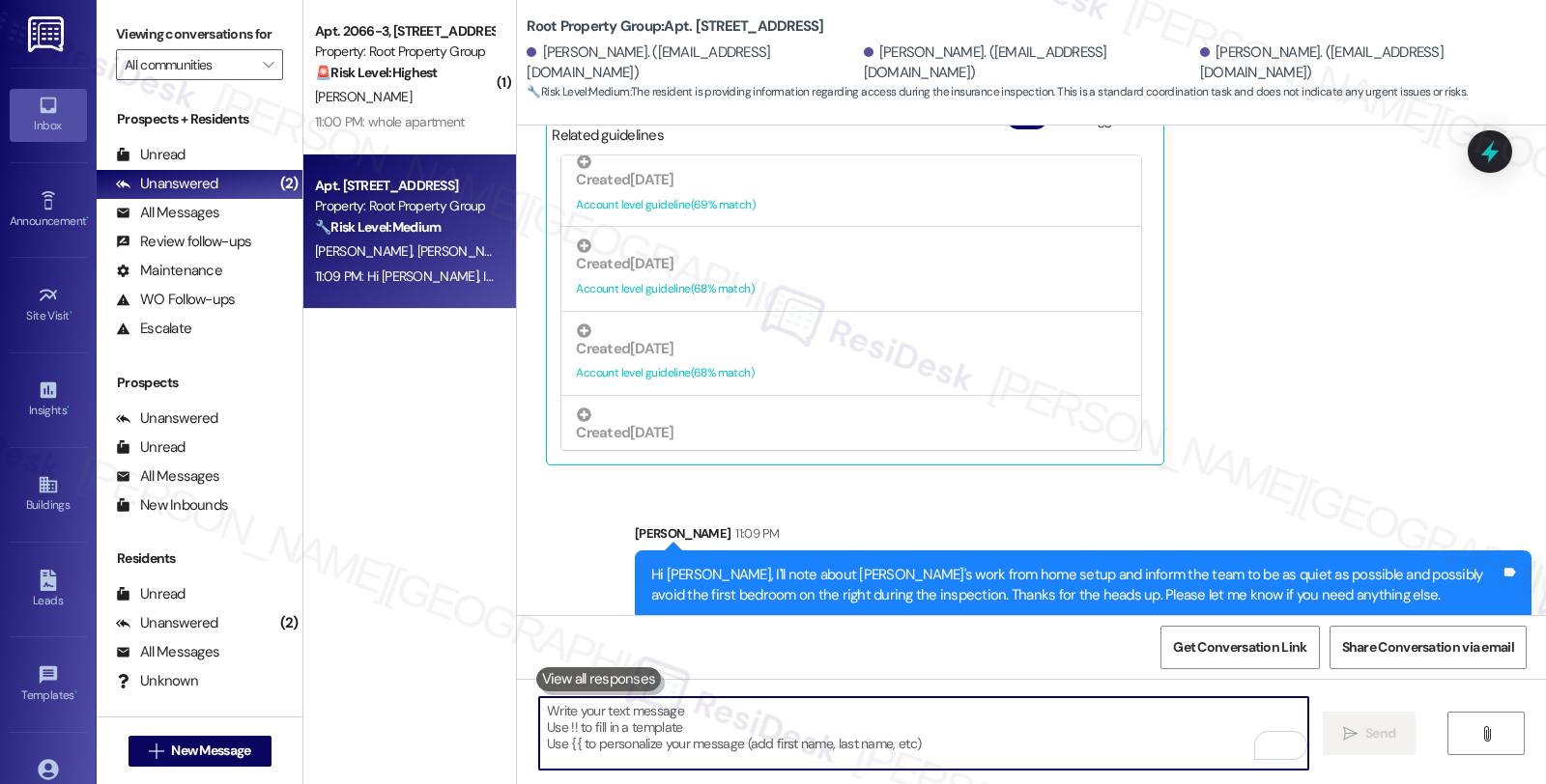
click at [1502, 139] on icon at bounding box center [1489, 151] width 25 height 25
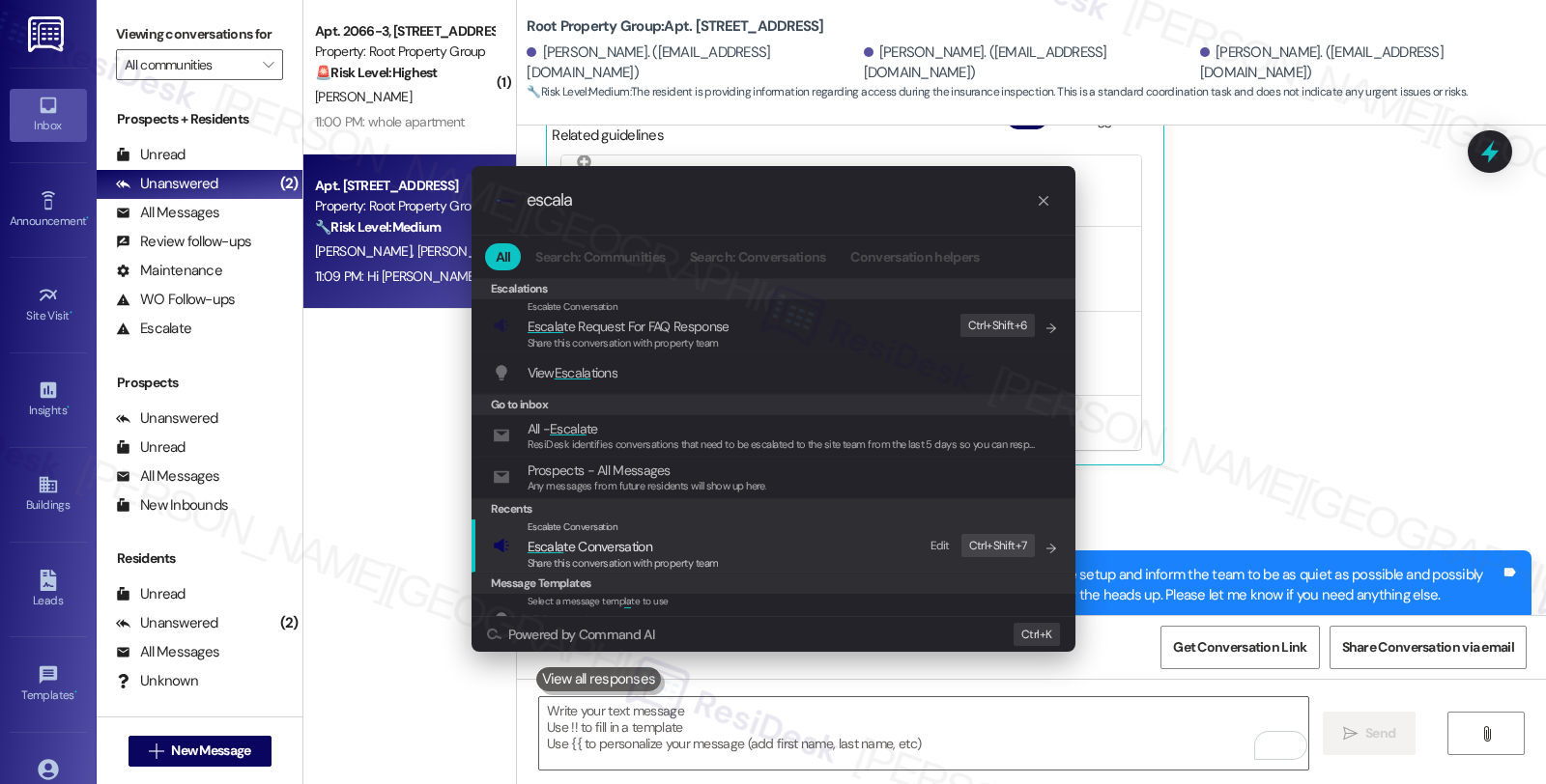
type input "escala"
click at [626, 551] on span "Escala te Conversation" at bounding box center [590, 546] width 124 height 18
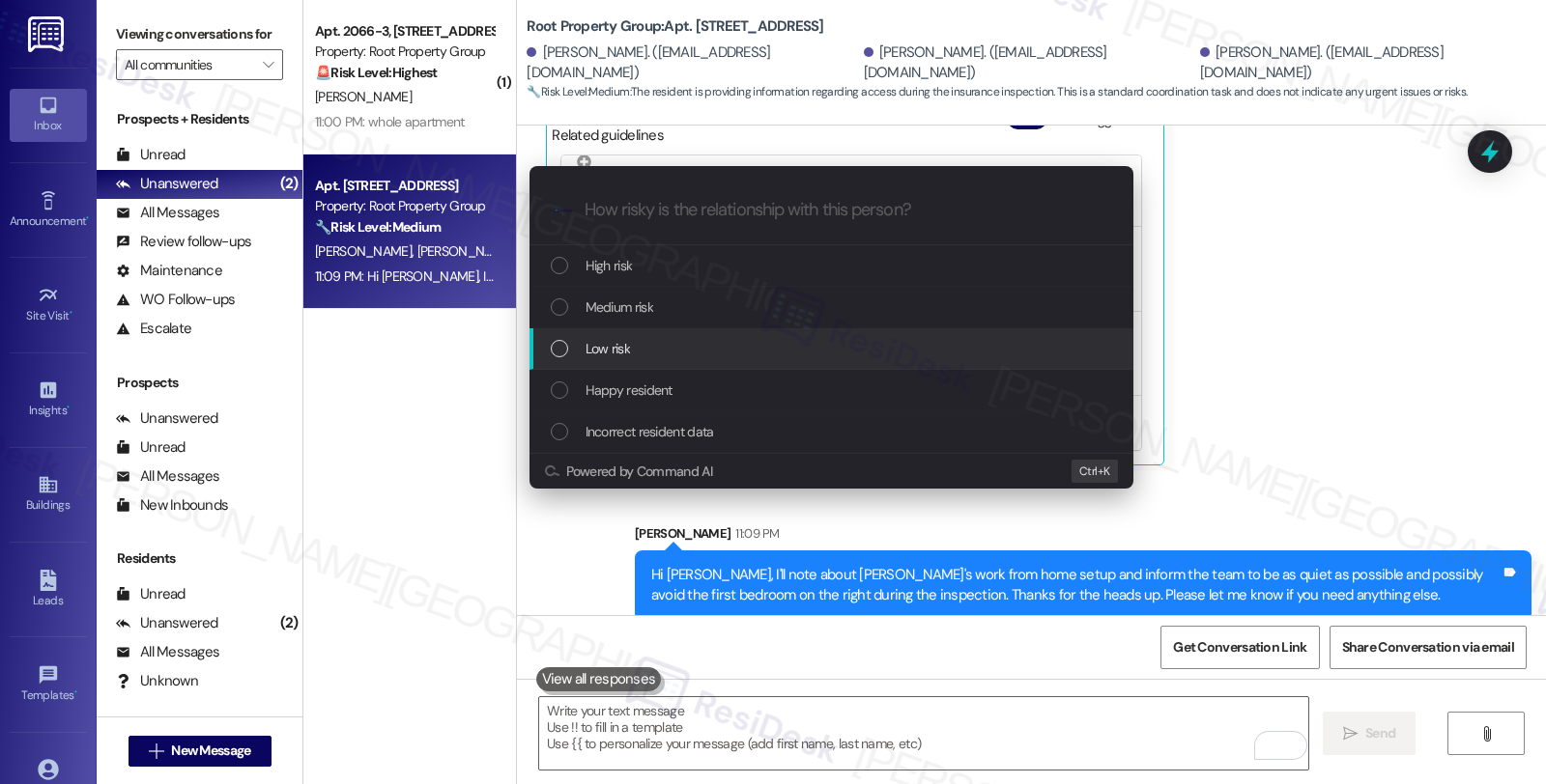
click at [626, 342] on span "Low risk" at bounding box center [607, 349] width 44 height 22
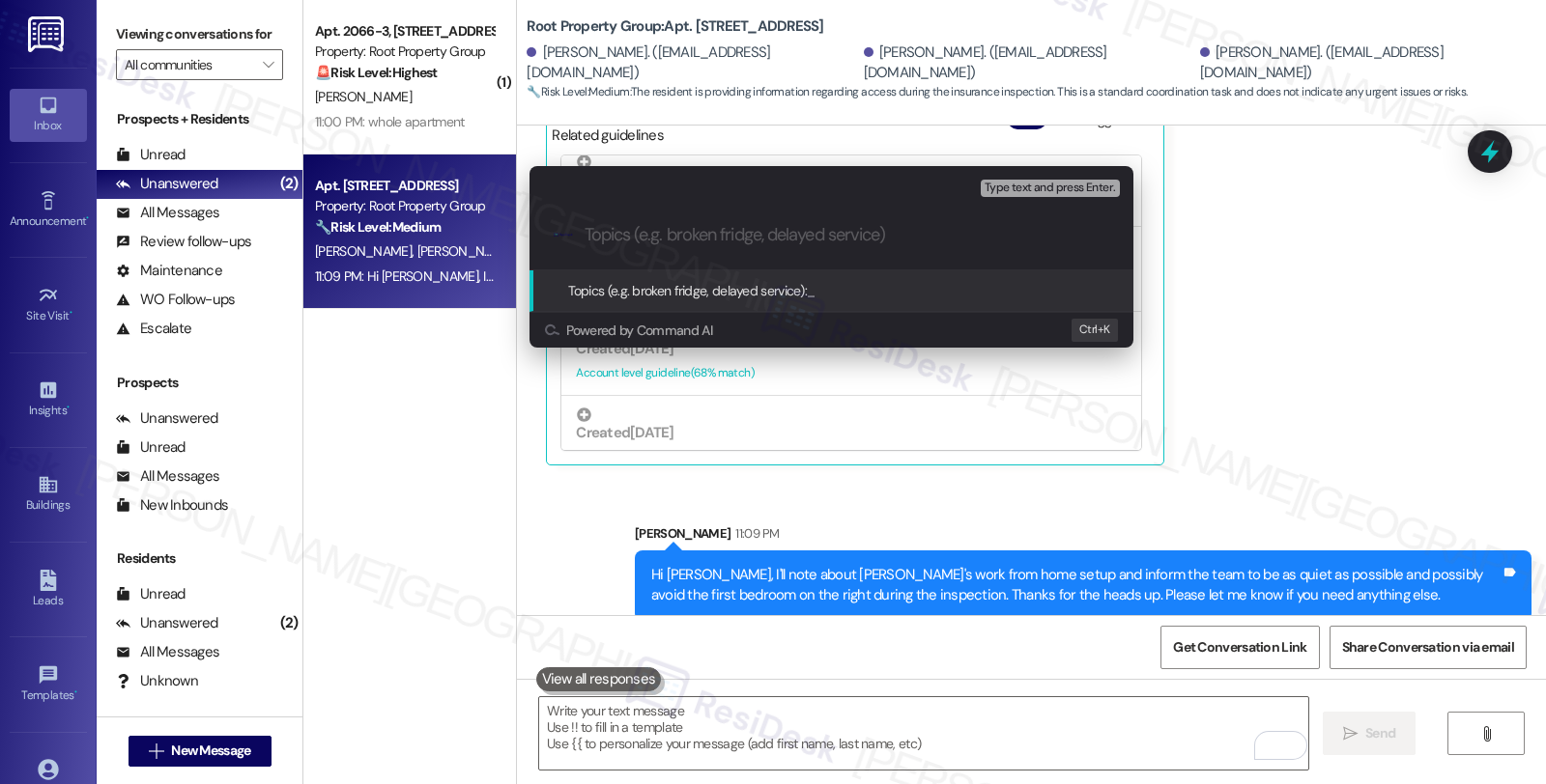
paste input "Inspection concern: Working from home"
type input "Inspection concern: Working from home"
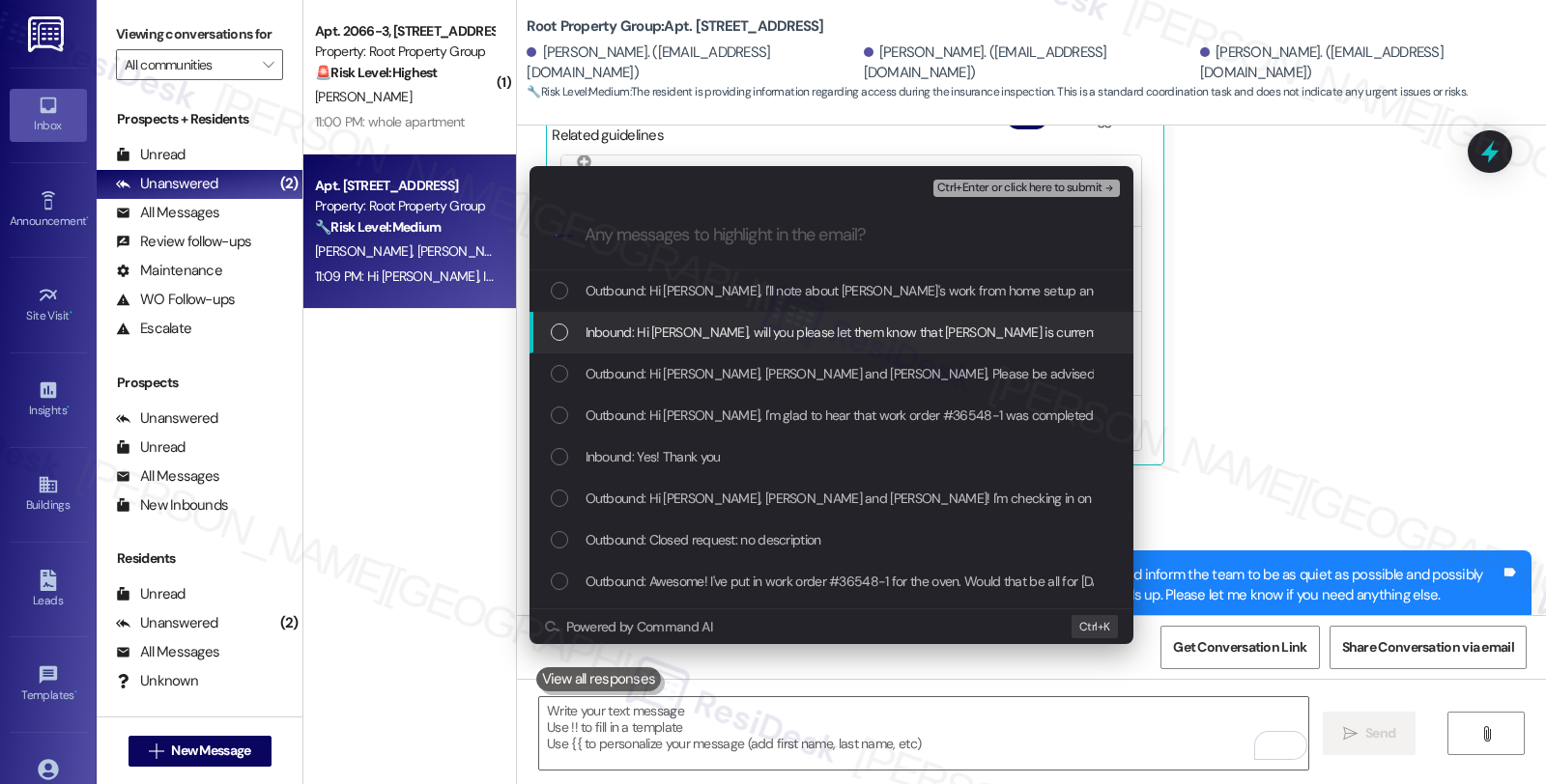
click at [799, 343] on div "Inbound: Hi Sarah, will you please let them know that Zack is currently working…" at bounding box center [832, 332] width 604 height 41
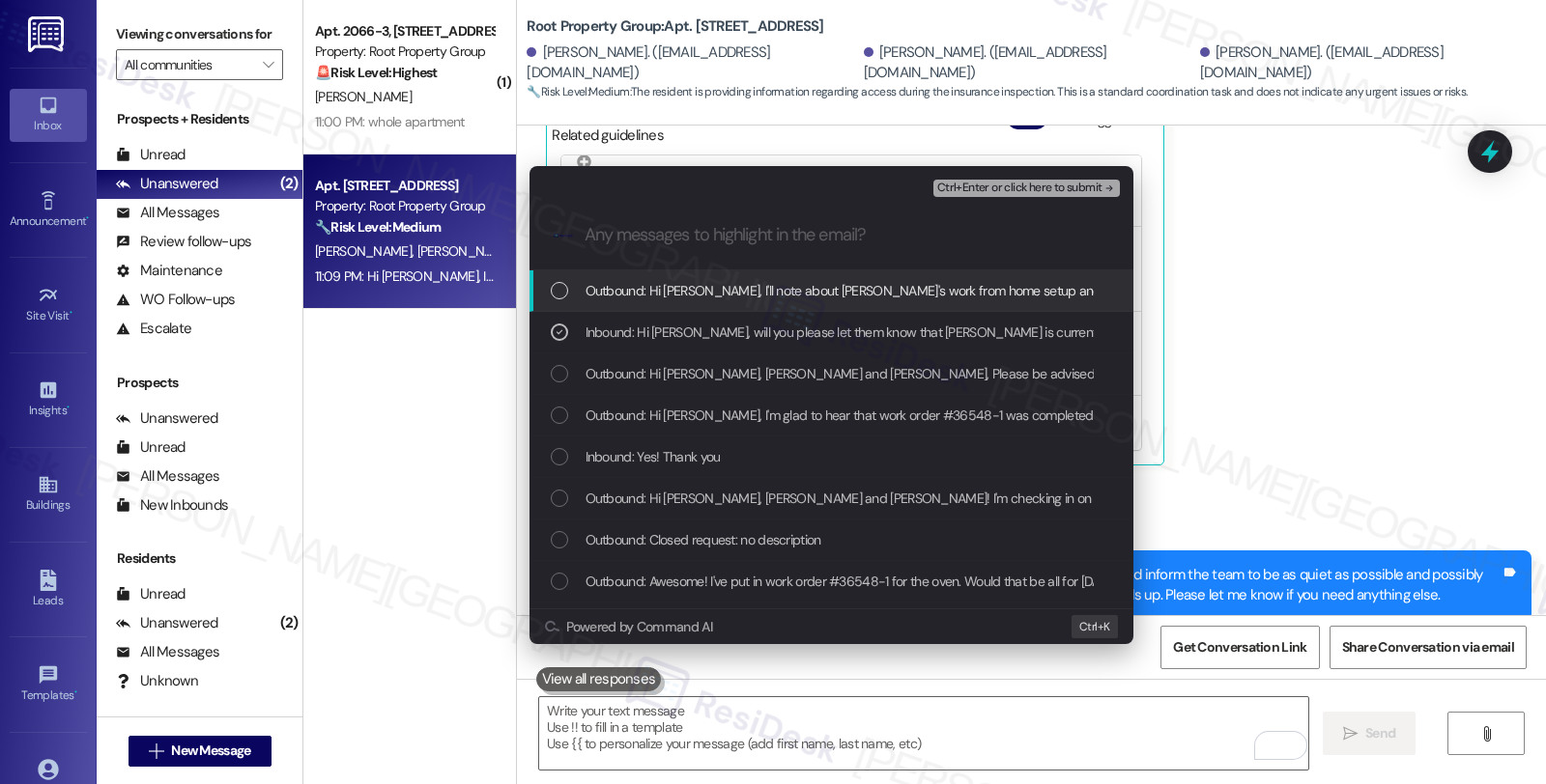
click at [1054, 184] on span "Ctrl+Enter or click here to submit" at bounding box center [1019, 188] width 165 height 14
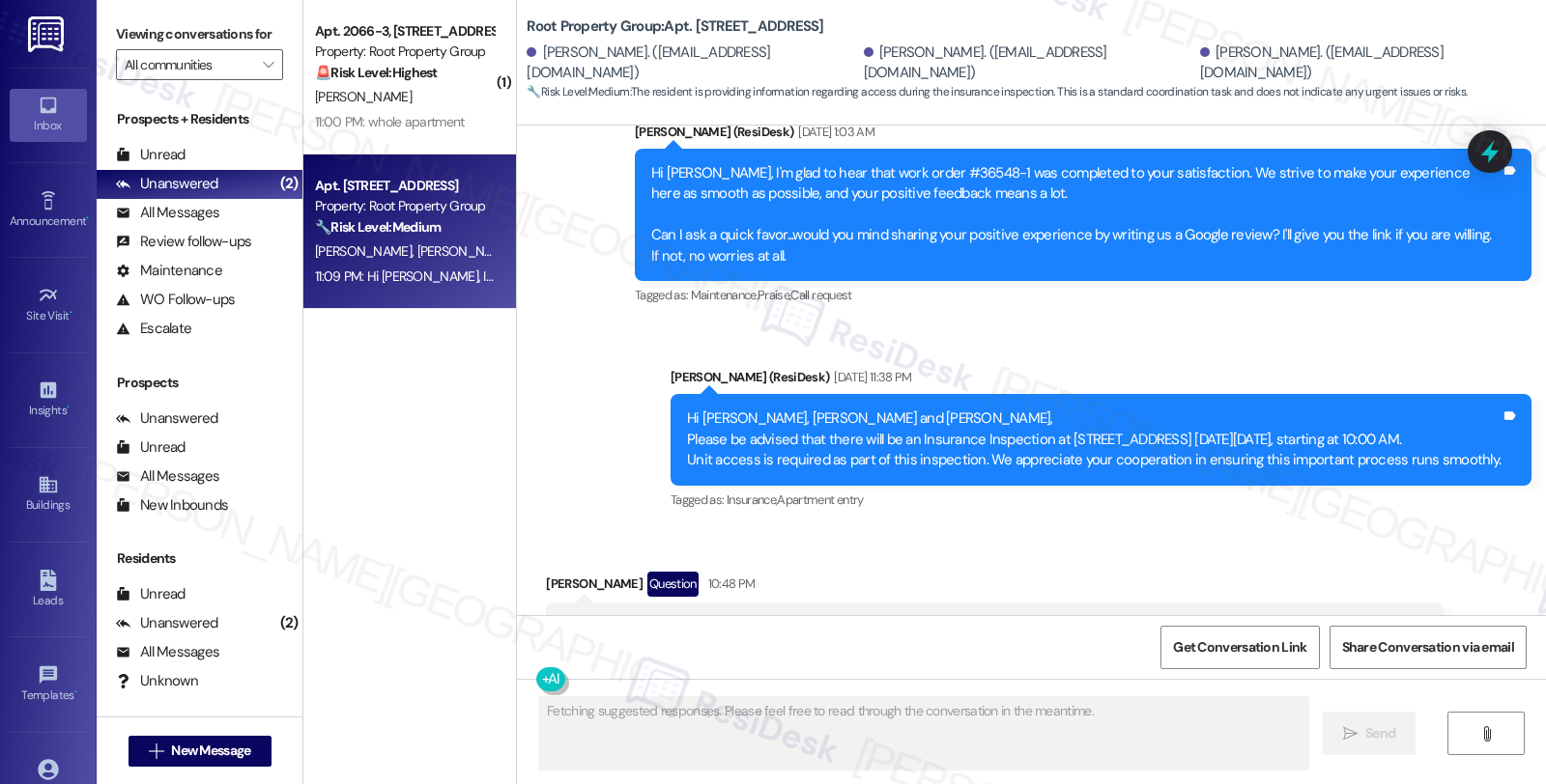
scroll to position [3942, 0]
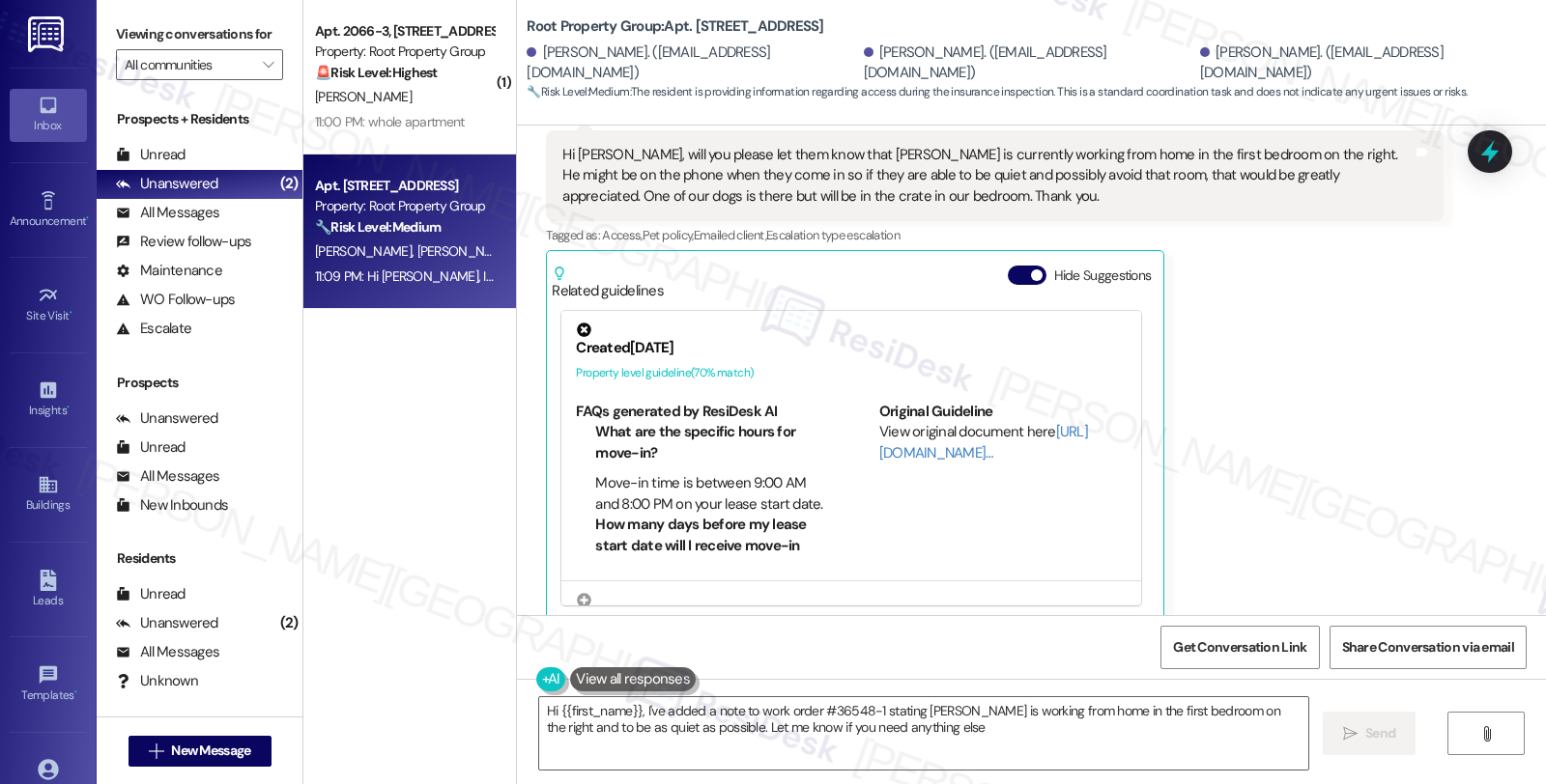
type textarea "Hi {{first_name}}, I've added a note to work order #36548-1 stating Zack is wor…"
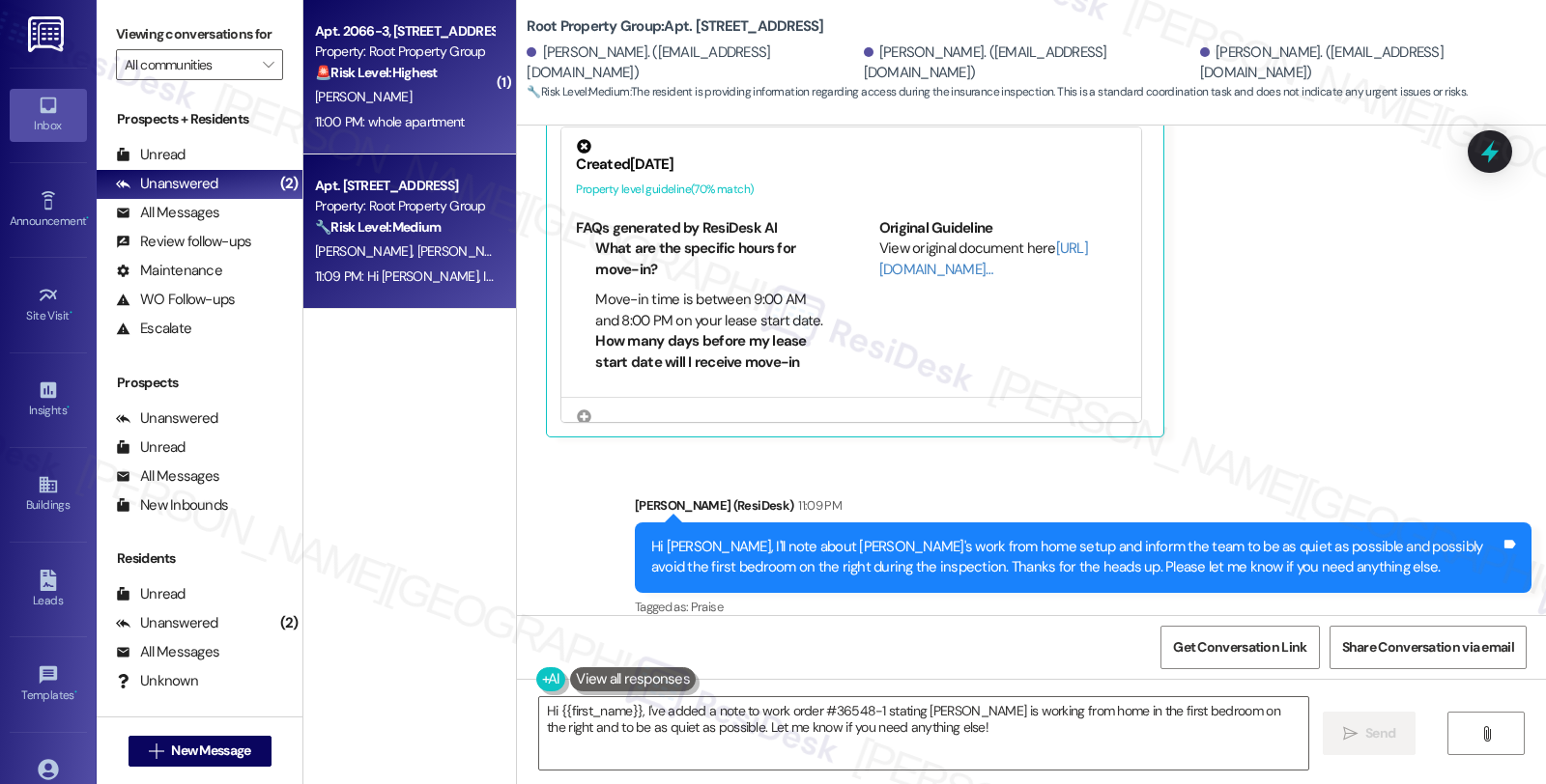
click at [392, 104] on div "[PERSON_NAME]" at bounding box center [404, 97] width 183 height 24
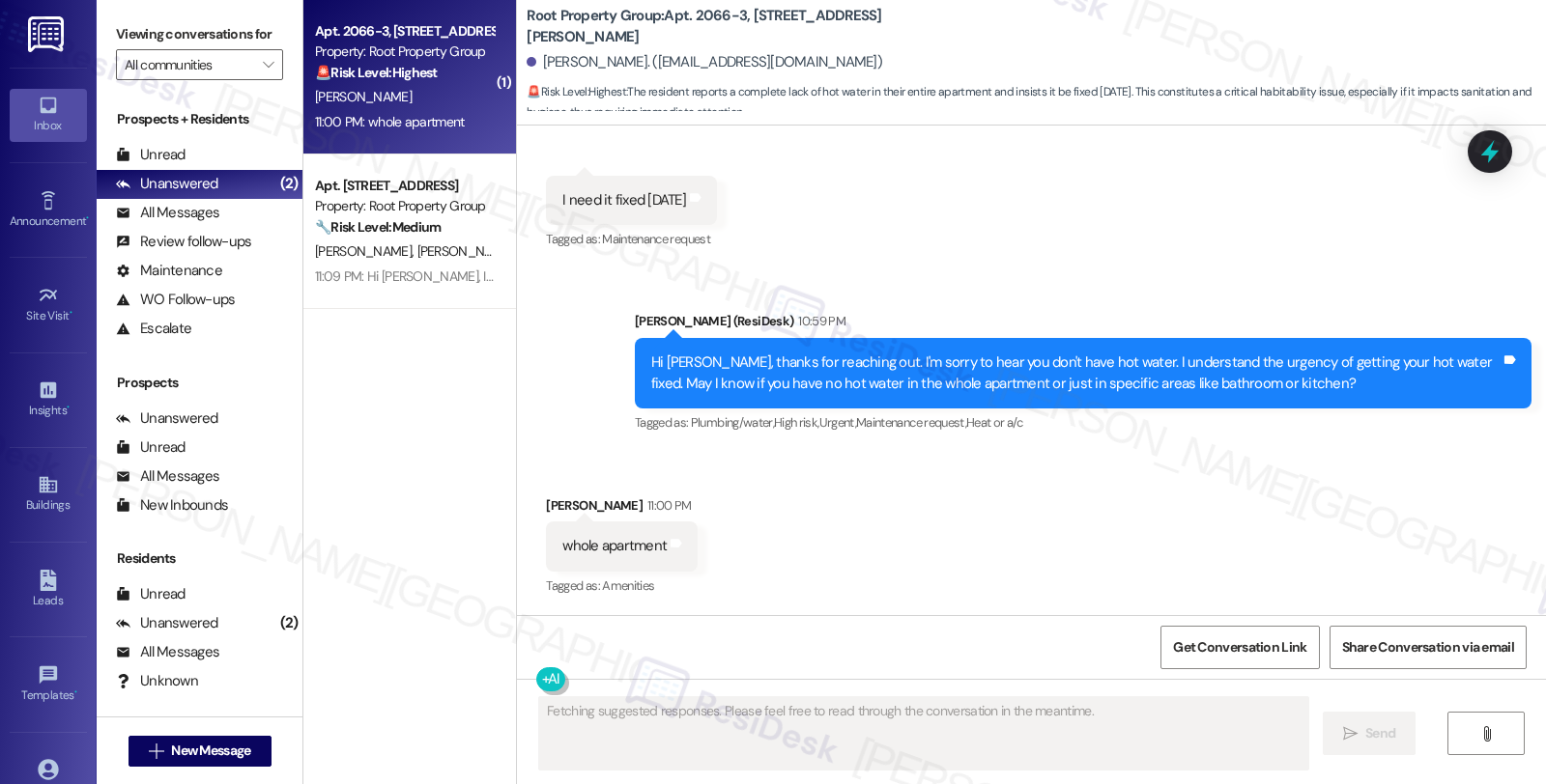
scroll to position [1020, 0]
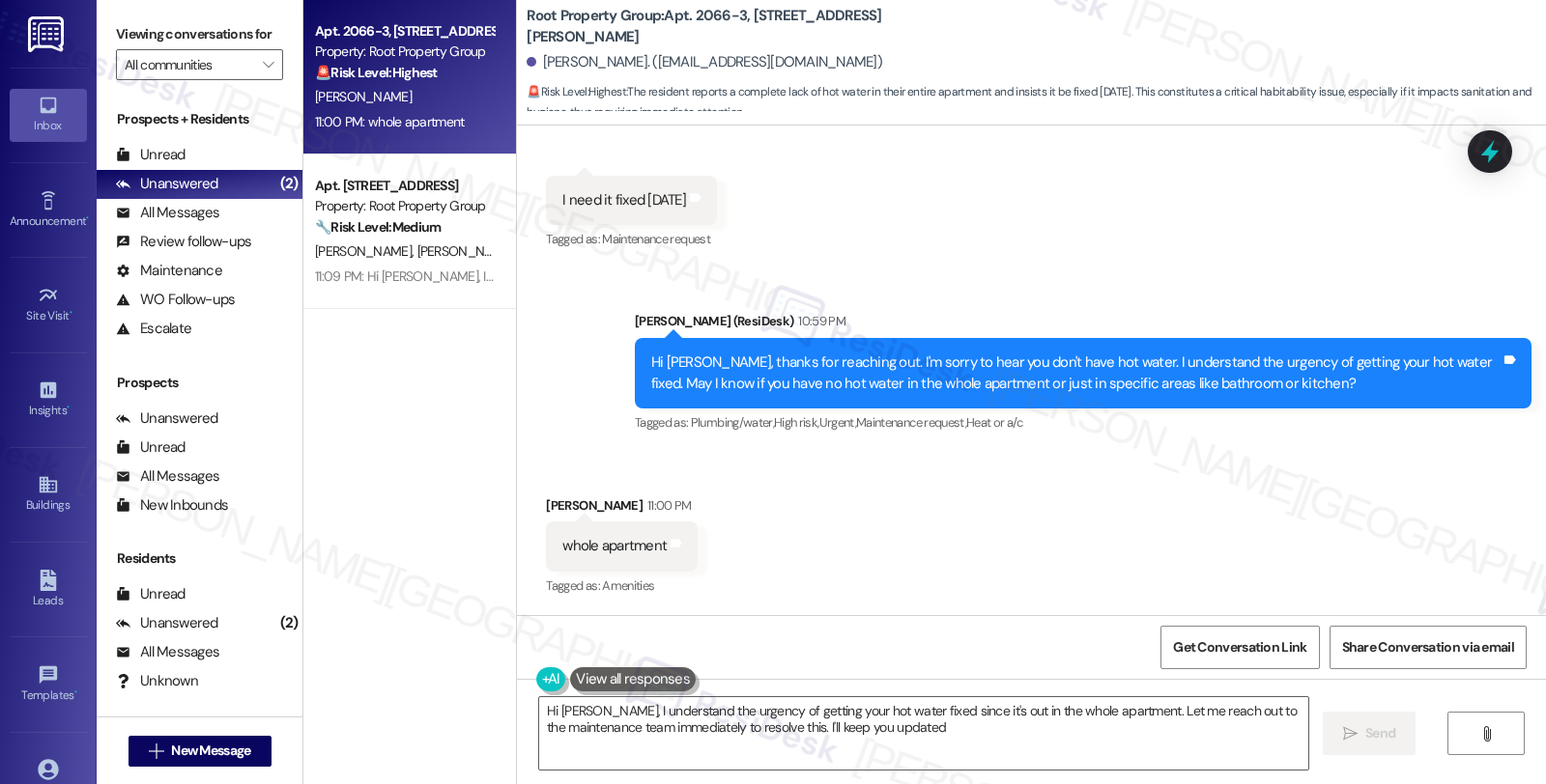
type textarea "Hi John, I understand the urgency of getting your hot water fixed since it's ou…"
drag, startPoint x: 1042, startPoint y: 447, endPoint x: 1047, endPoint y: 476, distance: 29.4
click at [1042, 448] on div "Sent via SMS Sarah (ResiDesk) 10:59 PM Hi John, thanks for reaching out. I'm so…" at bounding box center [1083, 374] width 925 height 155
click at [1375, 499] on div "Received via SMS John Fleming 11:00 PM whole apartment Tags and notes Tagged as…" at bounding box center [1031, 534] width 1029 height 164
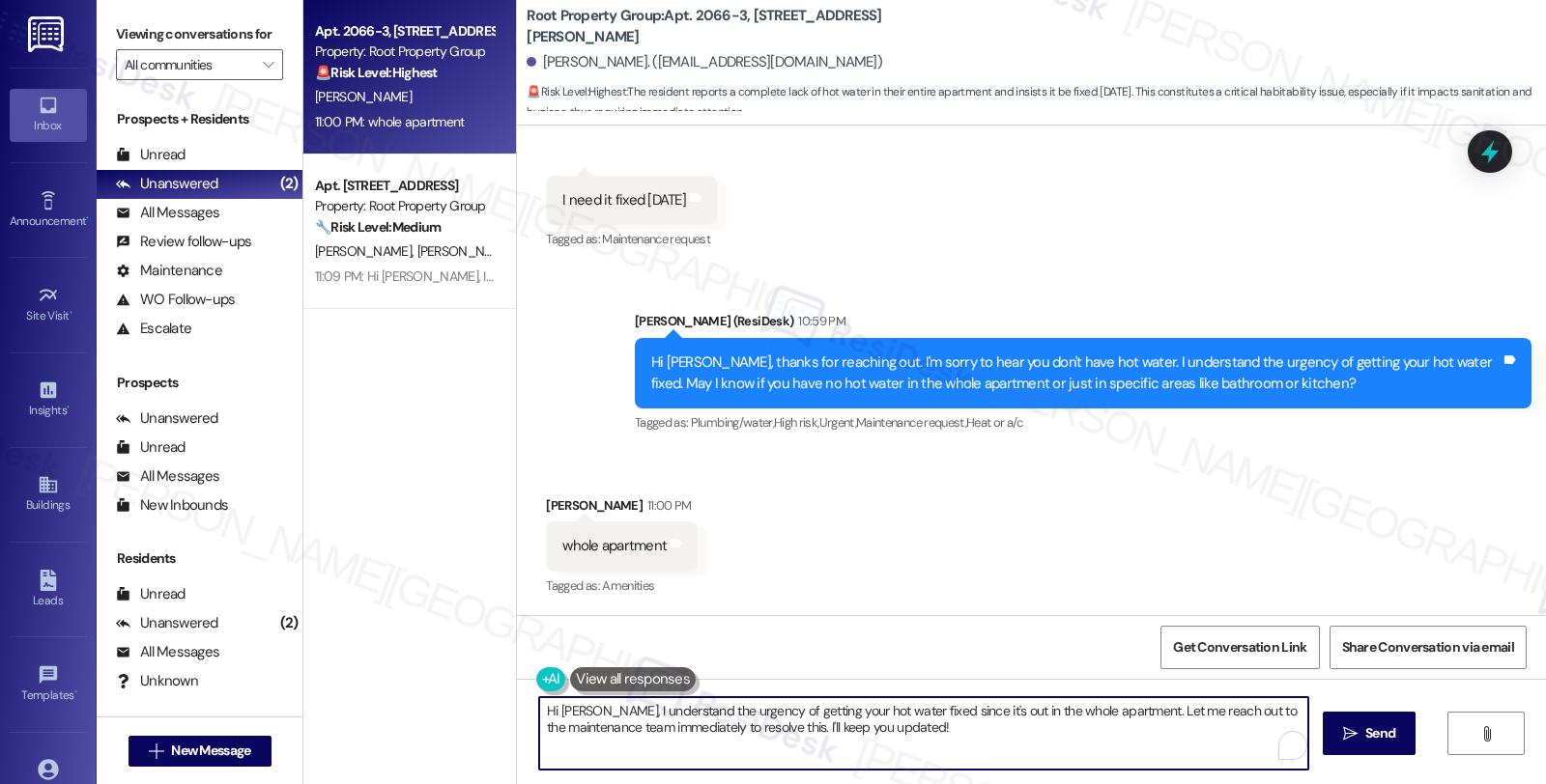
drag, startPoint x: 980, startPoint y: 741, endPoint x: 480, endPoint y: 715, distance: 500.7
click at [480, 715] on div "Apt. 2066-3, 4237-4239 N. Lincoln Avenue Property: Root Property Group 🚨 Risk L…" at bounding box center [923, 392] width 1242 height 784
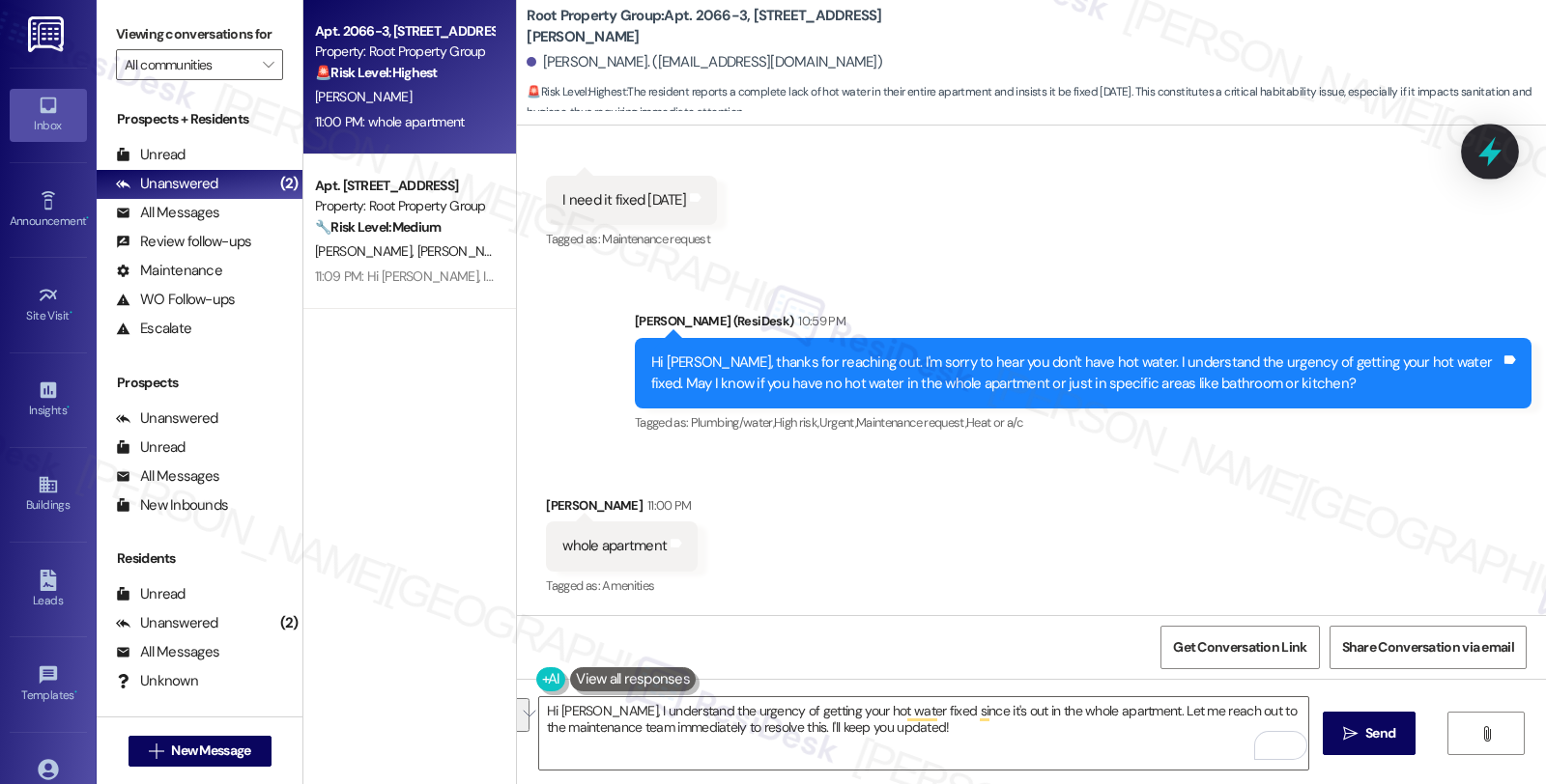
click at [1495, 157] on icon at bounding box center [1490, 152] width 24 height 30
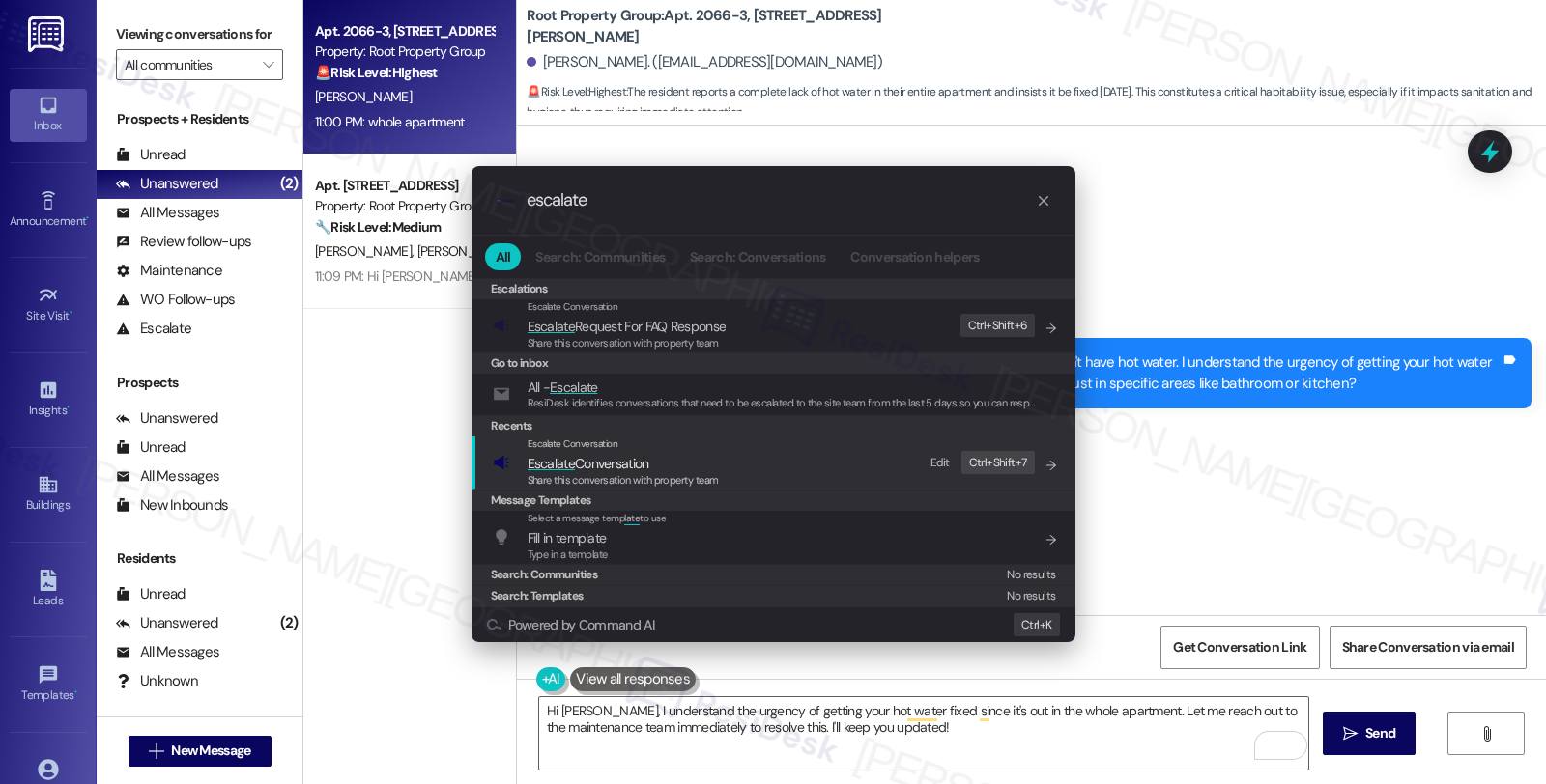
type input "escalate"
click at [744, 474] on div "Escalate Conversation Escalate Conversation Share this conversation with proper…" at bounding box center [774, 463] width 565 height 52
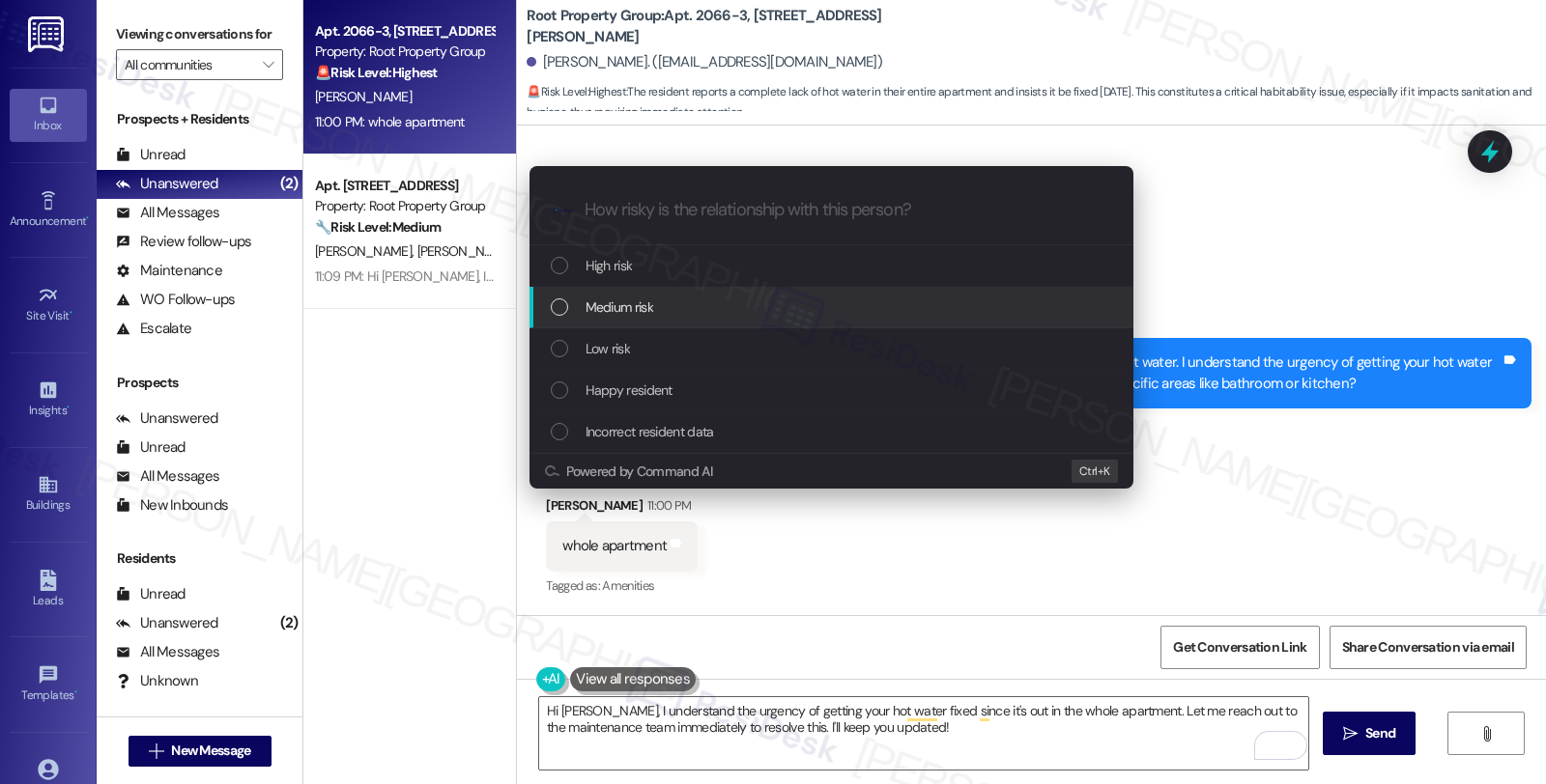
click at [637, 309] on span "Medium risk" at bounding box center [619, 308] width 68 height 22
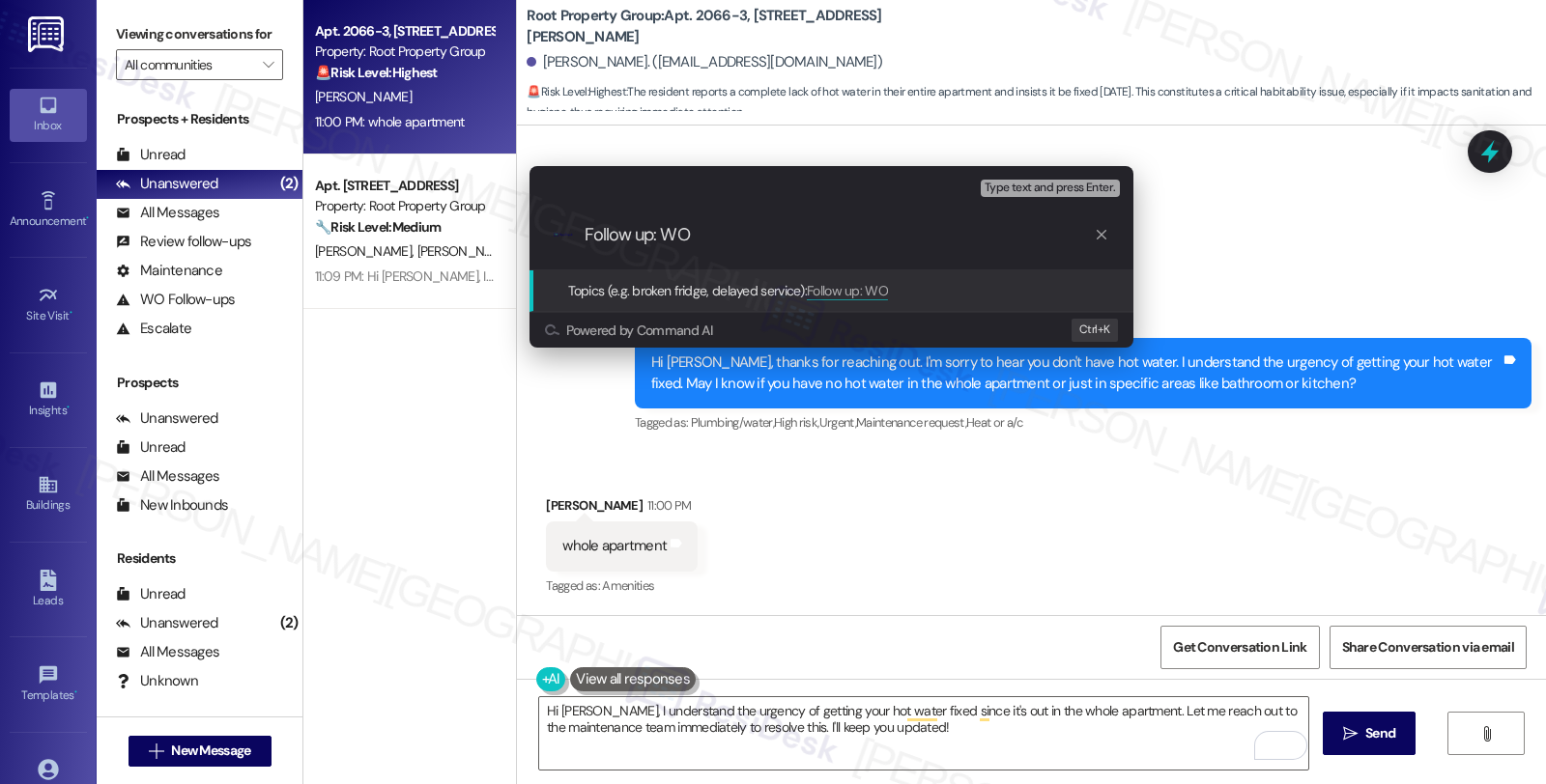
paste input "#36955-1"
type input "Follow up: WO #36955-1 (no hot water)"
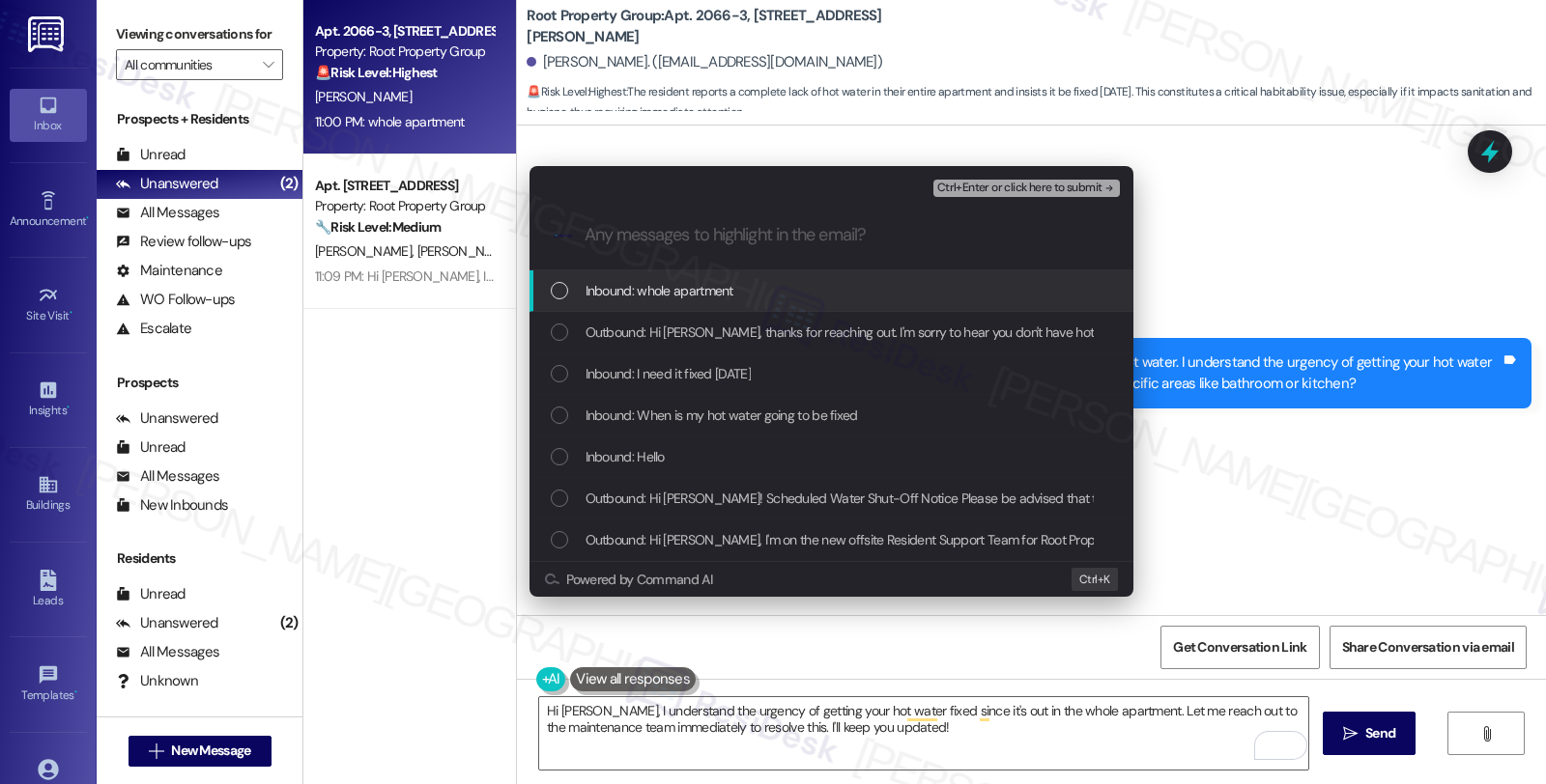
click at [681, 290] on span "Inbound: whole apartment" at bounding box center [659, 291] width 148 height 22
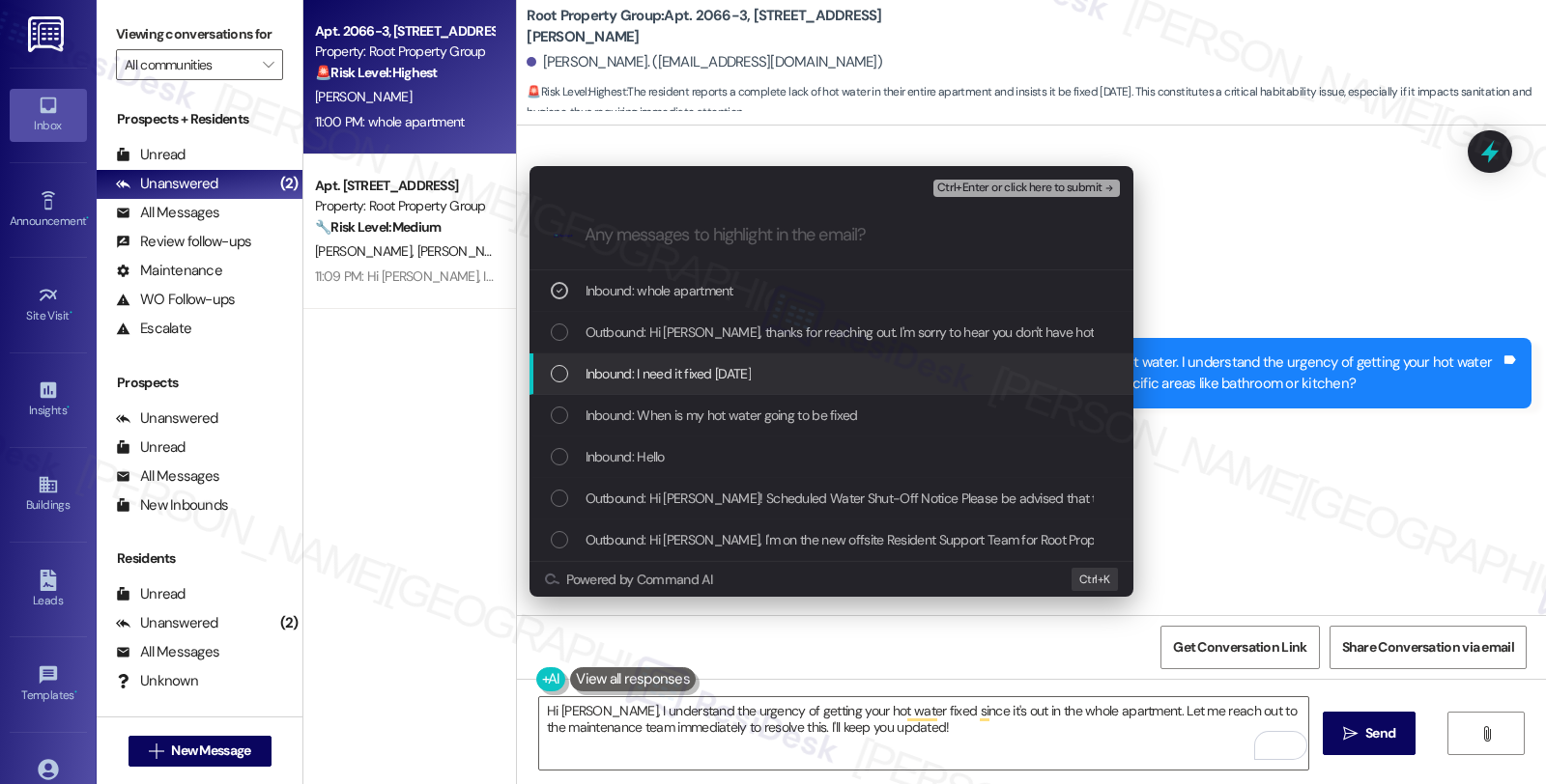
click at [678, 367] on span "Inbound: I need it fixed today" at bounding box center [667, 374] width 165 height 22
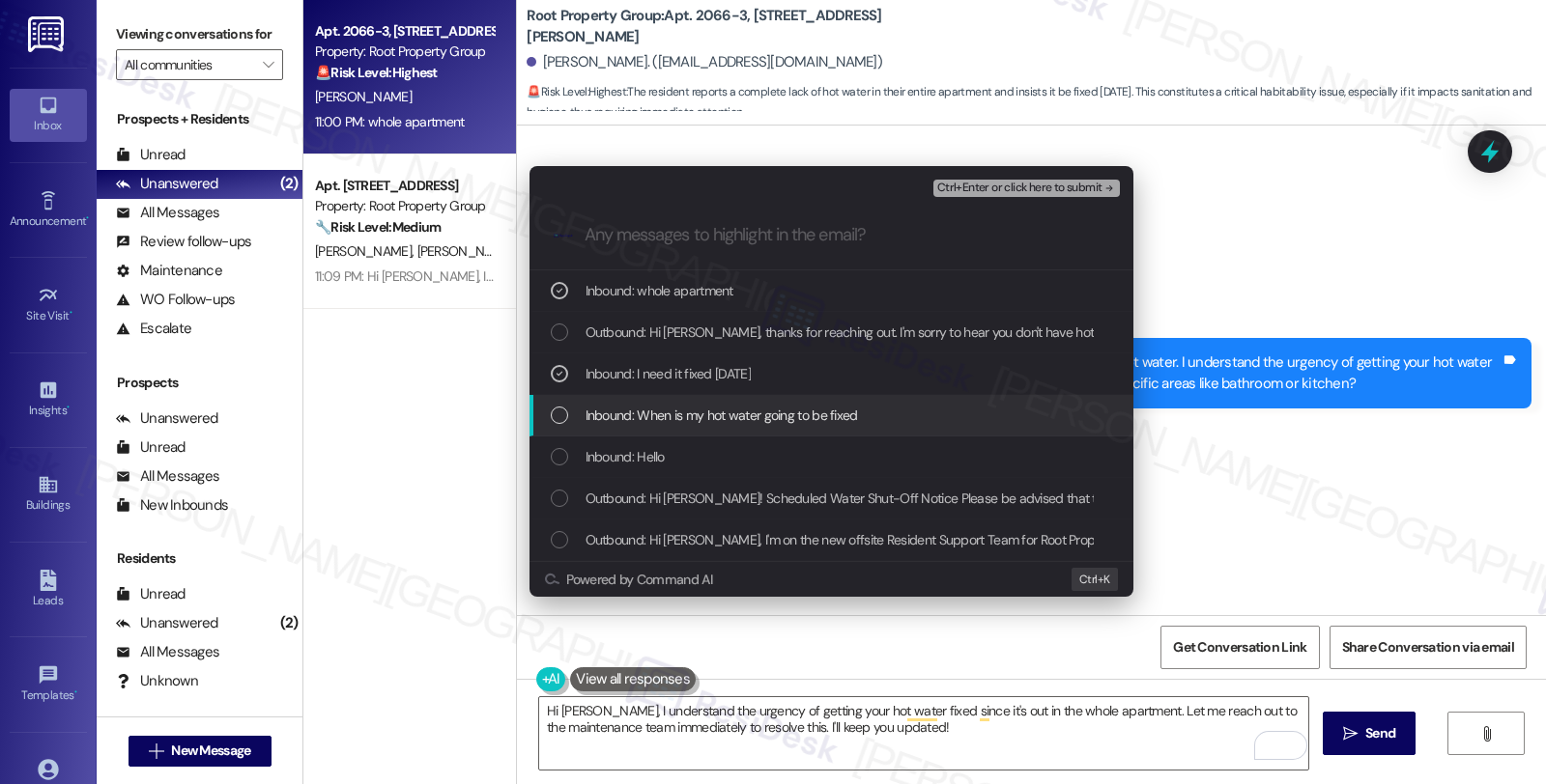
click at [677, 415] on span "Inbound: When is my hot water going to be fixed" at bounding box center [721, 415] width 272 height 22
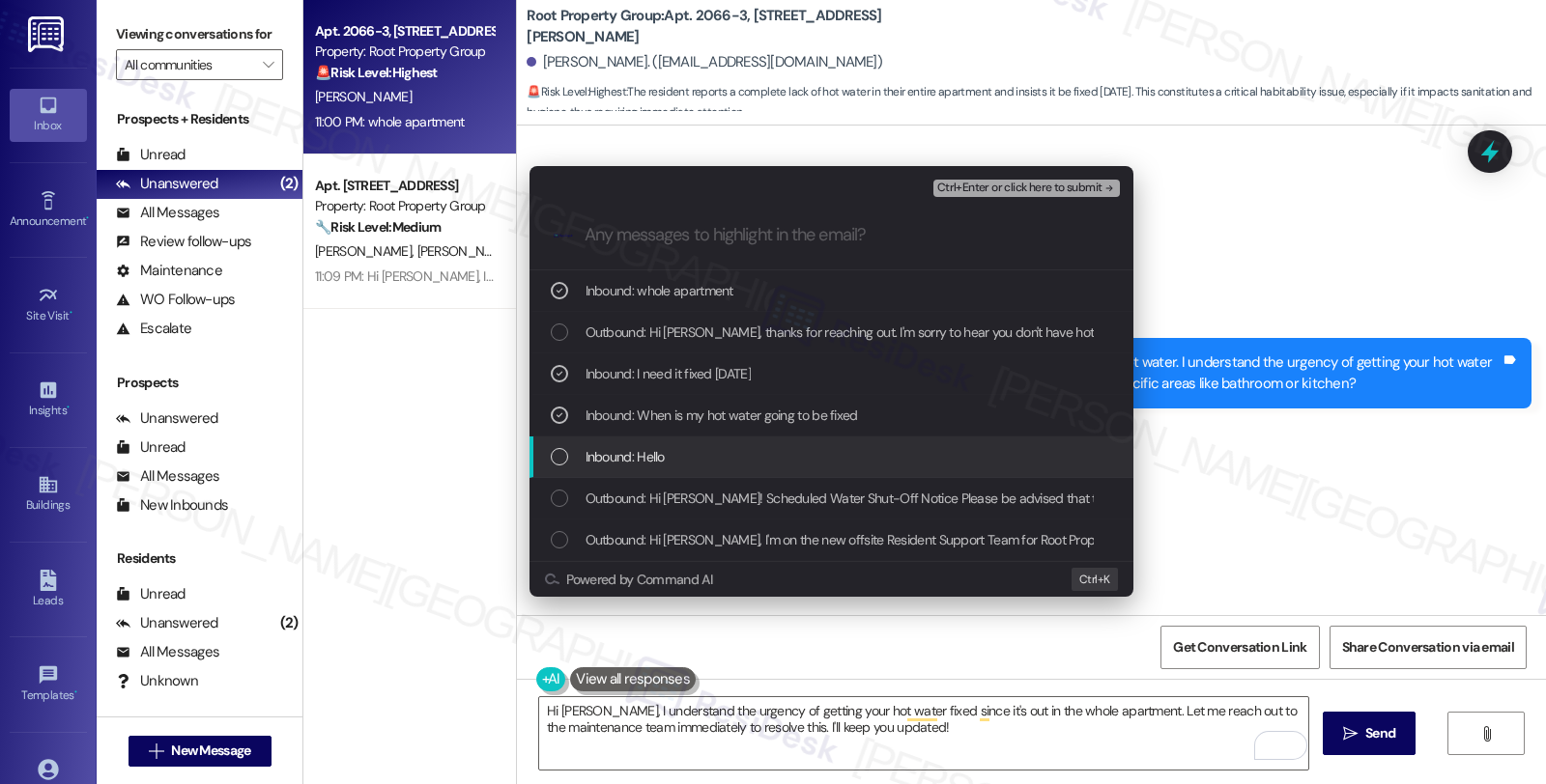
click at [677, 457] on div "Inbound: Hello" at bounding box center [833, 457] width 565 height 22
click at [650, 457] on span "Inbound: Hello" at bounding box center [625, 457] width 79 height 22
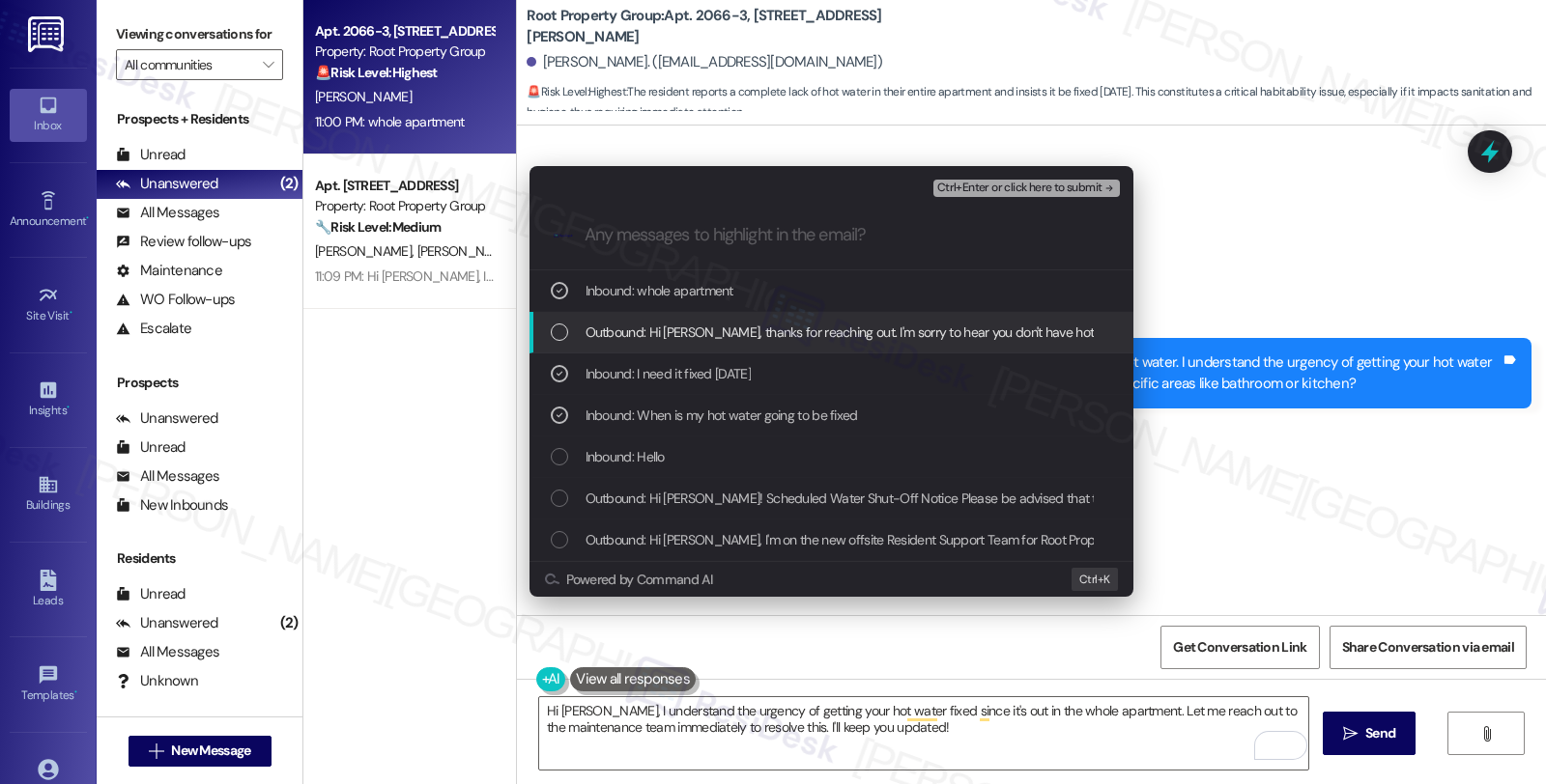
click at [1021, 186] on span "Ctrl+Enter or click here to submit" at bounding box center [1019, 188] width 165 height 14
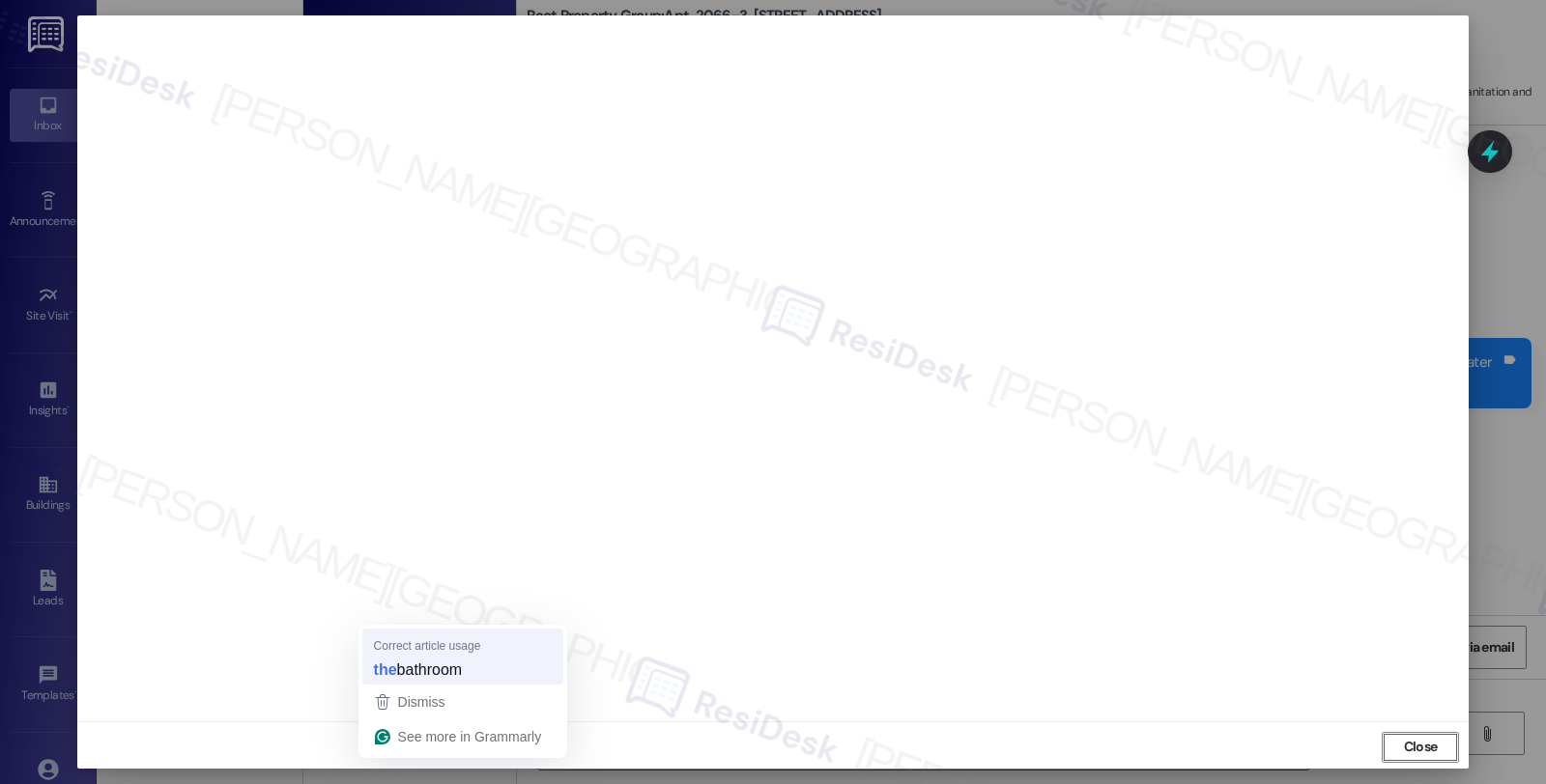
click at [411, 671] on span "bathroom" at bounding box center [429, 670] width 66 height 22
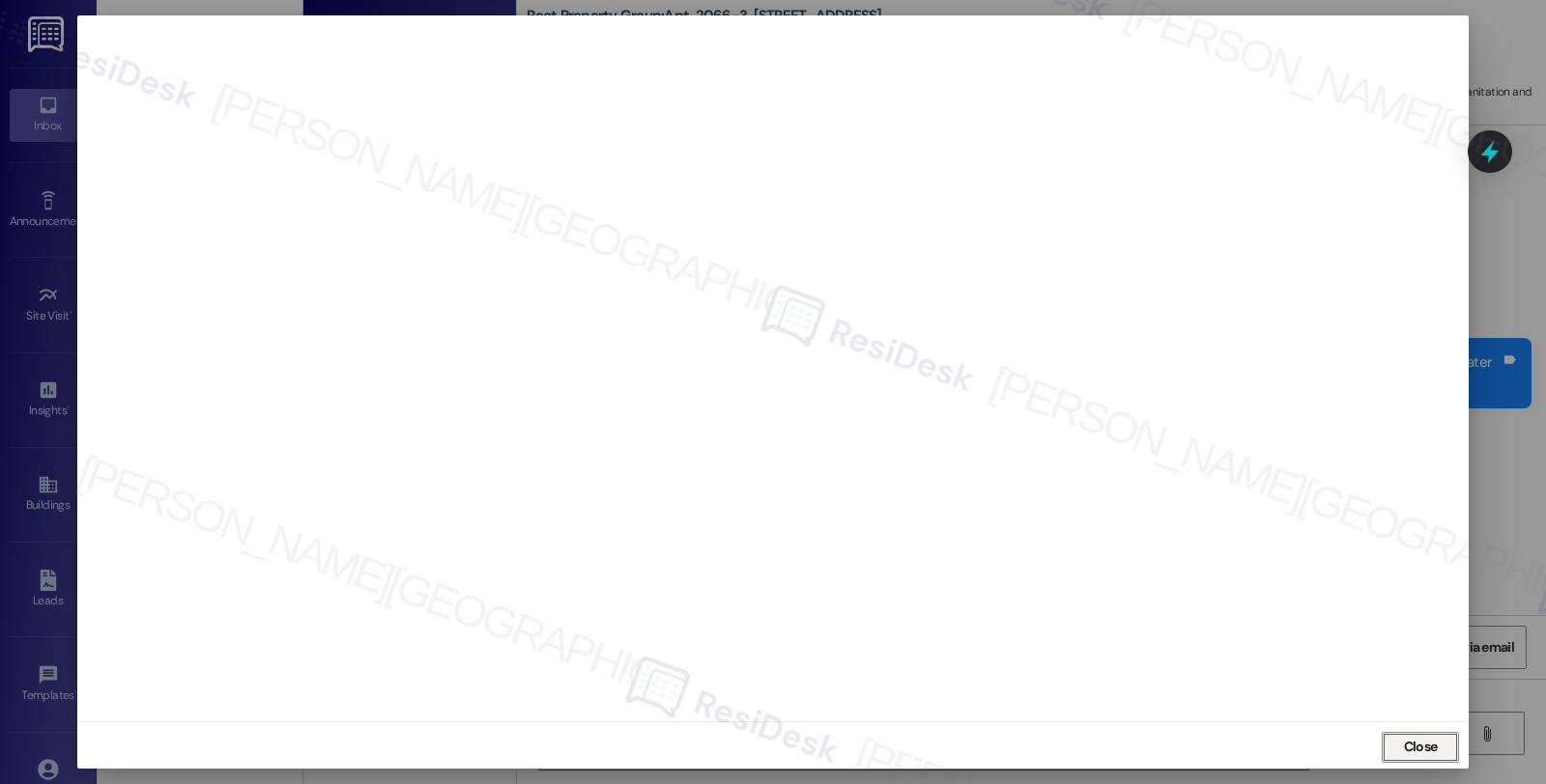
click at [1416, 734] on span "Close" at bounding box center [1421, 747] width 41 height 29
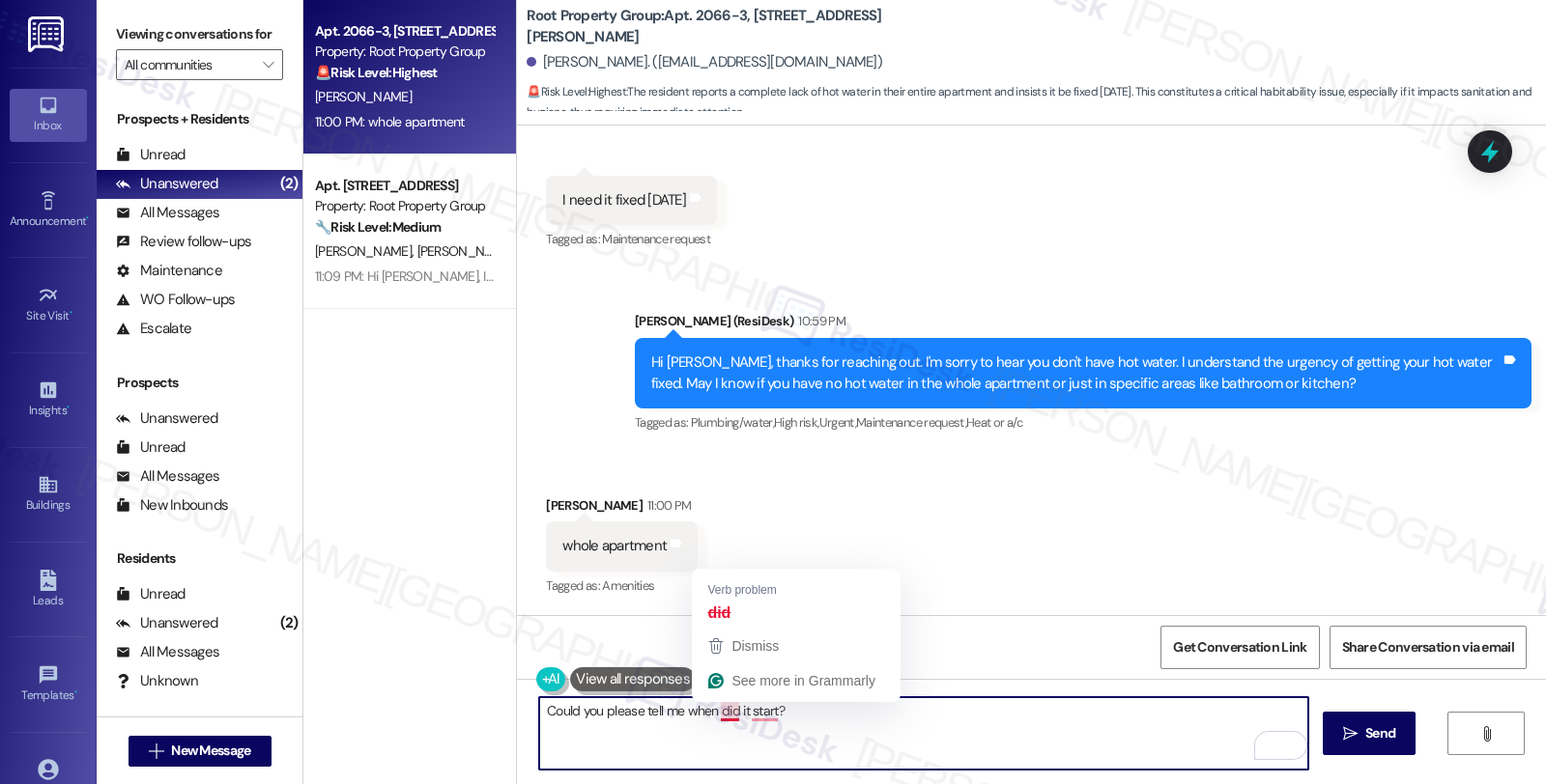
drag, startPoint x: 706, startPoint y: 715, endPoint x: 893, endPoint y: 722, distance: 187.1
click at [893, 719] on textarea "Could you please tell me when did it start?" at bounding box center [923, 733] width 770 height 72
type textarea "Could you please tell me when it started?"
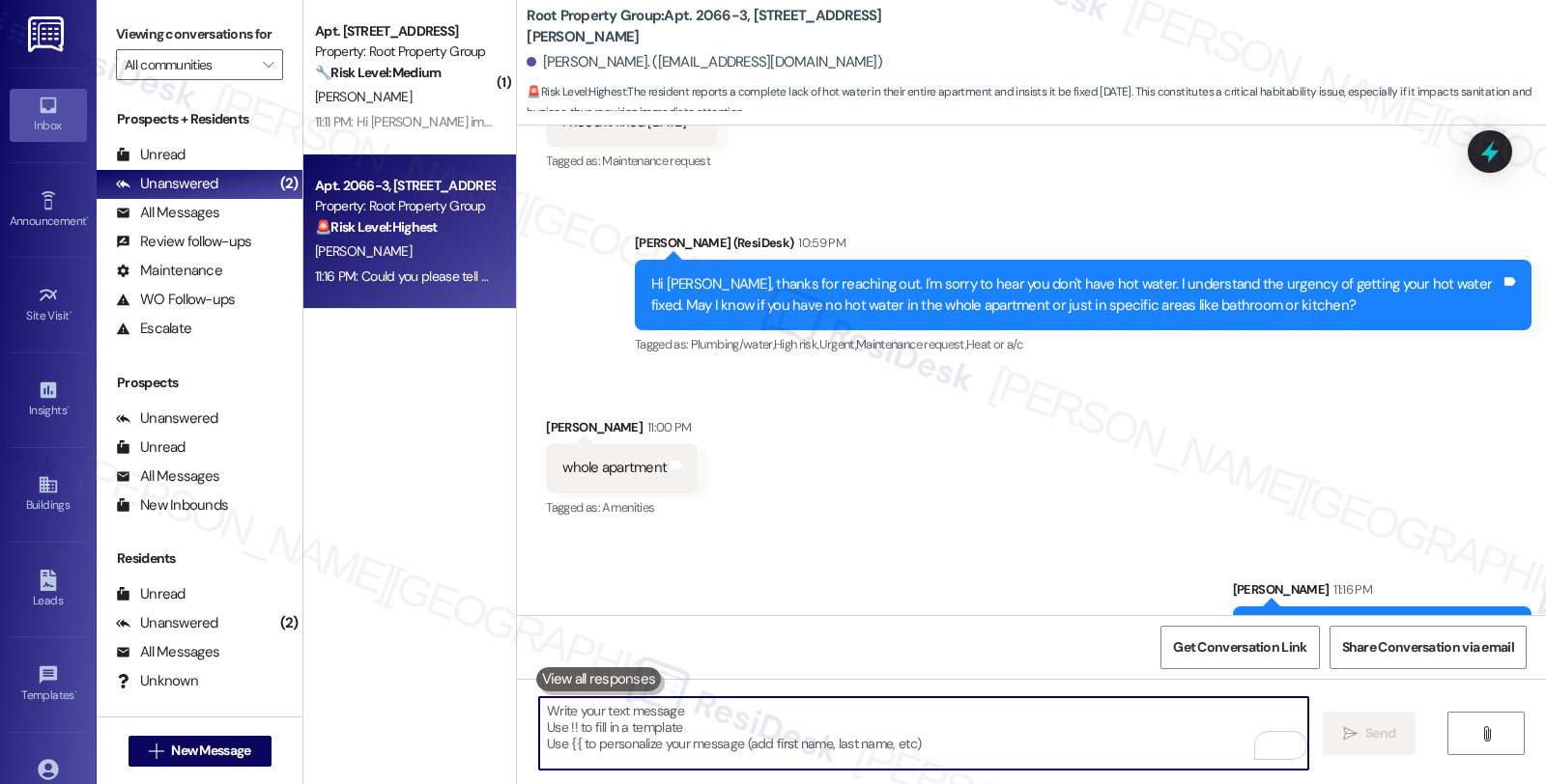
scroll to position [1155, 0]
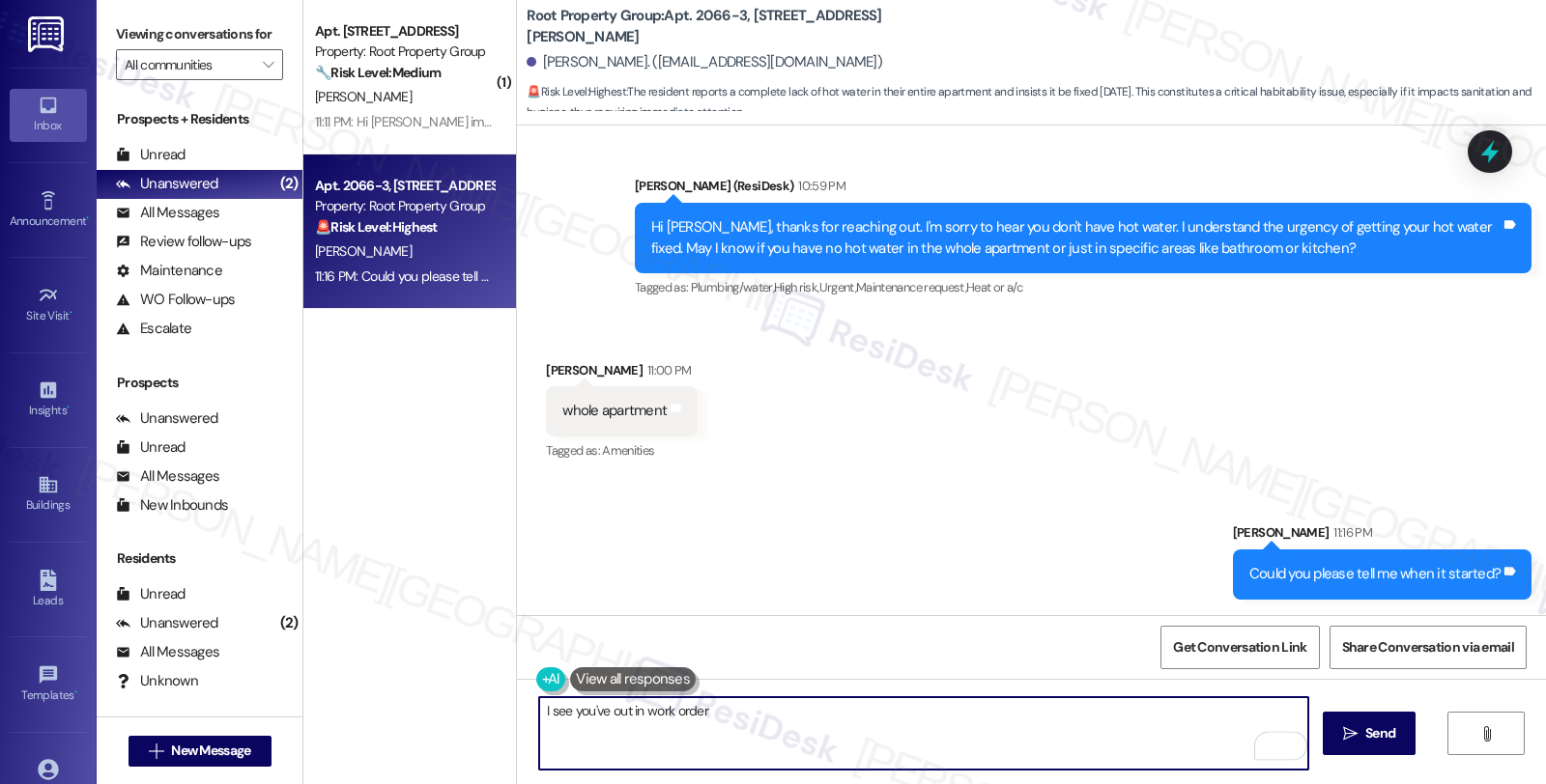
paste textarea "#36955-1"
click at [604, 721] on textarea "I see you've out in work order #36955-1." at bounding box center [923, 733] width 770 height 72
click at [852, 726] on textarea "I see you've put in work order #36955-1." at bounding box center [923, 733] width 770 height 72
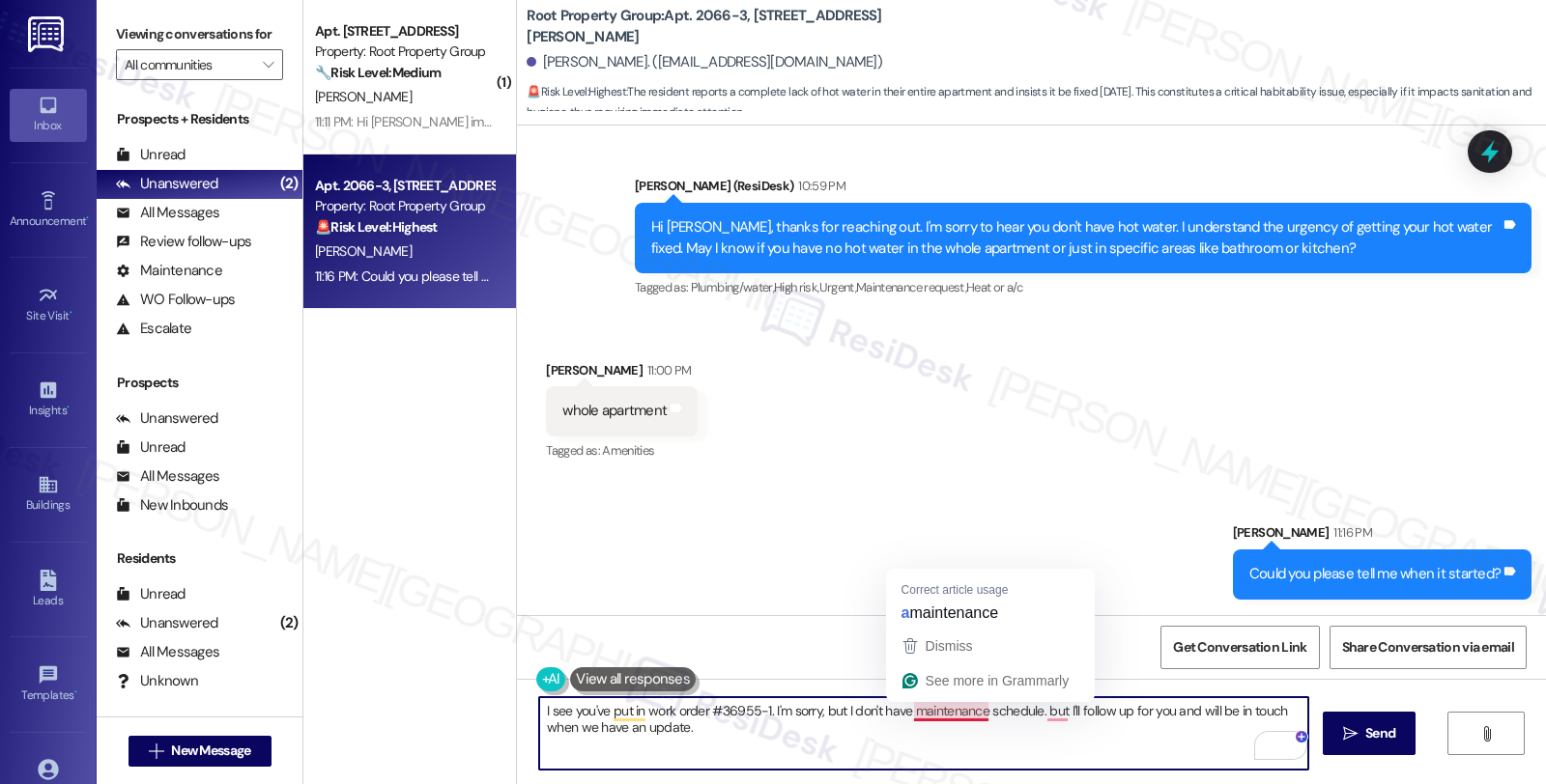
click at [902, 709] on textarea "I see you've put in work order #36955-1. I'm sorry, but I don't have maintenanc…" at bounding box center [923, 733] width 770 height 72
click at [1050, 711] on textarea "I see you've put in work order #36955-1. I'm sorry, but I don't have the mainte…" at bounding box center [923, 733] width 770 height 72
click at [873, 747] on textarea "I see you've put in work order #36955-1. I'm sorry, but I don't have the mainte…" at bounding box center [923, 733] width 770 height 72
type textarea "I see you've put in work order #36955-1. I'm sorry, but I don't have the mainte…"
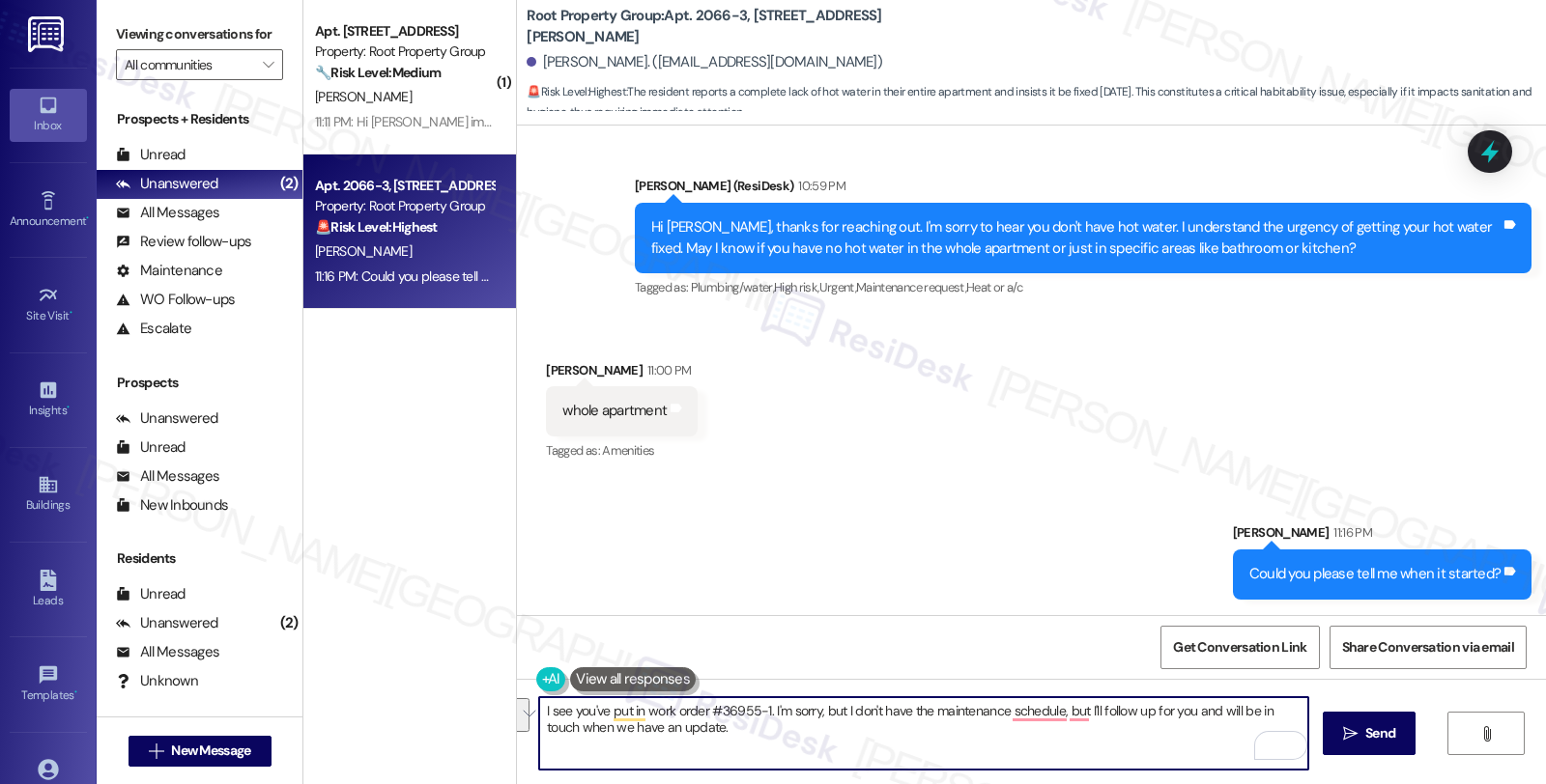
drag, startPoint x: 806, startPoint y: 737, endPoint x: 512, endPoint y: 699, distance: 296.4
click at [517, 699] on div "I see you've put in work order #36955-1. I'm sorry, but I don't have the mainte…" at bounding box center [1031, 750] width 1029 height 145
click at [1358, 727] on span " Send" at bounding box center [1369, 733] width 61 height 21
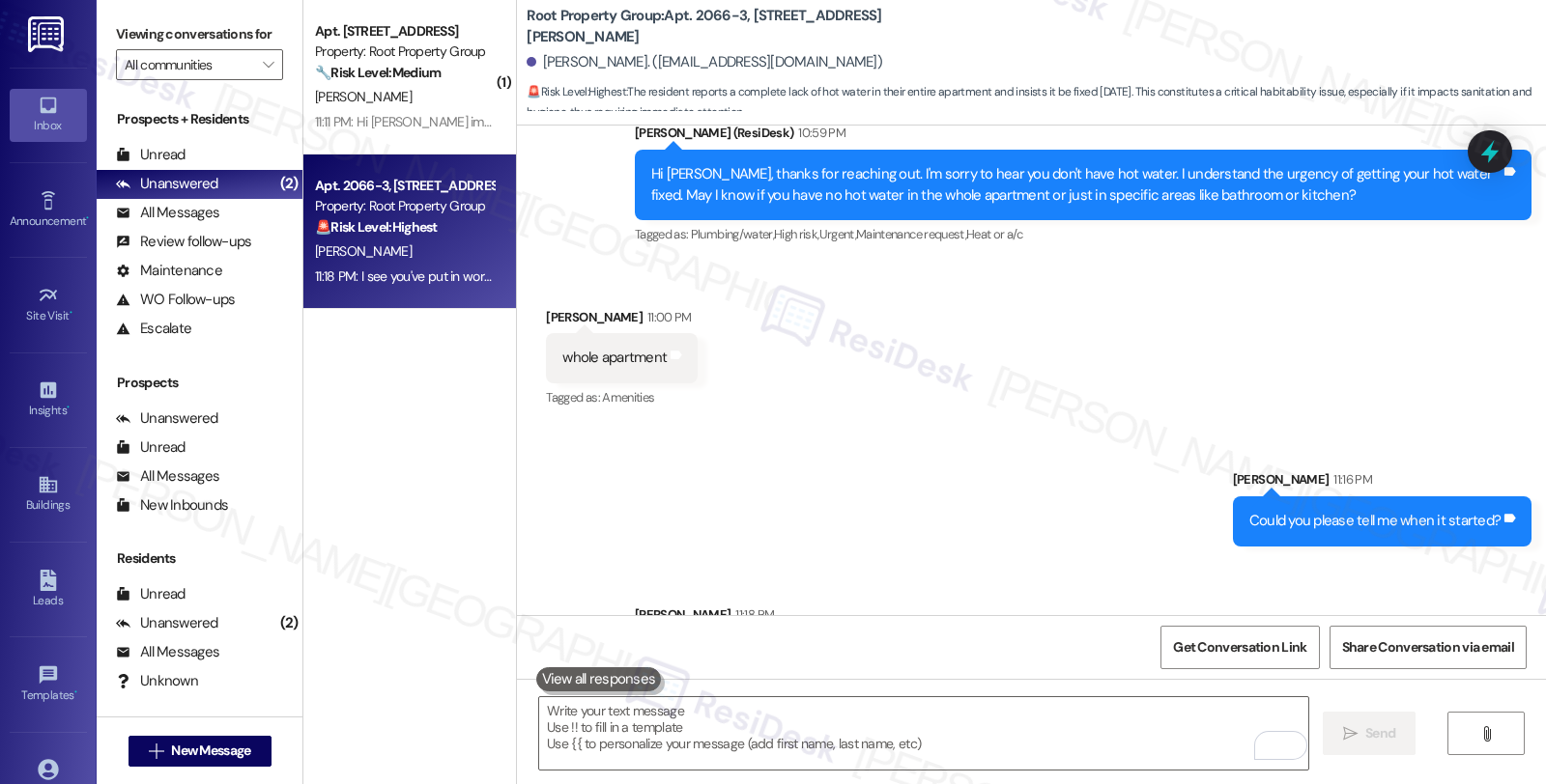
scroll to position [1310, 0]
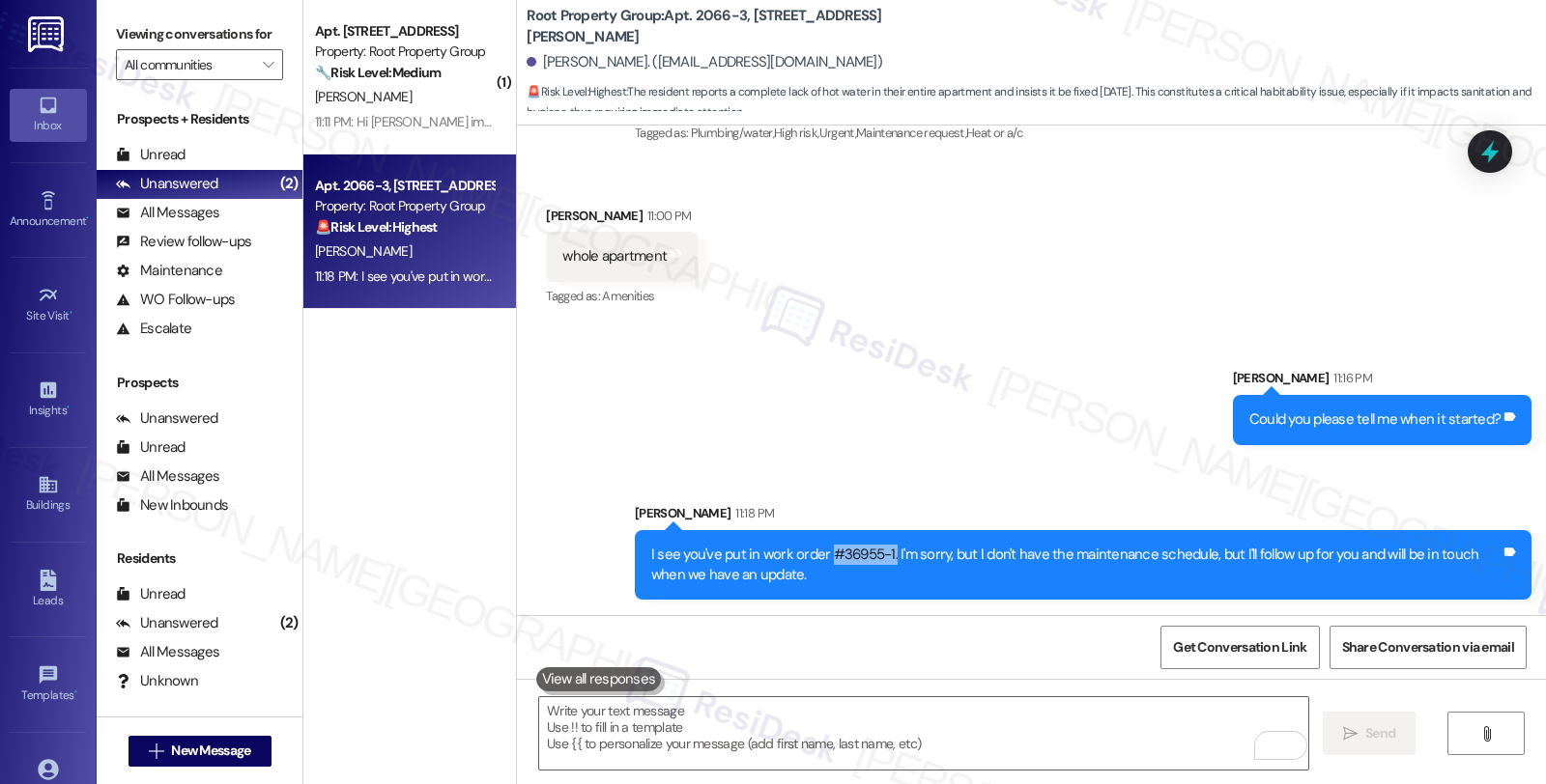
drag, startPoint x: 817, startPoint y: 550, endPoint x: 879, endPoint y: 554, distance: 62.1
click at [879, 554] on div "I see you've put in work order #36955-1. I'm sorry, but I don't have the mainte…" at bounding box center [1075, 565] width 849 height 41
copy div "#36955-1."
click at [1494, 151] on icon at bounding box center [1490, 152] width 24 height 30
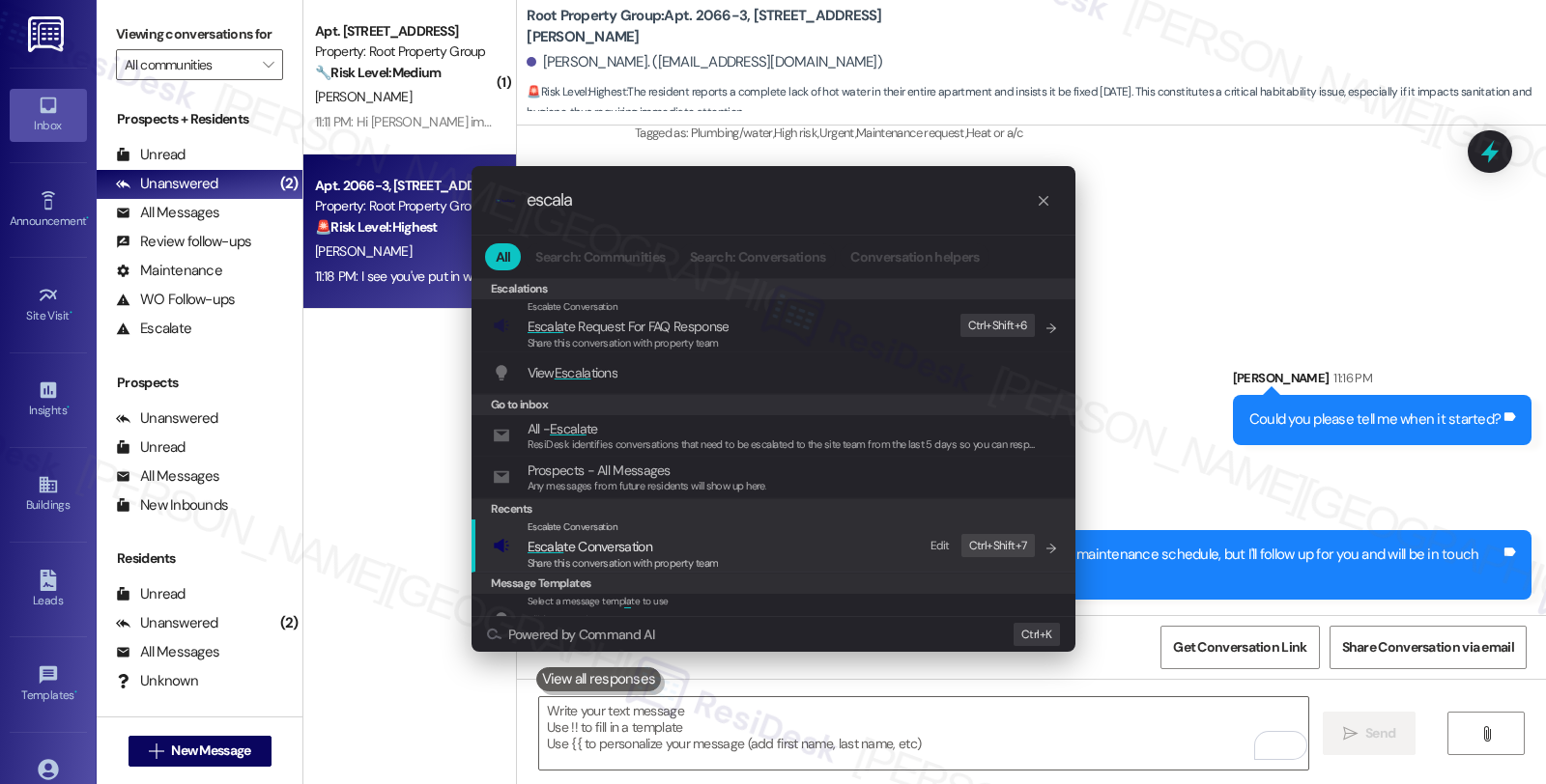
type input "escala"
click at [592, 537] on span "Escala te Conversation" at bounding box center [590, 546] width 124 height 18
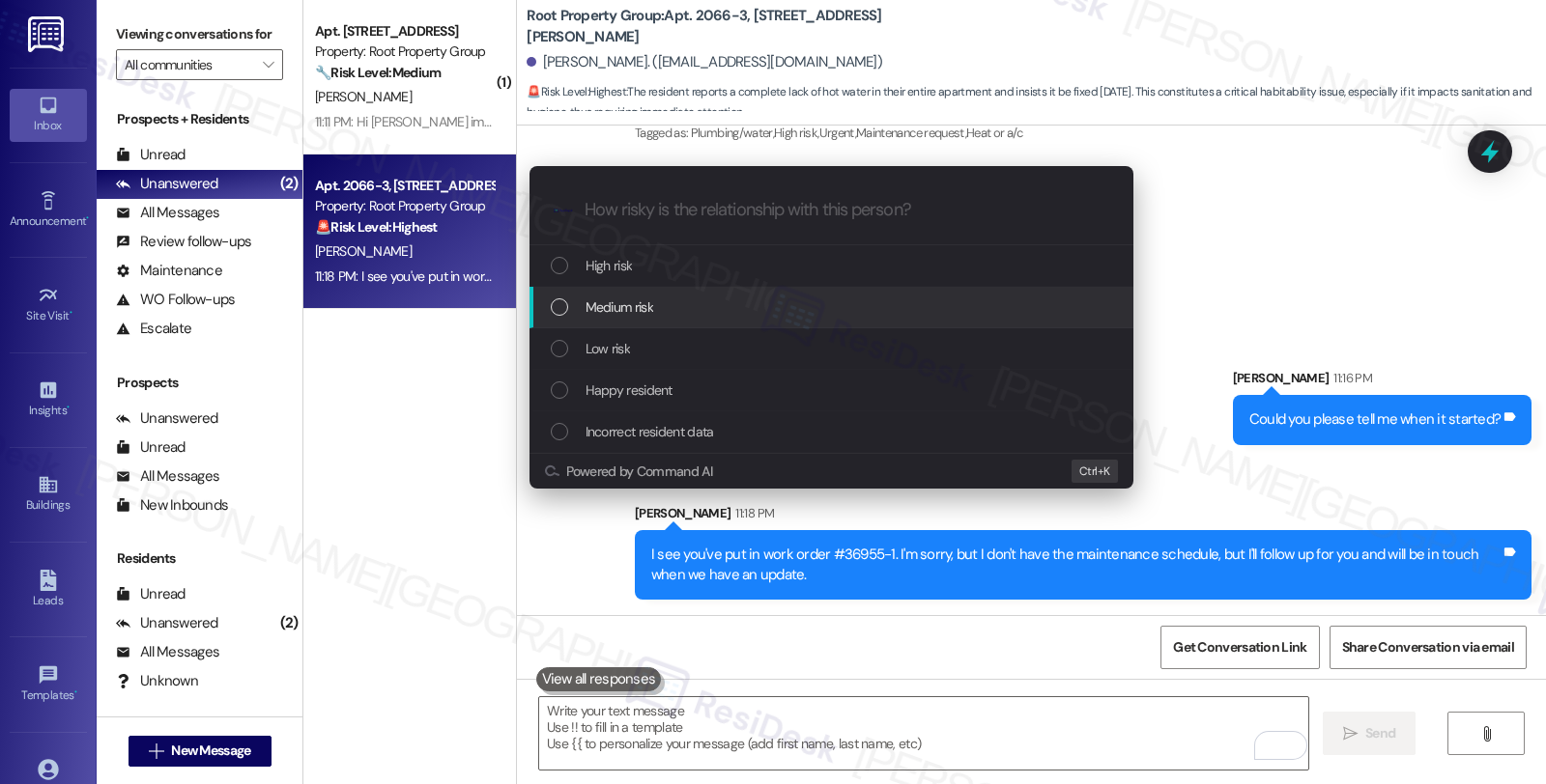
click at [606, 307] on span "Medium risk" at bounding box center [619, 308] width 68 height 22
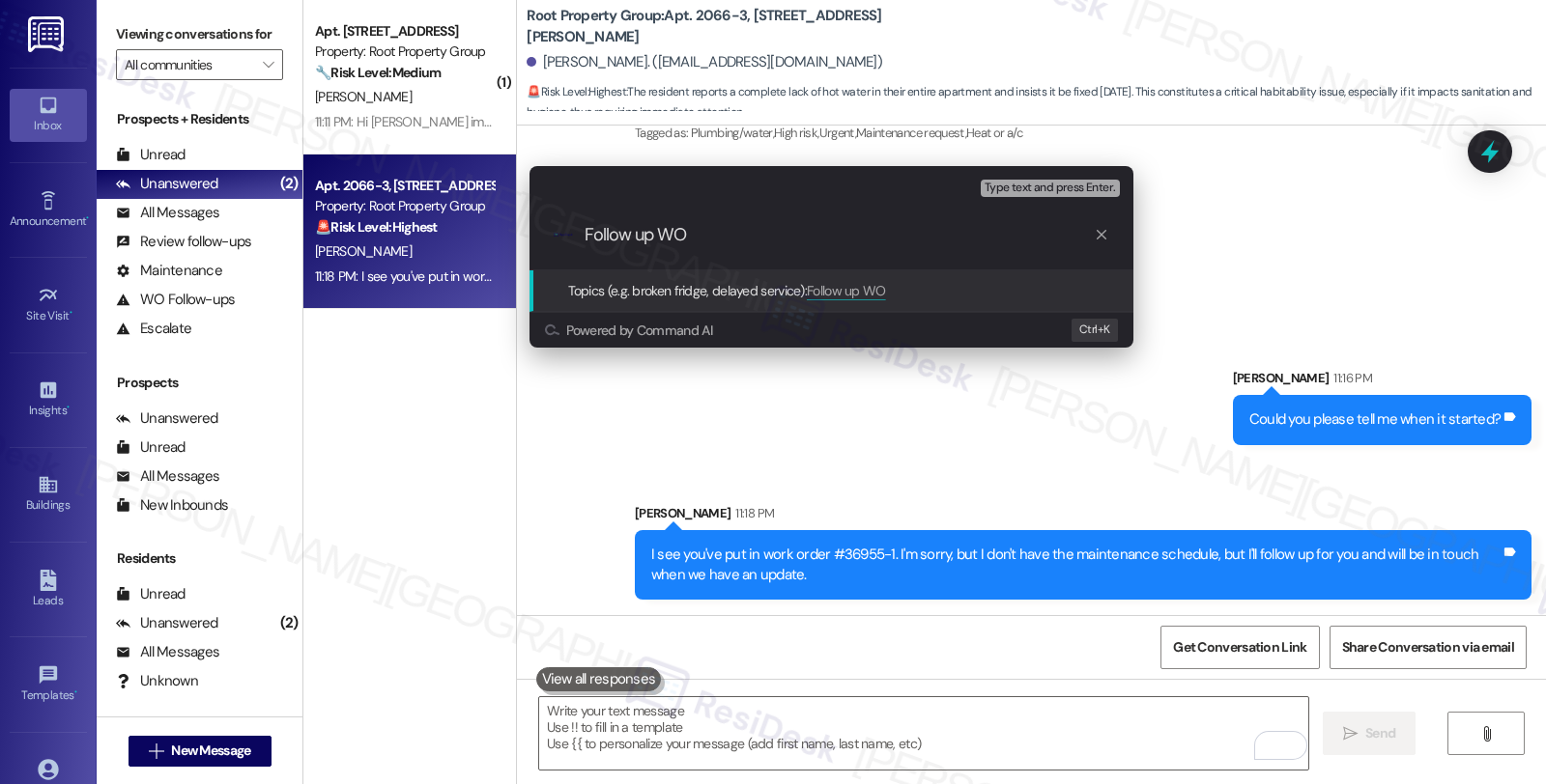
paste input "#36955-1."
type input "Follow up WO #36955-1 (no hot water)"
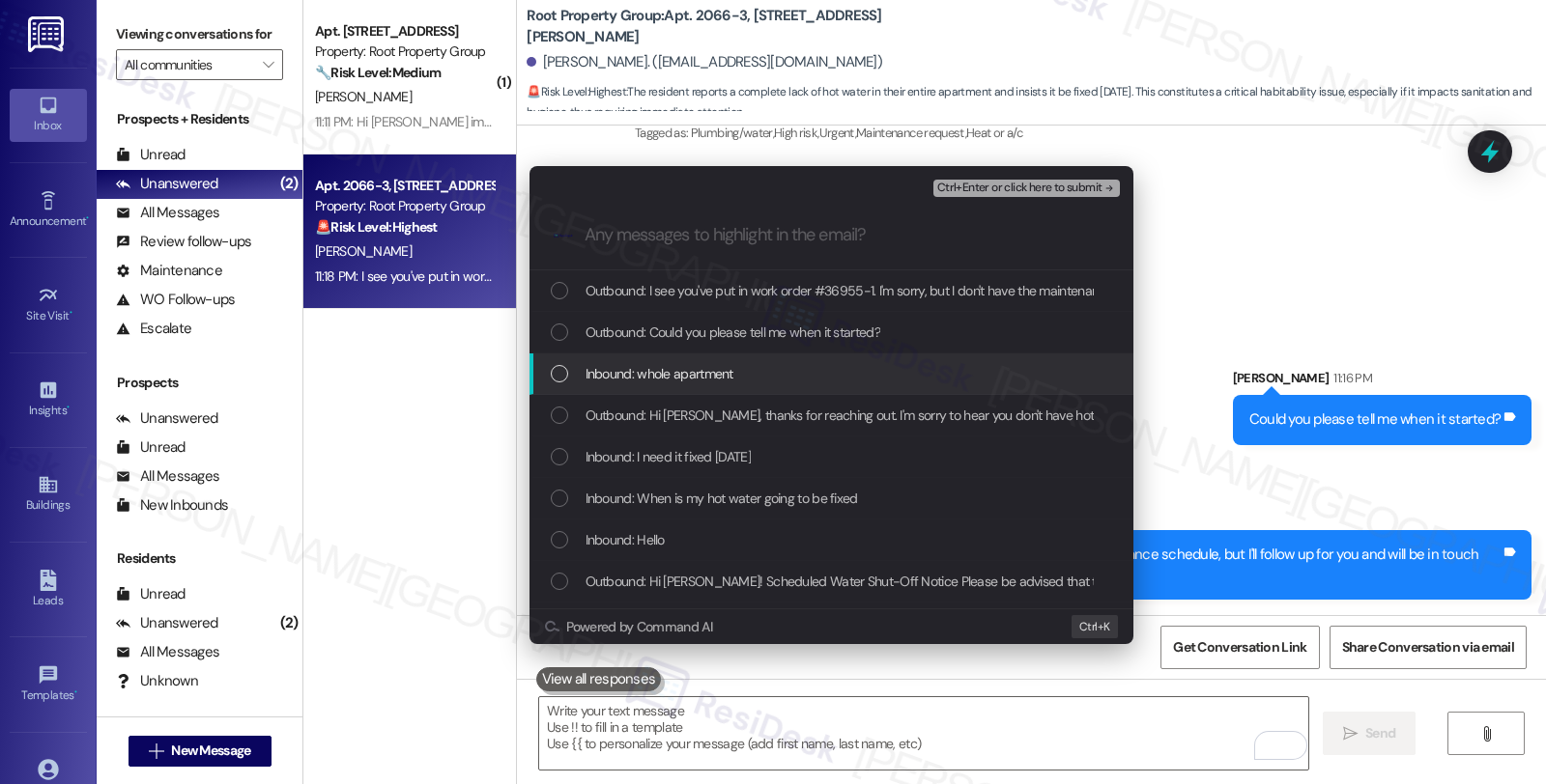
click at [703, 370] on span "Inbound: whole apartment" at bounding box center [659, 374] width 148 height 22
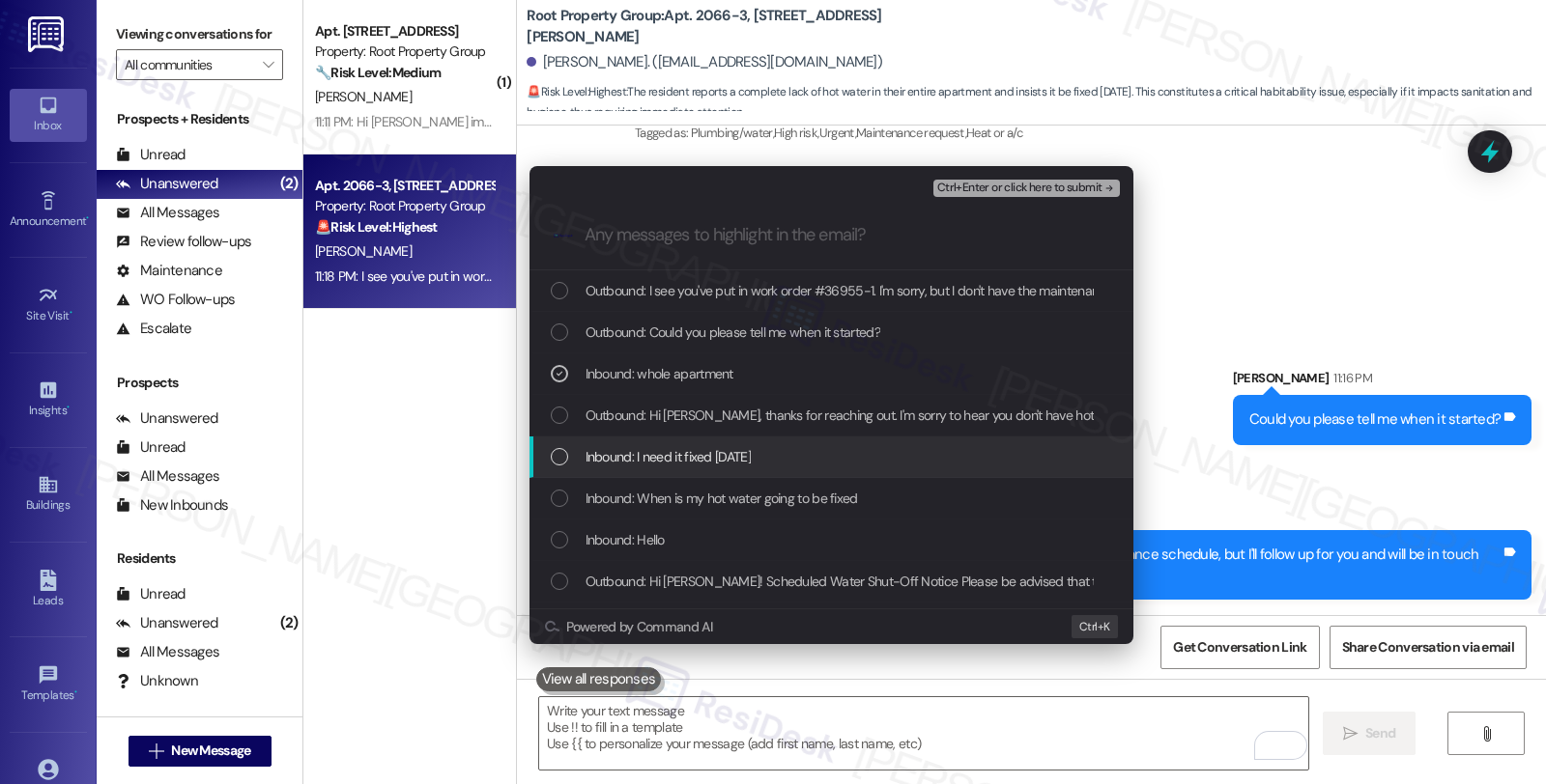
click at [686, 457] on span "Inbound: I need it fixed today" at bounding box center [667, 457] width 165 height 22
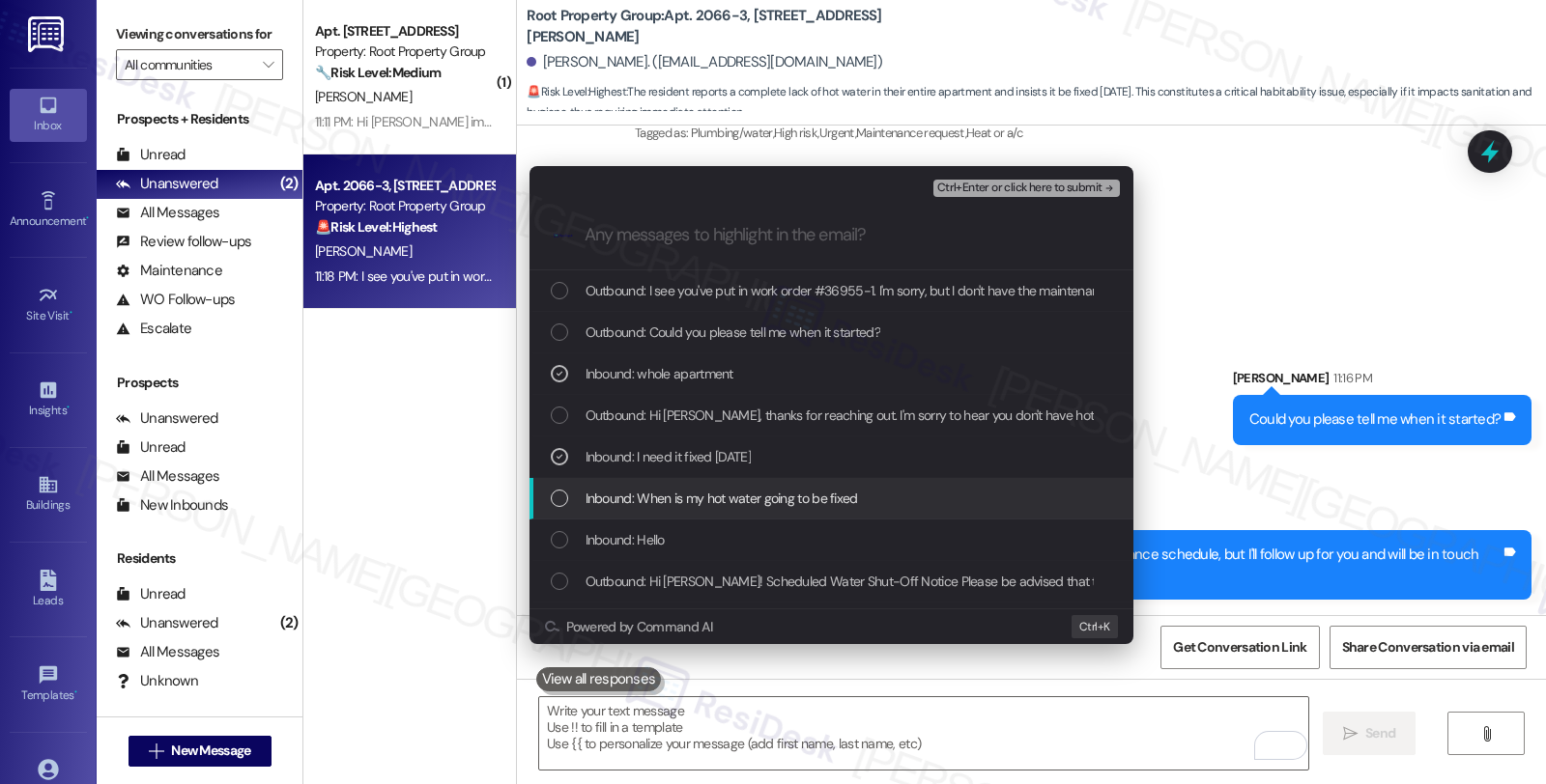
click at [724, 502] on span "Inbound: When is my hot water going to be fixed" at bounding box center [721, 499] width 272 height 22
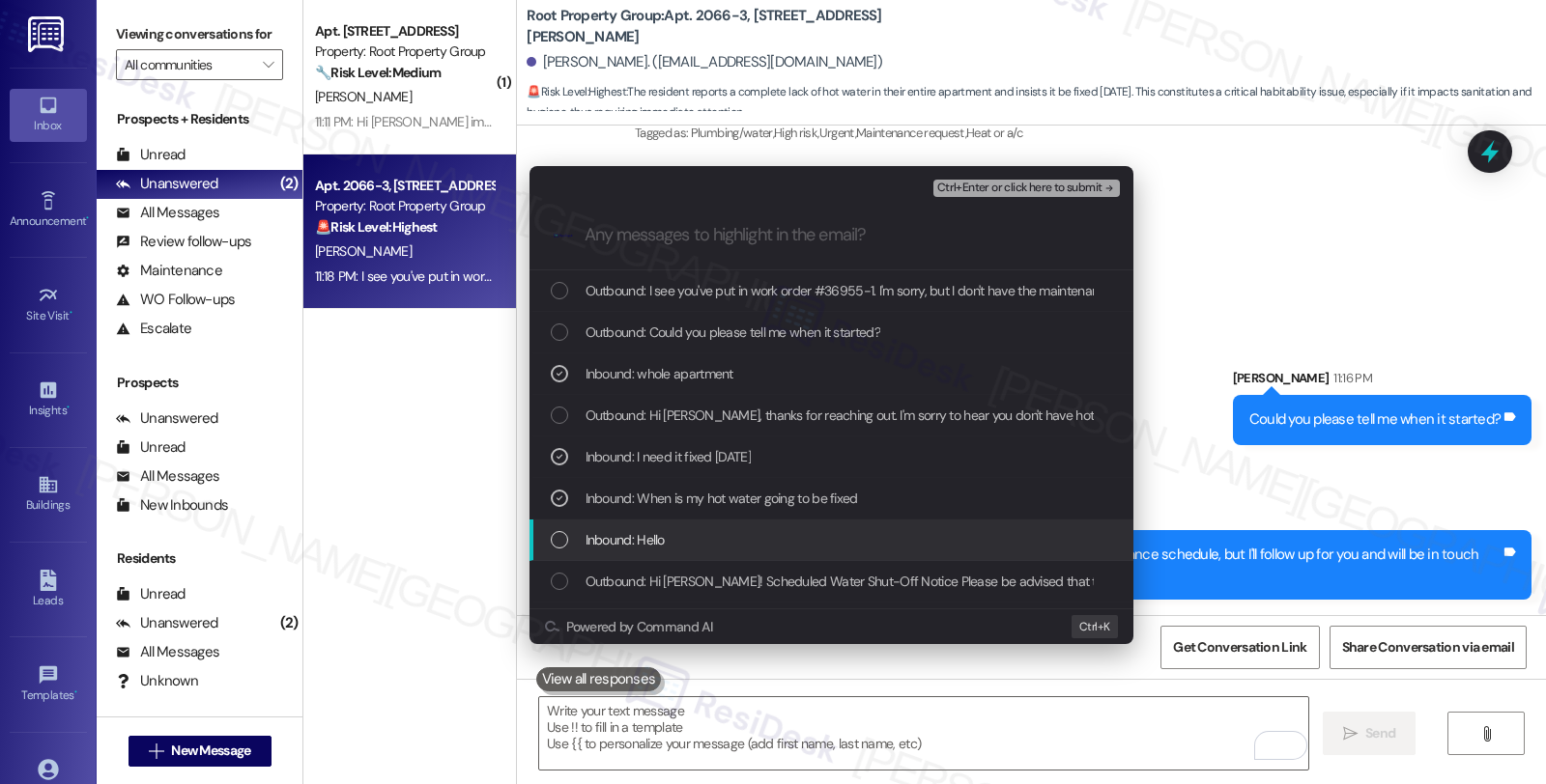
click at [698, 536] on div "Inbound: Hello" at bounding box center [833, 540] width 565 height 22
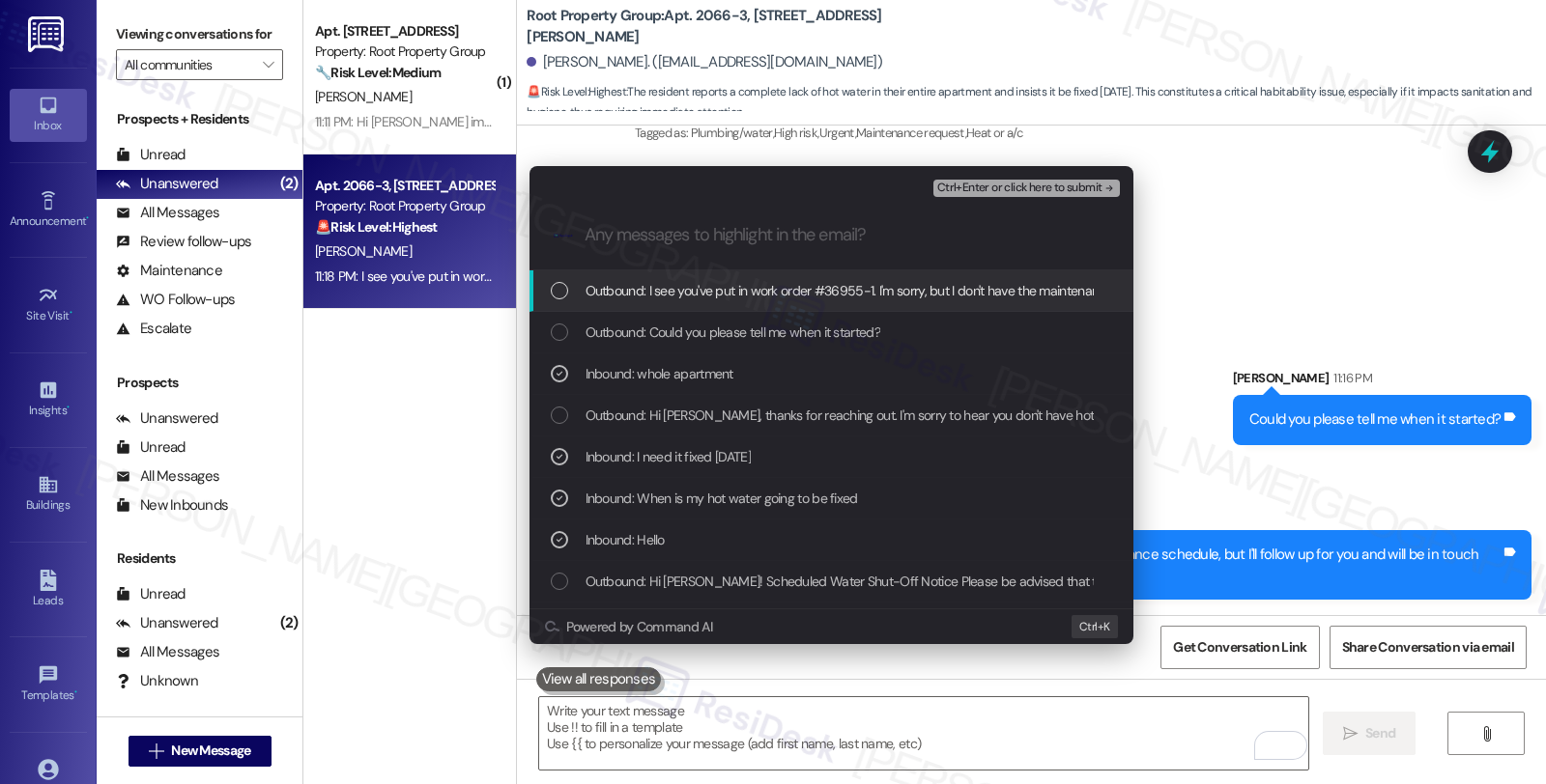
click at [1010, 185] on span "Ctrl+Enter or click here to submit" at bounding box center [1019, 188] width 165 height 14
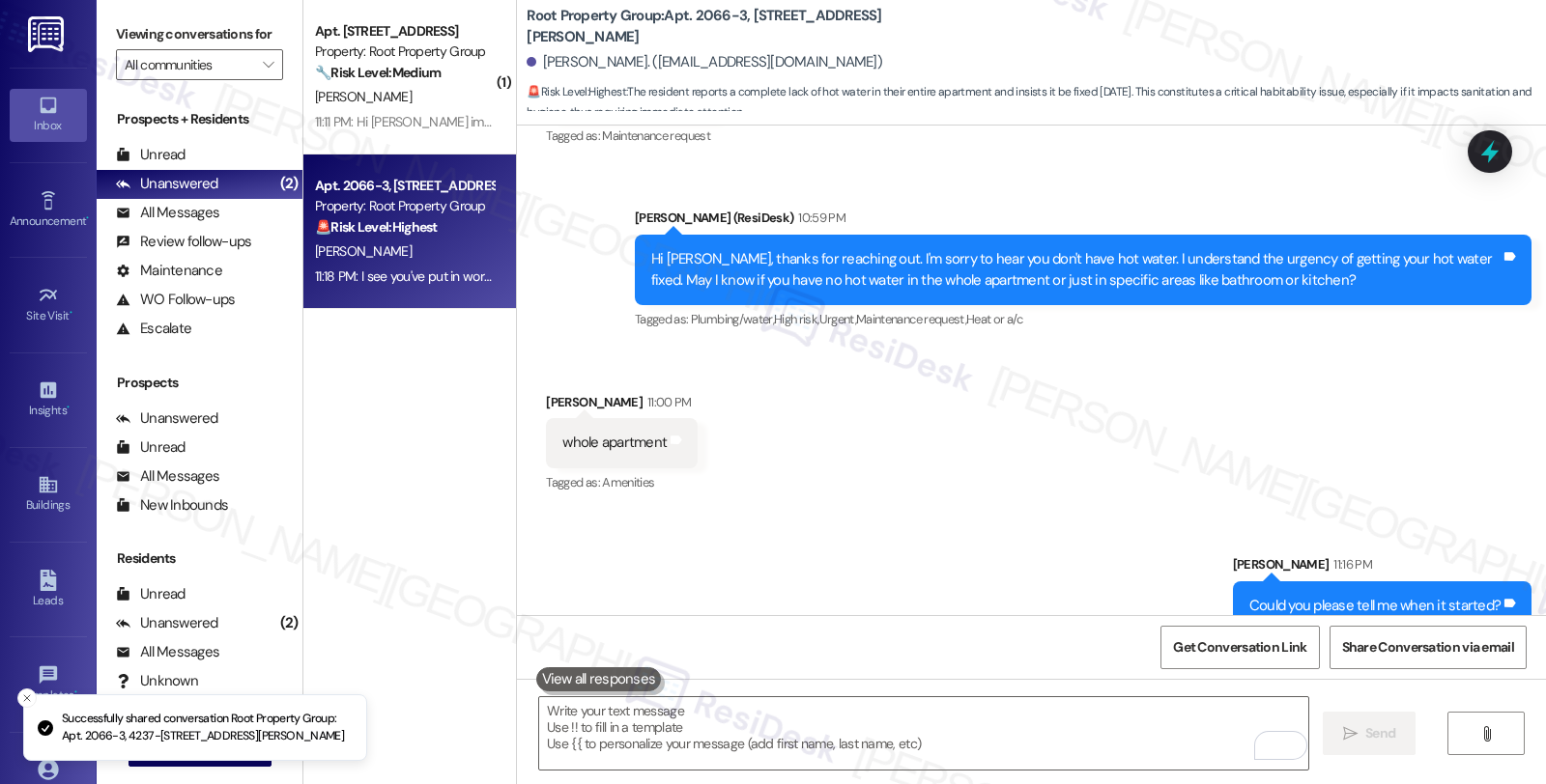
scroll to position [1020, 0]
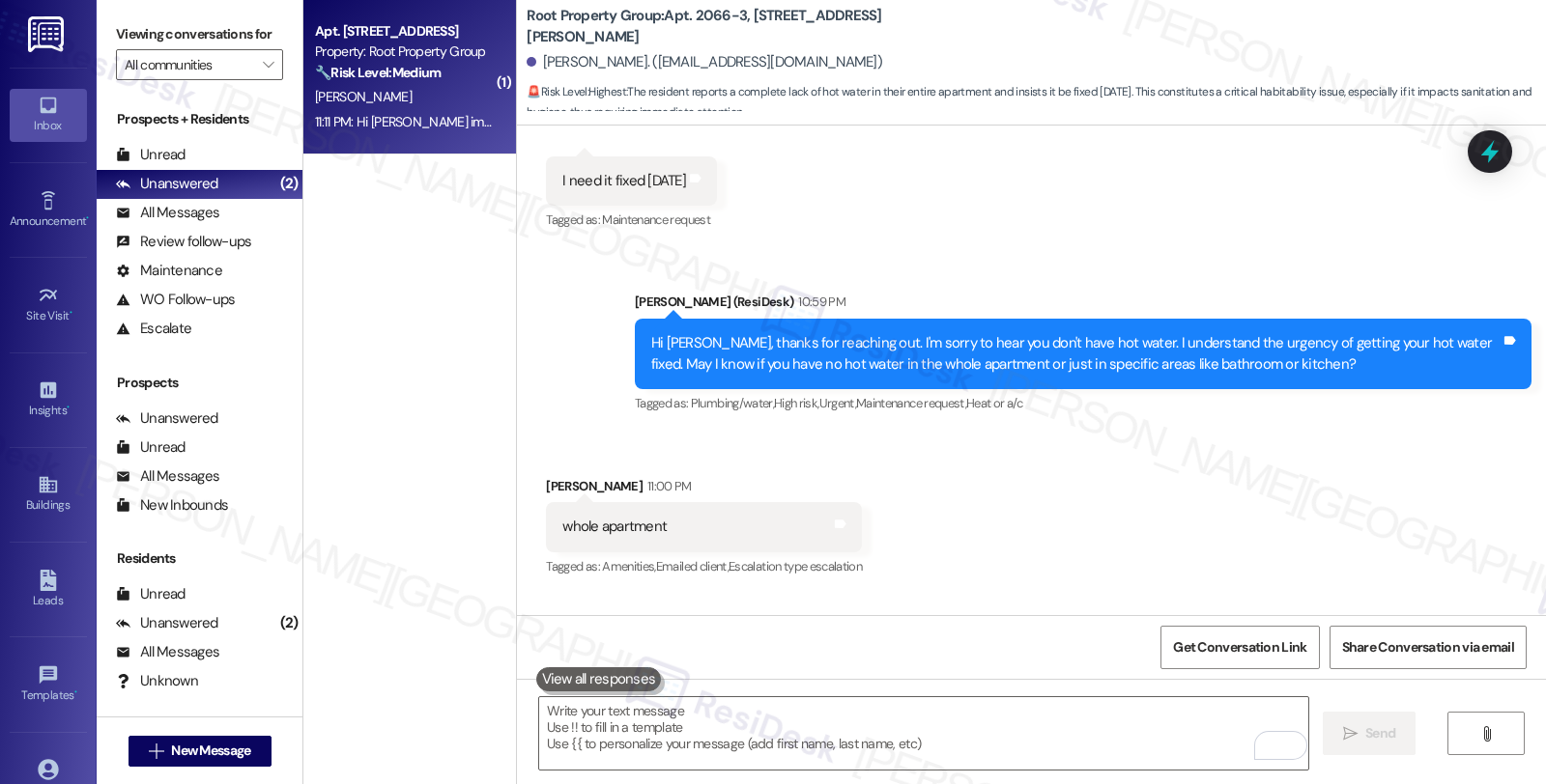
click at [444, 72] on div "🔧 Risk Level: Medium The resident is requesting information for their renter's …" at bounding box center [404, 73] width 179 height 21
type textarea "Fetching suggested responses. Please feel free to read through the conversation…"
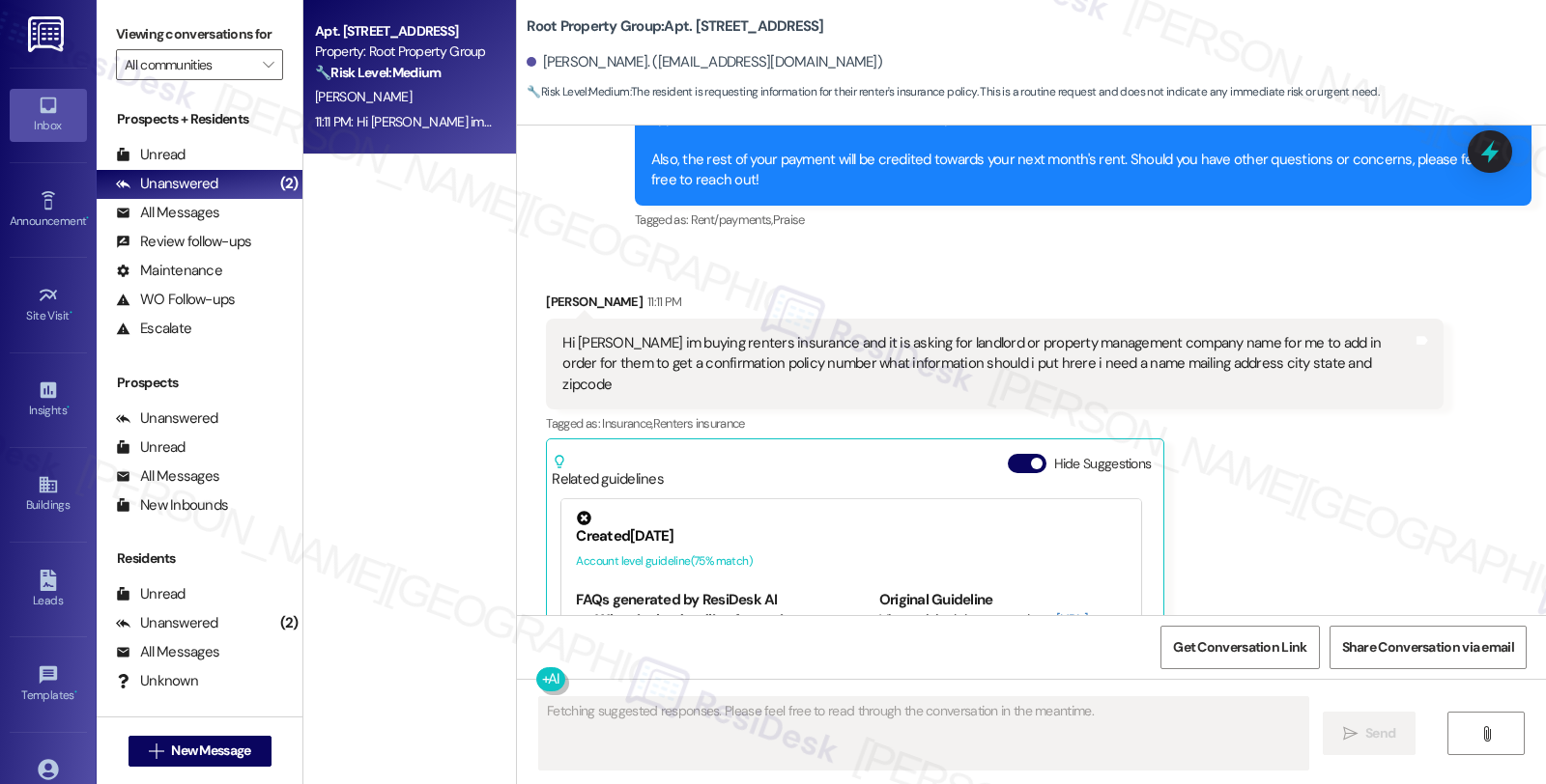
scroll to position [1121, 0]
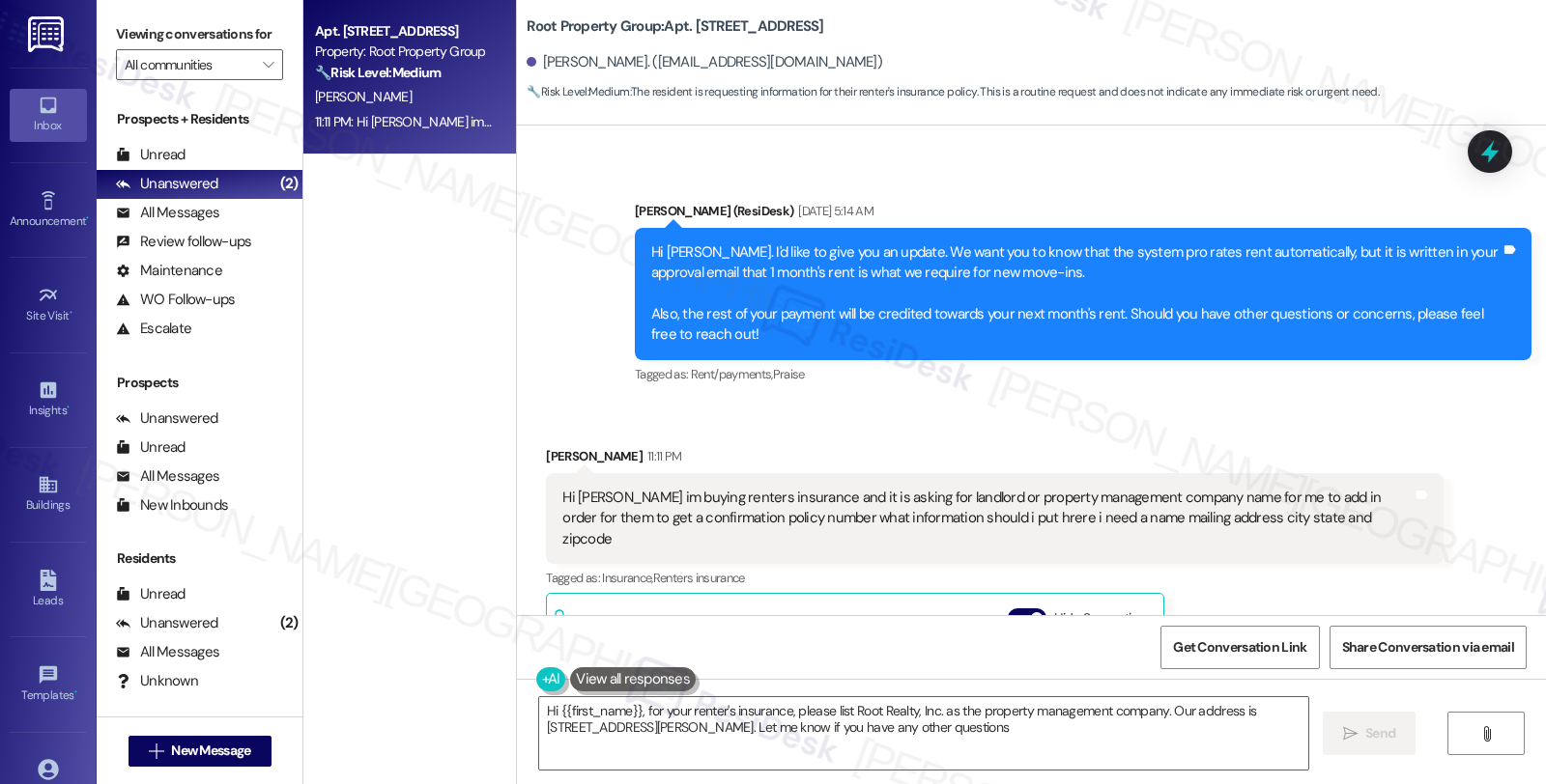
type textarea "Hi {{first_name}}, for your renter's insurance, please list Root Realty, Inc. a…"
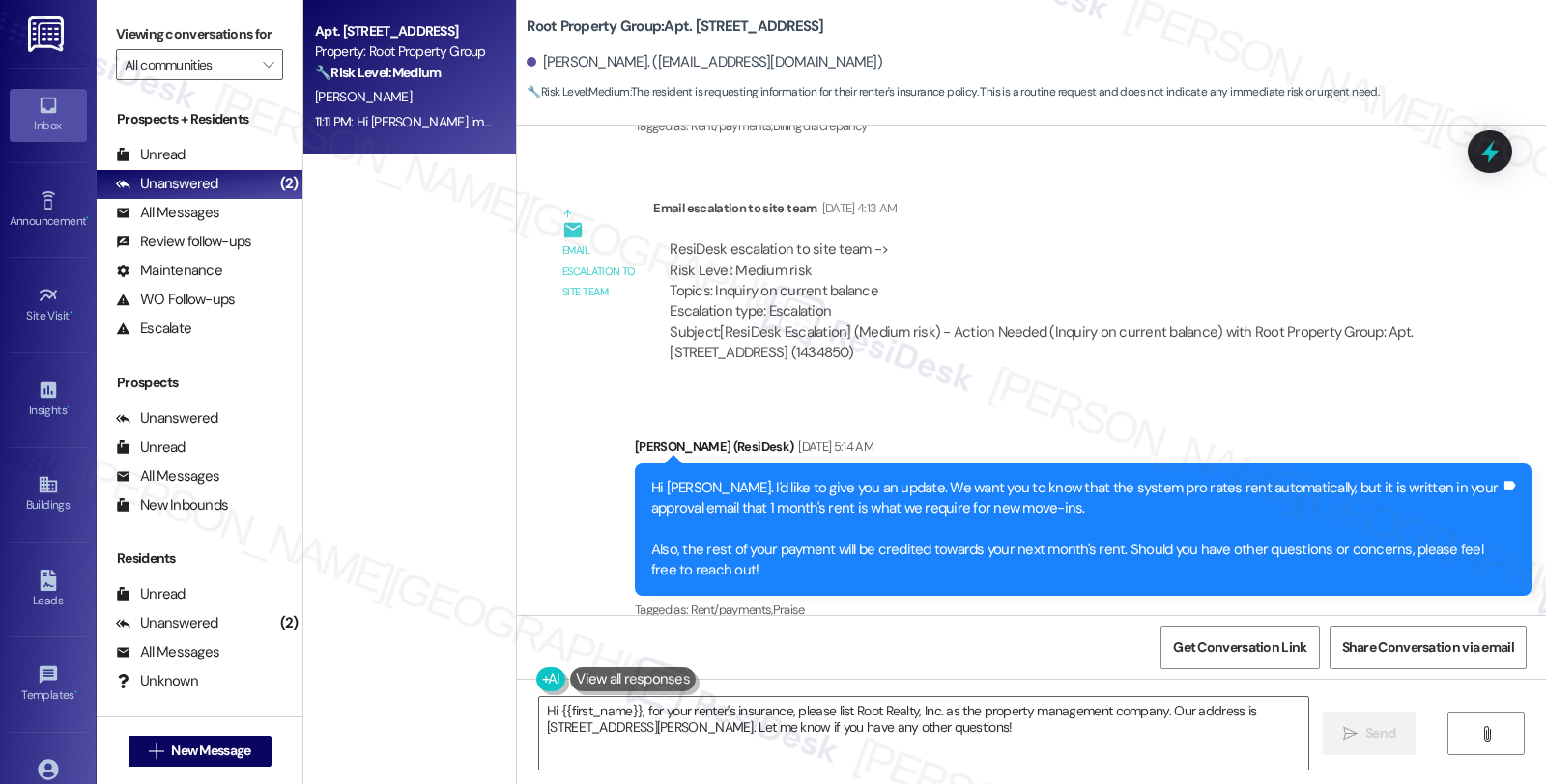
scroll to position [906, 0]
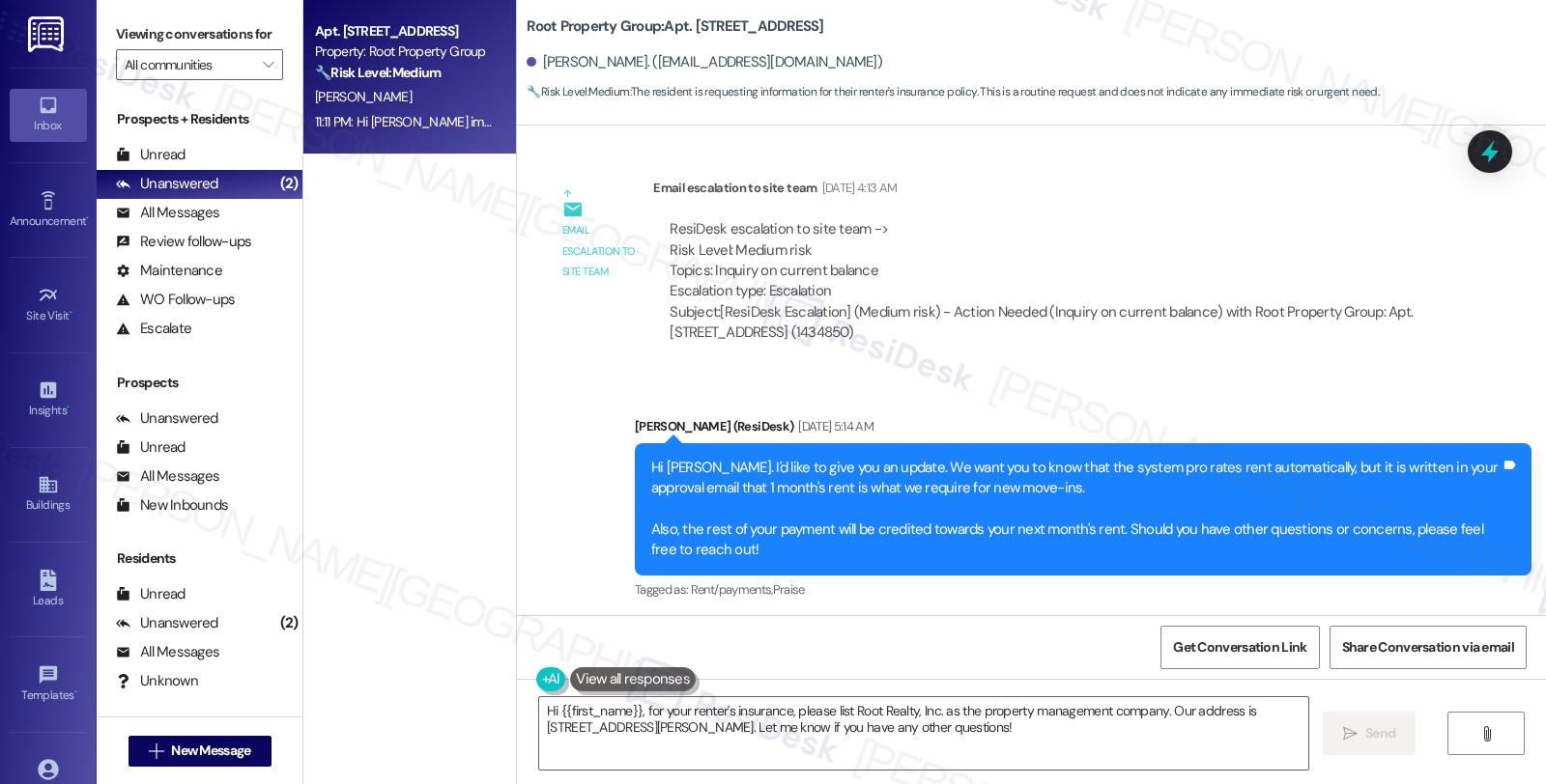
click at [1273, 373] on div "Sent via SMS Sarah (ResiDesk) Aug 07, 2025 at 5:14 AM Hi Mateo. I'd like to giv…" at bounding box center [1031, 495] width 1029 height 246
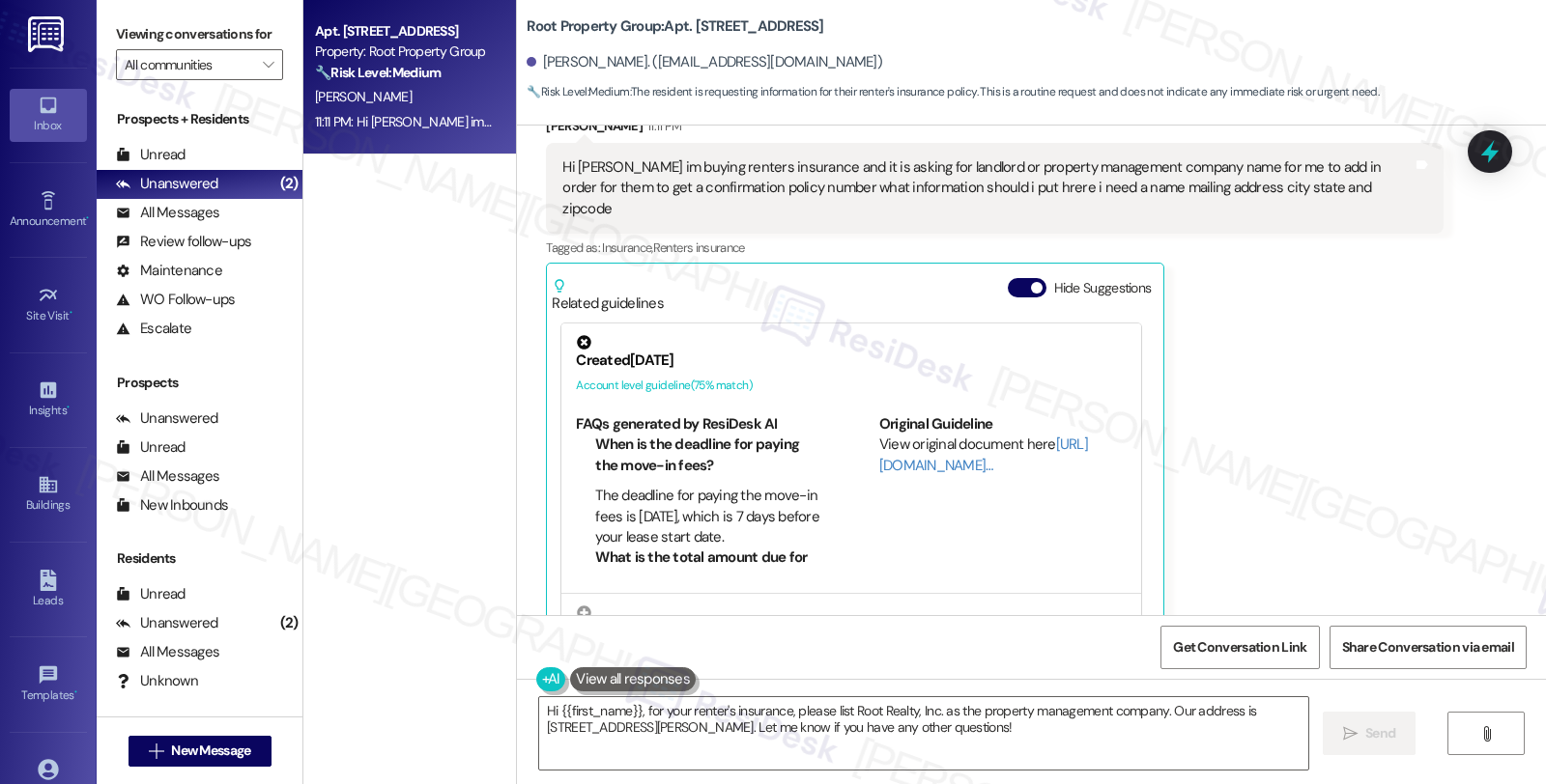
scroll to position [1342, 0]
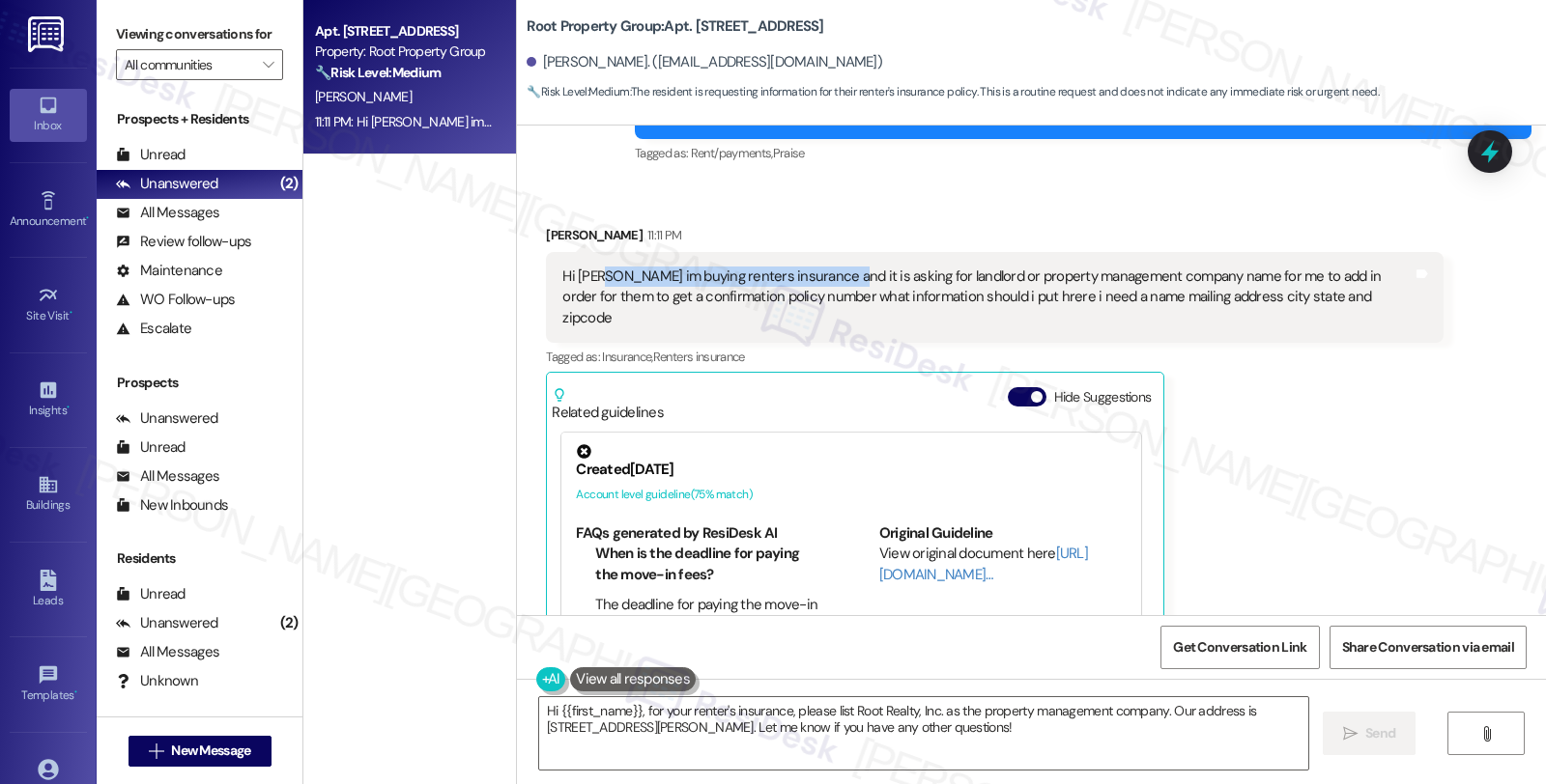
drag, startPoint x: 586, startPoint y: 255, endPoint x: 817, endPoint y: 260, distance: 231.1
click at [817, 266] on div "Hi sarah im buying renters insurance and it is asking for landlord or property …" at bounding box center [987, 297] width 849 height 62
click at [879, 543] on link "[URL][DOMAIN_NAME]…" at bounding box center [984, 563] width 209 height 39
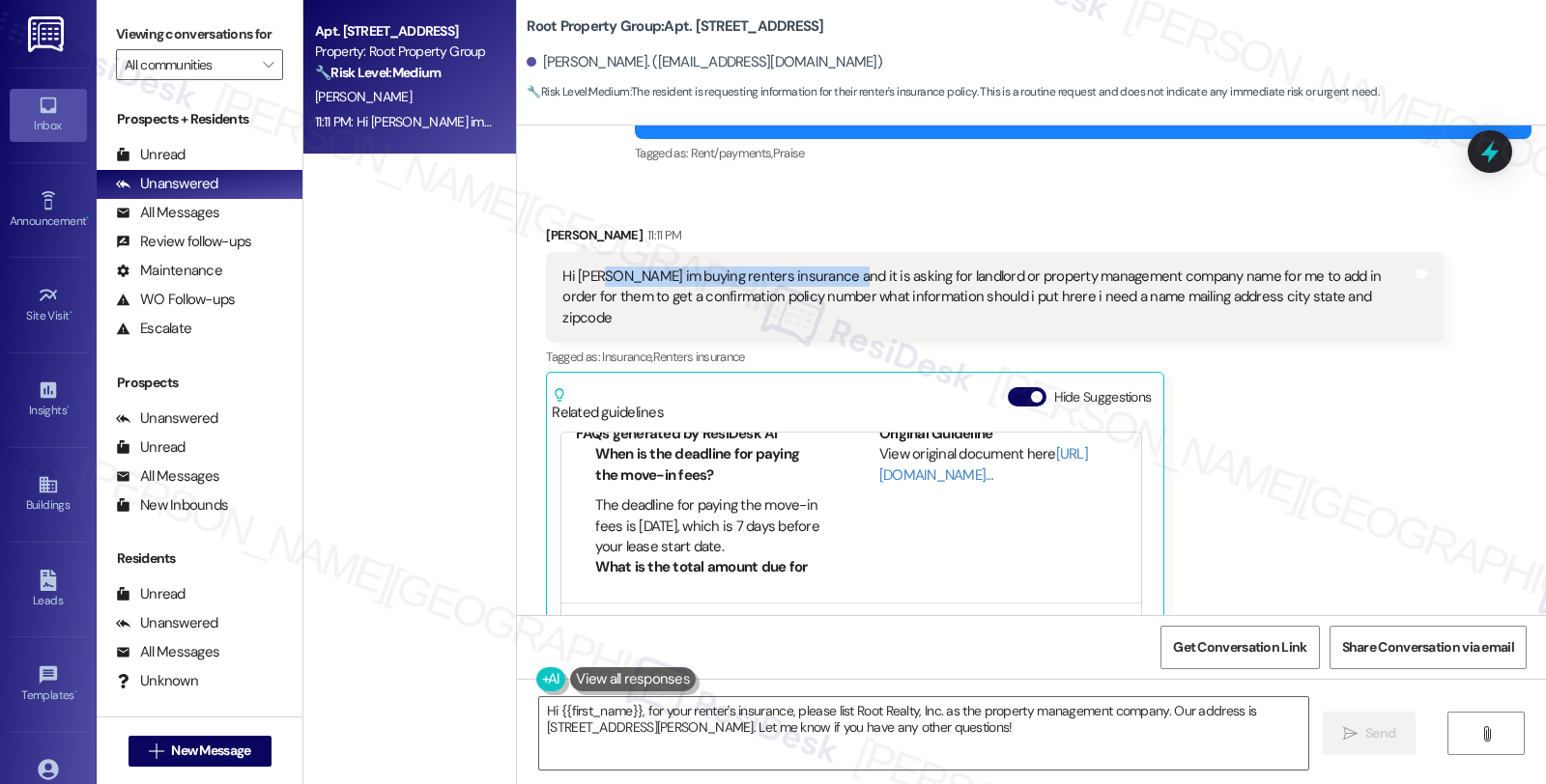
scroll to position [214, 0]
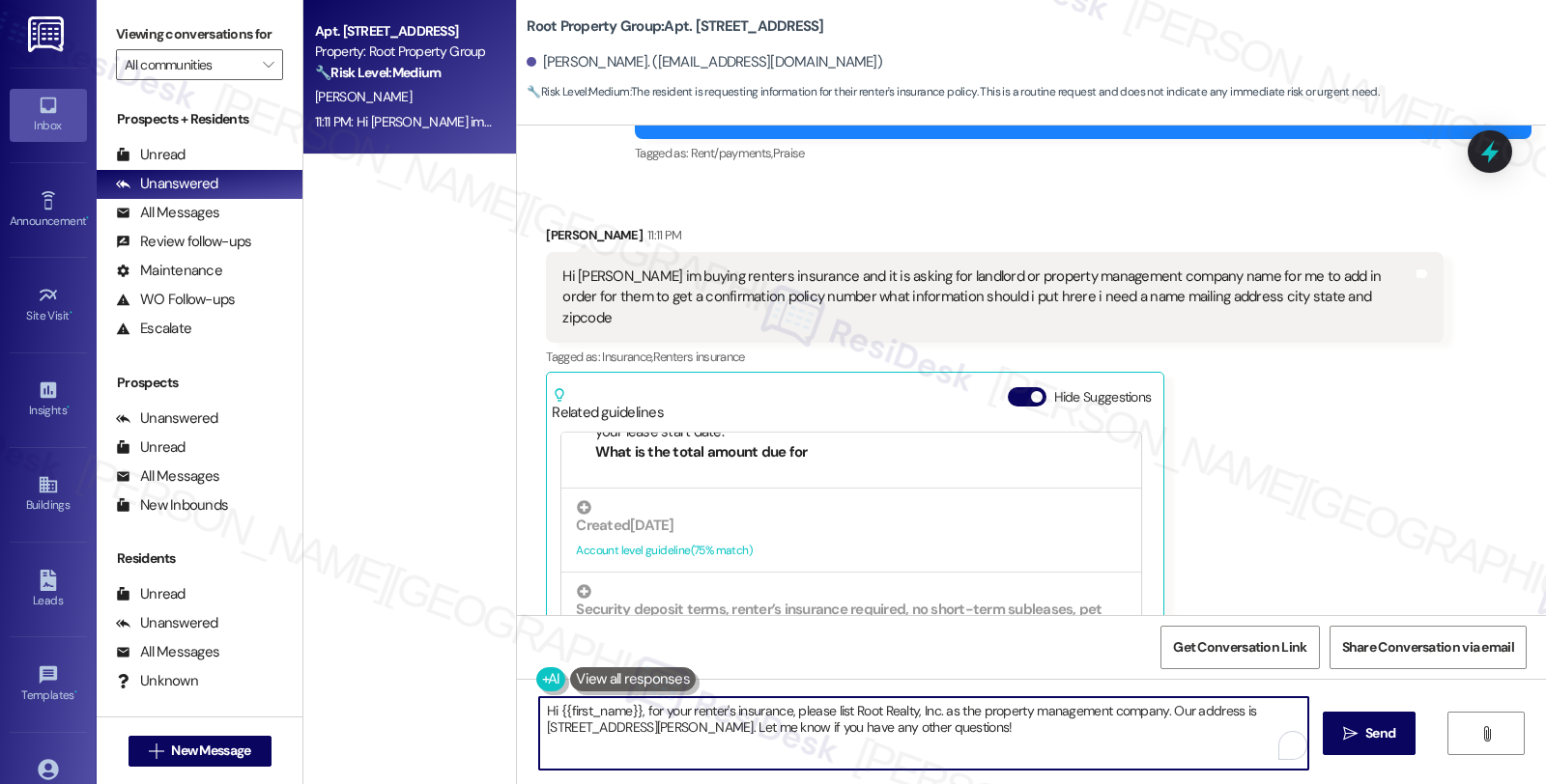
drag, startPoint x: 844, startPoint y: 707, endPoint x: 923, endPoint y: 711, distance: 79.1
click at [923, 711] on textarea "Hi {{first_name}}, for your renter's insurance, please list Root Realty, Inc. a…" at bounding box center [923, 733] width 770 height 72
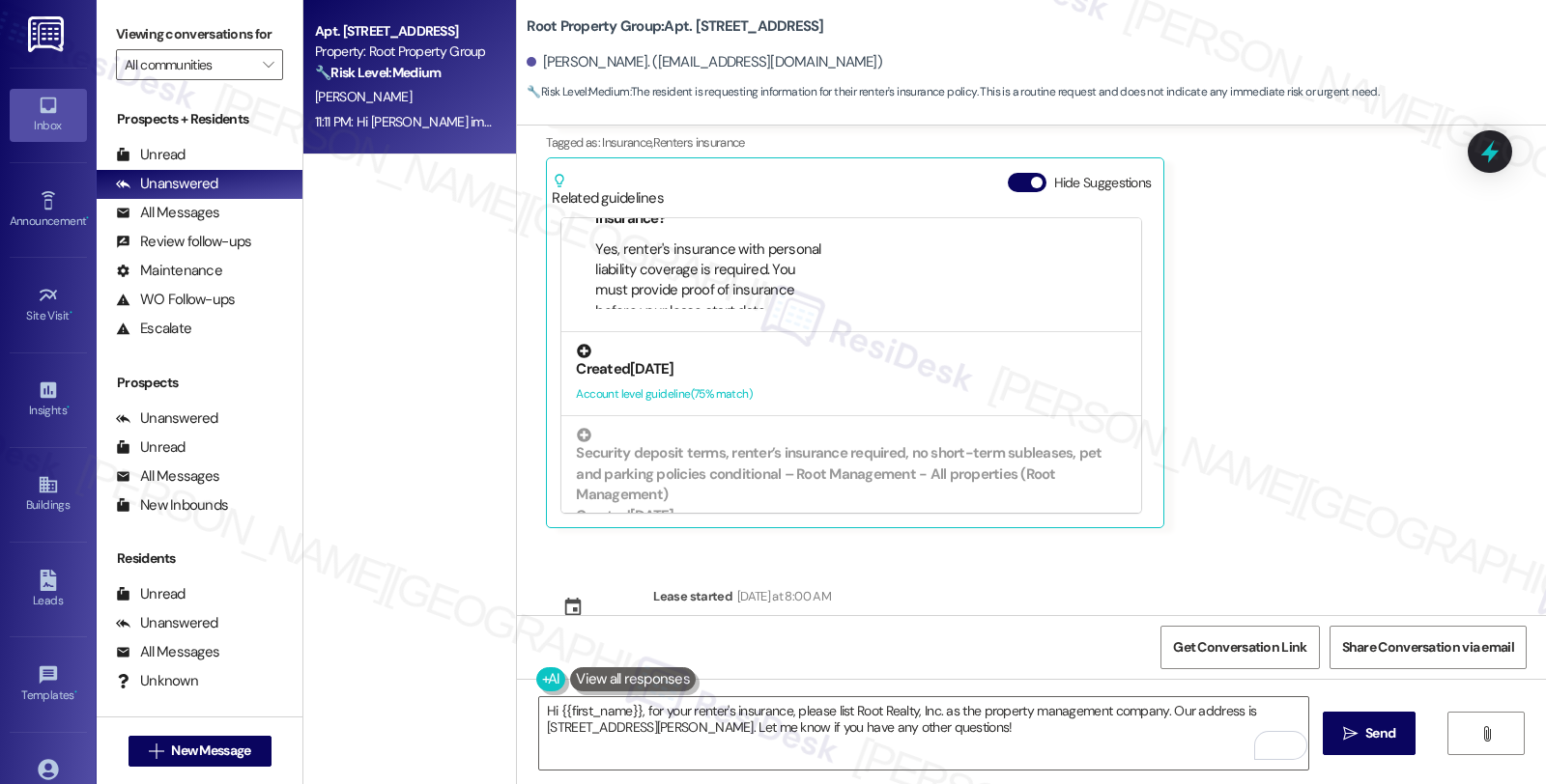
scroll to position [214, 0]
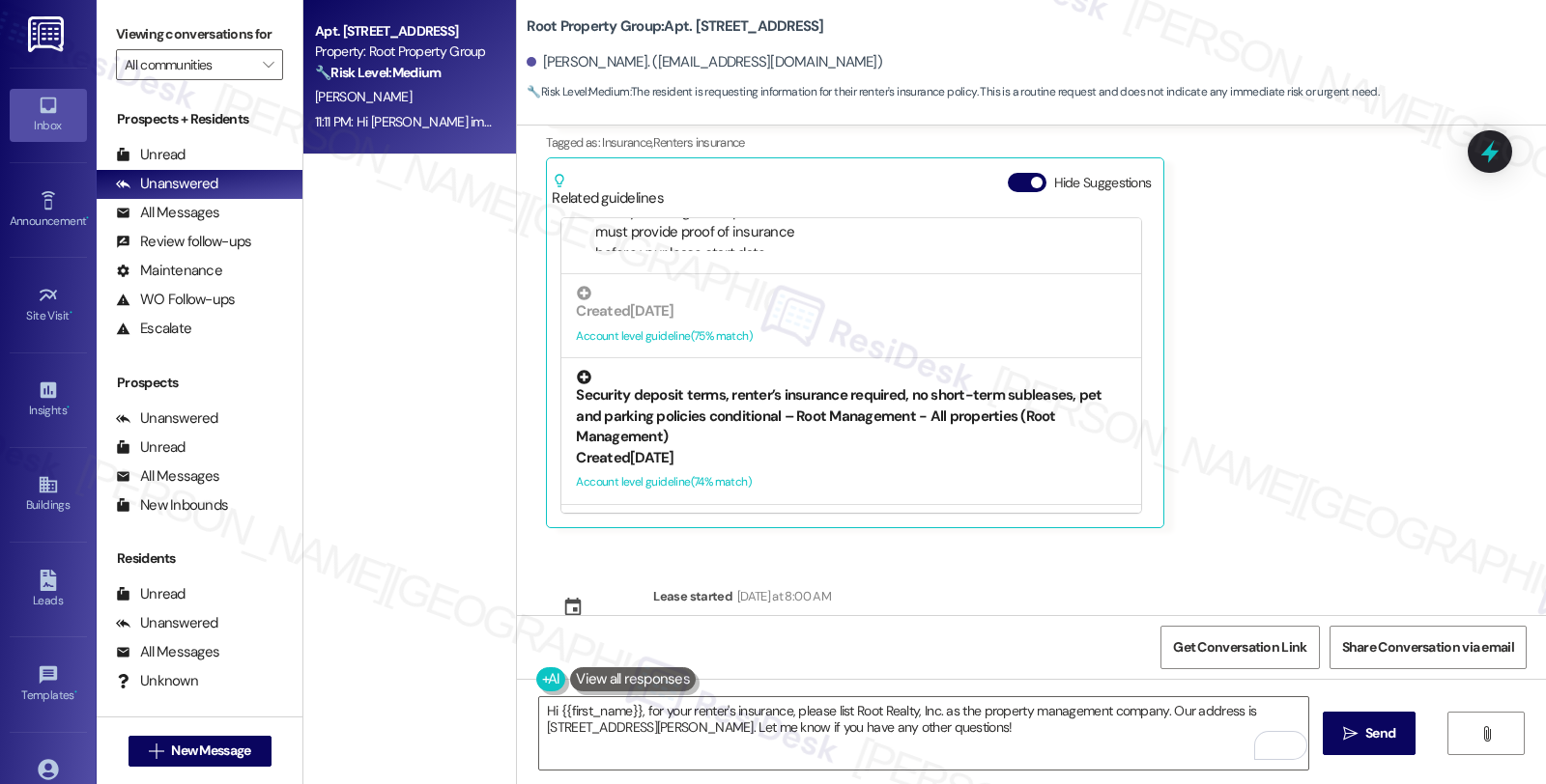
click at [827, 370] on div "Security deposit terms, renter’s insurance required, no short-term subleases, p…" at bounding box center [851, 408] width 551 height 77
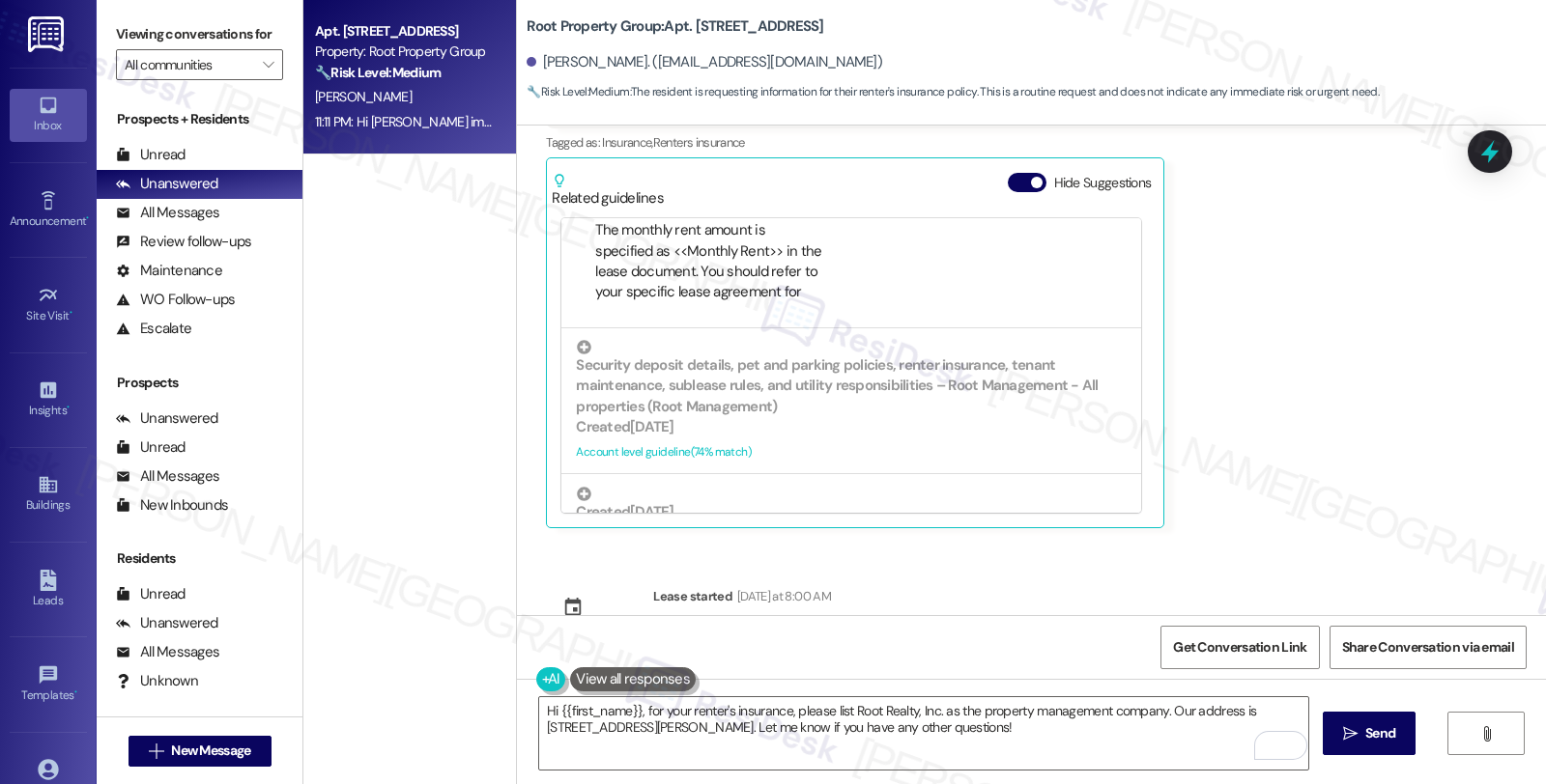
scroll to position [622, 0]
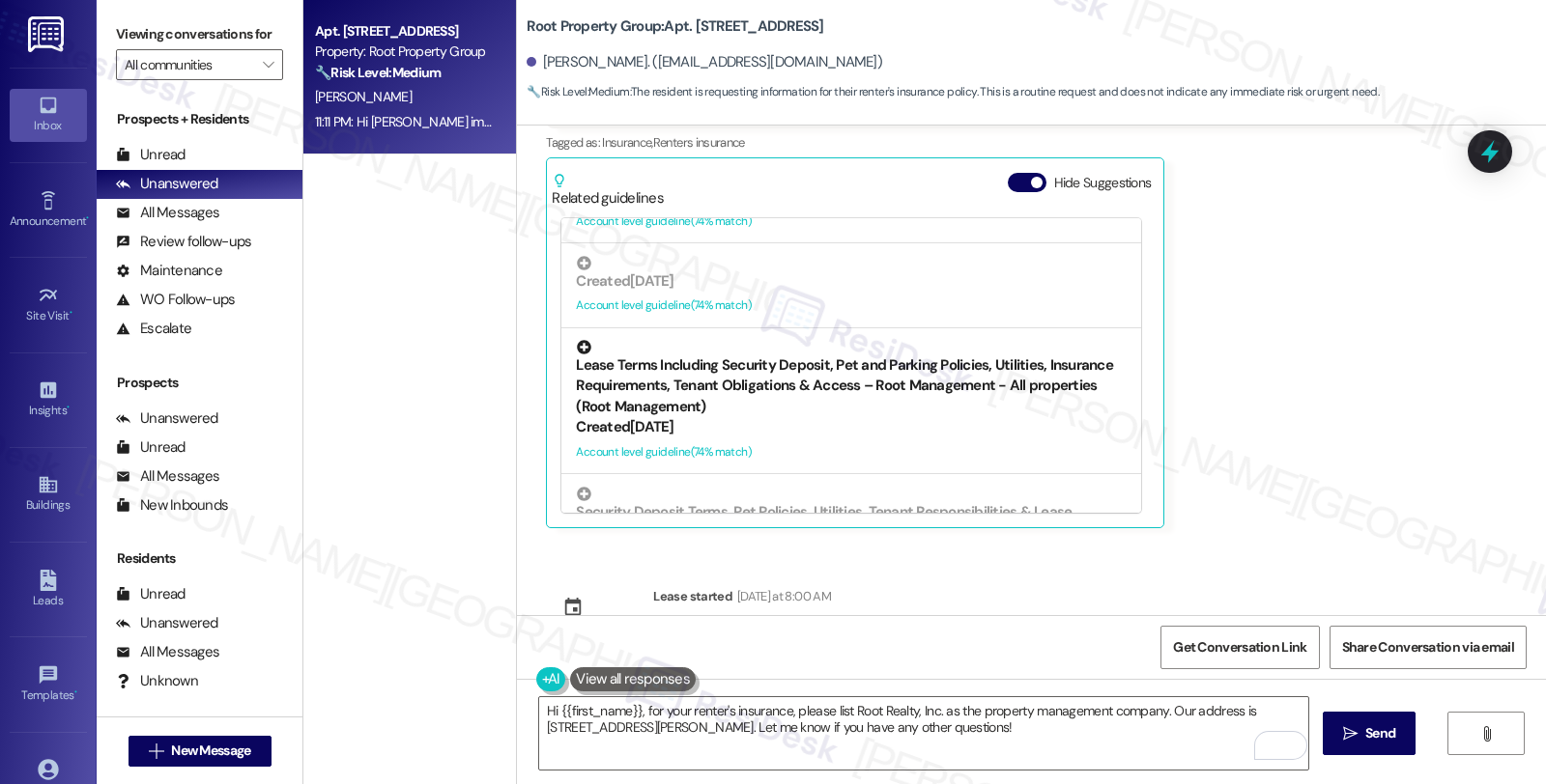
click at [966, 340] on div "Lease Terms Including Security Deposit, Pet and Parking Policies, Utilities, In…" at bounding box center [851, 379] width 551 height 77
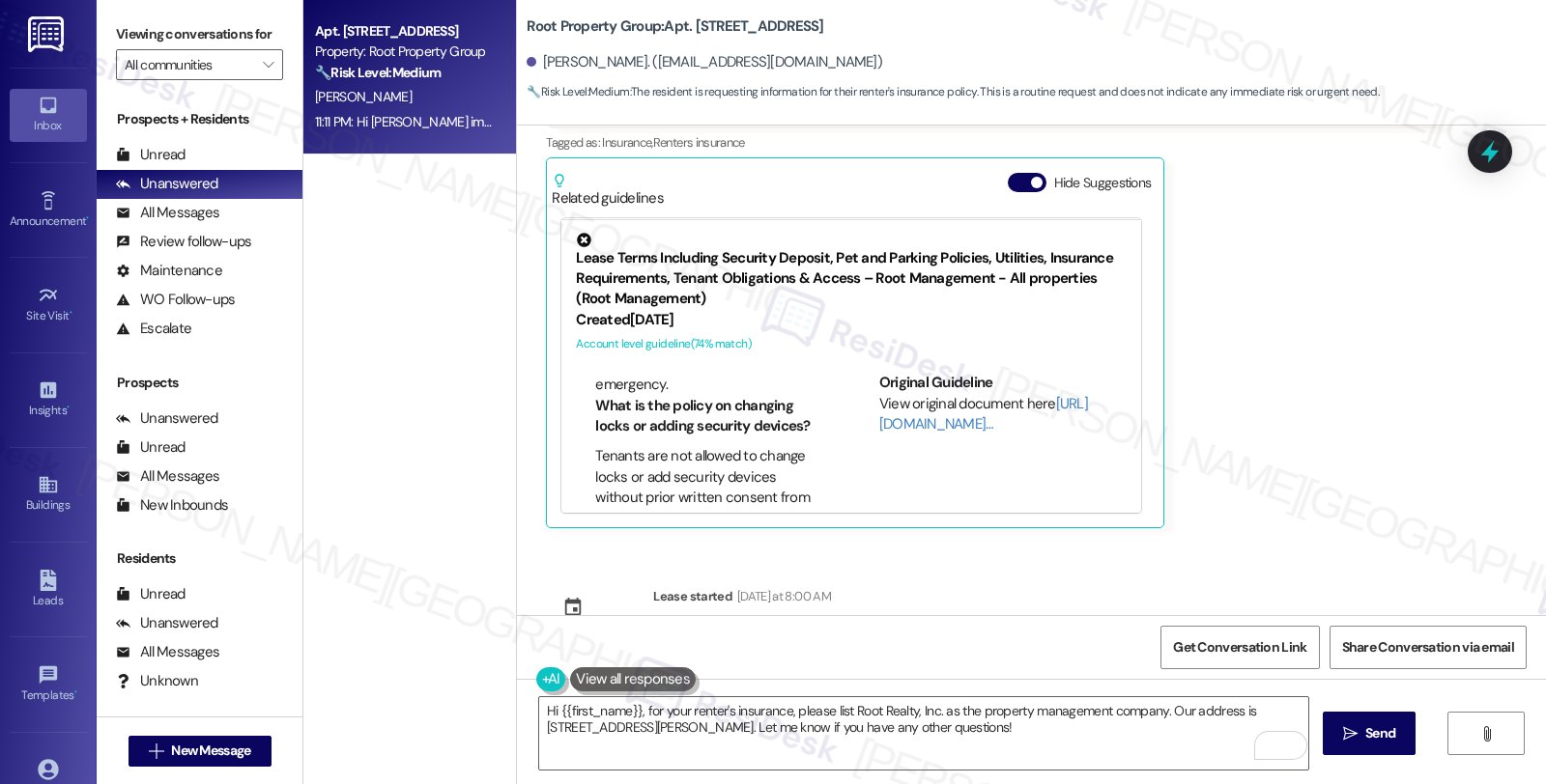
scroll to position [1189, 0]
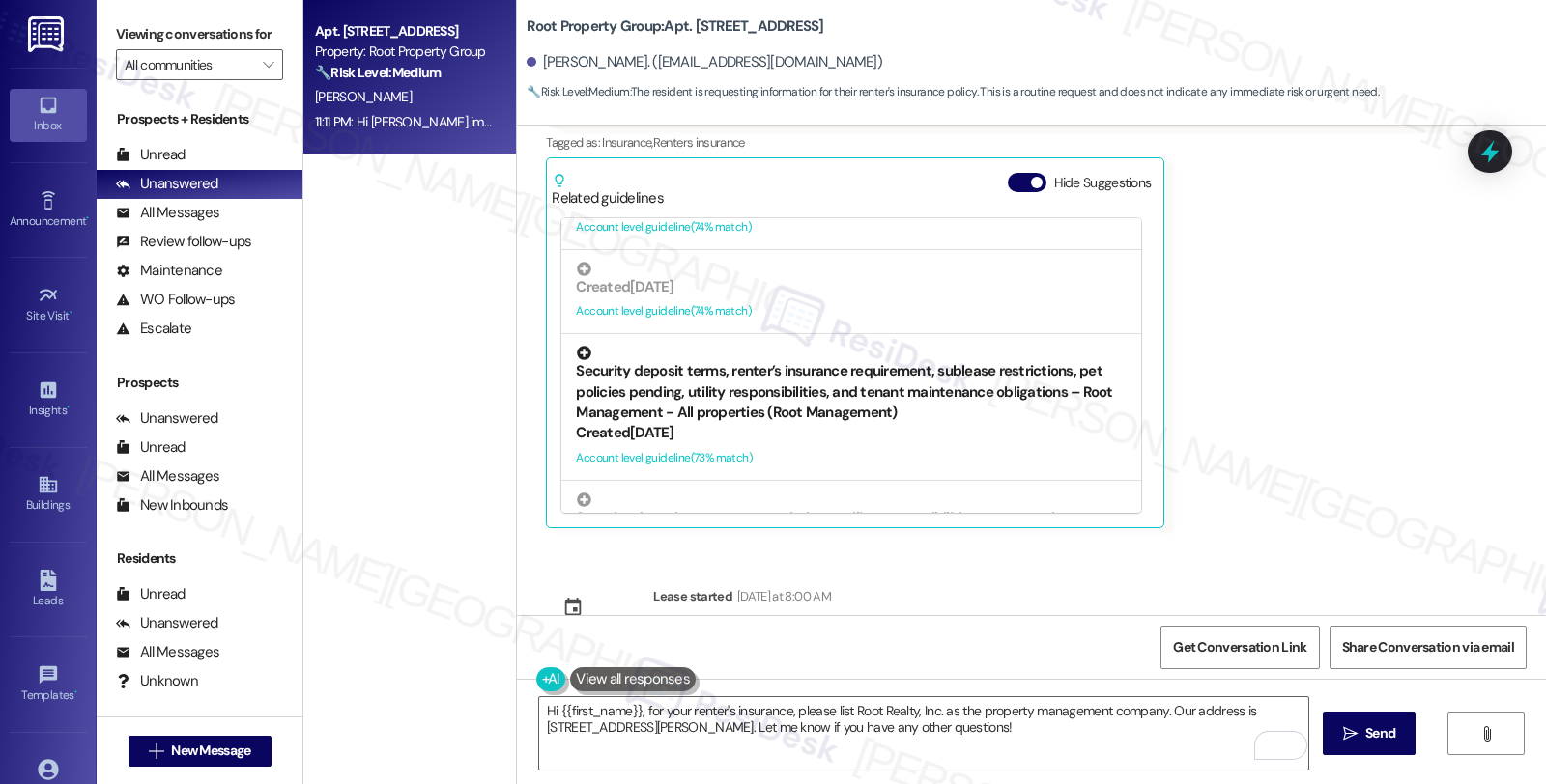
click at [799, 346] on div "Security deposit terms, renter’s insurance requirement, sublease restrictions, …" at bounding box center [851, 385] width 551 height 77
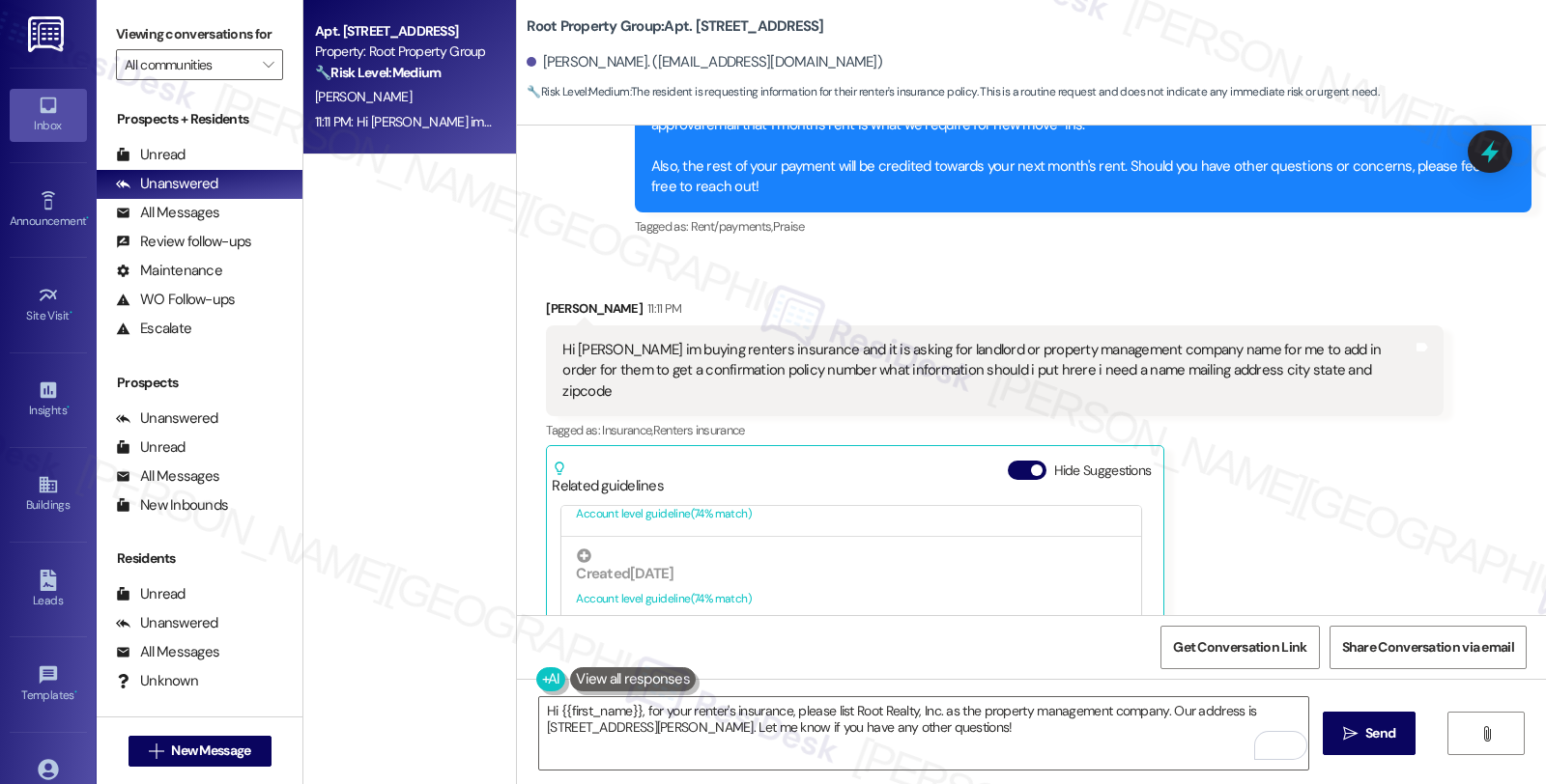
scroll to position [1235, 0]
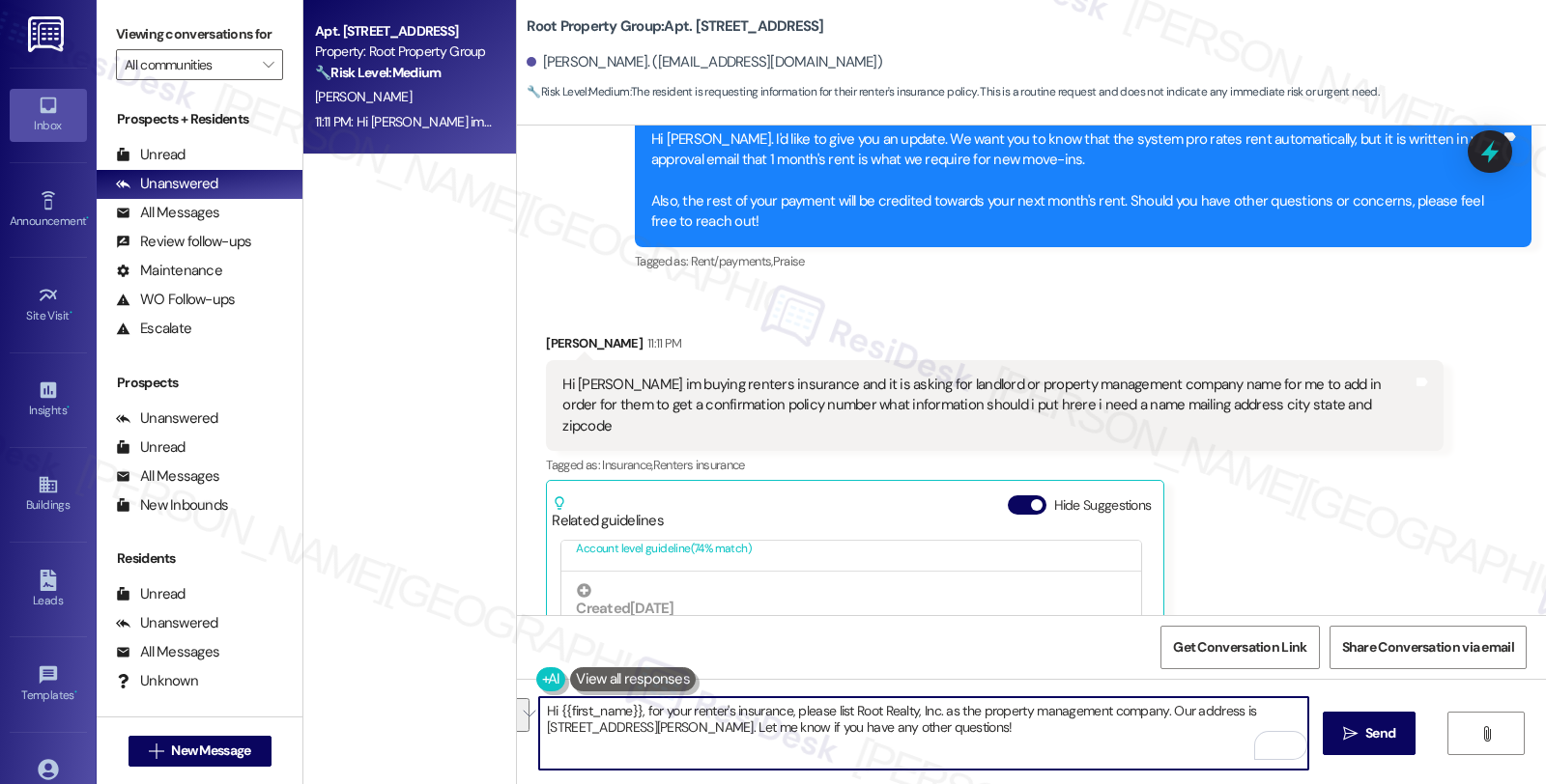
drag, startPoint x: 839, startPoint y: 711, endPoint x: 722, endPoint y: 731, distance: 118.7
click at [722, 731] on textarea "Hi {{first_name}}, for your renter's insurance, please list Root Realty, Inc. a…" at bounding box center [923, 733] width 770 height 72
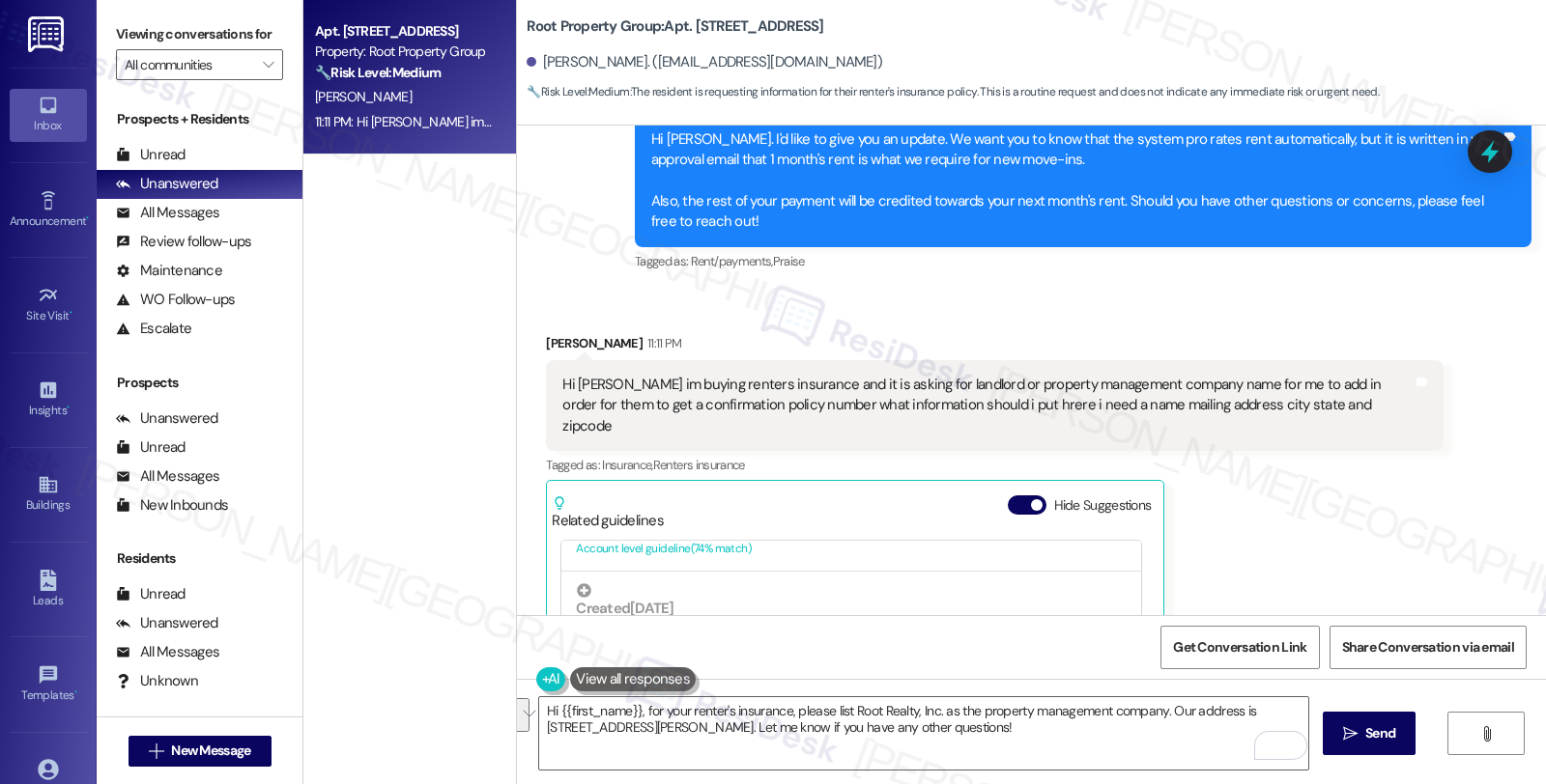
click at [1254, 479] on div "[PERSON_NAME] 11:11 PM Hi [PERSON_NAME] im buying renters insurance and it is a…" at bounding box center [994, 592] width 897 height 518
click at [1309, 486] on div "[PERSON_NAME] 11:11 PM Hi [PERSON_NAME] im buying renters insurance and it is a…" at bounding box center [994, 592] width 897 height 518
click at [632, 709] on textarea "Hi {{first_name}}, for your renter's insurance, please list Root Realty, Inc. a…" at bounding box center [923, 733] width 770 height 72
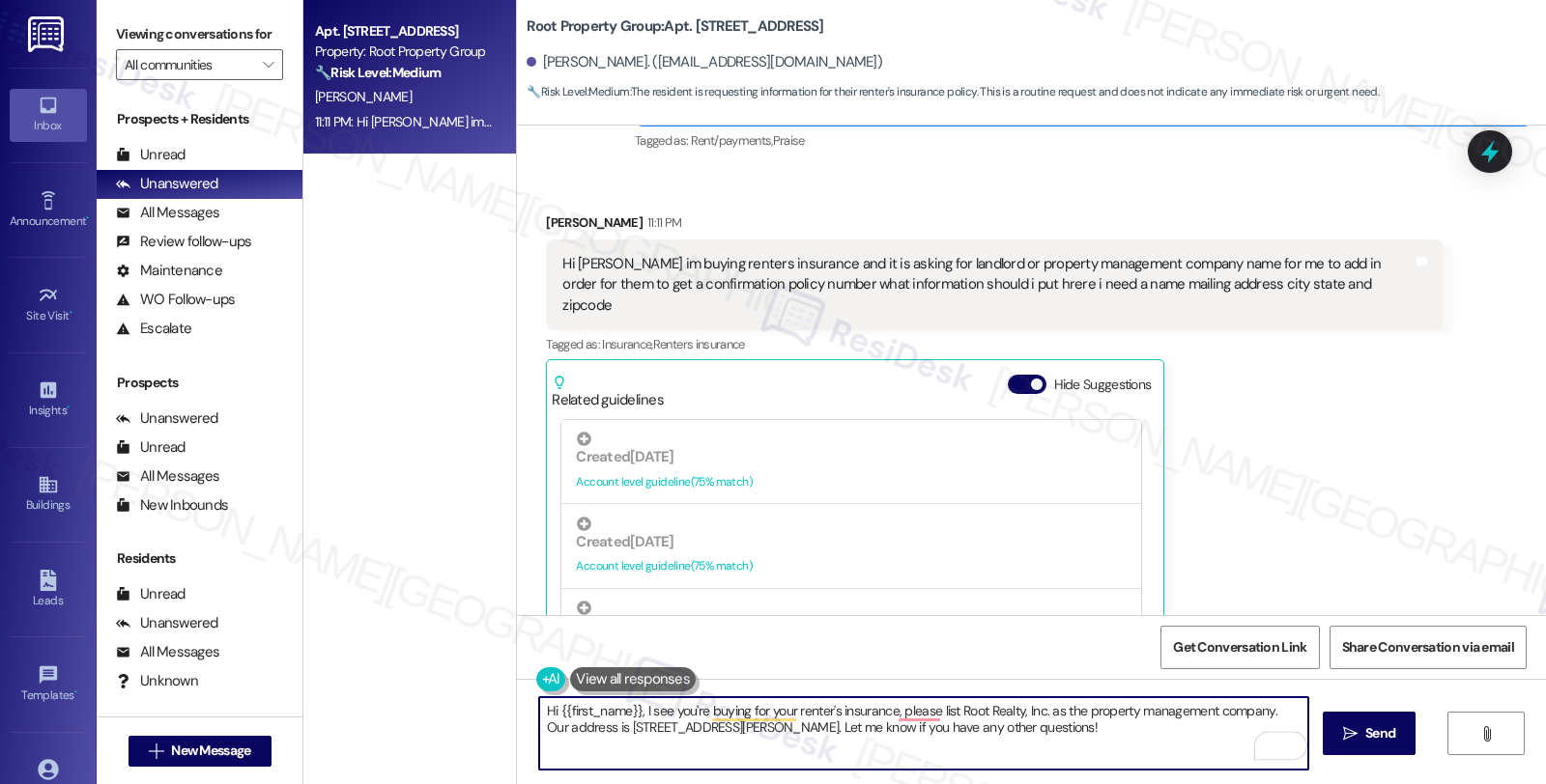
scroll to position [1342, 0]
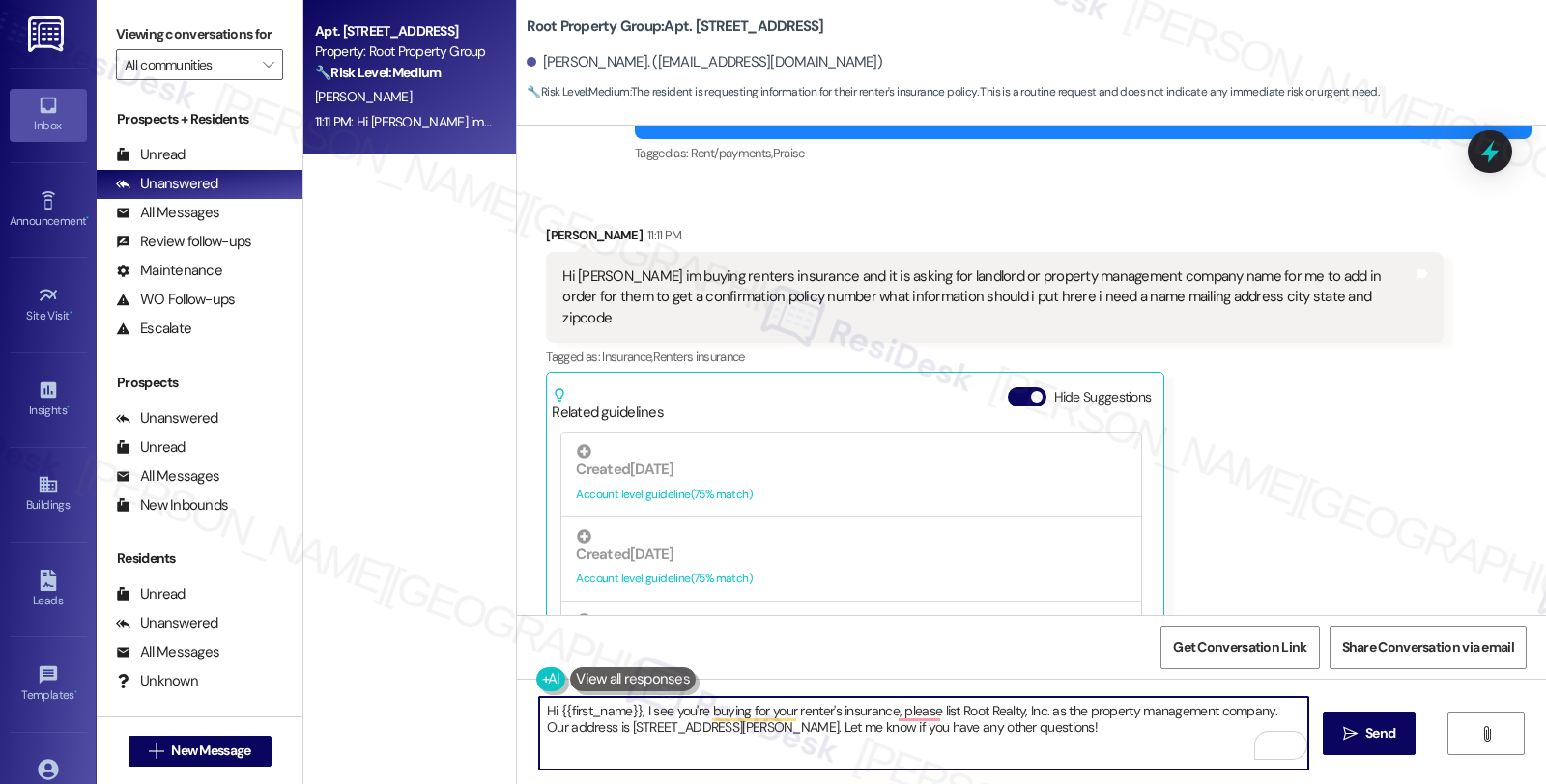
click at [681, 707] on textarea "Hi {{first_name}}, I see you're buying for your renter's insurance, please list…" at bounding box center [923, 733] width 770 height 72
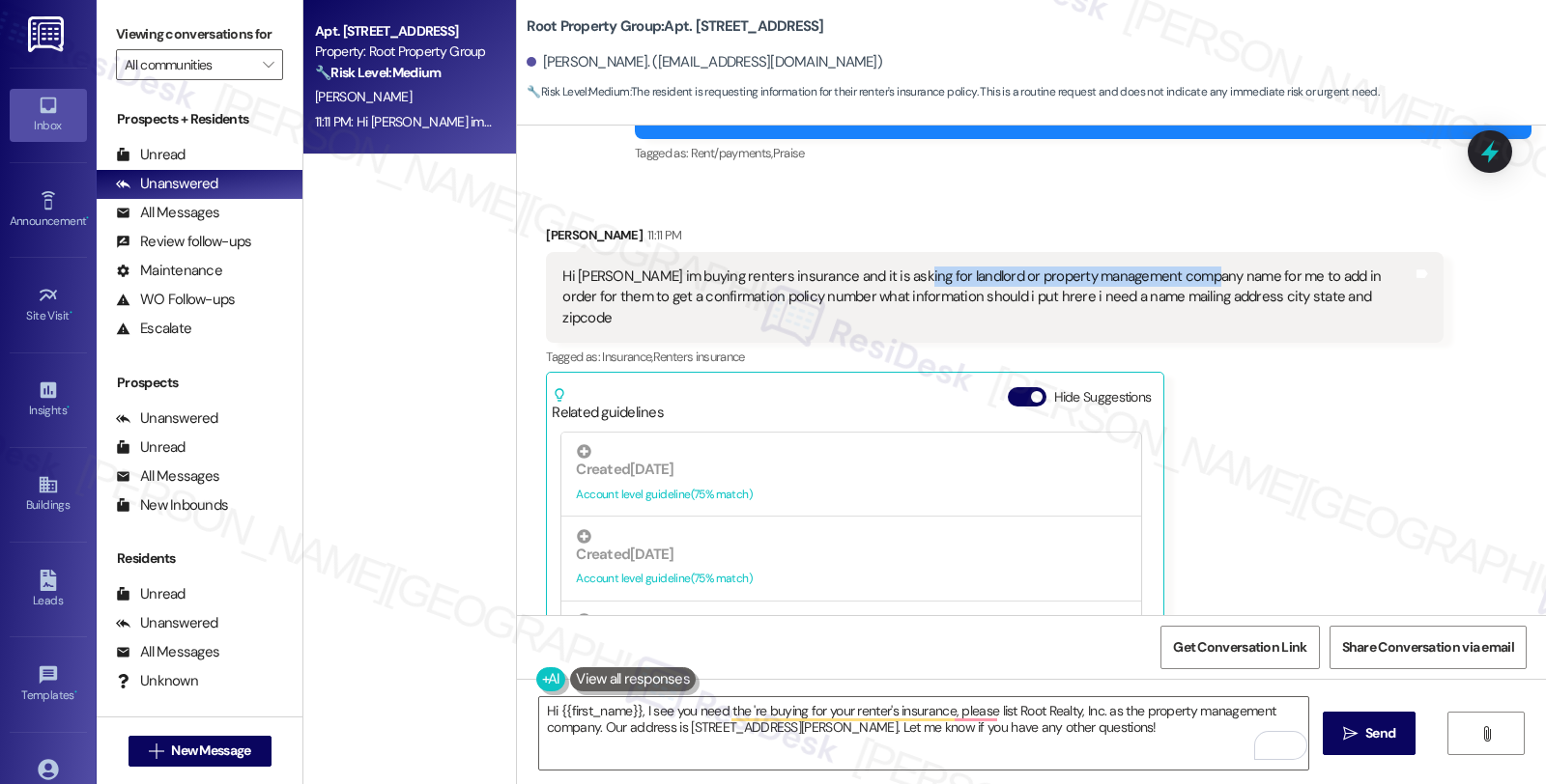
drag, startPoint x: 880, startPoint y: 252, endPoint x: 1181, endPoint y: 252, distance: 301.0
click at [1181, 266] on div "Hi [PERSON_NAME] im buying renters insurance and it is asking for landlord or p…" at bounding box center [987, 297] width 849 height 62
copy div "landlord or property management company name"
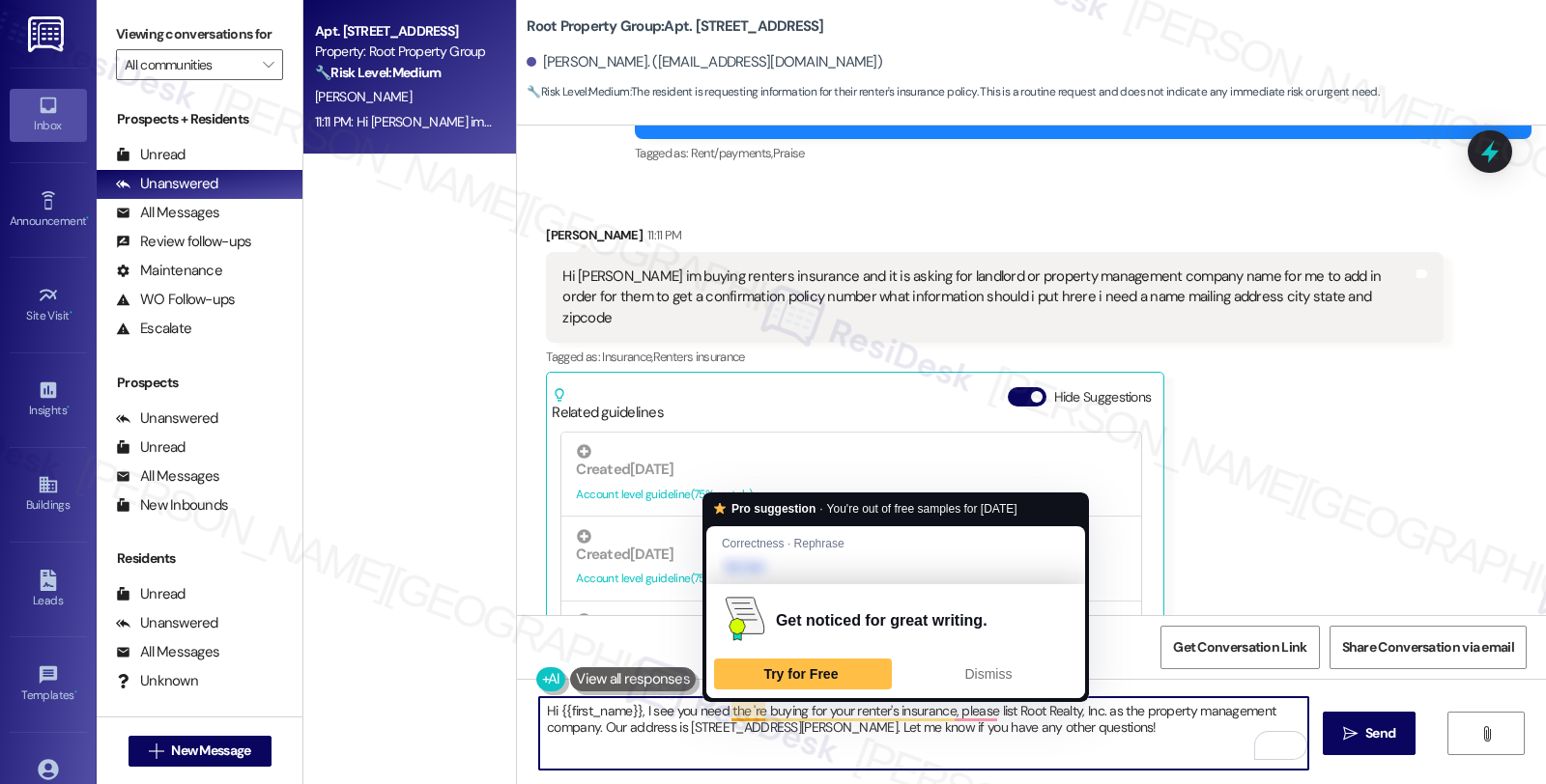
click at [737, 709] on textarea "Hi {{first_name}}, I see you need the 're buying for your renter's insurance, p…" at bounding box center [923, 733] width 770 height 72
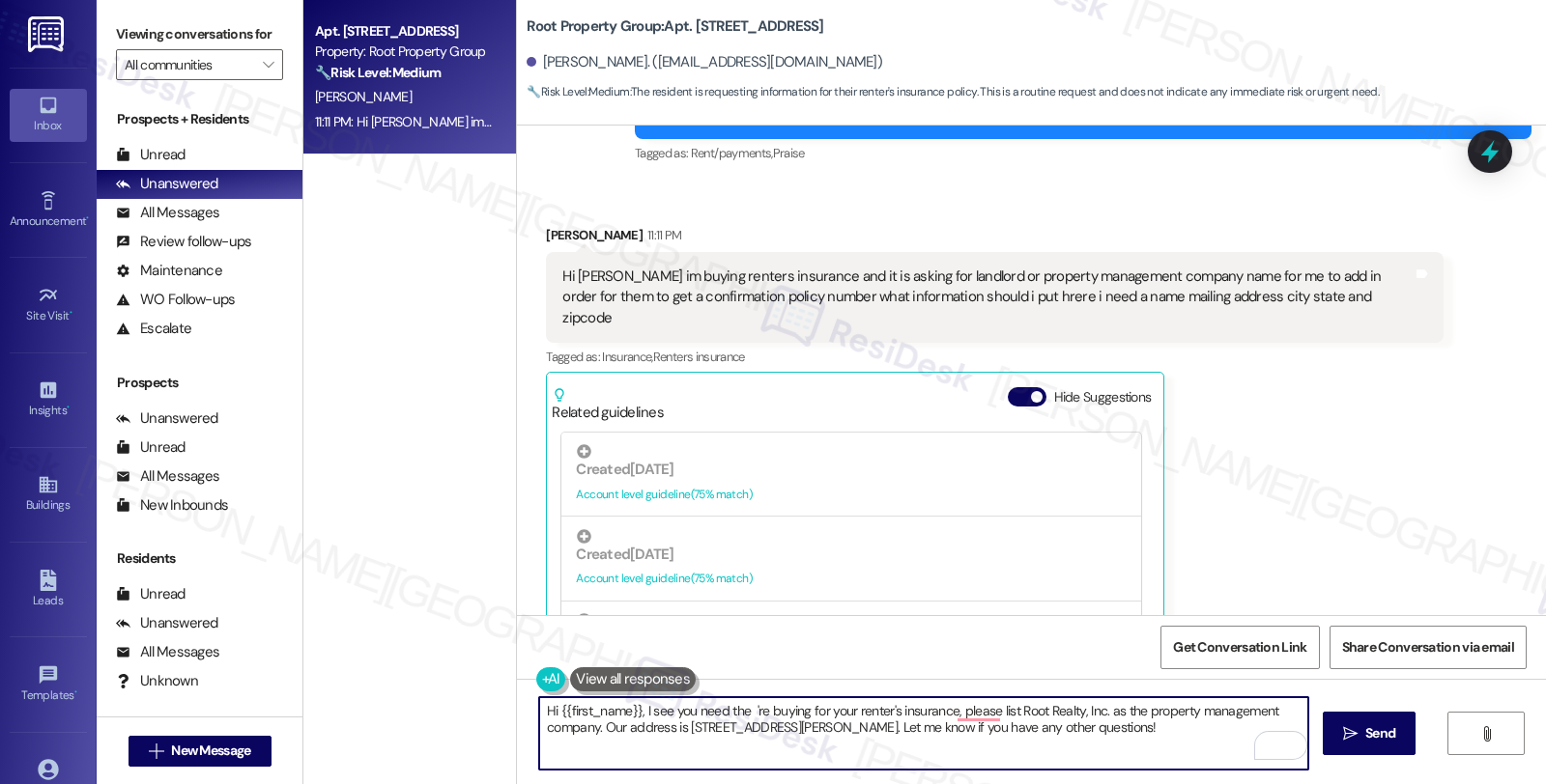
paste textarea "landlord or property management company name"
click at [1156, 760] on textarea "Hi {{first_name}}, I see you need the landlord or property management company n…" at bounding box center [923, 733] width 770 height 72
click at [754, 729] on textarea "Hi {{first_name}}, I see you need the landlord or property management company n…" at bounding box center [923, 733] width 770 height 72
click at [1020, 725] on textarea "Hi {{first_name}}, I see you need the landlord or property management company n…" at bounding box center [923, 733] width 770 height 72
click at [1162, 730] on textarea "Hi {{first_name}}, I see you need the landlord or property management company n…" at bounding box center [923, 733] width 770 height 72
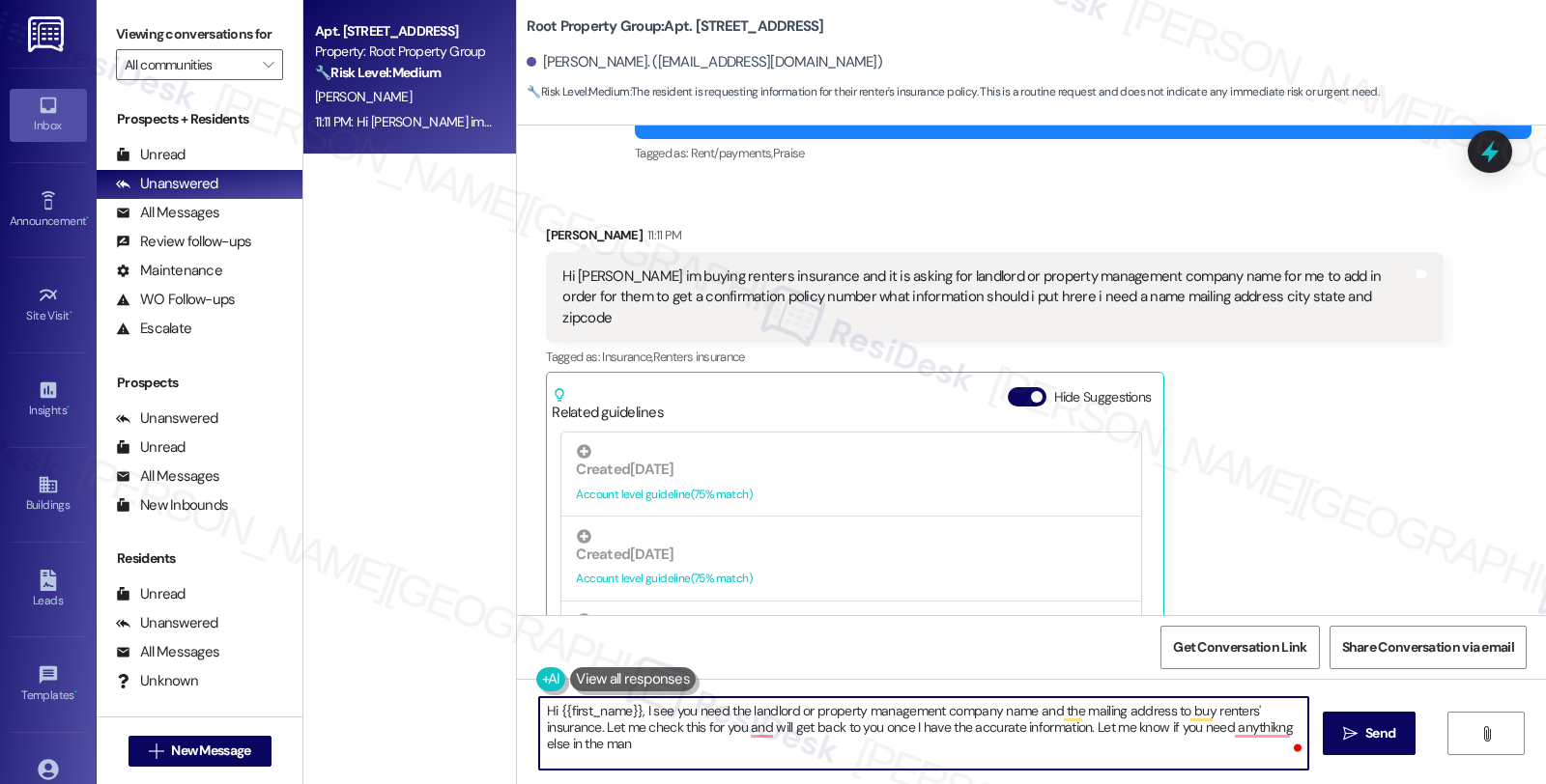
click at [1191, 730] on textarea "Hi {{first_name}}, I see you need the landlord or property management company n…" at bounding box center [923, 733] width 770 height 72
type textarea "Hi {{first_name}}, I see you need the landlord or property management company n…"
click at [1347, 729] on icon "" at bounding box center [1350, 734] width 15 height 16
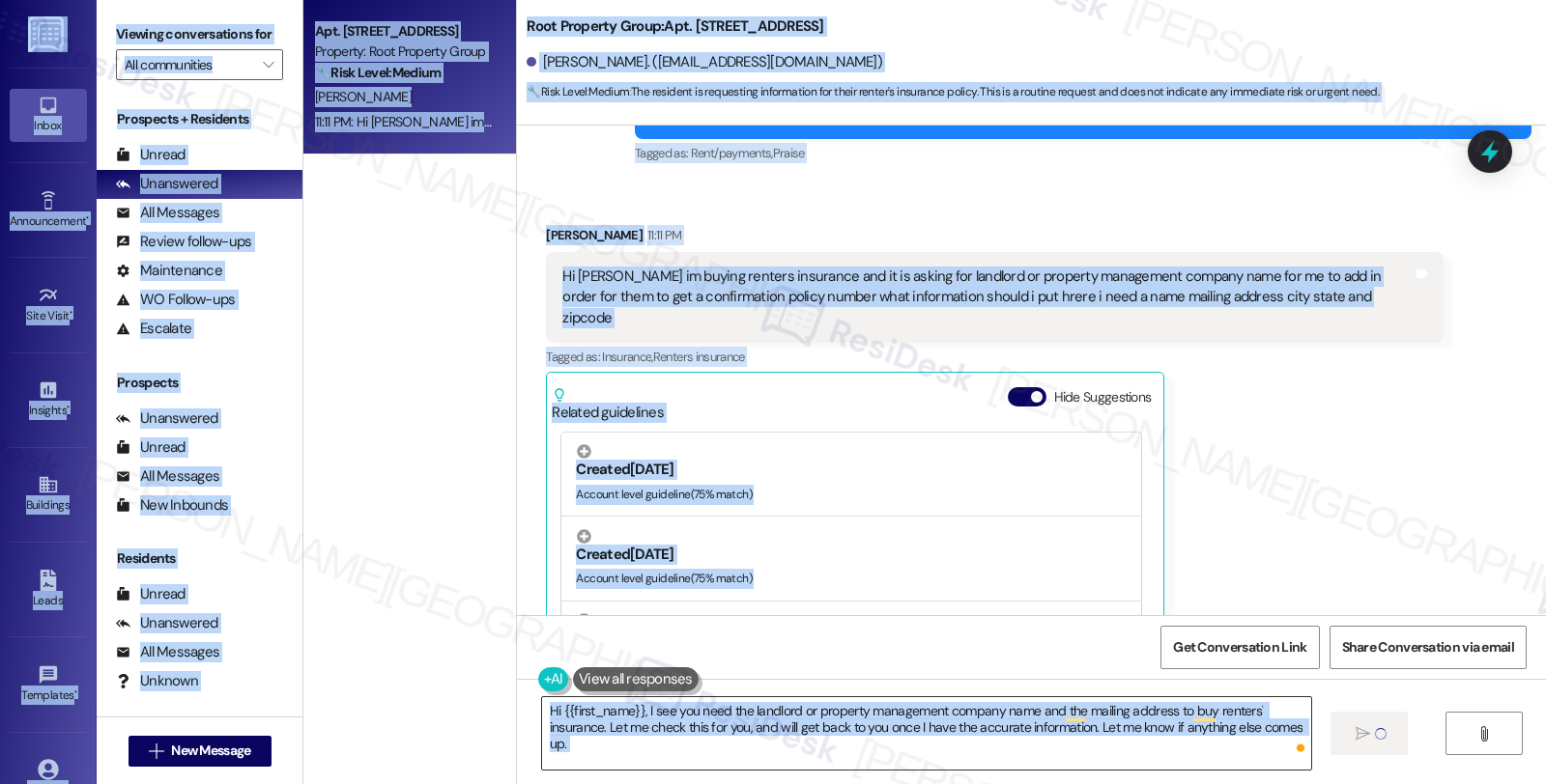
click at [948, 747] on textarea "Hi {{first_name}}, I see you need the landlord or property management company n…" at bounding box center [926, 733] width 770 height 72
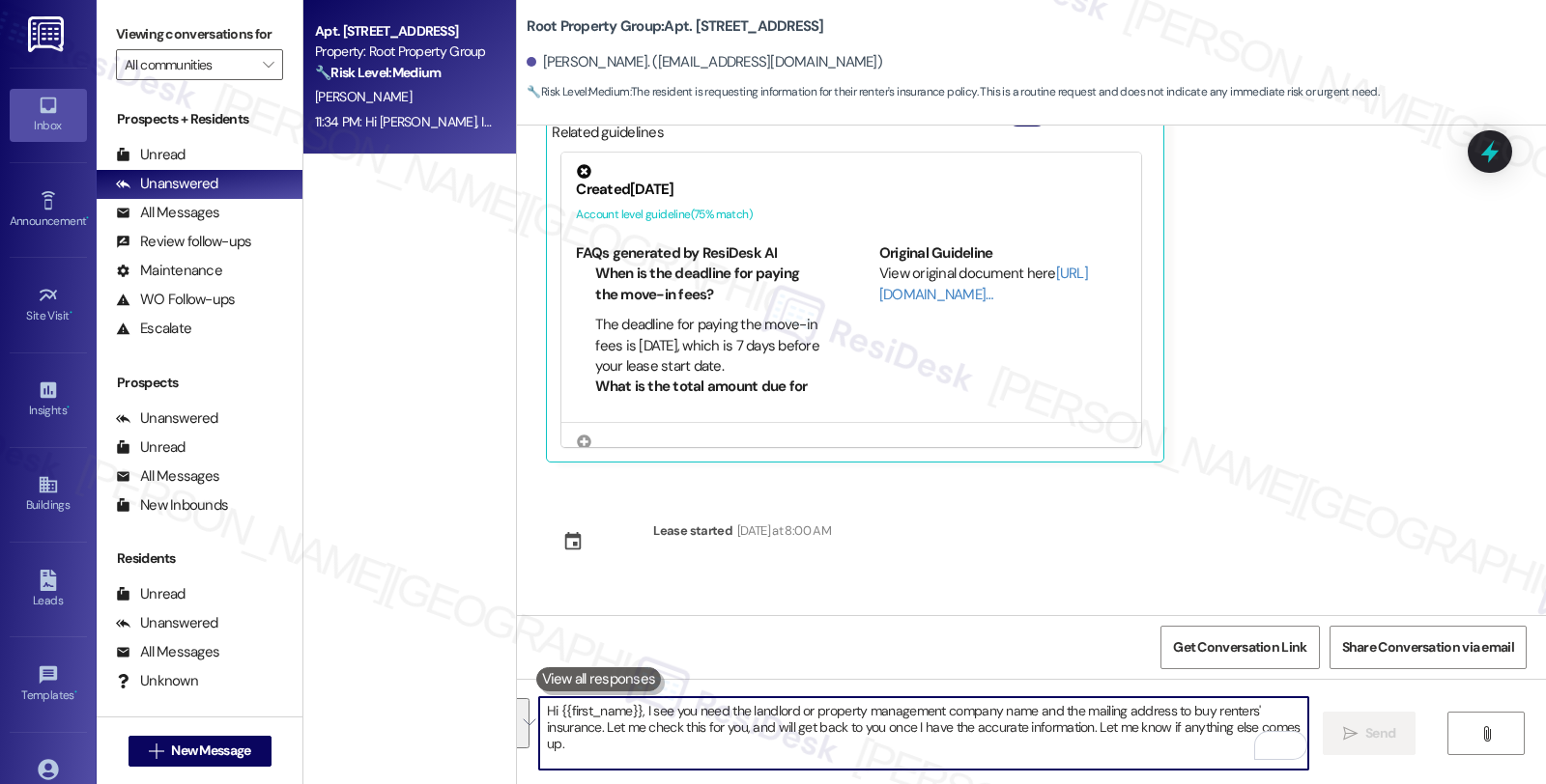
scroll to position [1712, 0]
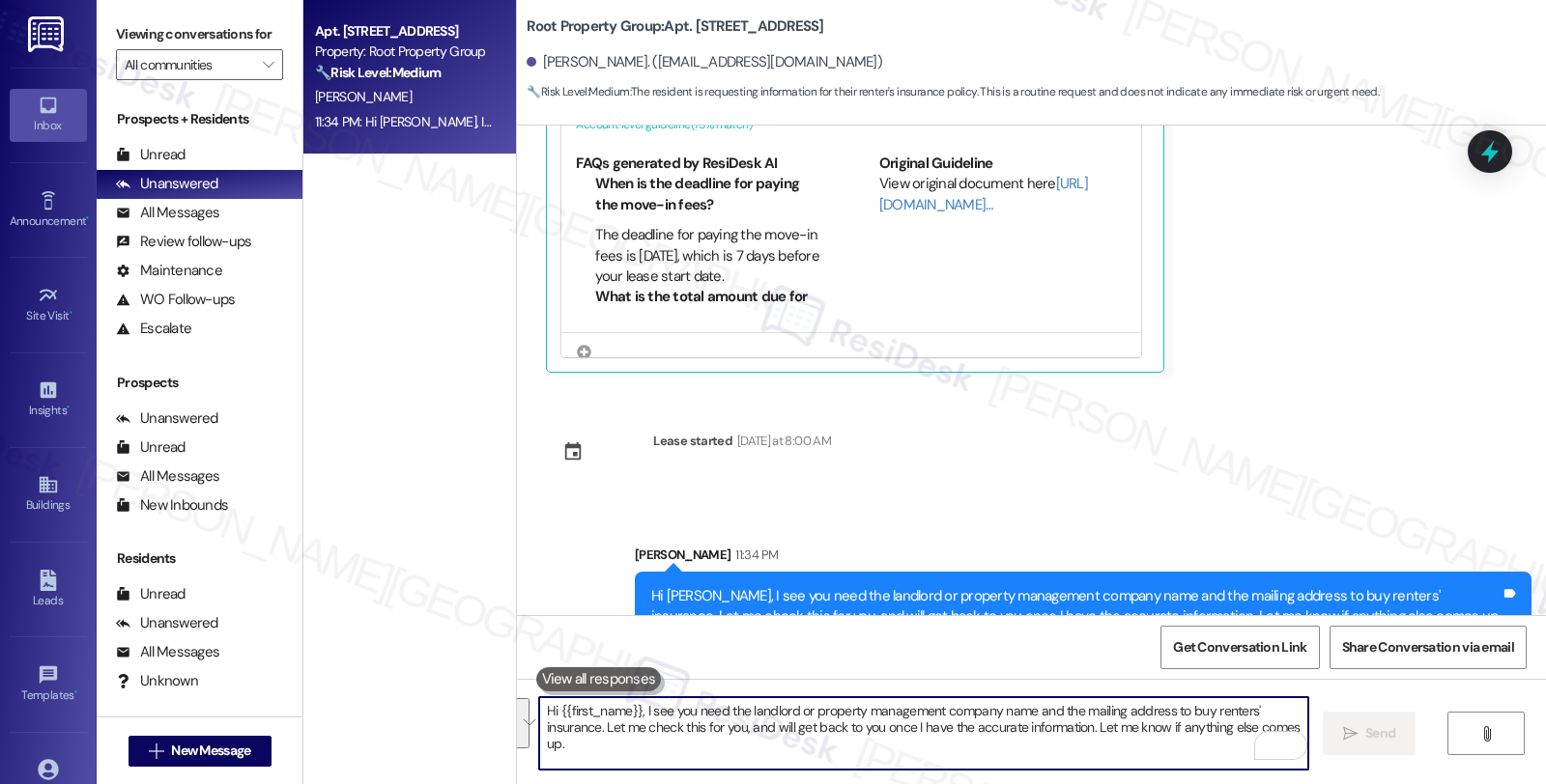
drag, startPoint x: 1484, startPoint y: 148, endPoint x: 1467, endPoint y: 157, distance: 19.2
click at [1484, 148] on icon at bounding box center [1489, 151] width 25 height 25
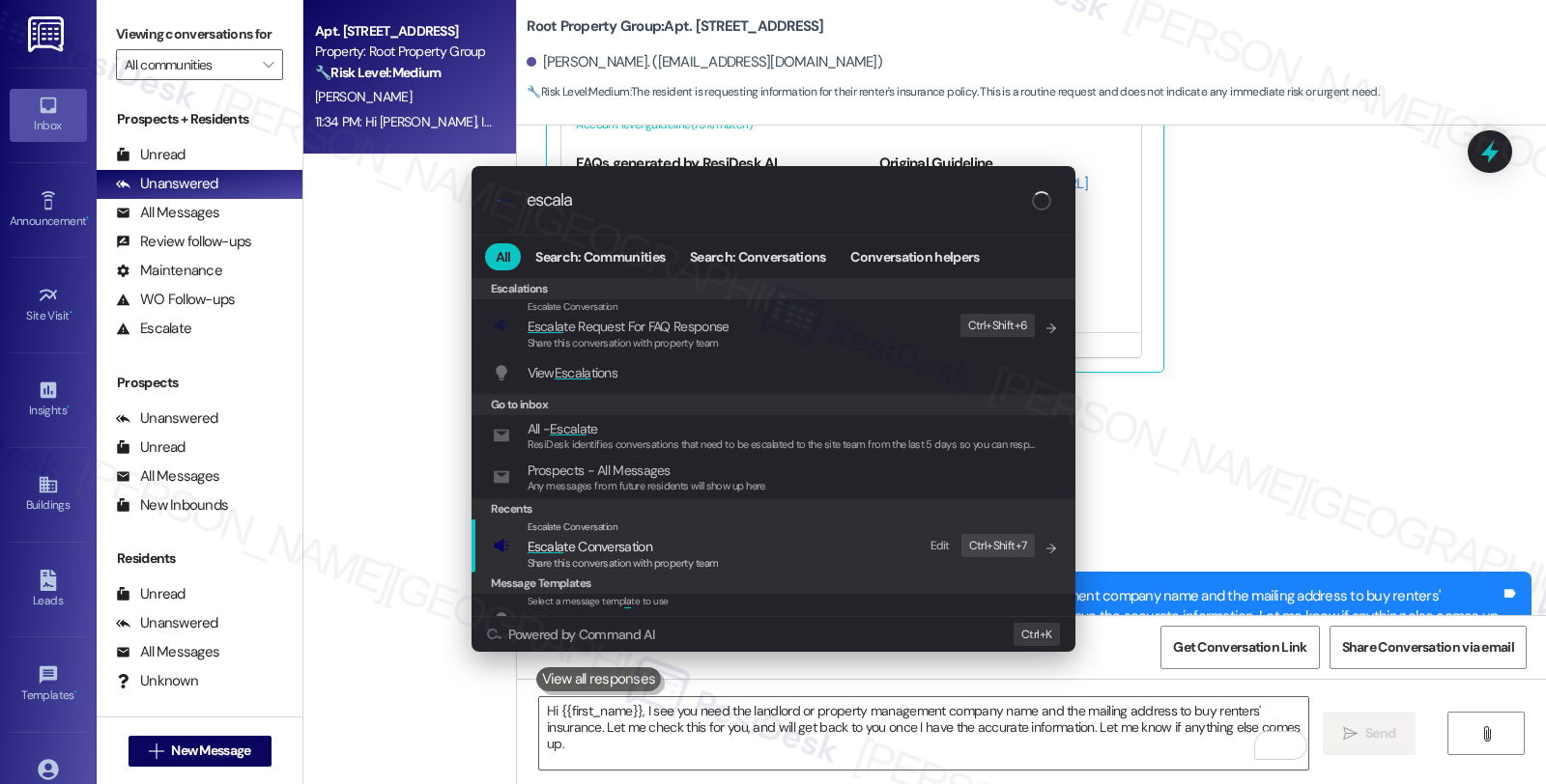
type input "escala"
click at [573, 538] on span "Escala te Conversation" at bounding box center [590, 546] width 124 height 18
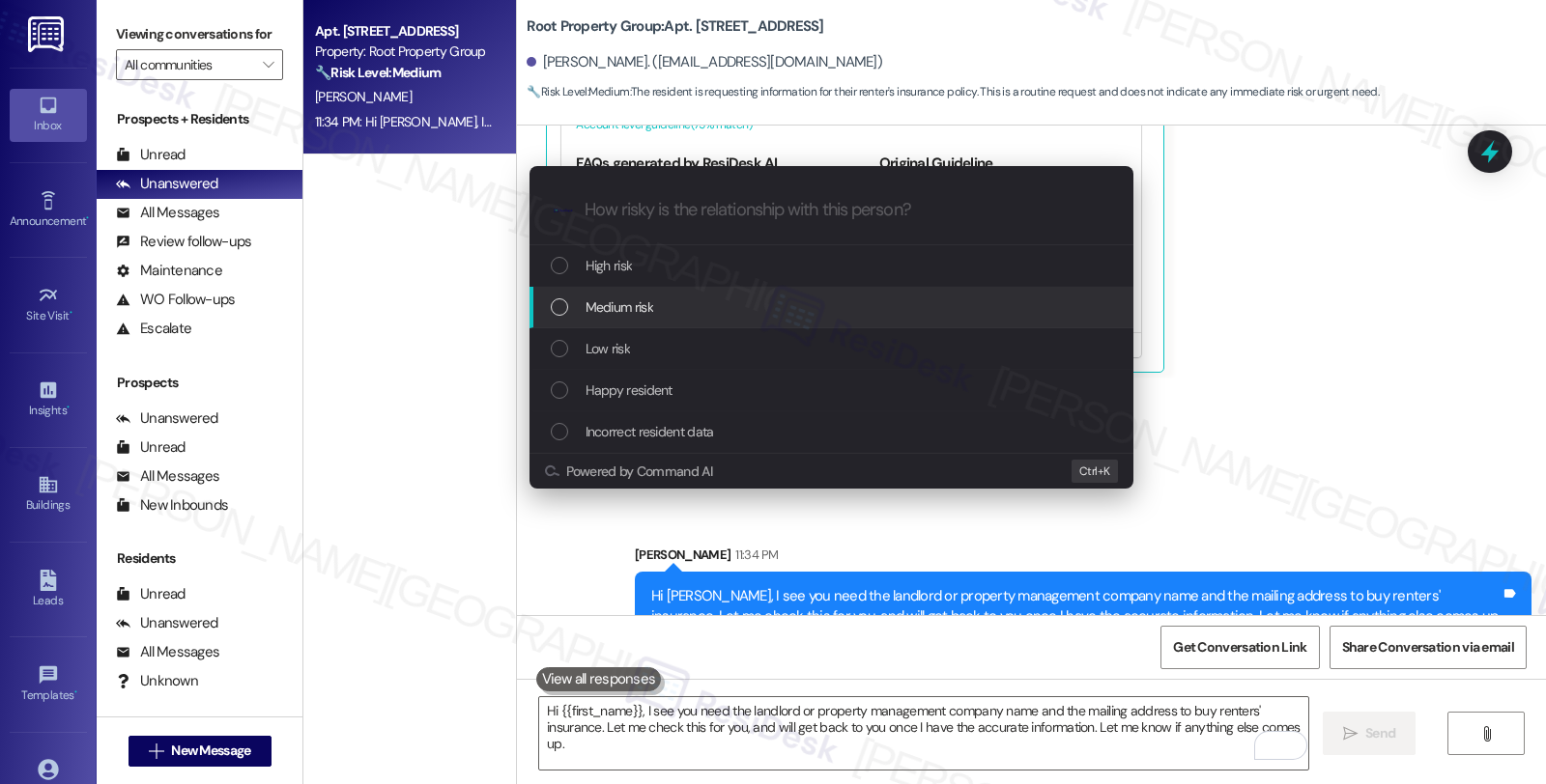
click at [633, 303] on span "Medium risk" at bounding box center [619, 308] width 68 height 22
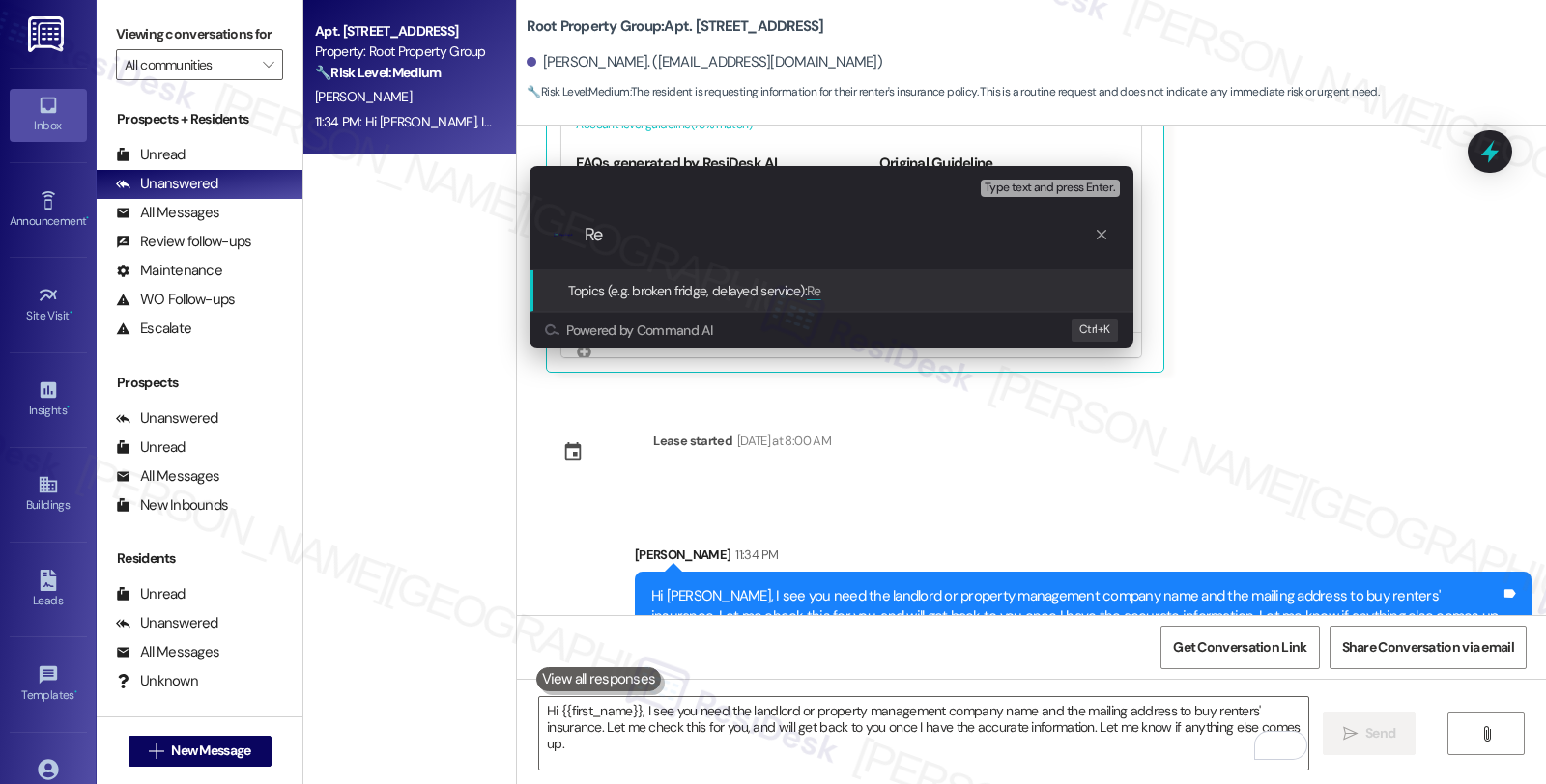
type input "R"
type input "Info for renters' insurance"
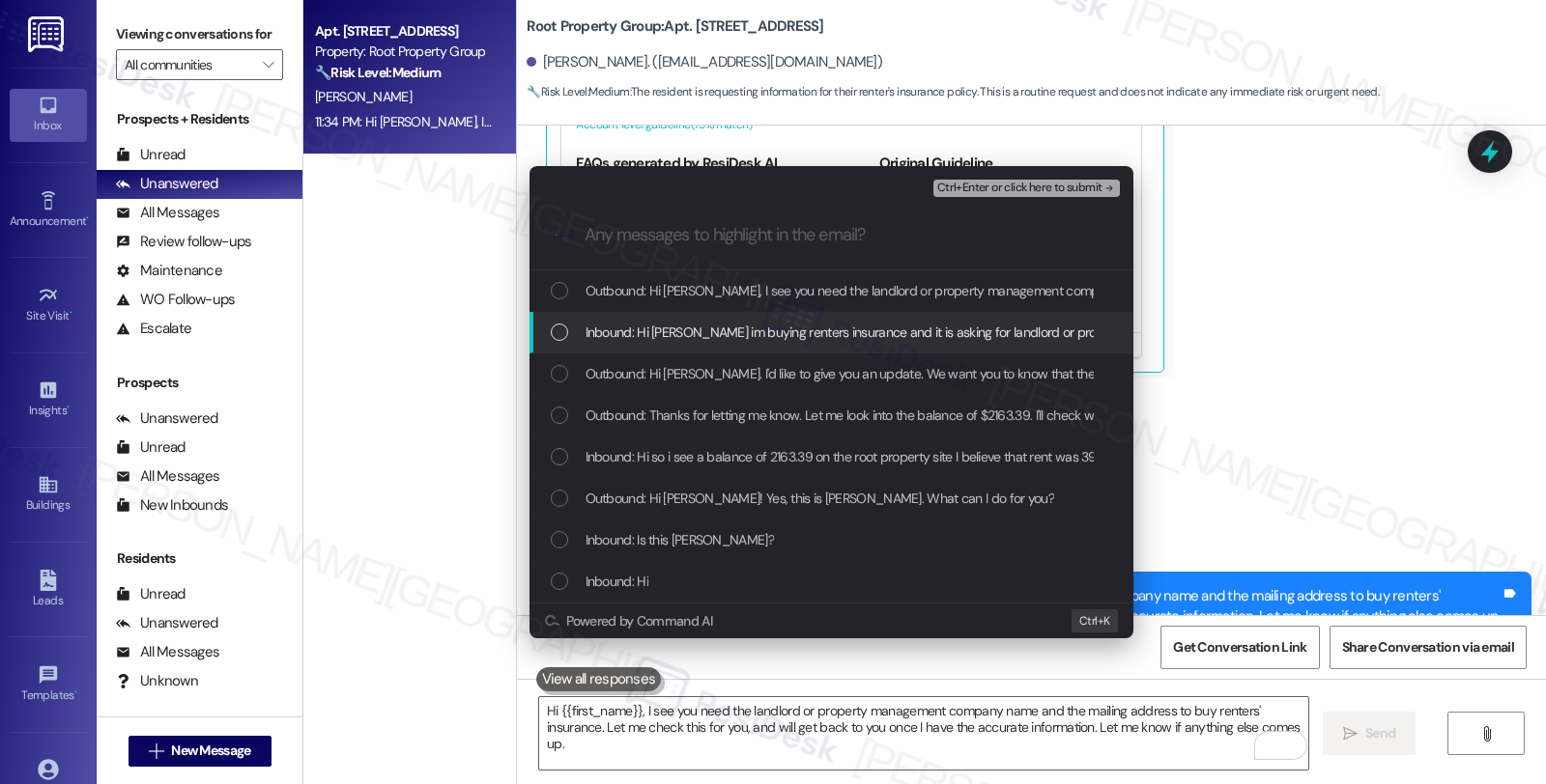
click at [637, 333] on span "Inbound: Hi sarah im buying renters insurance and it is asking for landlord or …" at bounding box center [1383, 332] width 1596 height 22
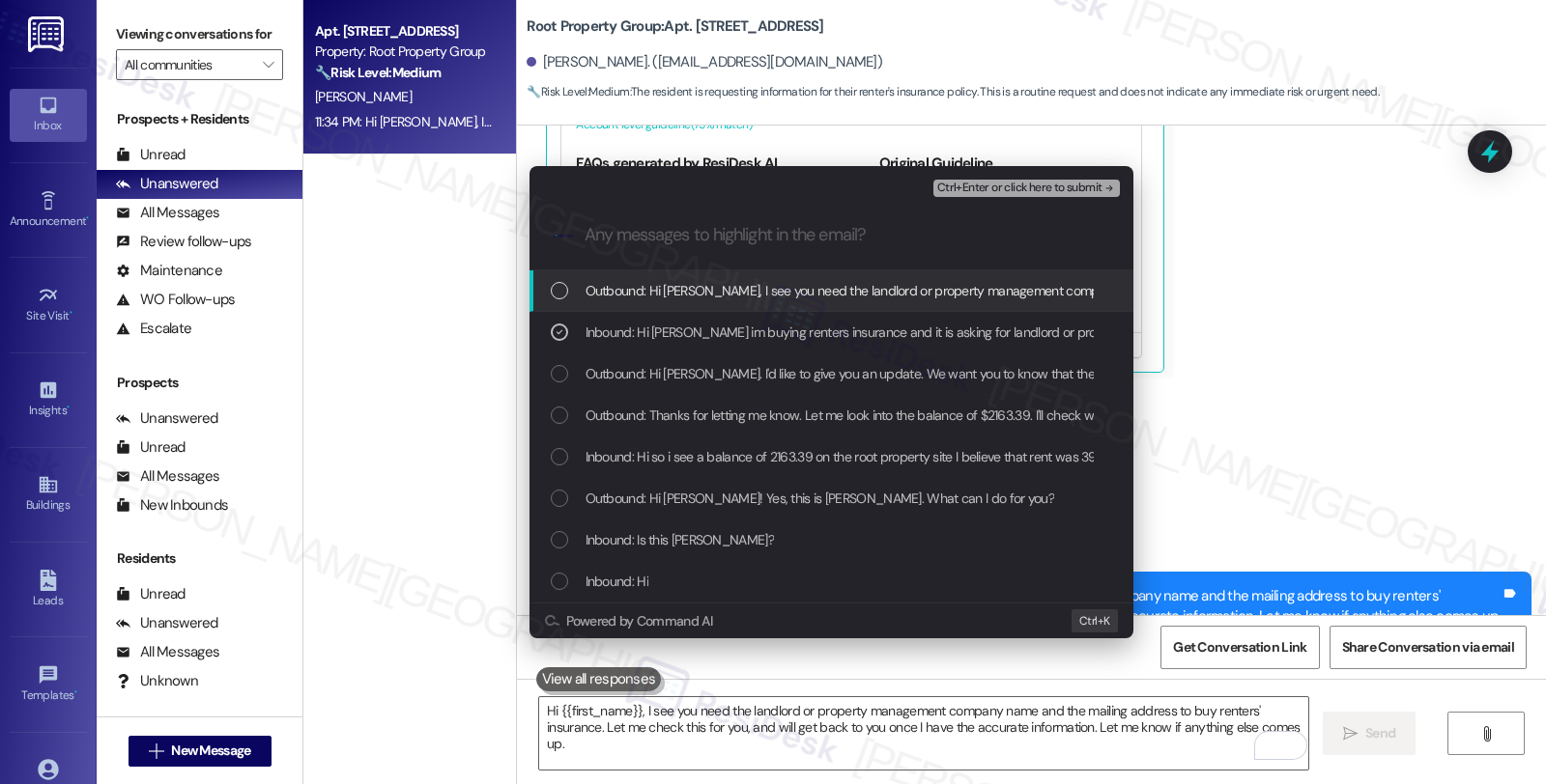
click at [1022, 186] on span "Ctrl+Enter or click here to submit" at bounding box center [1019, 188] width 165 height 14
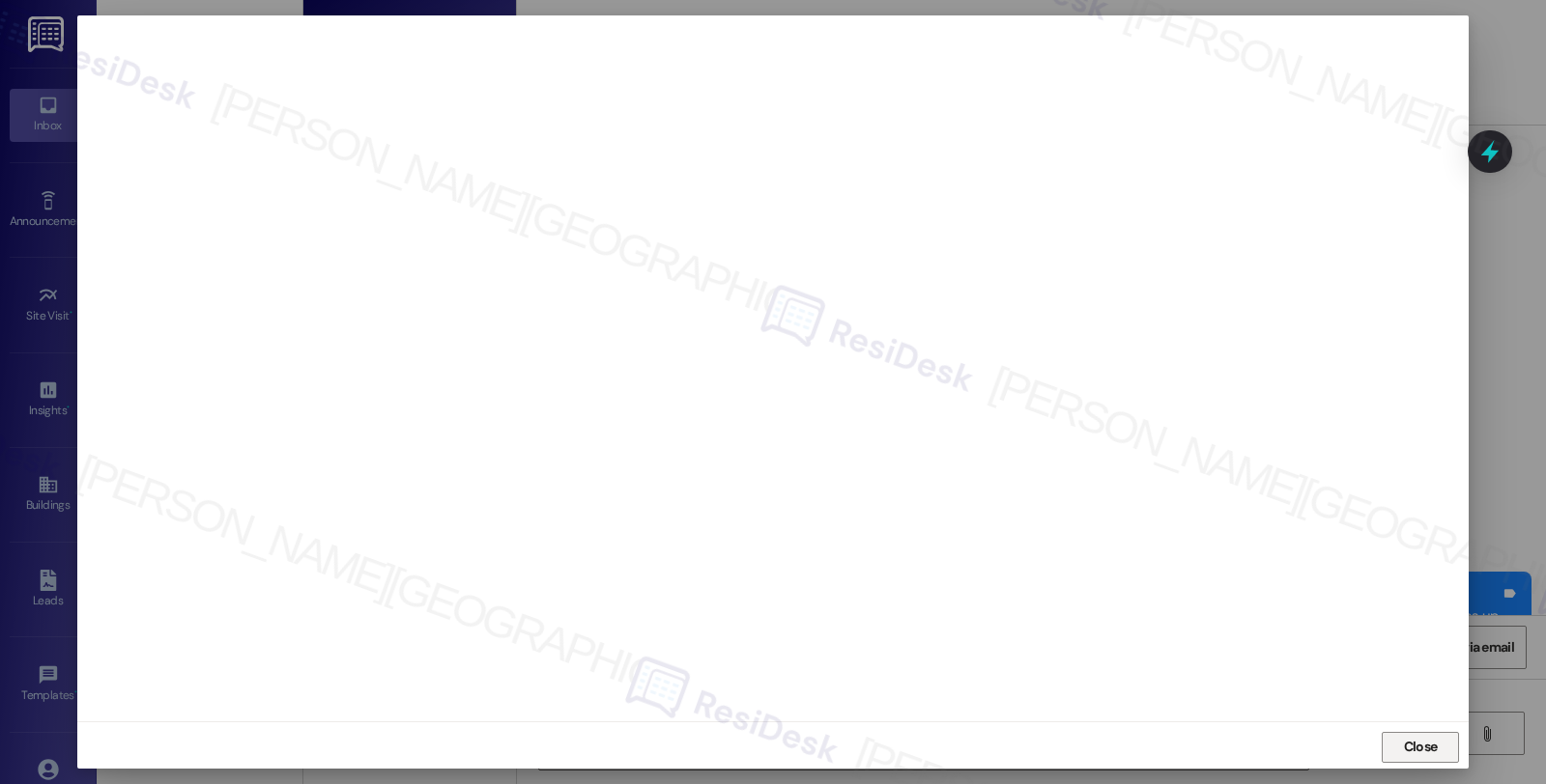
click at [1417, 749] on span "Close" at bounding box center [1421, 747] width 34 height 21
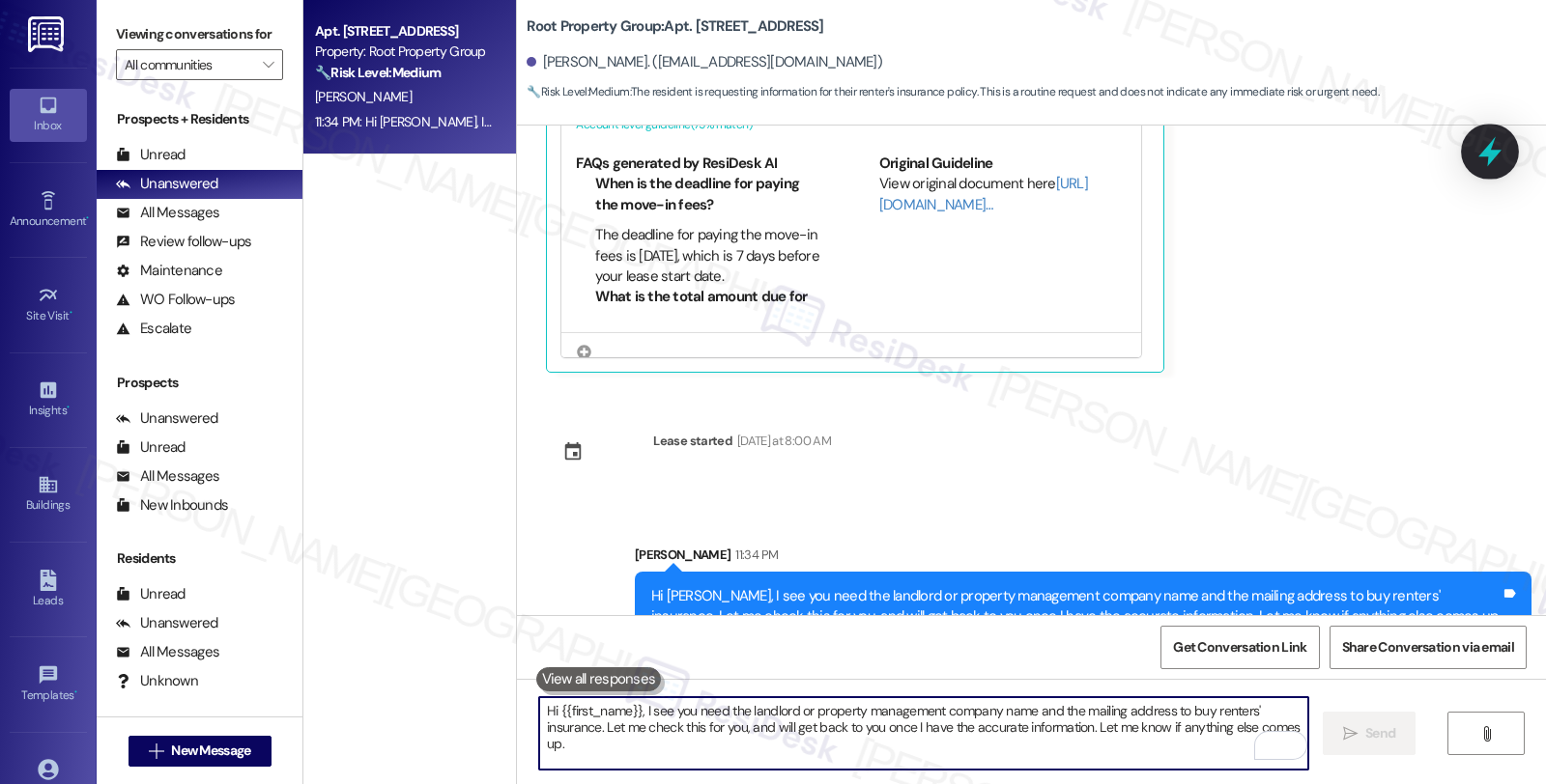
click at [1481, 135] on icon at bounding box center [1489, 151] width 33 height 33
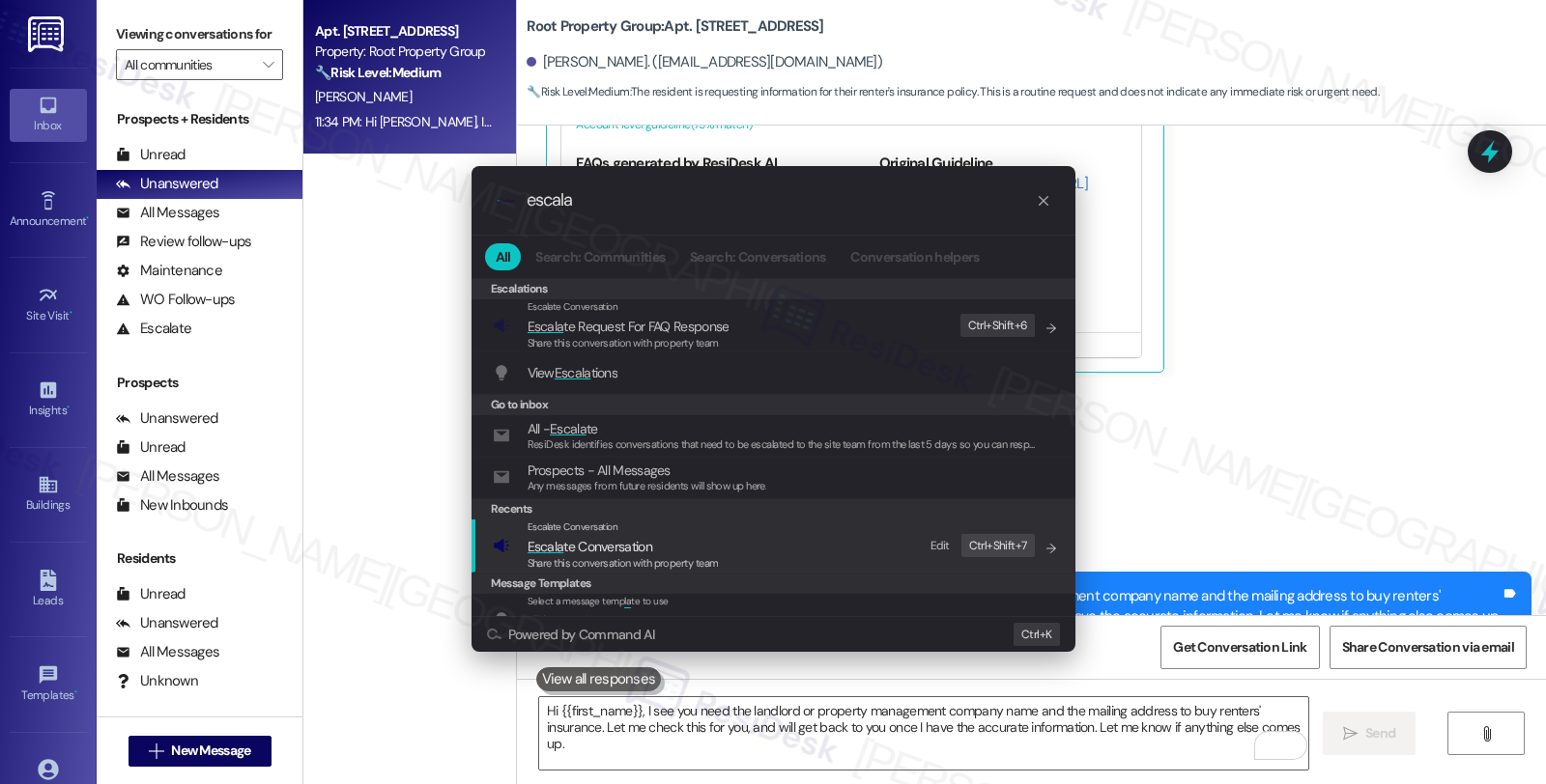
type input "escala"
click at [626, 548] on span "Escala te Conversation" at bounding box center [590, 546] width 124 height 18
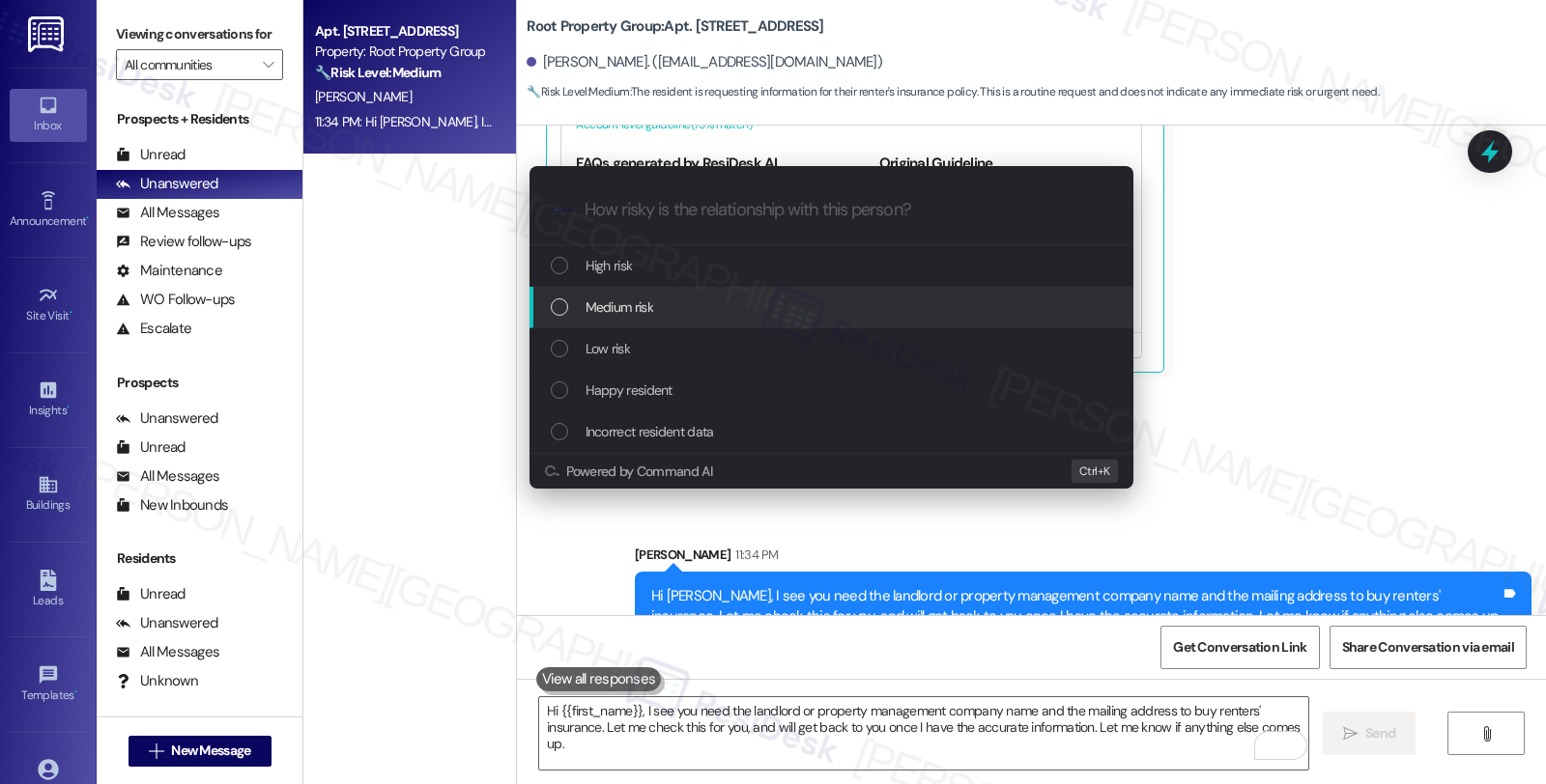
click at [647, 316] on span "Medium risk" at bounding box center [619, 308] width 68 height 22
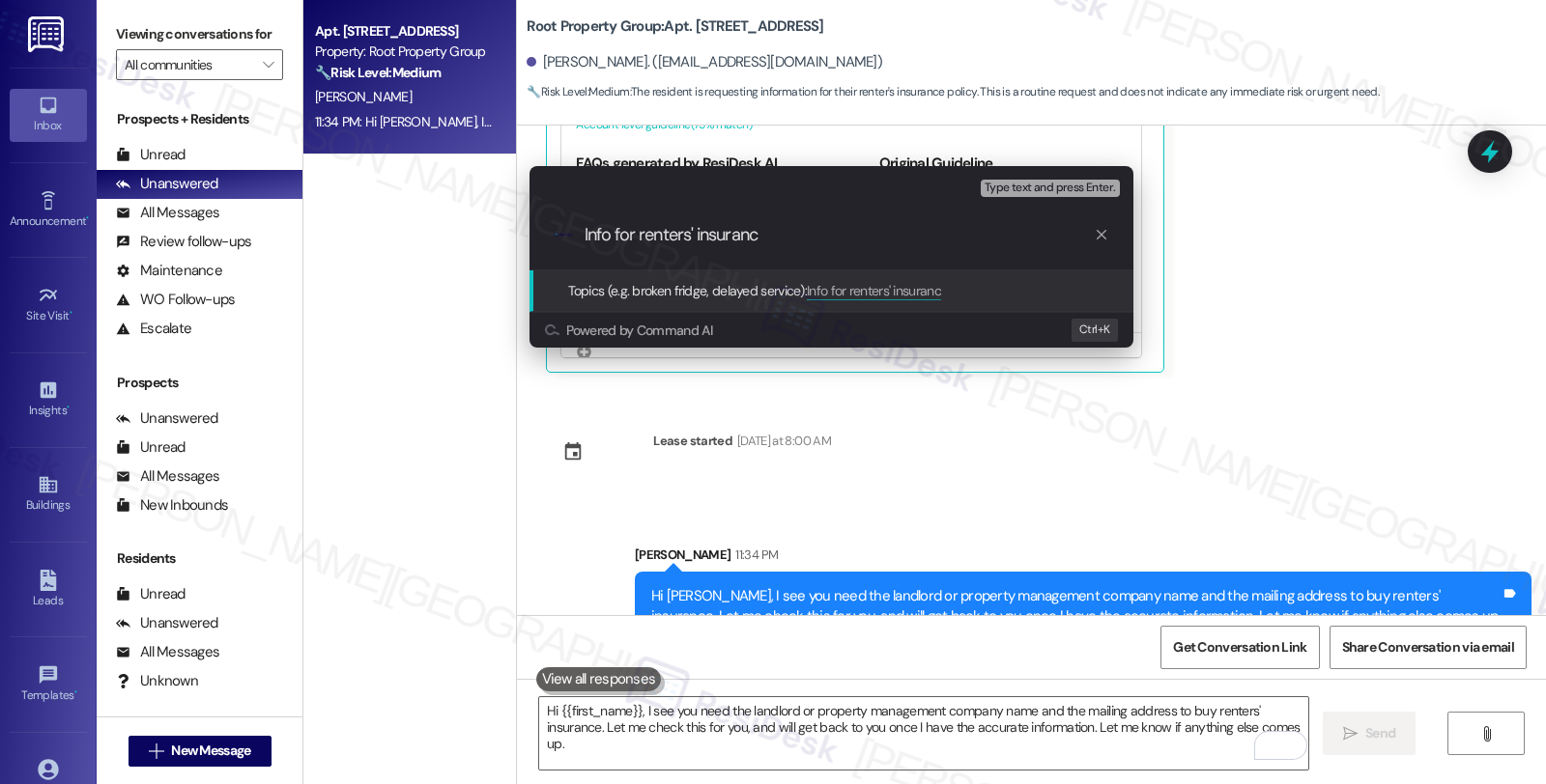
type input "Info for renters' insurance"
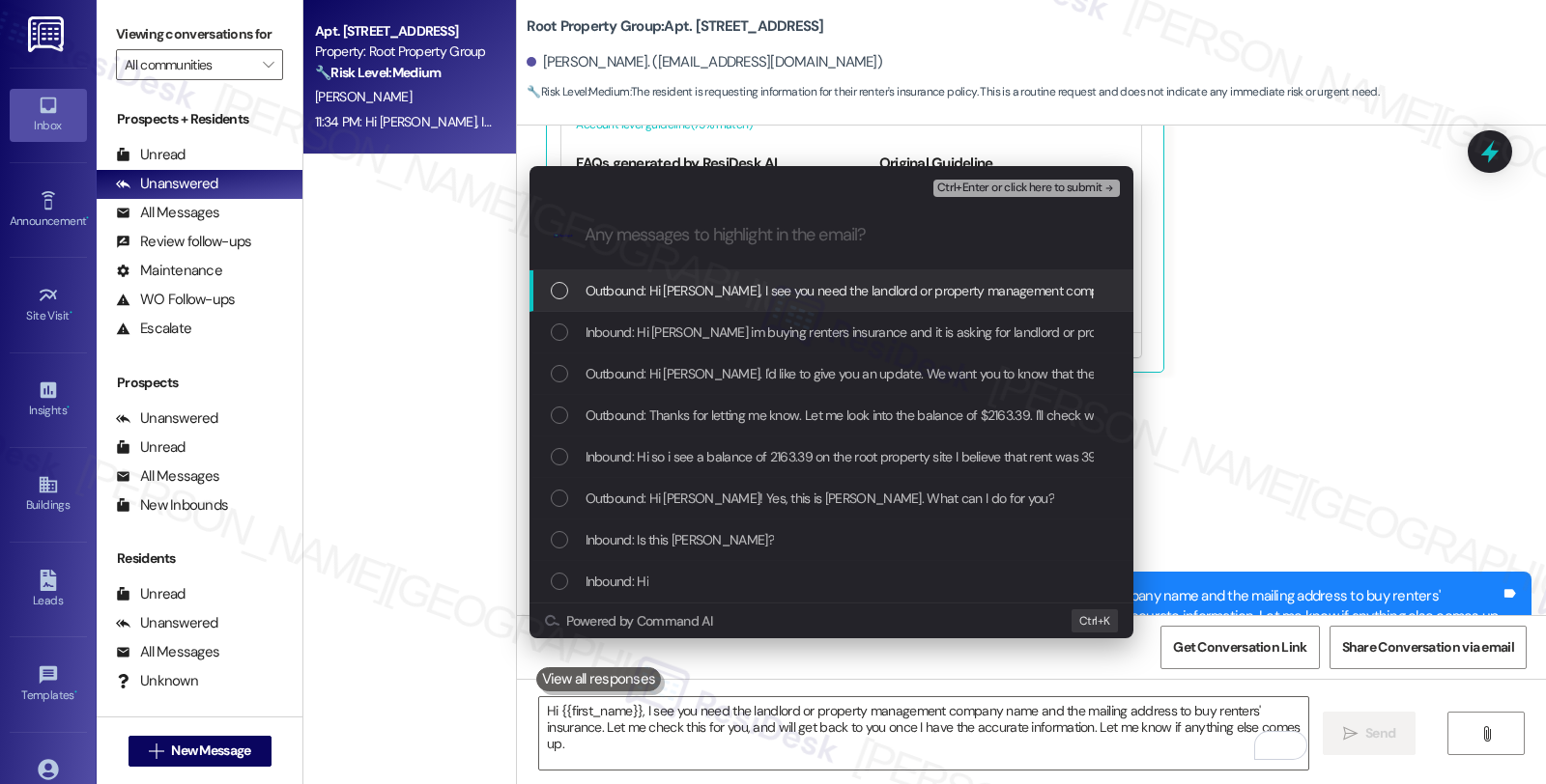
click at [647, 317] on div "Inbound: Hi sarah im buying renters insurance and it is asking for landlord or …" at bounding box center [832, 332] width 604 height 41
click at [969, 187] on span "Ctrl+Enter or click here to submit" at bounding box center [1019, 188] width 165 height 14
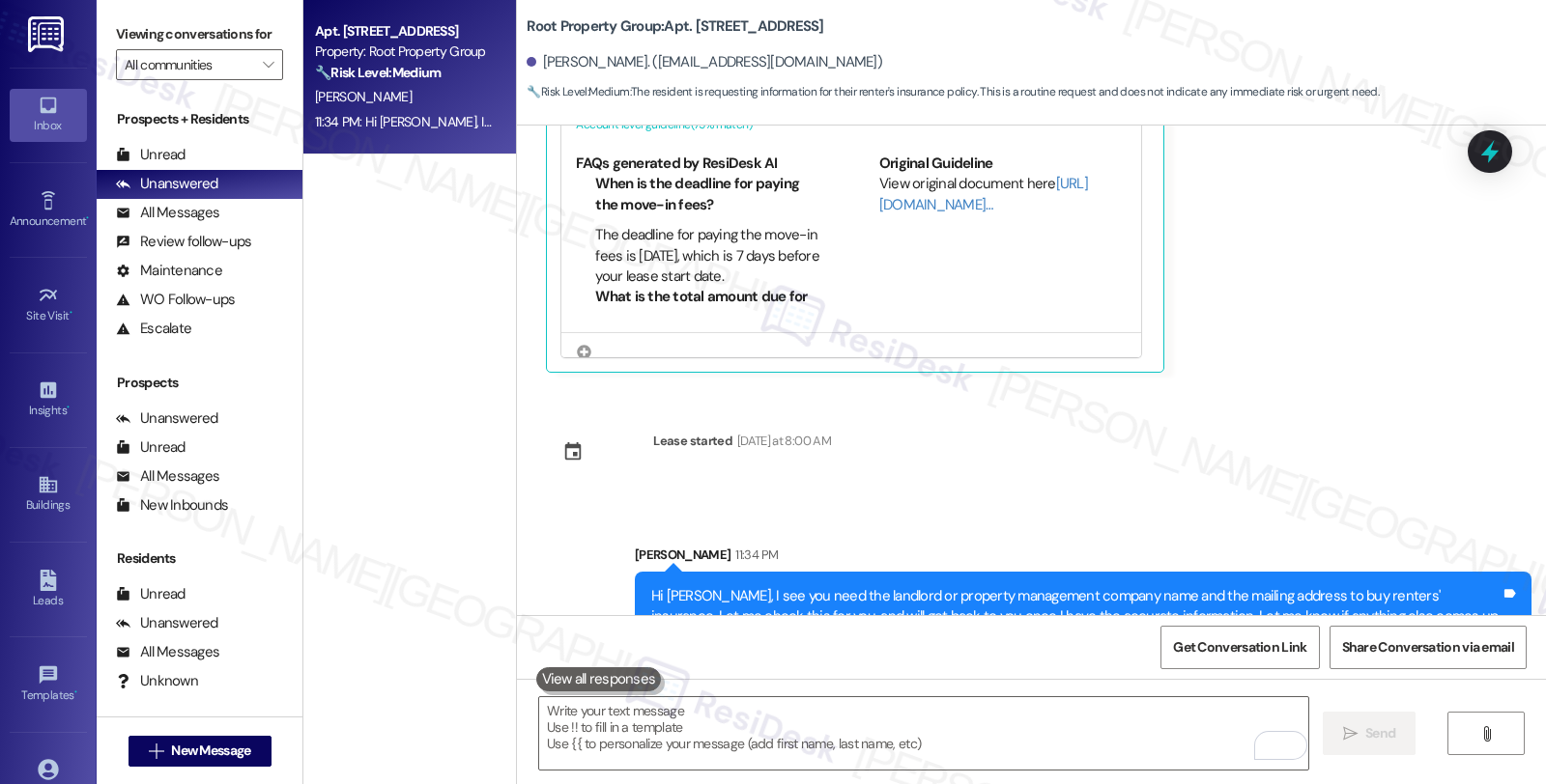
scroll to position [1443, 0]
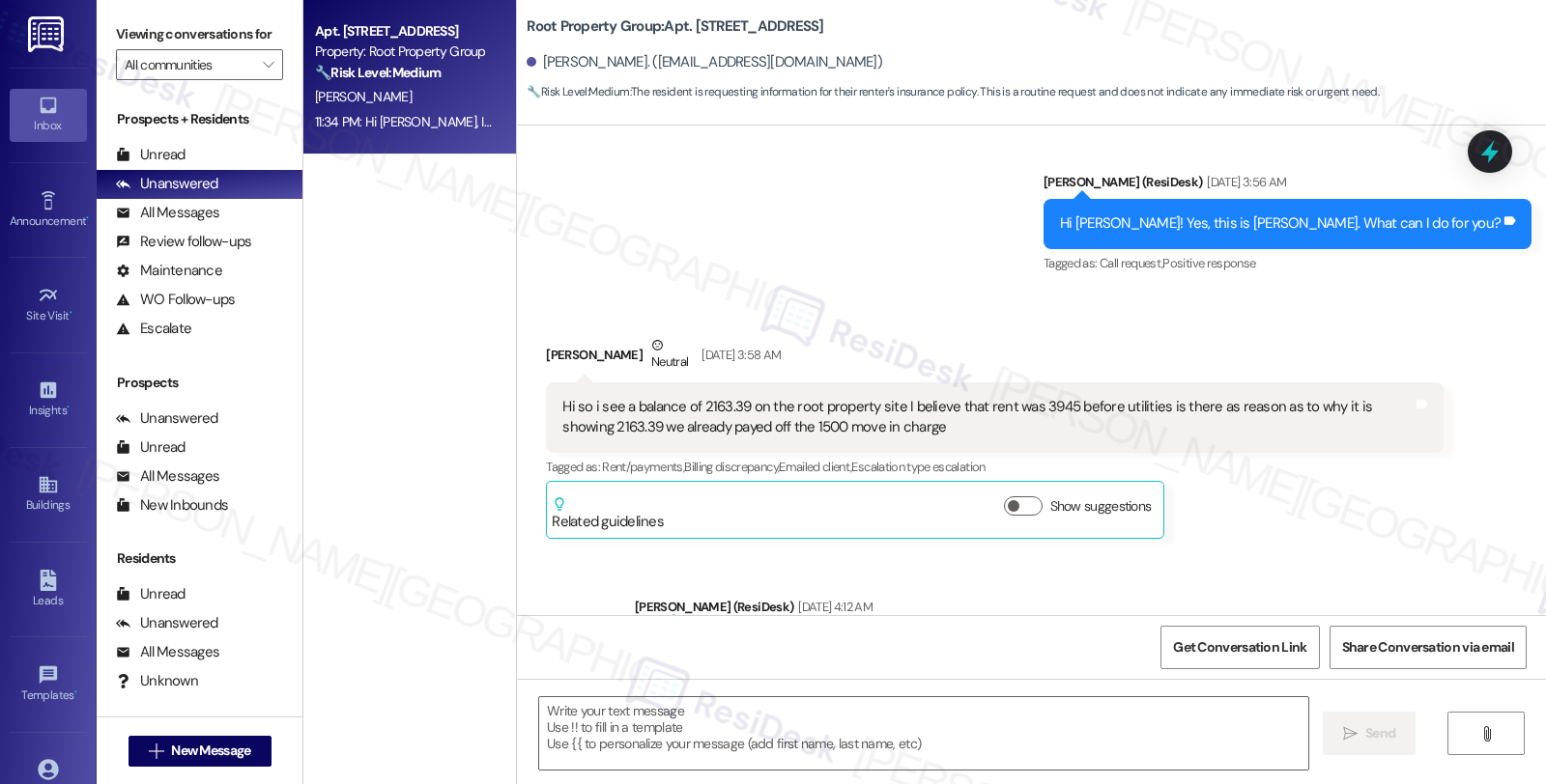
type textarea "Fetching suggested responses. Please feel free to read through the conversation…"
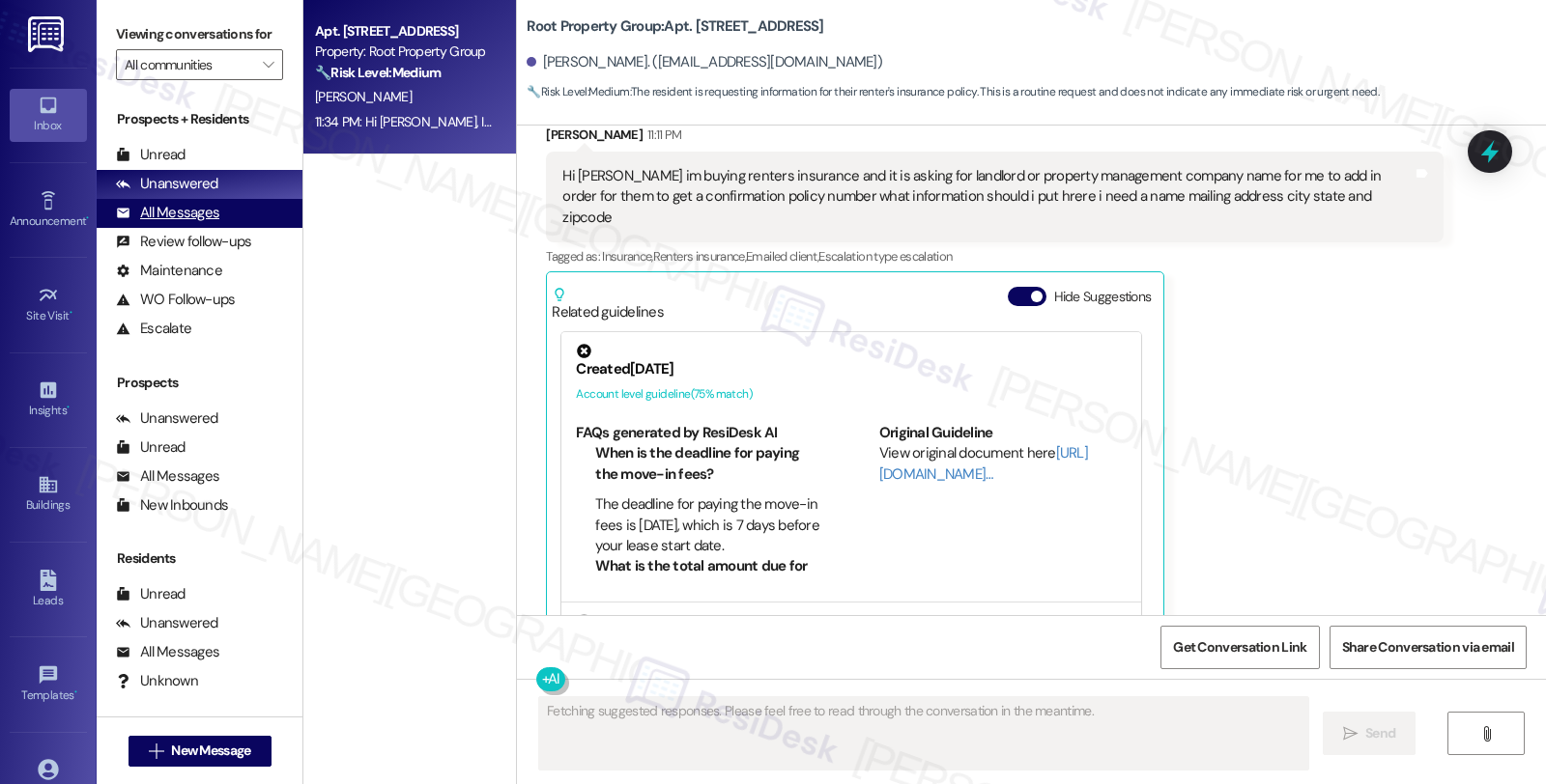
click at [196, 223] on div "All Messages" at bounding box center [168, 213] width 104 height 21
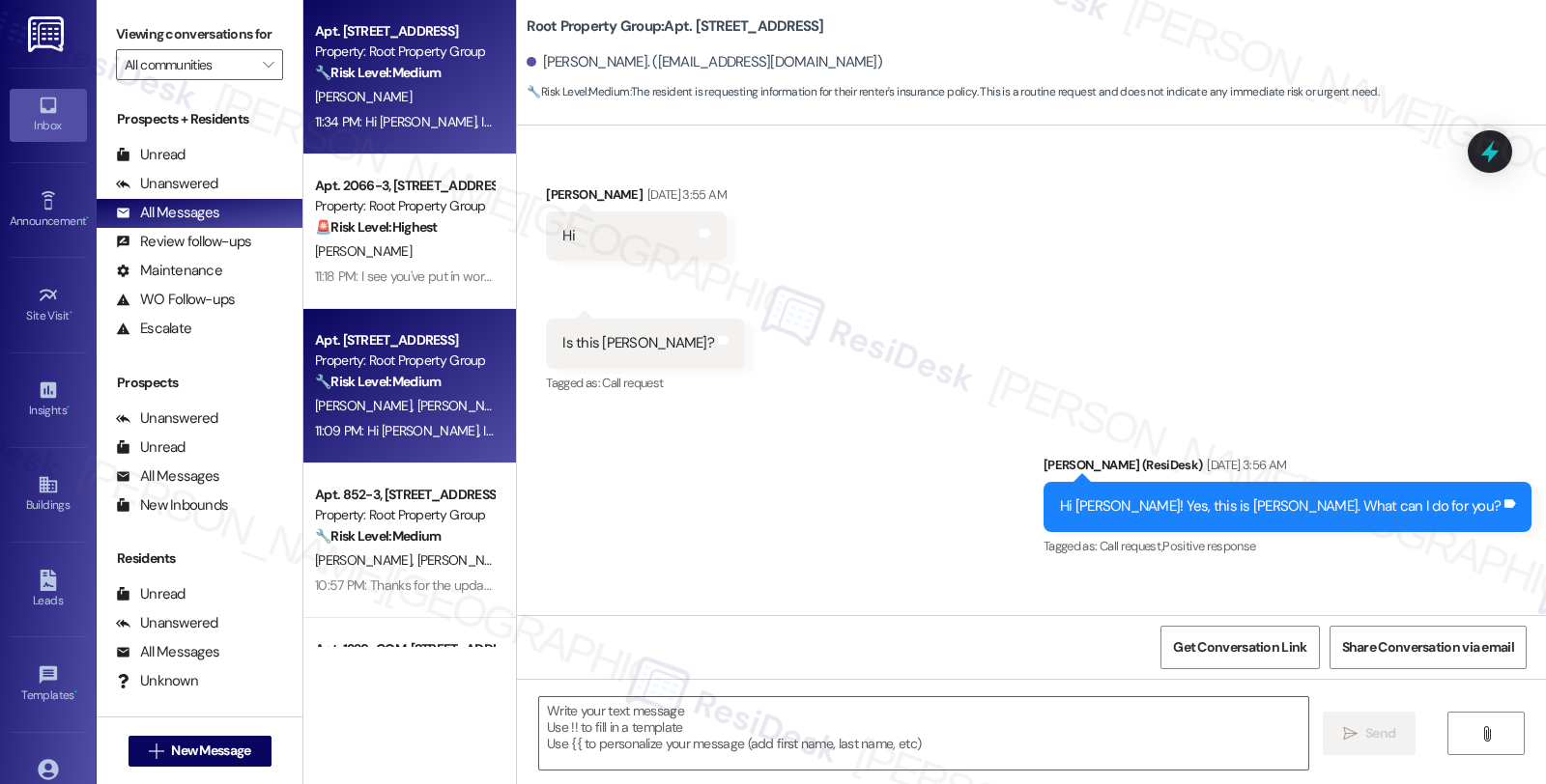
click at [519, 405] on span "E. May-Karseras" at bounding box center [565, 405] width 94 height 18
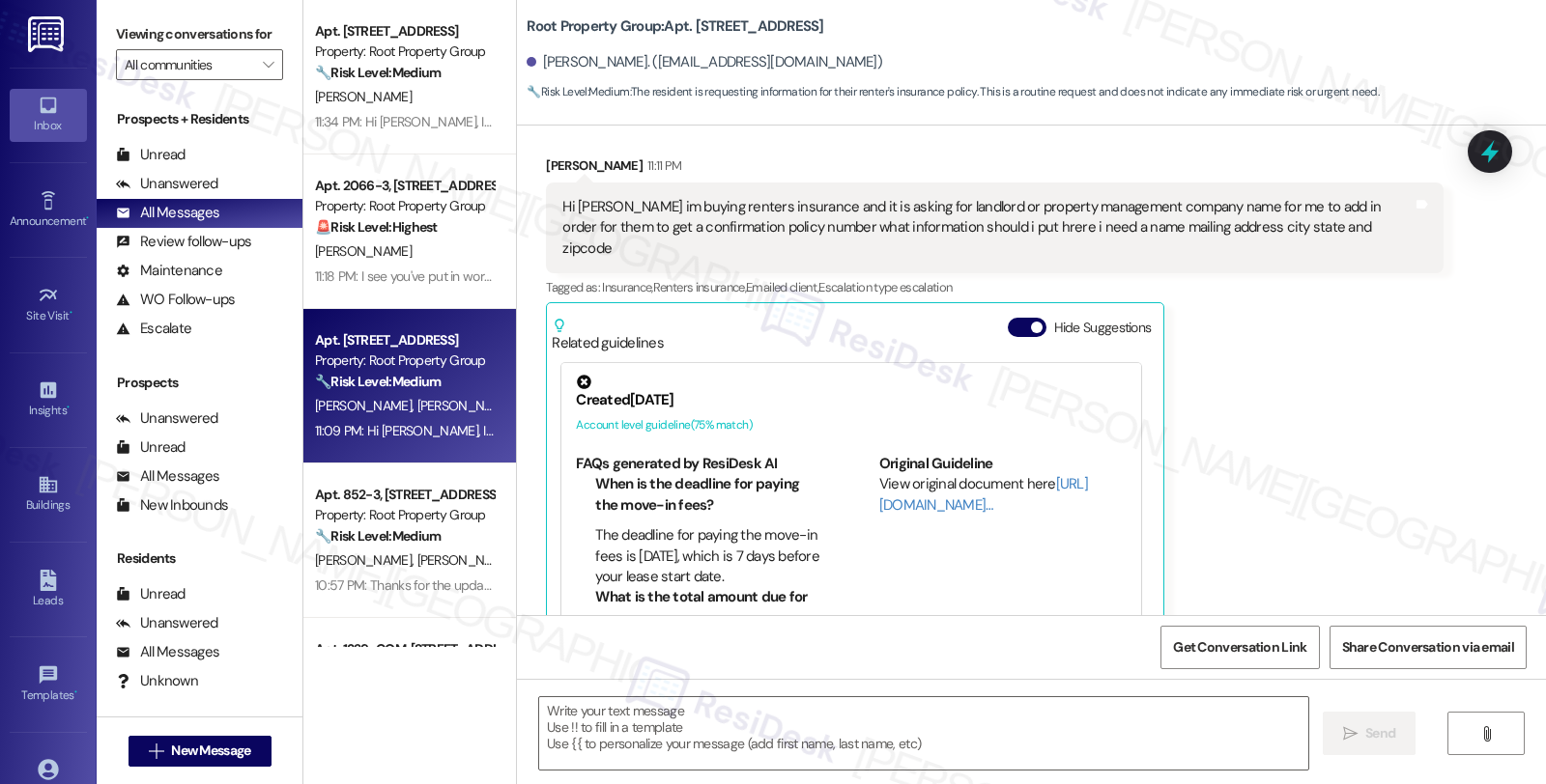
type textarea "Fetching suggested responses. Please feel free to read through the conversation…"
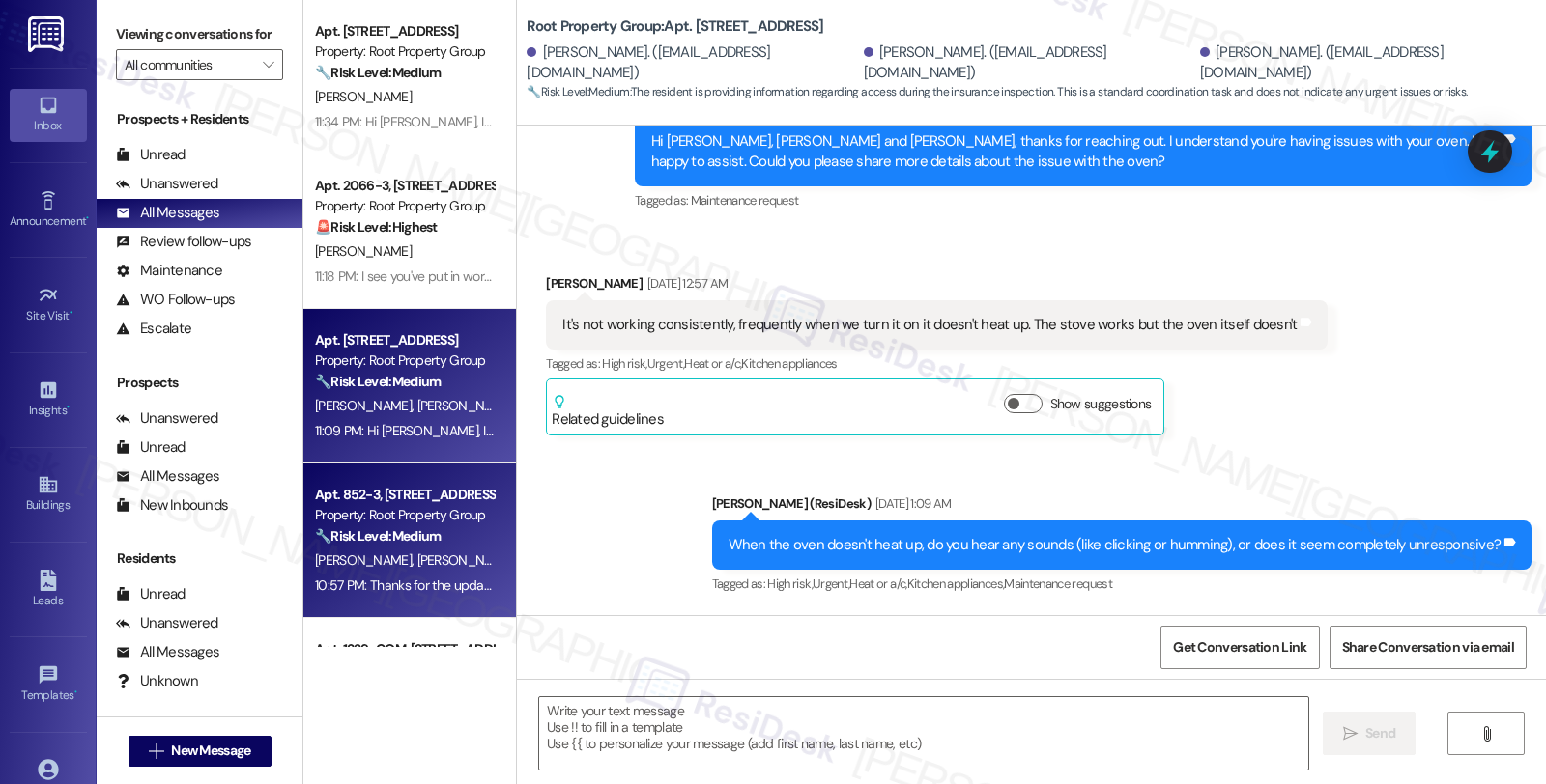
click at [407, 544] on div "🔧 Risk Level: Medium The resident confirms they submitted a maintenance request…" at bounding box center [404, 536] width 179 height 21
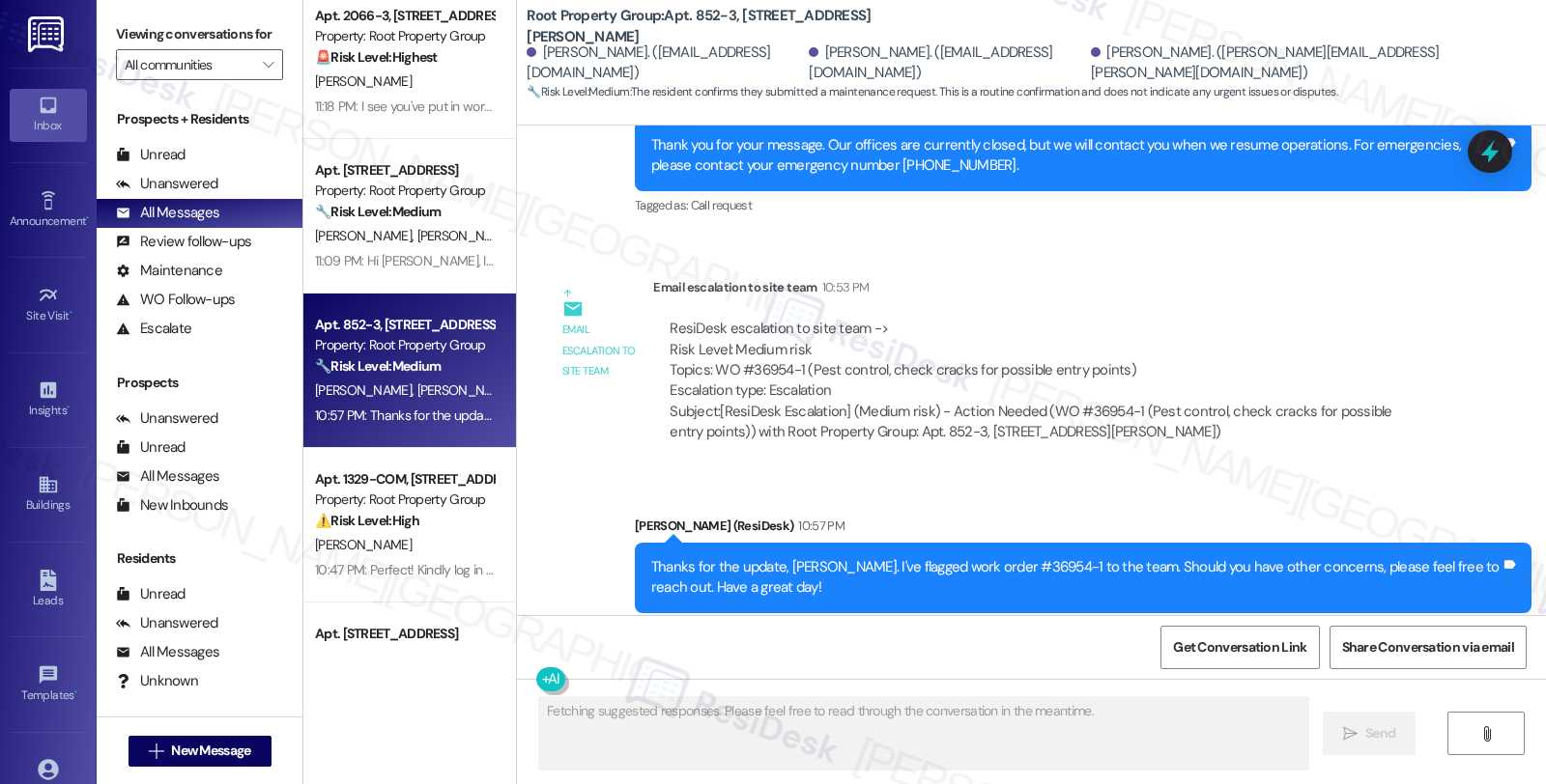
scroll to position [214, 0]
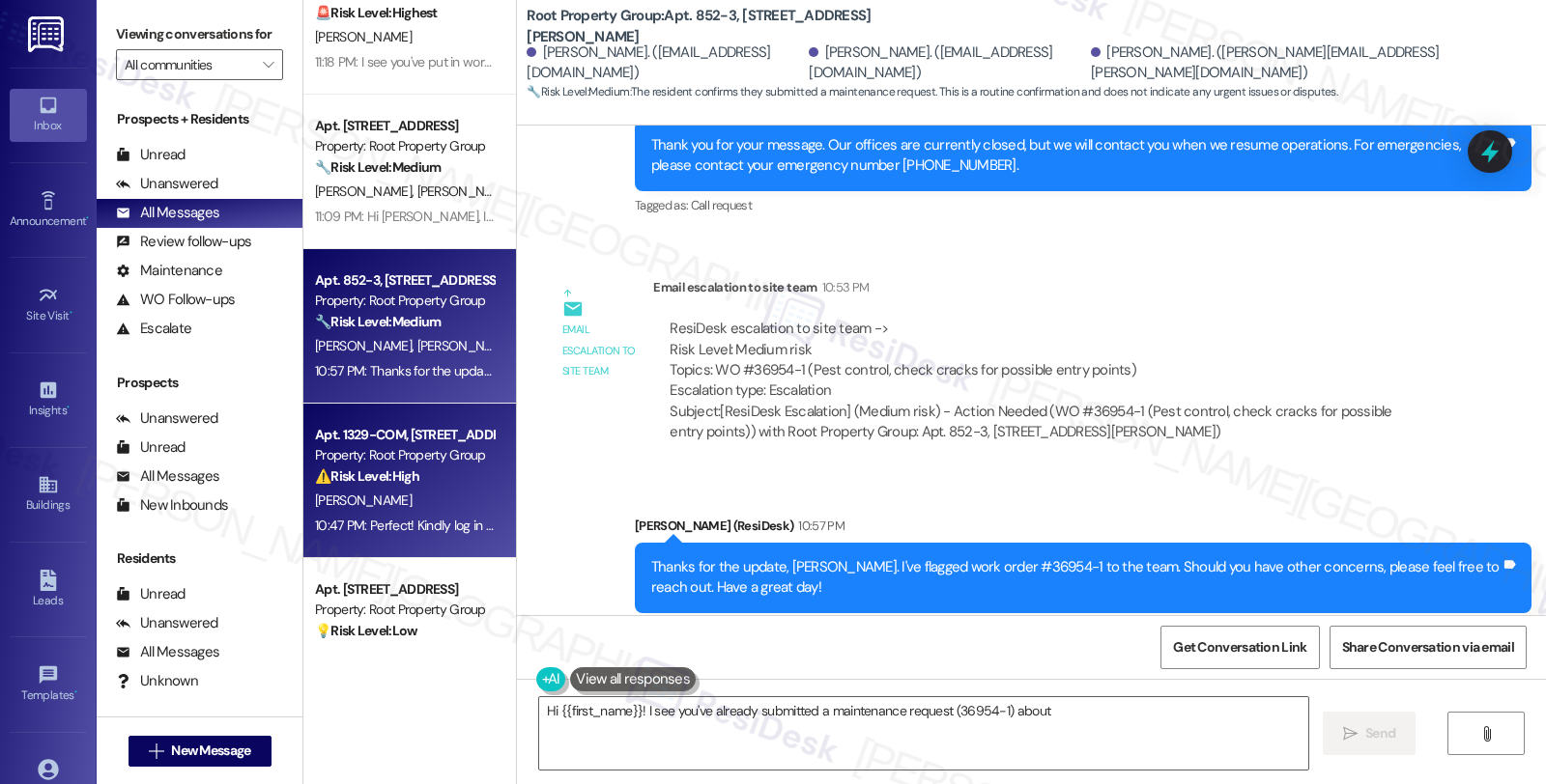
type textarea "Hi {{first_name}}! I see you've already submitted a maintenance request (36954-…"
click at [410, 489] on div "J. Fonseca" at bounding box center [404, 501] width 183 height 24
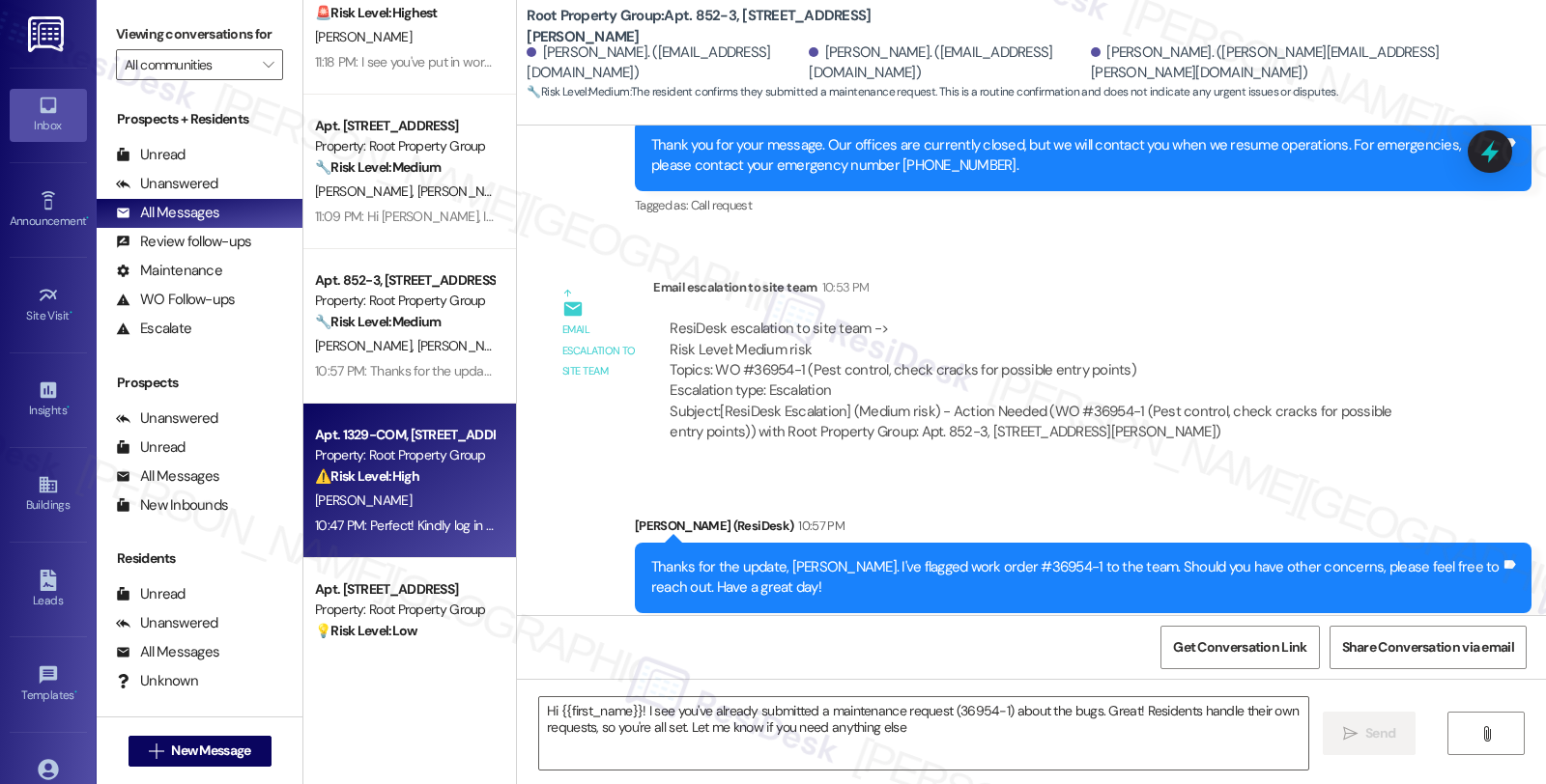
type textarea "Hi {{first_name}}! I see you've already submitted a maintenance request (36954-…"
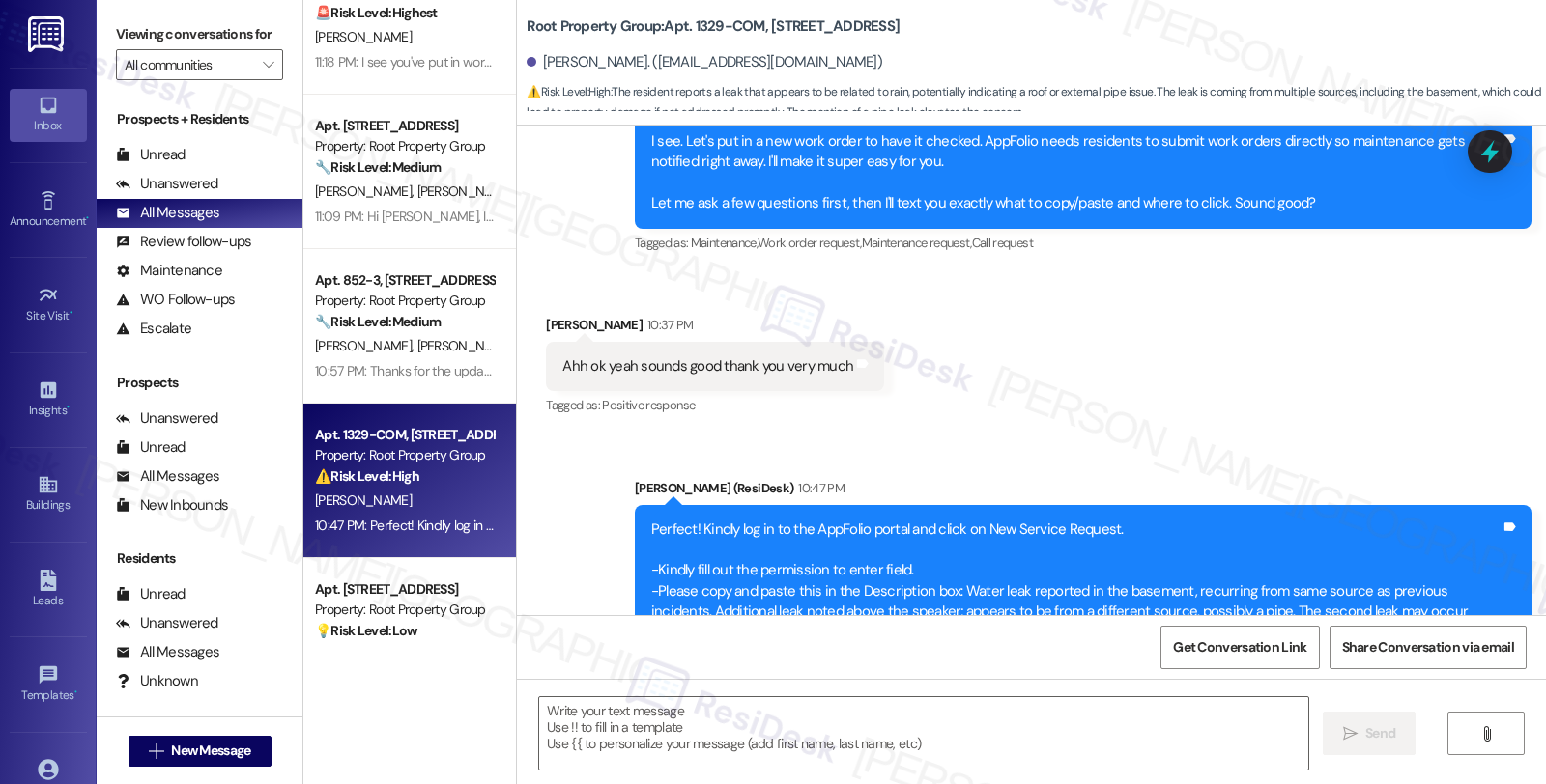
scroll to position [7991, 0]
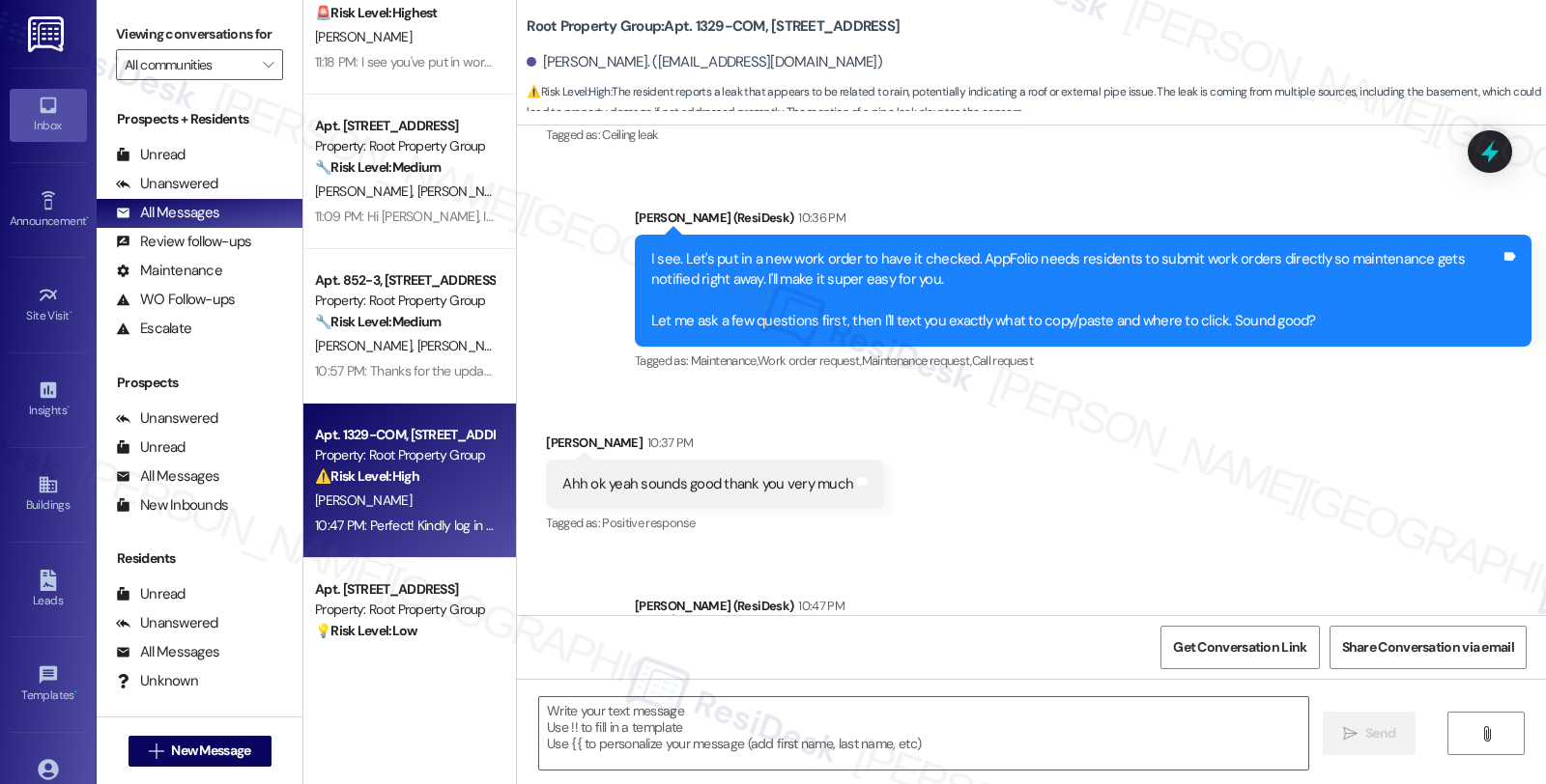
type textarea "Fetching suggested responses. Please feel free to read through the conversation…"
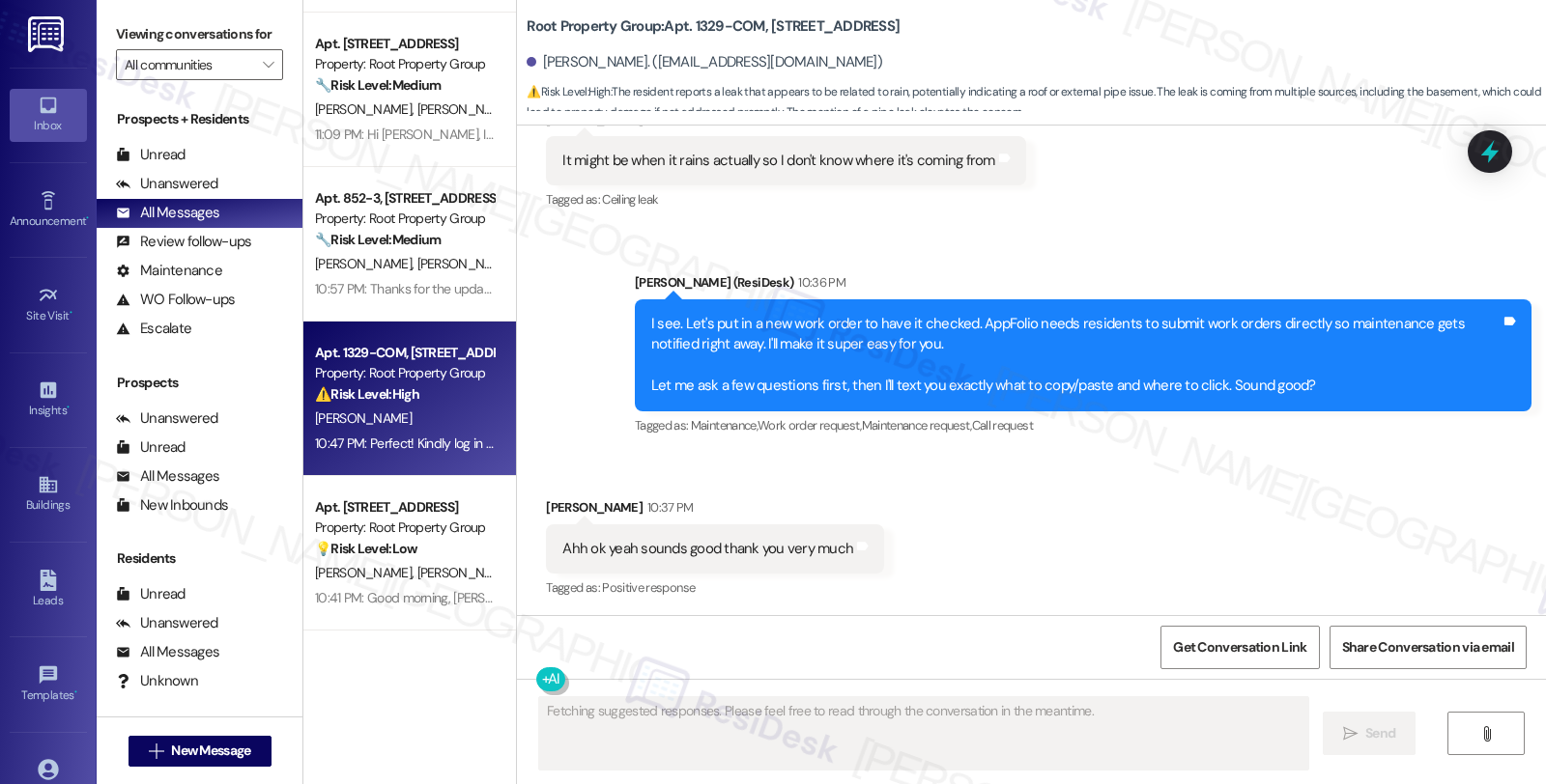
scroll to position [321, 0]
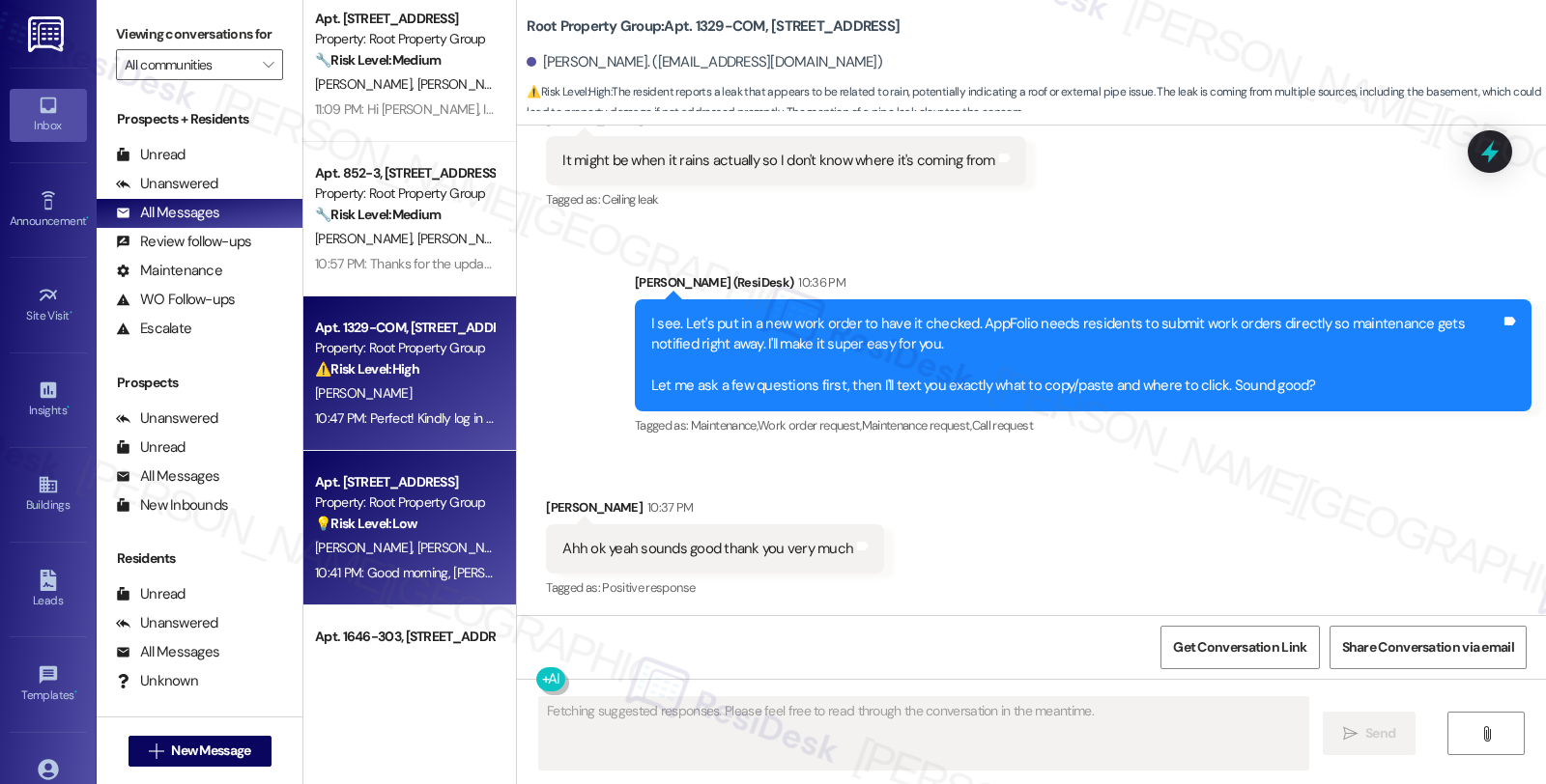
click at [418, 508] on div "Property: Root Property Group" at bounding box center [404, 502] width 179 height 21
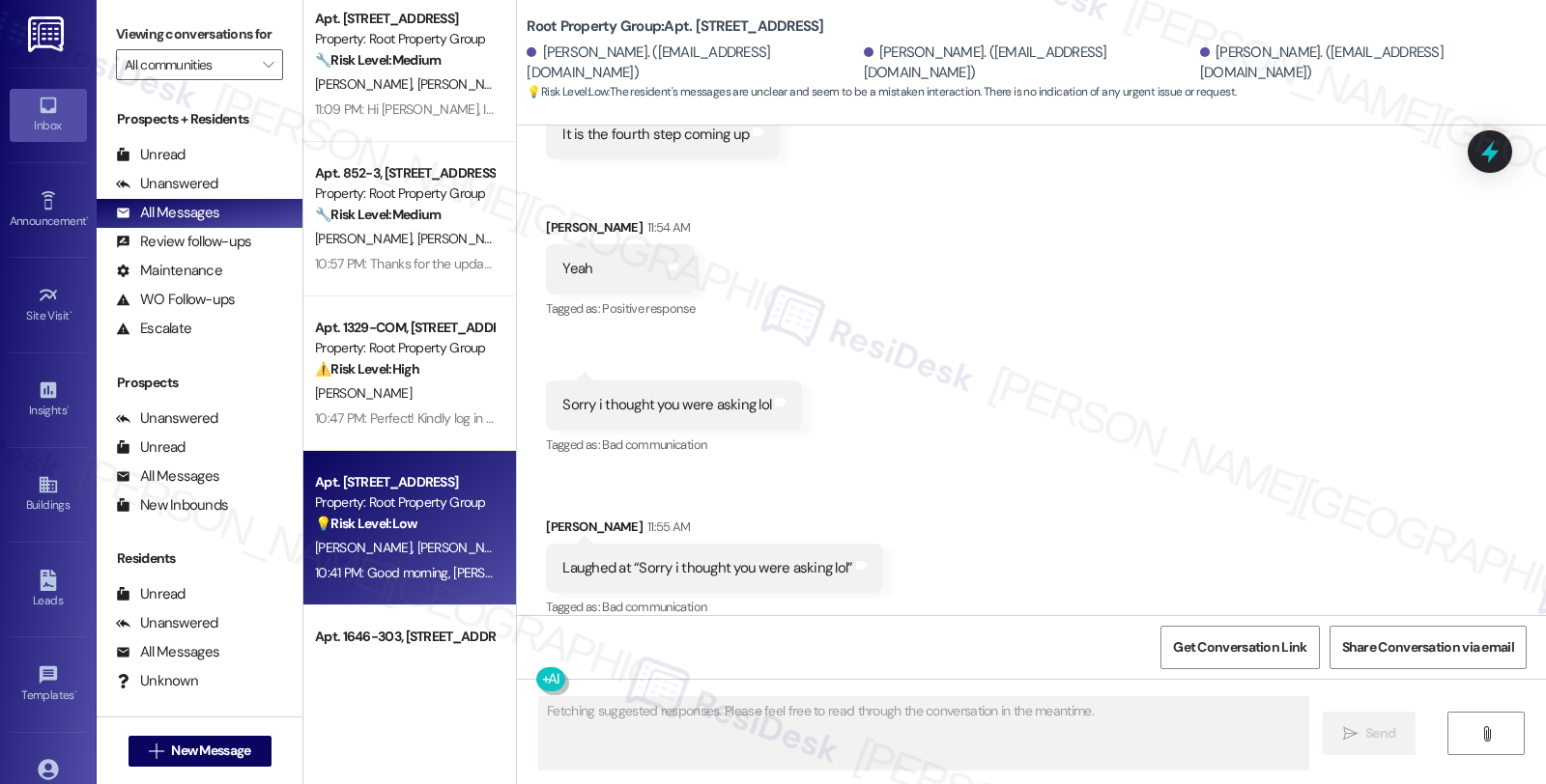
scroll to position [2824, 0]
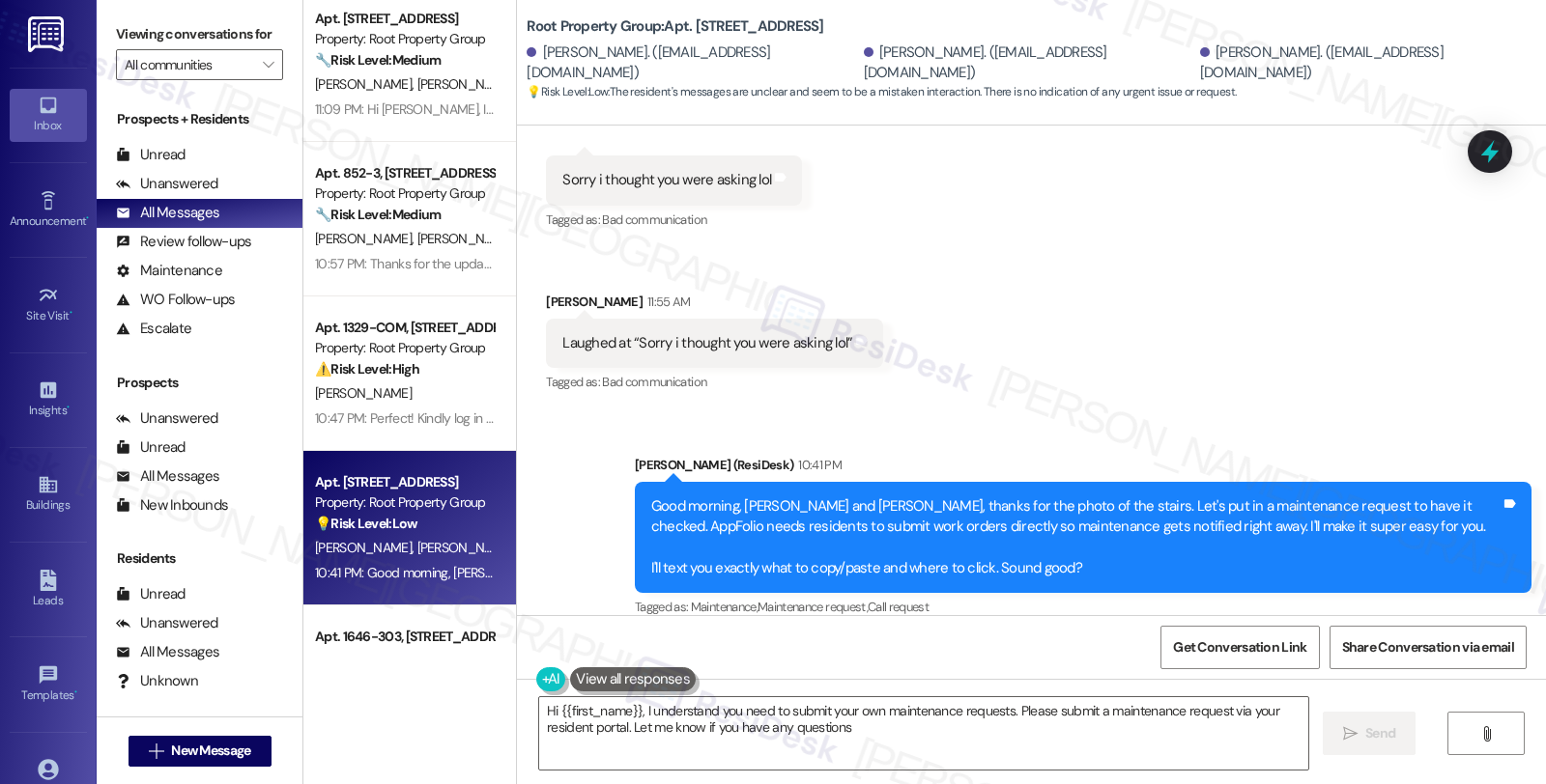
type textarea "Hi {{first_name}}, I understand you need to submit your own maintenance request…"
click at [176, 194] on div "Unanswered" at bounding box center [168, 183] width 103 height 21
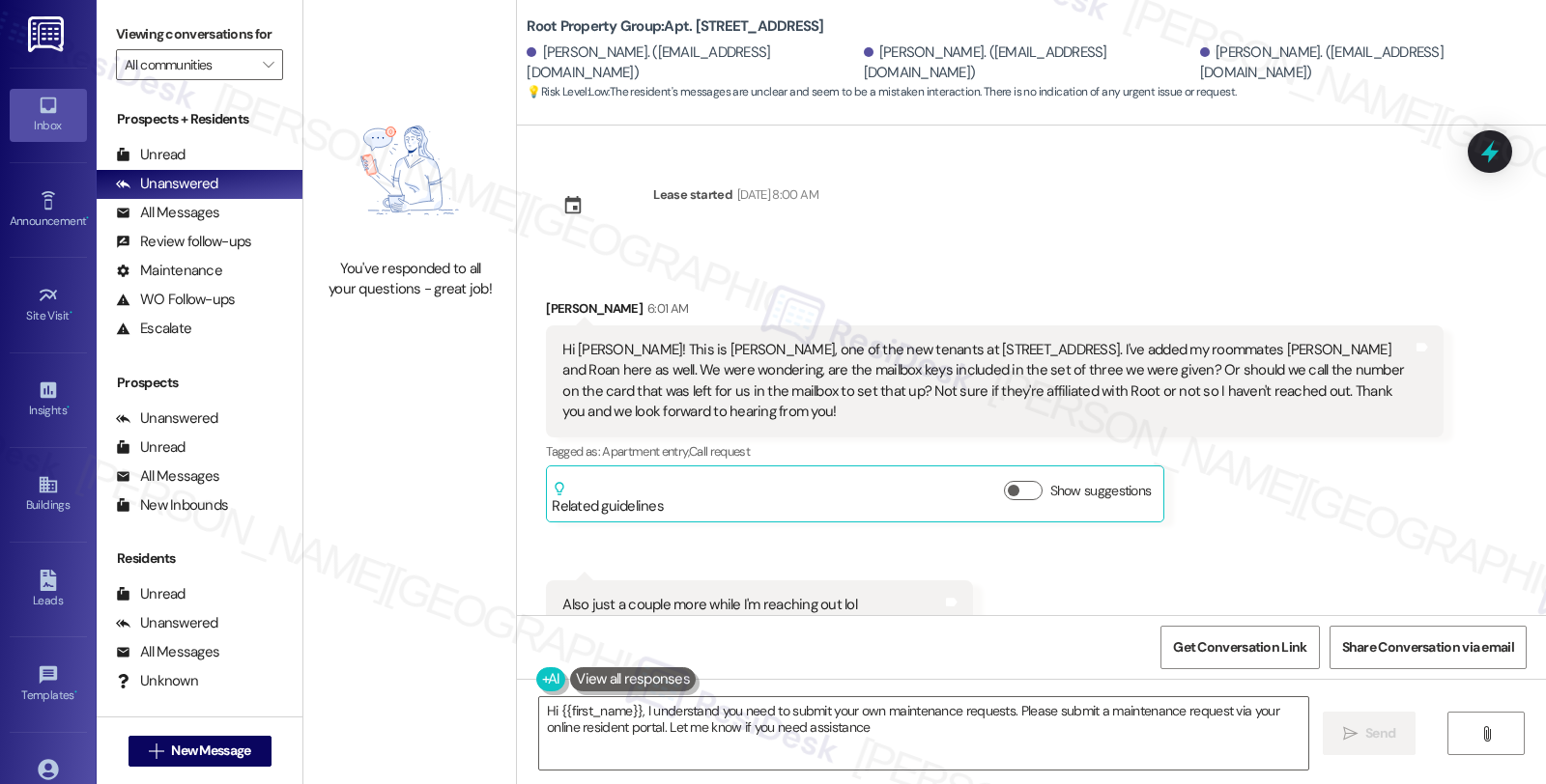
type textarea "Hi {{first_name}}, I understand you need to submit your own maintenance request…"
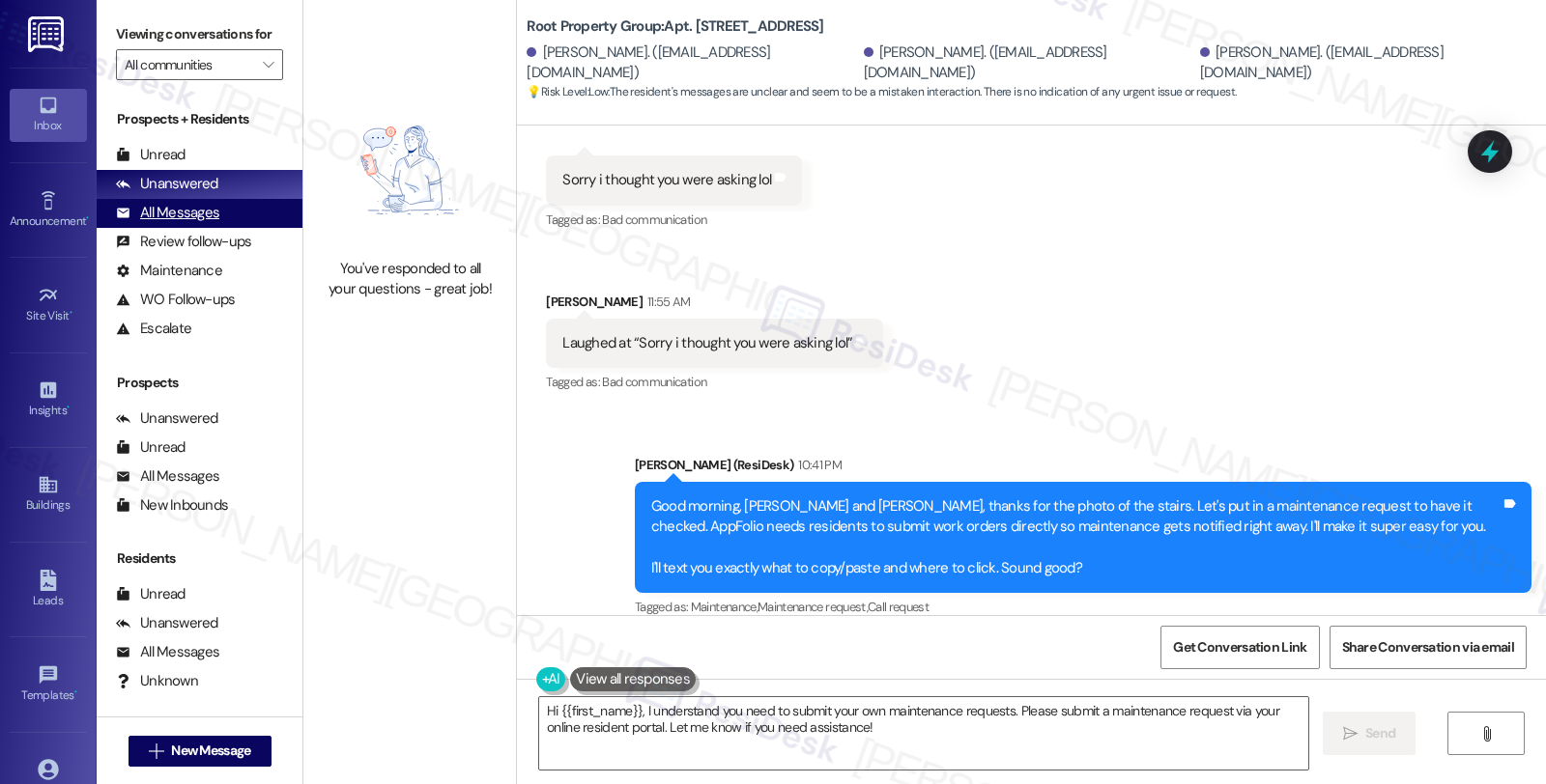
click at [215, 223] on div "All Messages" at bounding box center [168, 213] width 104 height 21
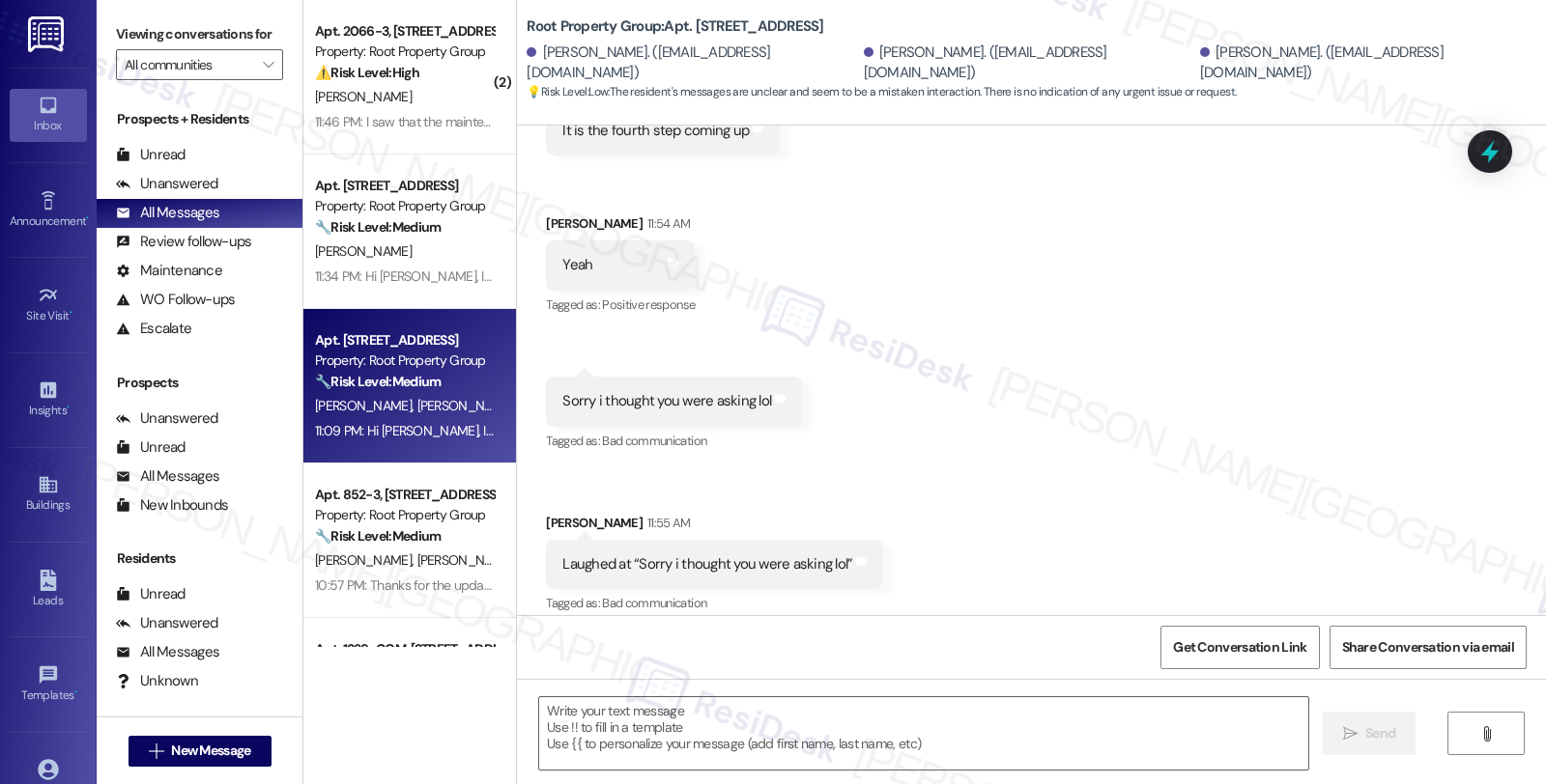
type textarea "Fetching suggested responses. Please feel free to read through the conversation…"
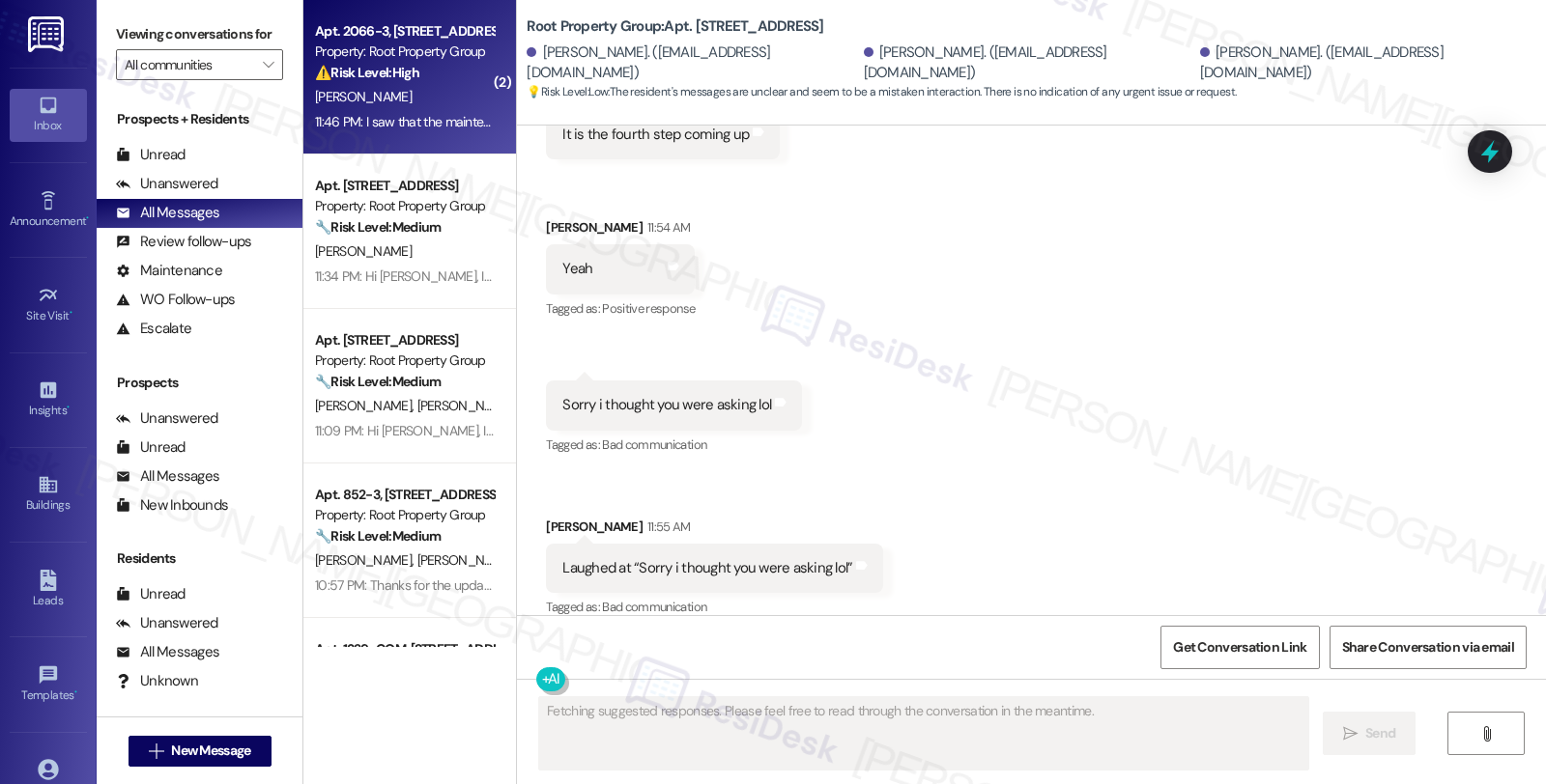
click at [397, 110] on div "11:46 PM: I saw that the maintenance was scheduled for today - can you give me …" at bounding box center [404, 122] width 183 height 24
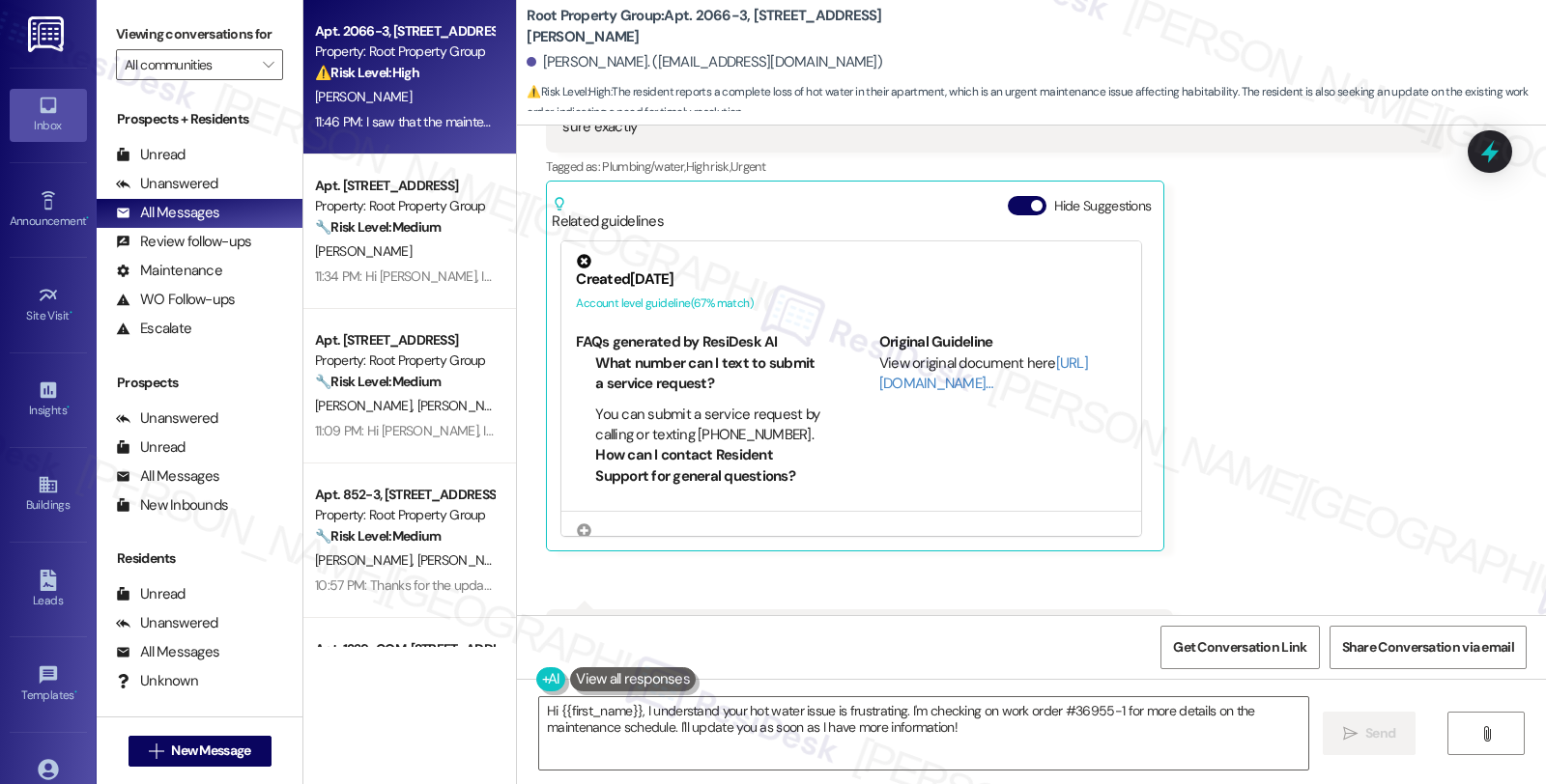
scroll to position [1733, 0]
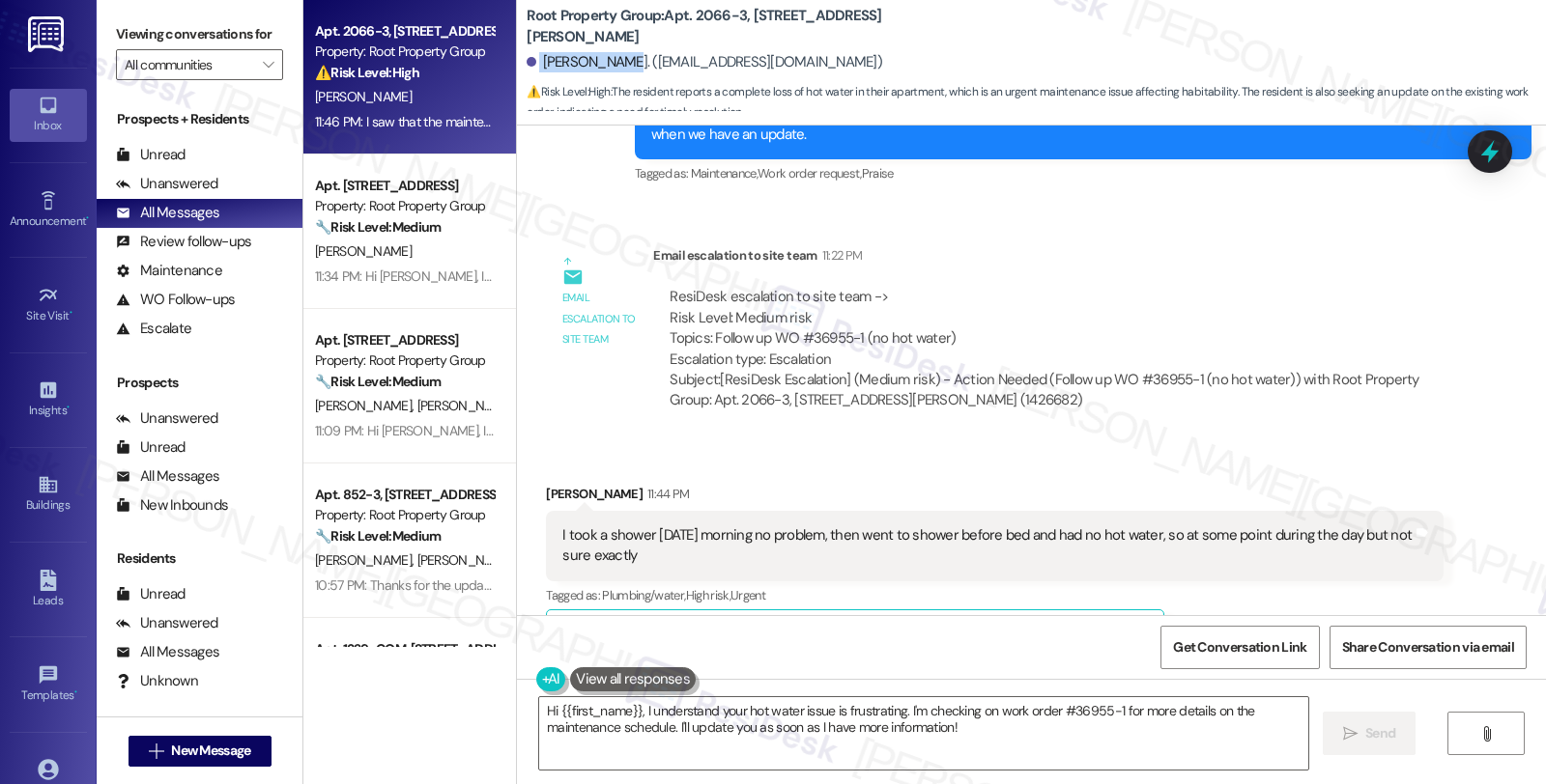
drag, startPoint x: 526, startPoint y: 66, endPoint x: 606, endPoint y: 68, distance: 80.0
click at [606, 68] on div "[PERSON_NAME]. ([EMAIL_ADDRESS][DOMAIN_NAME])" at bounding box center [704, 62] width 355 height 21
copy div "[PERSON_NAME]"
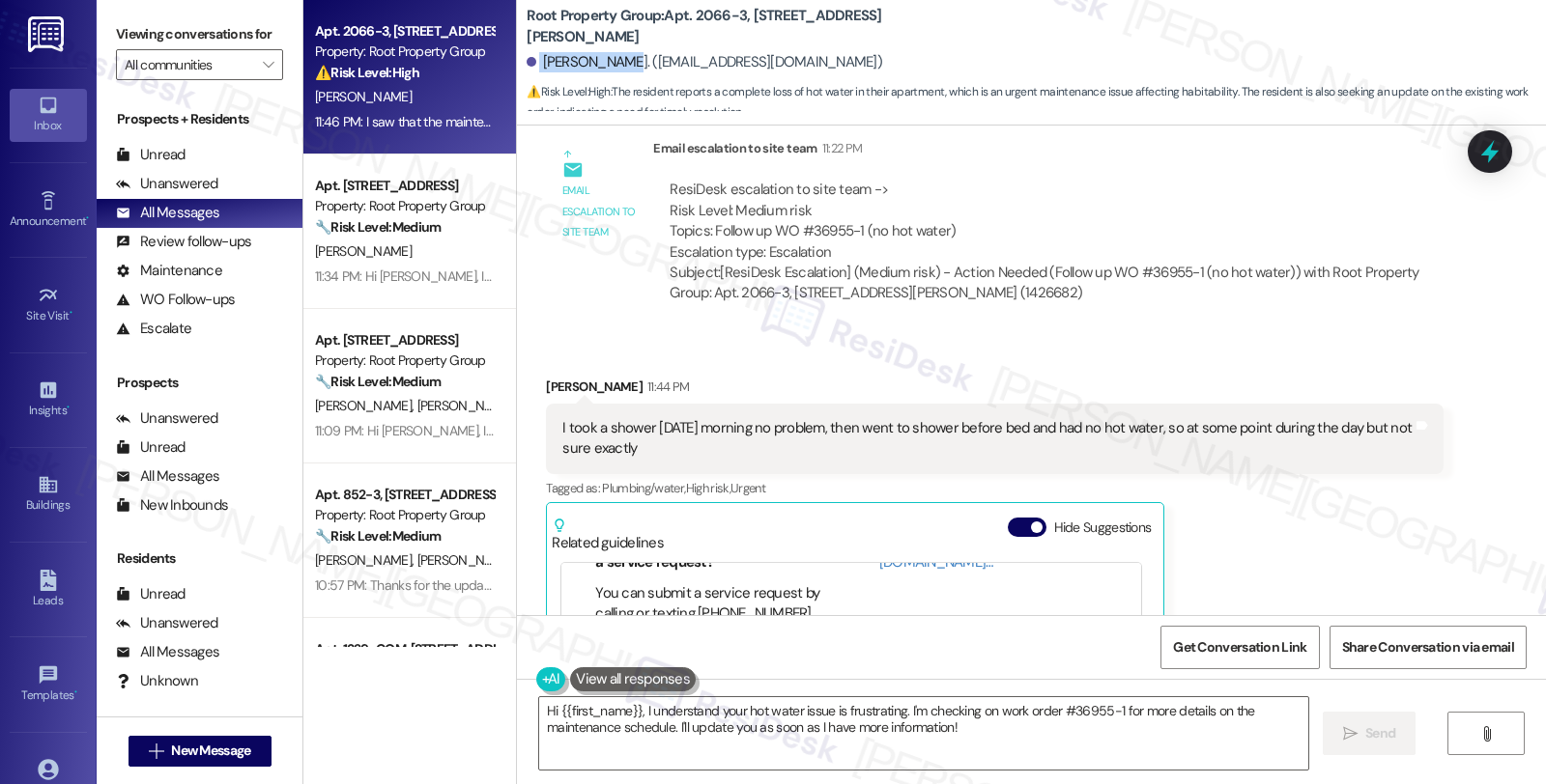
scroll to position [1518, 0]
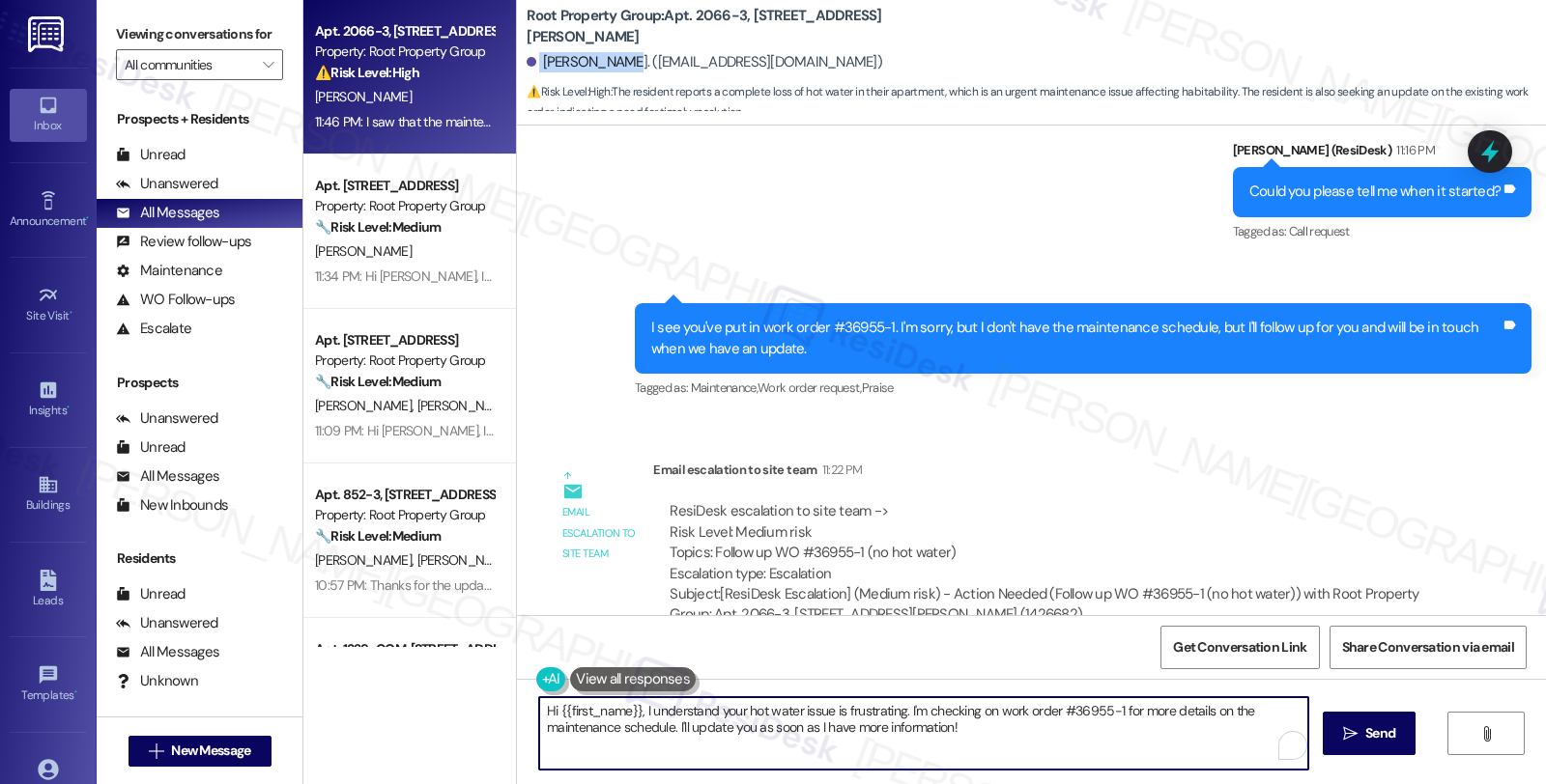
drag, startPoint x: 536, startPoint y: 712, endPoint x: 1102, endPoint y: 753, distance: 567.5
click at [1102, 753] on textarea "Hi {{first_name}}, I understand your hot water issue is frustrating. I'm checki…" at bounding box center [923, 733] width 770 height 72
click at [929, 750] on textarea "Hi {{first_name}}, I understand your hot water issue is frustrating. I'm checki…" at bounding box center [923, 733] width 770 height 72
drag, startPoint x: 891, startPoint y: 712, endPoint x: 487, endPoint y: 712, distance: 404.0
click at [487, 712] on div "Apt. 2066-3, 4237-4239 N. Lincoln Avenue Property: Root Property Group ⚠️ Risk …" at bounding box center [923, 392] width 1242 height 784
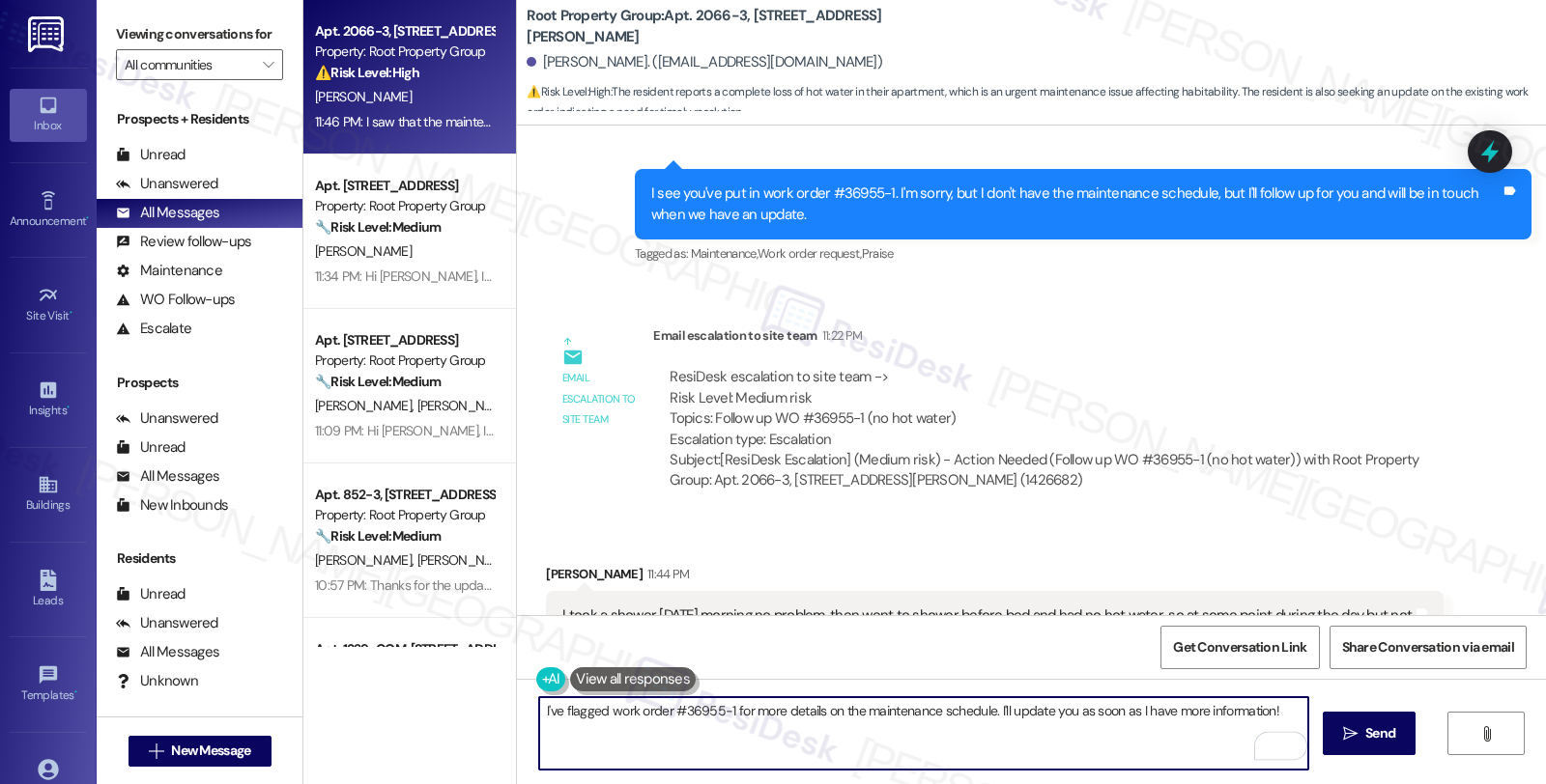
scroll to position [1840, 0]
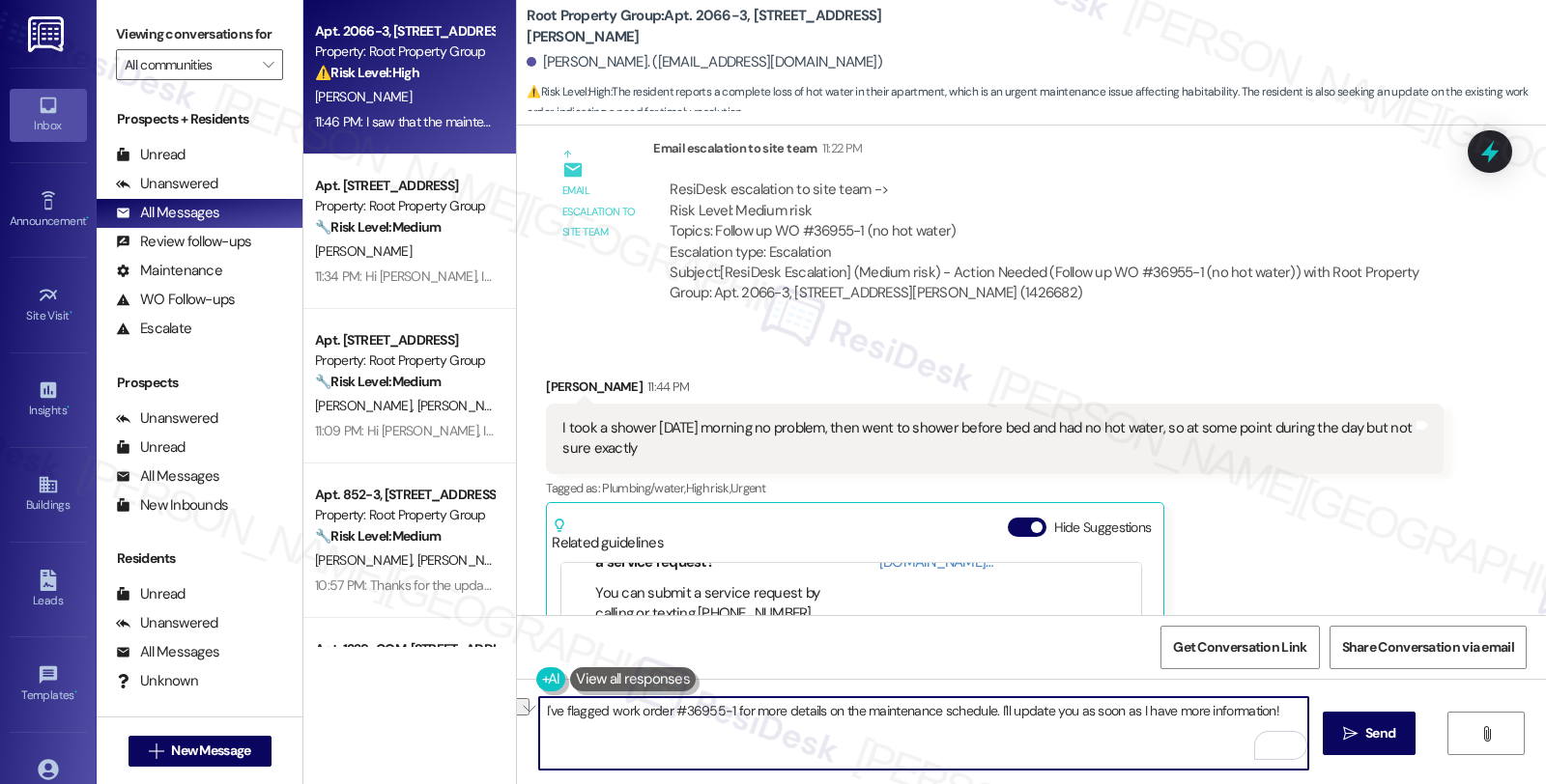
drag, startPoint x: 725, startPoint y: 706, endPoint x: 961, endPoint y: 736, distance: 237.9
click at [961, 736] on textarea "I've flagged work order #36955-1 for more details on the maintenance schedule. …" at bounding box center [923, 733] width 770 height 72
click at [730, 729] on textarea "I've flagged work order #36955-1 for more details on the maintenance schedule. …" at bounding box center [923, 733] width 770 height 72
drag, startPoint x: 722, startPoint y: 711, endPoint x: 1291, endPoint y: 726, distance: 569.2
click at [1291, 726] on textarea "I've flagged work order #36955-1 for more details on the maintenance schedule. …" at bounding box center [923, 733] width 770 height 72
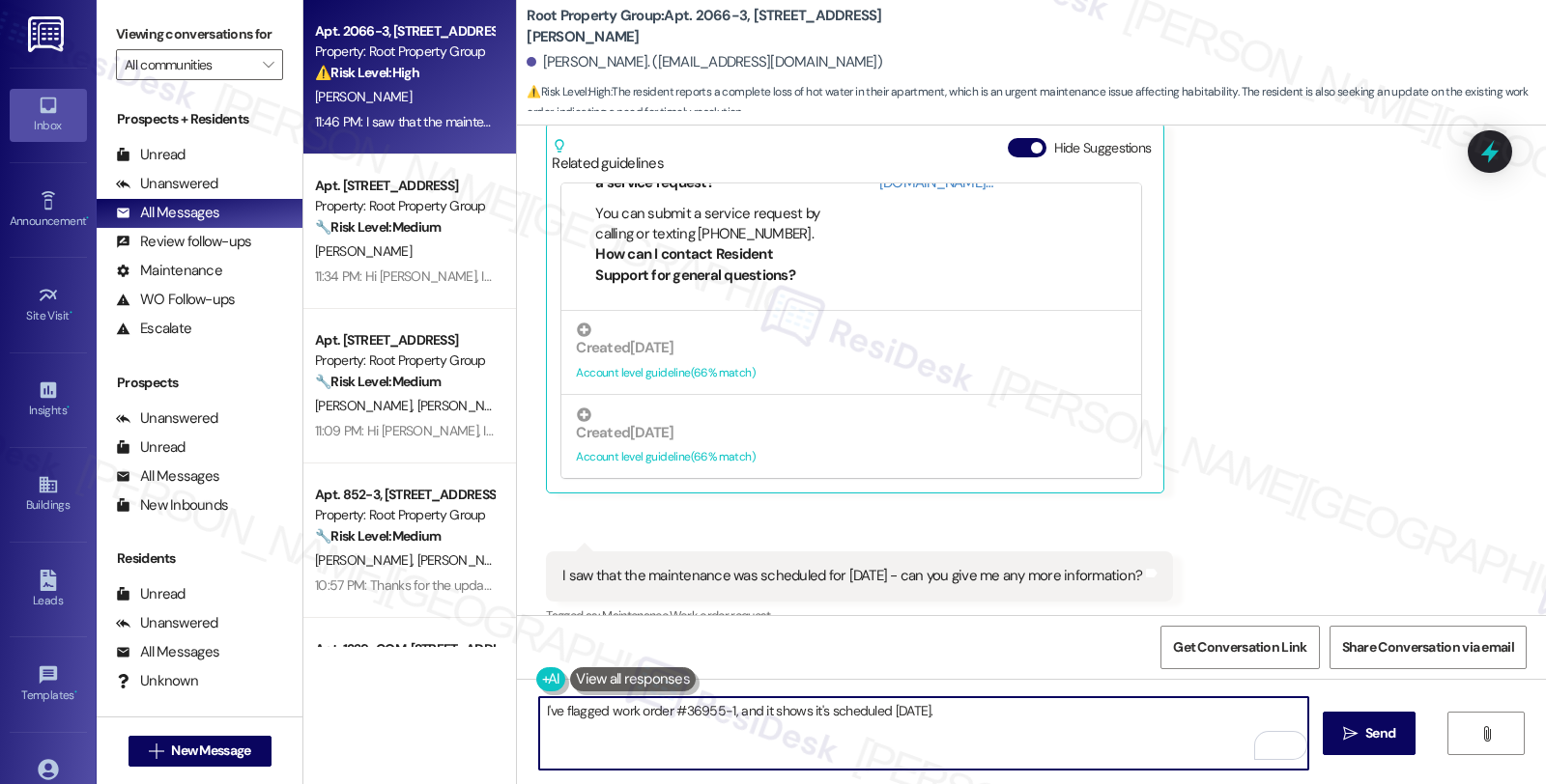
scroll to position [2269, 0]
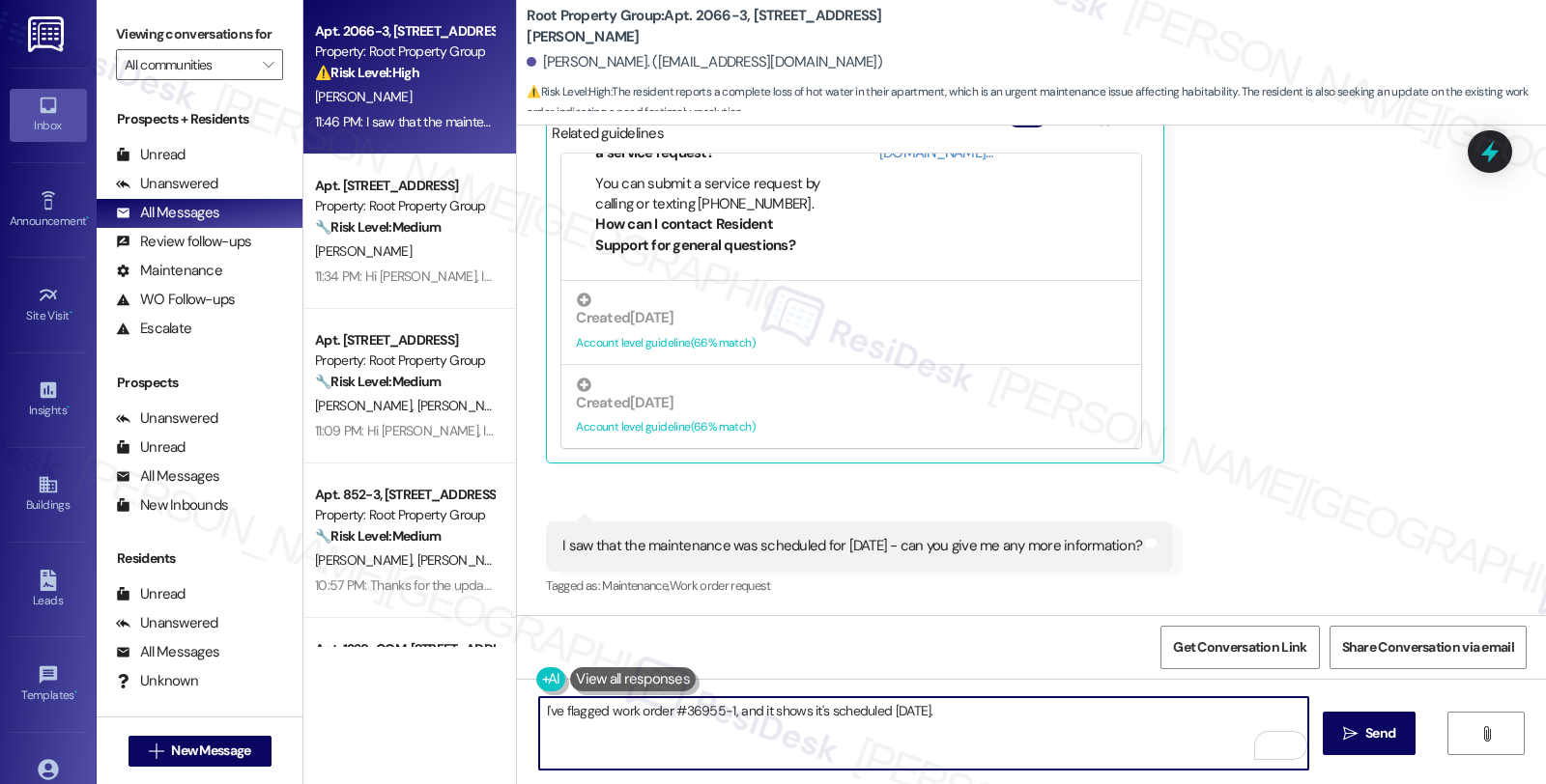
click at [940, 709] on textarea "I've flagged work order #36955-1, and it shows it's scheduled today." at bounding box center [923, 733] width 770 height 72
type textarea "I've flagged work order #36955-1, and it shows it's scheduled [DATE]. I'll be i…"
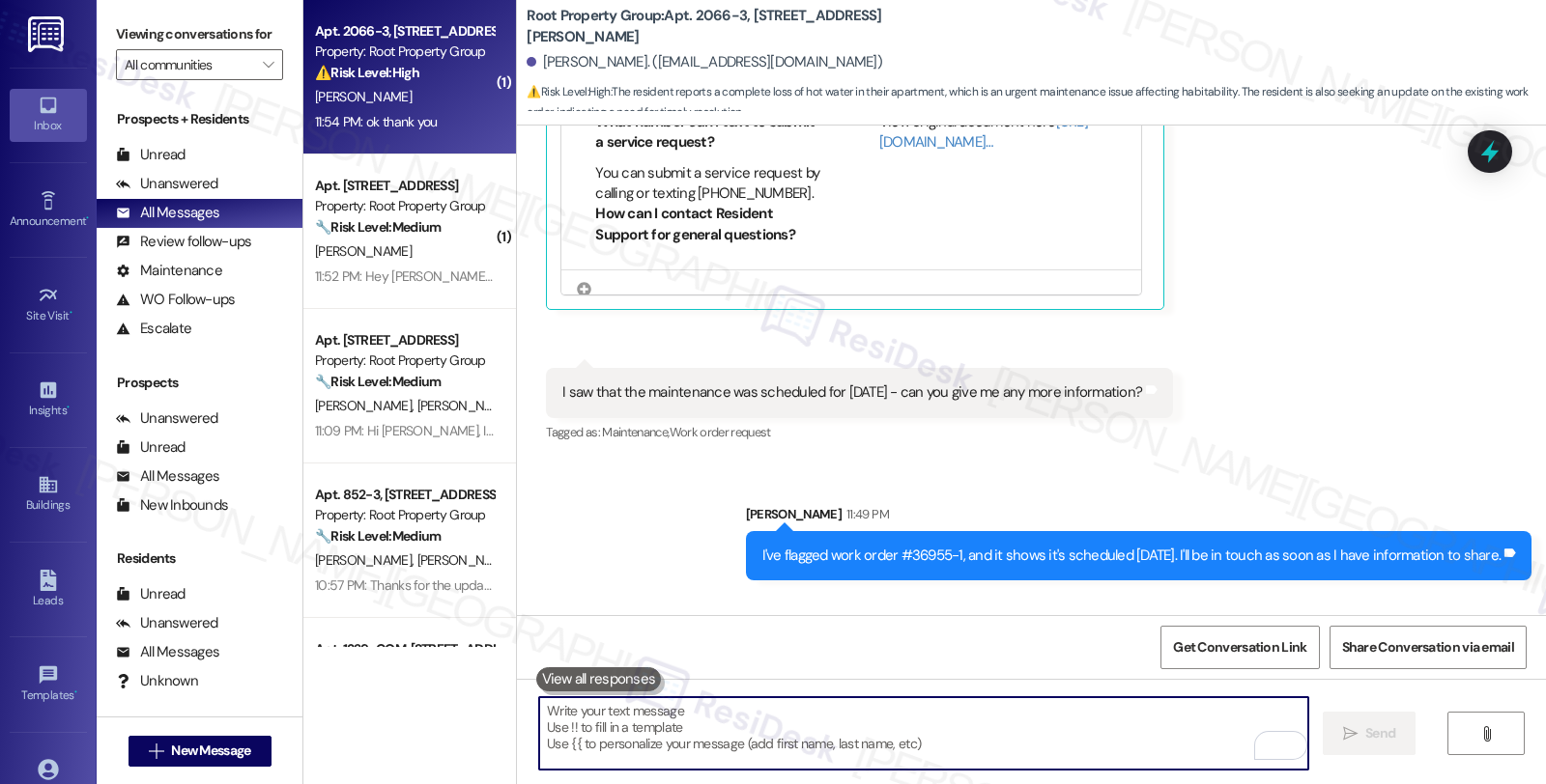
scroll to position [2537, 0]
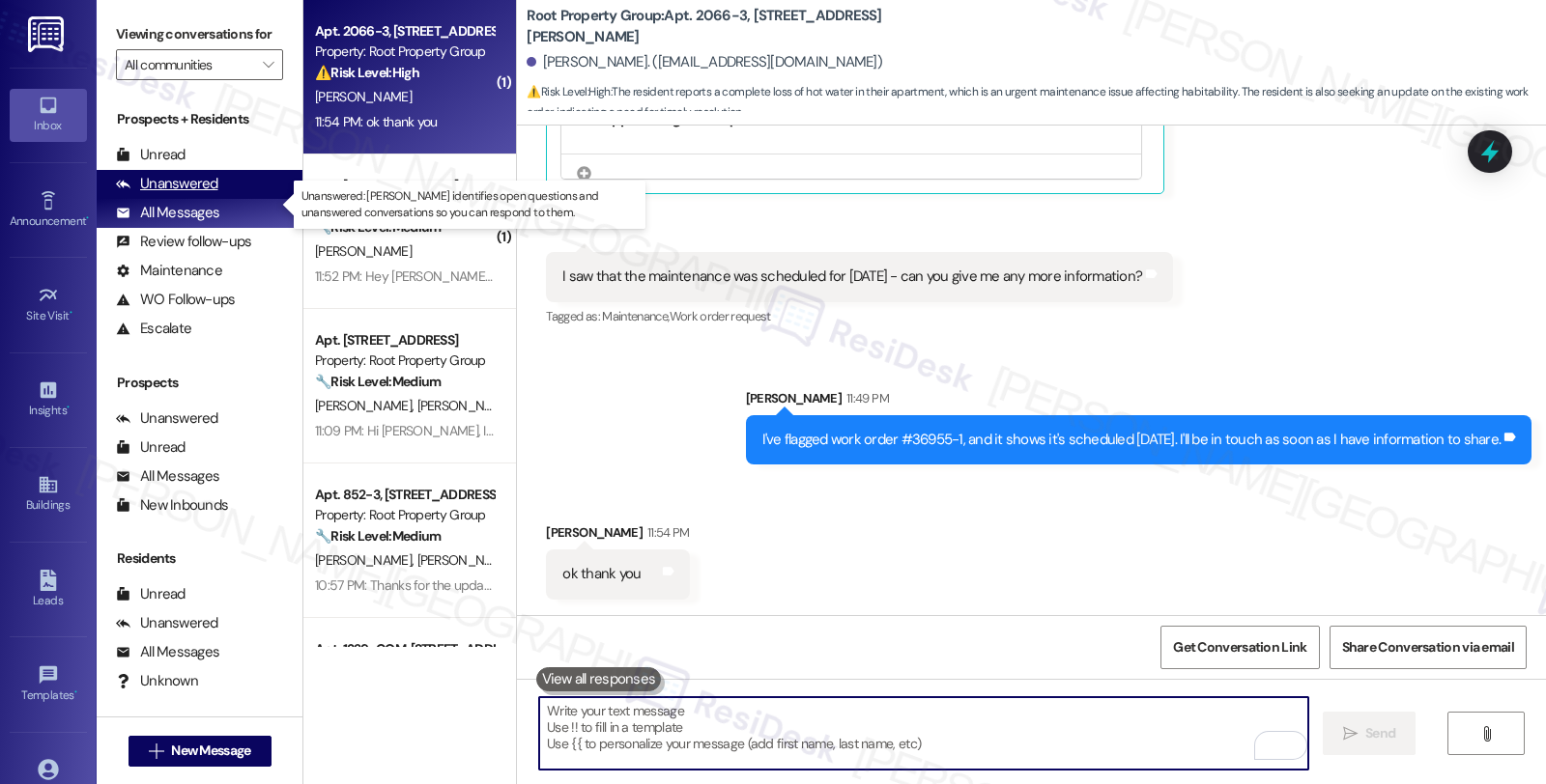
click at [214, 194] on div "Unanswered" at bounding box center [168, 183] width 103 height 21
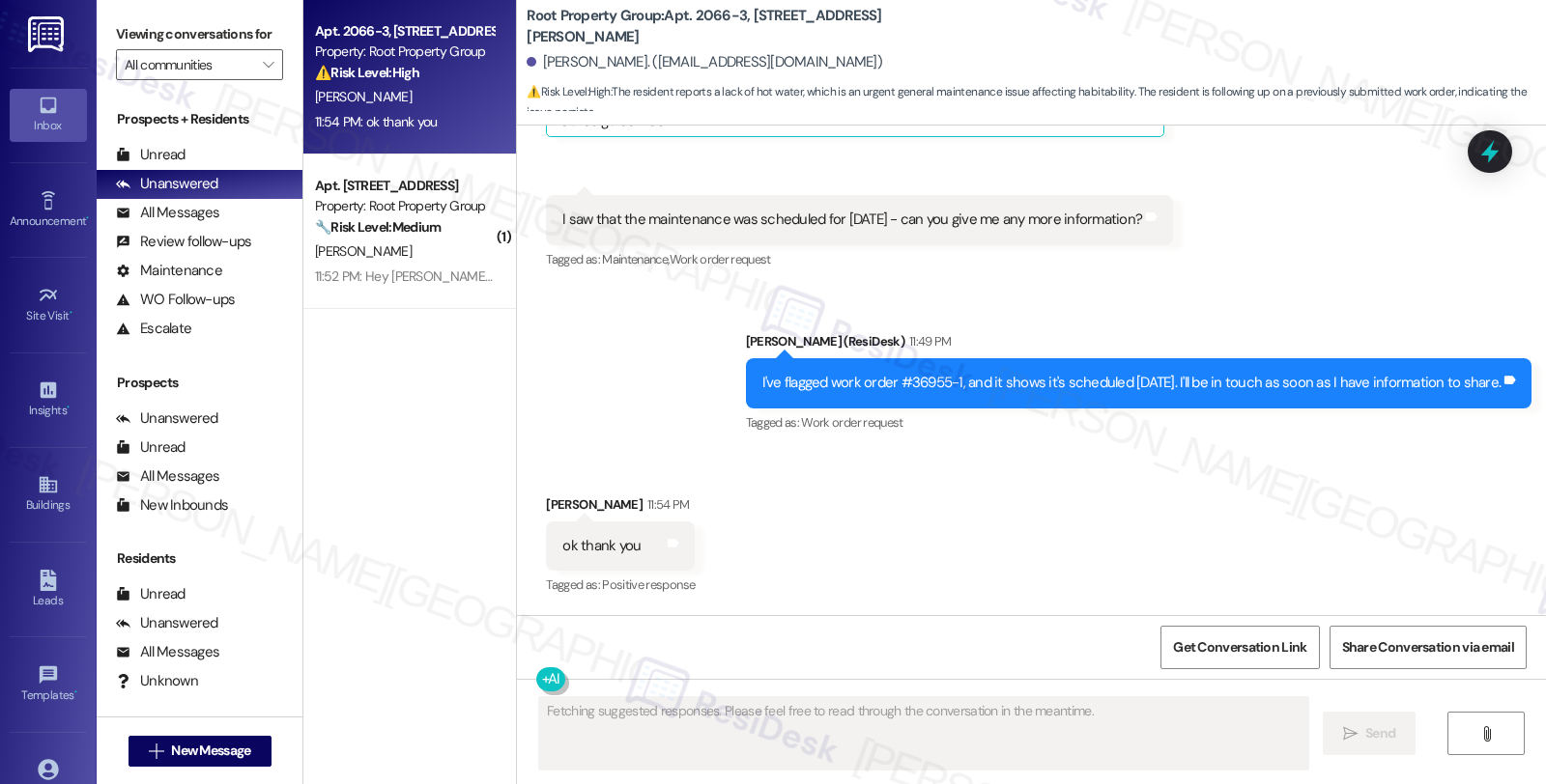
scroll to position [2281, 0]
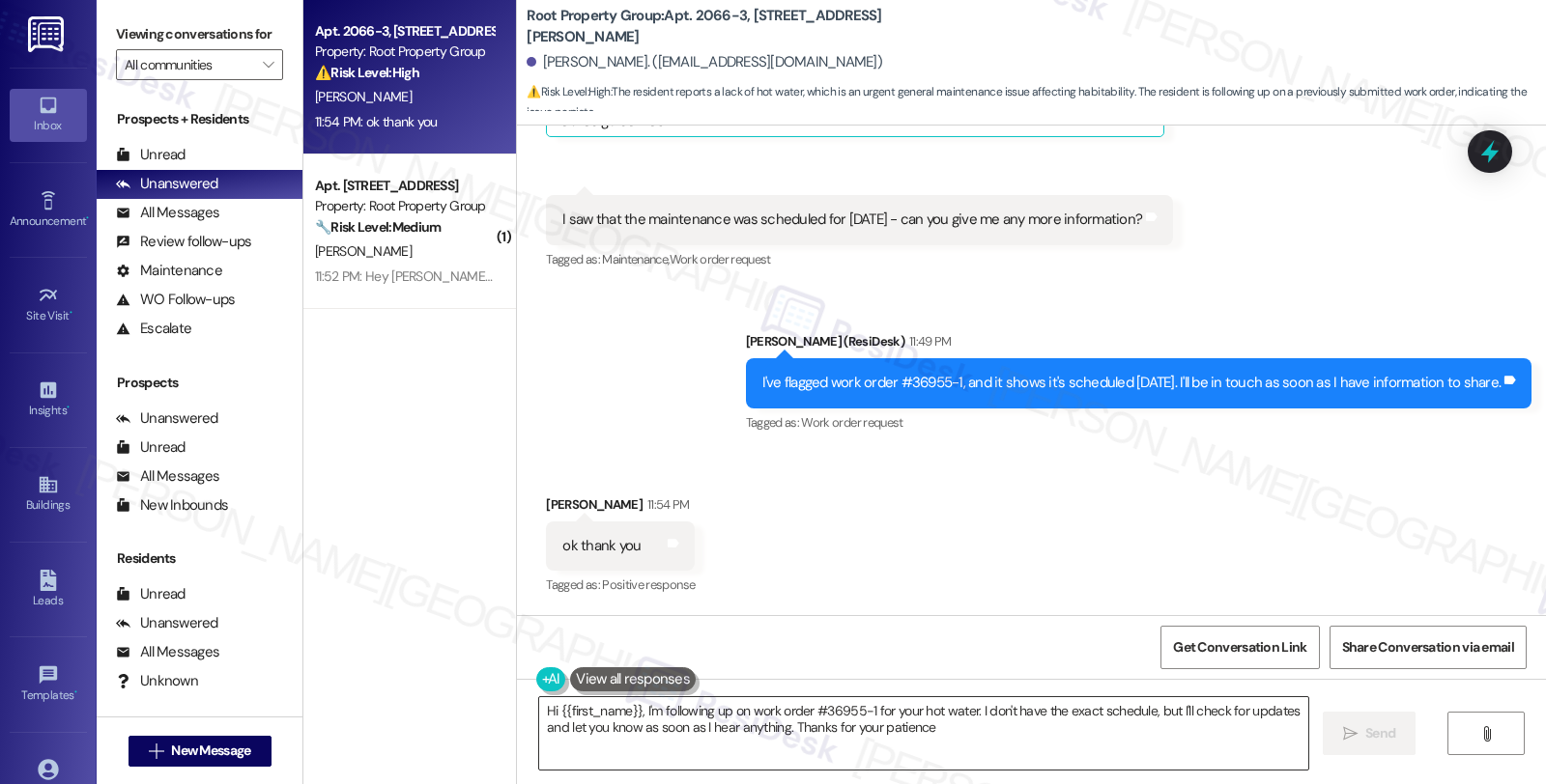
type textarea "Hi {{first_name}}, I'm following up on work order #36955-1 for your hot water. …"
click at [638, 721] on textarea "Hi {{first_name}}, I'm following up on work order #36955-1 for your hot water. …" at bounding box center [923, 733] width 770 height 72
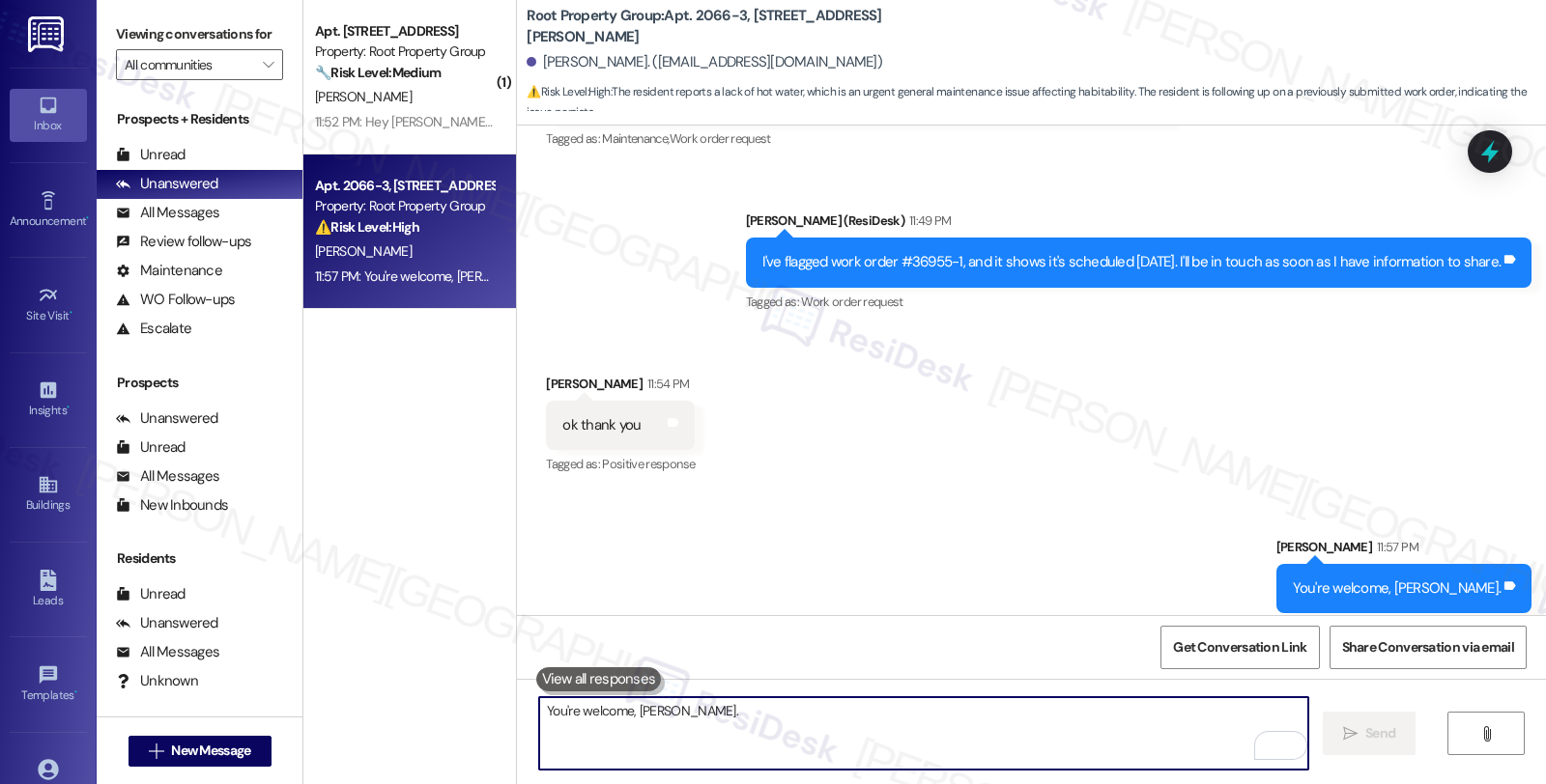
scroll to position [2416, 0]
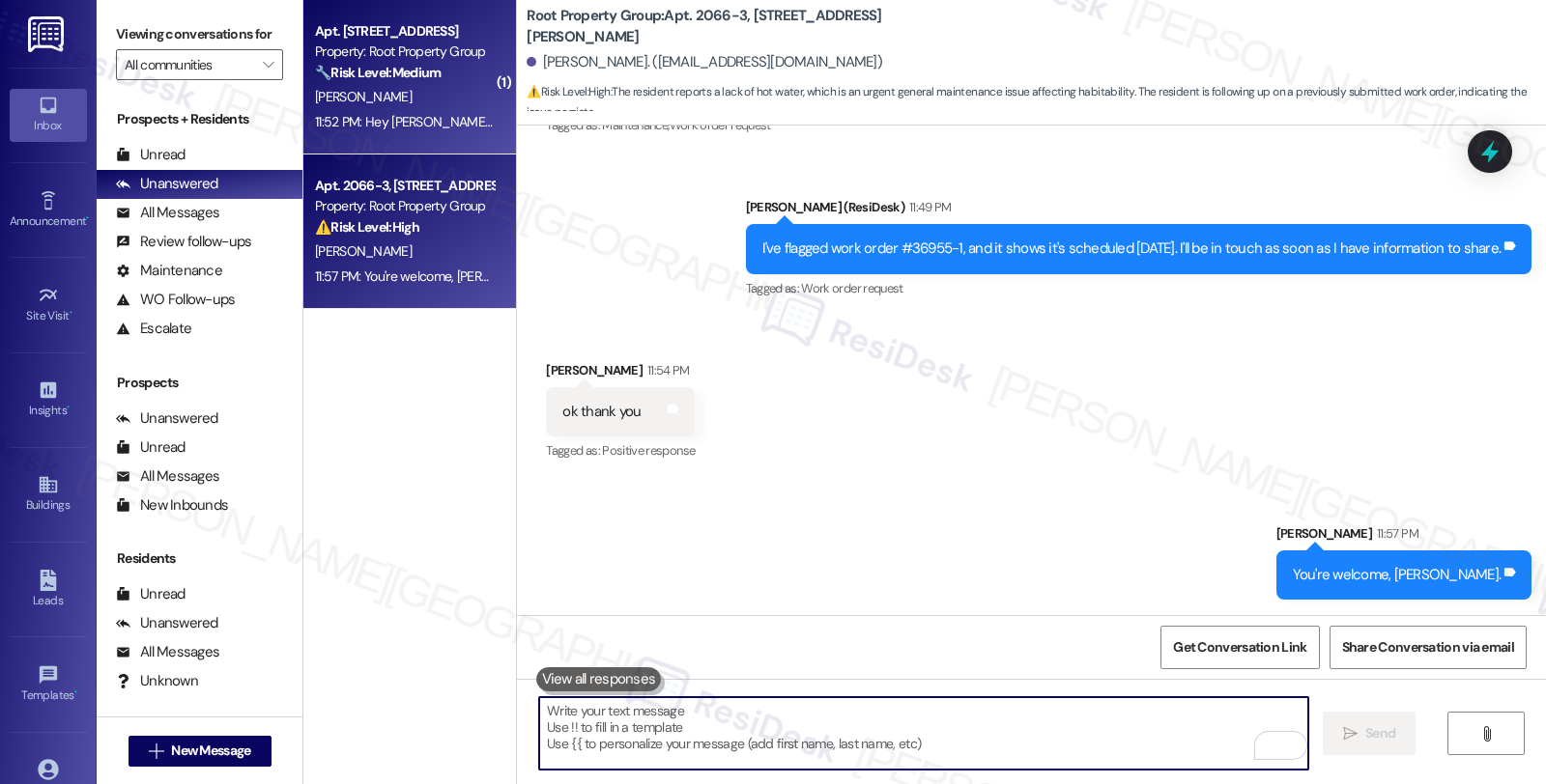
click at [466, 46] on div "Property: Root Property Group" at bounding box center [404, 51] width 179 height 21
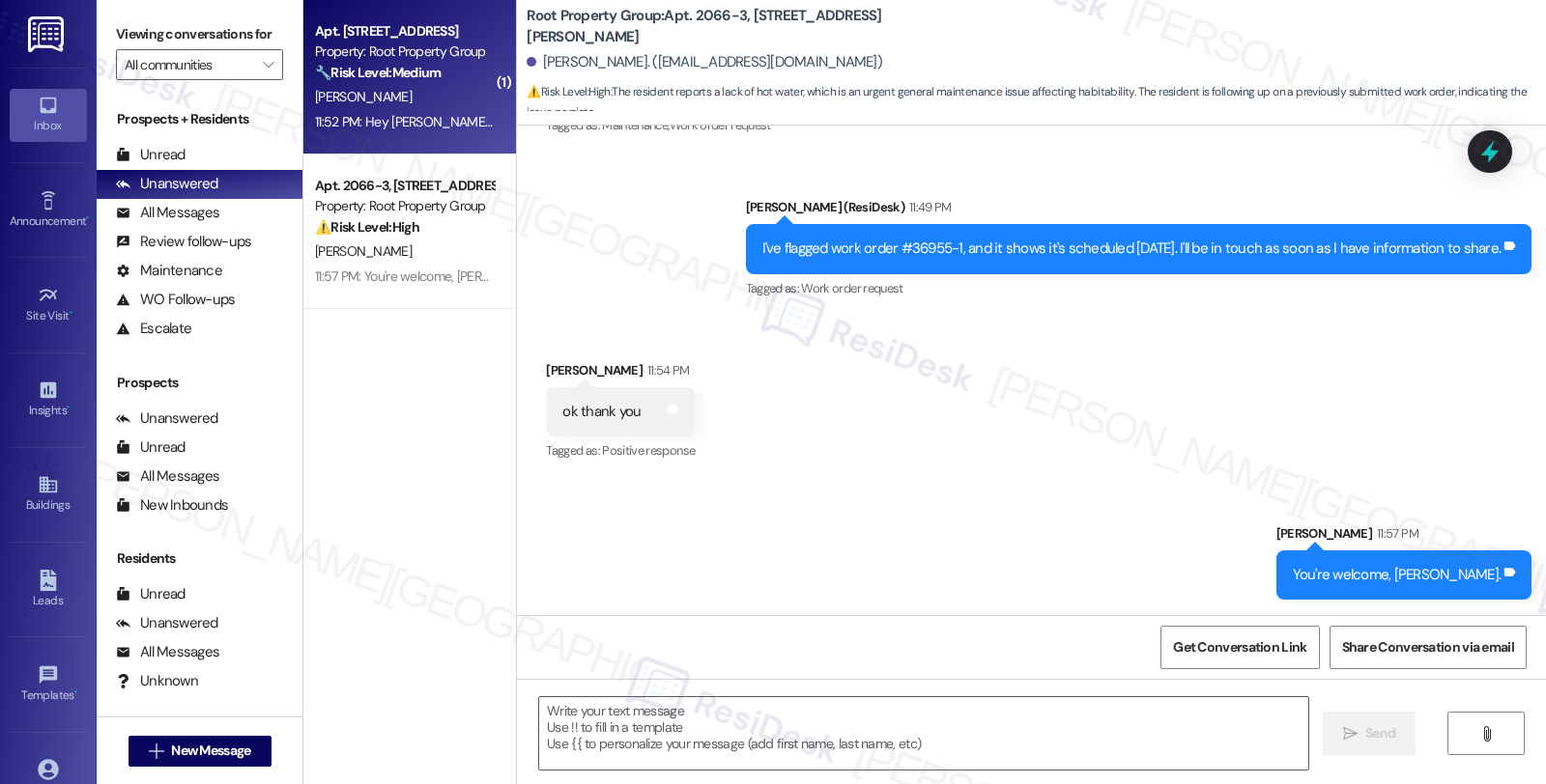
type textarea "Fetching suggested responses. Please feel free to read through the conversation…"
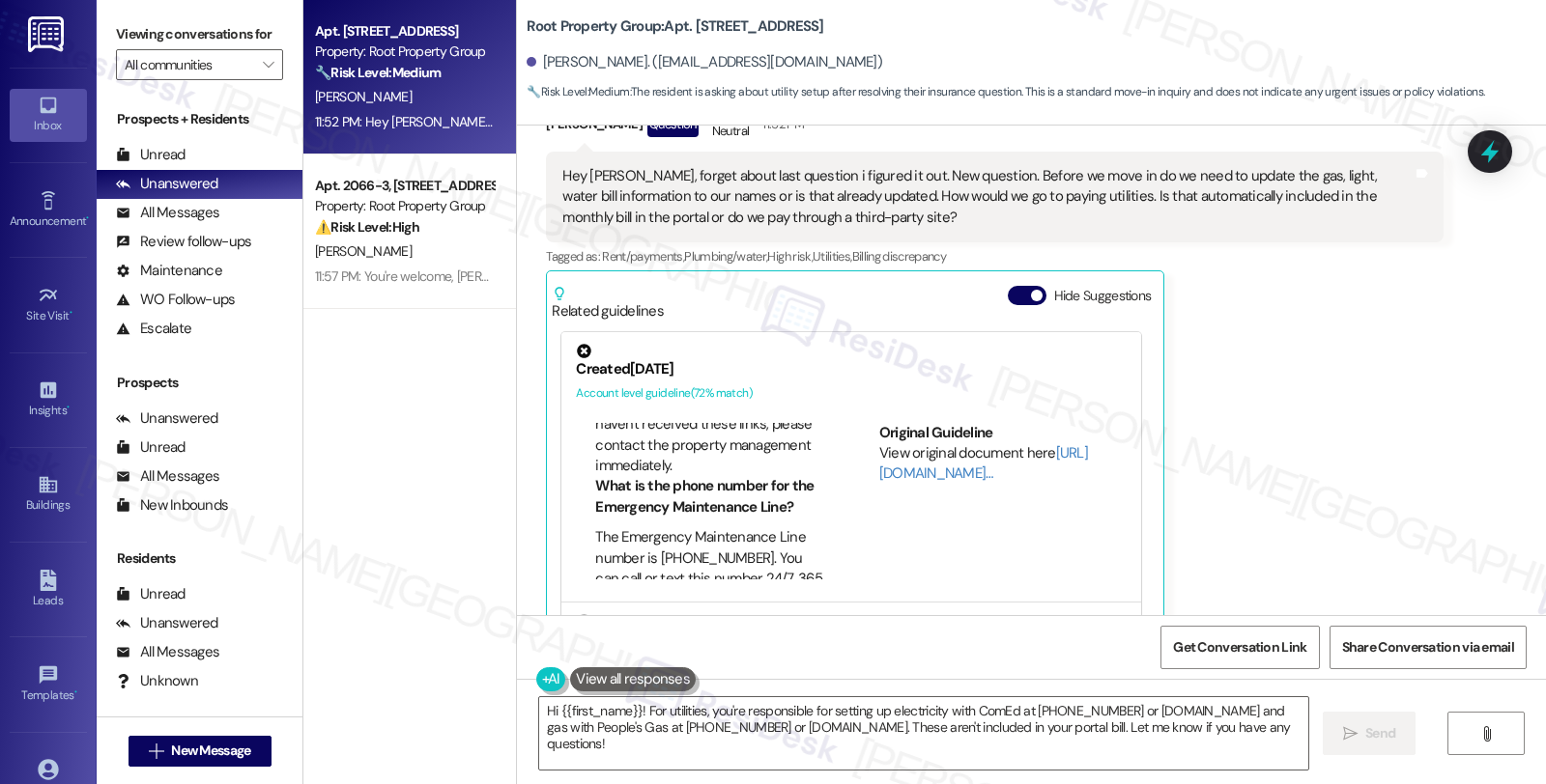
scroll to position [429, 0]
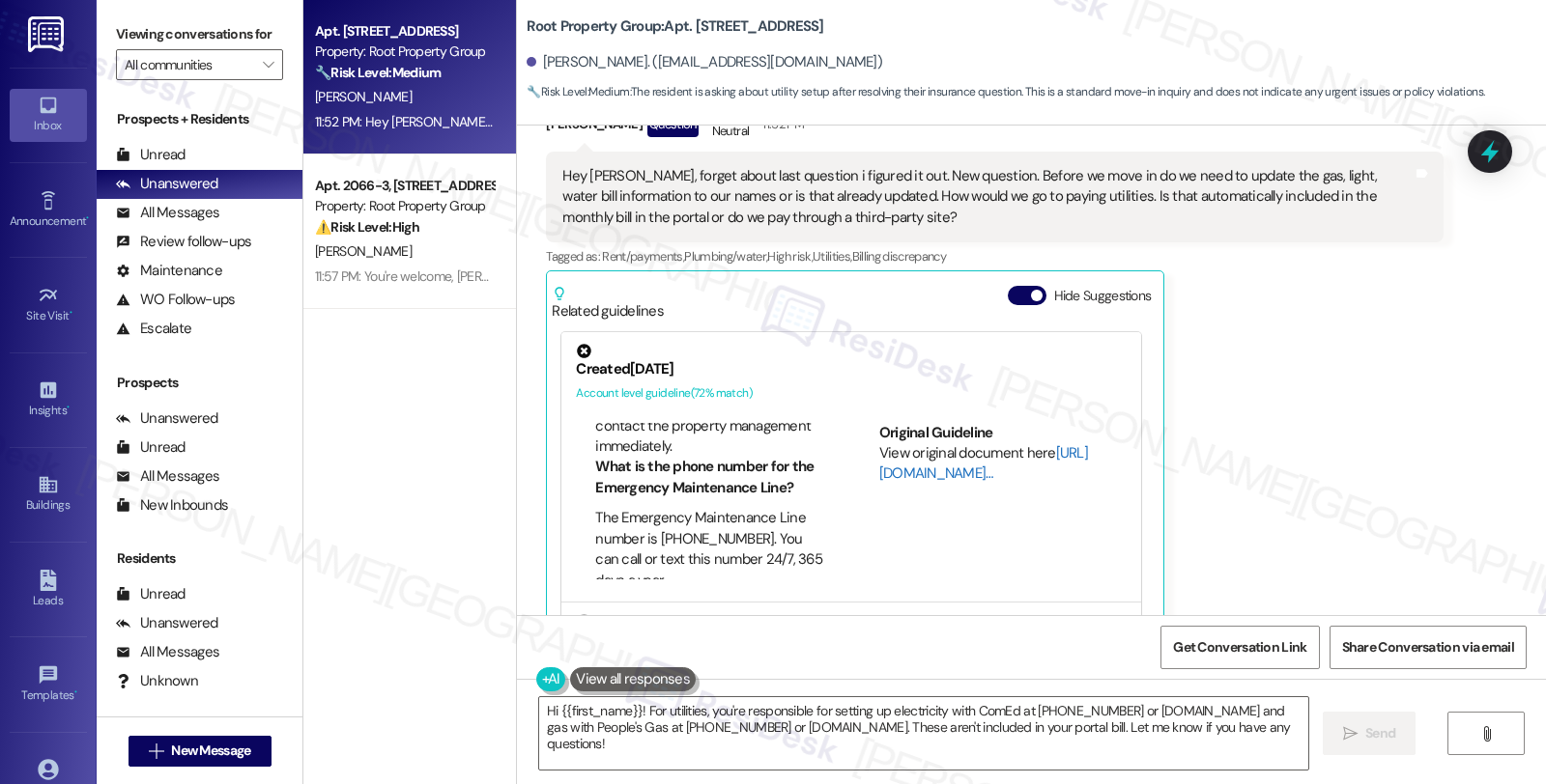
click at [916, 443] on link "[URL][DOMAIN_NAME]…" at bounding box center [984, 463] width 209 height 39
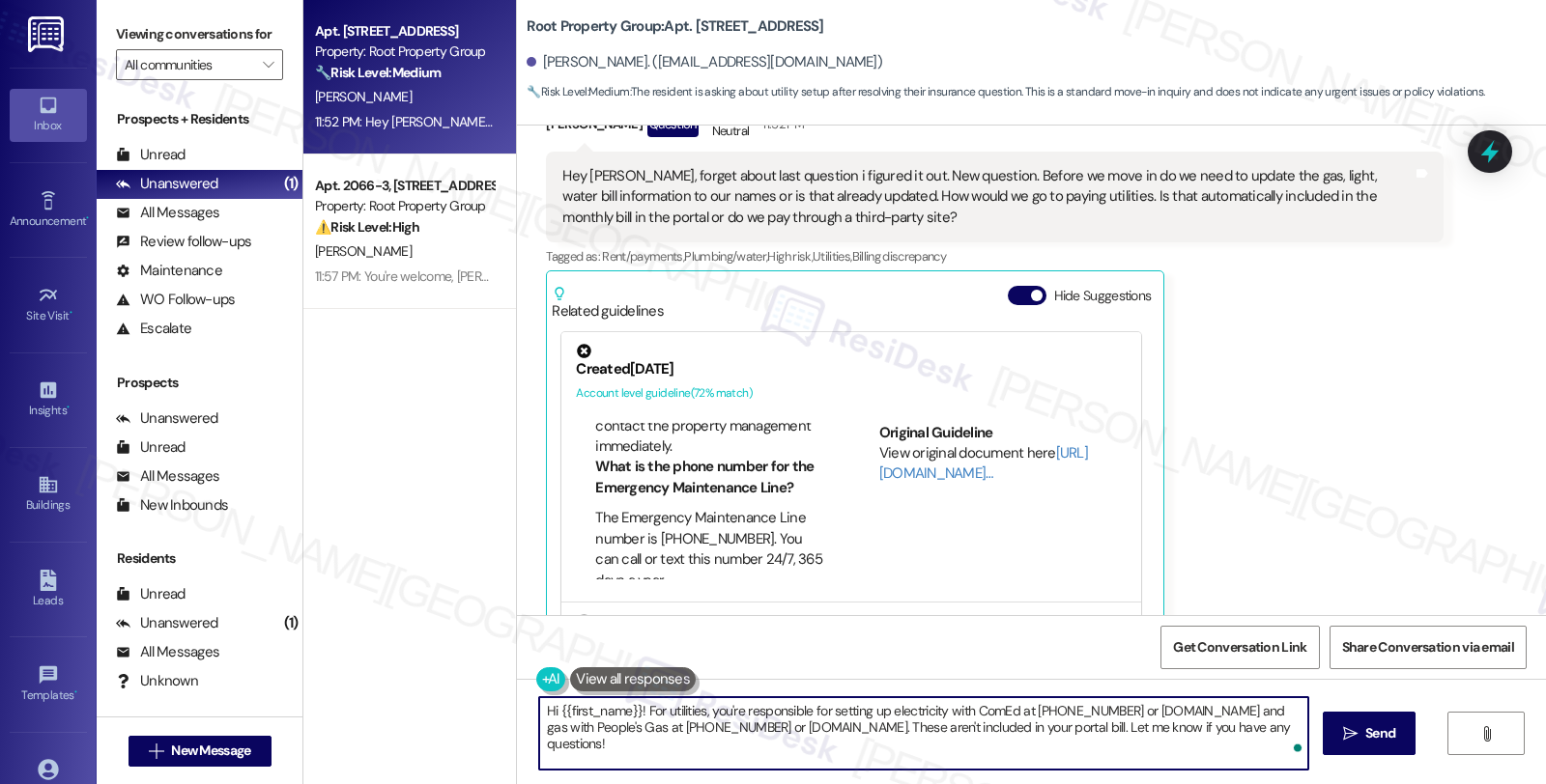
drag, startPoint x: 577, startPoint y: 709, endPoint x: 497, endPoint y: 710, distance: 80.0
click at [497, 710] on div "Apt. [STREET_ADDRESS] Property: Root Property Group 🔧 Risk Level: Medium The re…" at bounding box center [923, 392] width 1242 height 784
drag, startPoint x: 900, startPoint y: 721, endPoint x: 1116, endPoint y: 726, distance: 216.1
click at [1116, 726] on textarea "That's great! For utilities, you're responsible for setting up electricity with…" at bounding box center [923, 733] width 770 height 72
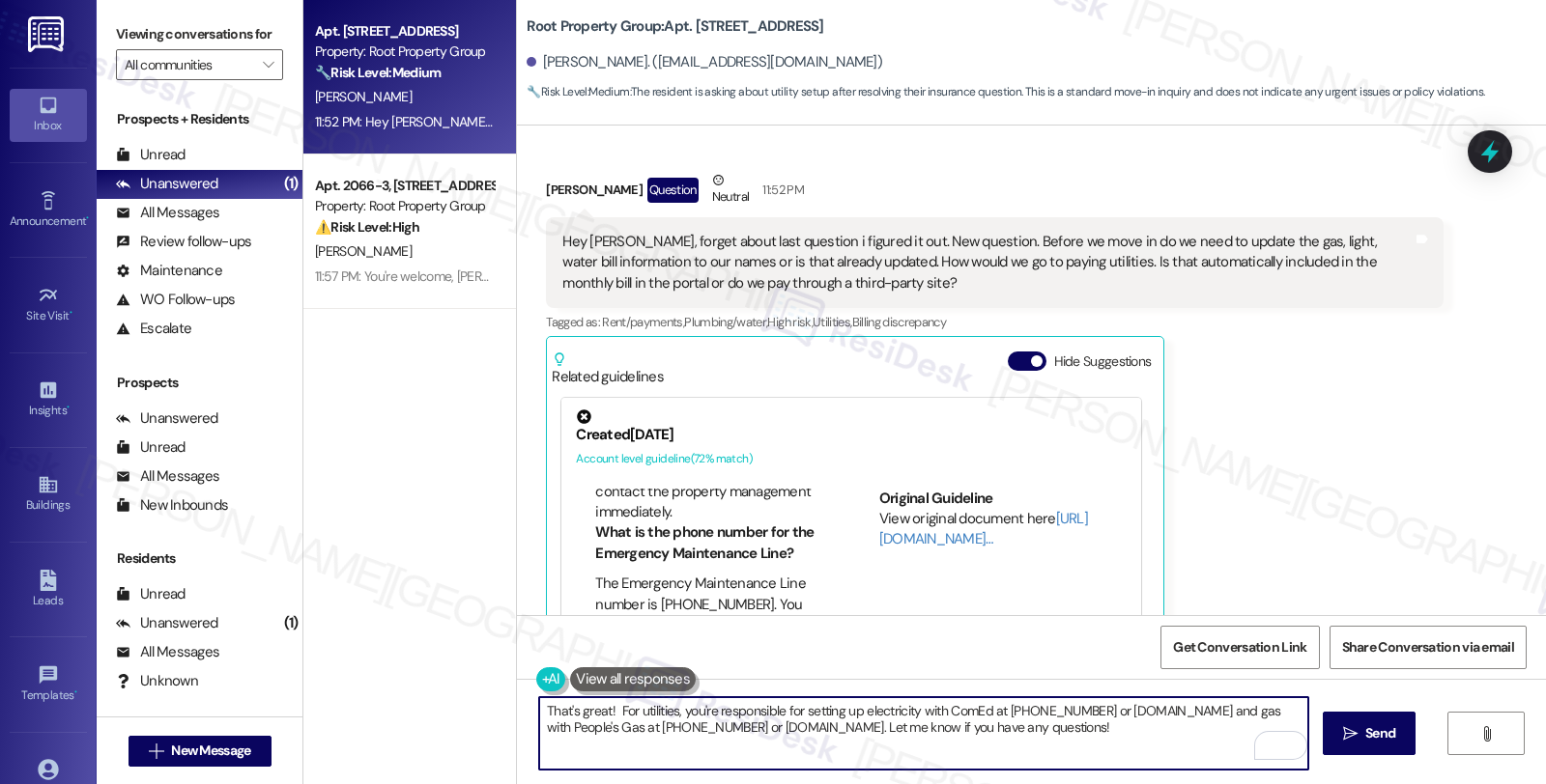
scroll to position [2039, 0]
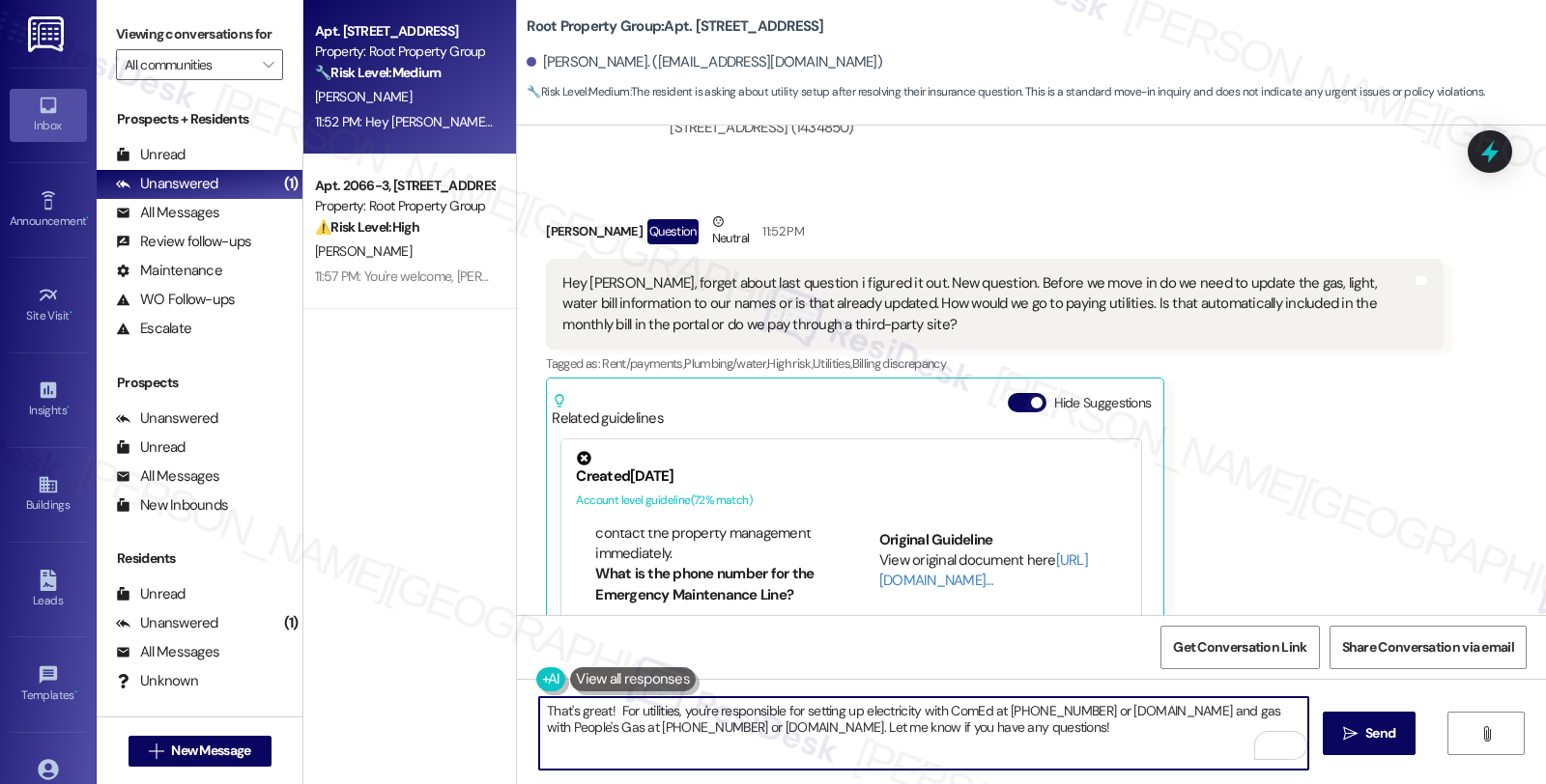
type textarea "That's great! For utilities, you're responsible for setting up electricity with…"
click at [1343, 724] on span " Send" at bounding box center [1369, 733] width 61 height 21
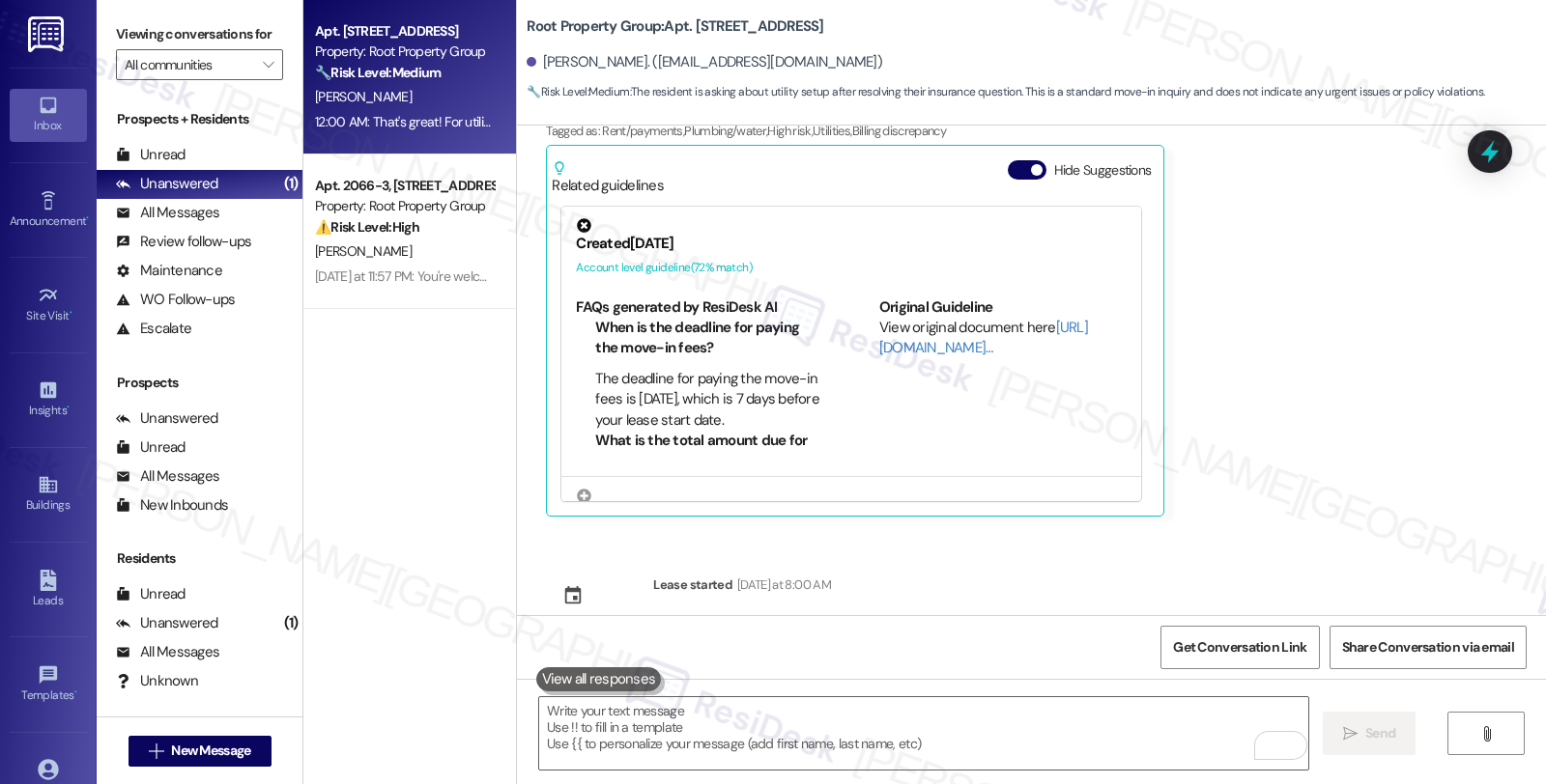
scroll to position [2416, 0]
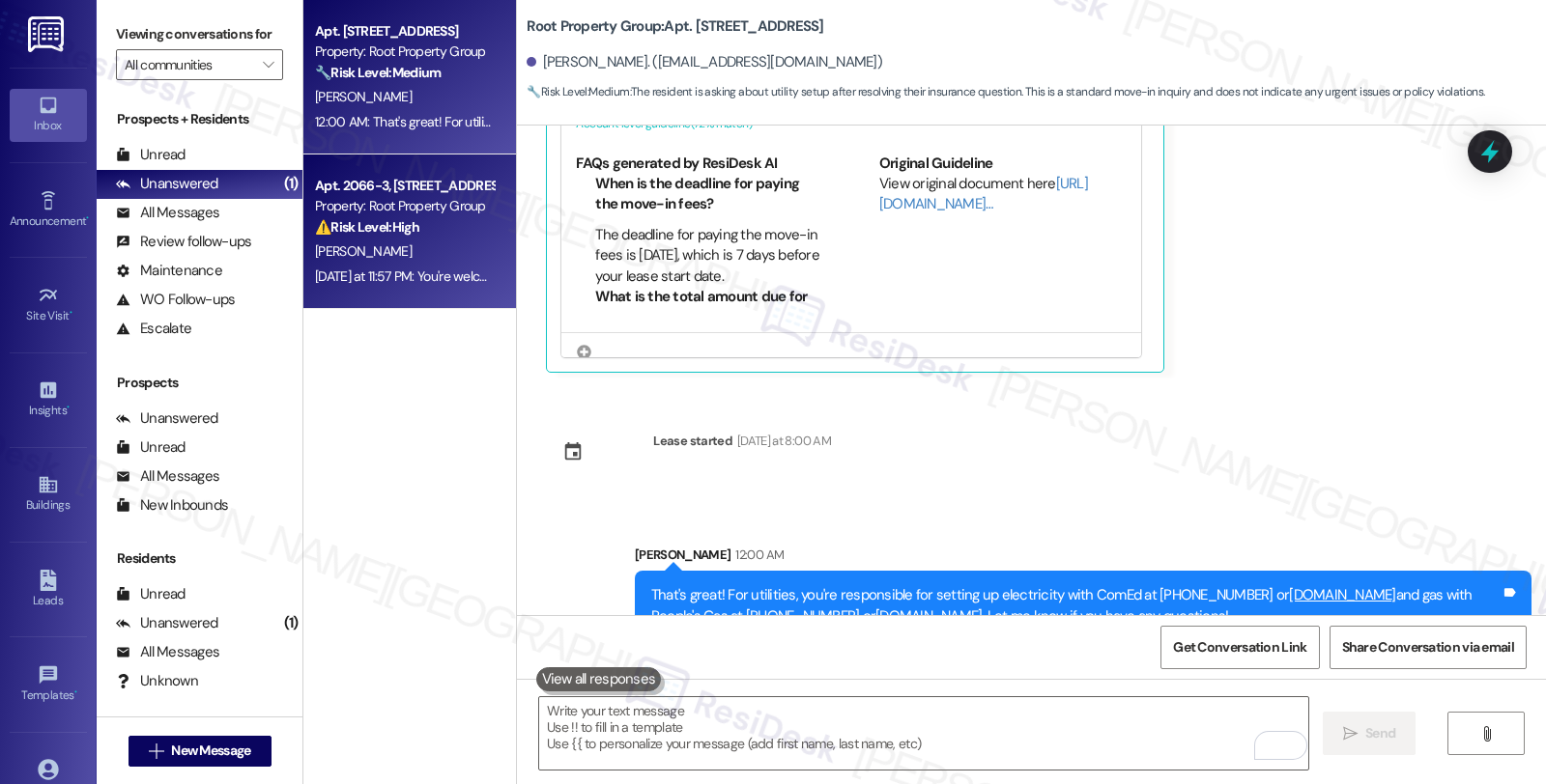
click at [400, 217] on div "⚠️ Risk Level: High The resident reports a lack of hot water, which is an urgen…" at bounding box center [404, 227] width 179 height 21
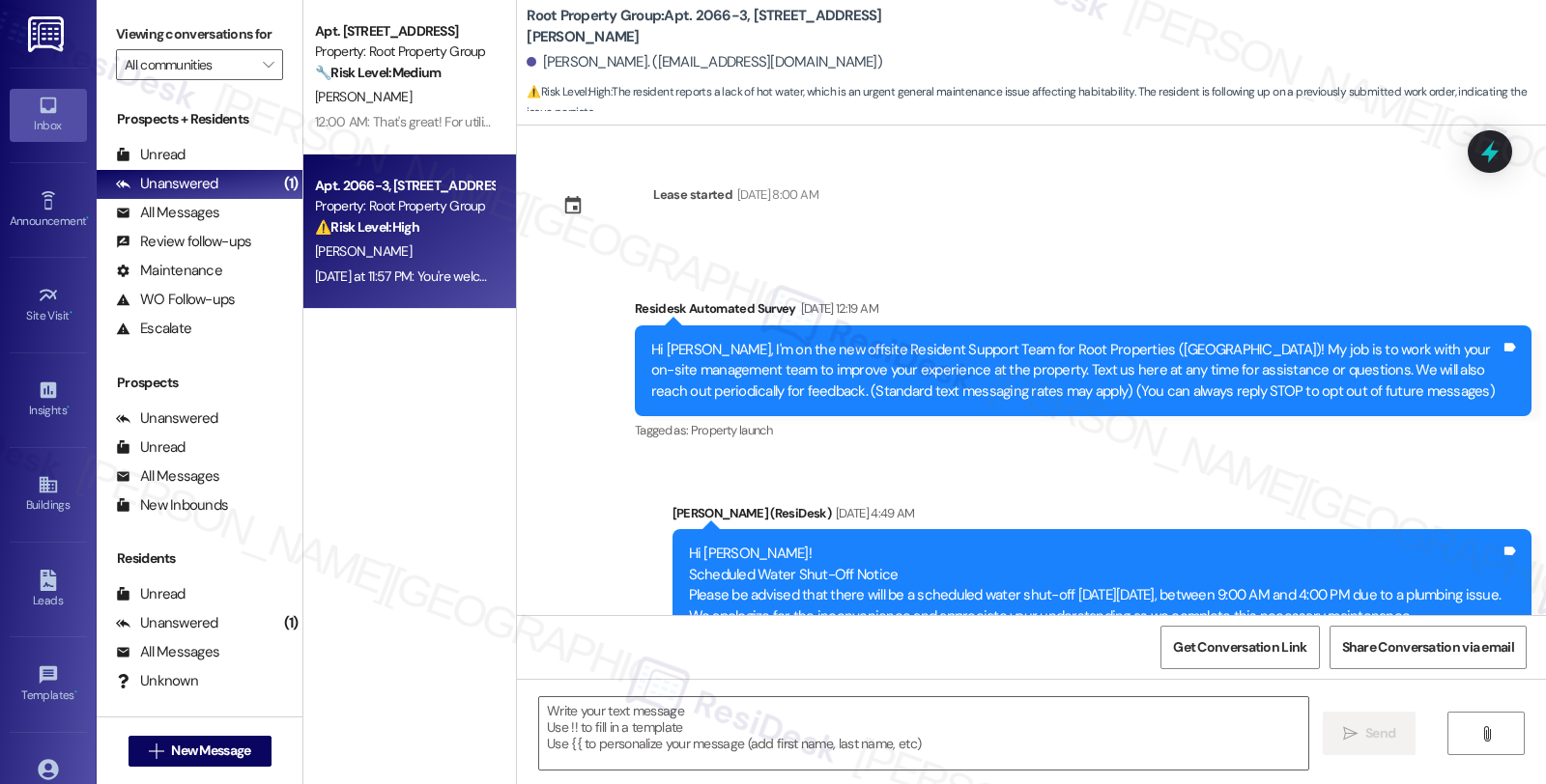
type textarea "Fetching suggested responses. Please feel free to read through the conversation…"
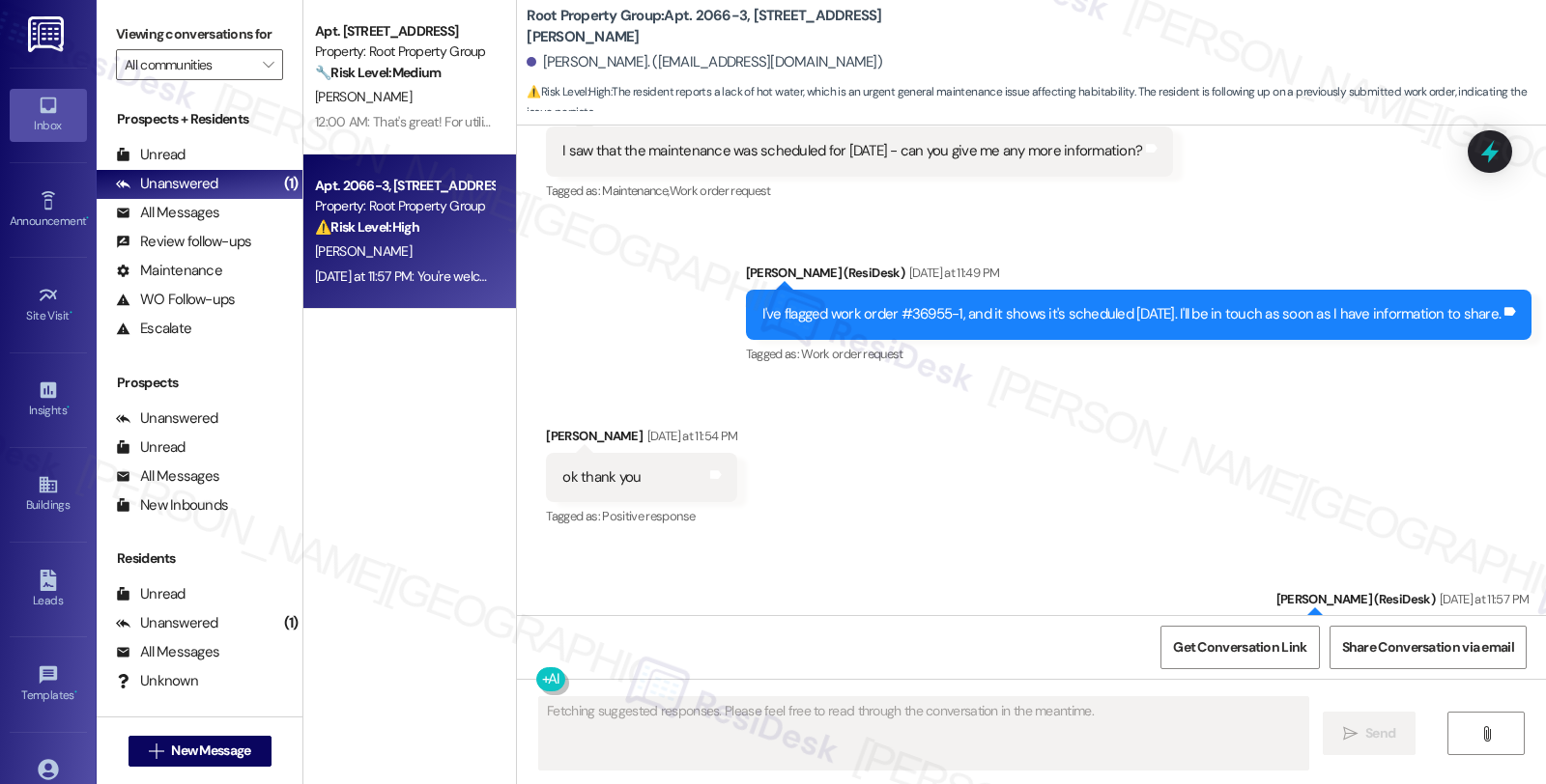
scroll to position [2445, 0]
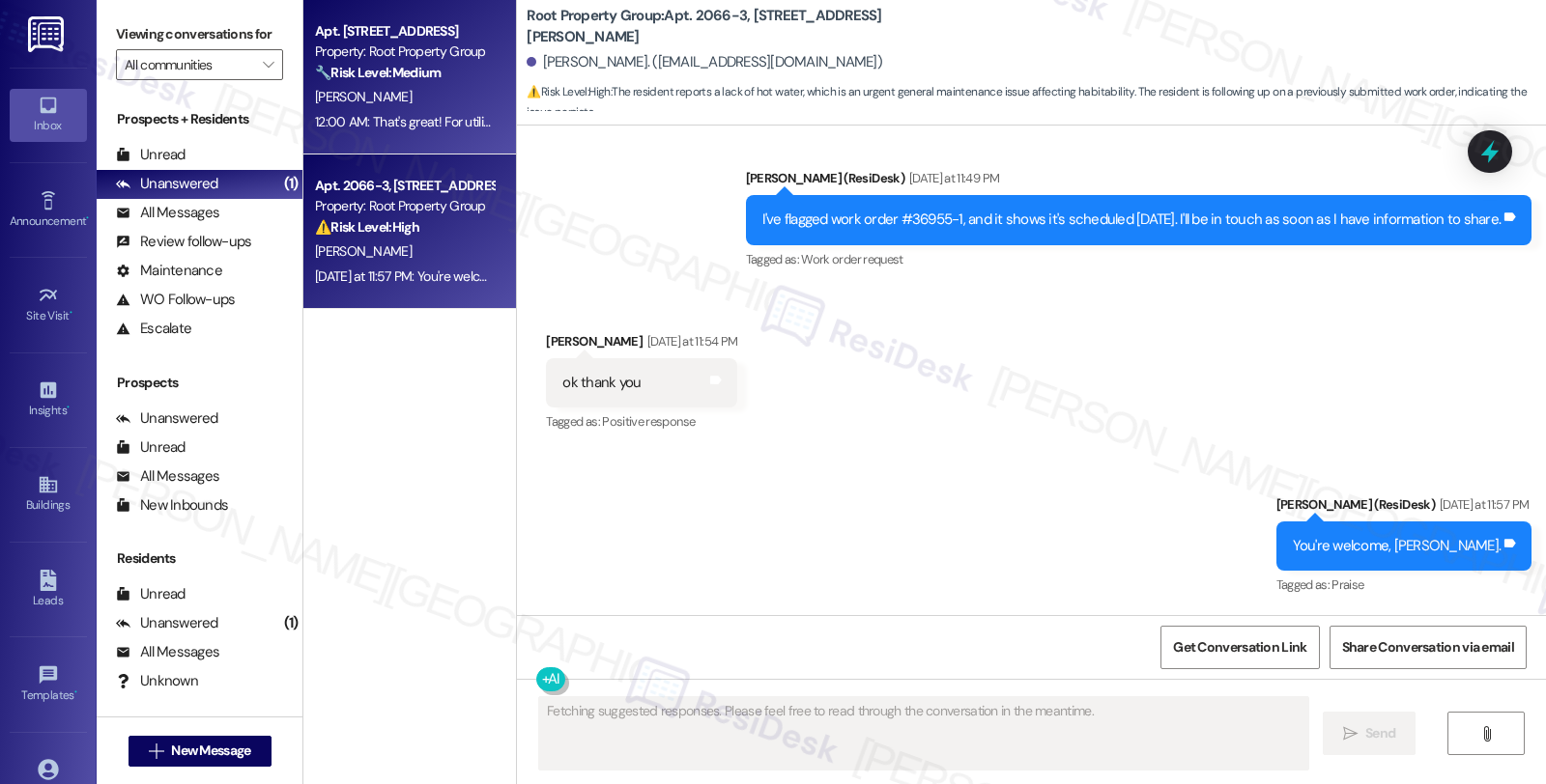
click at [444, 101] on div "[PERSON_NAME]" at bounding box center [404, 97] width 183 height 24
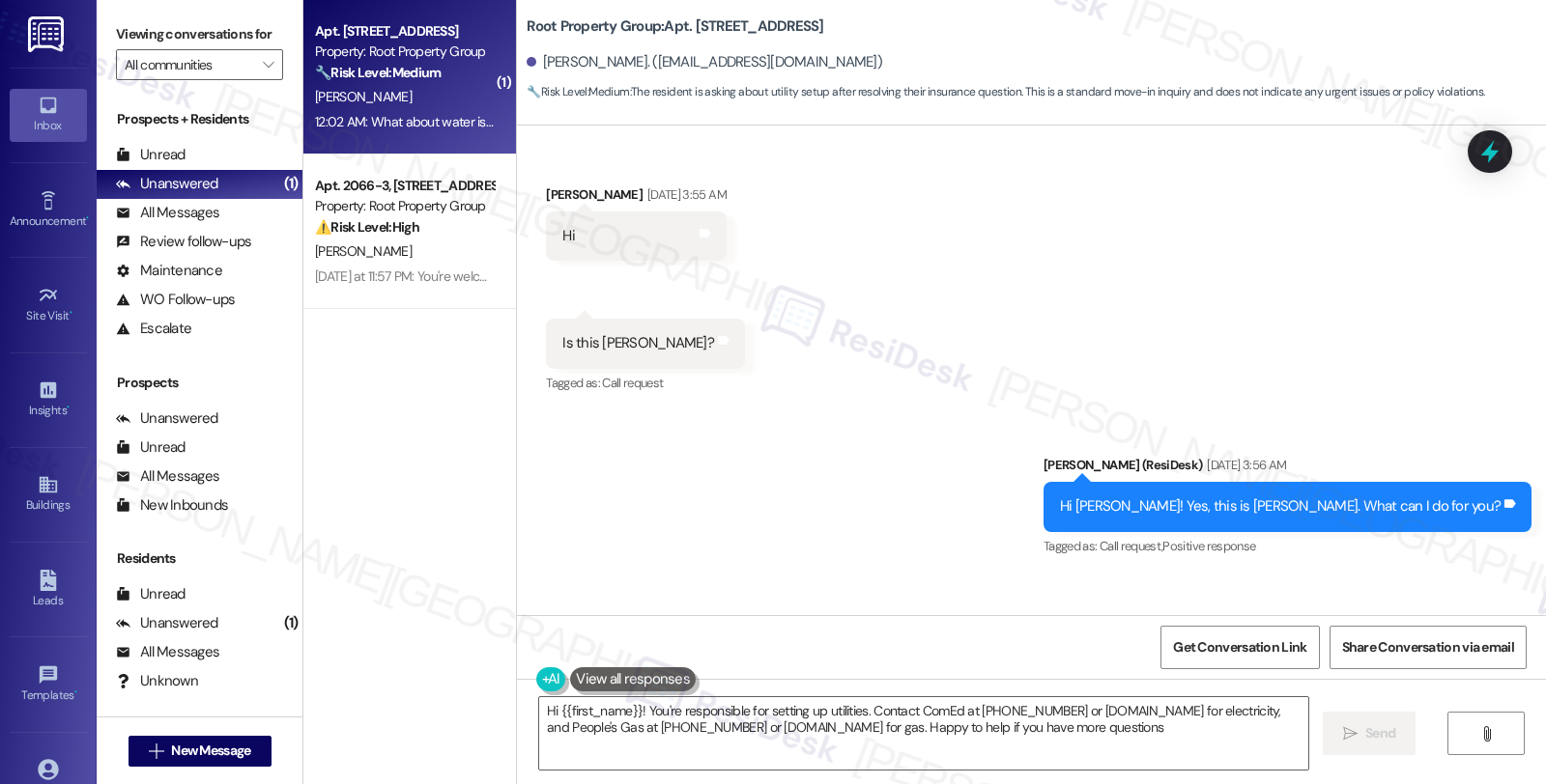
type textarea "Hi {{first_name}}! You're responsible for setting up utilities. Contact ComEd a…"
